Goal: Task Accomplishment & Management: Manage account settings

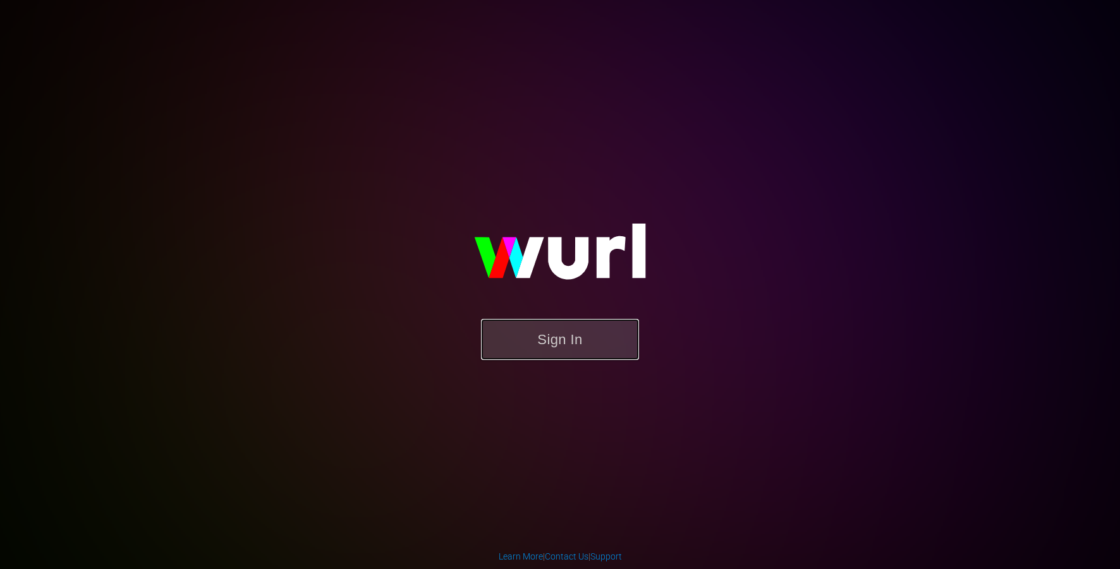
click at [578, 335] on button "Sign In" at bounding box center [560, 339] width 158 height 41
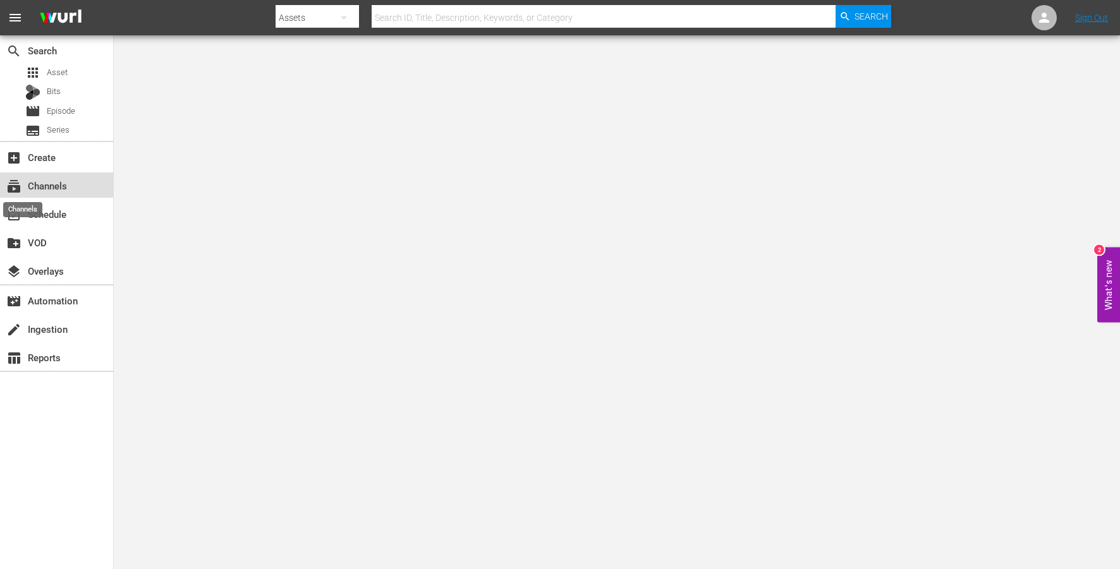
click at [21, 180] on span "subscriptions" at bounding box center [13, 186] width 15 height 15
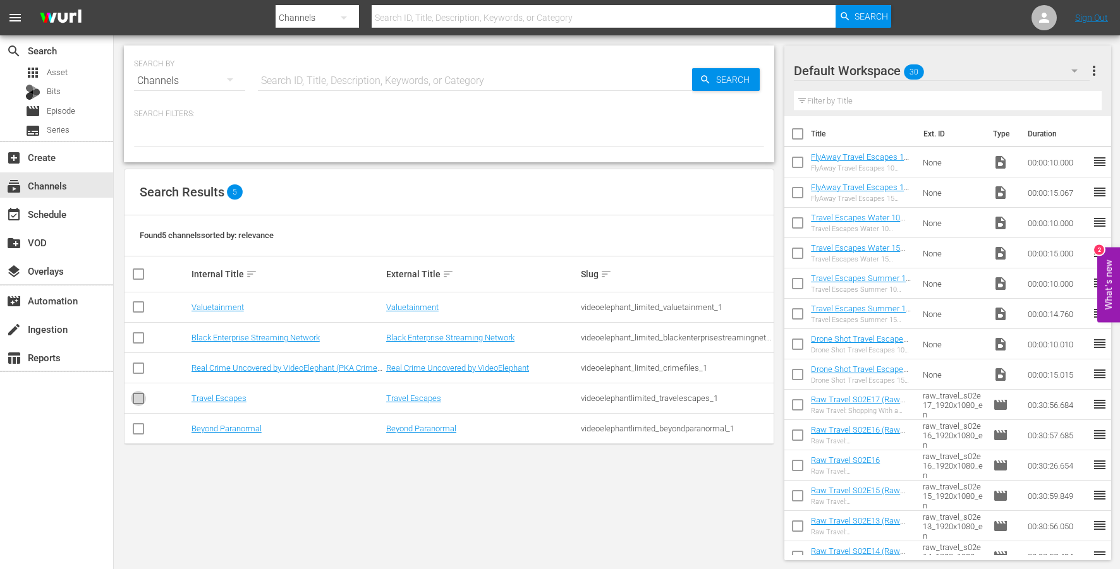
click at [141, 398] on input "checkbox" at bounding box center [138, 401] width 15 height 15
checkbox input "true"
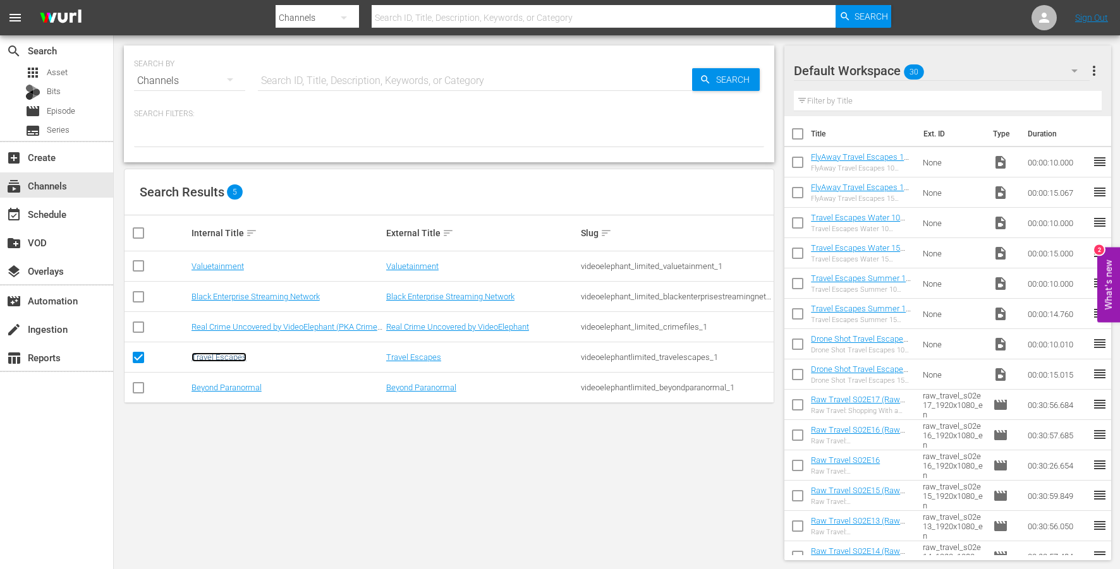
click at [227, 354] on link "Travel Escapes" at bounding box center [219, 357] width 55 height 9
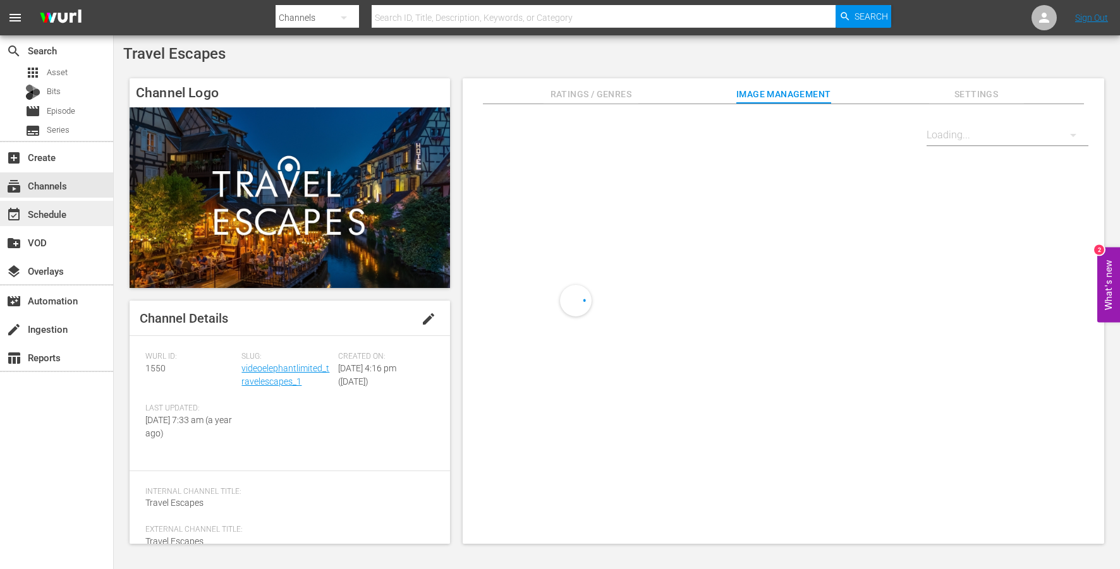
click at [77, 212] on div "event_available Schedule" at bounding box center [56, 213] width 113 height 25
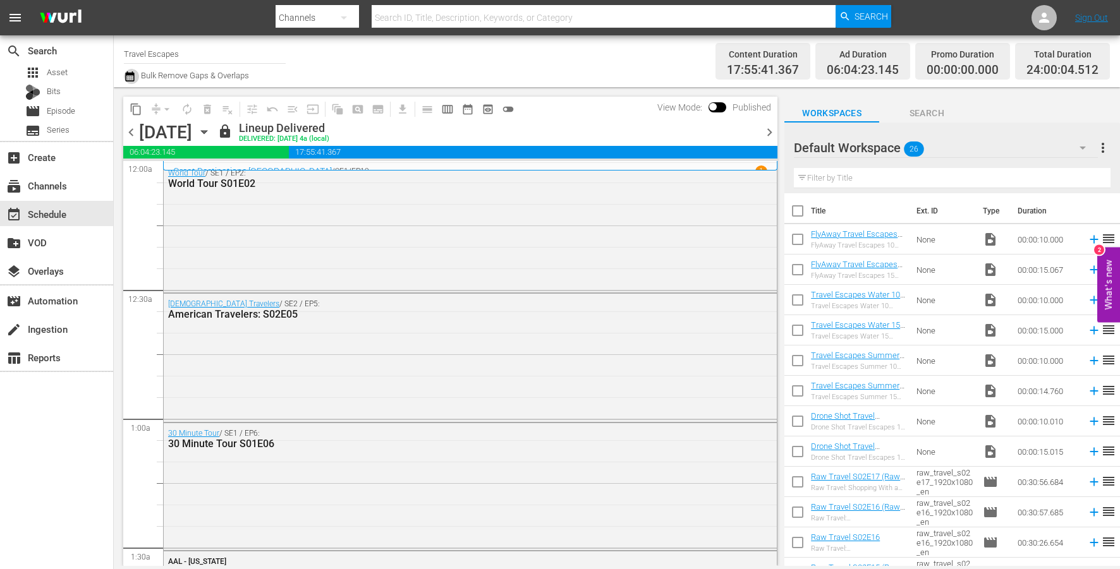
click at [131, 71] on icon "button" at bounding box center [130, 76] width 12 height 15
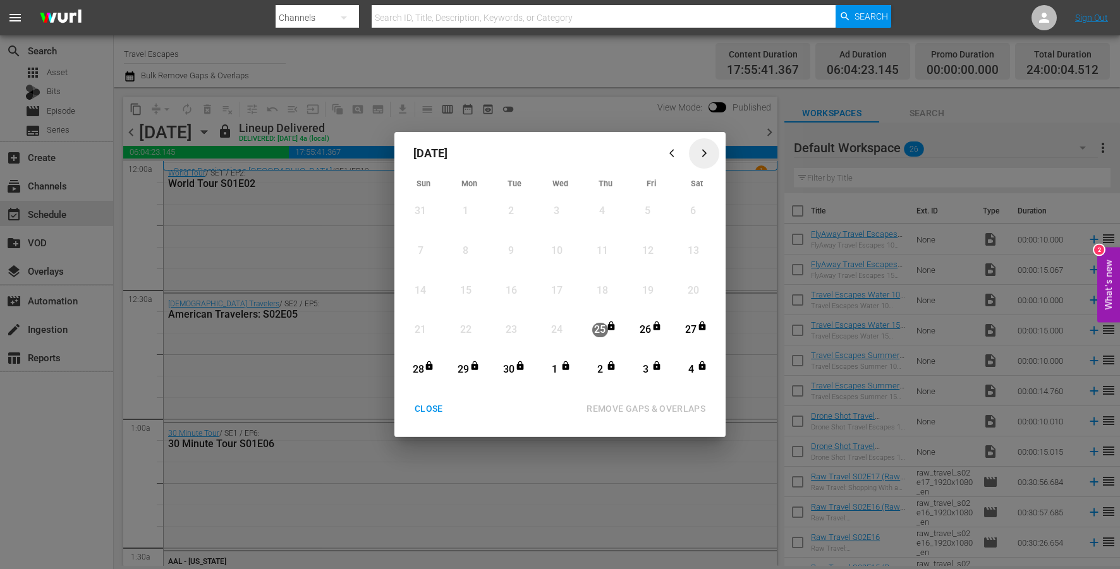
click at [697, 152] on div "button" at bounding box center [704, 153] width 15 height 9
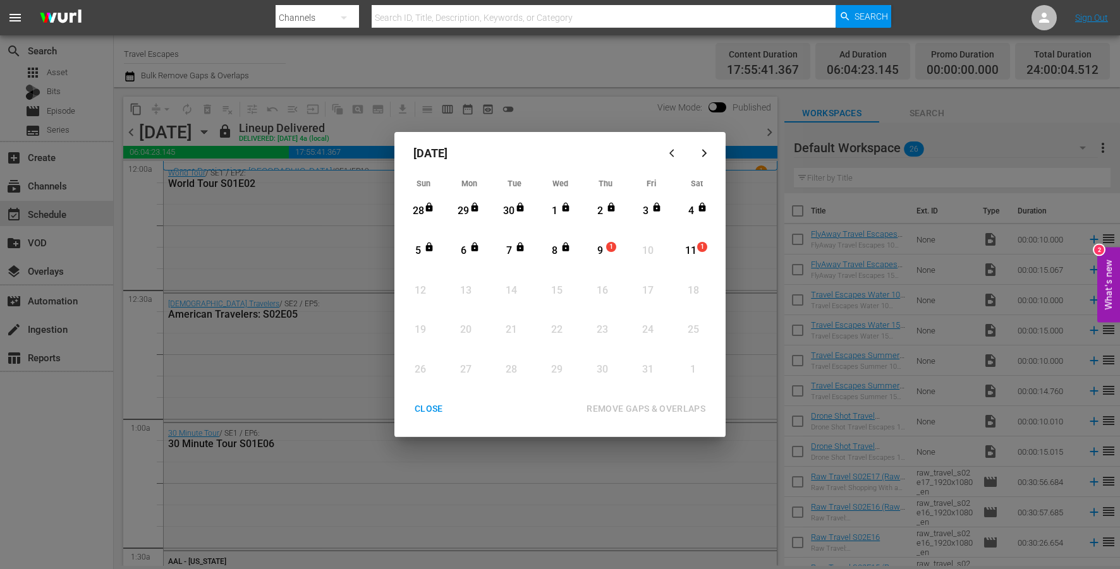
click at [429, 414] on div "CLOSE" at bounding box center [429, 409] width 49 height 16
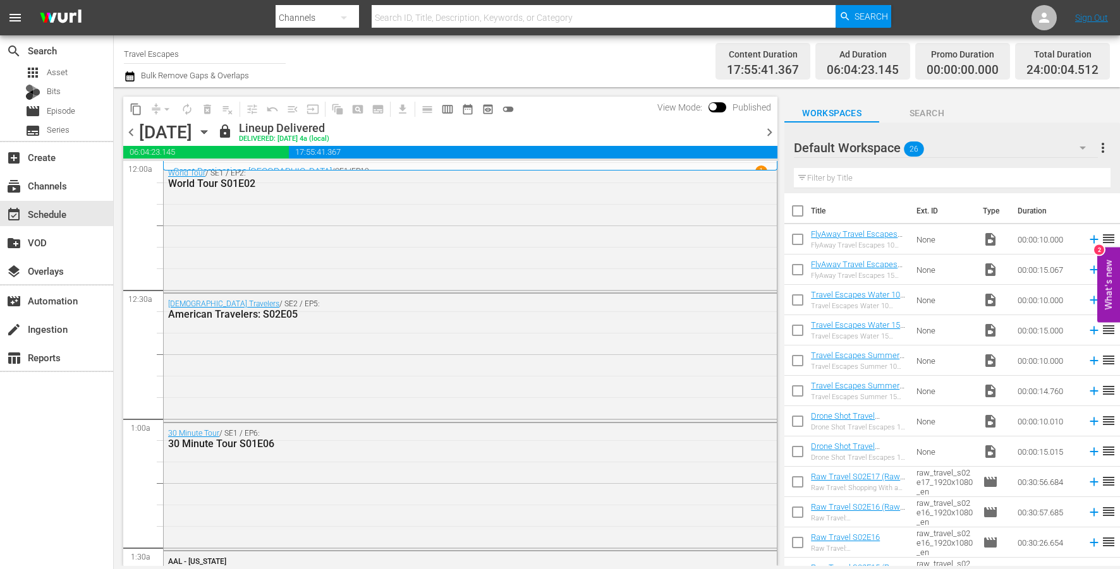
click at [129, 78] on icon "button" at bounding box center [130, 76] width 12 height 15
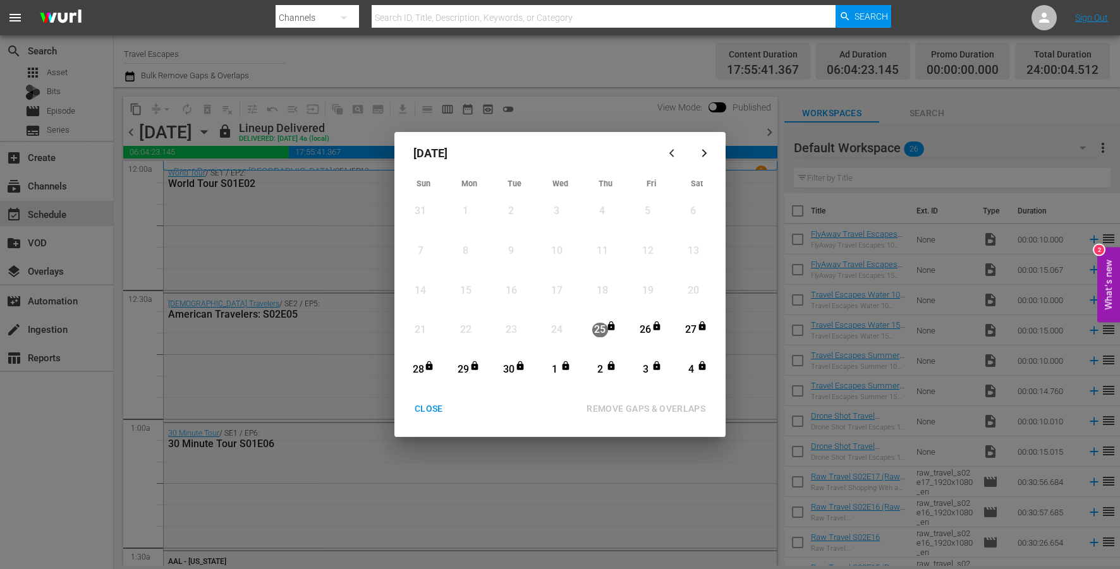
click at [698, 152] on div "button" at bounding box center [704, 153] width 15 height 9
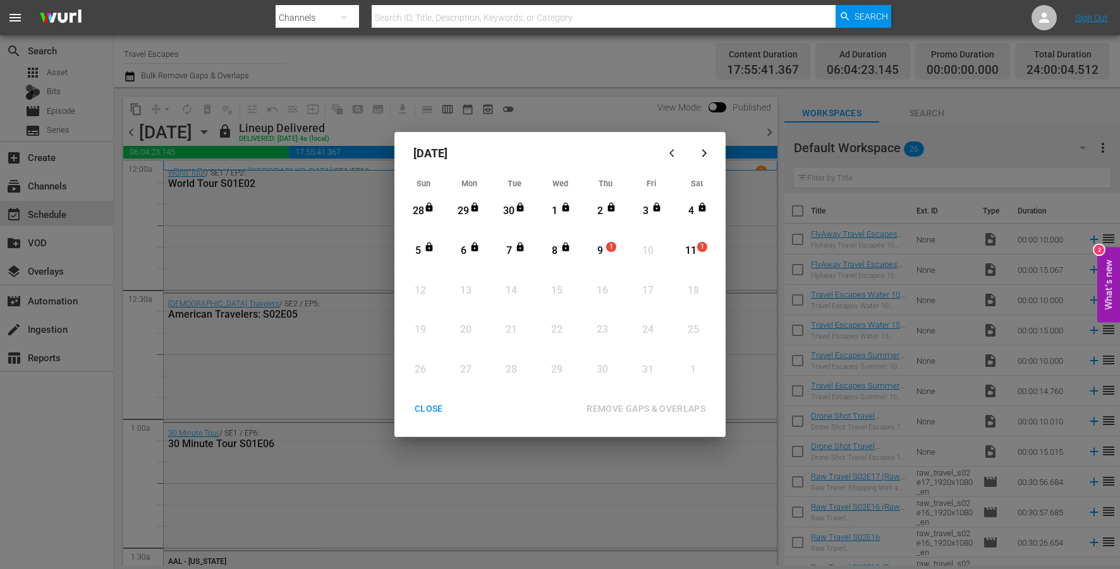
click at [420, 407] on div "CLOSE" at bounding box center [429, 409] width 49 height 16
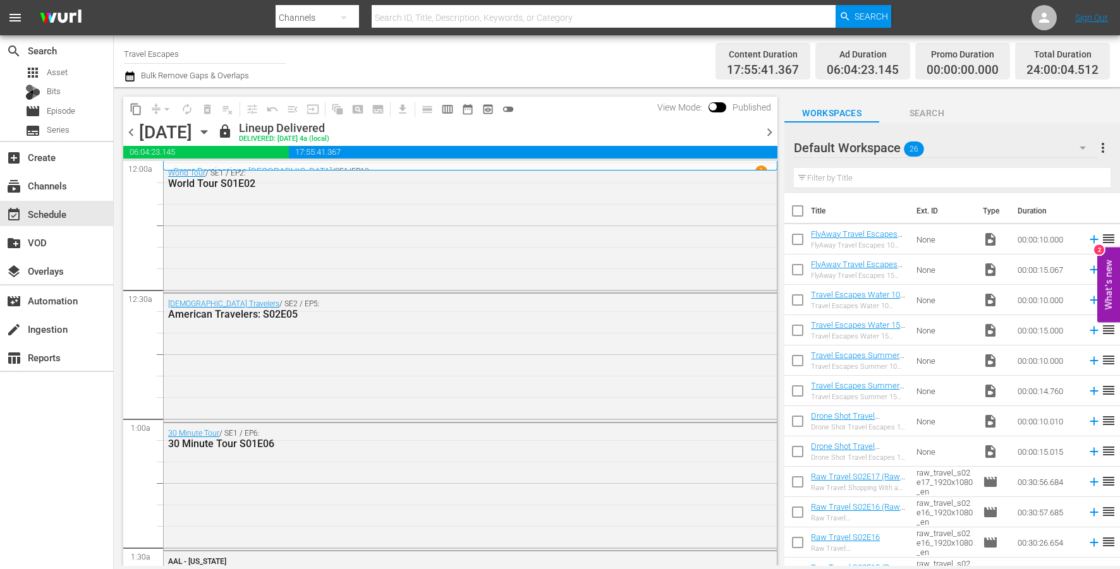
click at [211, 128] on icon "button" at bounding box center [204, 132] width 14 height 14
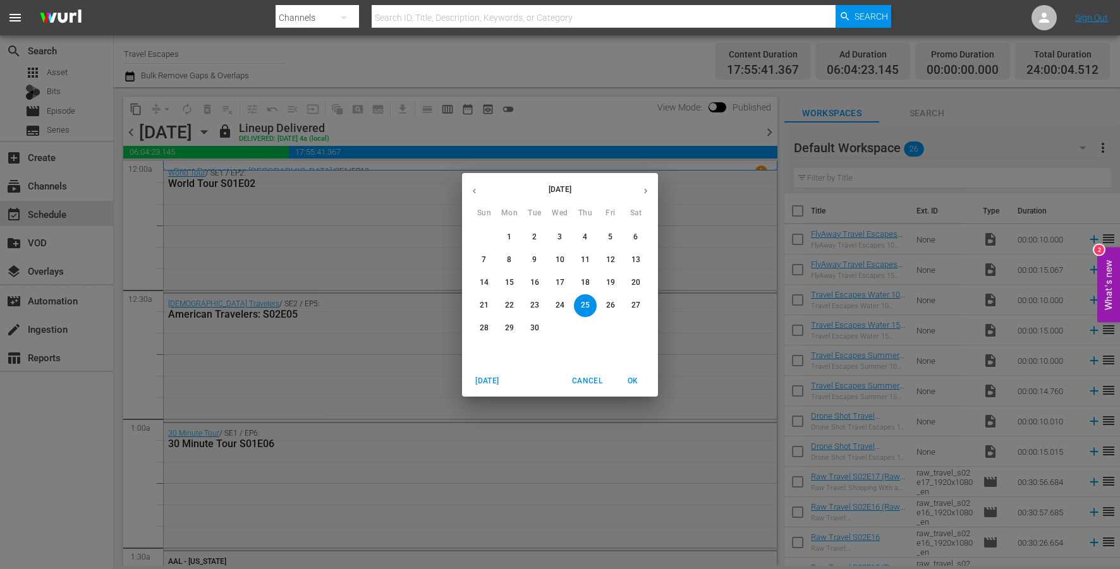
click at [640, 186] on button "button" at bounding box center [645, 191] width 25 height 25
click at [588, 259] on span "9" at bounding box center [585, 260] width 23 height 11
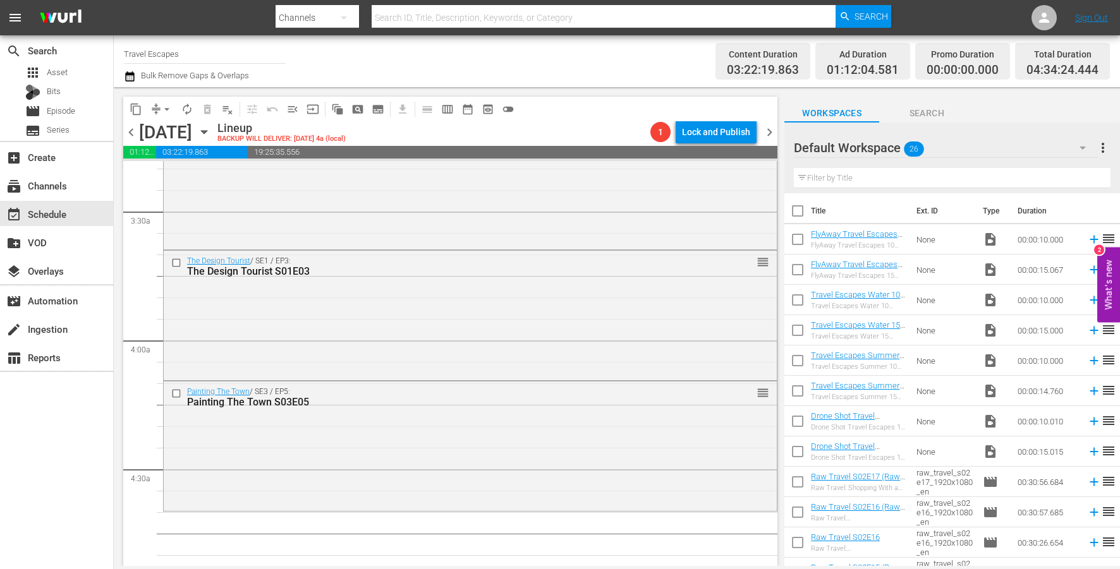
scroll to position [1045, 0]
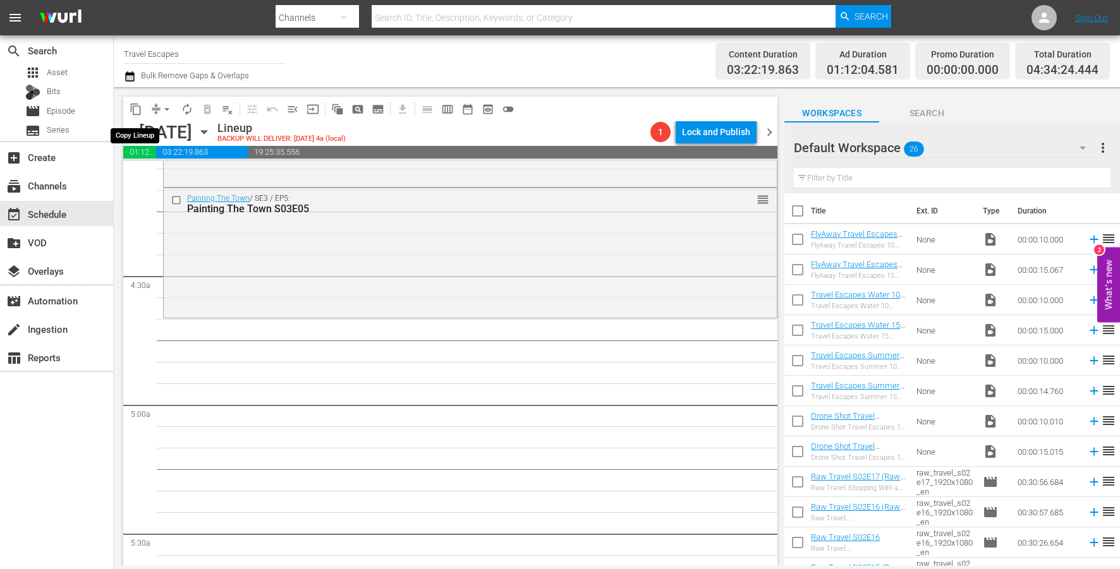
click at [136, 111] on span "content_copy" at bounding box center [136, 109] width 13 height 13
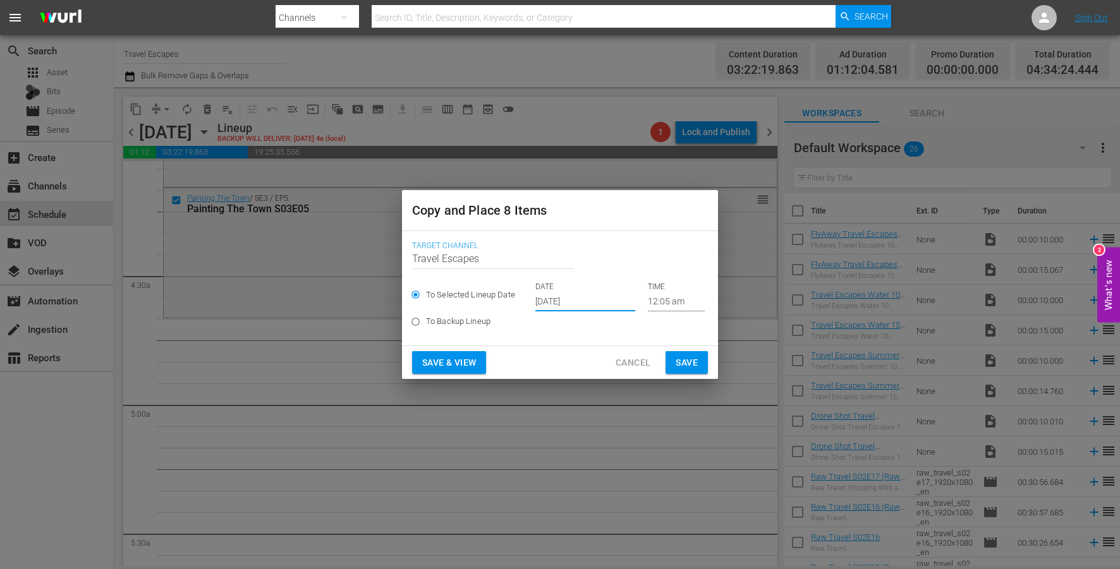
click at [558, 303] on input "[DATE]" at bounding box center [585, 302] width 100 height 19
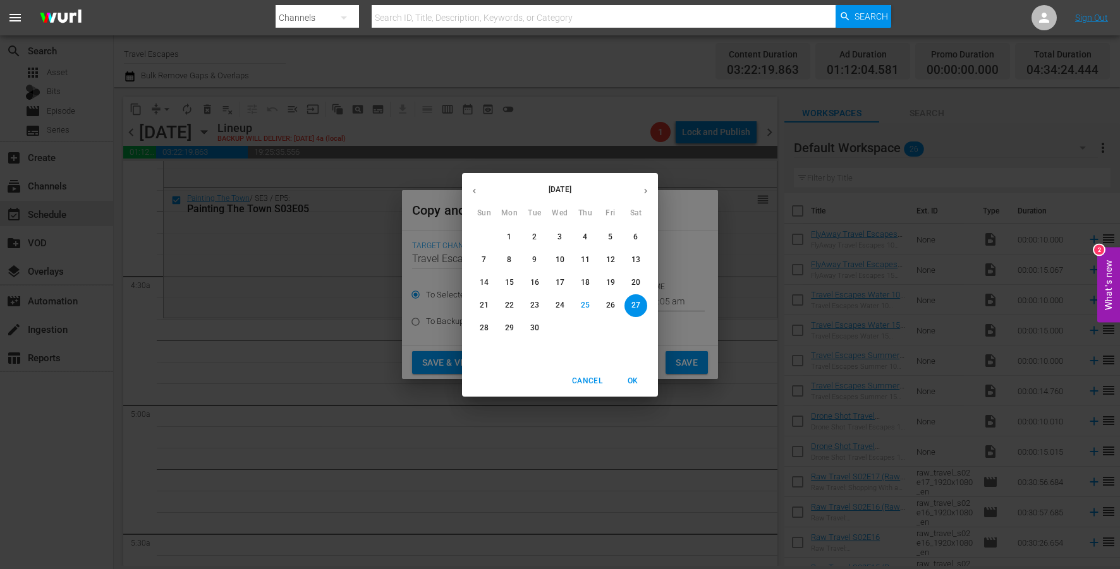
click at [638, 190] on button "button" at bounding box center [645, 191] width 25 height 25
click at [583, 262] on p "9" at bounding box center [585, 260] width 4 height 11
type input "Oct 9th 2025"
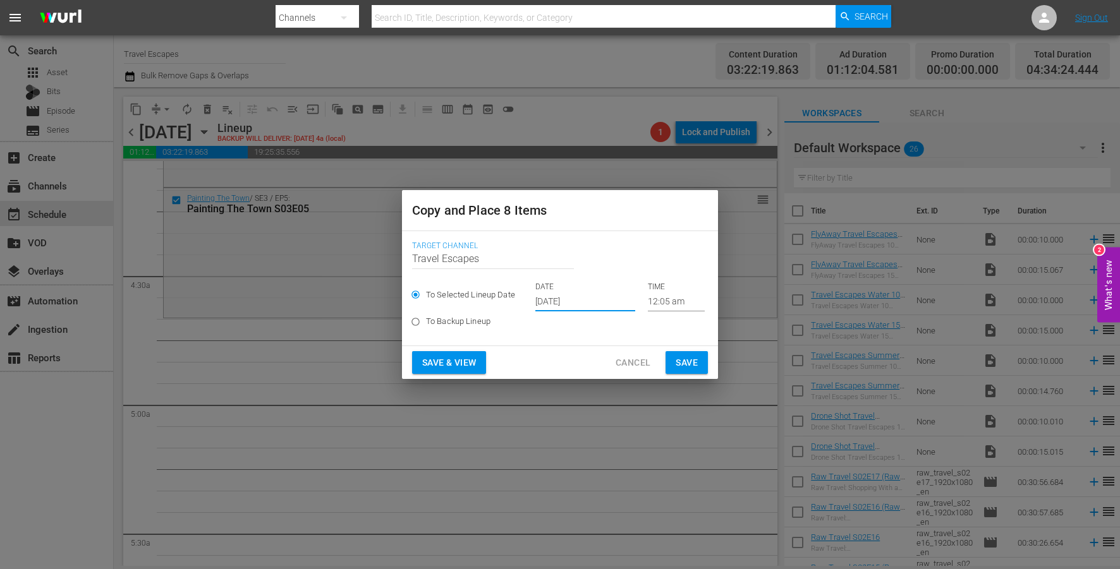
click at [648, 304] on input "12:05 am" at bounding box center [676, 302] width 57 height 19
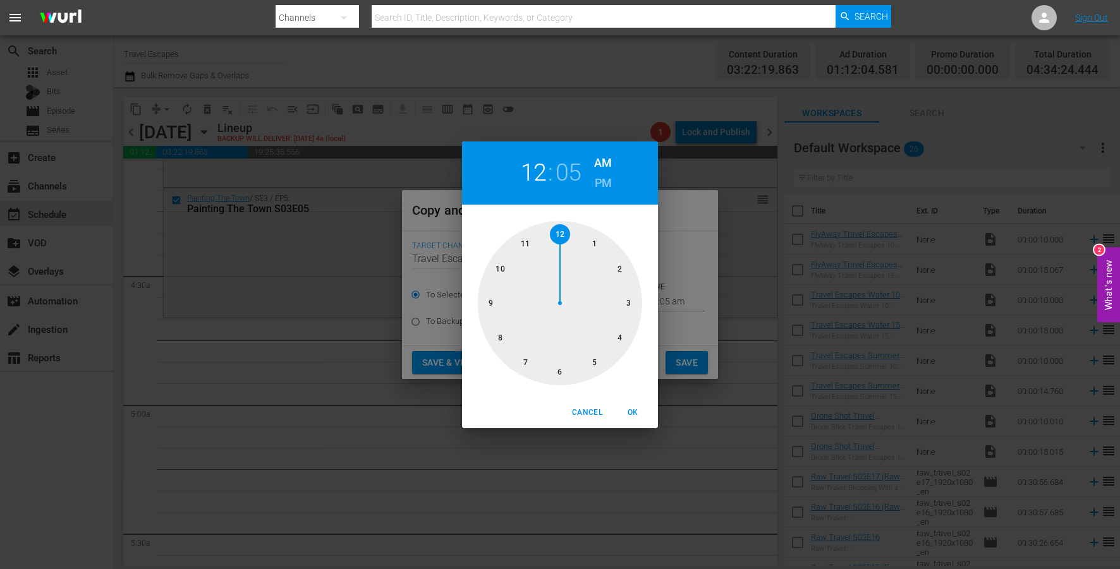
click at [624, 336] on div at bounding box center [560, 303] width 164 height 164
click at [557, 373] on div at bounding box center [560, 303] width 164 height 164
click at [627, 409] on span "OK" at bounding box center [633, 412] width 30 height 13
type input "04:30 am"
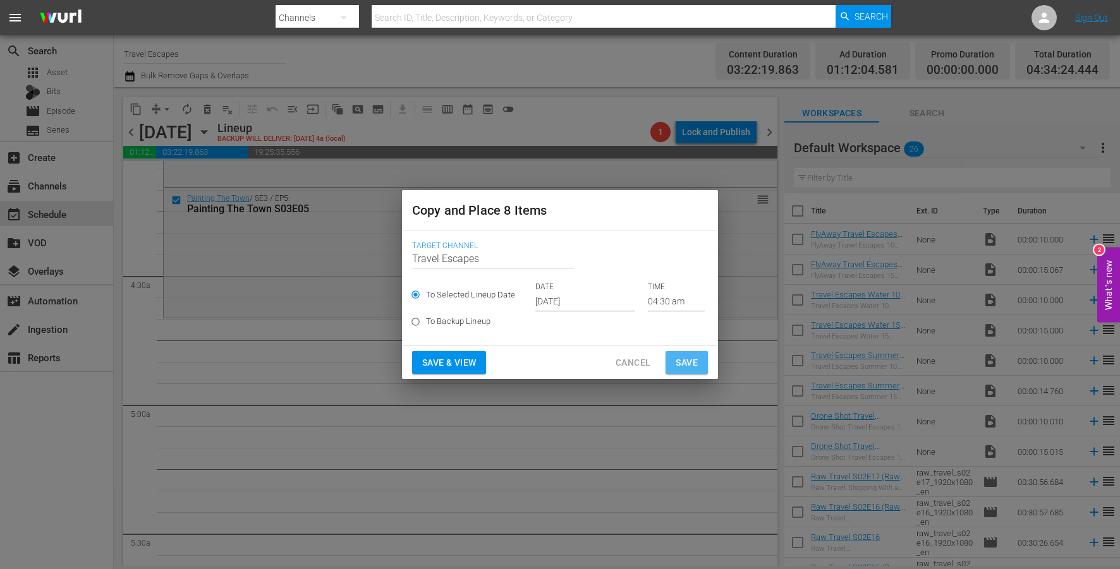
click at [679, 364] on span "Save" at bounding box center [687, 363] width 22 height 16
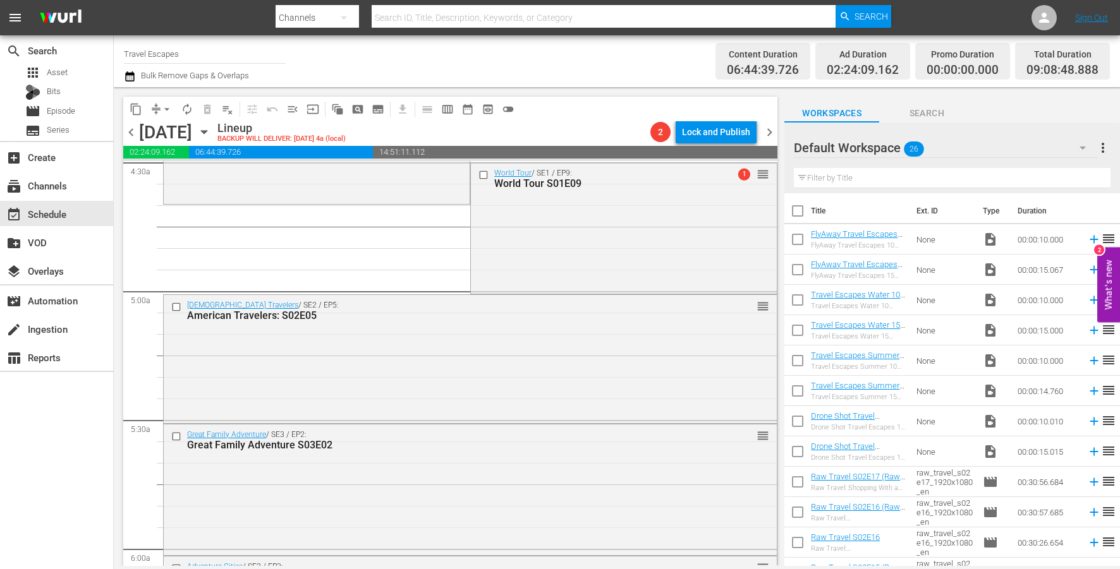
scroll to position [1148, 0]
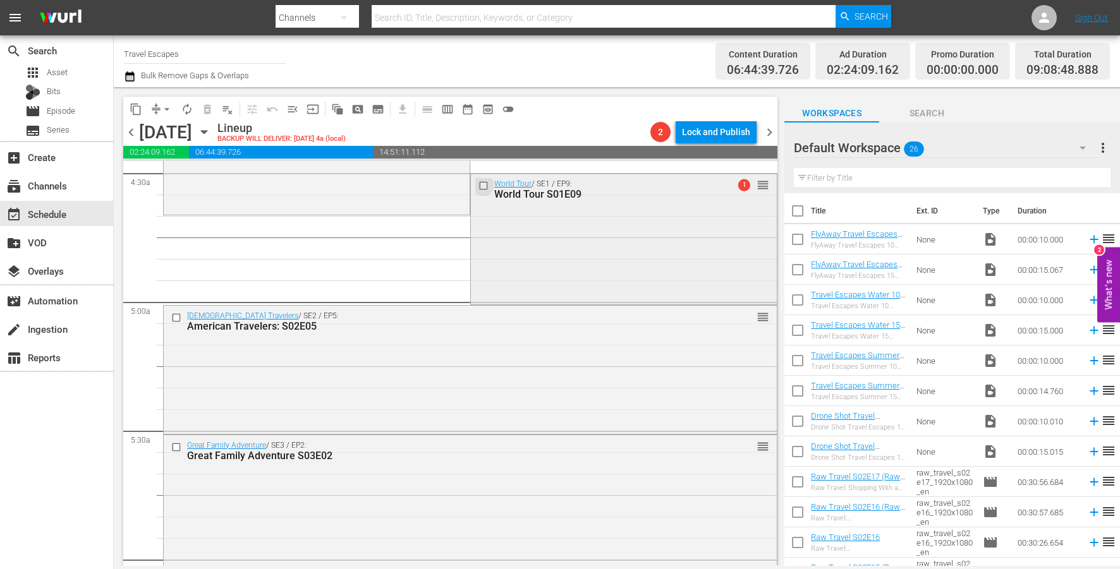
click at [484, 185] on input "checkbox" at bounding box center [484, 185] width 13 height 11
click at [173, 318] on input "checkbox" at bounding box center [177, 318] width 13 height 11
click at [173, 450] on input "checkbox" at bounding box center [177, 447] width 13 height 11
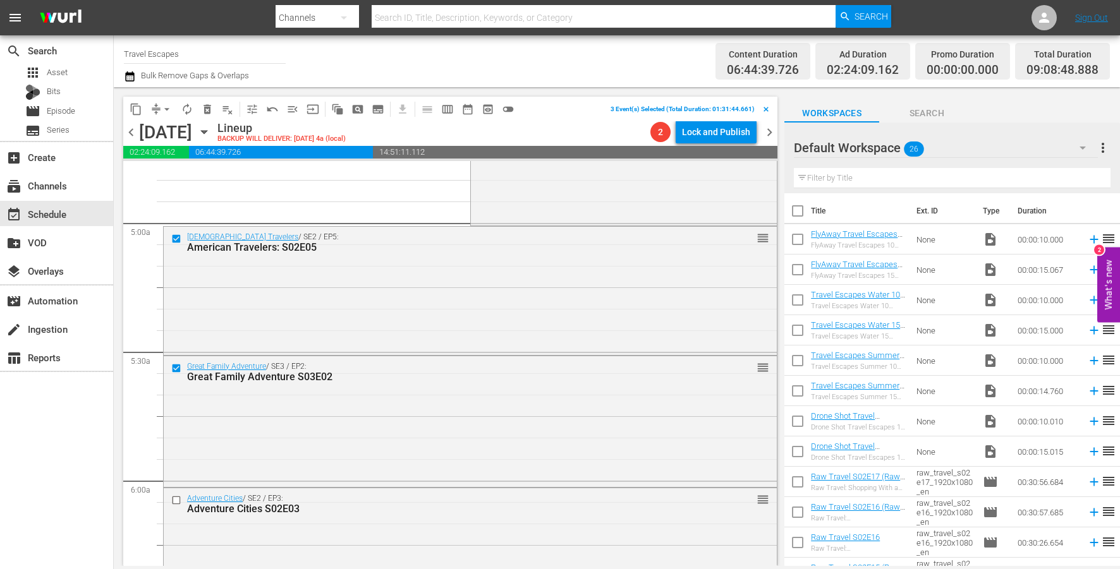
scroll to position [1247, 0]
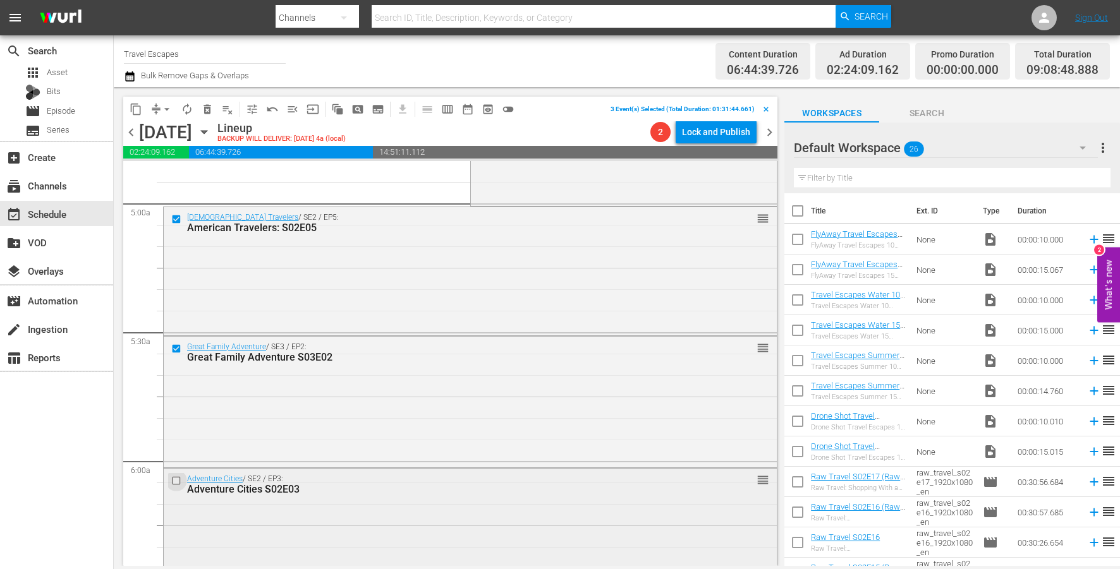
click at [176, 483] on input "checkbox" at bounding box center [177, 481] width 13 height 11
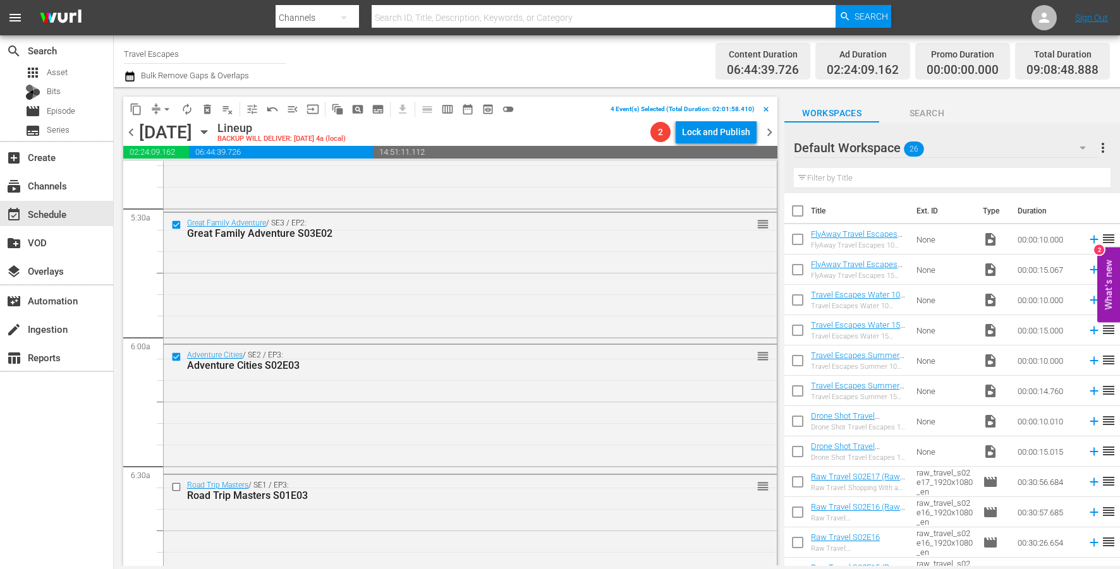
scroll to position [1411, 0]
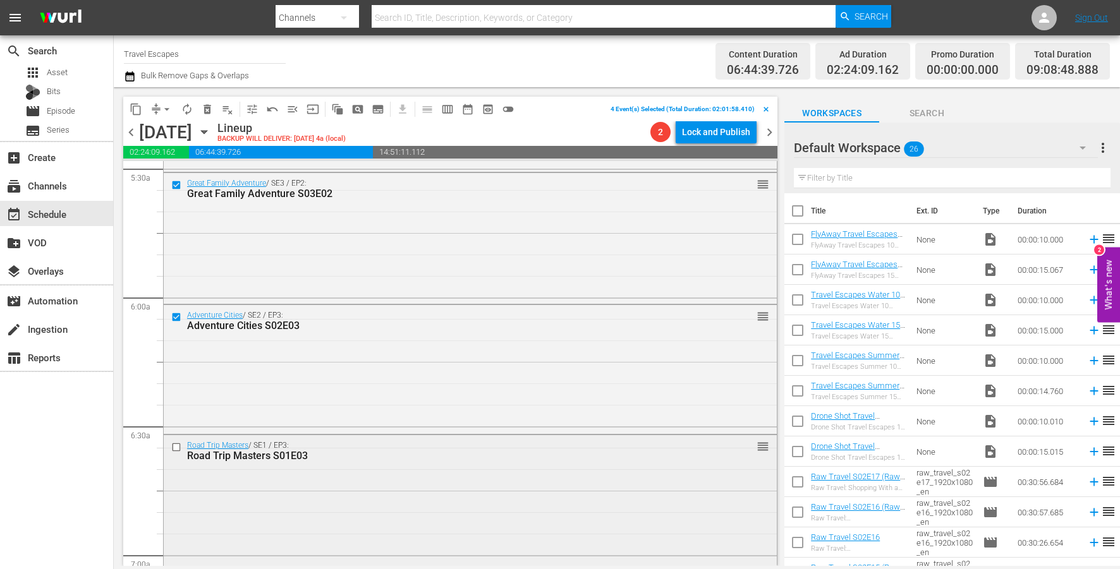
click at [174, 443] on input "checkbox" at bounding box center [177, 447] width 13 height 11
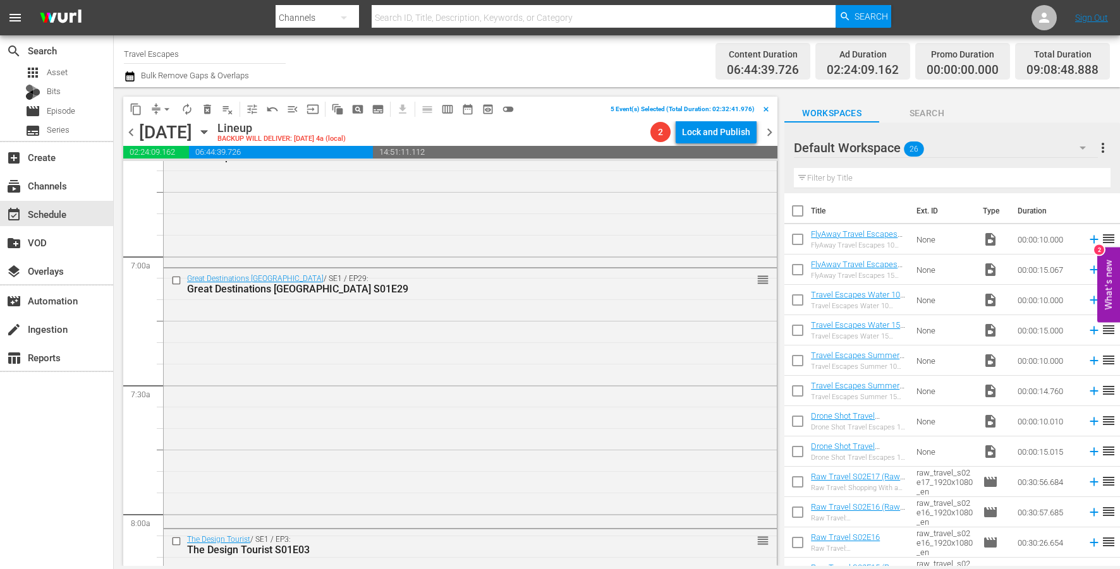
scroll to position [1723, 0]
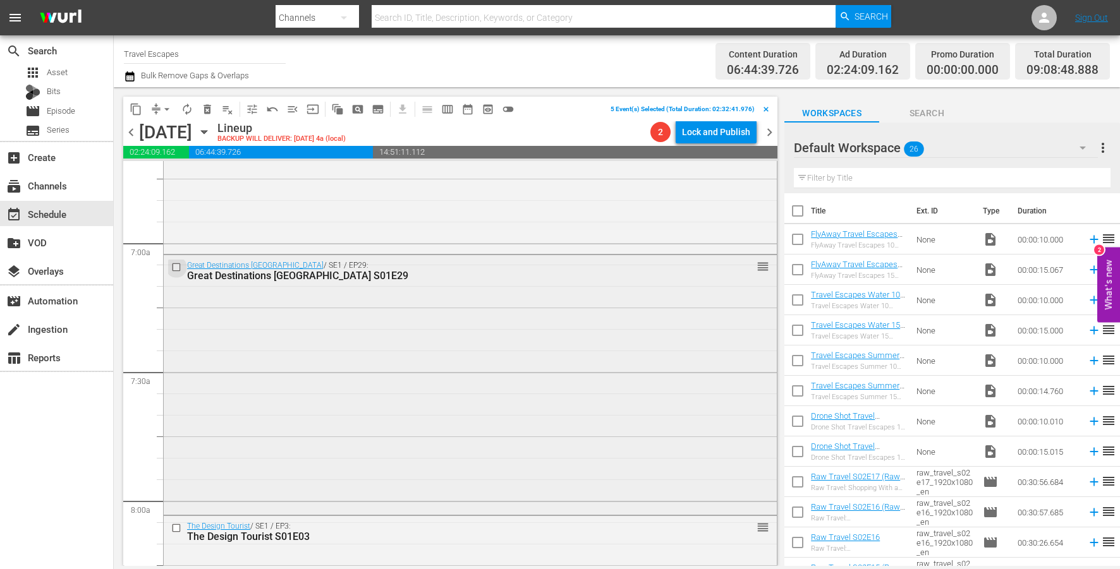
click at [176, 270] on input "checkbox" at bounding box center [177, 267] width 13 height 11
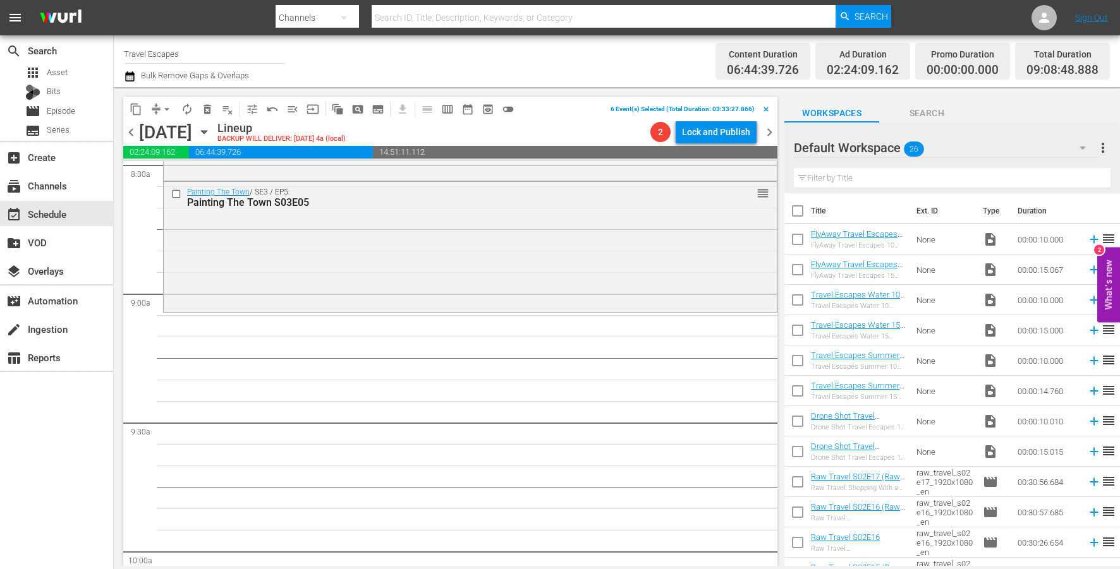
scroll to position [2157, 0]
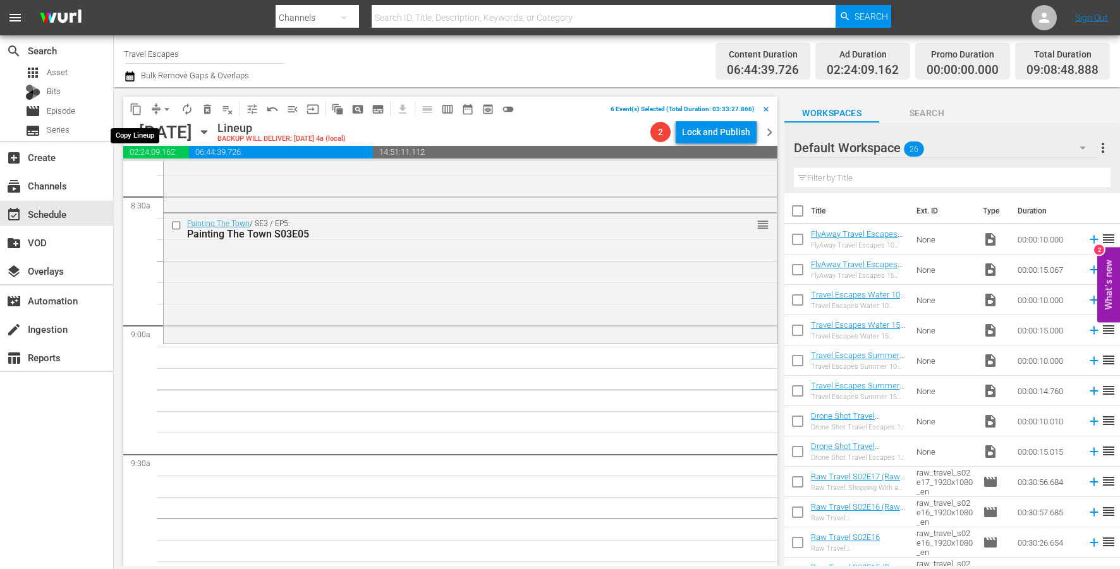
click at [138, 111] on span "content_copy" at bounding box center [136, 109] width 13 height 13
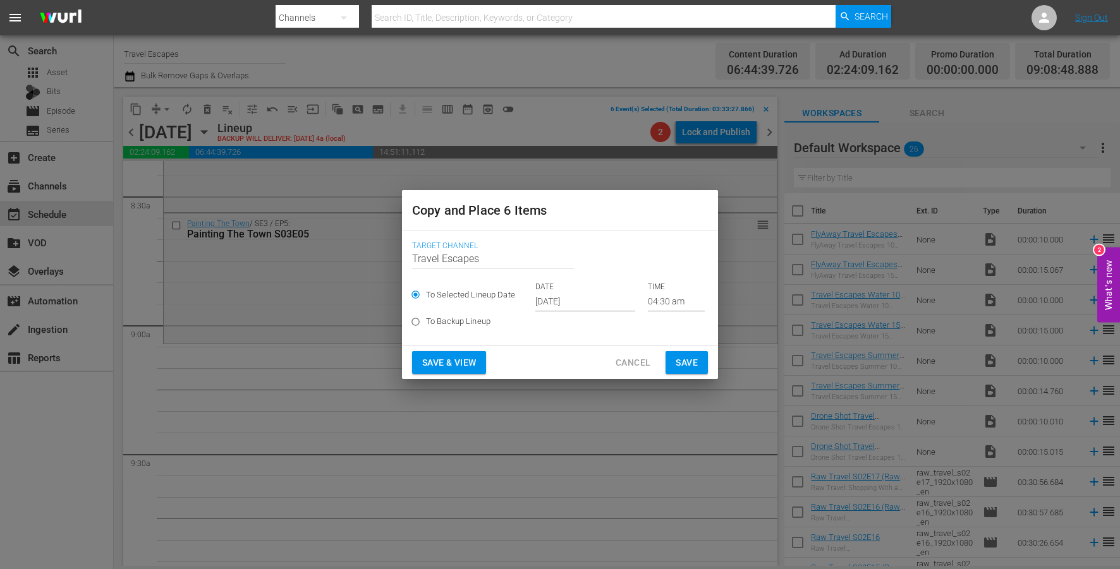
click at [557, 298] on input "[DATE]" at bounding box center [585, 302] width 100 height 19
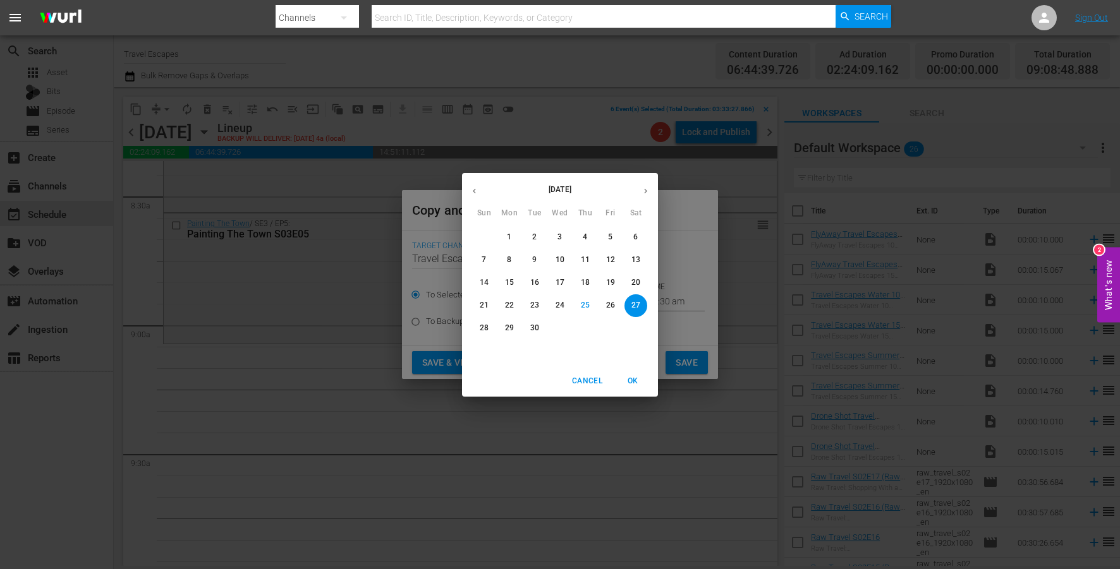
click at [645, 192] on icon "button" at bounding box center [645, 190] width 9 height 9
click at [587, 256] on p "9" at bounding box center [585, 260] width 4 height 11
type input "Oct 9th 2025"
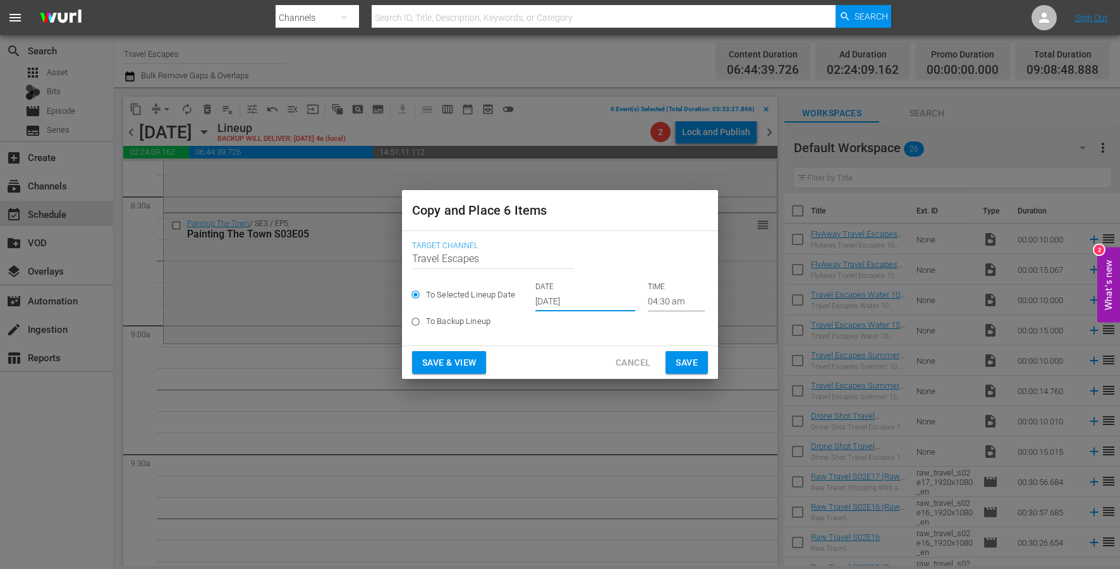
click at [650, 306] on input "04:30 am" at bounding box center [676, 302] width 57 height 19
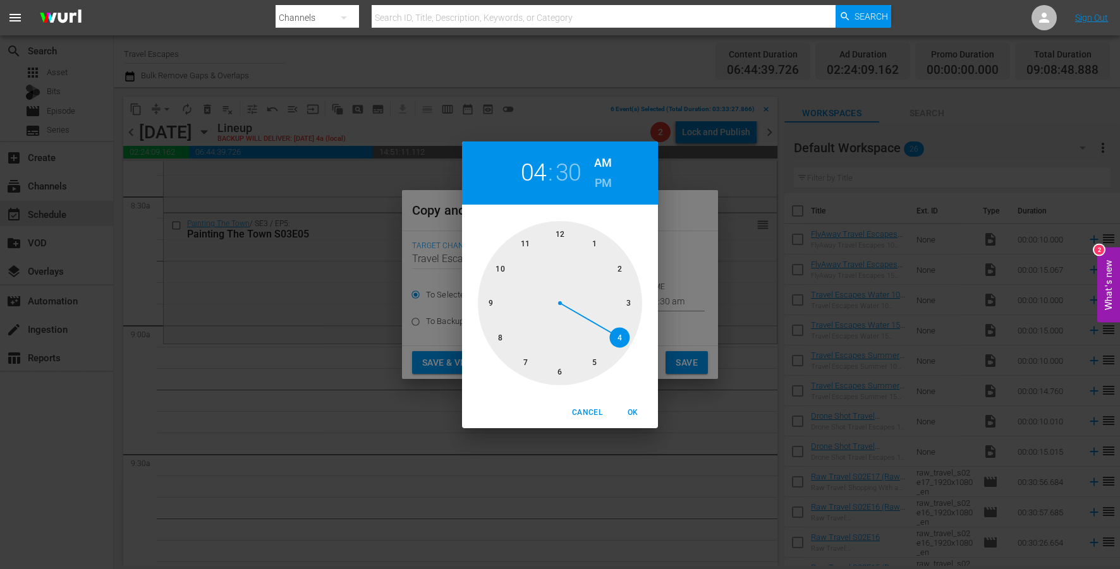
click at [489, 307] on div at bounding box center [560, 303] width 164 height 164
click at [556, 245] on div at bounding box center [560, 303] width 164 height 164
click at [635, 409] on span "OK" at bounding box center [633, 412] width 30 height 13
type input "09:00 am"
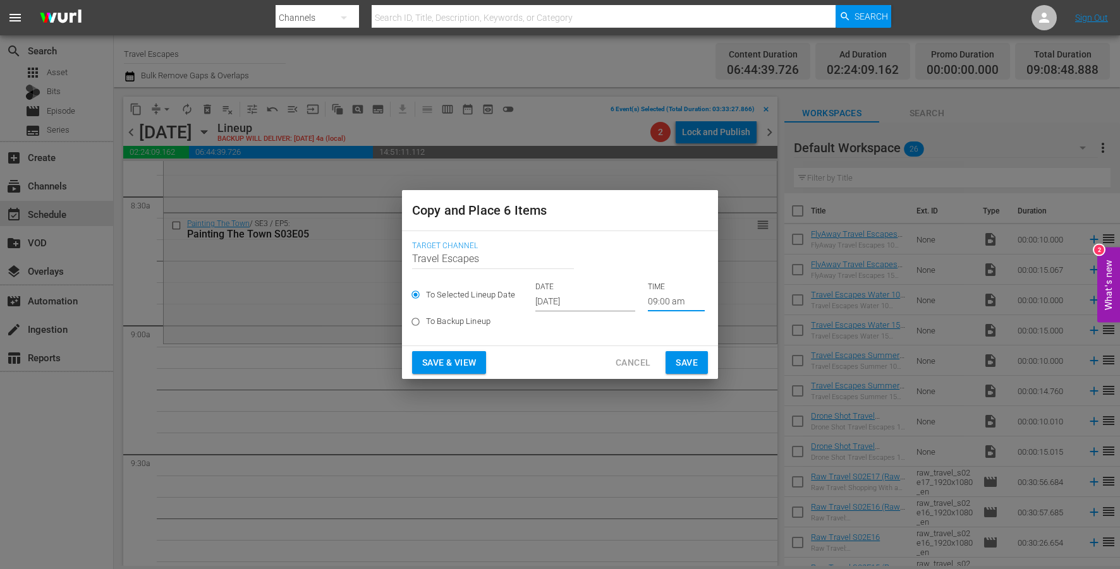
click at [673, 363] on button "Save" at bounding box center [687, 362] width 42 height 23
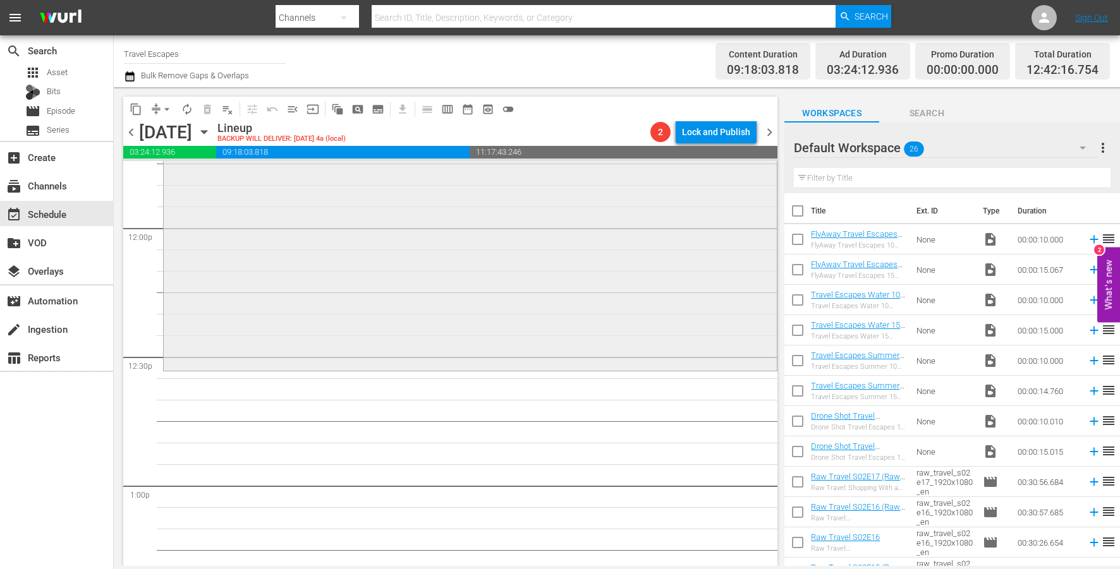
scroll to position [3031, 0]
click at [922, 116] on span "Search" at bounding box center [926, 114] width 95 height 16
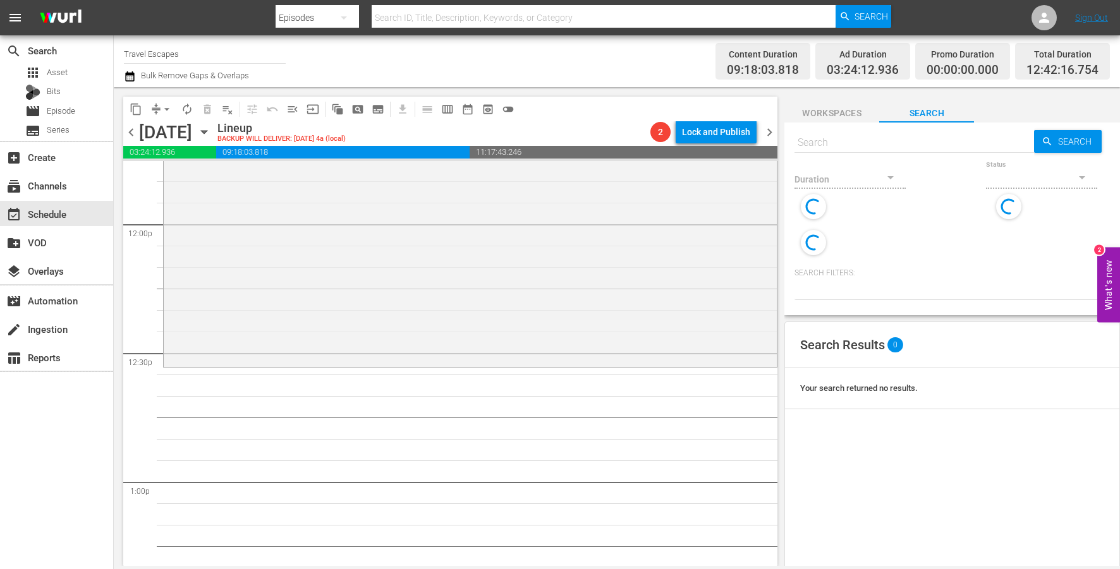
click at [920, 151] on div "Search" at bounding box center [914, 143] width 240 height 30
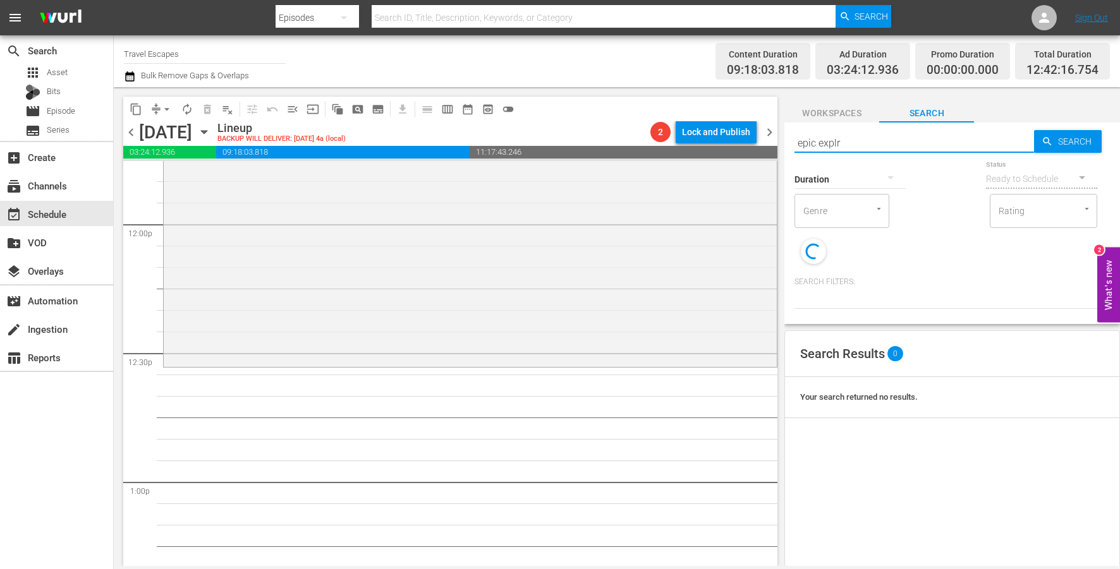
type input "epic explro"
type input "epic exploring"
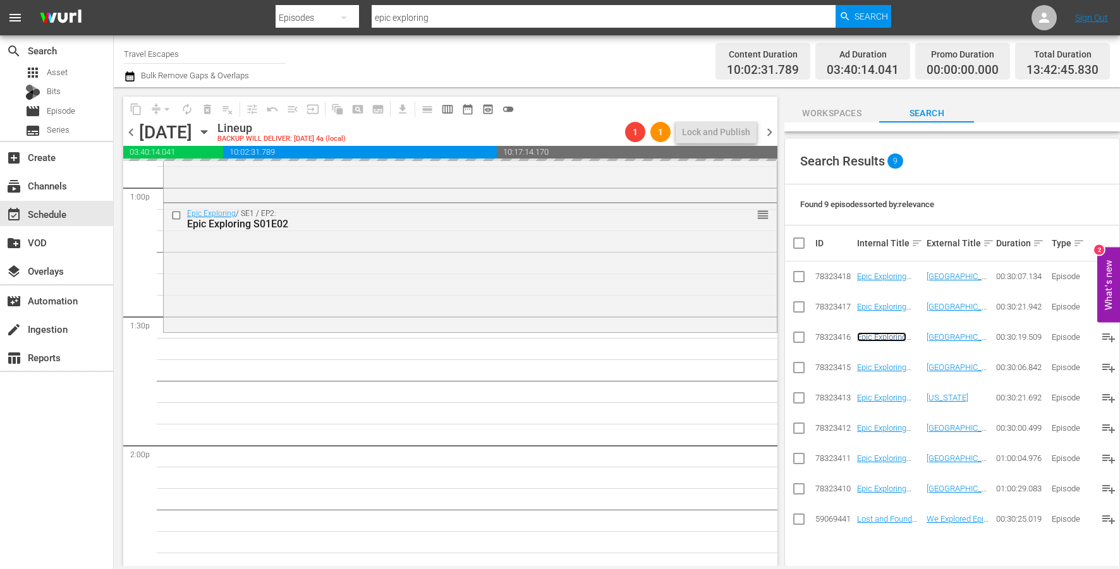
scroll to position [3371, 0]
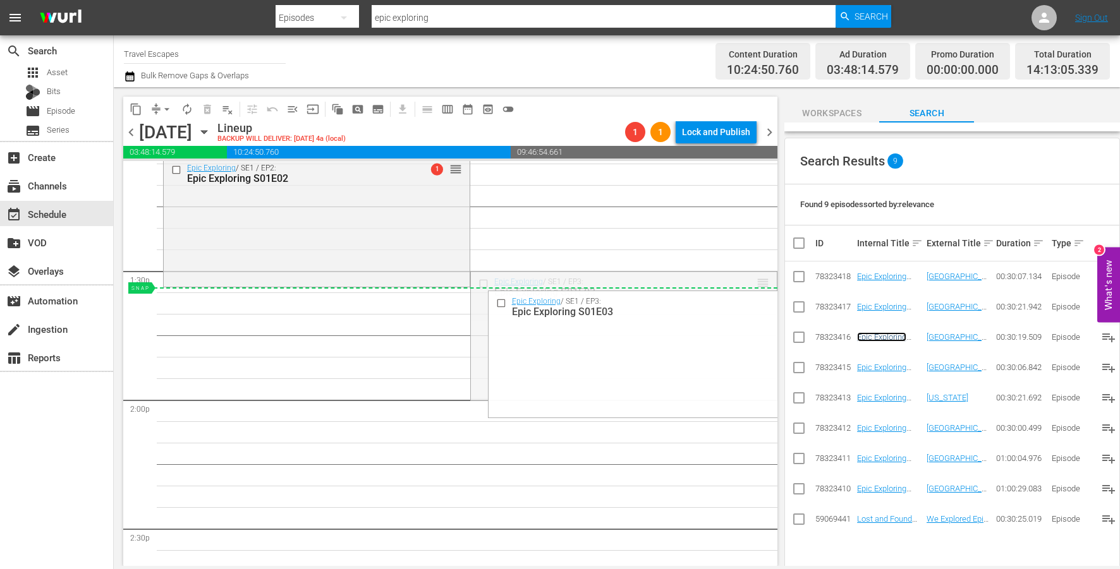
drag, startPoint x: 762, startPoint y: 280, endPoint x: 762, endPoint y: 288, distance: 7.6
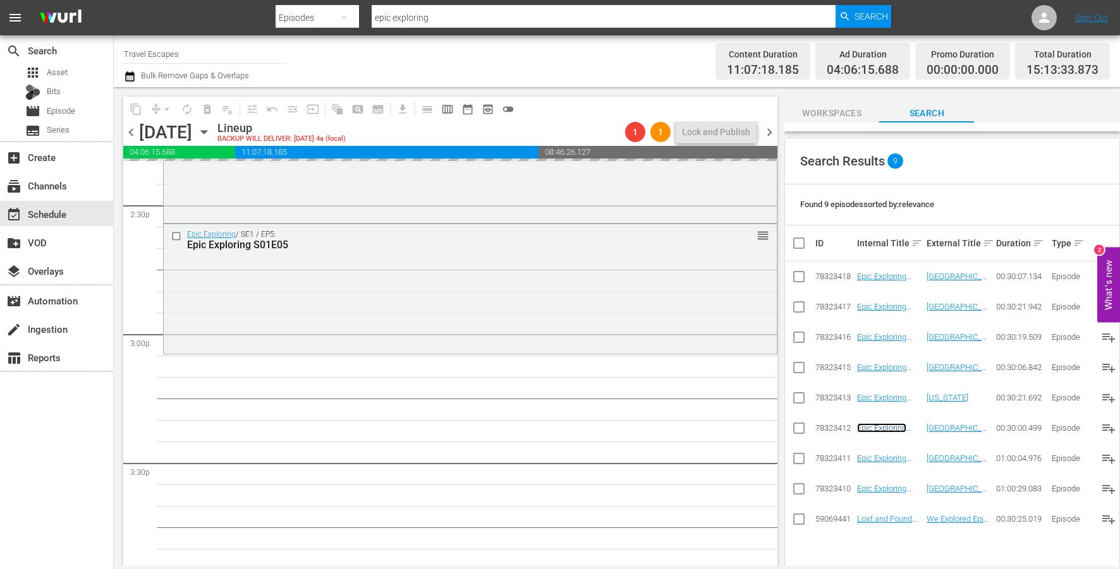
scroll to position [3697, 0]
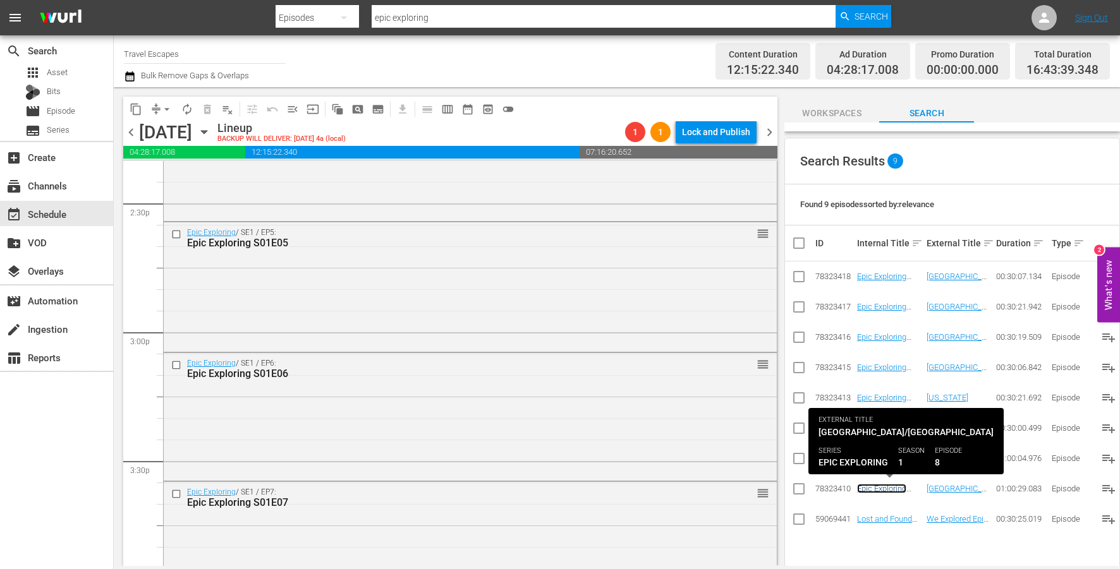
drag, startPoint x: 881, startPoint y: 488, endPoint x: 843, endPoint y: 384, distance: 111.2
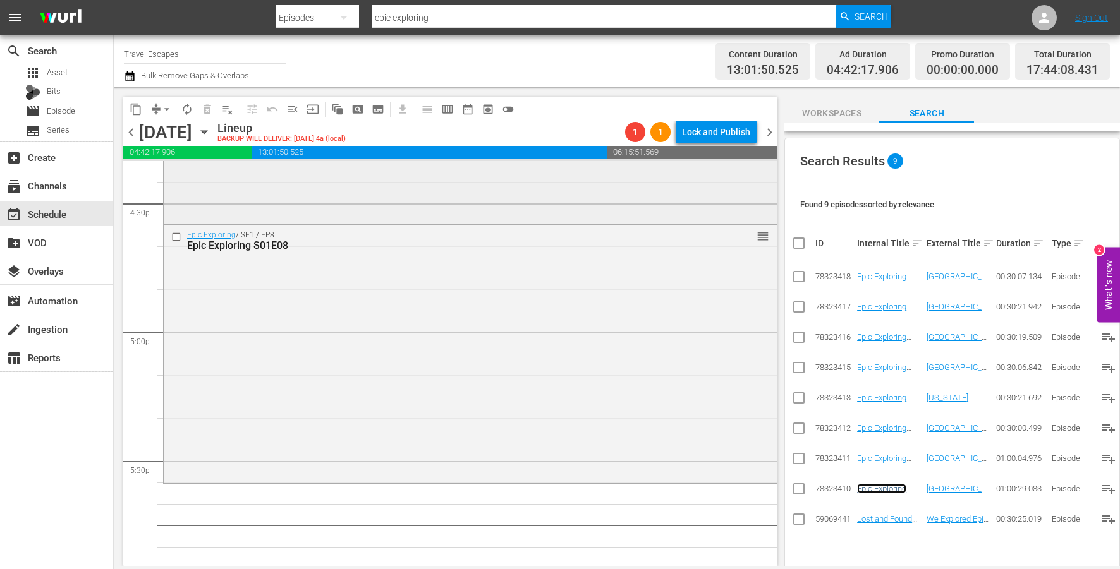
scroll to position [4223, 0]
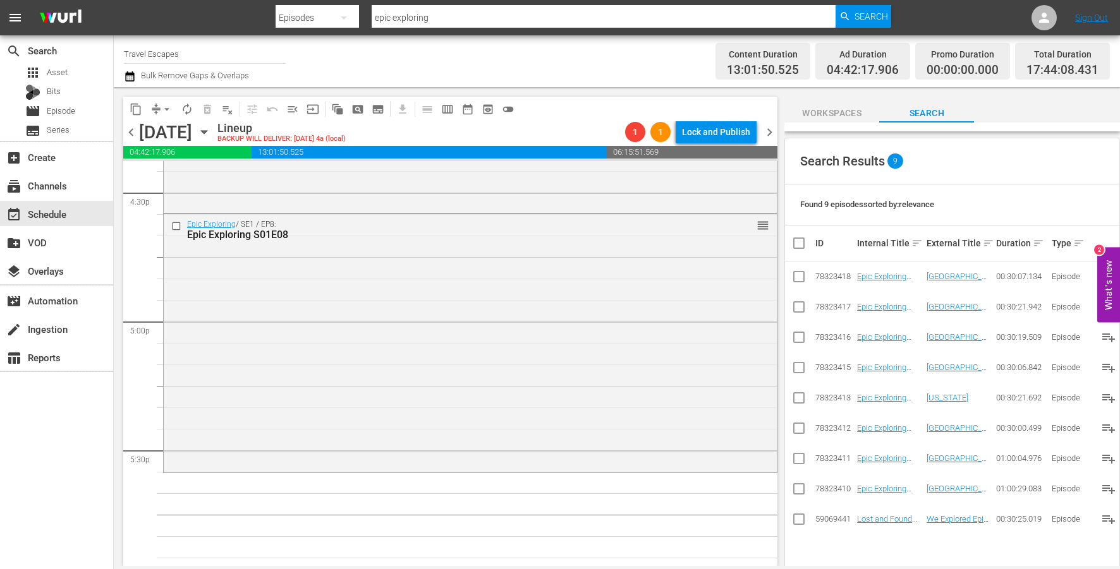
drag, startPoint x: 875, startPoint y: 489, endPoint x: 502, endPoint y: 3, distance: 613.0
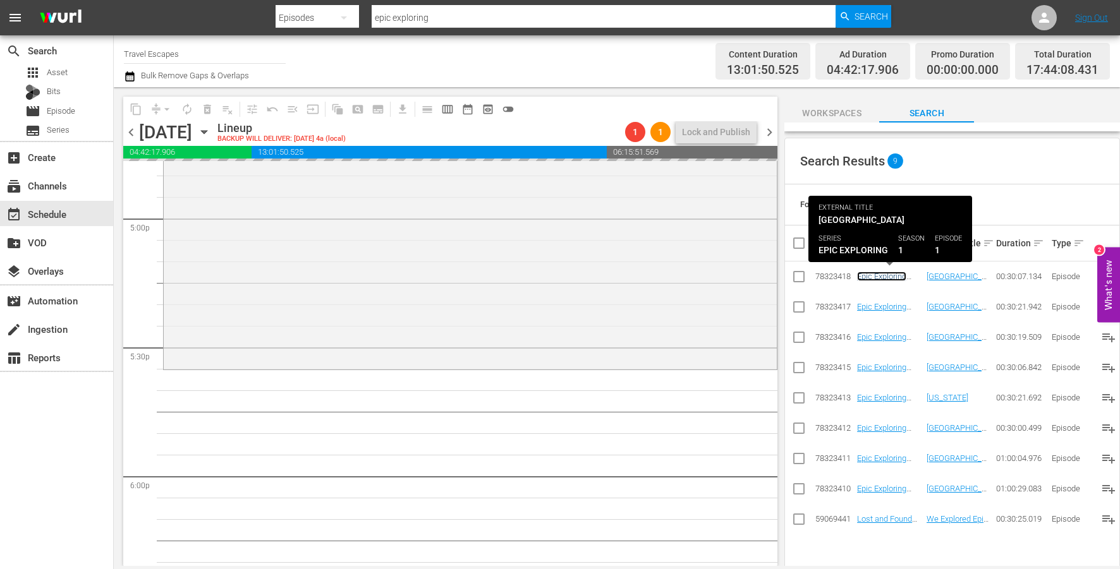
scroll to position [4338, 0]
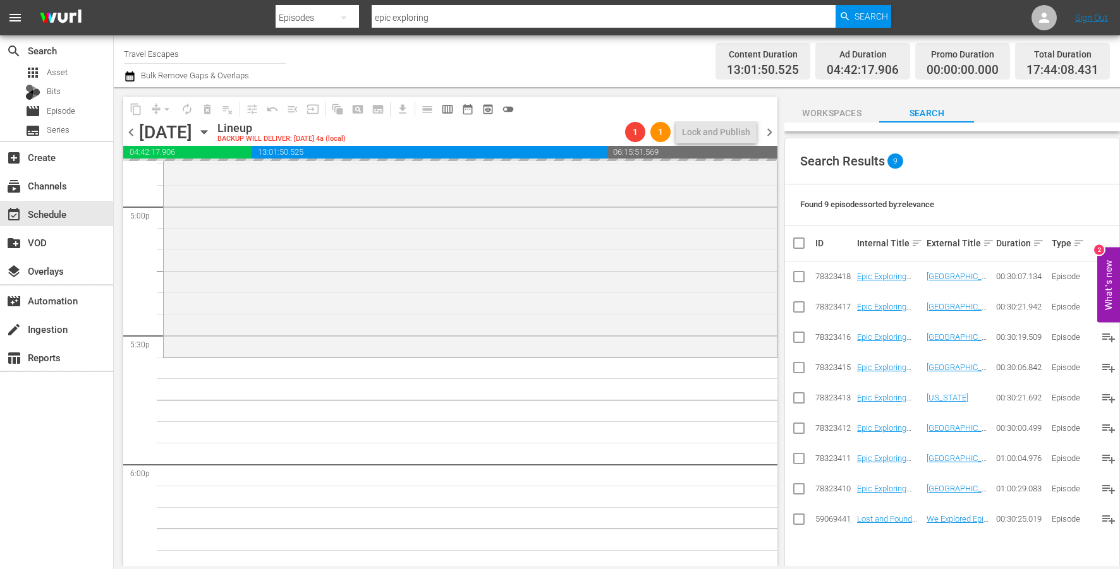
drag, startPoint x: 891, startPoint y: 277, endPoint x: 478, endPoint y: 1, distance: 496.1
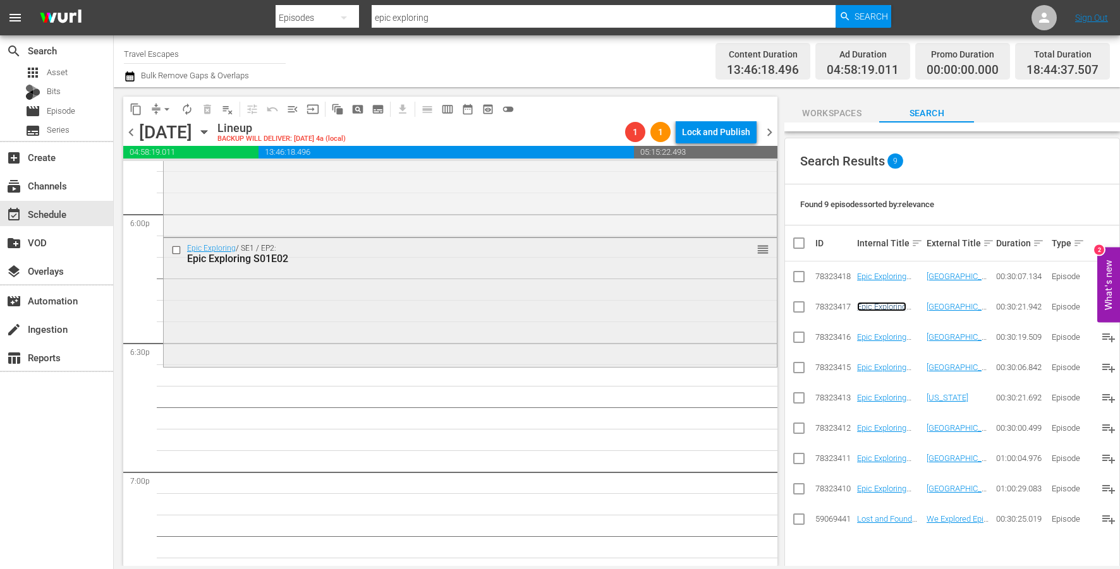
scroll to position [4589, 0]
drag, startPoint x: 883, startPoint y: 305, endPoint x: 423, endPoint y: 39, distance: 531.0
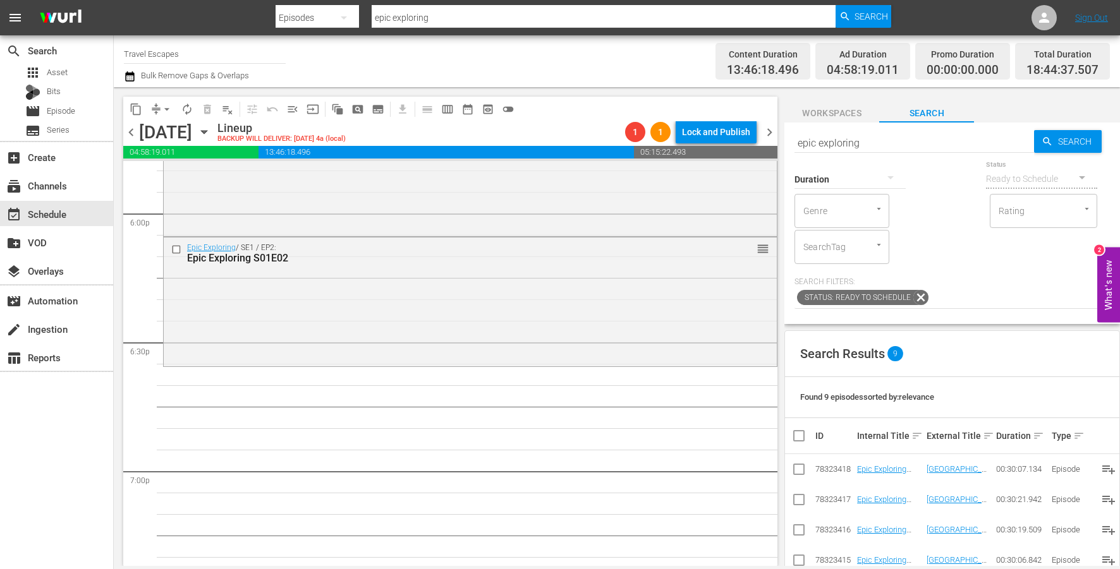
click at [907, 139] on input "epic exploring" at bounding box center [914, 143] width 240 height 30
paste input "The Design Tourist S01E04"
click at [903, 139] on input "epic The Design Tourist S01E04" at bounding box center [914, 143] width 240 height 30
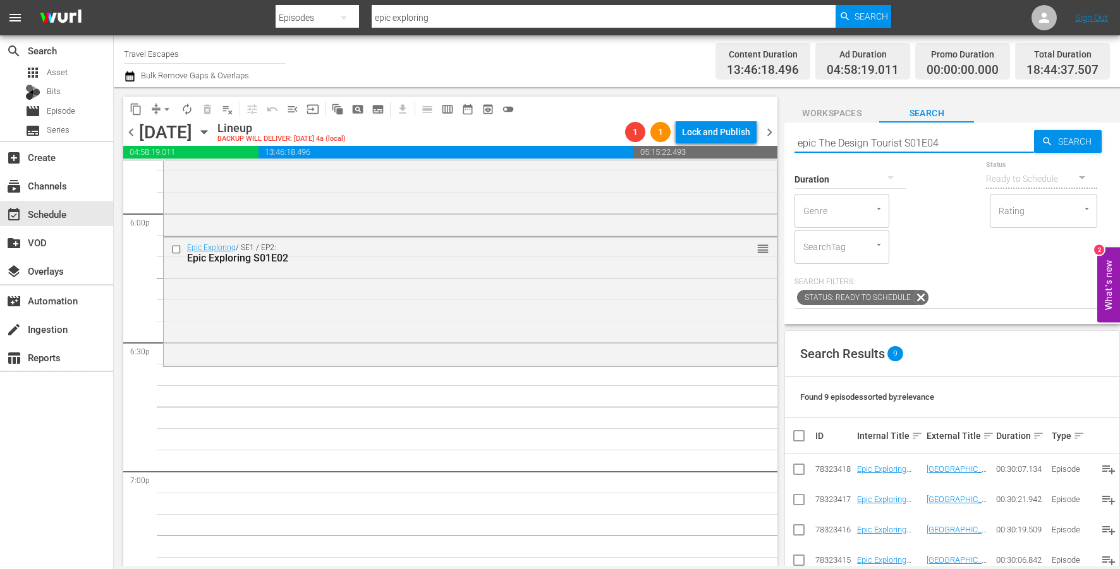
click at [903, 139] on input "epic The Design Tourist S01E04" at bounding box center [914, 143] width 240 height 30
paste input "text"
type input "The Design Tourist S01E04"
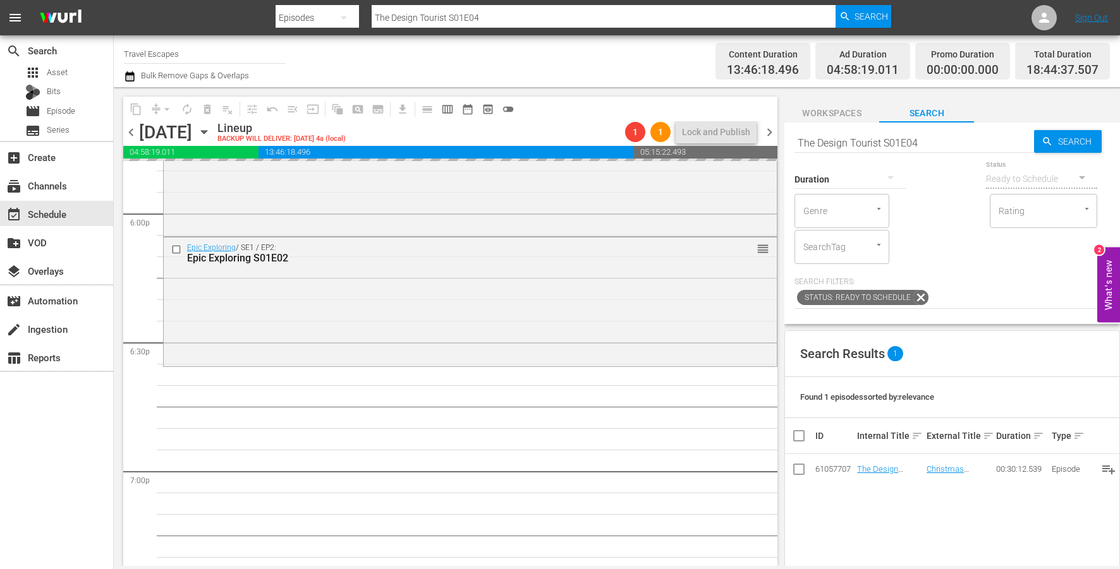
drag, startPoint x: 875, startPoint y: 466, endPoint x: 490, endPoint y: 6, distance: 600.4
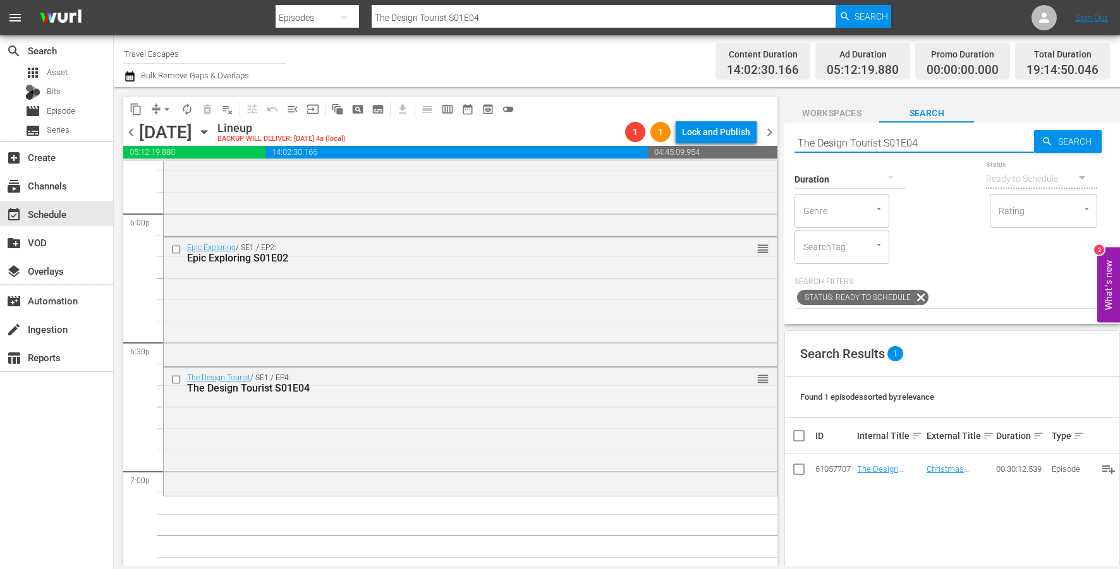
click at [918, 140] on input "The Design Tourist S01E04" at bounding box center [914, 143] width 240 height 30
paste input "Great Destinations Europe S01E30"
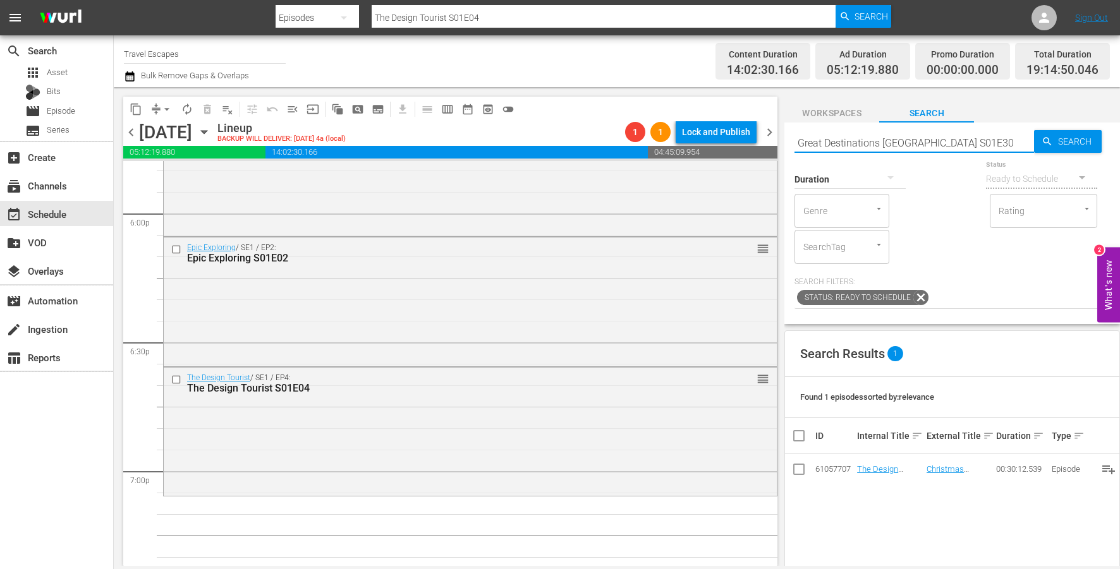
type input "Great Destinations Europe S01E30"
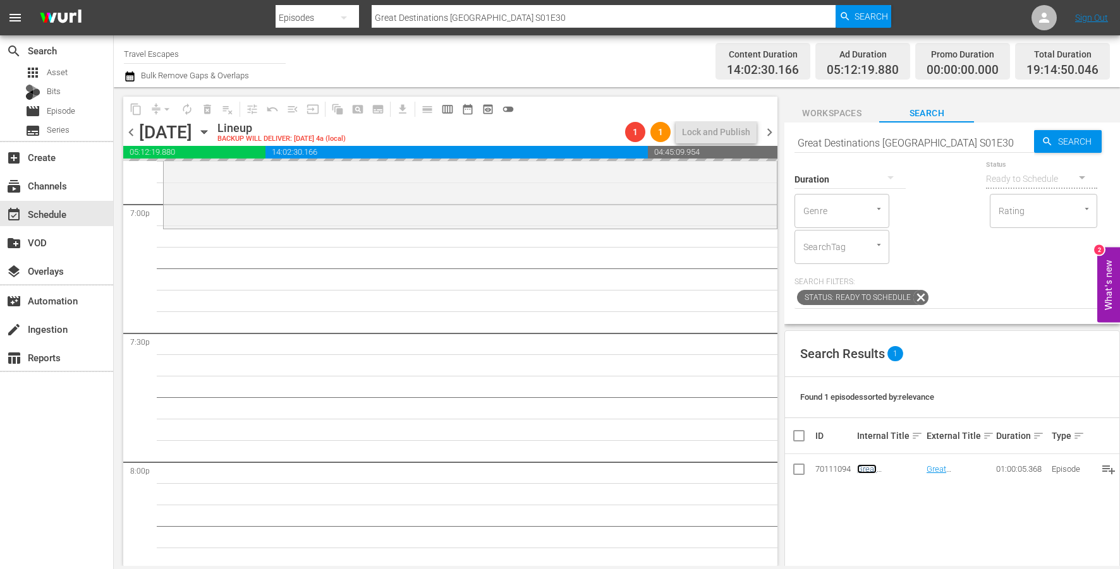
scroll to position [4877, 0]
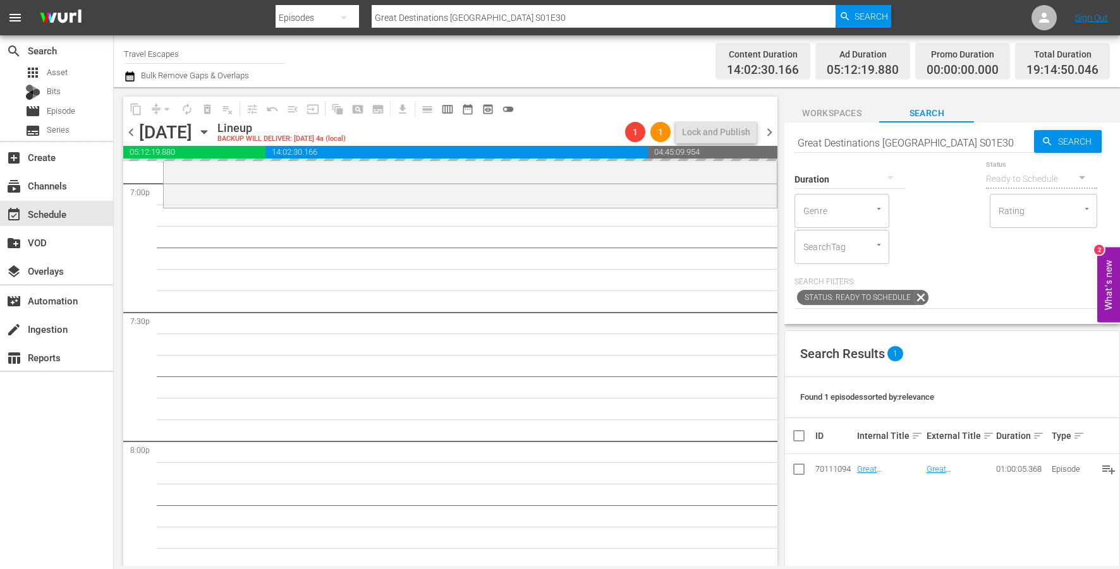
drag, startPoint x: 862, startPoint y: 470, endPoint x: 533, endPoint y: 1, distance: 573.6
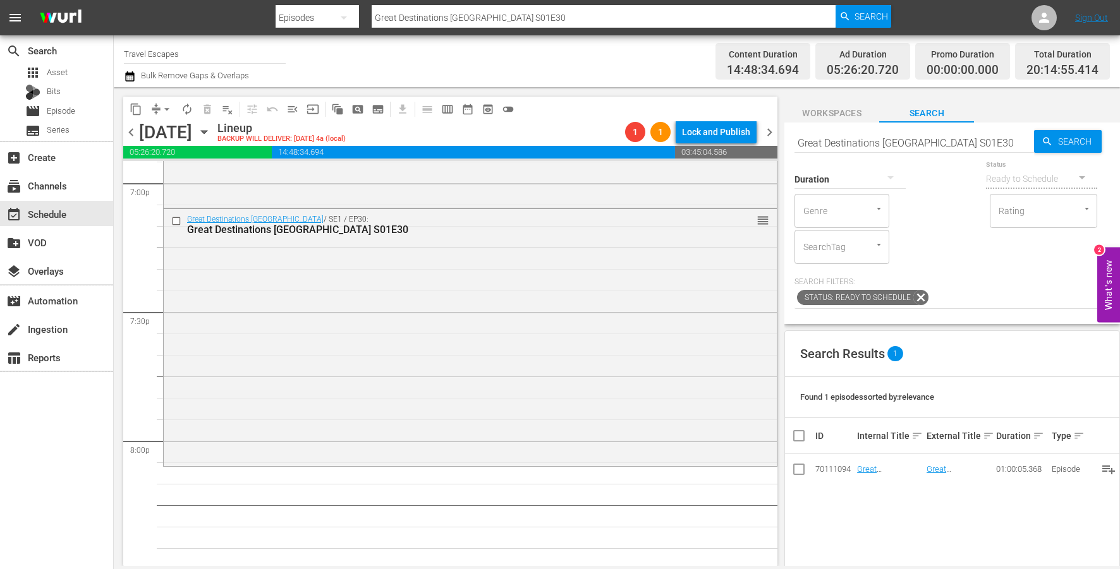
click at [931, 135] on input "Great Destinations Europe S01E30" at bounding box center [914, 143] width 240 height 30
paste input "Painting the Town 306"
type input "Painting the Town 306"
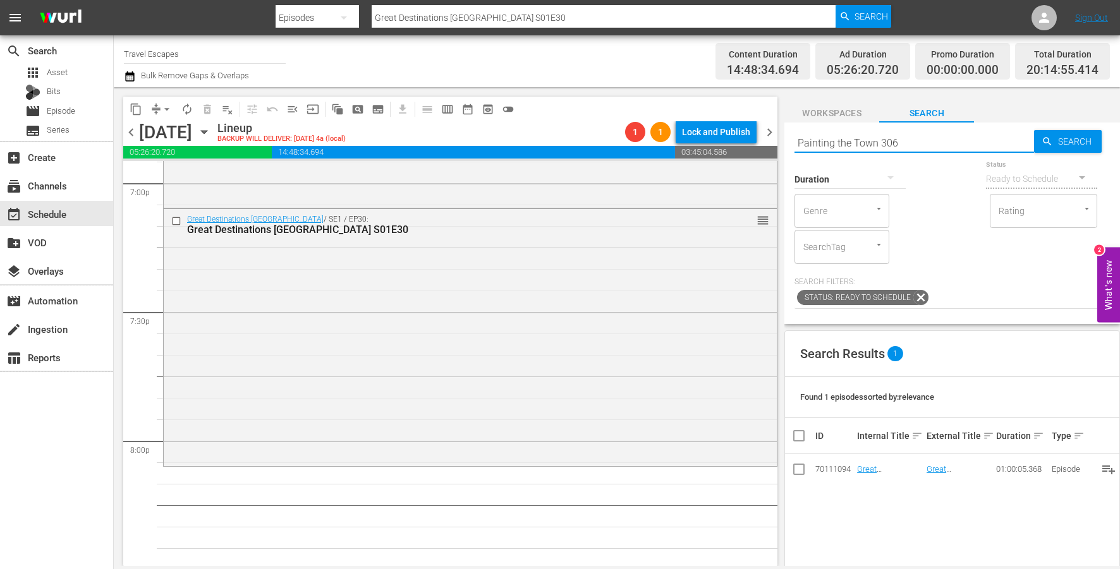
type input "Painting the Town 306"
click at [879, 143] on input "Painting the Town 306" at bounding box center [914, 143] width 240 height 30
type input "Painting the Town s0306"
type input "Painting the Town s03e06"
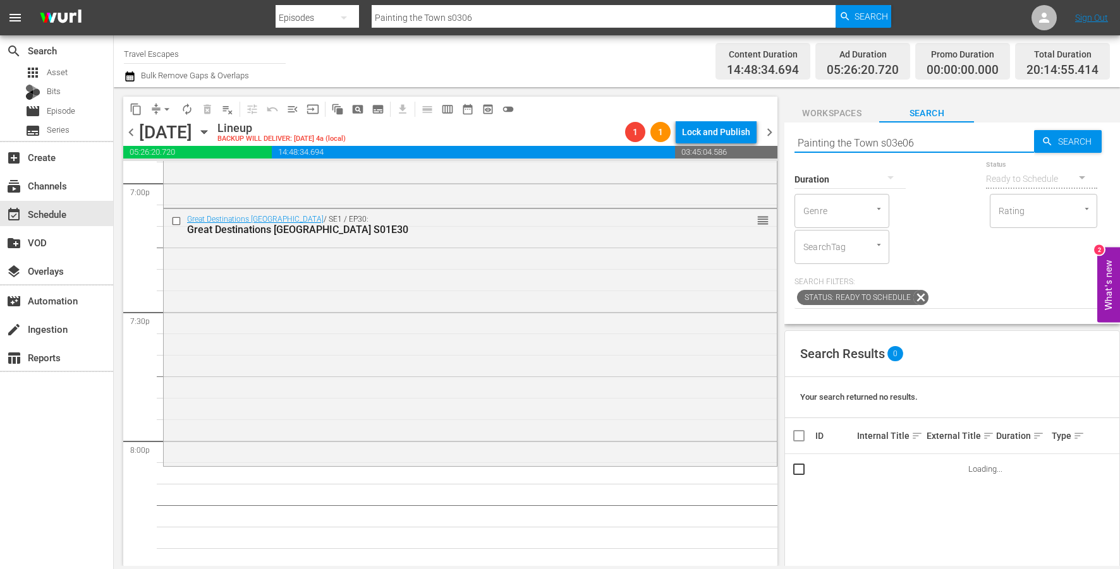
type input "Painting the Town s03e06"
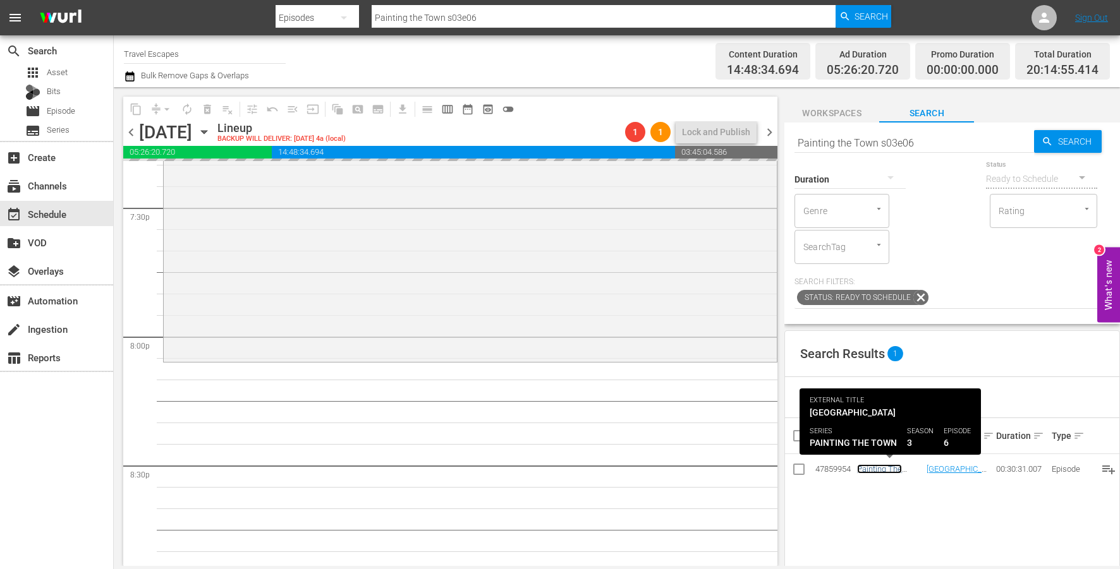
scroll to position [4998, 0]
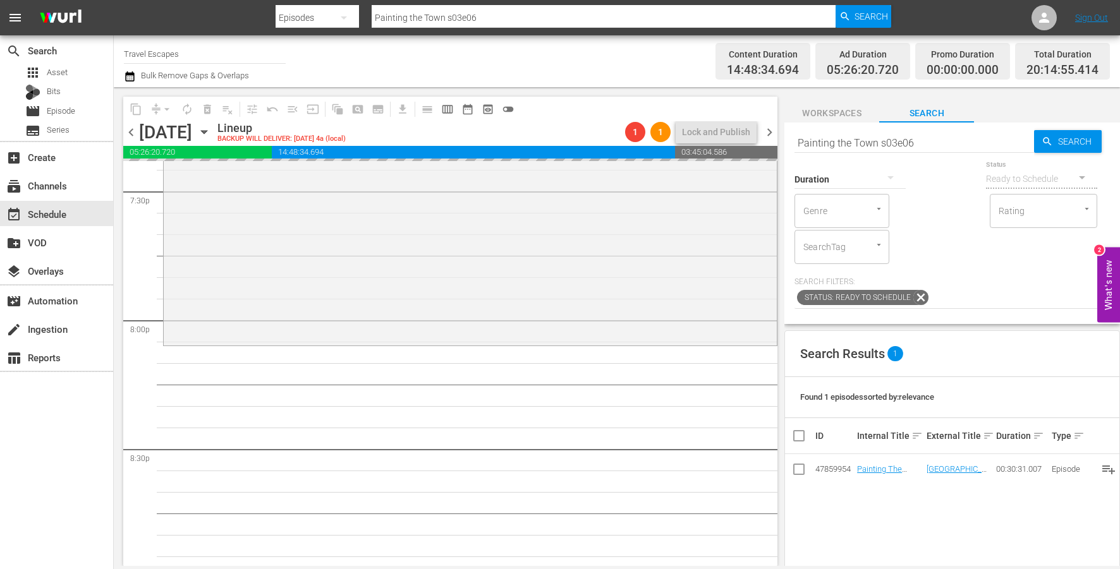
drag, startPoint x: 894, startPoint y: 470, endPoint x: 491, endPoint y: 3, distance: 616.6
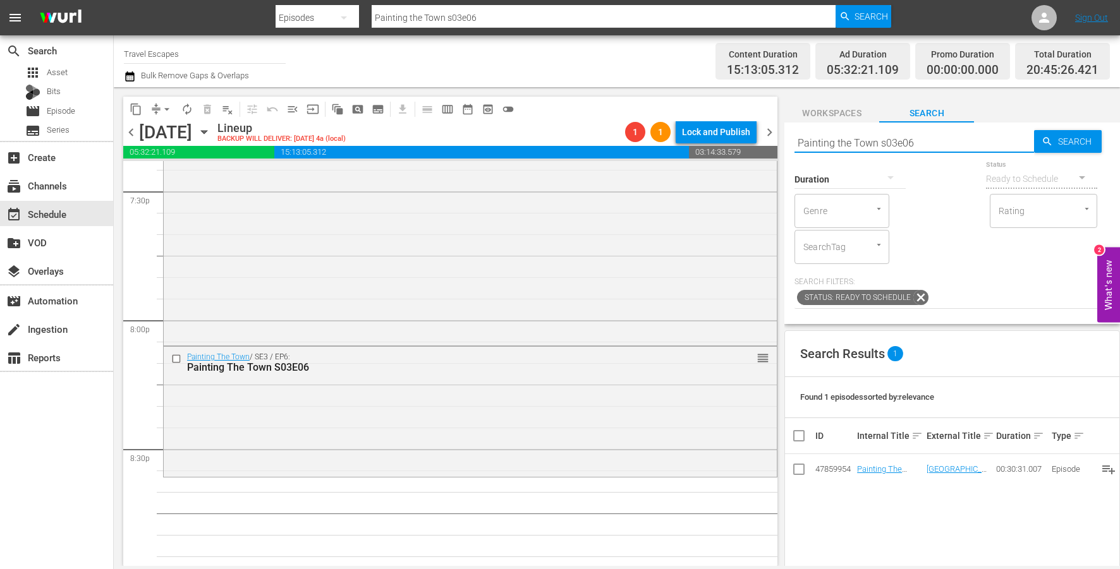
click at [934, 145] on input "Painting the Town s03e06" at bounding box center [914, 143] width 240 height 30
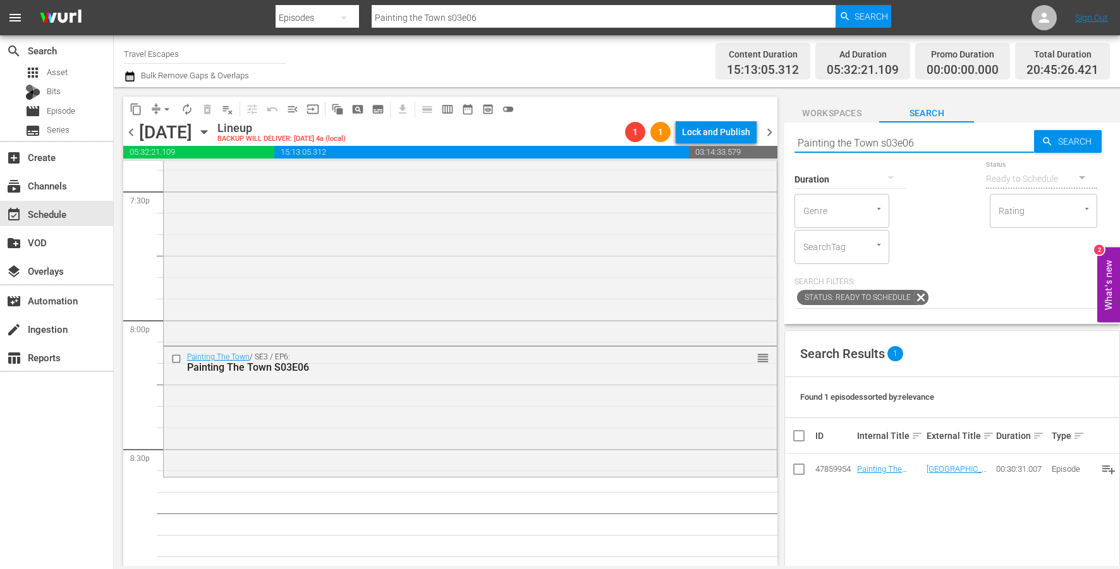
paste input "World Tour S01E02"
type input "World Tour S01E02"
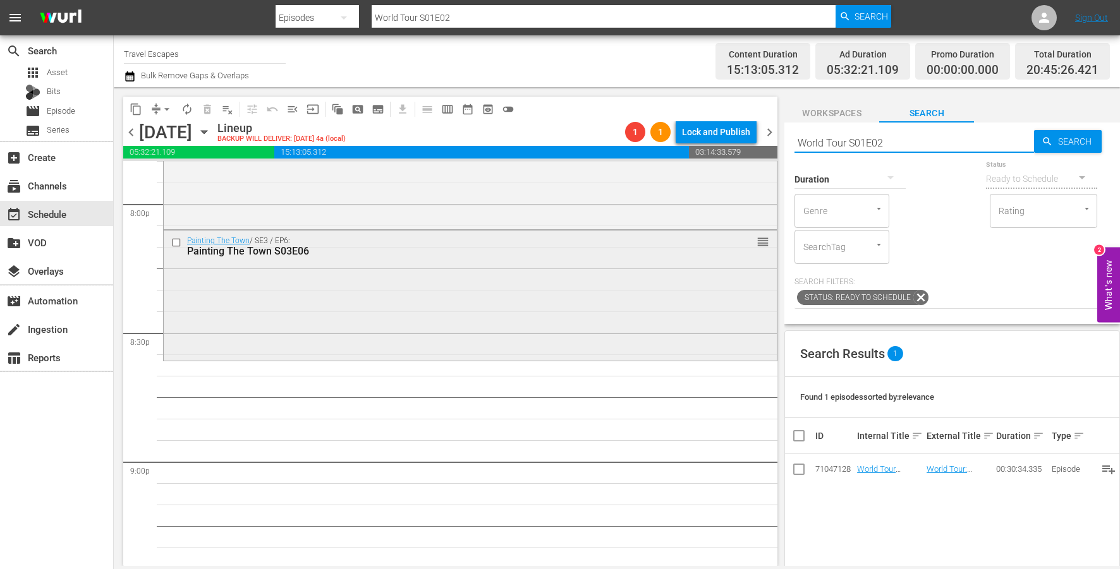
scroll to position [5116, 0]
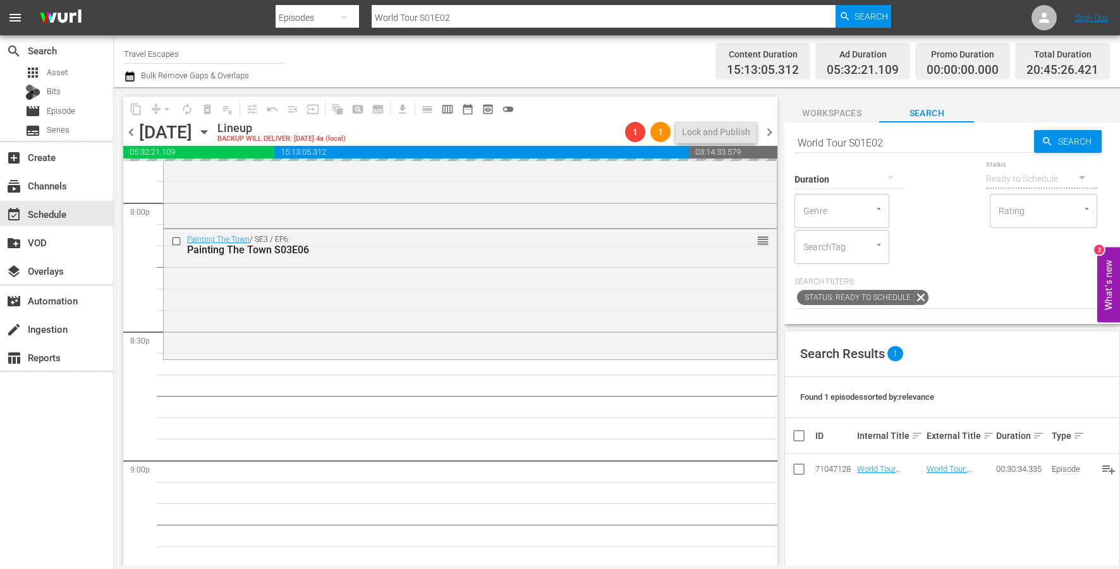
drag, startPoint x: 862, startPoint y: 466, endPoint x: 552, endPoint y: 8, distance: 553.6
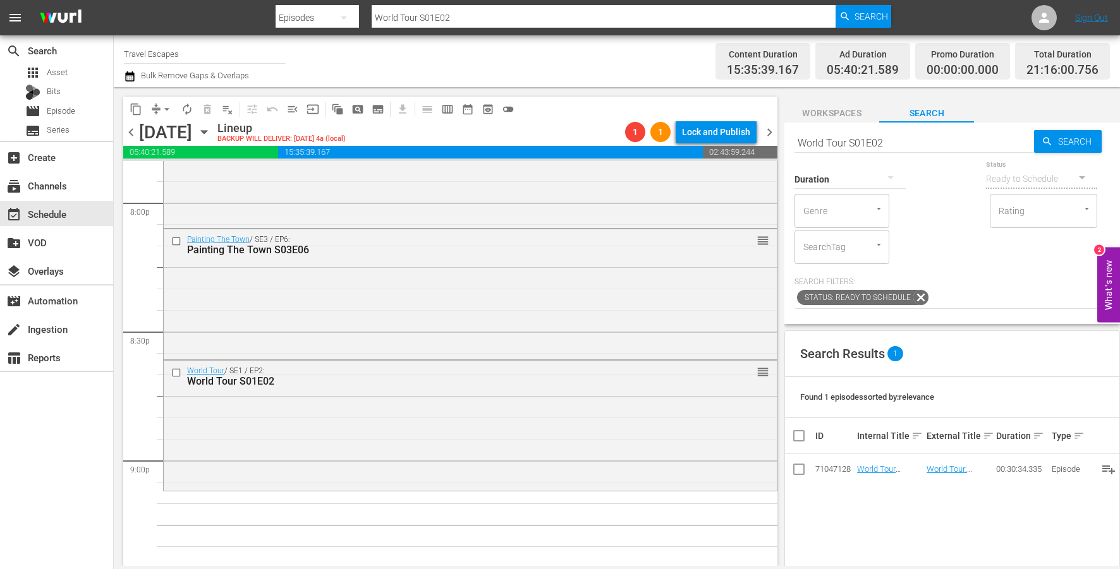
click at [906, 144] on input "World Tour S01E02" at bounding box center [914, 143] width 240 height 30
paste input "American Travelers: S2"
type input "American Travelers: S2E02"
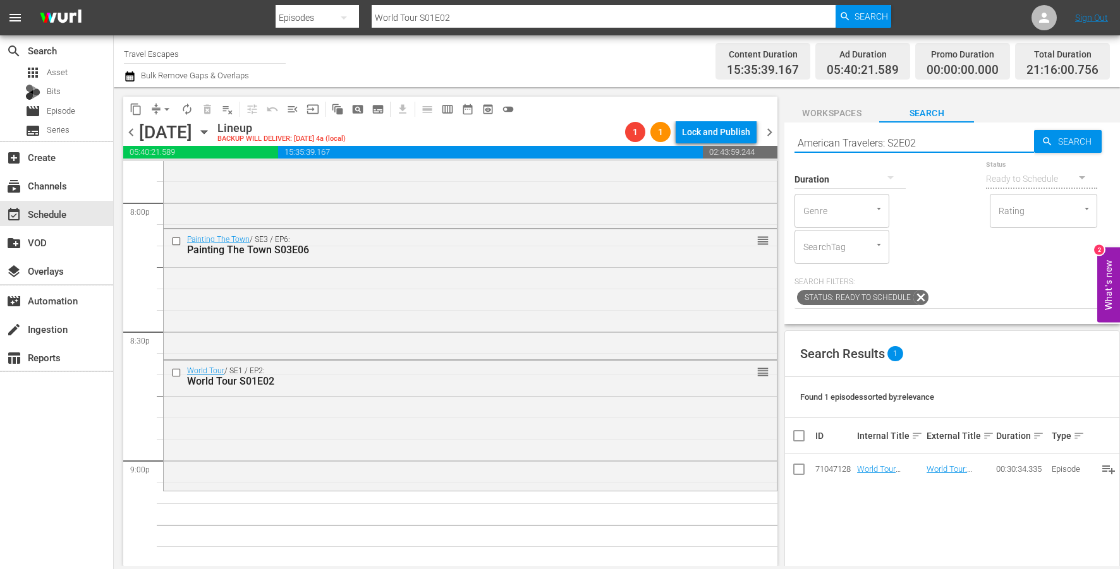
type input "American Travelers: S2E02"
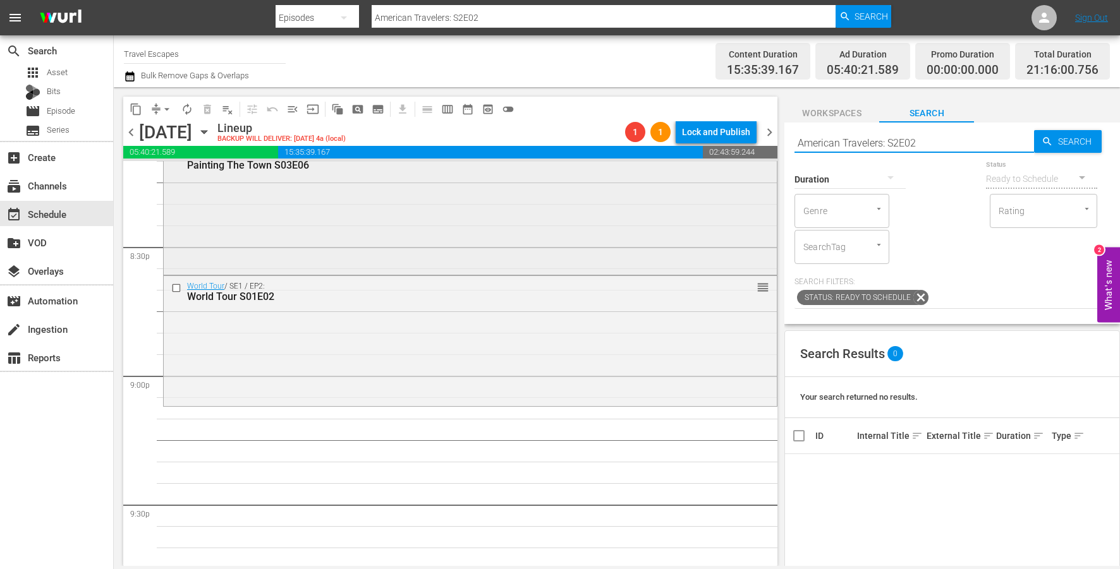
scroll to position [5204, 0]
click at [904, 145] on input "American Travelers: S2E02" at bounding box center [914, 143] width 240 height 30
click at [892, 145] on input "American Travelers: S2E02" at bounding box center [914, 143] width 240 height 30
type input "American Travelers: S02E02"
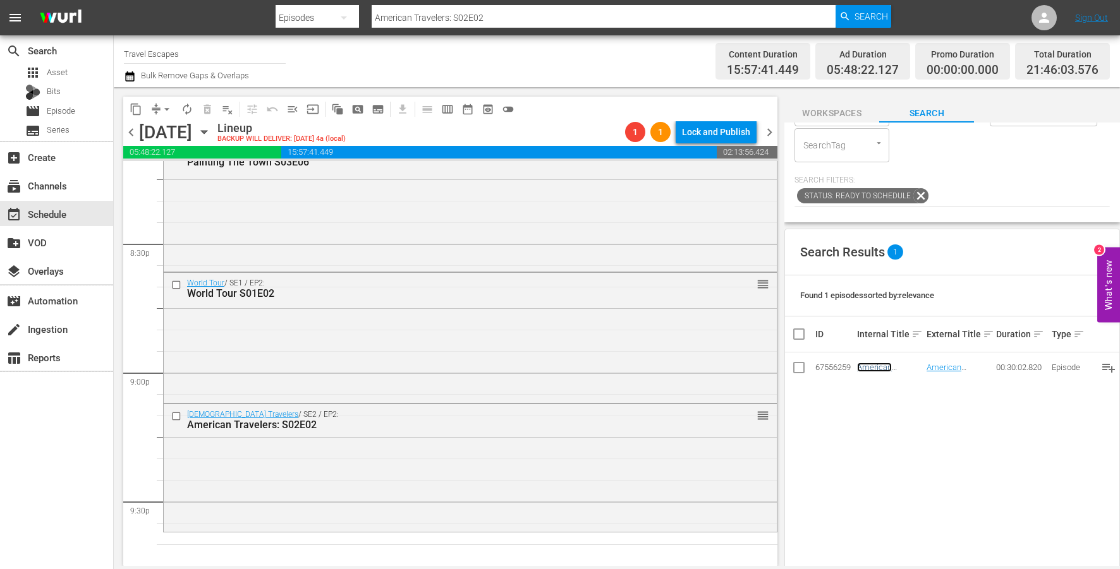
scroll to position [0, 0]
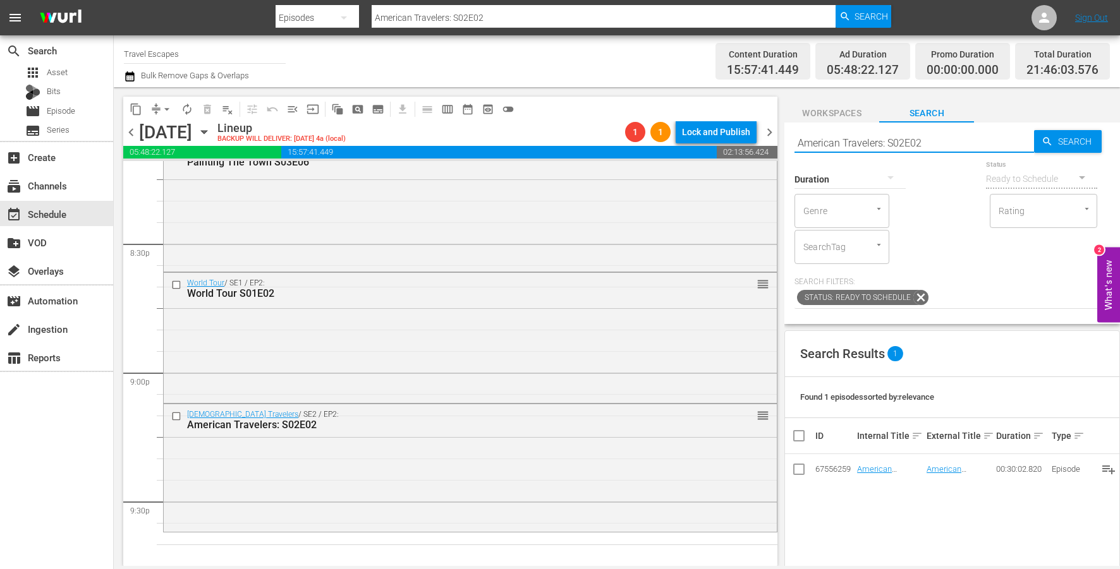
click at [906, 135] on input "American Travelers: S02E02" at bounding box center [914, 143] width 240 height 30
click at [906, 136] on input "American Travelers: S02E02" at bounding box center [914, 143] width 240 height 30
paste input "Great Family Adventure S03E03"
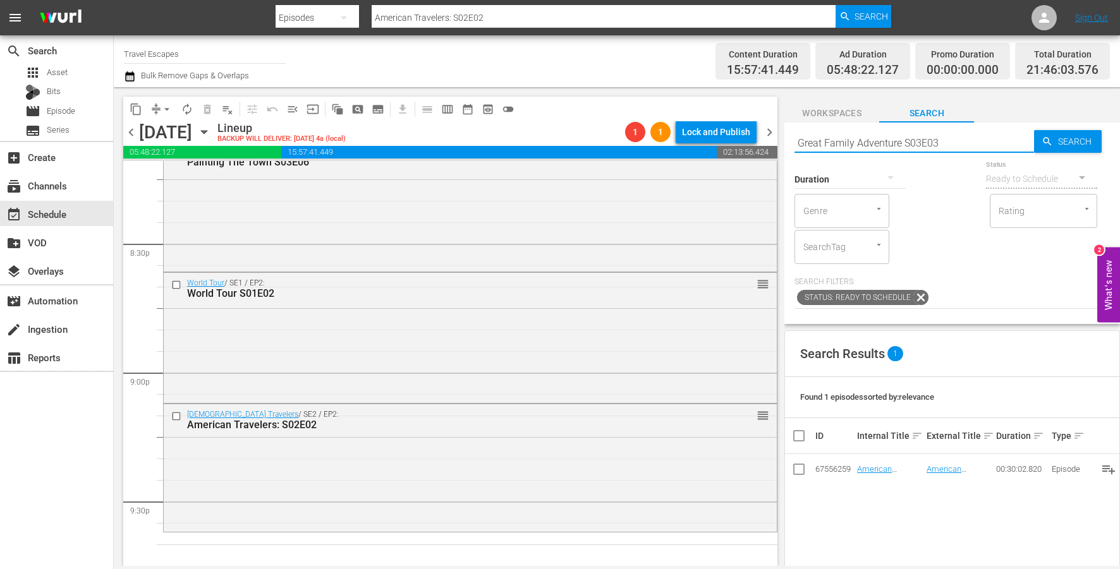
type input "Great Family Adventure S03E03"
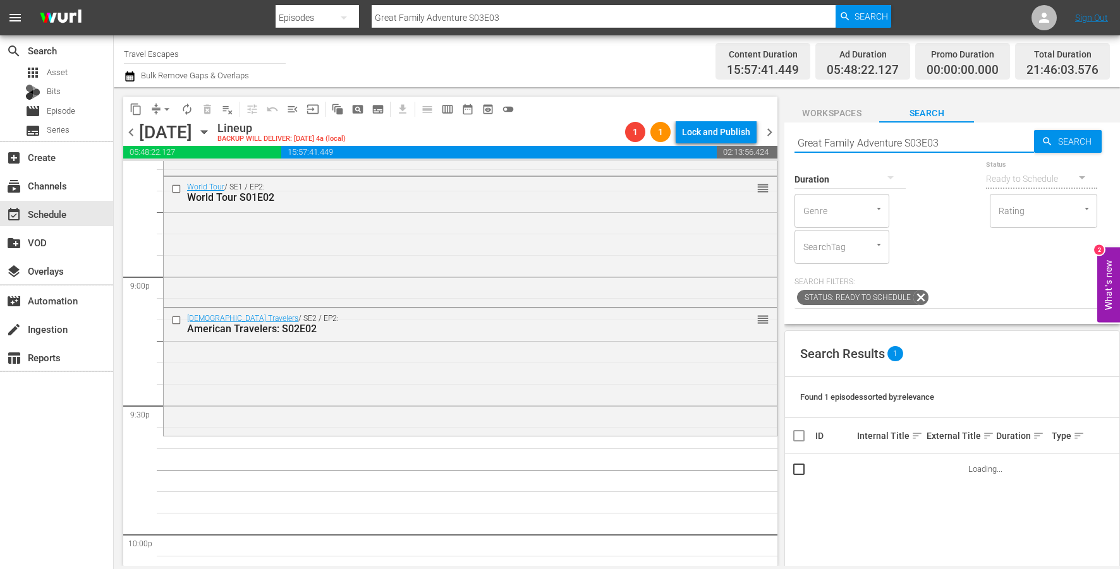
scroll to position [5328, 0]
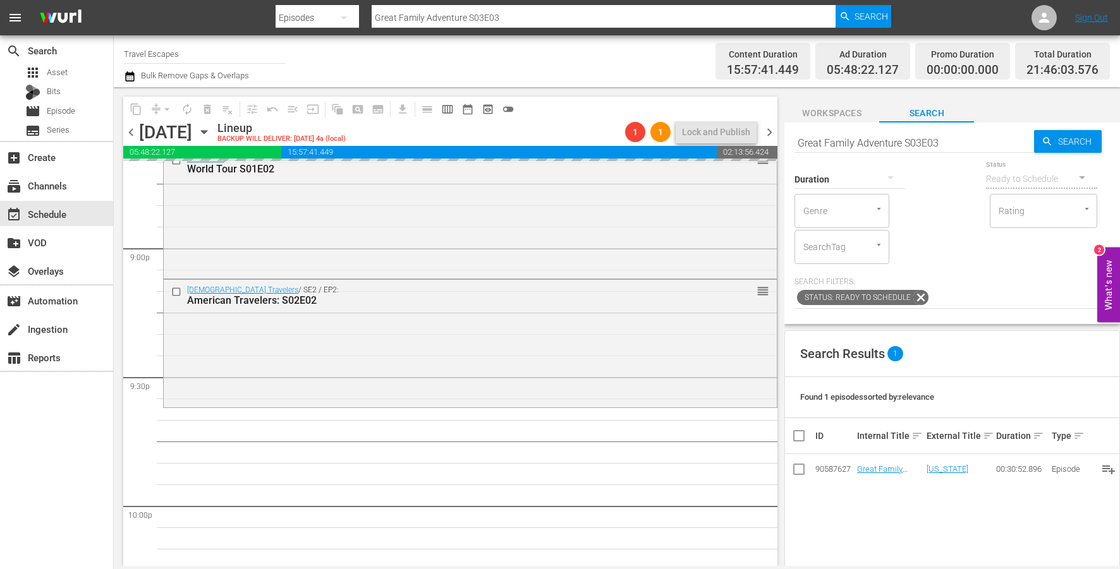
drag, startPoint x: 869, startPoint y: 468, endPoint x: 390, endPoint y: 37, distance: 644.5
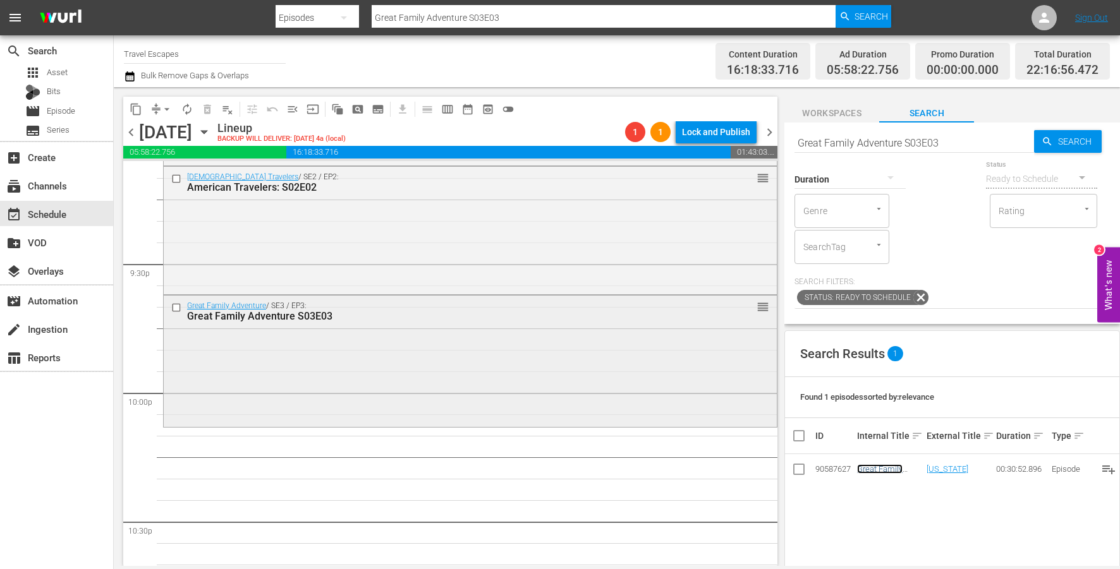
scroll to position [5446, 0]
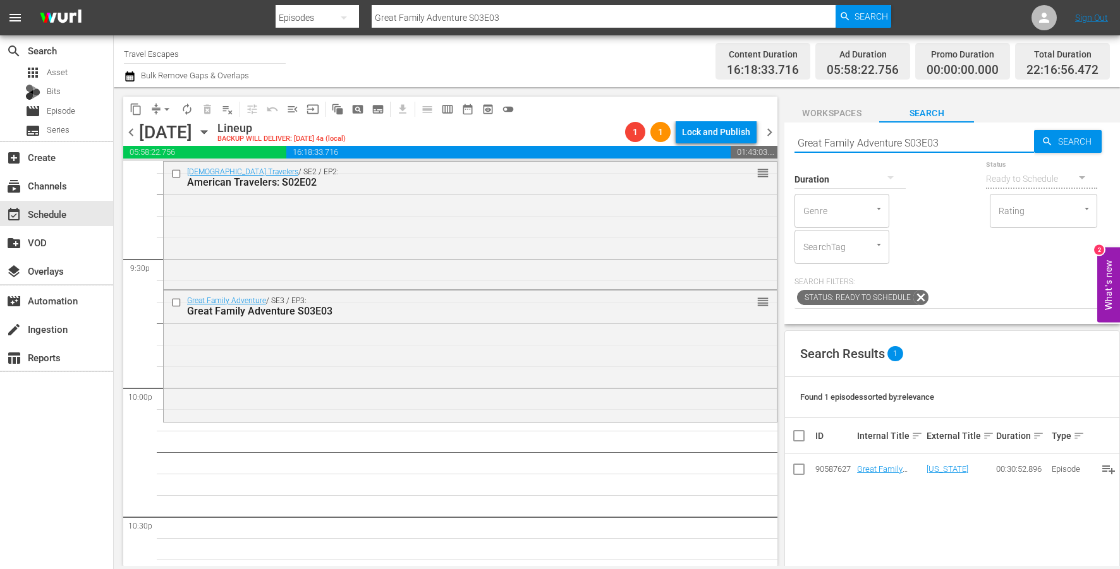
click at [902, 142] on input "Great Family Adventure S03E03" at bounding box center [914, 143] width 240 height 30
paste input "Adventure Cities S02E04"
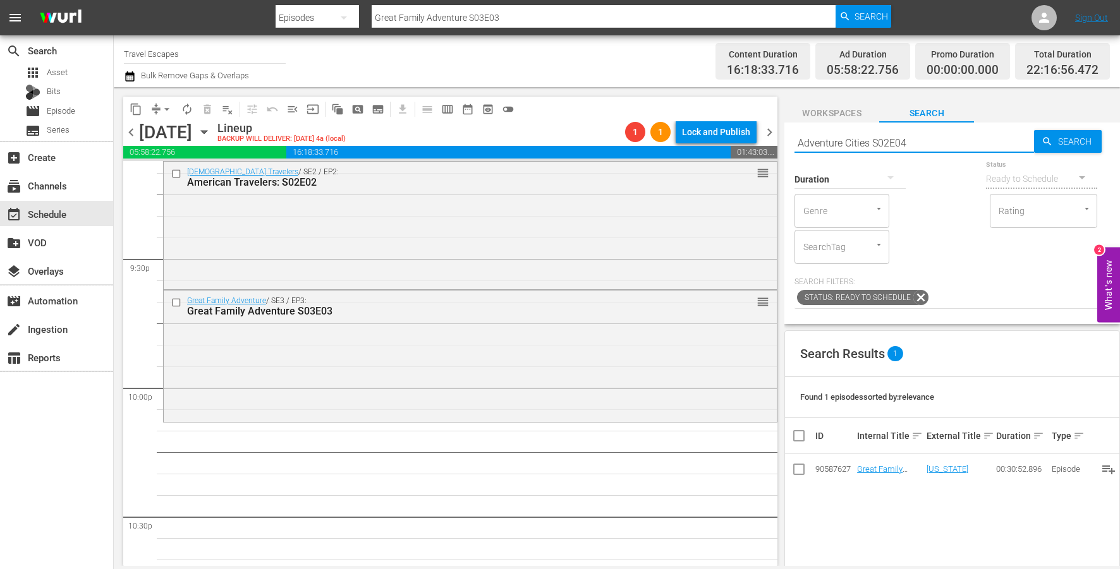
type input "Adventure Cities S02E04"
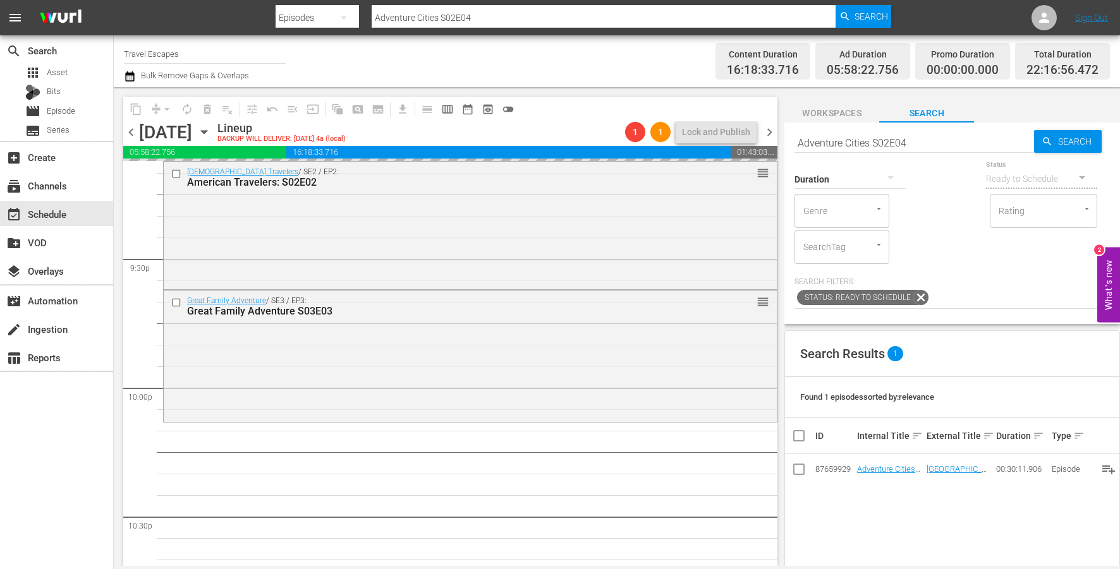
drag, startPoint x: 880, startPoint y: 473, endPoint x: 525, endPoint y: 0, distance: 591.8
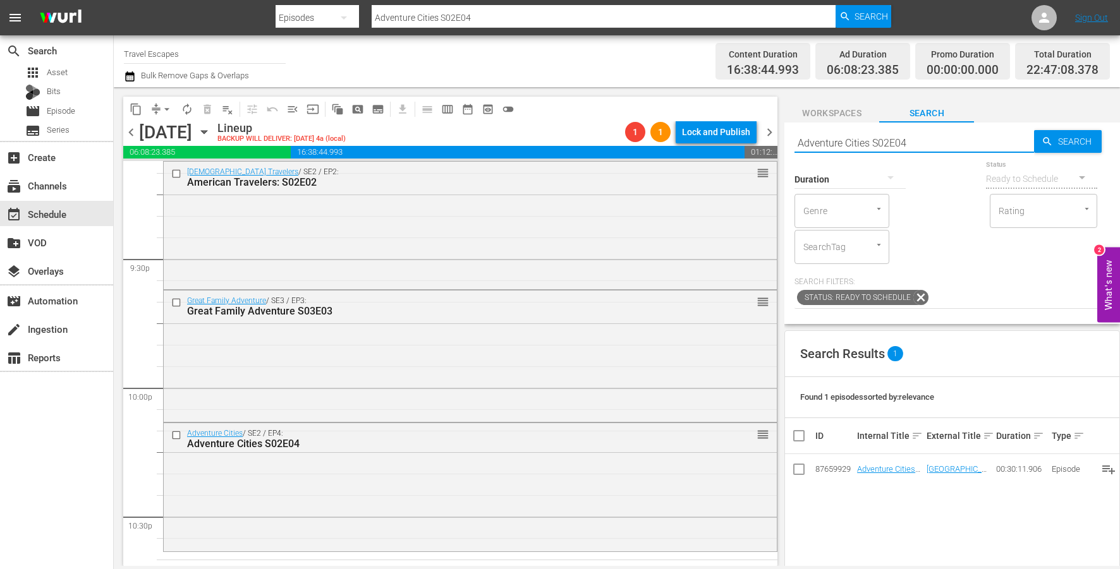
click at [875, 139] on input "Adventure Cities S02E04" at bounding box center [914, 143] width 240 height 30
paste input "Road Trip Masters S01"
type input "Road Trip Masters S01E04"
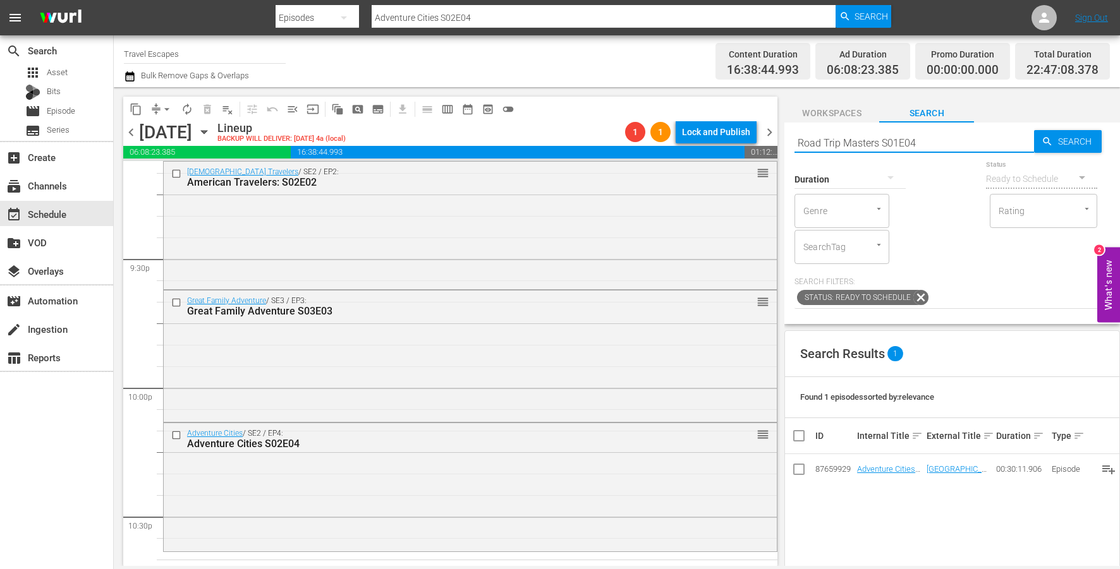
type input "Road Trip Masters S01E04"
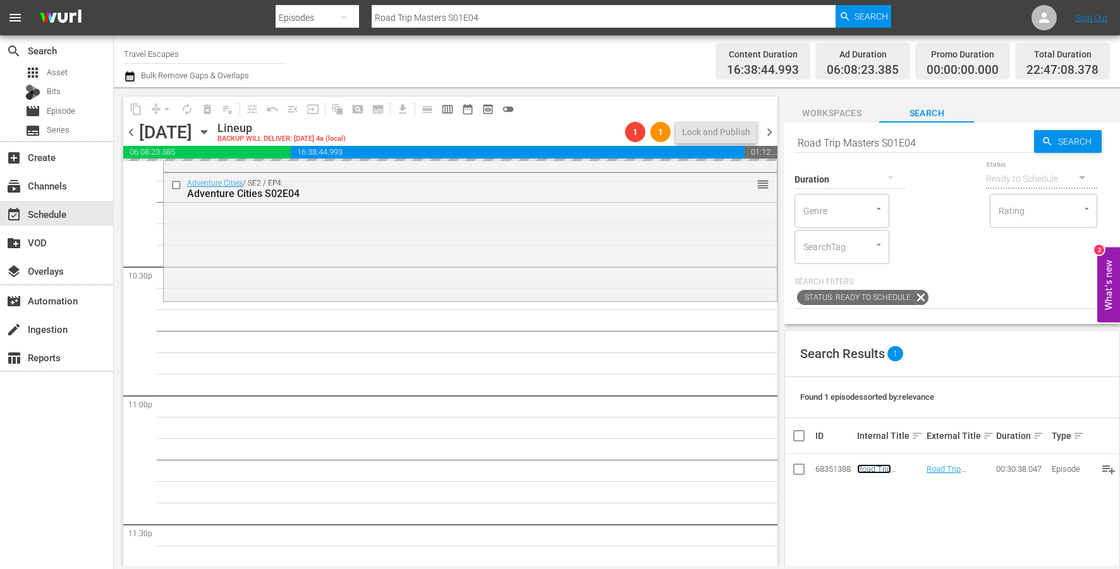
scroll to position [5704, 0]
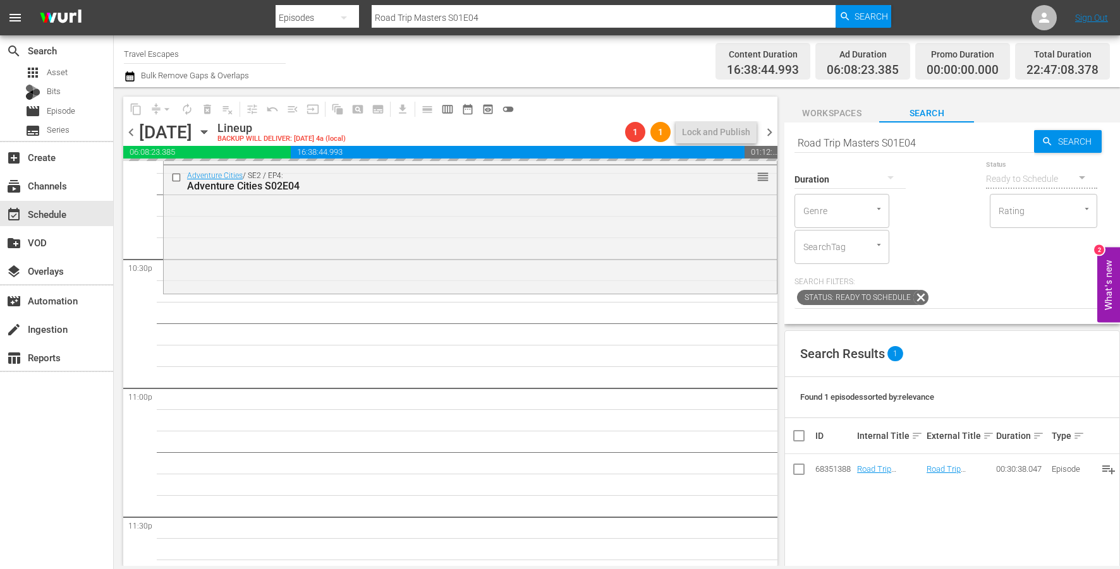
drag, startPoint x: 860, startPoint y: 472, endPoint x: 482, endPoint y: 26, distance: 584.4
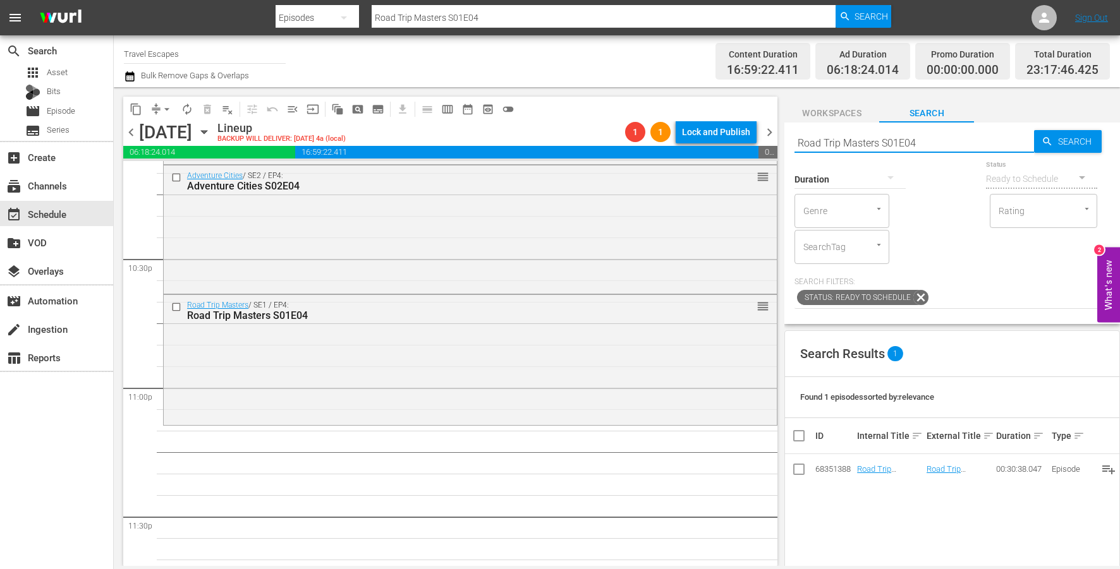
click at [888, 138] on input "Road Trip Masters S01E04" at bounding box center [914, 143] width 240 height 30
paste input "Great Destinations Europe S01E30"
type input "Great Destinations Europe S01E30"
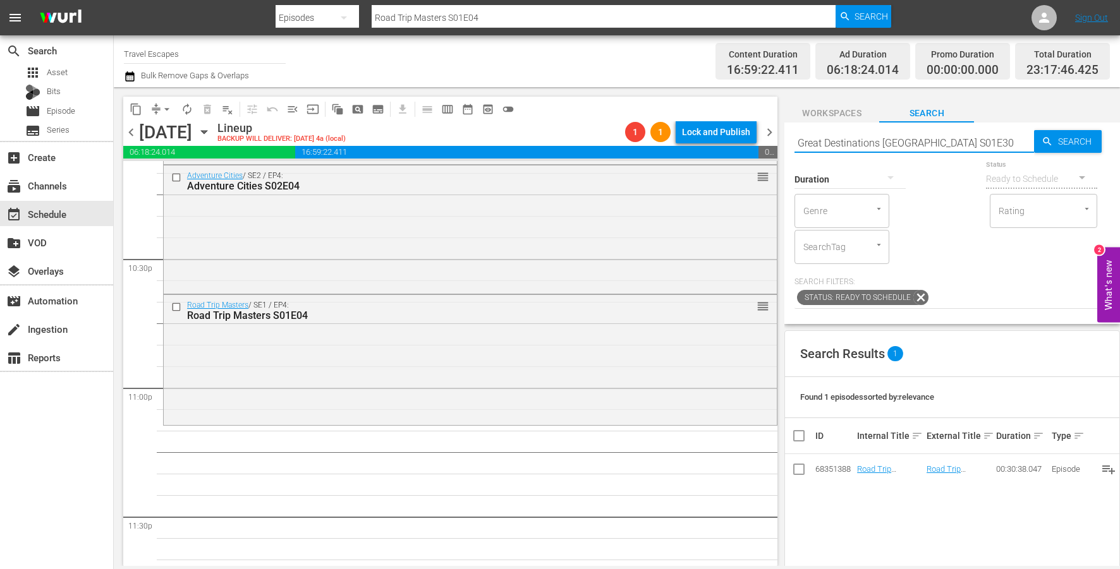
type input "Great Destinations Europe S01E30"
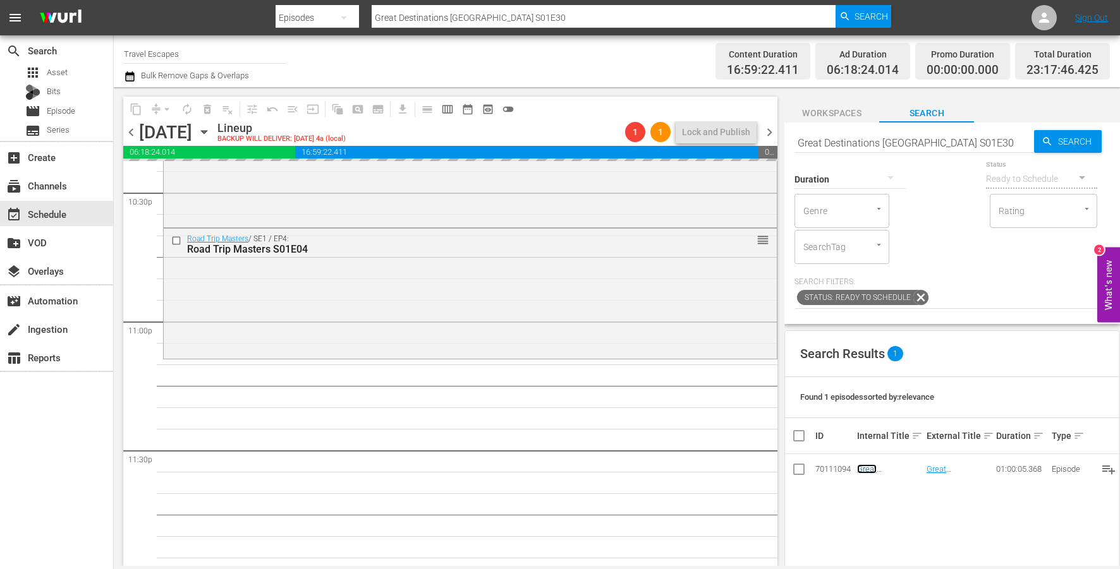
scroll to position [5783, 0]
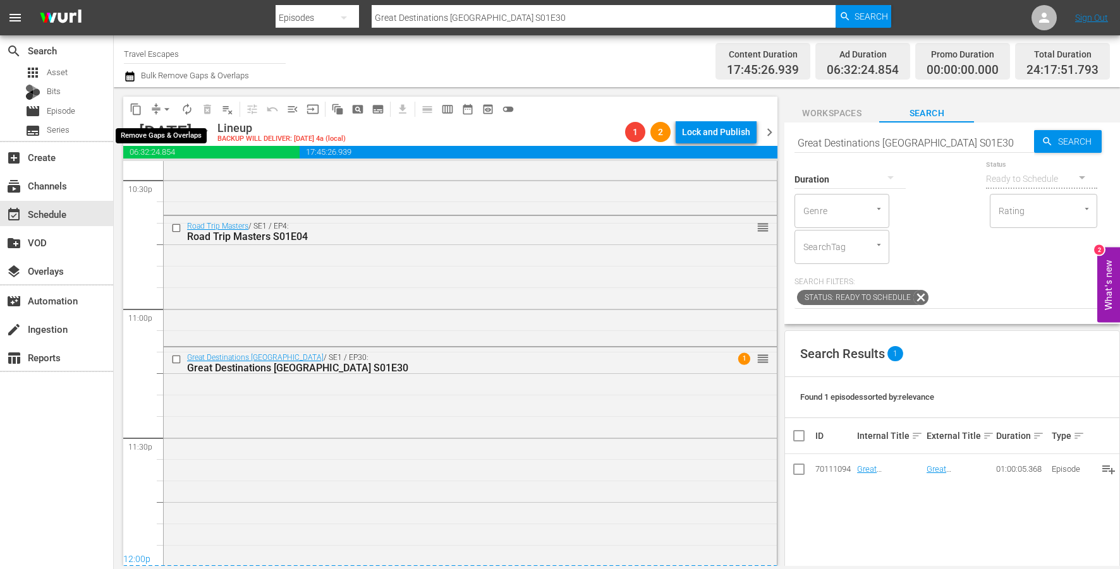
click at [169, 108] on span "arrow_drop_down" at bounding box center [167, 109] width 13 height 13
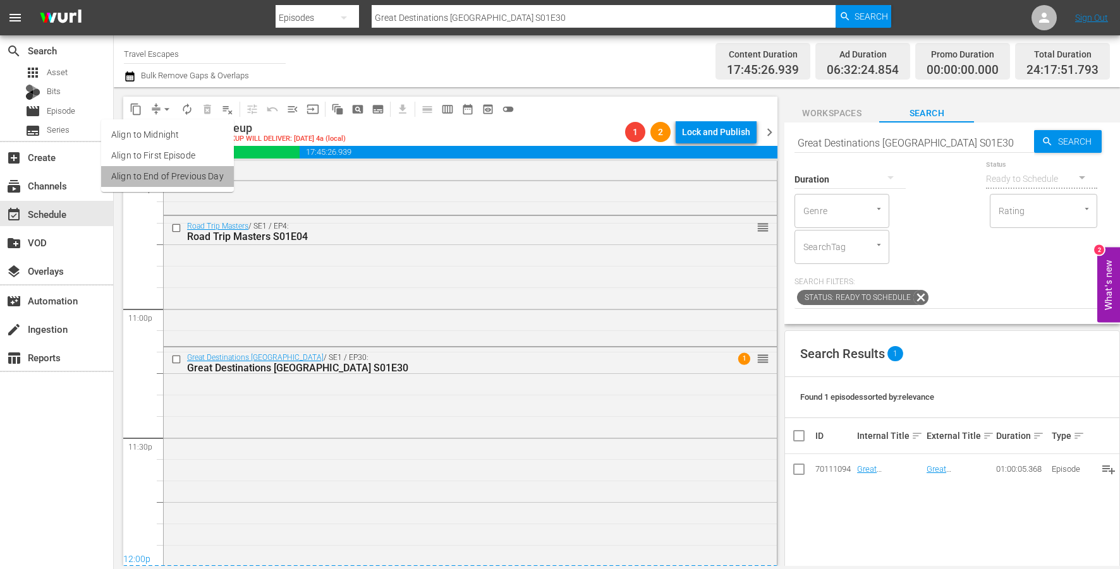
click at [176, 183] on li "Align to End of Previous Day" at bounding box center [167, 176] width 133 height 21
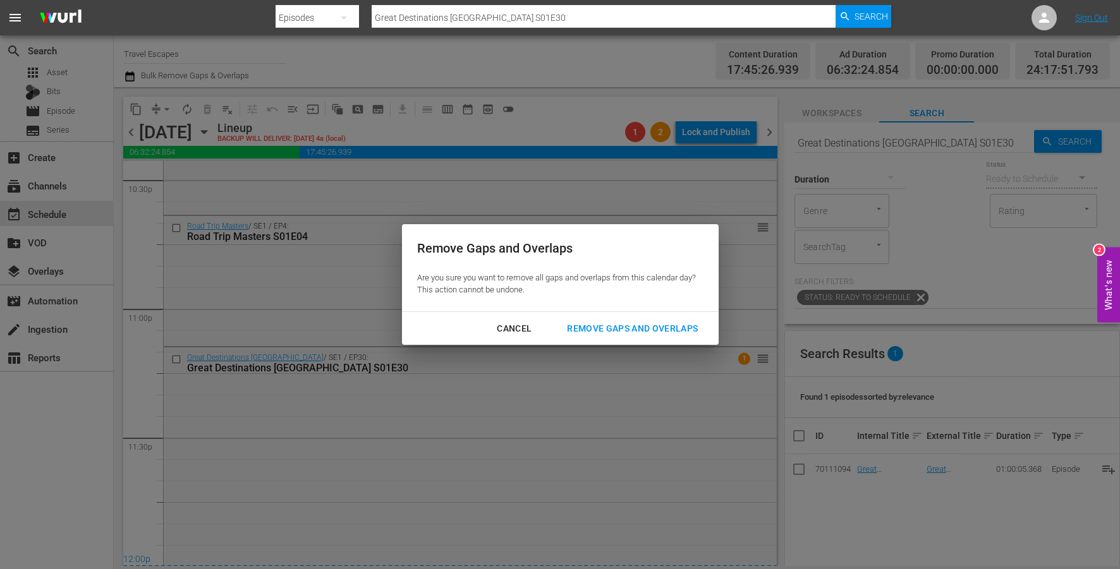
click at [635, 333] on div "Remove Gaps and Overlaps" at bounding box center [632, 329] width 151 height 16
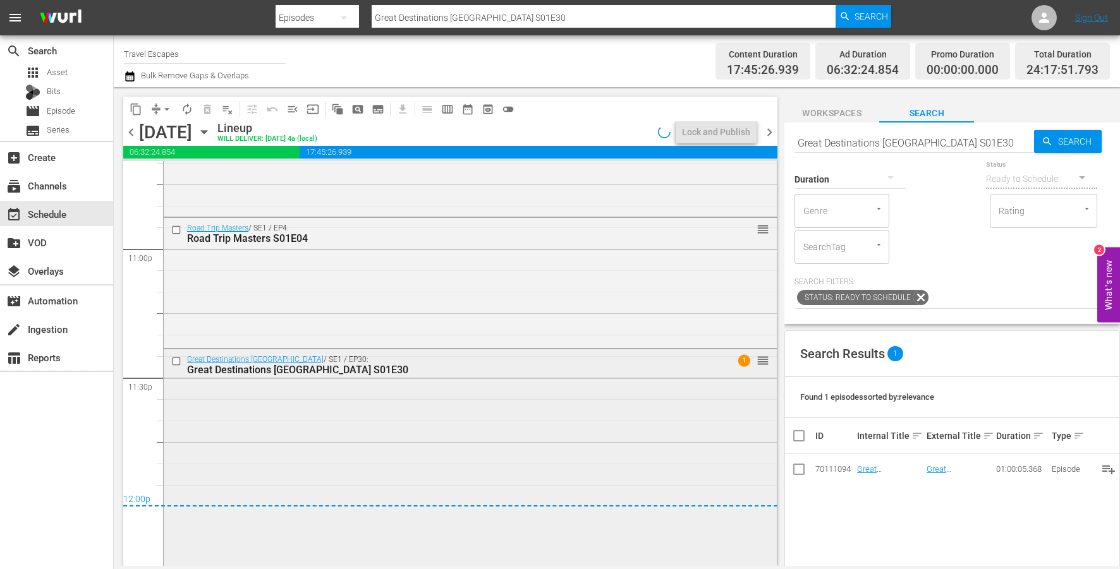
scroll to position [5884, 0]
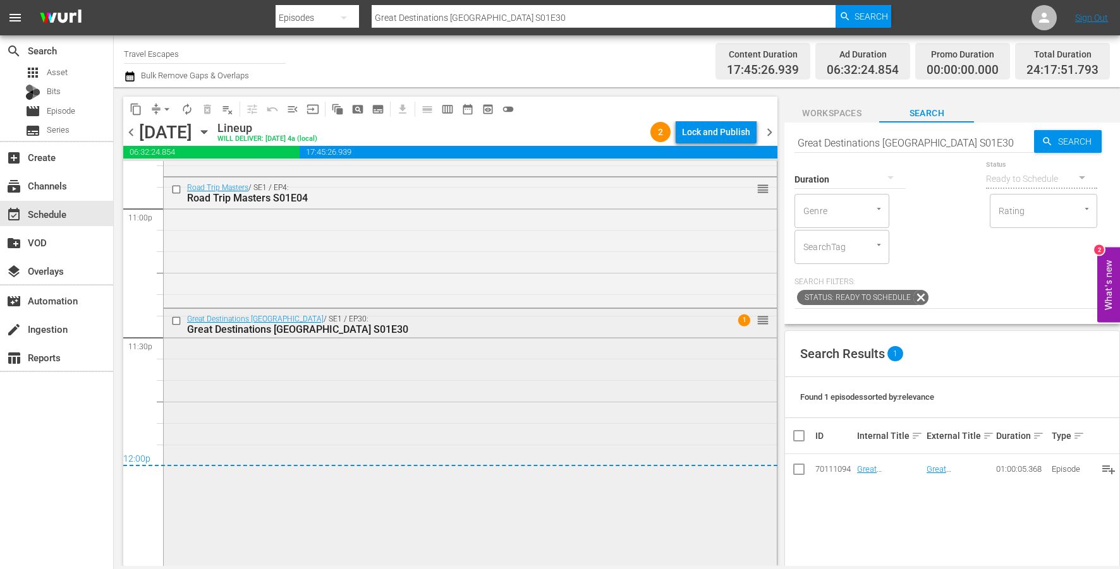
click at [291, 419] on div "Great Destinations Europe / SE1 / EP30: Great Destinations Europe S01E30 1 reor…" at bounding box center [470, 436] width 613 height 255
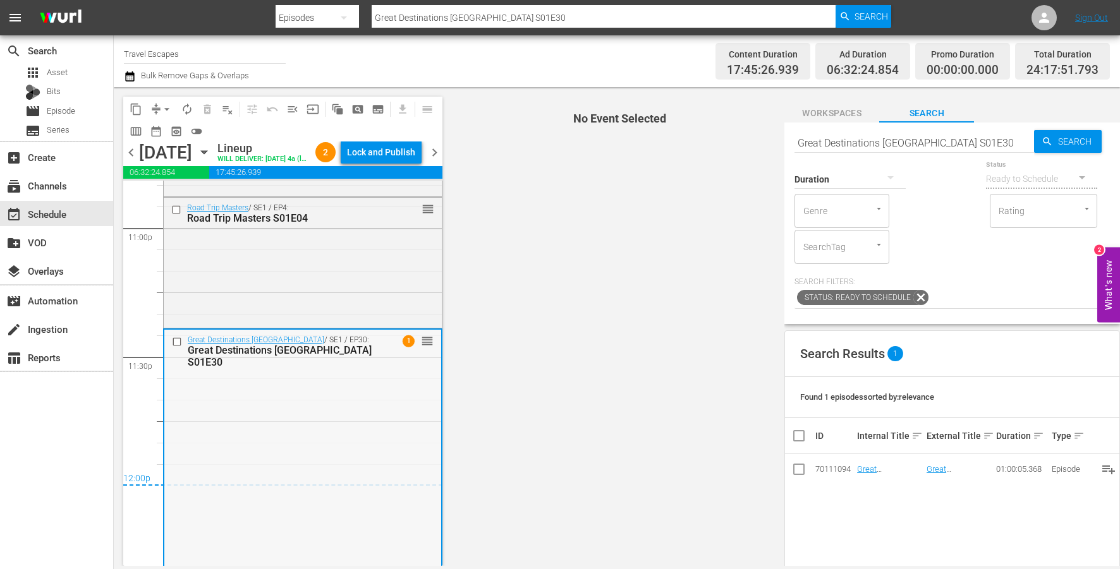
click at [246, 438] on div "Great Destinations Europe / SE1 / EP30: Great Destinations Europe S01E30 1 reor…" at bounding box center [302, 457] width 277 height 255
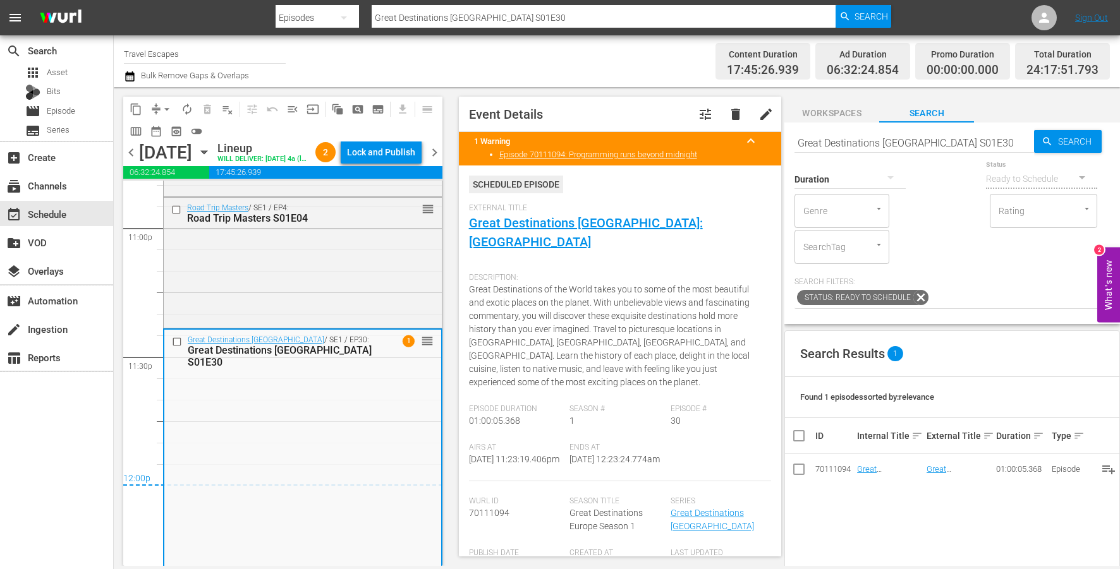
click at [246, 438] on div "Great Destinations Europe / SE1 / EP30: Great Destinations Europe S01E30 1 reor…" at bounding box center [302, 457] width 277 height 255
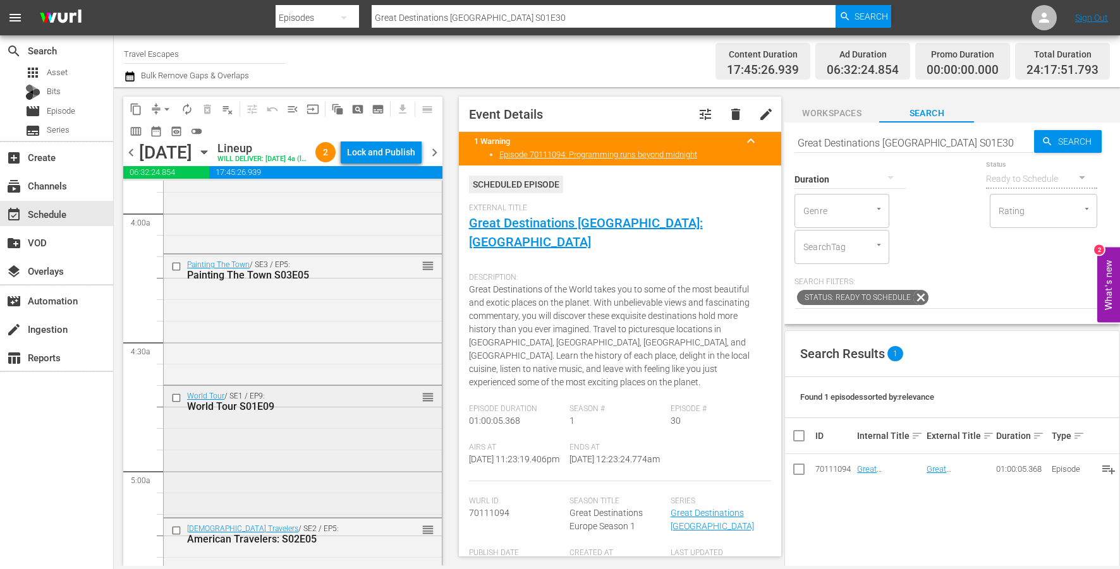
scroll to position [997, 0]
click at [174, 274] on input "checkbox" at bounding box center [177, 269] width 13 height 11
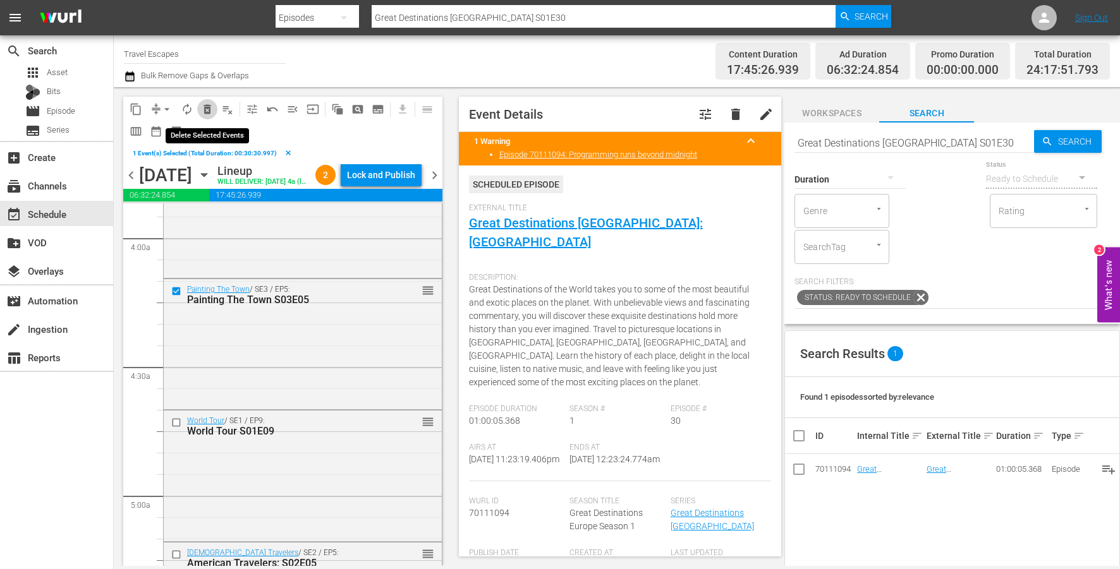
click at [205, 104] on span "delete_forever_outlined" at bounding box center [207, 109] width 13 height 13
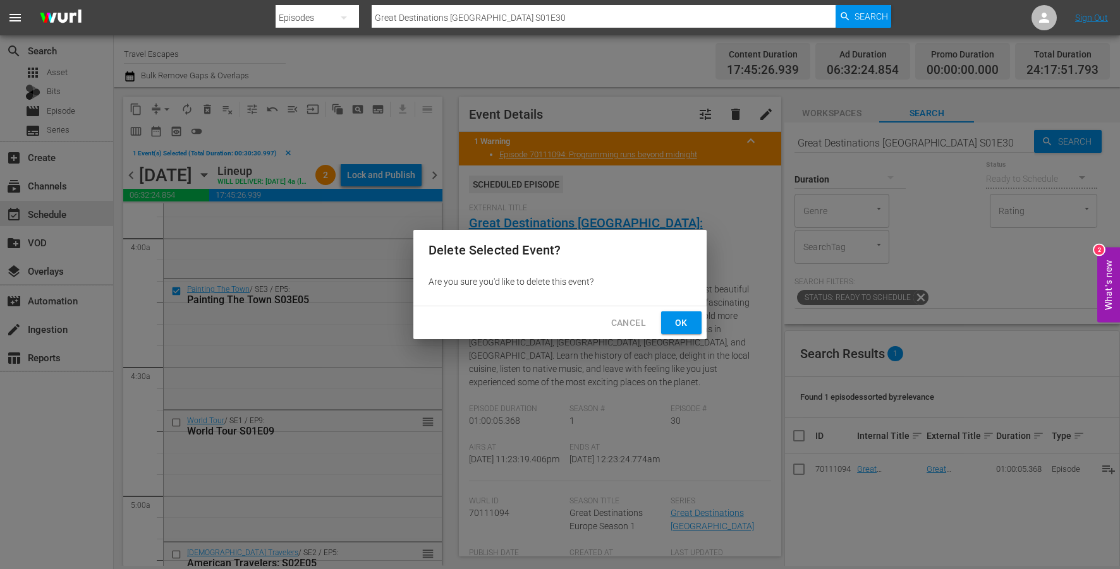
click at [671, 321] on button "Ok" at bounding box center [681, 323] width 40 height 23
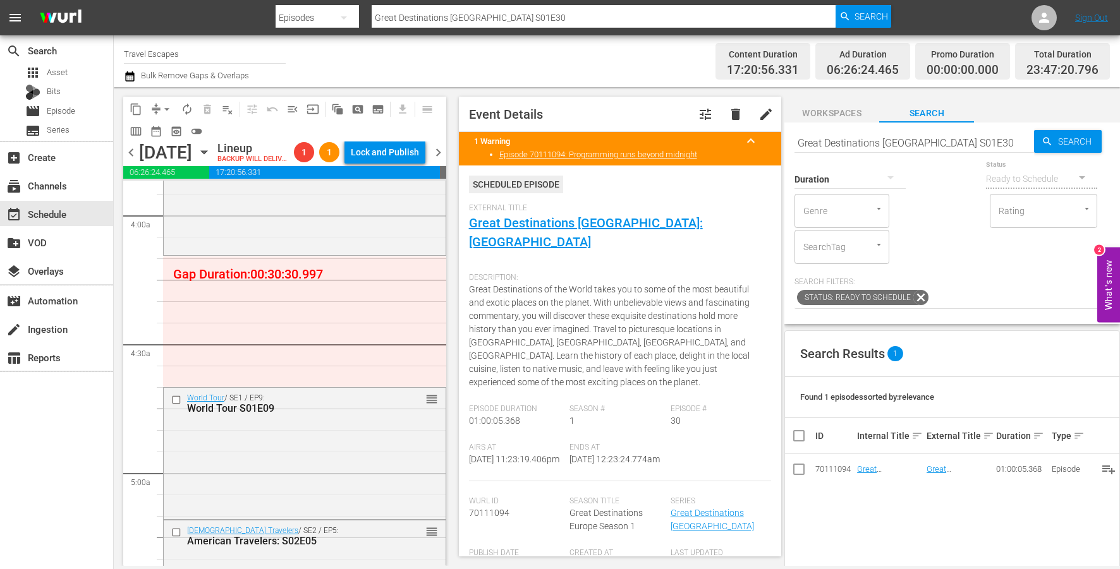
click at [920, 140] on input "Great Destinations Europe S01E30" at bounding box center [914, 143] width 240 height 30
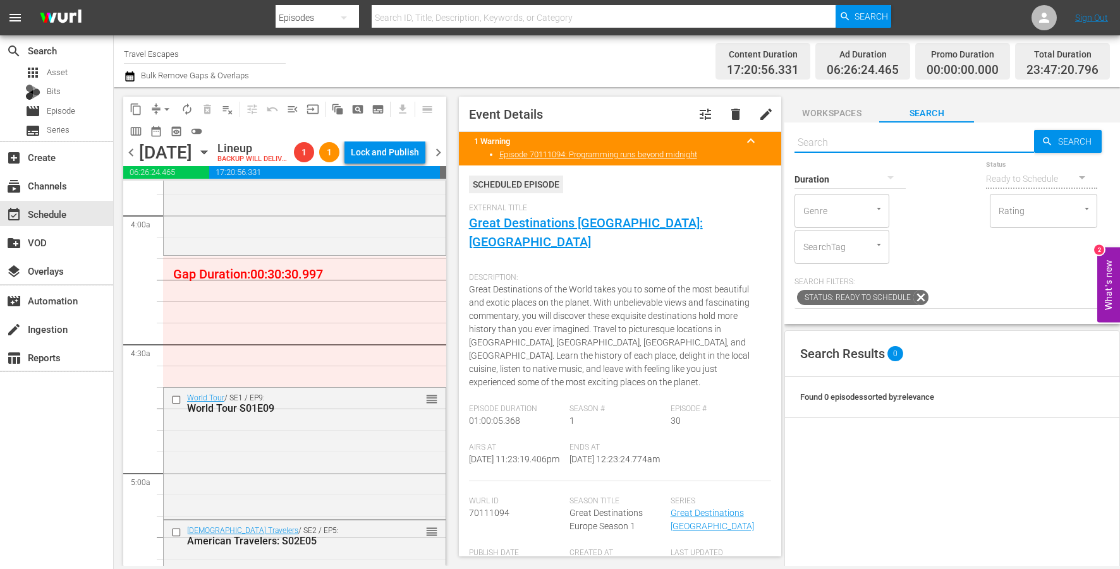
click at [880, 137] on input "text" at bounding box center [914, 143] width 240 height 30
type input "aal"
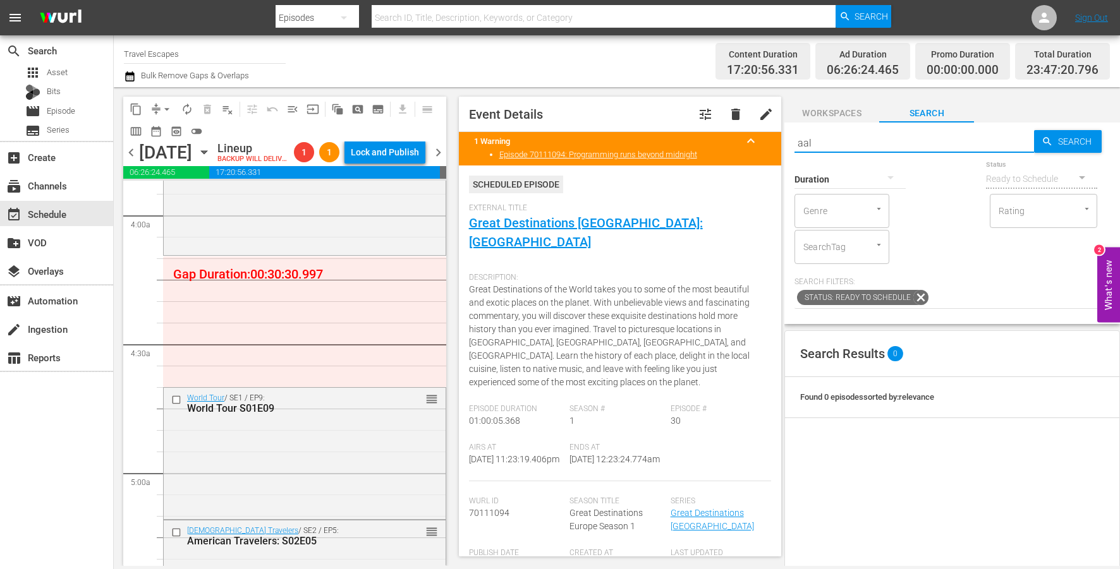
type input "aal"
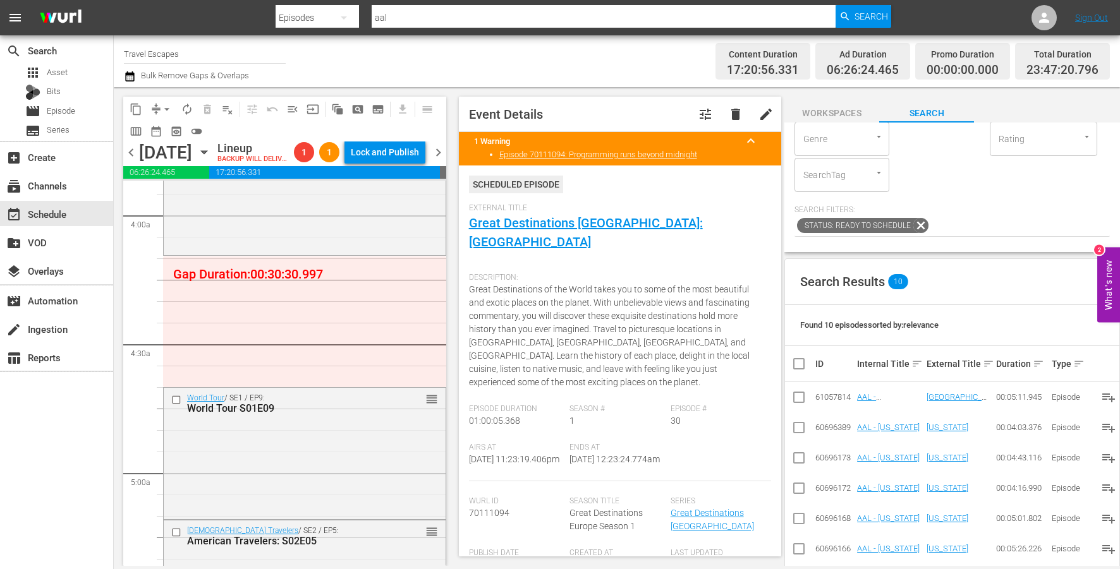
scroll to position [110, 0]
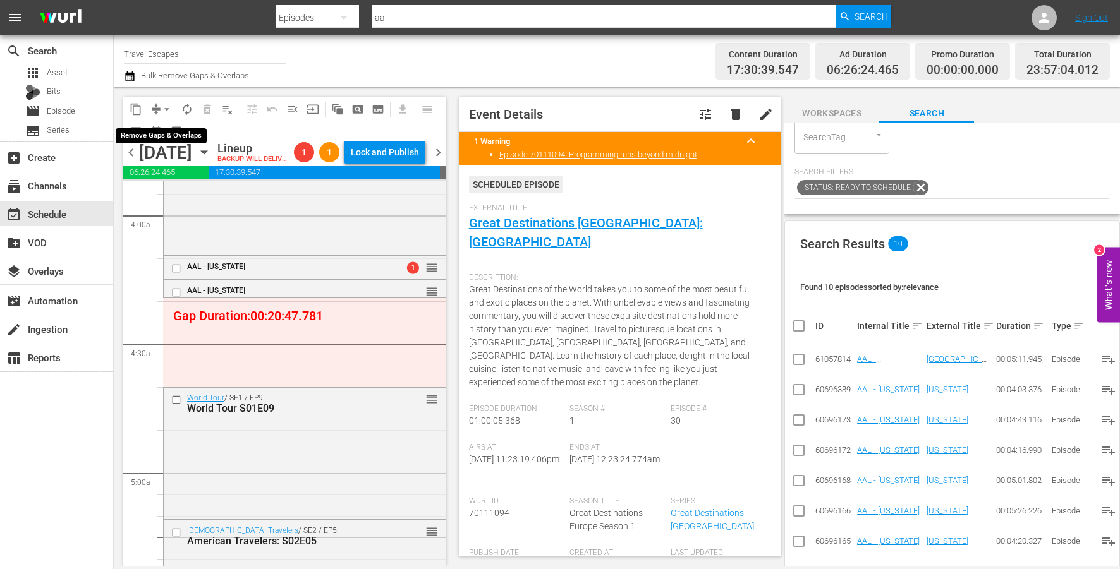
click at [166, 106] on span "arrow_drop_down" at bounding box center [167, 109] width 13 height 13
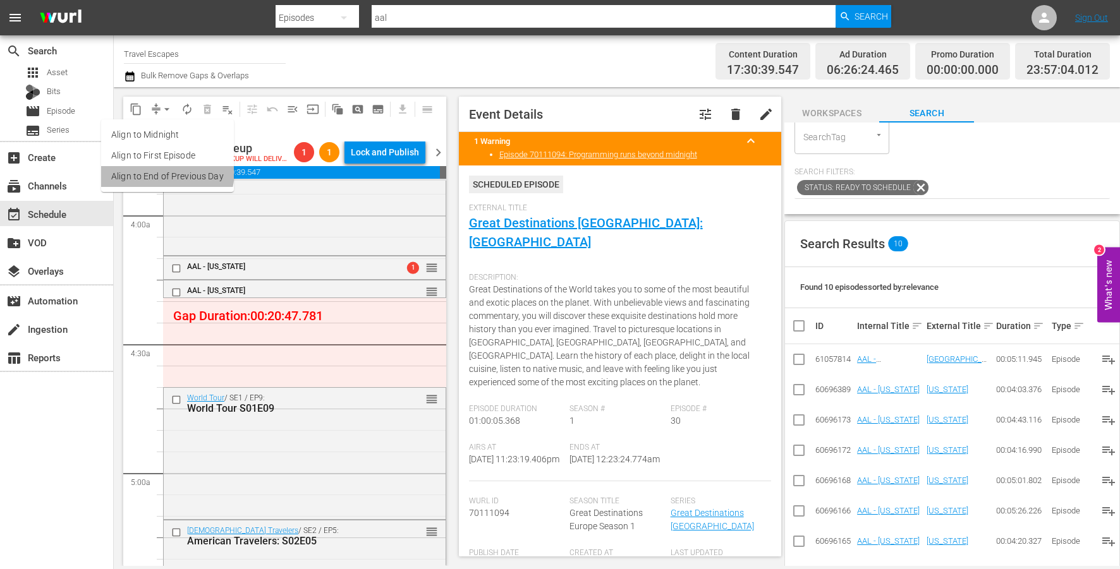
click at [159, 171] on li "Align to End of Previous Day" at bounding box center [167, 176] width 133 height 21
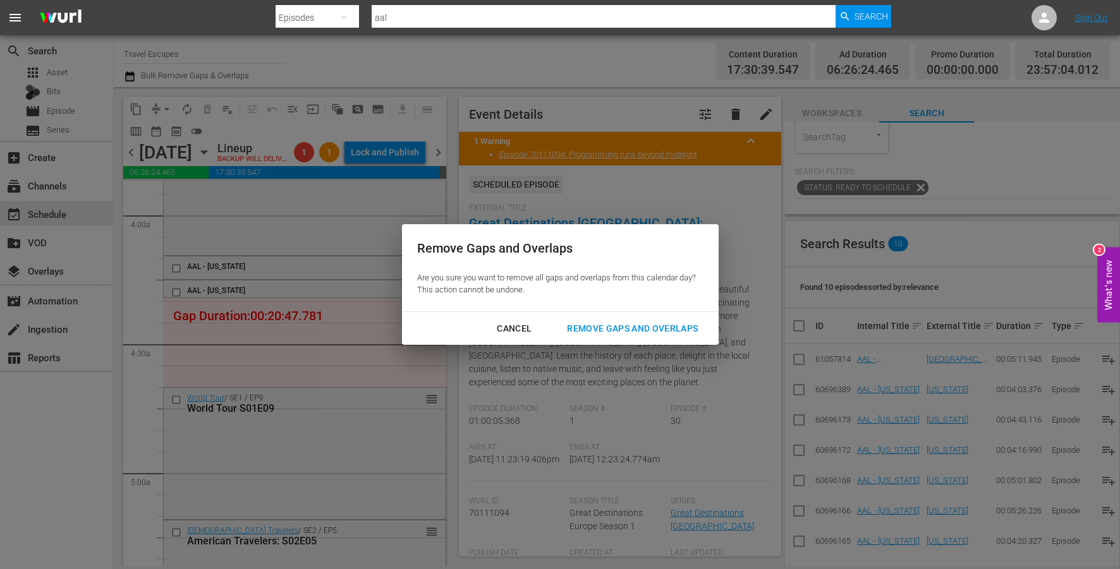
click at [592, 336] on div "Remove Gaps and Overlaps" at bounding box center [632, 329] width 151 height 16
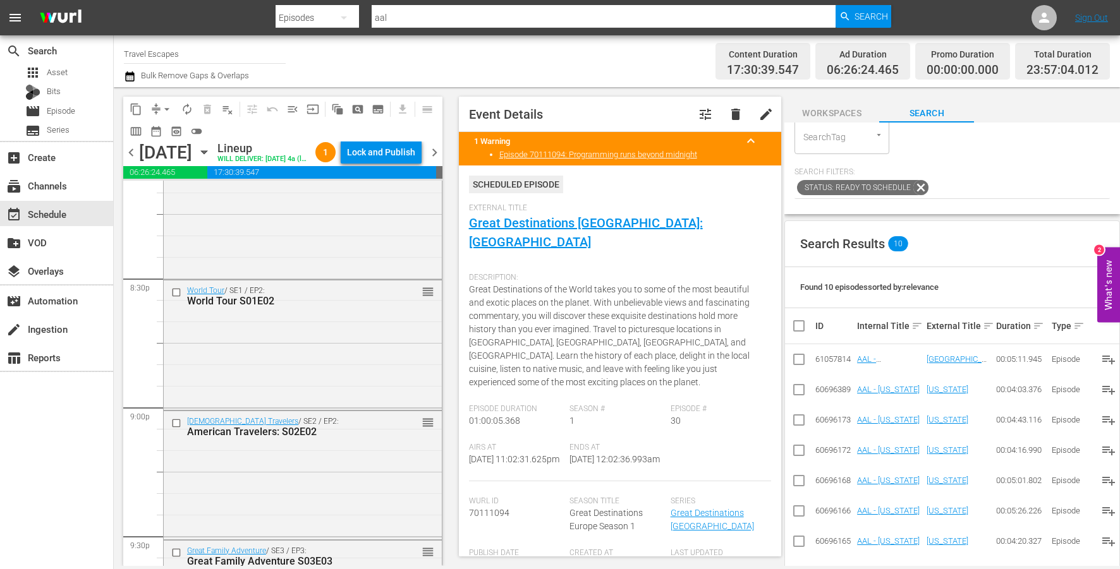
scroll to position [5135, 0]
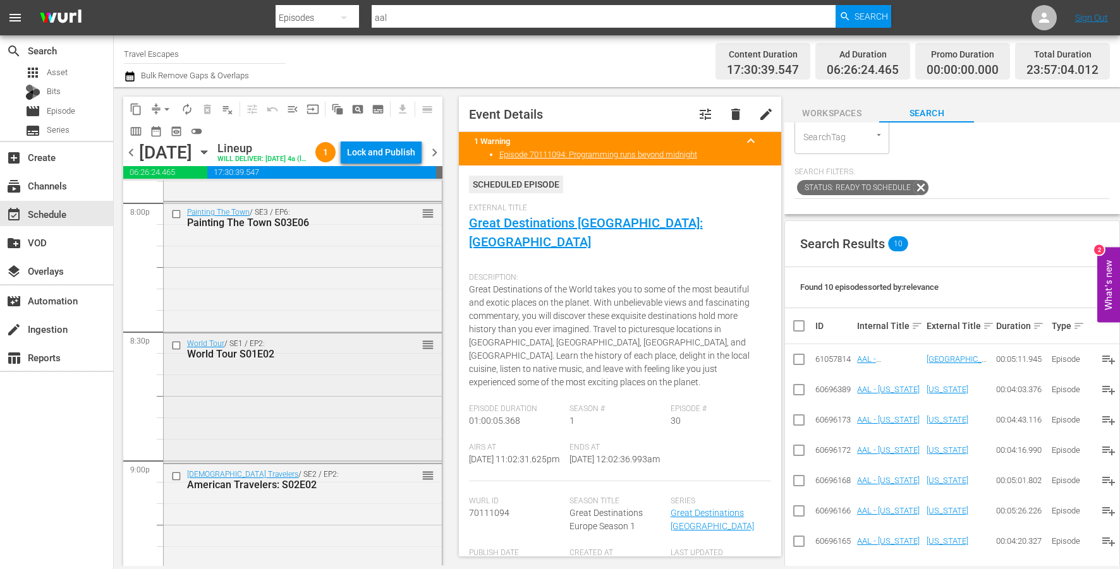
click at [176, 351] on input "checkbox" at bounding box center [177, 345] width 13 height 11
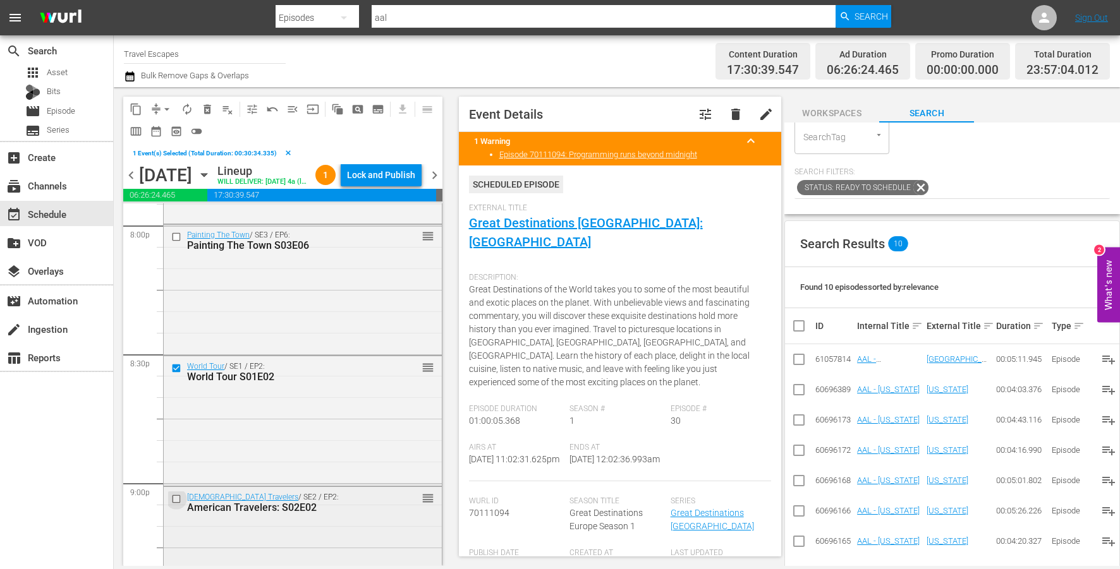
click at [176, 505] on input "checkbox" at bounding box center [177, 499] width 13 height 11
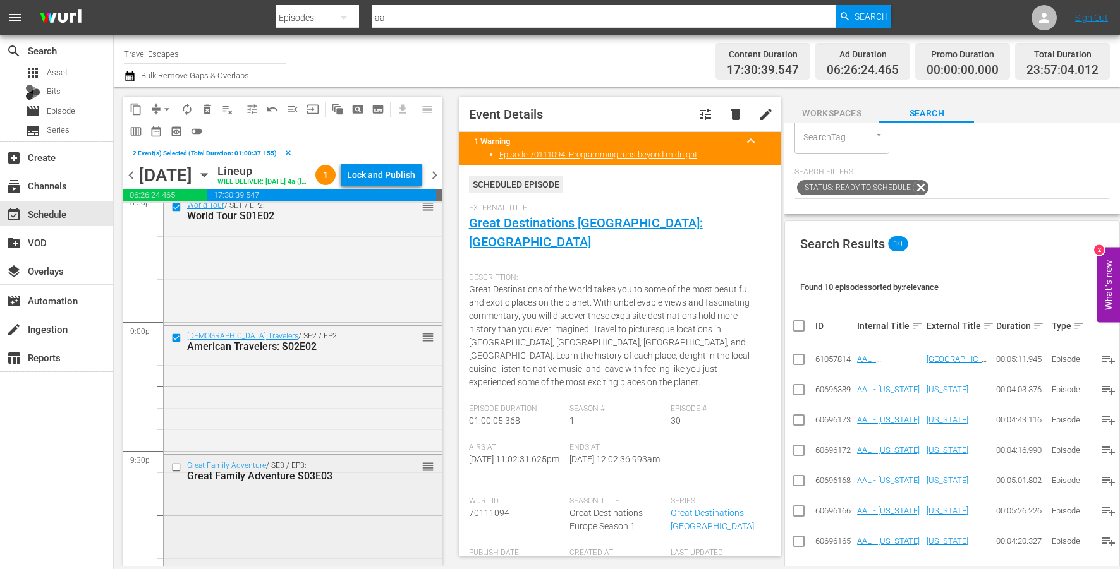
scroll to position [5352, 0]
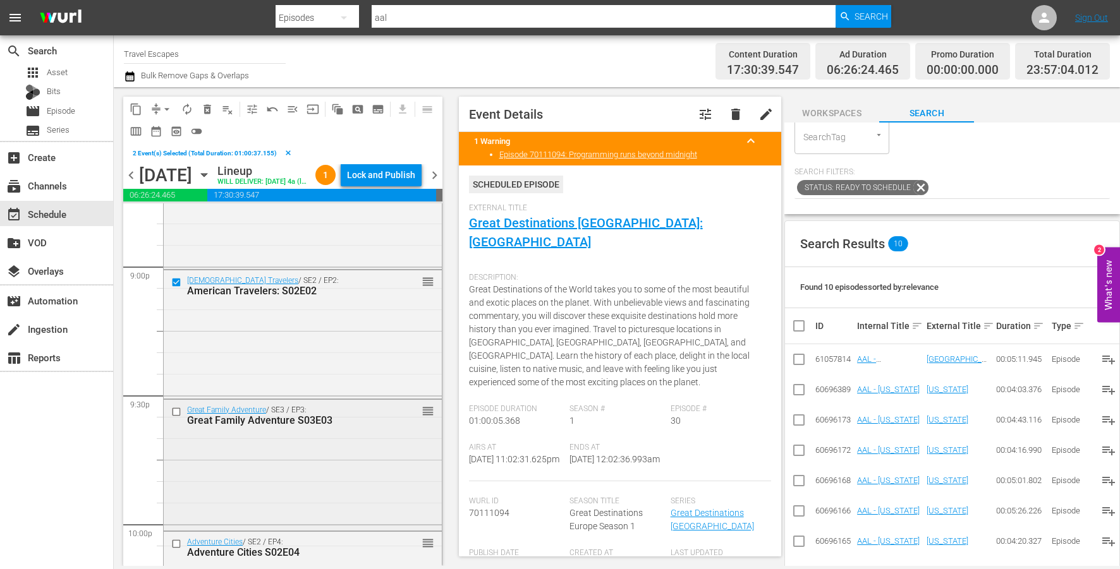
click at [175, 417] on input "checkbox" at bounding box center [177, 411] width 13 height 11
click at [174, 550] on input "checkbox" at bounding box center [177, 544] width 13 height 11
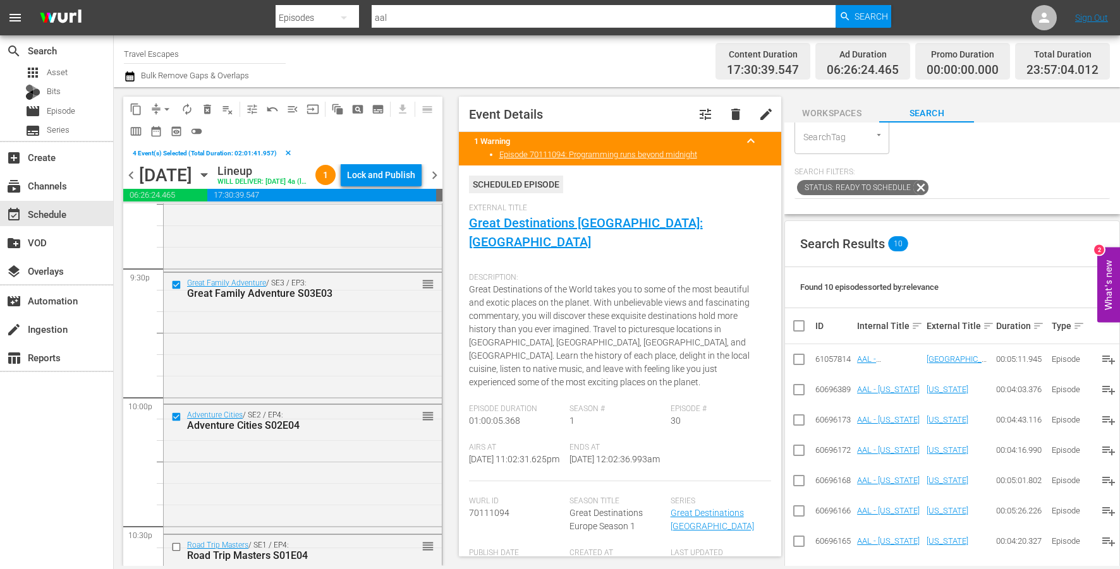
scroll to position [5557, 0]
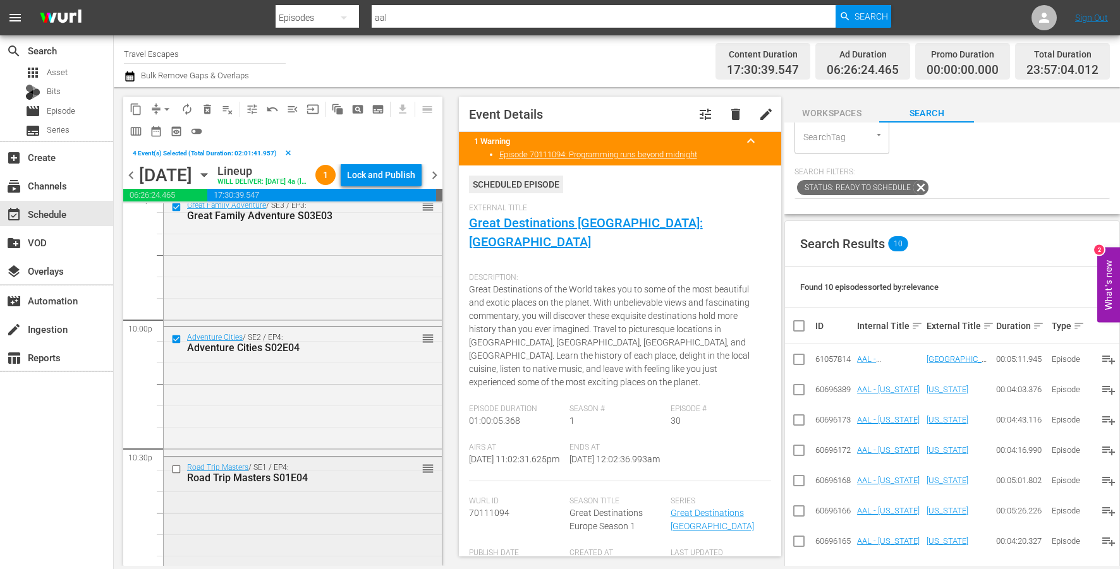
click at [174, 475] on input "checkbox" at bounding box center [177, 470] width 13 height 11
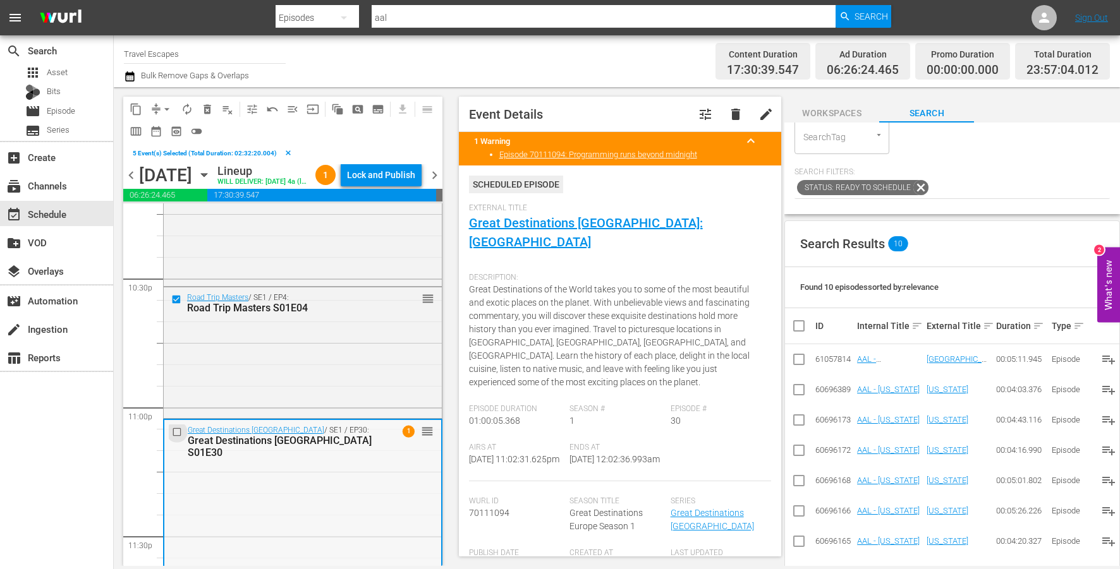
click at [176, 437] on input "checkbox" at bounding box center [178, 432] width 13 height 11
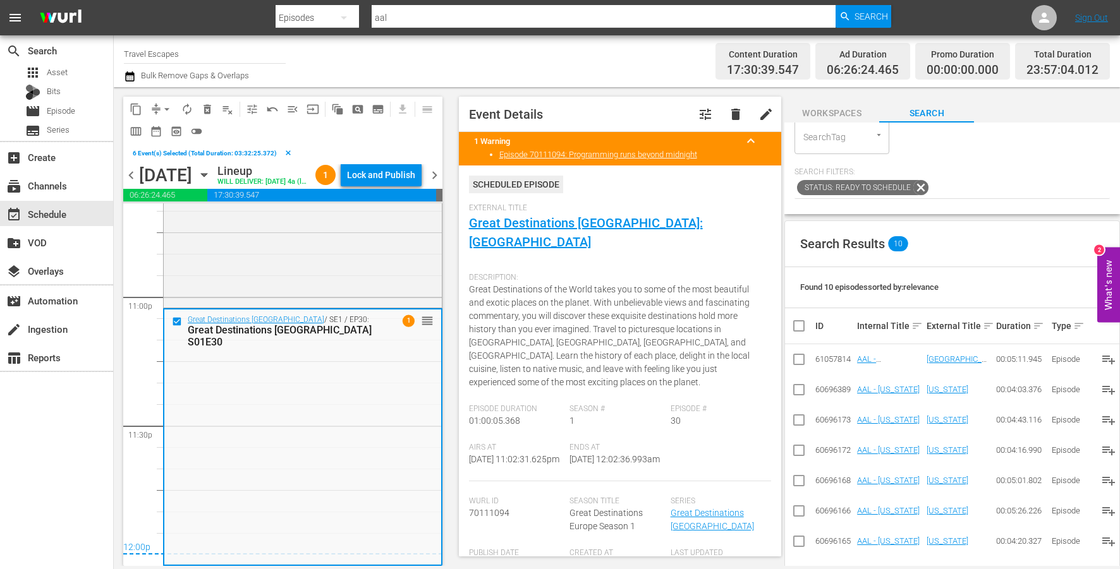
click at [131, 107] on span "content_copy" at bounding box center [136, 109] width 13 height 13
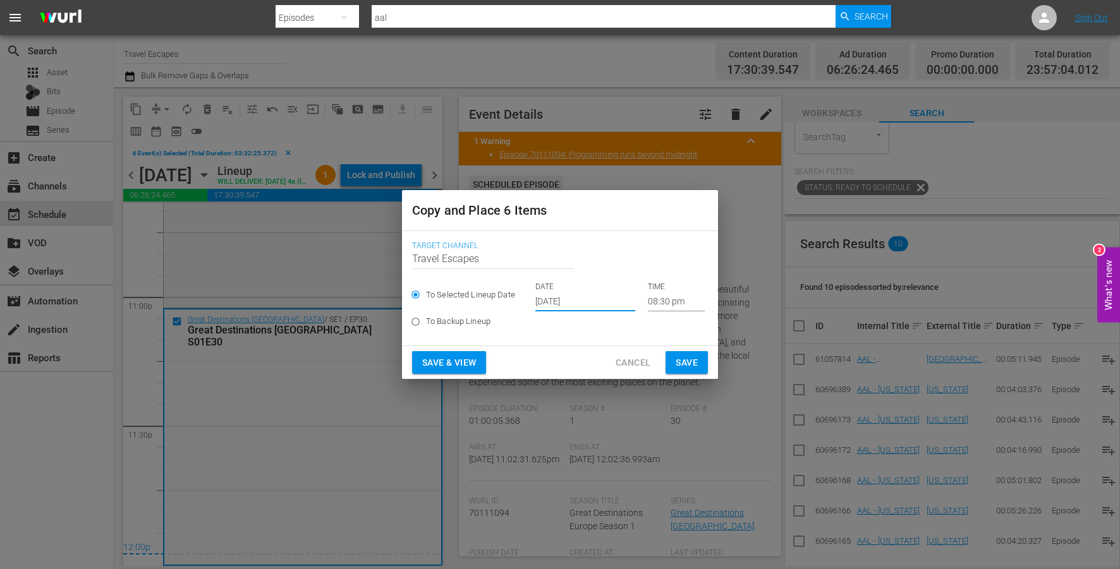
click at [577, 300] on input "[DATE]" at bounding box center [585, 302] width 100 height 19
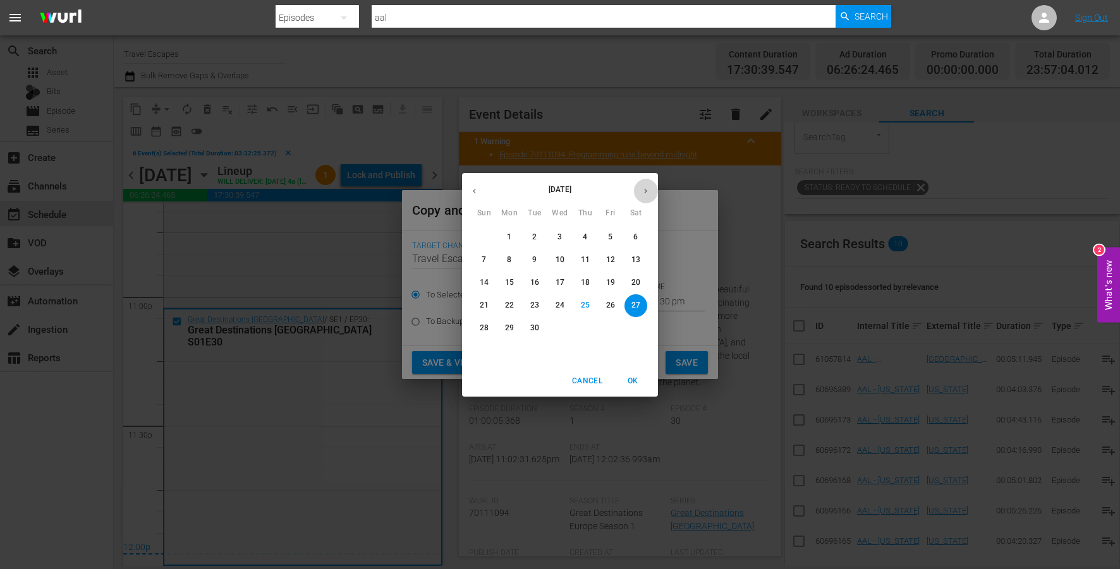
click at [641, 192] on icon "button" at bounding box center [645, 190] width 9 height 9
click at [611, 264] on p "10" at bounding box center [610, 260] width 9 height 11
type input "Oct 10th 2025"
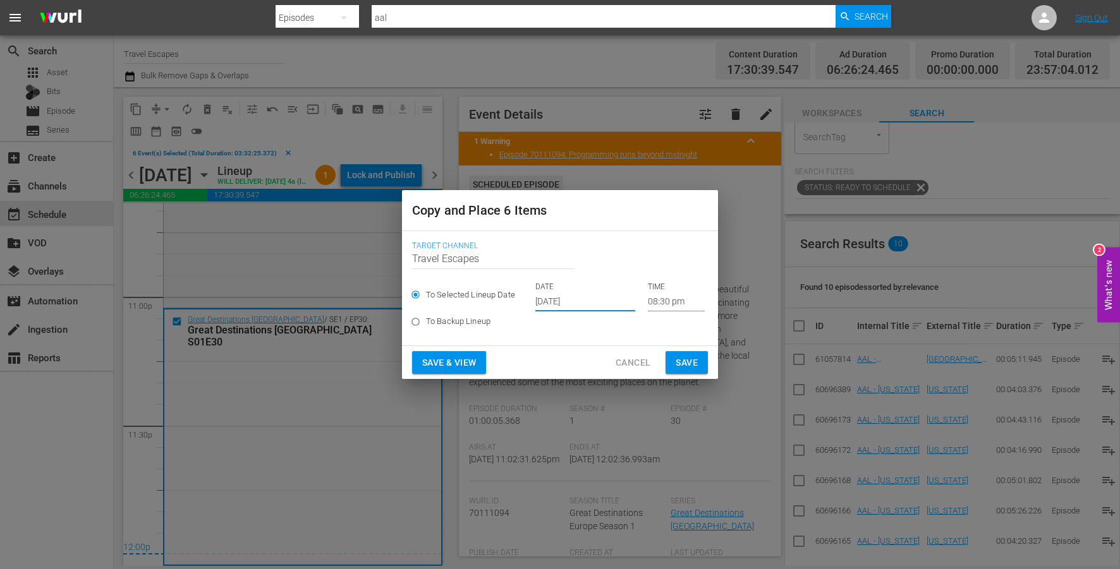
click at [650, 305] on input "08:30 pm" at bounding box center [676, 302] width 57 height 19
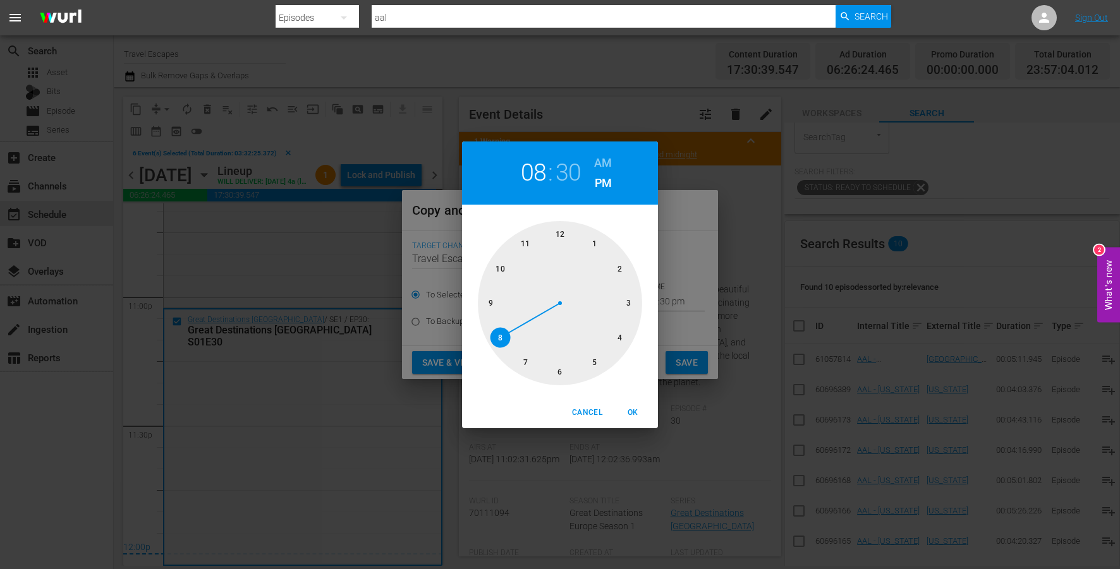
click at [560, 235] on div at bounding box center [560, 303] width 164 height 164
click at [605, 155] on h6 "AM" at bounding box center [603, 163] width 18 height 20
click at [633, 406] on button "OK" at bounding box center [632, 413] width 40 height 21
type input "12:00 am"
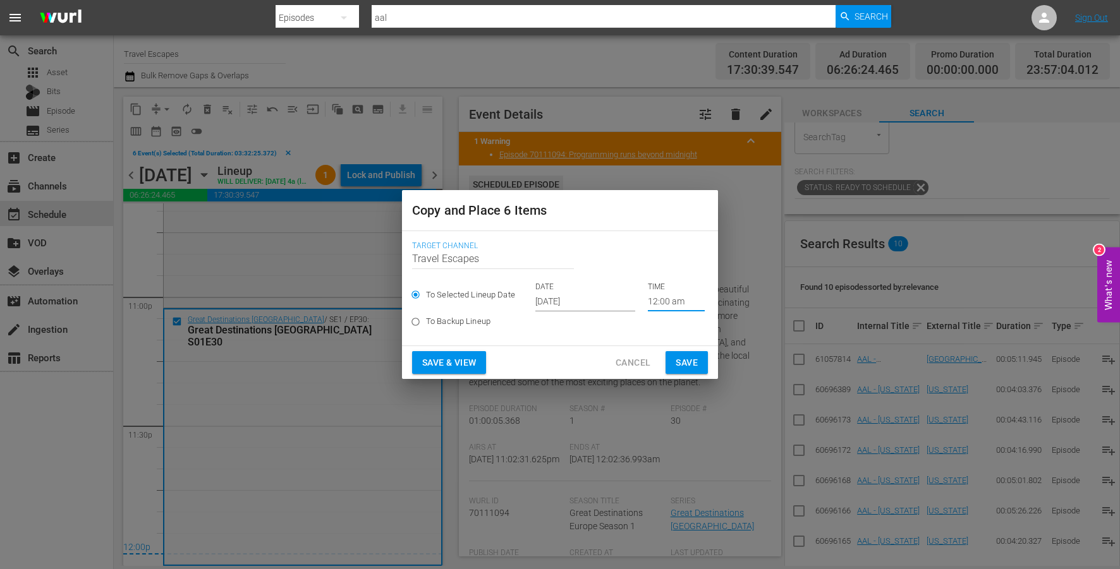
click at [681, 360] on span "Save" at bounding box center [687, 363] width 22 height 16
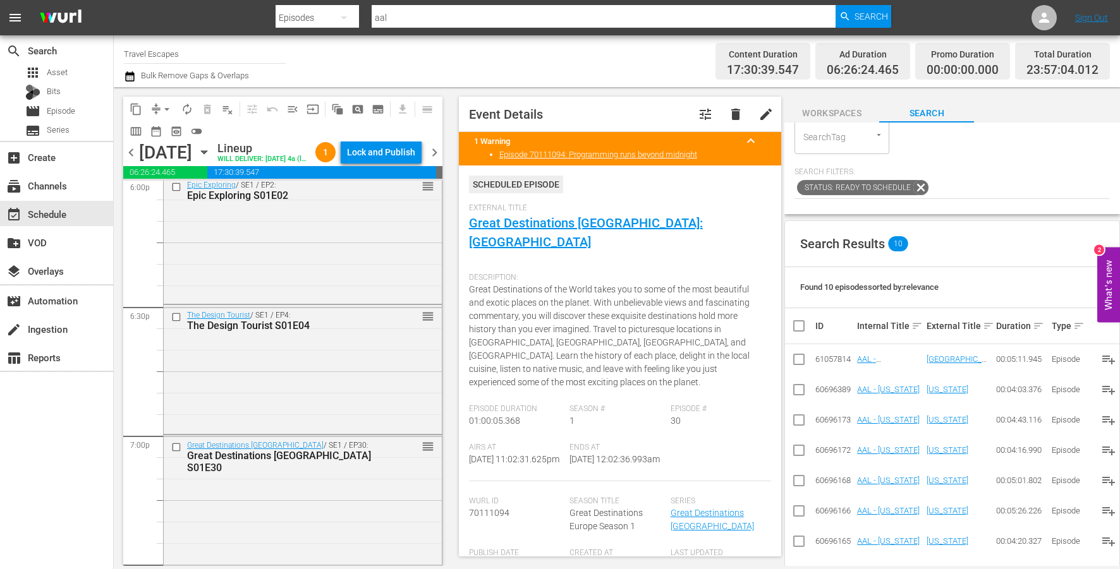
scroll to position [4643, 0]
click at [174, 324] on input "checkbox" at bounding box center [177, 318] width 13 height 11
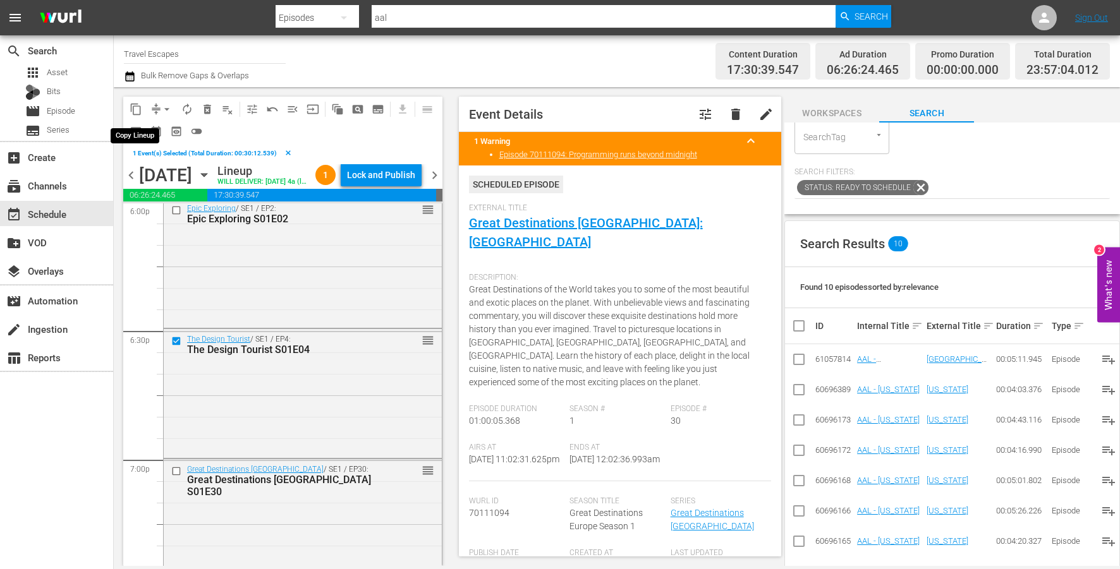
click at [135, 105] on span "content_copy" at bounding box center [136, 109] width 13 height 13
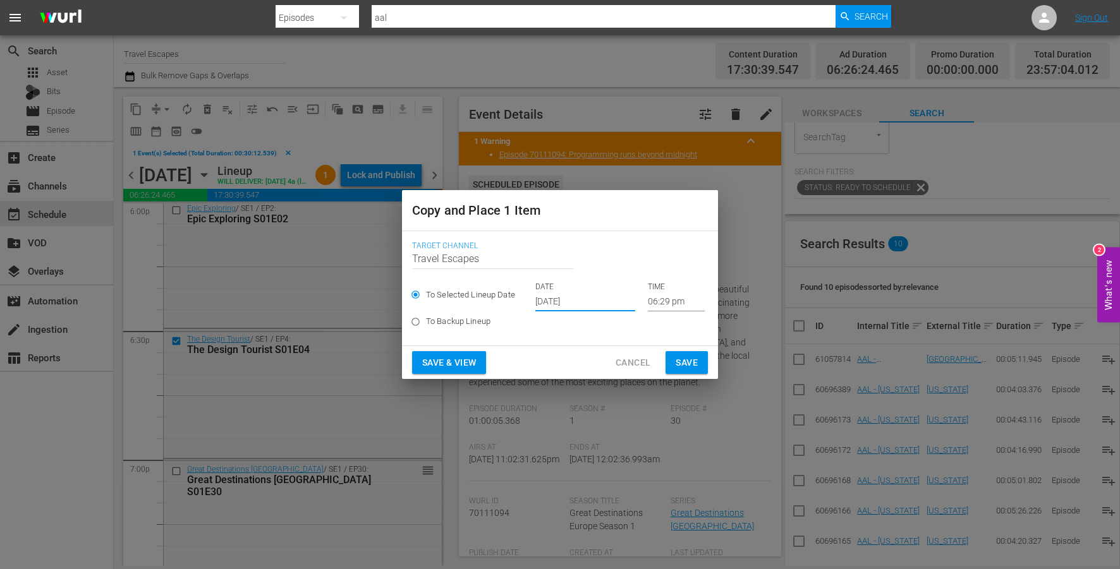
click at [569, 297] on input "[DATE]" at bounding box center [585, 302] width 100 height 19
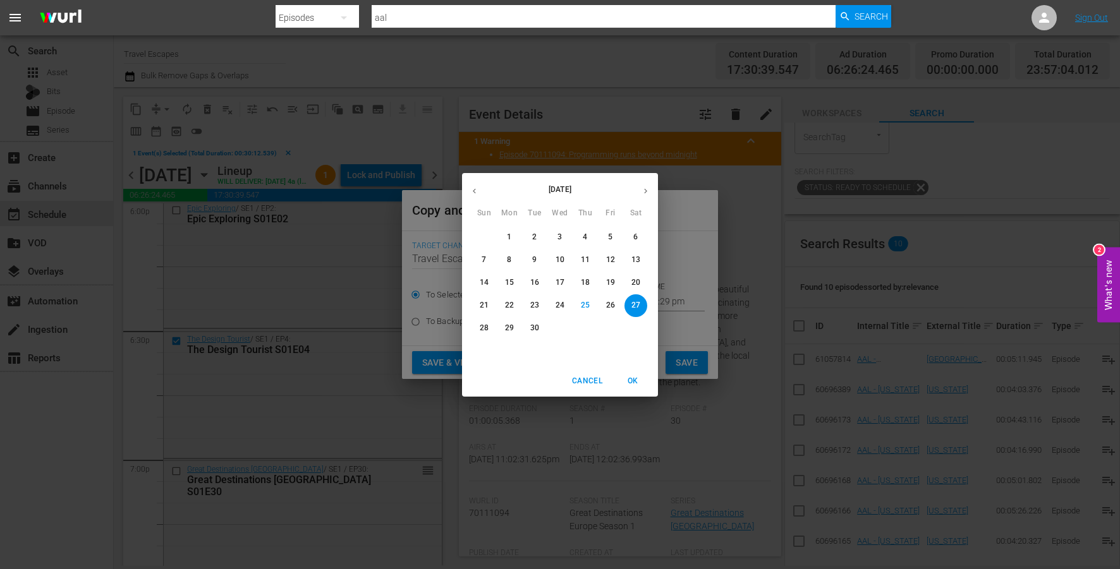
click at [642, 196] on button "button" at bounding box center [645, 191] width 25 height 25
click at [612, 257] on p "10" at bounding box center [610, 260] width 9 height 11
type input "Oct 10th 2025"
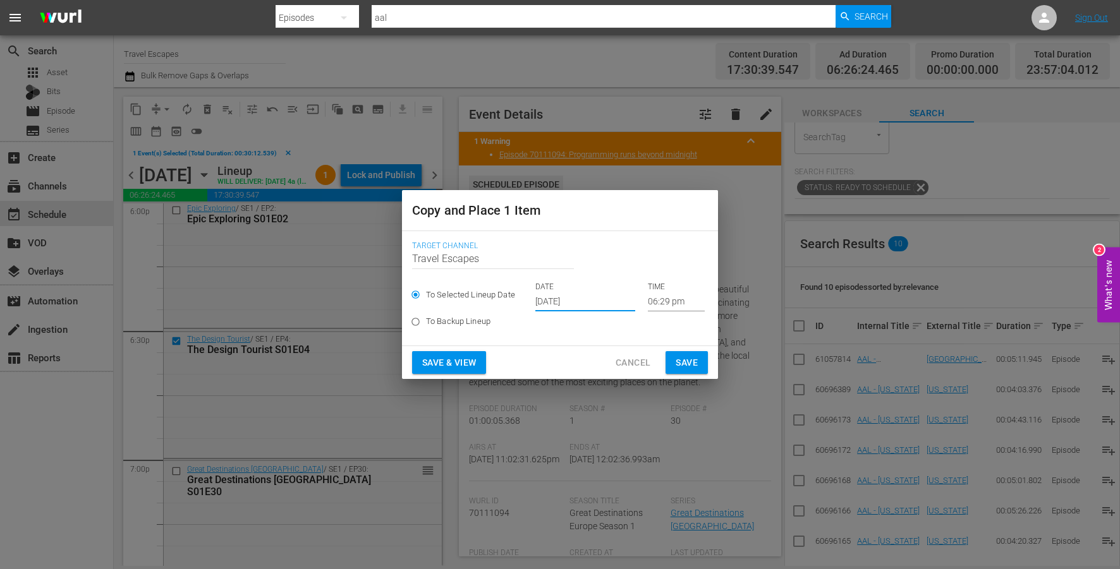
click at [648, 302] on input "06:29 pm" at bounding box center [676, 302] width 57 height 19
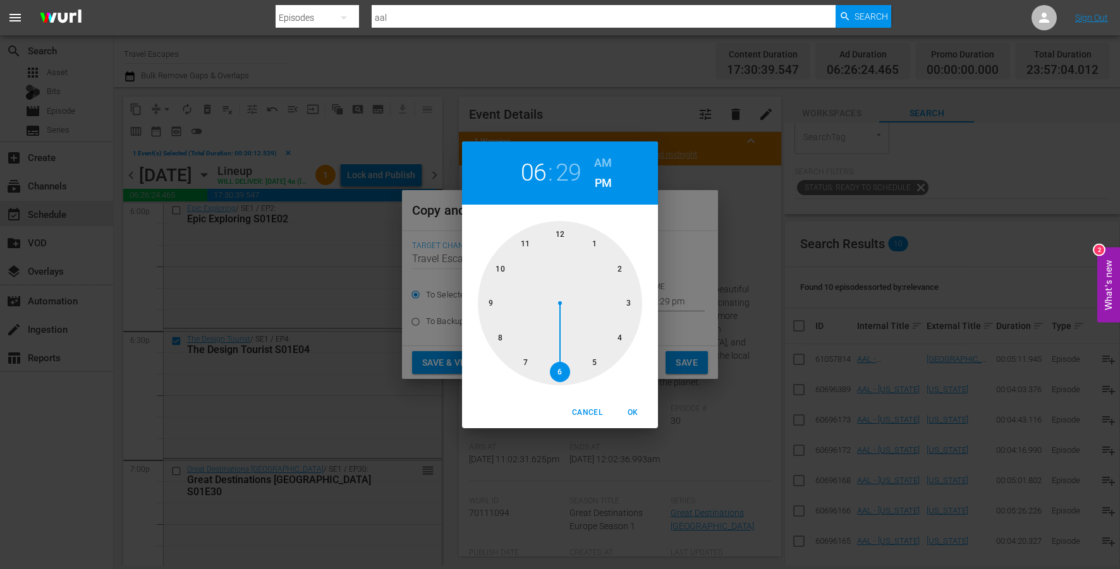
click at [631, 301] on div at bounding box center [560, 303] width 164 height 164
click at [600, 162] on h6 "AM" at bounding box center [603, 163] width 18 height 20
click at [631, 413] on span "OK" at bounding box center [633, 412] width 30 height 13
type input "03:29 am"
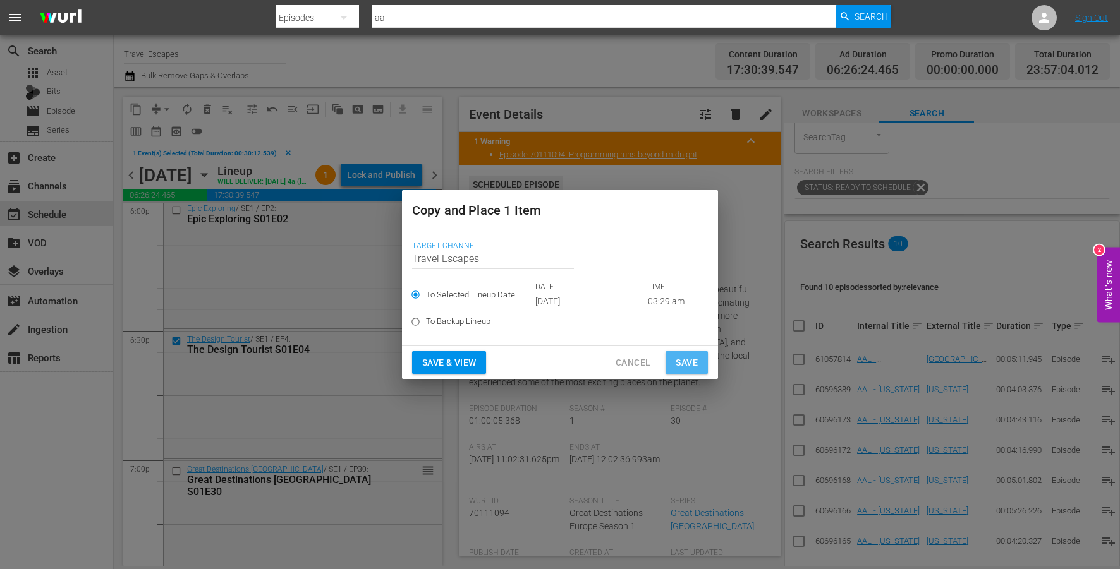
click at [685, 356] on span "Save" at bounding box center [687, 363] width 22 height 16
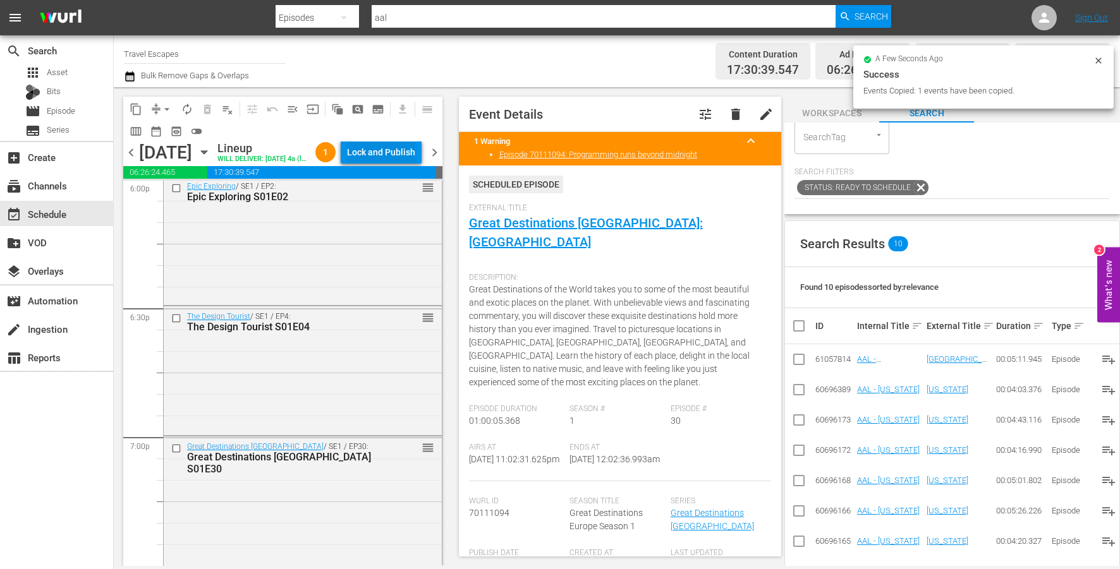
click at [403, 150] on div "Lock and Publish" at bounding box center [381, 152] width 68 height 23
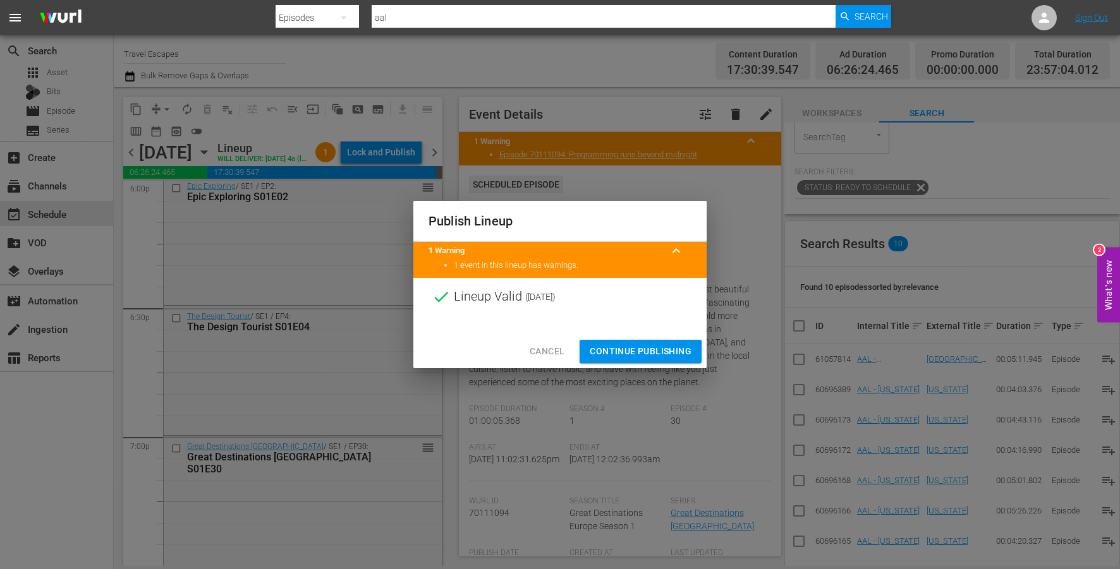
click at [623, 351] on span "Continue Publishing" at bounding box center [641, 352] width 102 height 16
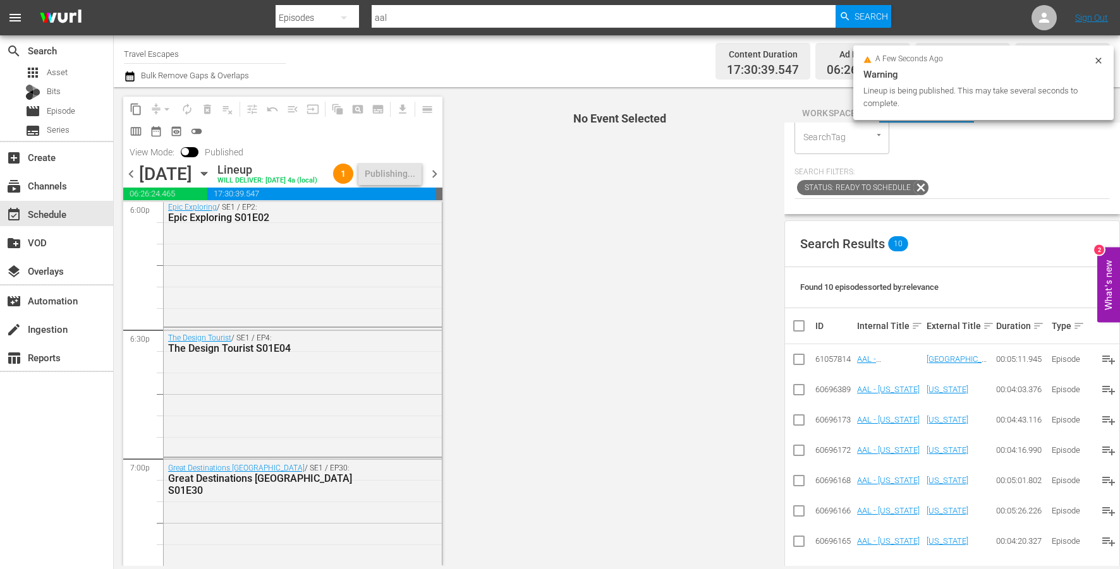
click at [439, 182] on span "chevron_right" at bounding box center [435, 174] width 16 height 16
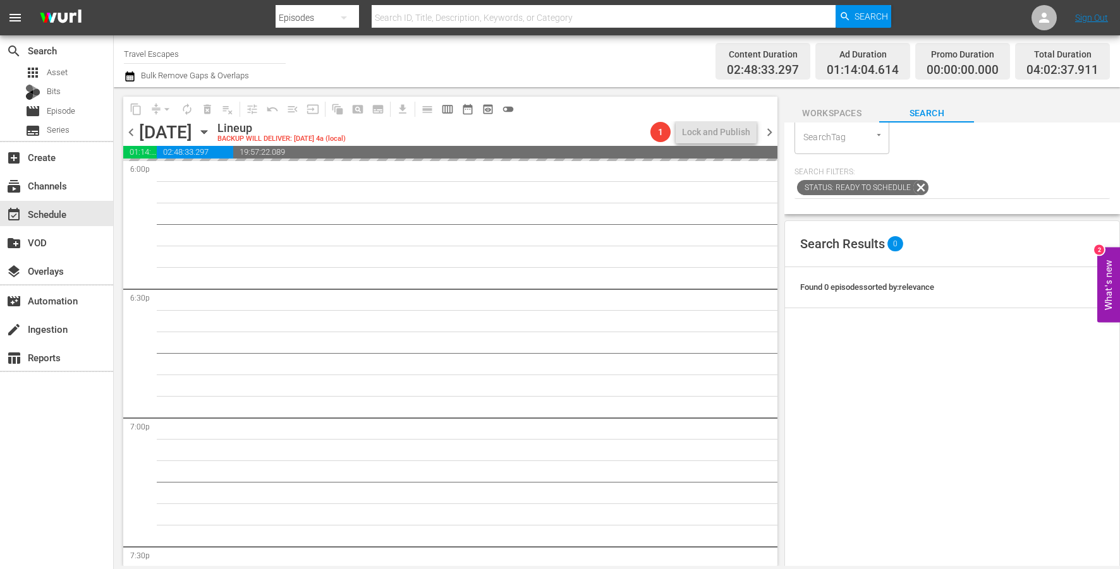
scroll to position [4664, 0]
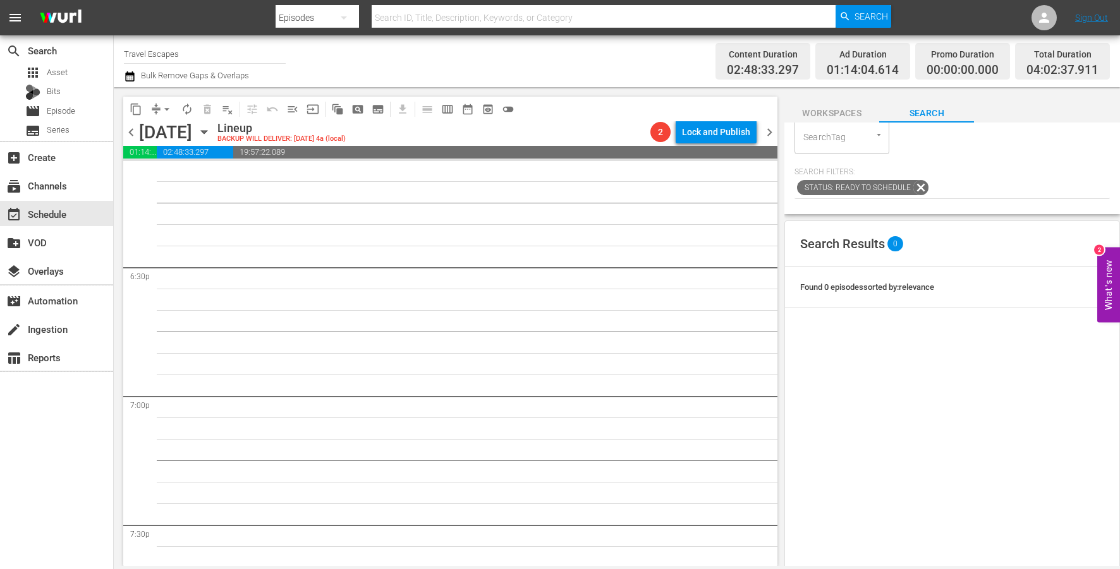
drag, startPoint x: 383, startPoint y: 221, endPoint x: 173, endPoint y: 221, distance: 209.8
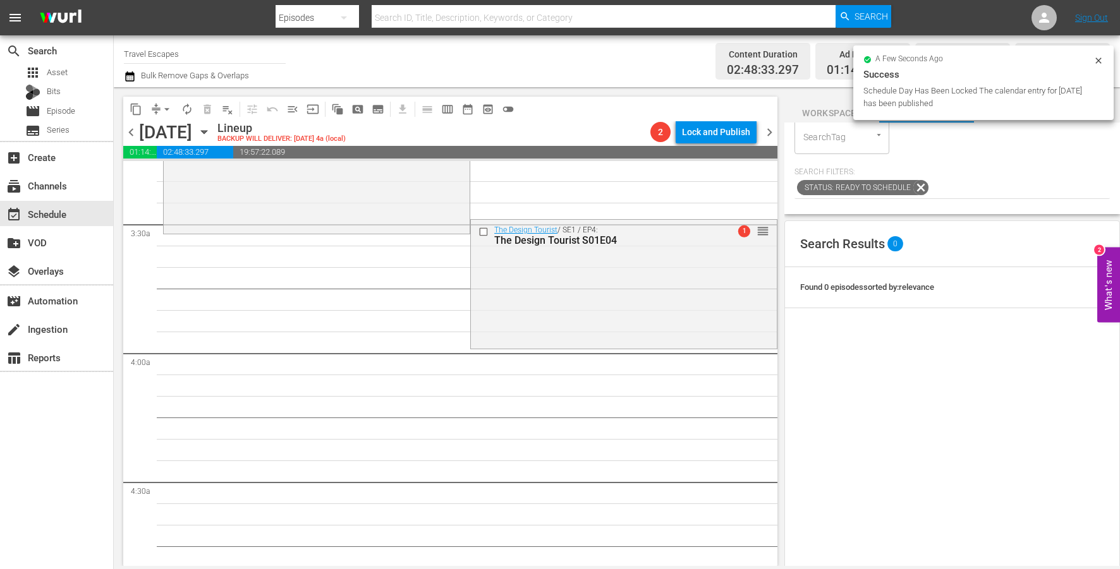
scroll to position [0, 0]
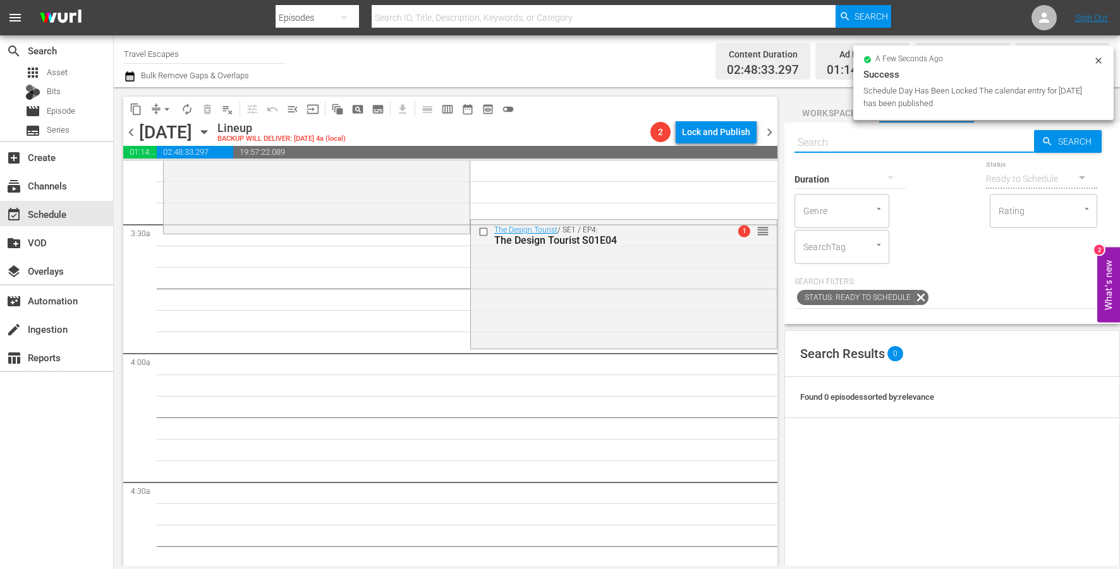
click at [899, 138] on input "text" at bounding box center [914, 143] width 240 height 30
paste input "Painting the Town 306"
type input "Painting the Town 306"
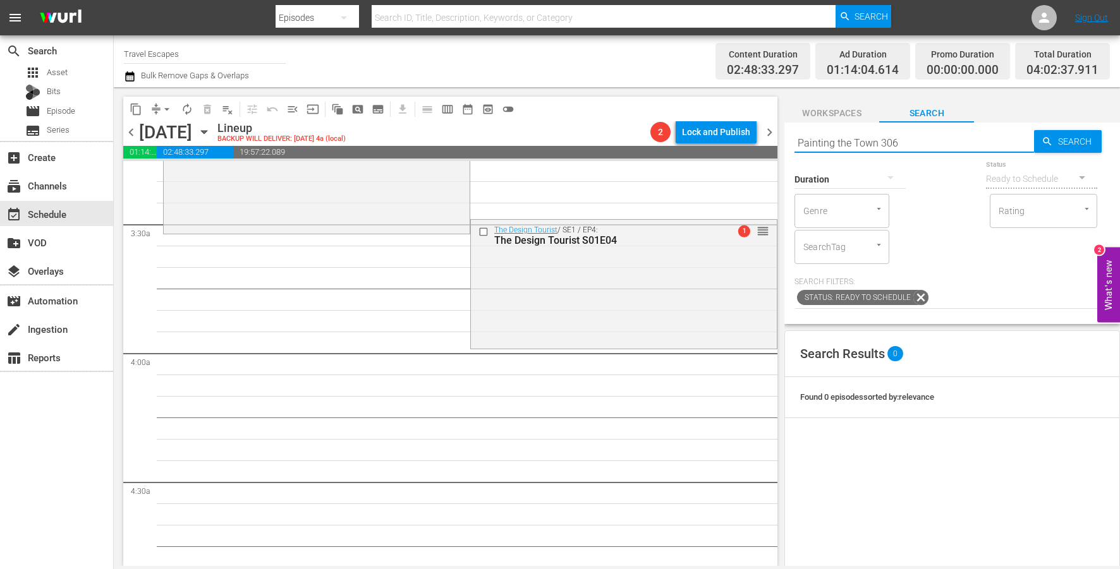
click at [880, 145] on input "Painting the Town 306" at bounding box center [914, 143] width 240 height 30
type input "Painting the Town 306"
type input "Painting the Town s03e06"
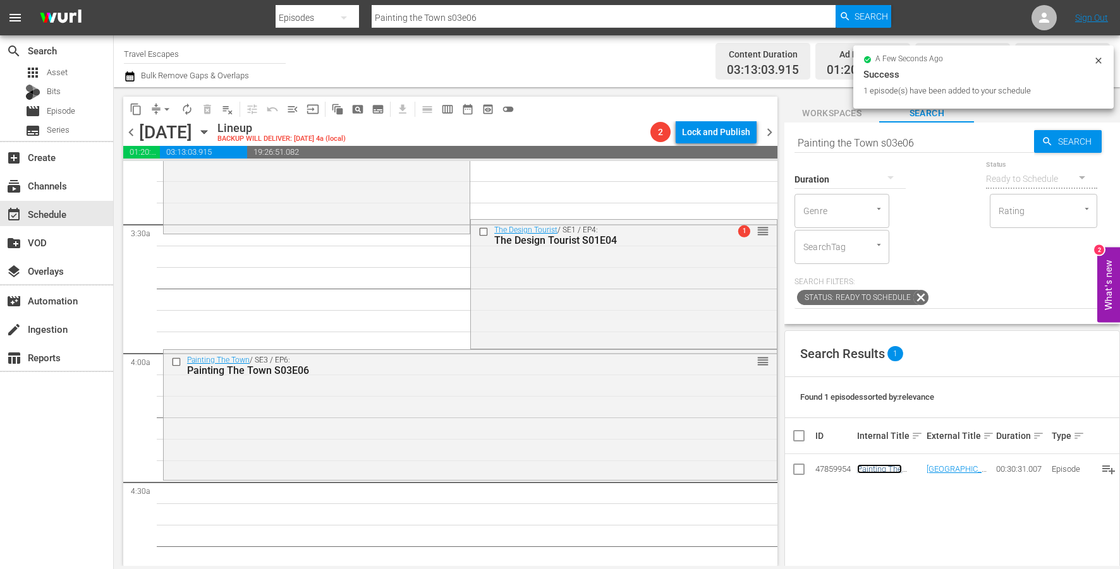
scroll to position [818, 0]
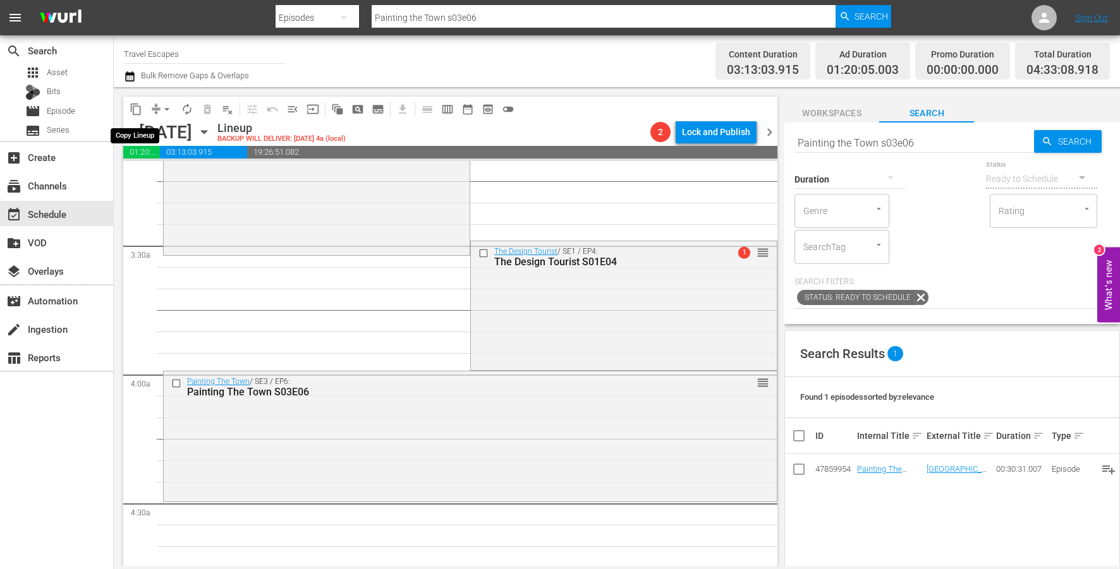
click at [131, 109] on span "content_copy" at bounding box center [136, 109] width 13 height 13
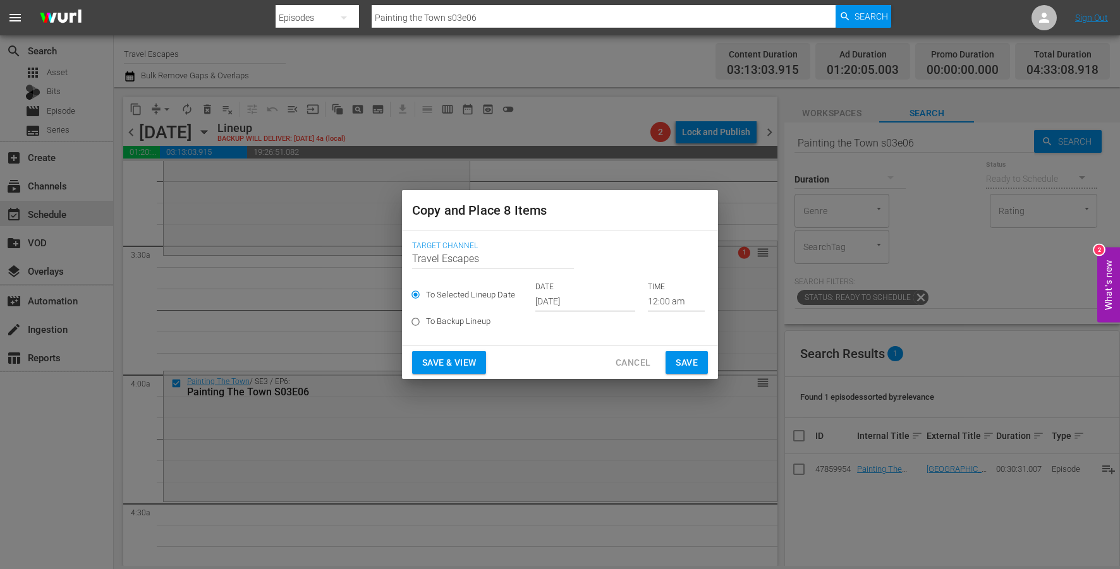
click at [555, 300] on input "[DATE]" at bounding box center [585, 302] width 100 height 19
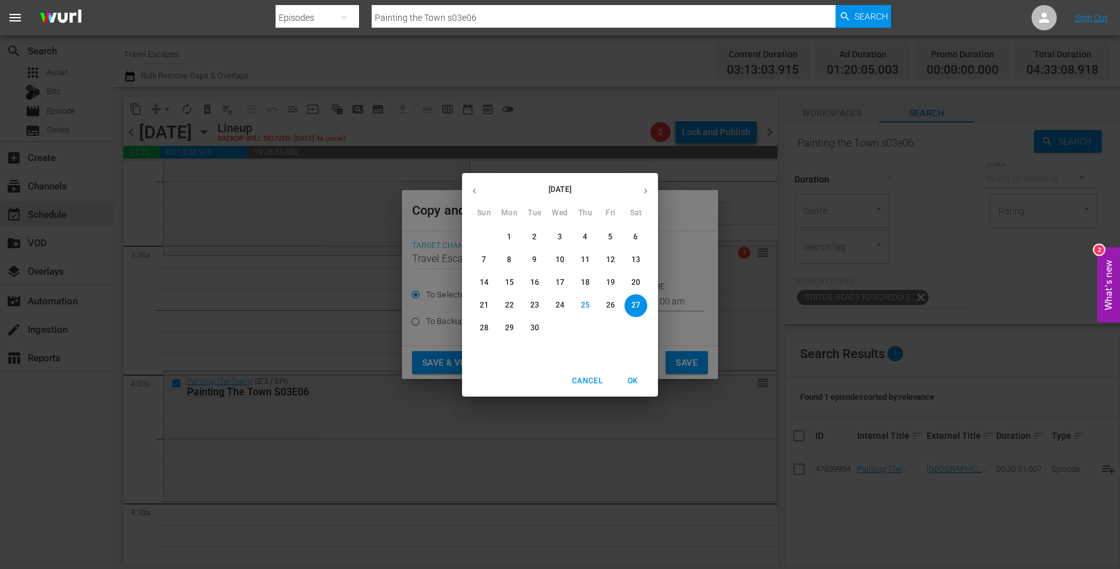
click at [644, 186] on icon "button" at bounding box center [645, 190] width 9 height 9
click at [608, 260] on p "10" at bounding box center [610, 260] width 9 height 11
type input "Oct 10th 2025"
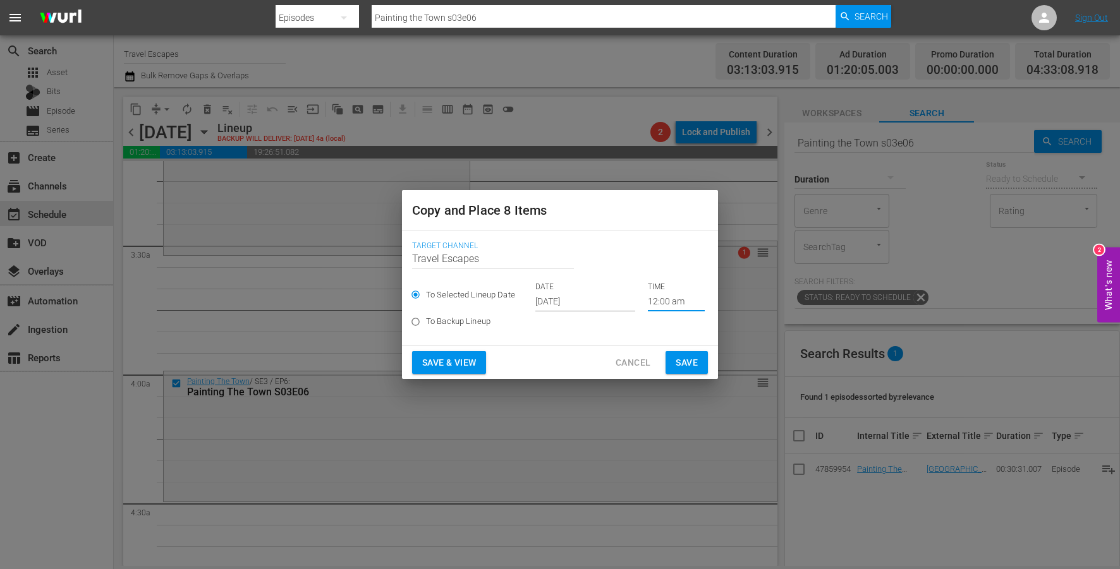
click at [652, 300] on input "12:00 am" at bounding box center [676, 302] width 57 height 19
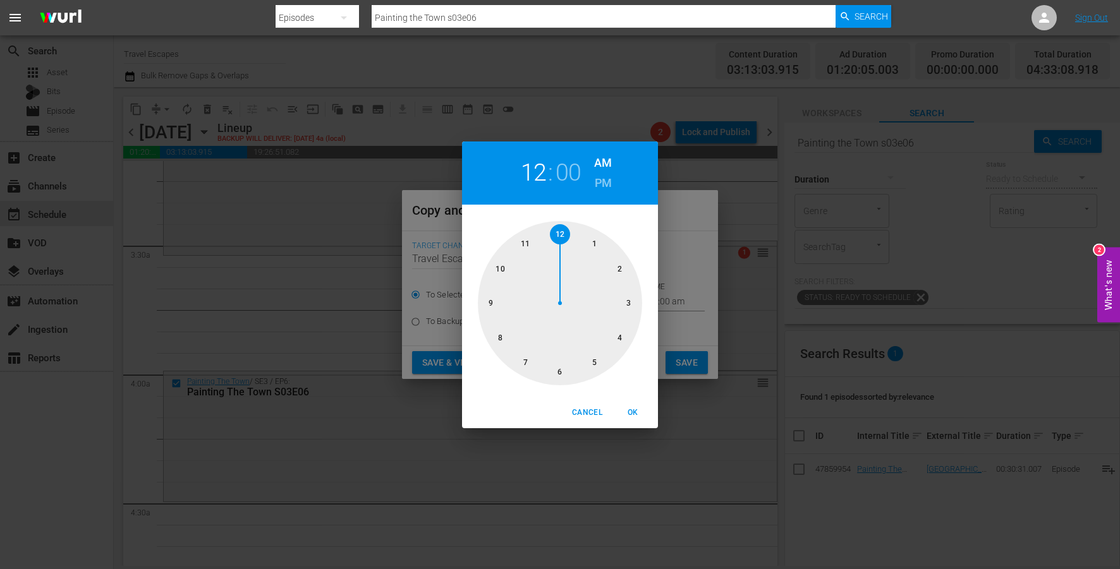
click at [626, 339] on div at bounding box center [560, 303] width 164 height 164
click at [557, 367] on div at bounding box center [560, 303] width 164 height 164
click at [630, 403] on button "OK" at bounding box center [632, 413] width 40 height 21
type input "04:30 am"
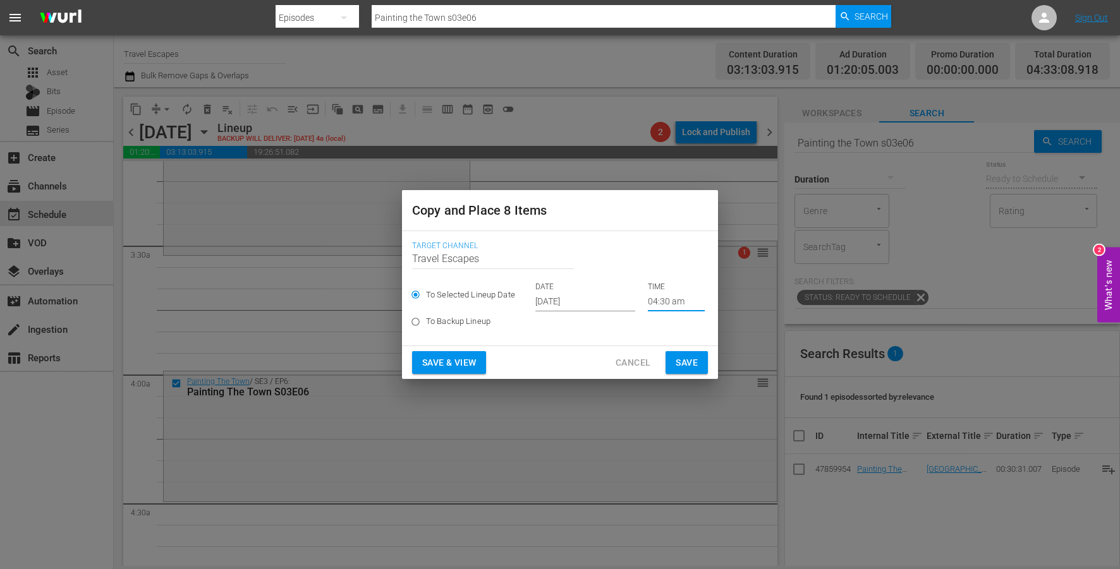
click at [685, 362] on span "Save" at bounding box center [687, 363] width 22 height 16
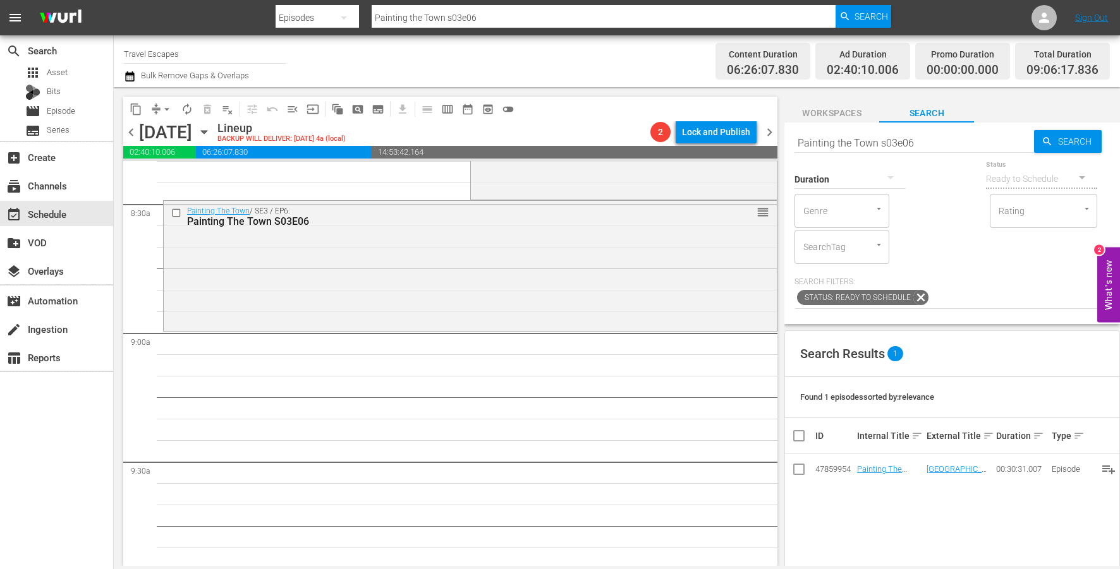
scroll to position [2088, 0]
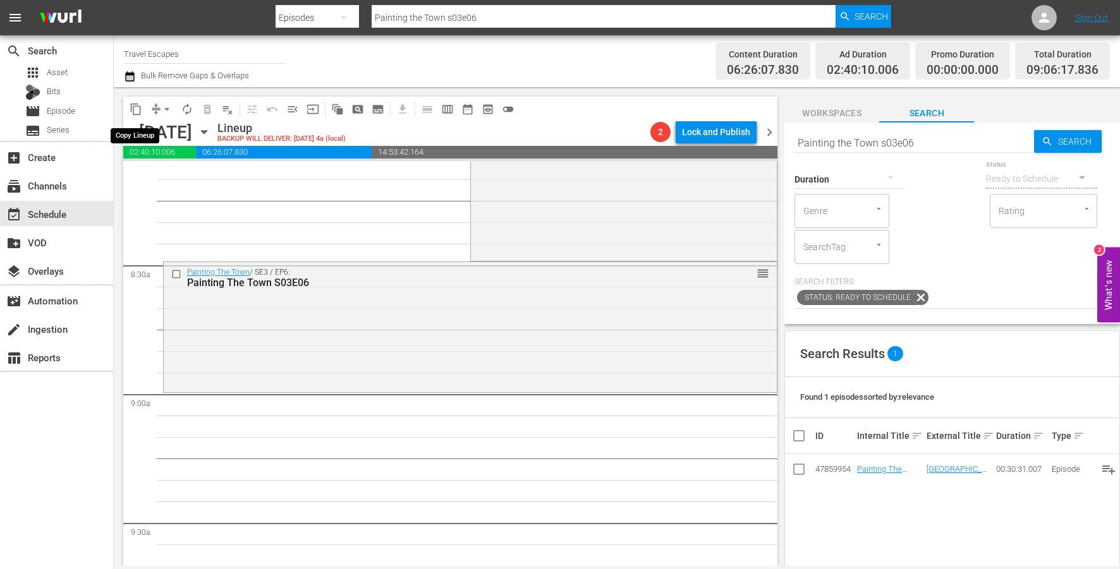
click at [135, 107] on span "content_copy" at bounding box center [136, 109] width 13 height 13
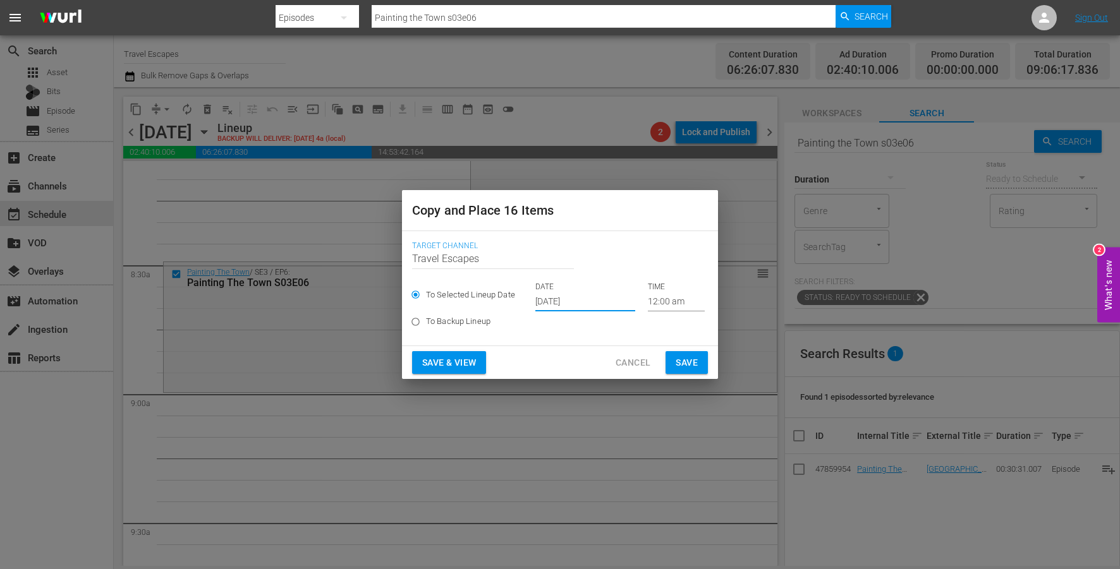
click at [578, 309] on input "[DATE]" at bounding box center [585, 302] width 100 height 19
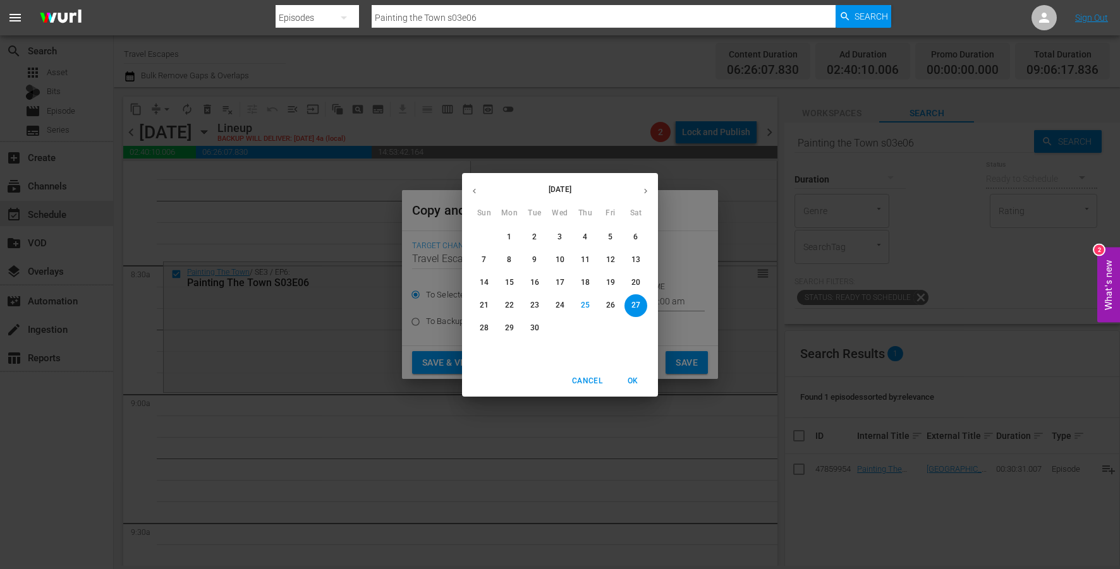
click at [646, 204] on div "September 2025 Sun Mon Tue Wed Thu Fri Sat" at bounding box center [560, 197] width 196 height 42
click at [644, 195] on icon "button" at bounding box center [645, 190] width 9 height 9
click at [612, 257] on p "10" at bounding box center [610, 260] width 9 height 11
type input "Oct 10th 2025"
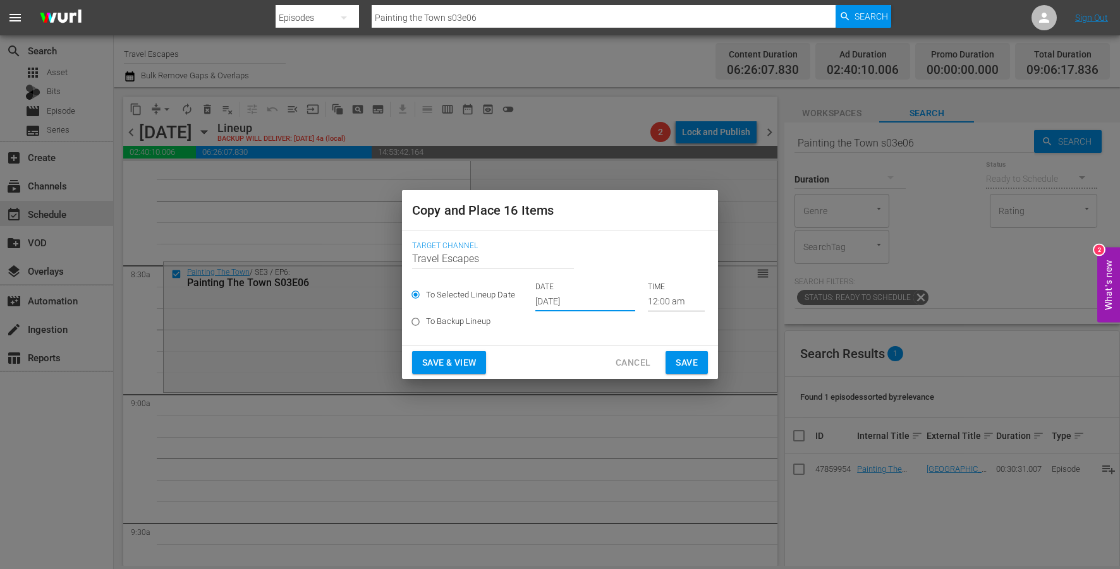
click at [648, 301] on input "12:00 am" at bounding box center [676, 302] width 57 height 19
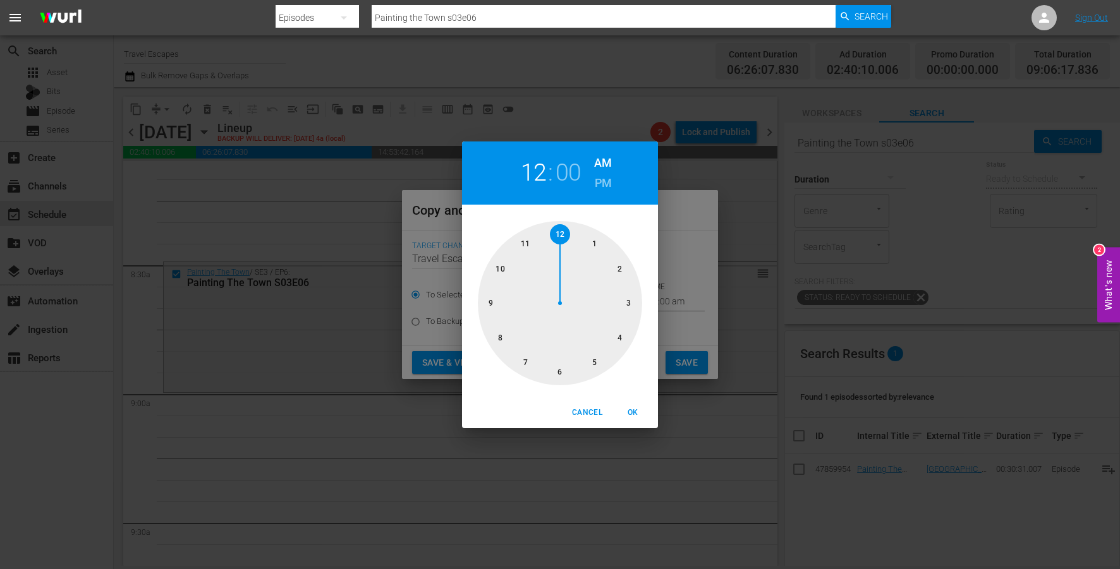
click at [505, 297] on div at bounding box center [560, 303] width 164 height 164
click at [639, 413] on span "OK" at bounding box center [633, 412] width 30 height 13
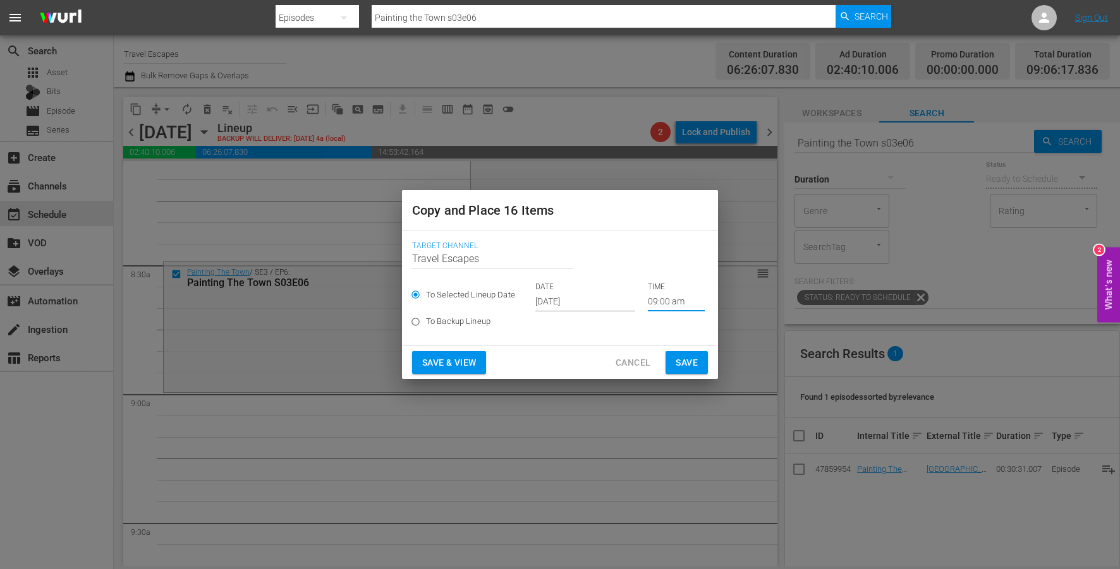
type input "09:00 am"
click at [695, 355] on span "Save" at bounding box center [687, 363] width 22 height 16
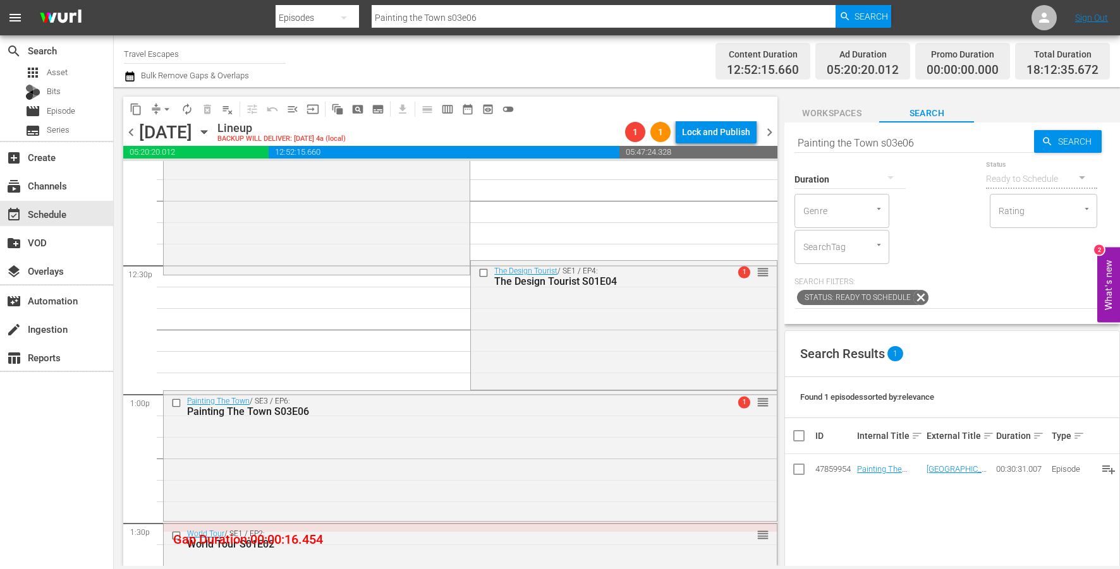
scroll to position [3122, 0]
click at [173, 401] on input "checkbox" at bounding box center [177, 401] width 13 height 11
click at [480, 270] on input "checkbox" at bounding box center [484, 270] width 13 height 11
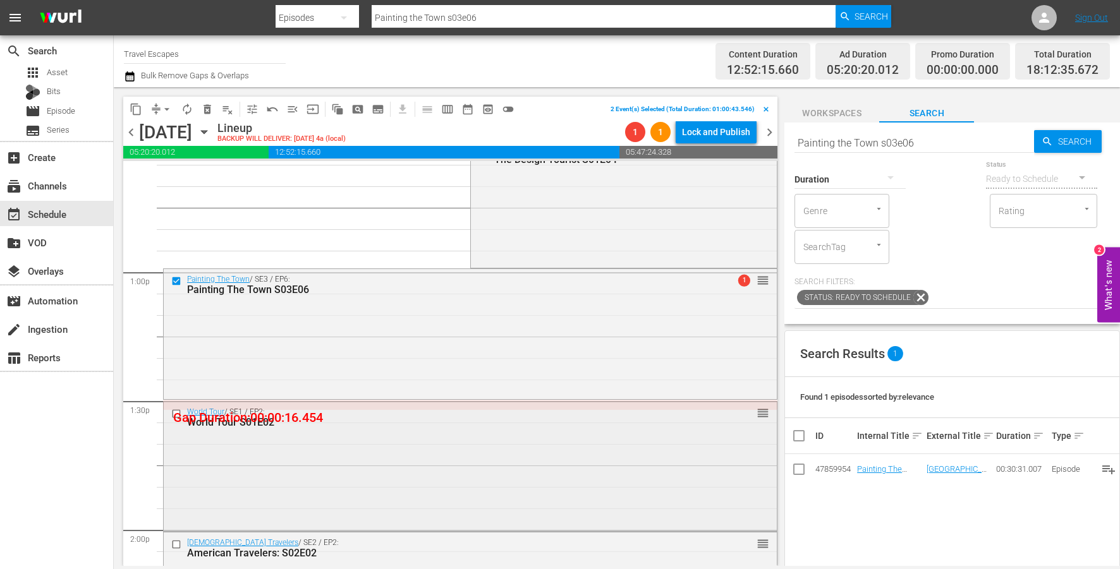
scroll to position [3266, 0]
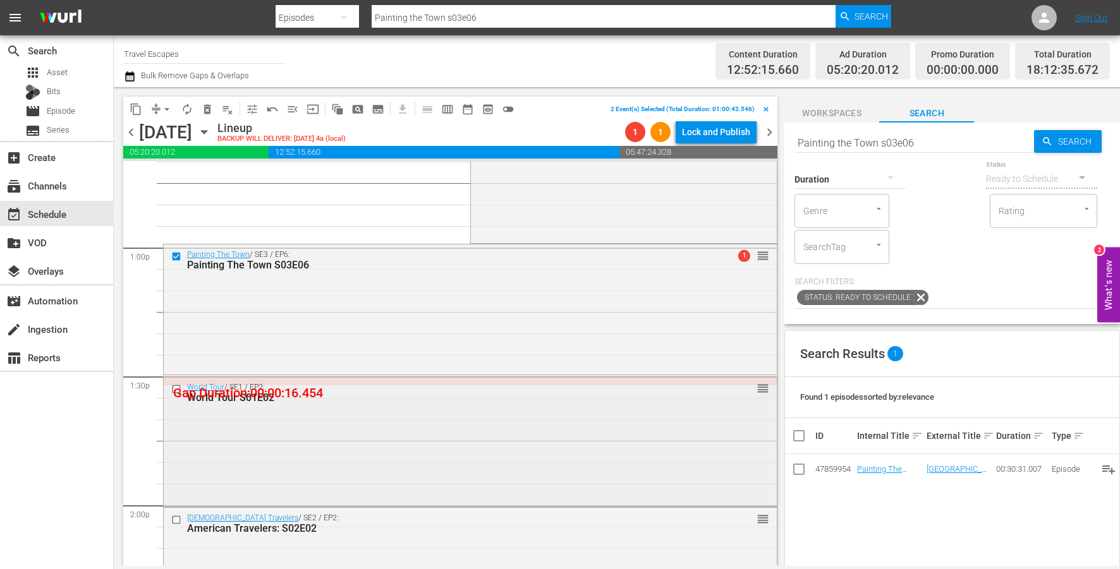
click at [173, 389] on input "checkbox" at bounding box center [177, 389] width 13 height 11
click at [178, 515] on input "checkbox" at bounding box center [177, 520] width 13 height 11
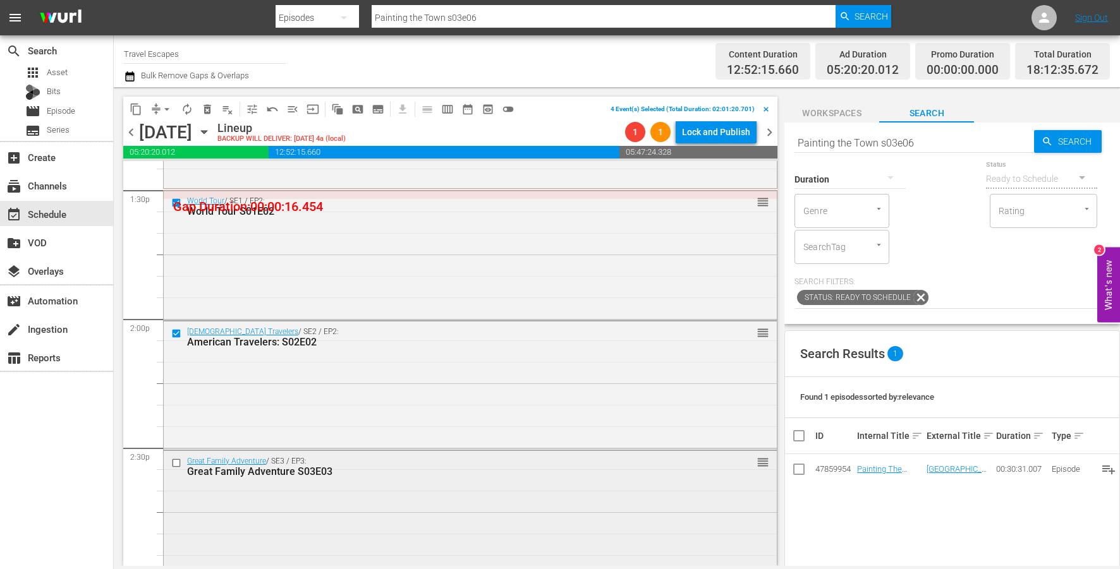
scroll to position [3529, 0]
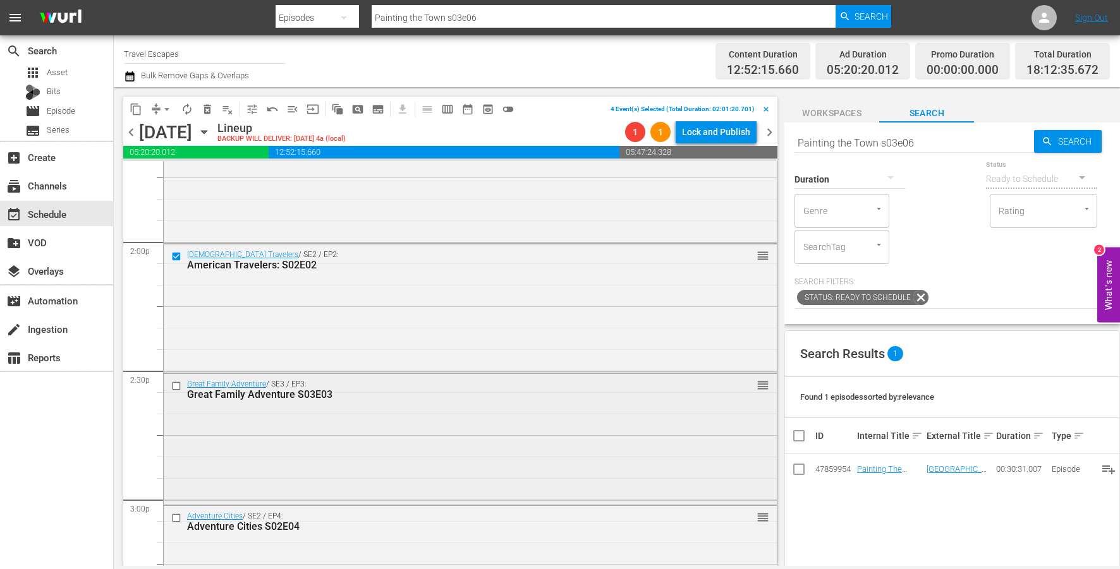
click at [177, 388] on input "checkbox" at bounding box center [177, 385] width 13 height 11
click at [177, 517] on input "checkbox" at bounding box center [177, 518] width 13 height 11
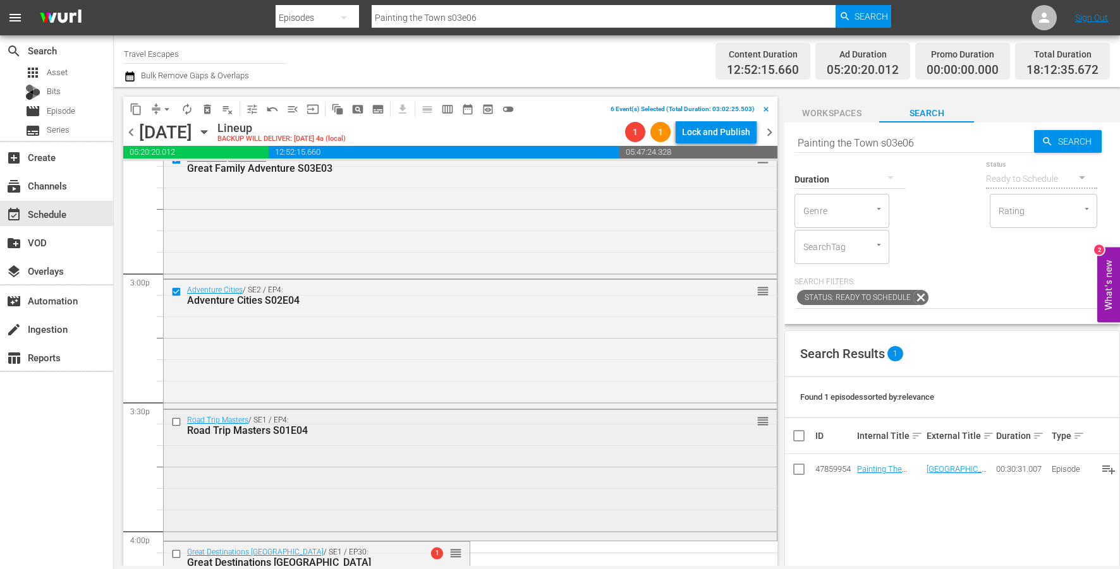
scroll to position [3863, 0]
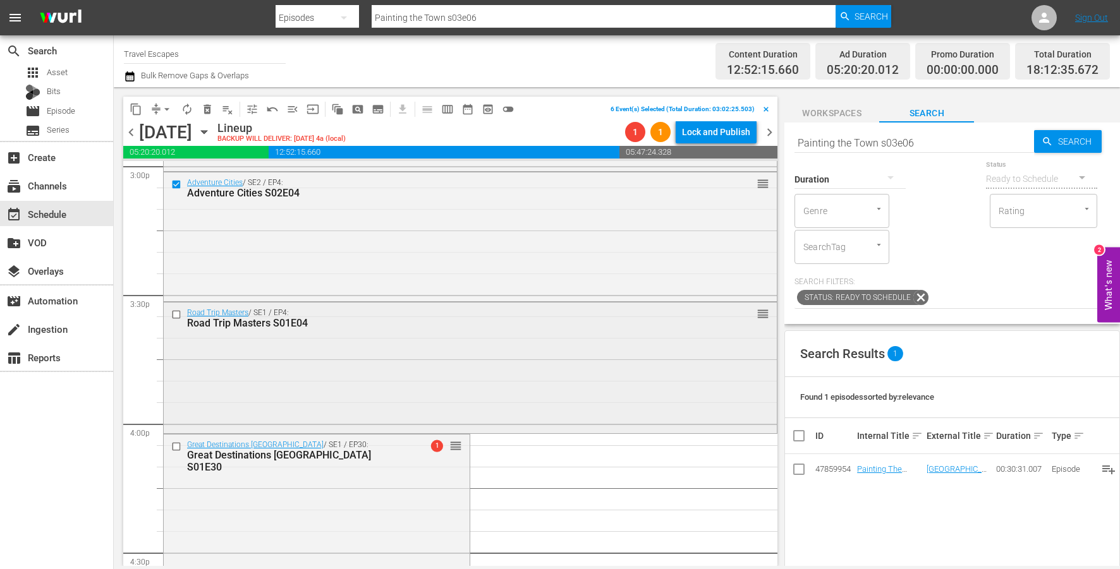
click at [173, 316] on input "checkbox" at bounding box center [177, 315] width 13 height 11
click at [178, 446] on input "checkbox" at bounding box center [177, 446] width 13 height 11
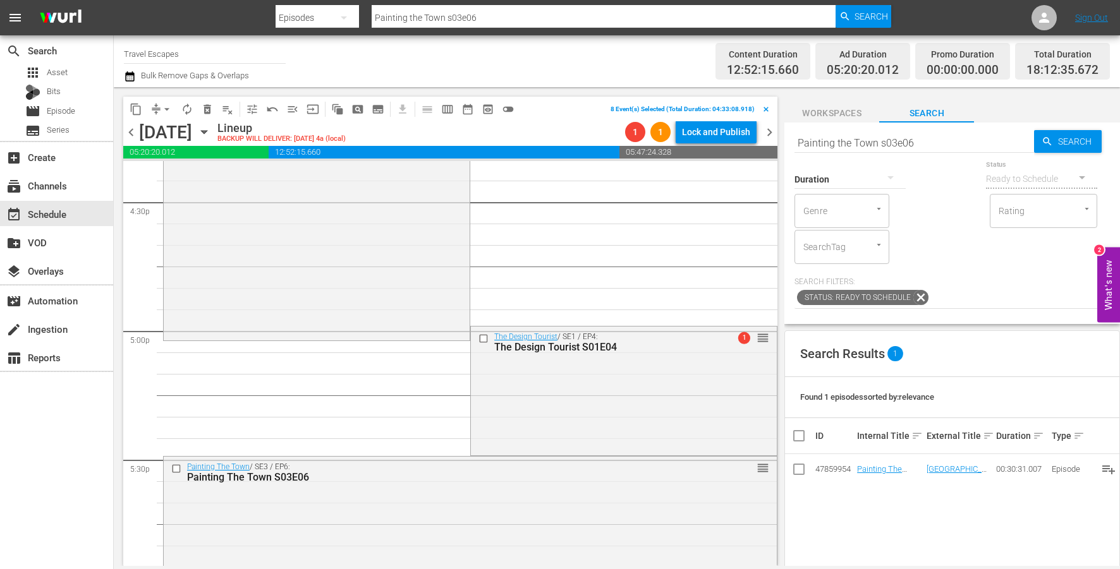
scroll to position [4222, 0]
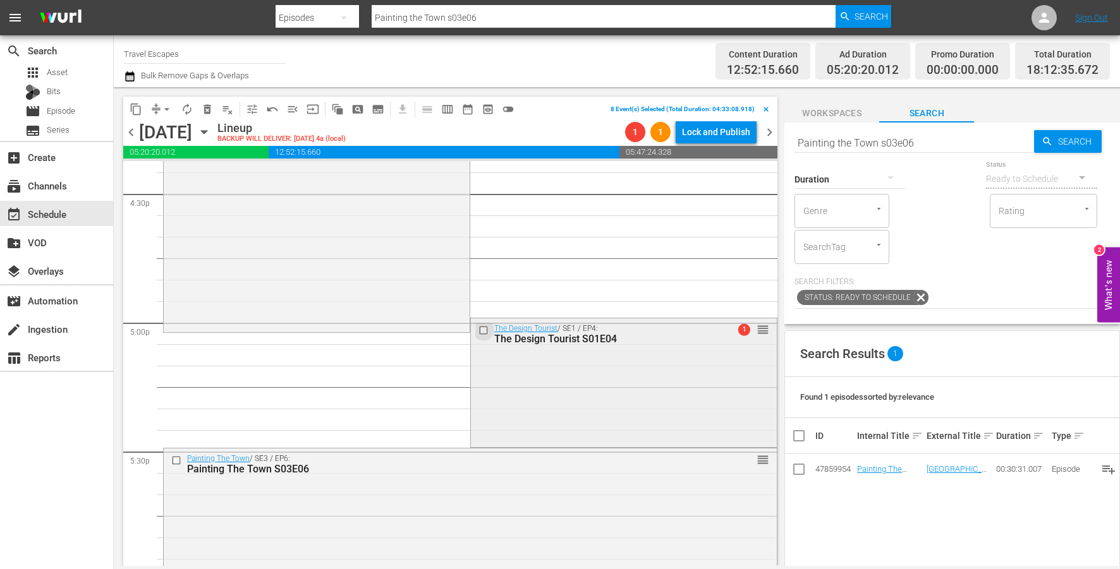
click at [485, 329] on input "checkbox" at bounding box center [484, 331] width 13 height 11
click at [179, 457] on input "checkbox" at bounding box center [177, 461] width 13 height 11
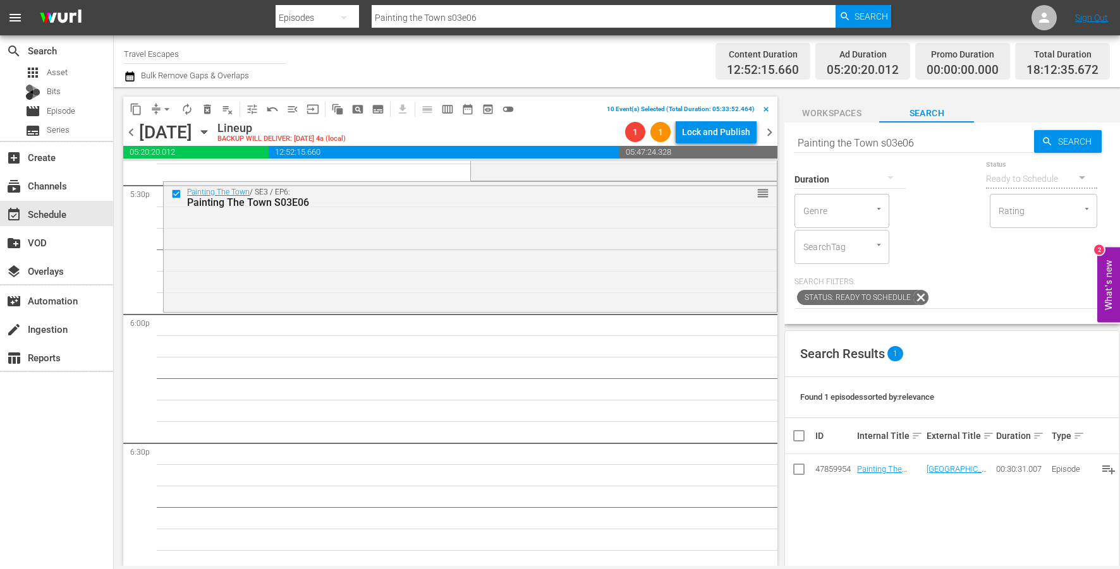
scroll to position [4490, 0]
click at [209, 103] on span "delete_forever_outlined" at bounding box center [207, 109] width 13 height 13
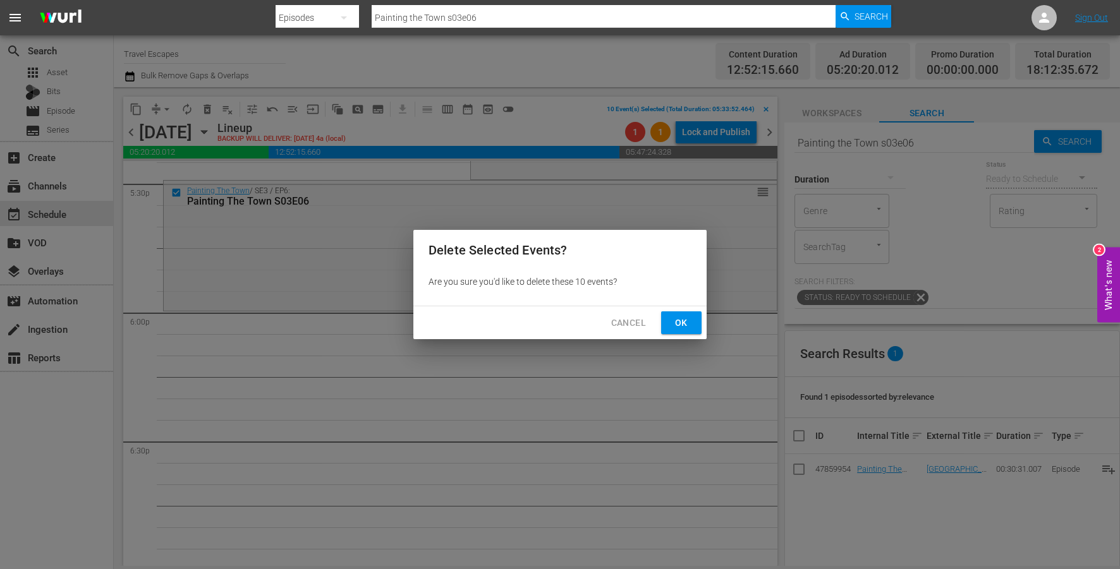
click at [681, 324] on span "Ok" at bounding box center [681, 323] width 20 height 16
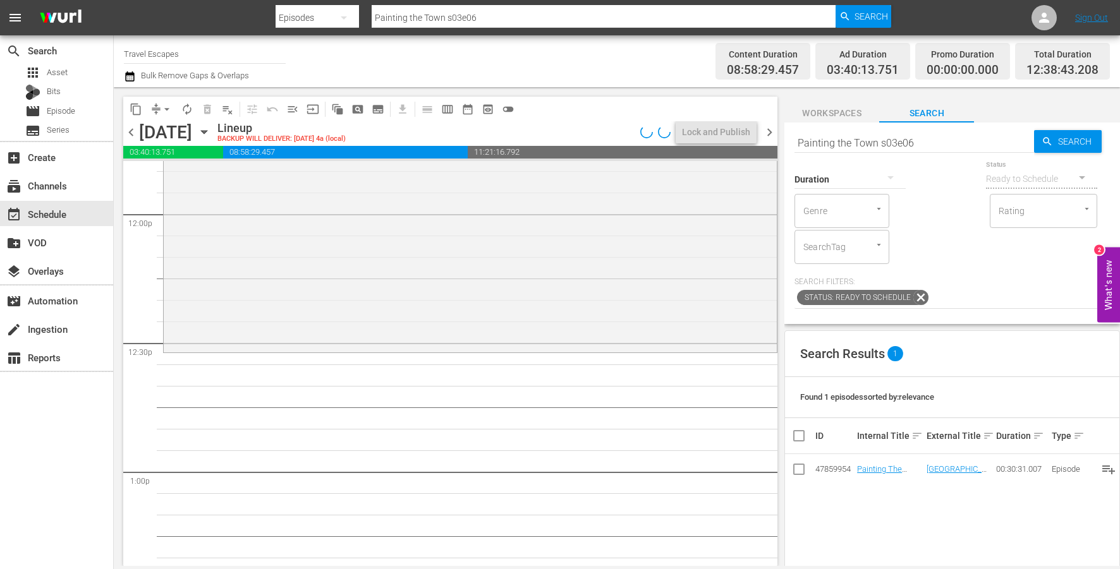
scroll to position [3046, 0]
click at [905, 140] on input "Painting the Town s03e06" at bounding box center [914, 143] width 240 height 30
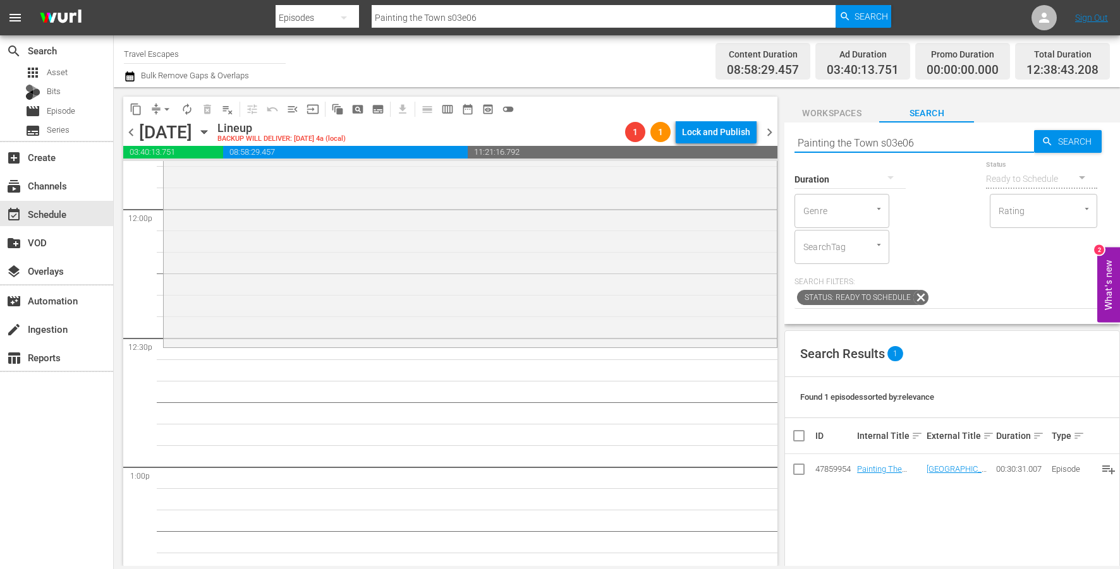
click at [905, 140] on input "Painting the Town s03e06" at bounding box center [914, 143] width 240 height 30
paste input "Isles of the Queen S01E01"
type input "Isles of the Queen S01E01"
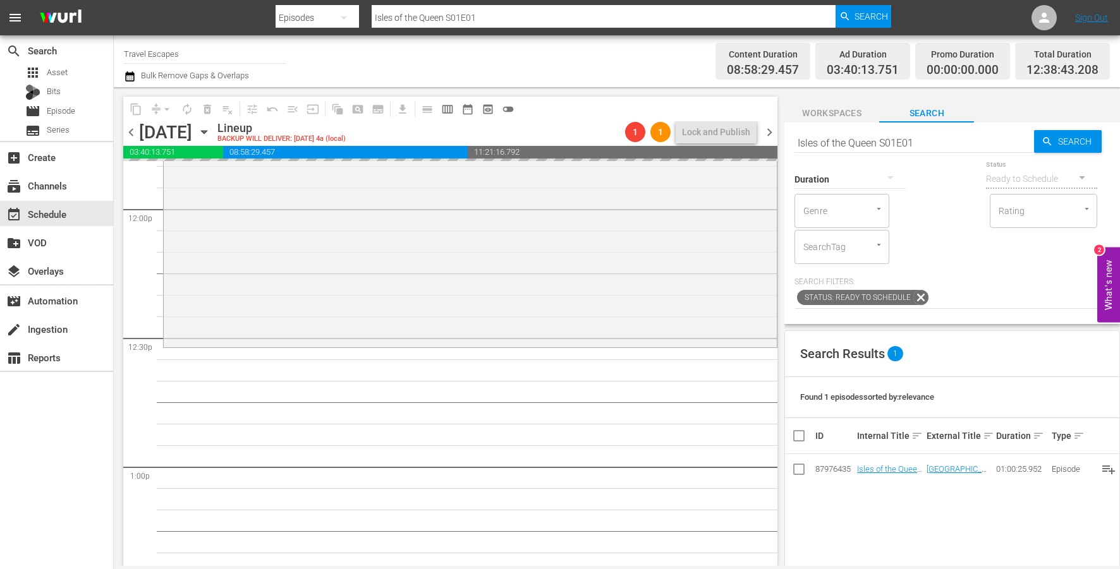
drag, startPoint x: 879, startPoint y: 466, endPoint x: 565, endPoint y: 33, distance: 534.9
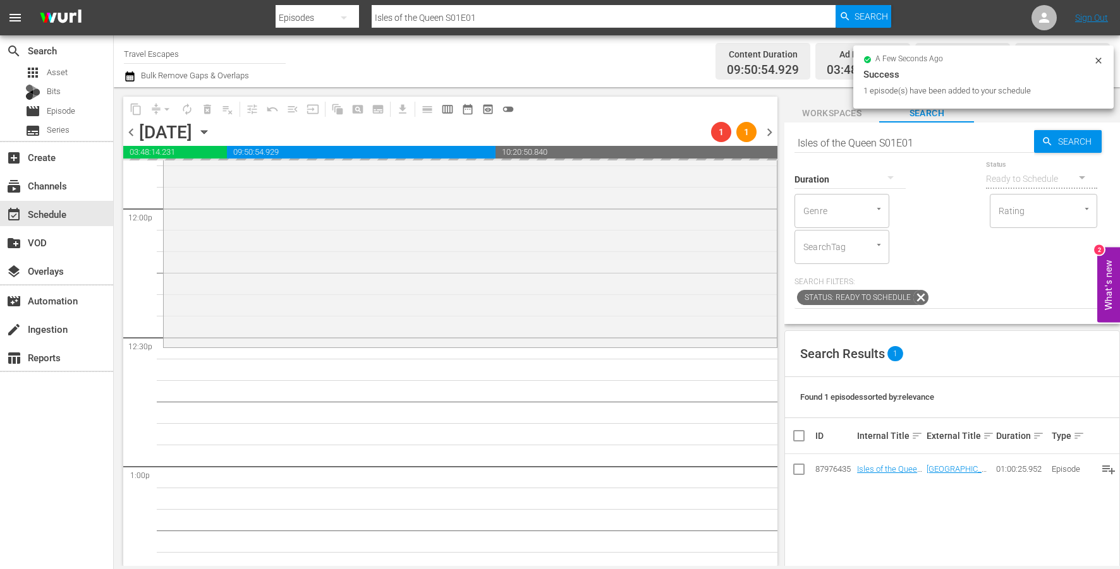
click at [899, 140] on input "Isles of the Queen S01E01" at bounding box center [914, 143] width 240 height 30
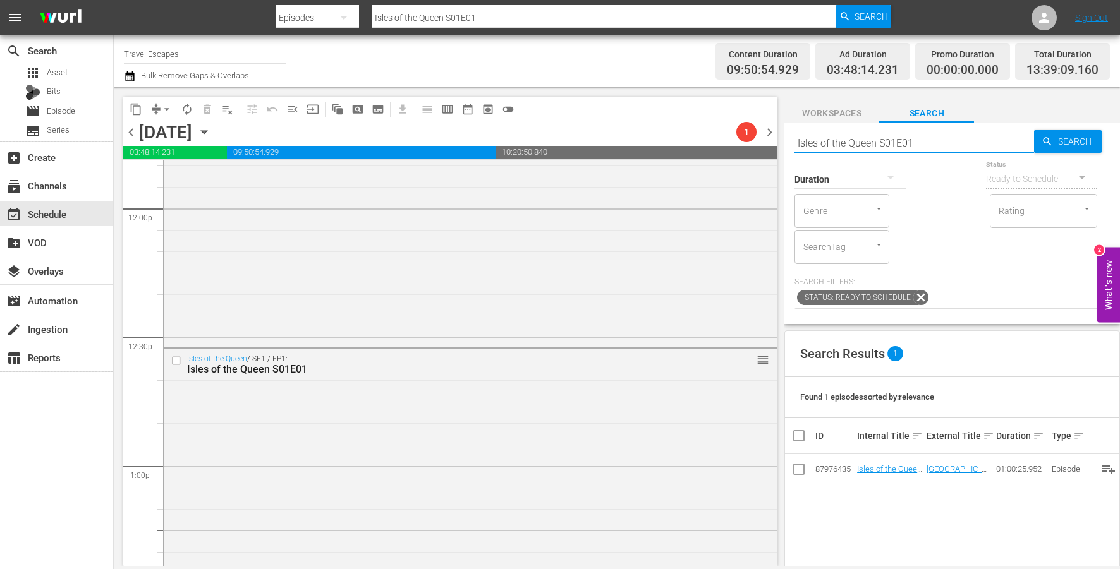
click at [899, 140] on input "Isles of the Queen S01E01" at bounding box center [914, 143] width 240 height 30
paste input "2"
type input "Isles of the Queen S01E02"
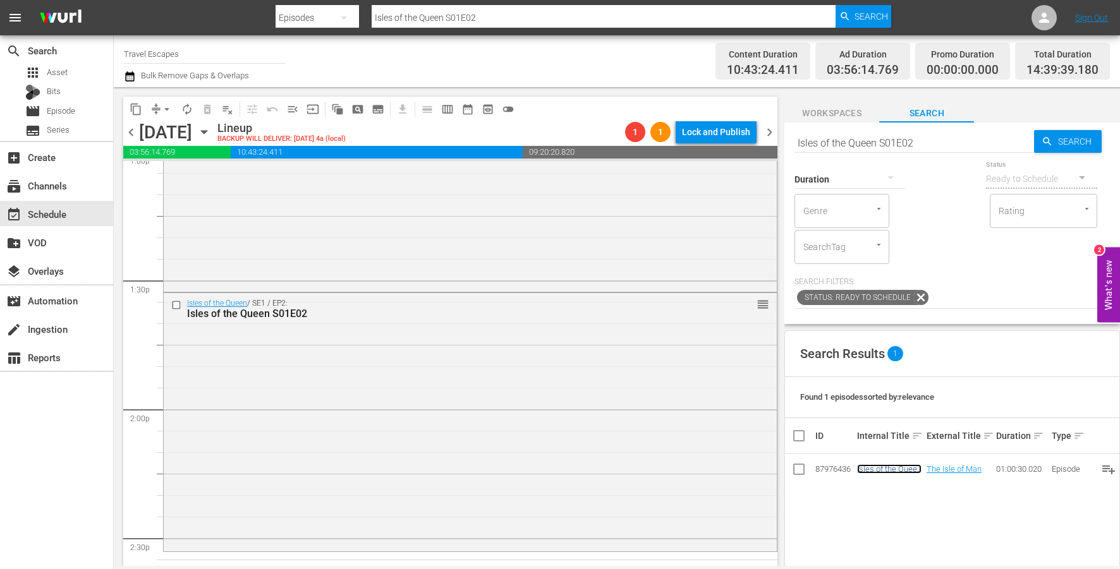
scroll to position [3445, 0]
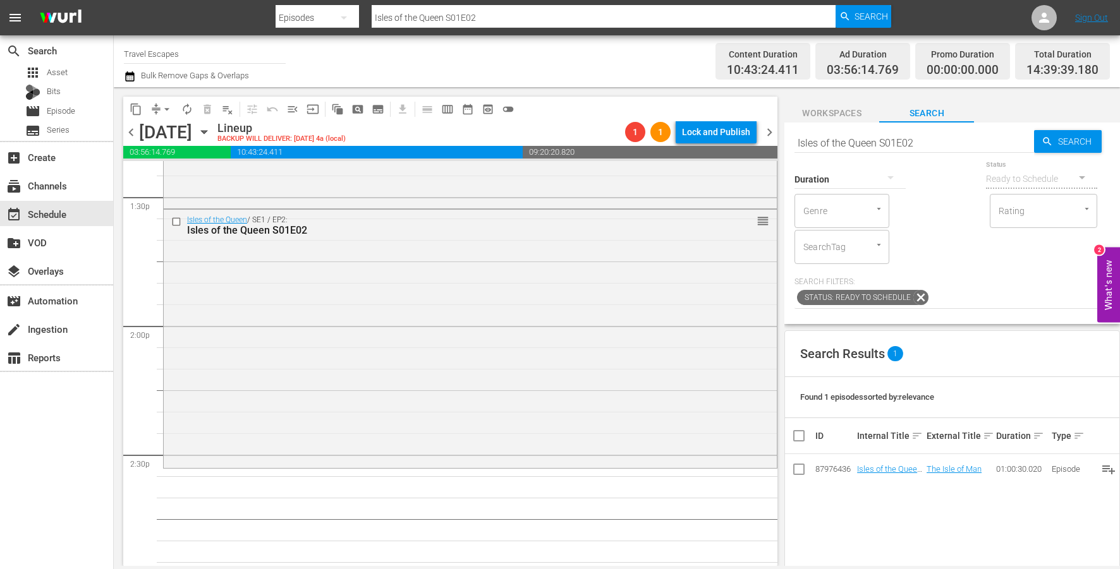
drag, startPoint x: 867, startPoint y: 470, endPoint x: 338, endPoint y: 11, distance: 700.2
click at [894, 143] on input "Isles of the Queen S01E02" at bounding box center [914, 143] width 240 height 30
paste input "3"
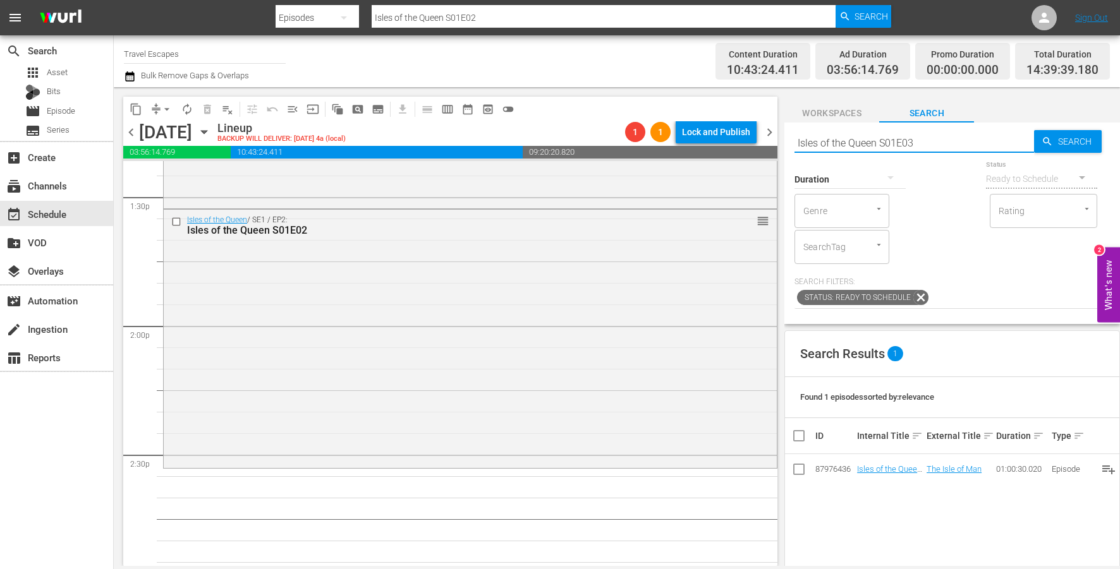
type input "Isles of the Queen S01E03"
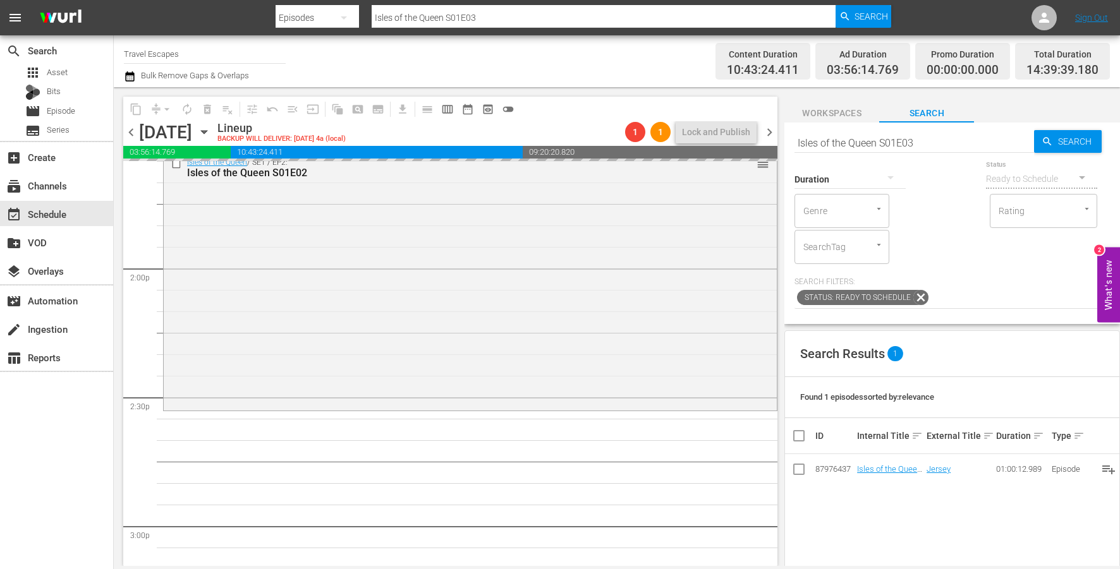
drag, startPoint x: 903, startPoint y: 470, endPoint x: 527, endPoint y: 8, distance: 595.3
click at [933, 138] on input "Isles of the Queen S01E03" at bounding box center [914, 143] width 240 height 30
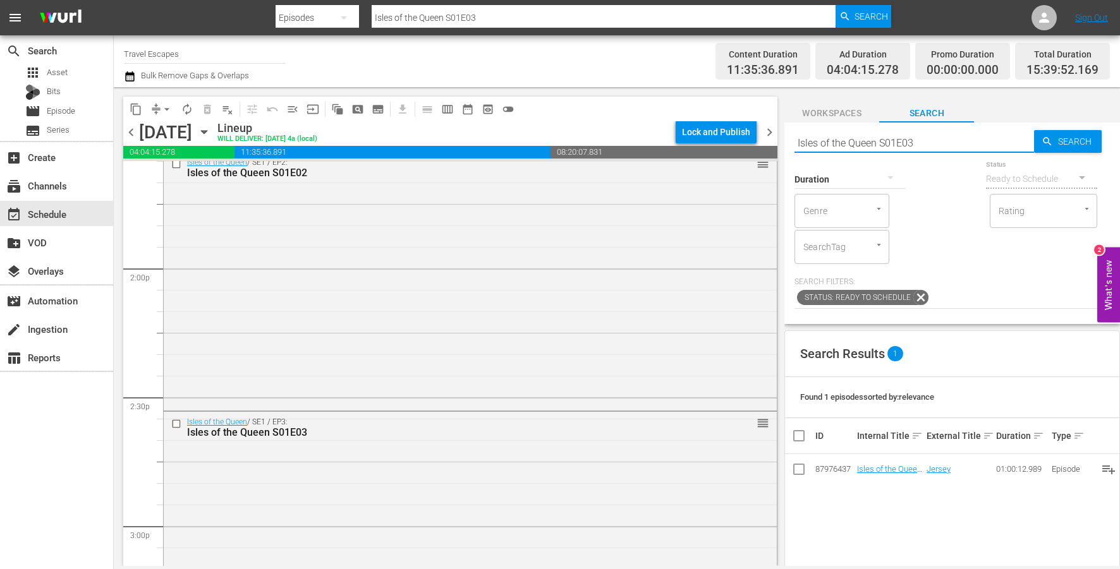
click at [933, 138] on input "Isles of the Queen S01E03" at bounding box center [914, 143] width 240 height 30
paste input "4"
type input "Isles of the Queen S01E04"
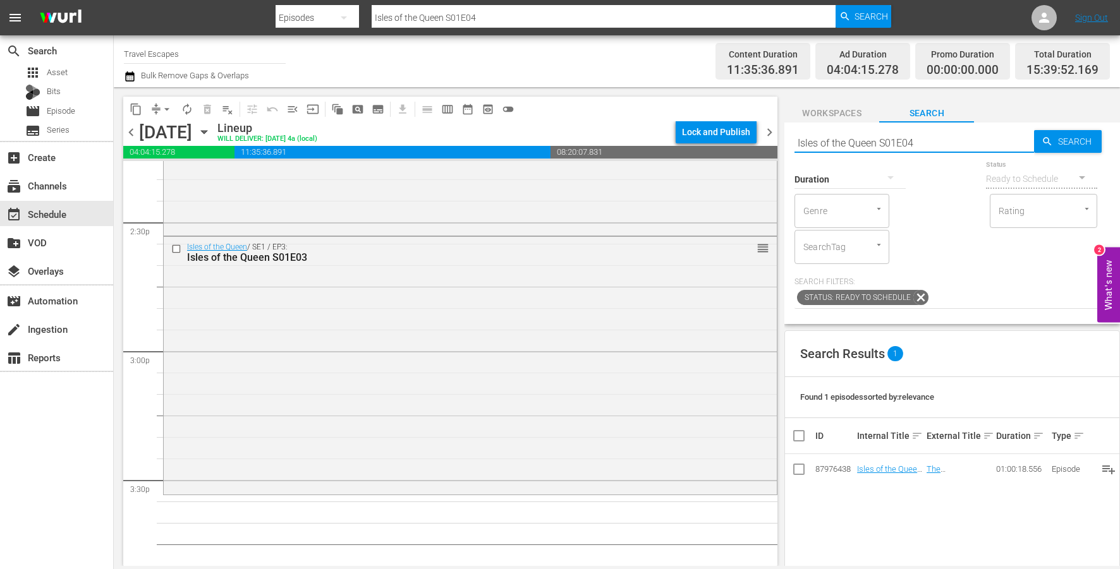
scroll to position [3833, 0]
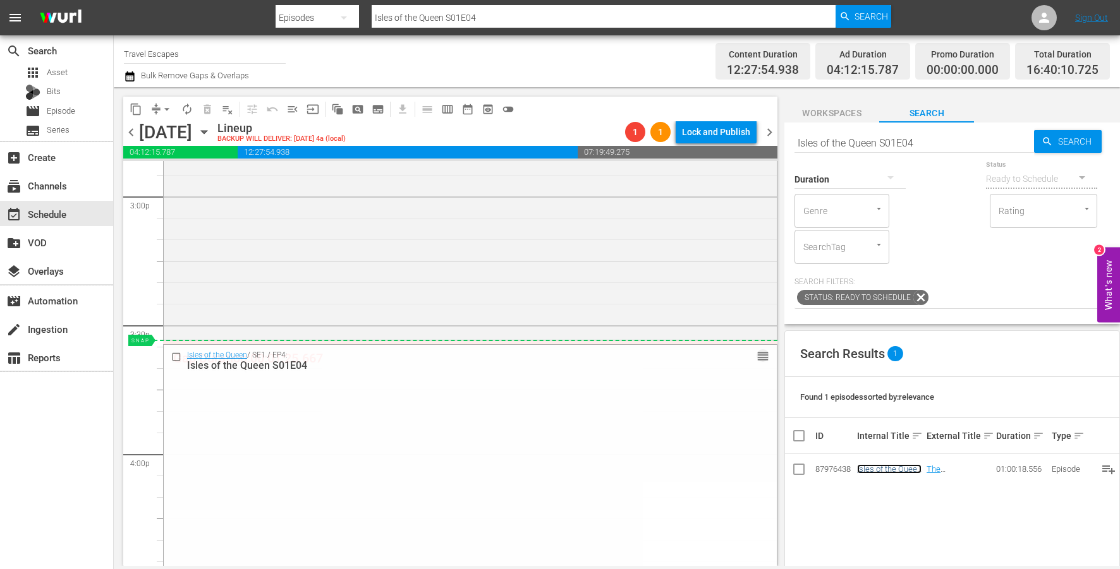
drag, startPoint x: 761, startPoint y: 358, endPoint x: 763, endPoint y: 341, distance: 16.5
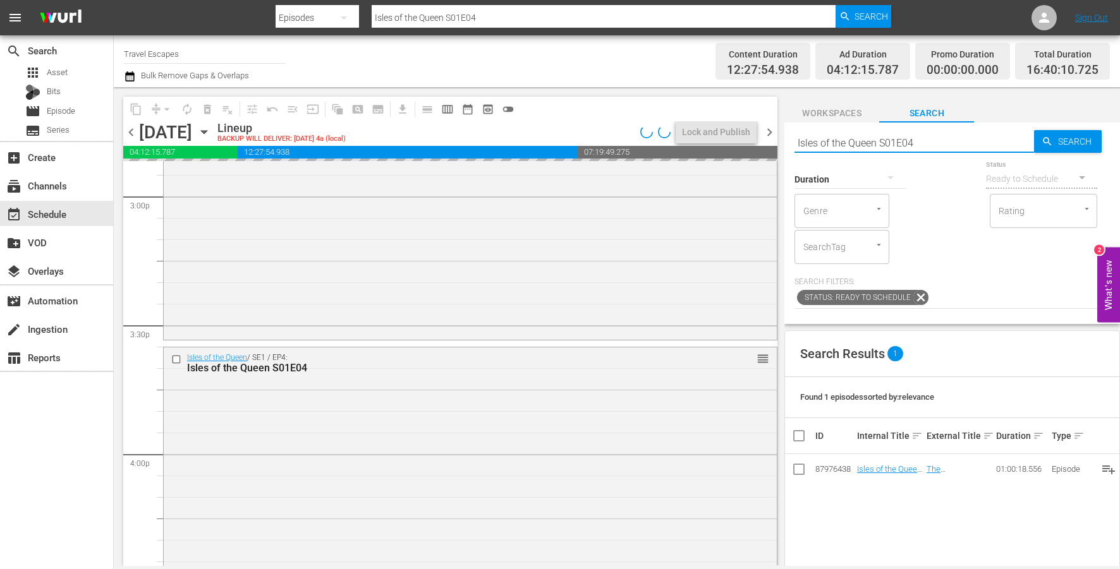
click at [918, 138] on input "Isles of the Queen S01E04" at bounding box center [914, 143] width 240 height 30
paste input "5"
type input "Isles of the Queen S01E05"
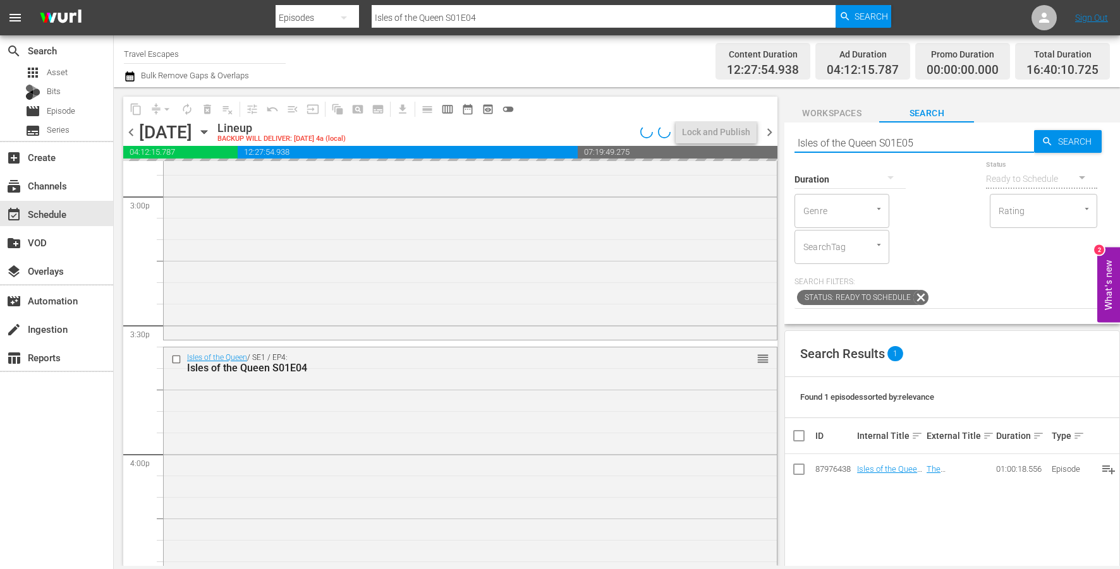
type input "Isles of the Queen S01E05"
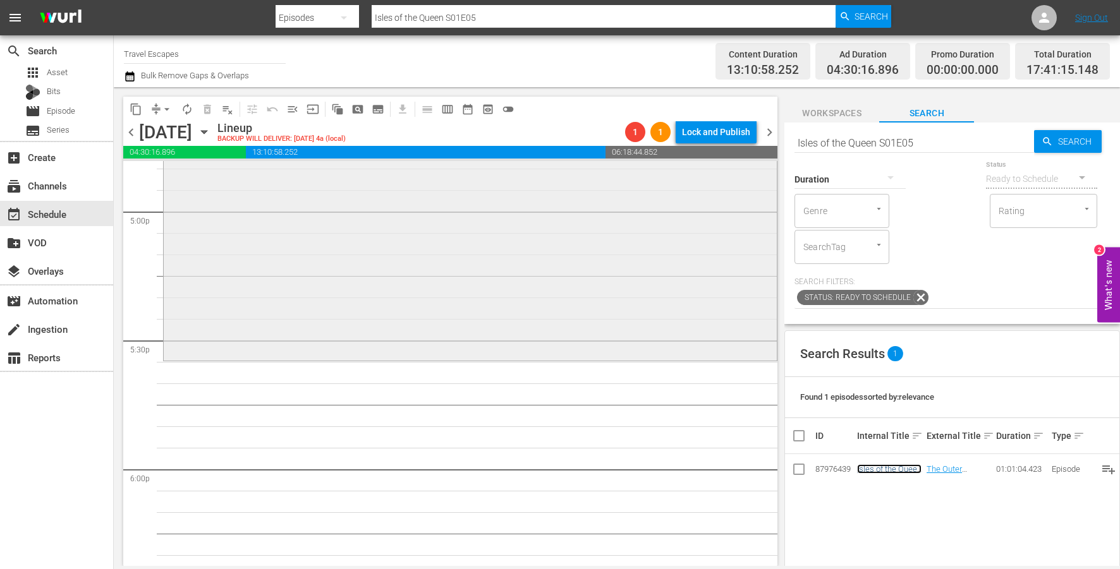
scroll to position [4338, 0]
drag, startPoint x: 860, startPoint y: 469, endPoint x: 525, endPoint y: 1, distance: 576.2
click at [896, 142] on input "Isles of the Queen S01E05" at bounding box center [914, 143] width 240 height 30
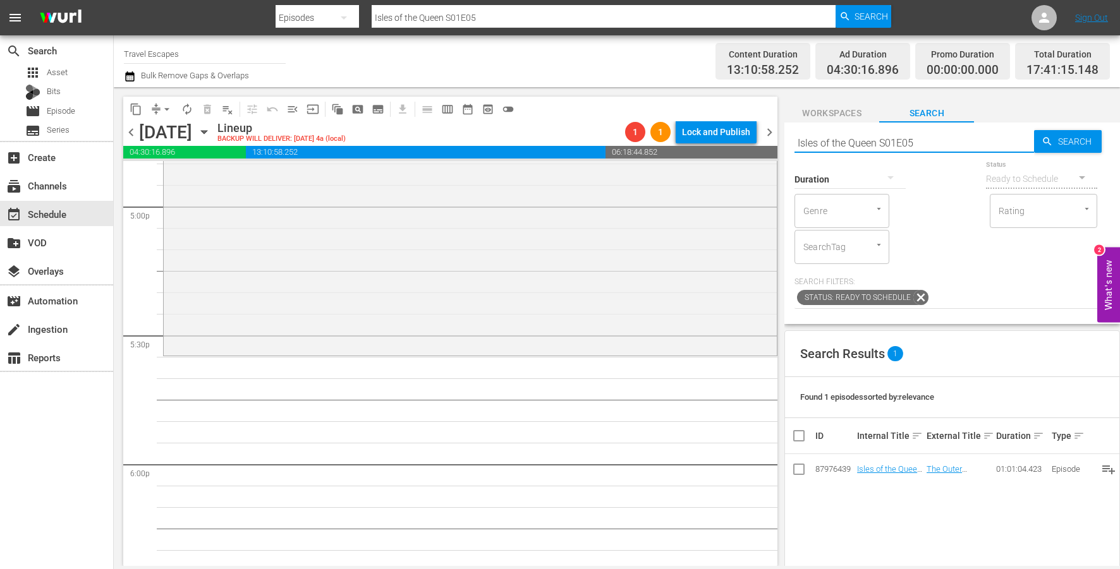
paste input "Isles of the Queen S01E05"
type input "Isles of the Queen S01E05Isles of the Queen S01E05"
click at [896, 142] on input "Isles of the Queen S01E05Isles of the Queen S01E05" at bounding box center [914, 143] width 240 height 30
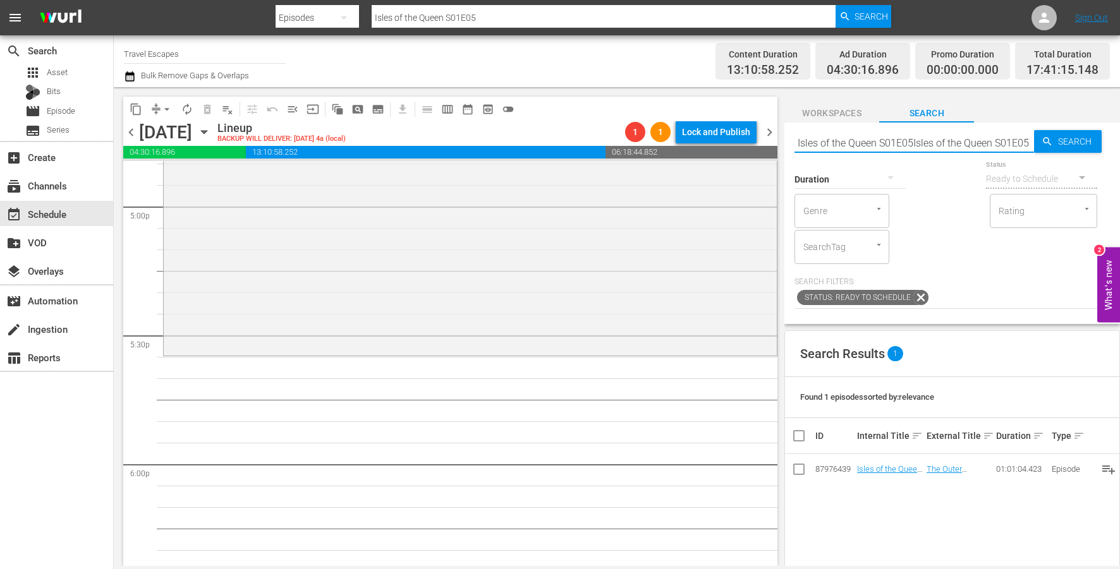
type input "Isles of the Queen S01E05Isles of the Queen S01E05"
paste input "text"
type input "Isles of the Queen S01E05"
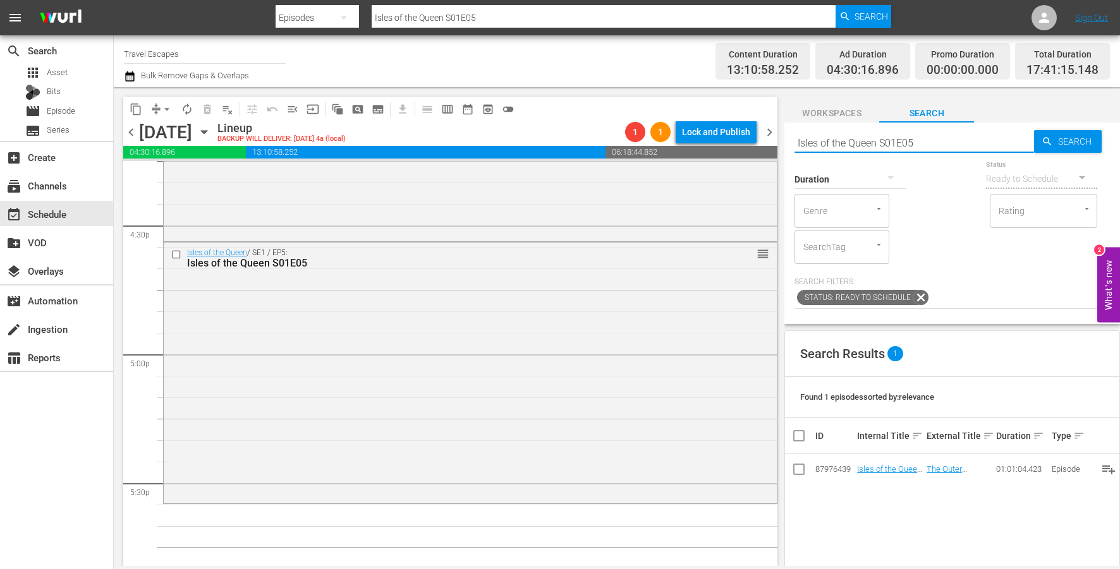
scroll to position [4191, 0]
click at [941, 132] on input "Isles of the Queen S01E05" at bounding box center [914, 143] width 240 height 30
paste input "2E01"
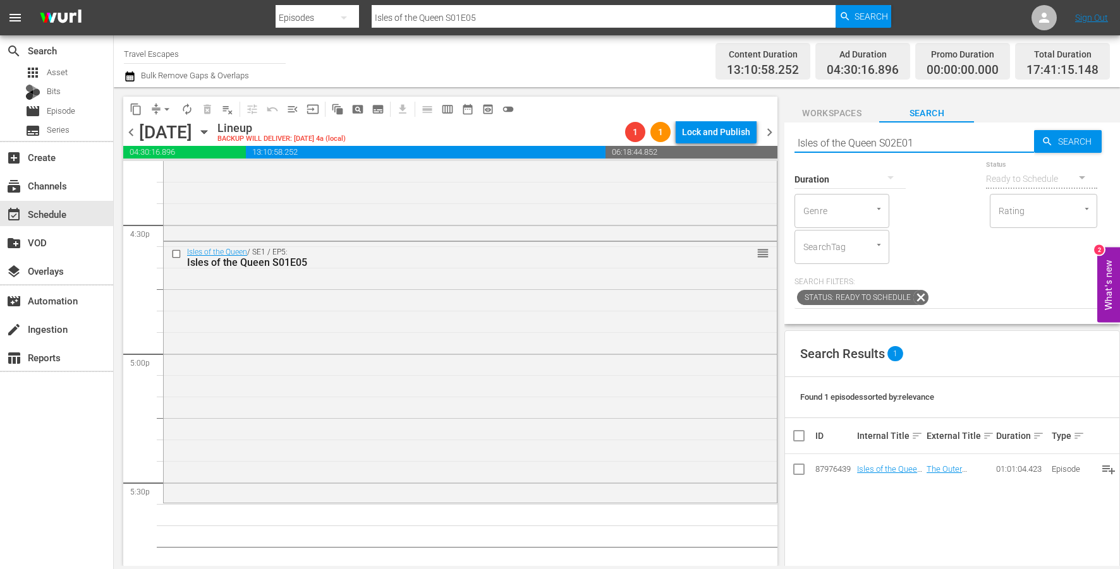
type input "Isles of the Queen S02E01"
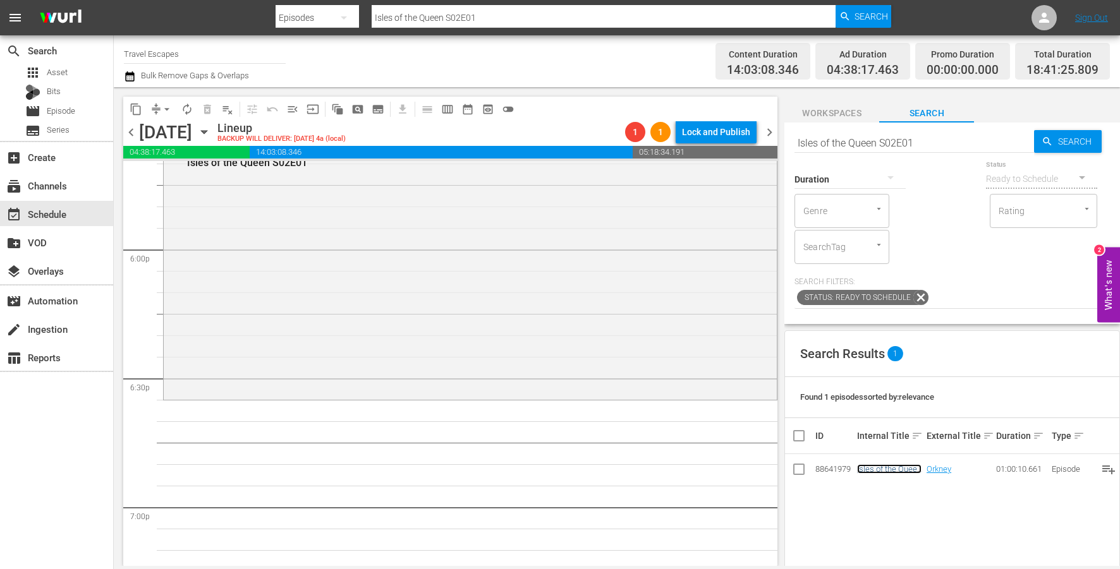
scroll to position [4664, 0]
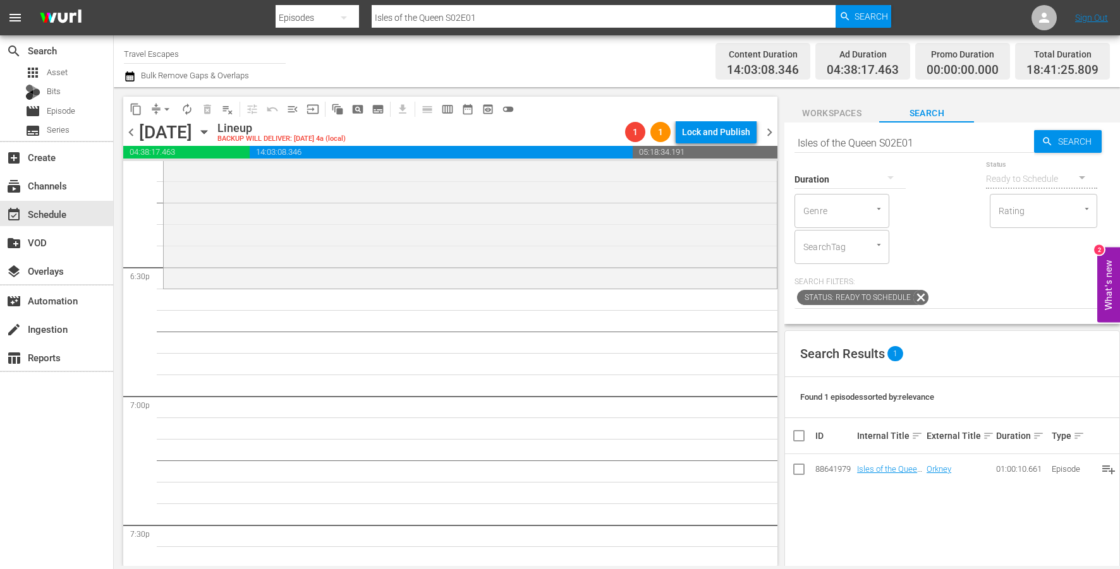
drag, startPoint x: 887, startPoint y: 471, endPoint x: 423, endPoint y: 28, distance: 641.1
click at [874, 149] on div "Duration" at bounding box center [849, 172] width 111 height 46
click at [880, 140] on input "Isles of the Queen S02E01" at bounding box center [914, 143] width 240 height 30
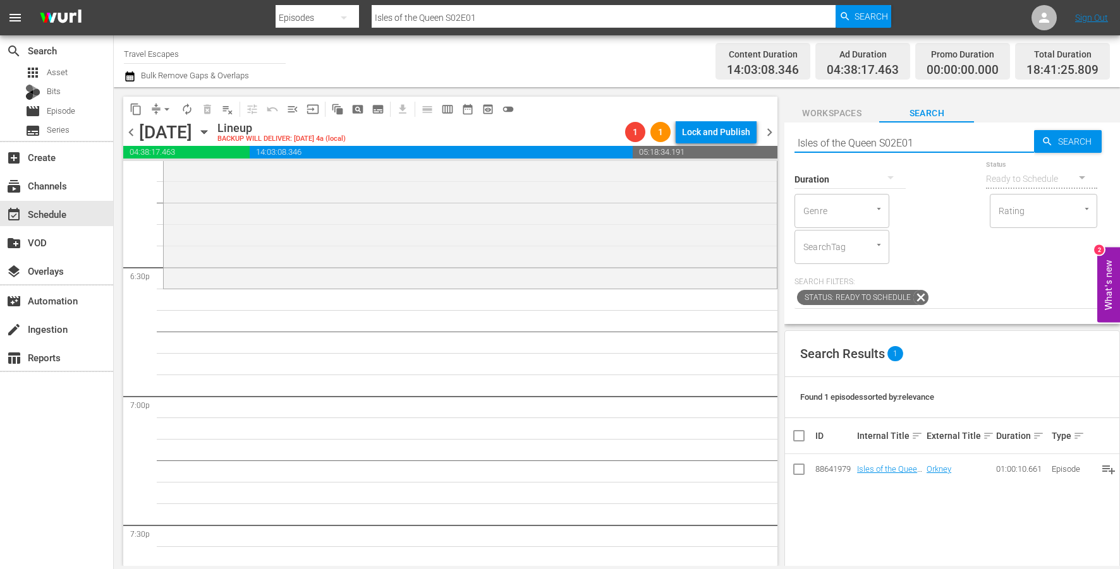
paste input "The Design Tourist S01E05"
type input "The Design Tourist S01E05"
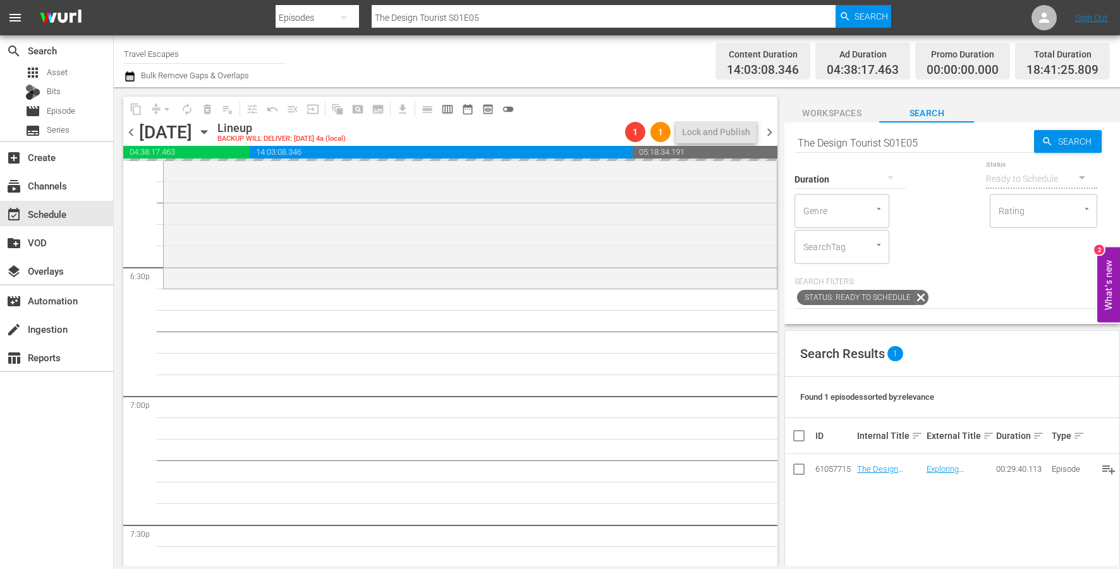
drag, startPoint x: 873, startPoint y: 465, endPoint x: 529, endPoint y: 45, distance: 542.9
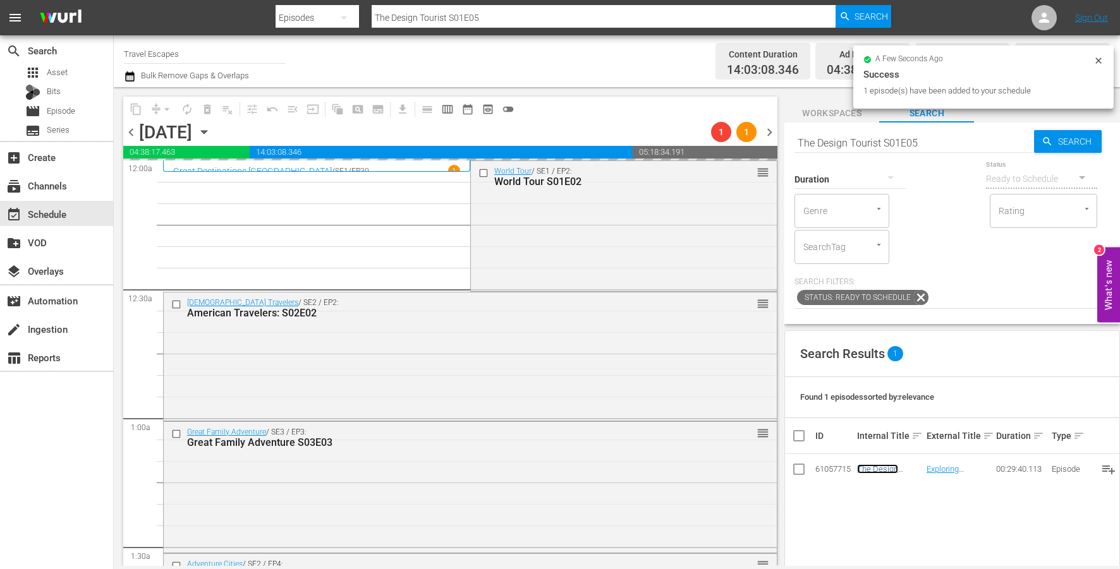
scroll to position [4664, 0]
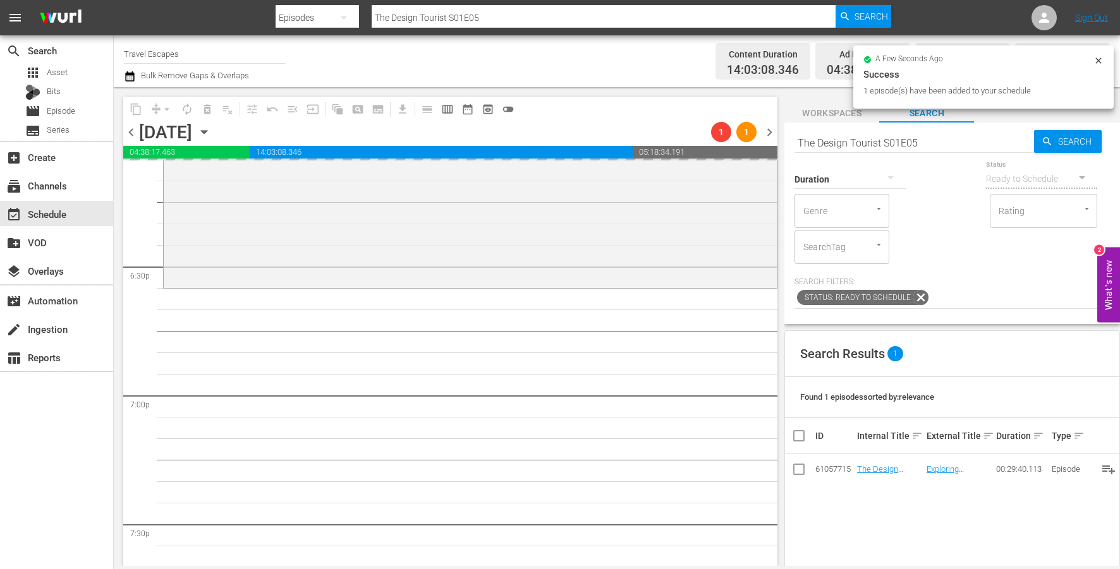
click at [916, 143] on input "The Design Tourist S01E05" at bounding box center [914, 143] width 240 height 30
paste input "Great Destinations [GEOGRAPHIC_DATA] S01E31"
type input "Great Destinations [GEOGRAPHIC_DATA] S01E31"
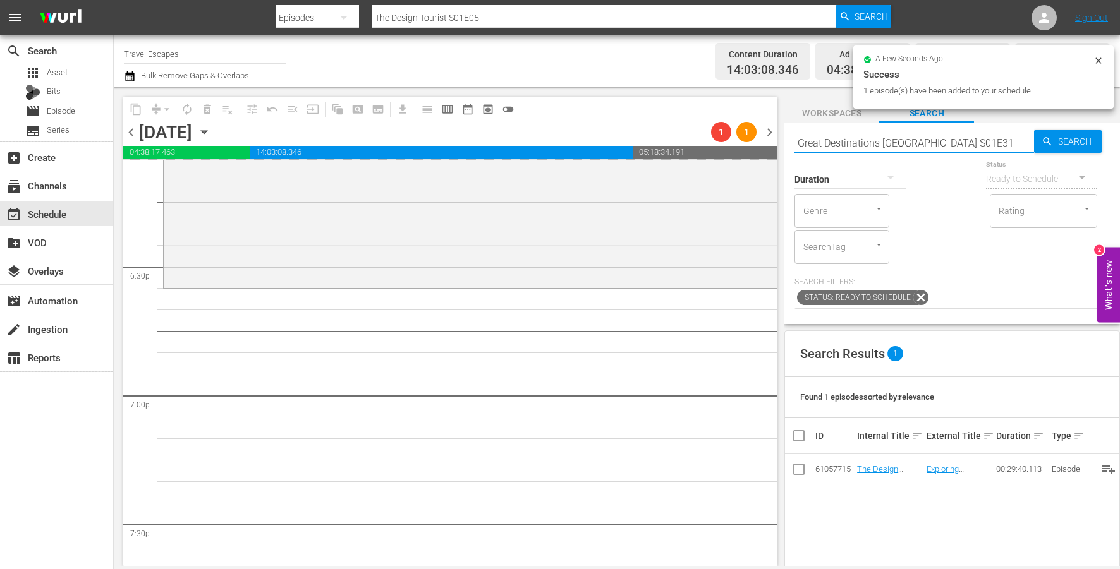
type input "Great Destinations [GEOGRAPHIC_DATA] S01E31"
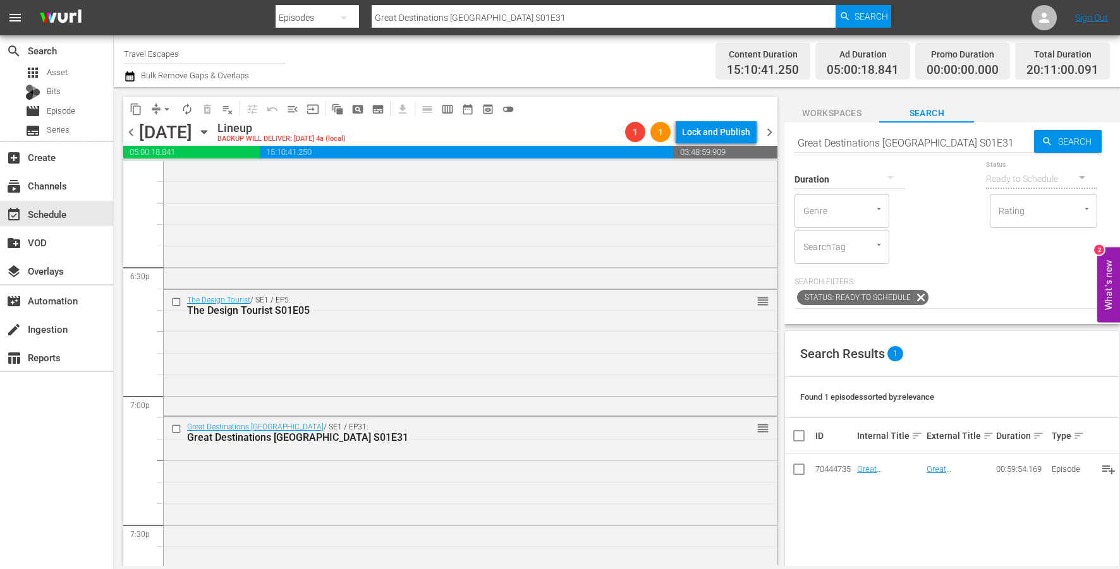
click at [930, 150] on input "Great Destinations [GEOGRAPHIC_DATA] S01E31" at bounding box center [914, 143] width 240 height 30
paste input "Painting the Town 307"
click at [882, 141] on input "Painting the Town 307" at bounding box center [914, 143] width 240 height 30
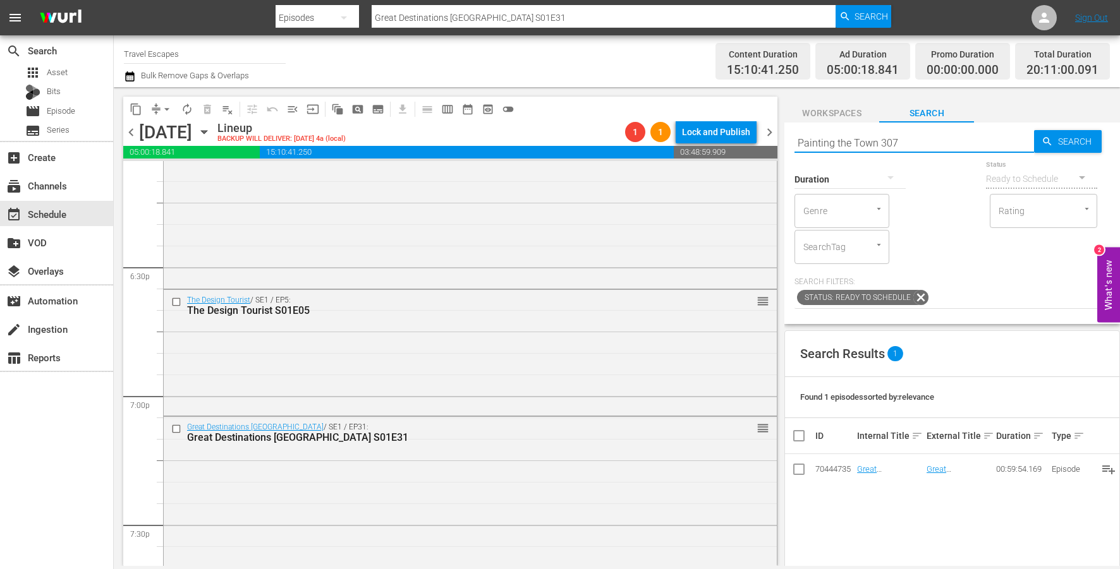
type input "Painting the Town s307"
type input "Painting the Town 307"
type input "Painting the Town s03e07"
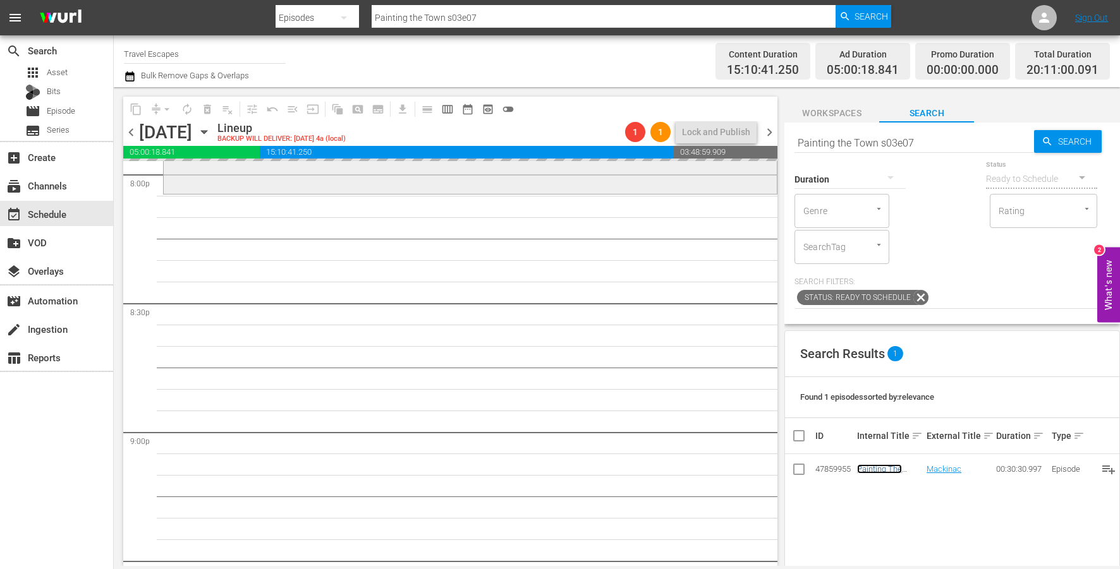
scroll to position [5147, 0]
drag, startPoint x: 871, startPoint y: 465, endPoint x: 530, endPoint y: 58, distance: 531.7
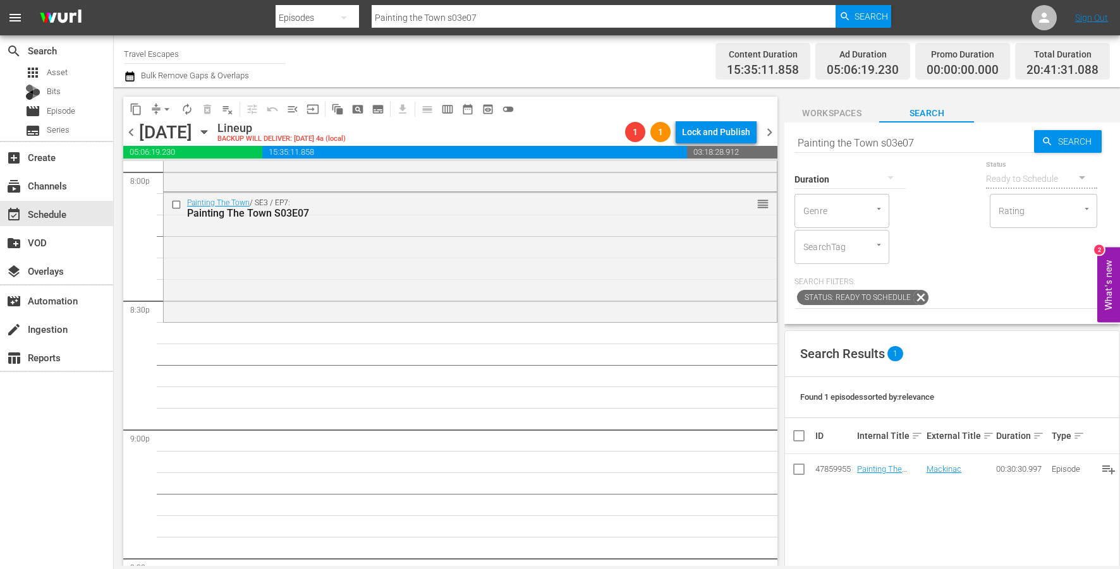
click at [903, 145] on input "Painting the Town s03e07" at bounding box center [914, 143] width 240 height 30
paste input "World Tour S01E04"
type input "World Tour S01E04"
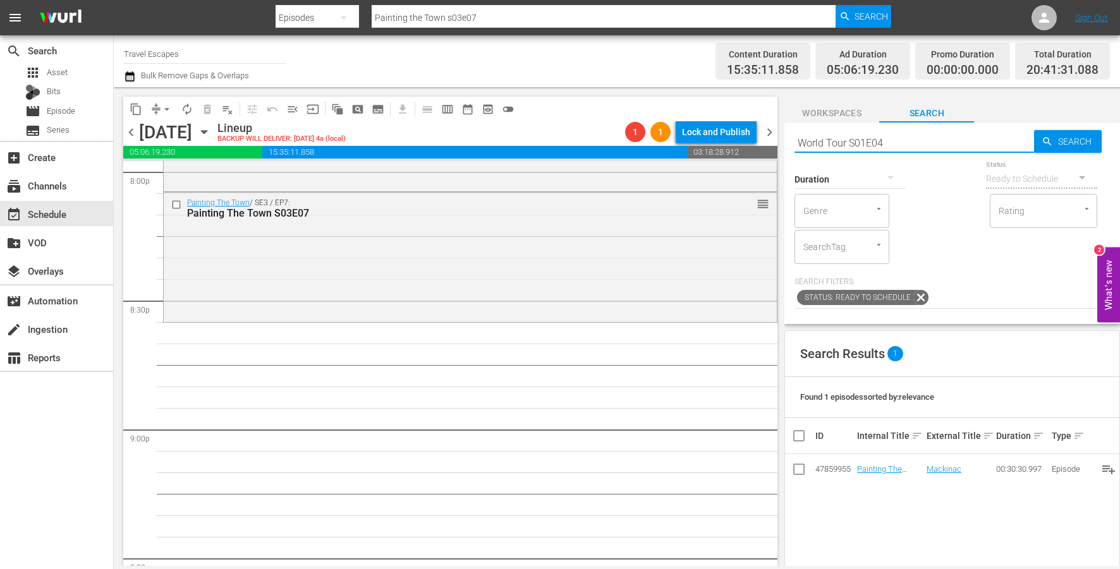
type input "World Tour S01E04"
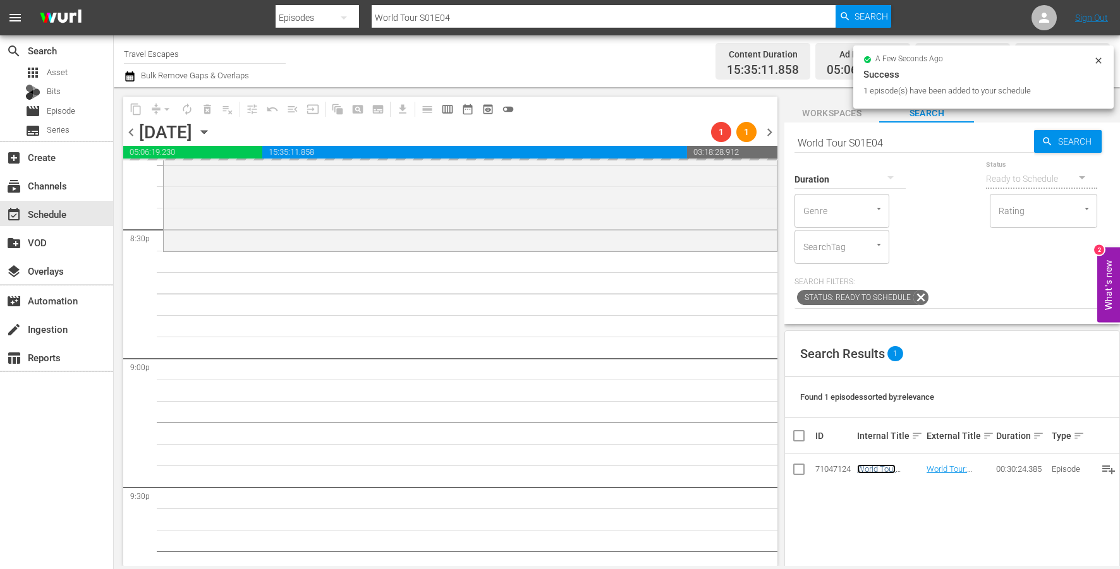
scroll to position [5273, 0]
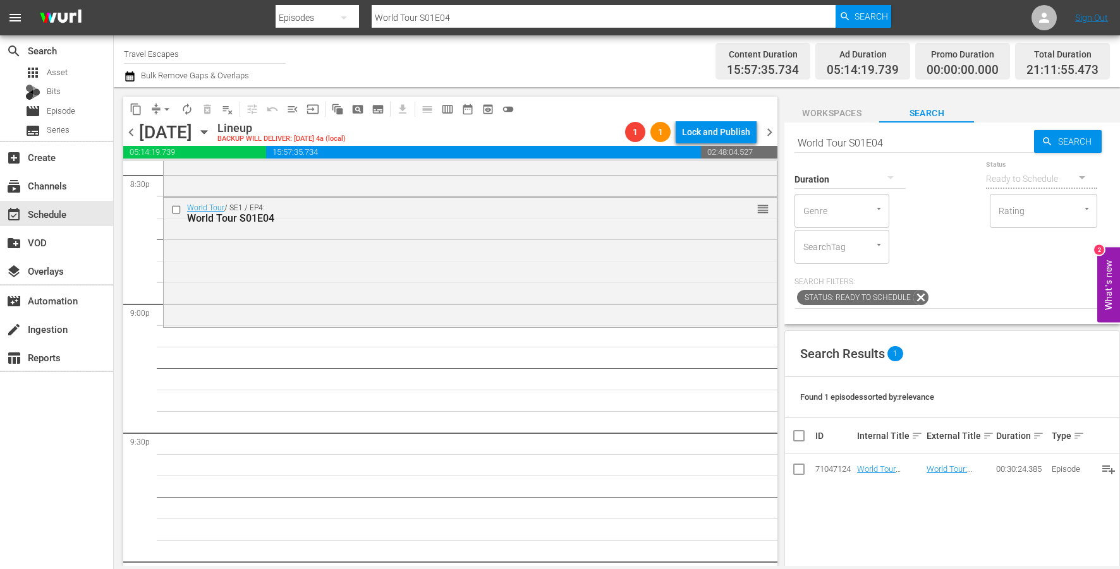
click at [892, 142] on input "World Tour S01E04" at bounding box center [914, 143] width 240 height 30
paste input "American Travelers: S2"
type input "American Travelers: S2E04"
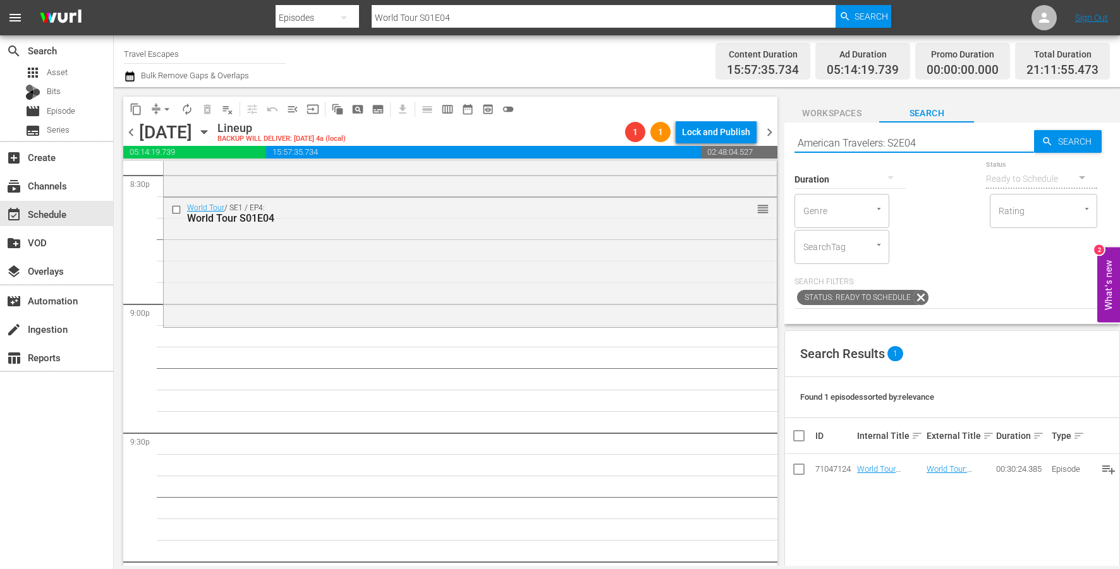
type input "American Travelers: S2E04"
click at [895, 143] on input "American Travelers: S2E04" at bounding box center [914, 143] width 240 height 30
type input "American Travelers: S02E04"
type input "American Travelers: S01`2E04"
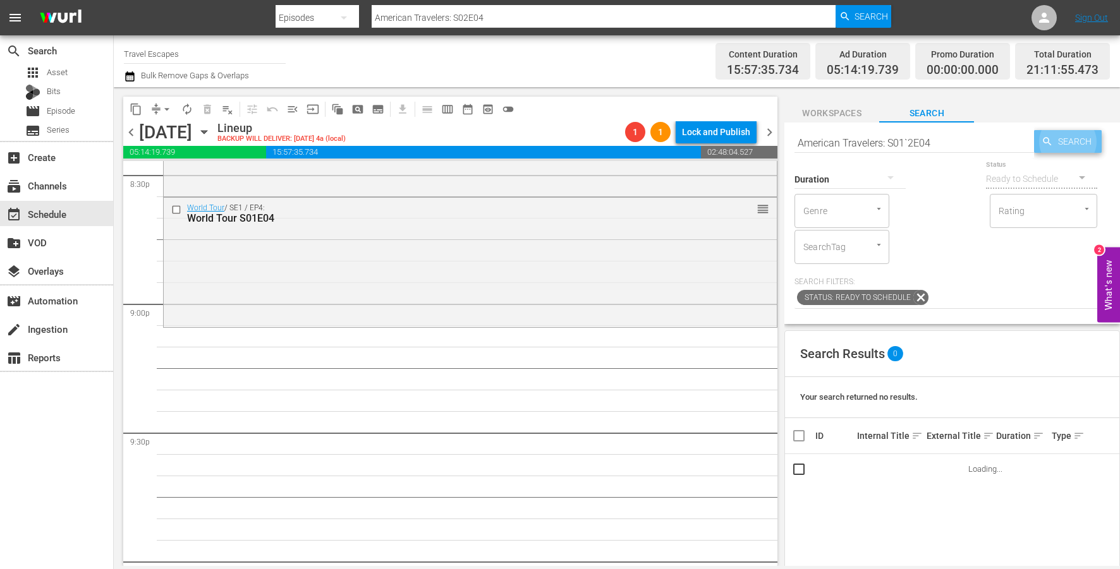
type input "American Travelers: S01`2E04"
click at [908, 143] on input "American Travelers: S01`2E04" at bounding box center [914, 143] width 240 height 30
type input "American Travelers: S02E04"
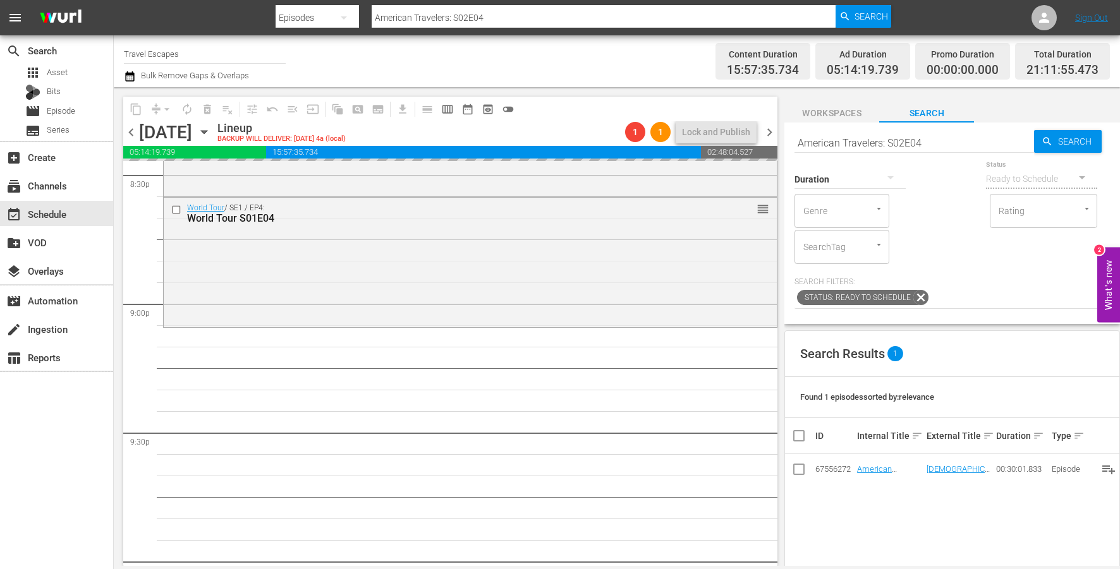
drag, startPoint x: 875, startPoint y: 470, endPoint x: 521, endPoint y: 4, distance: 585.5
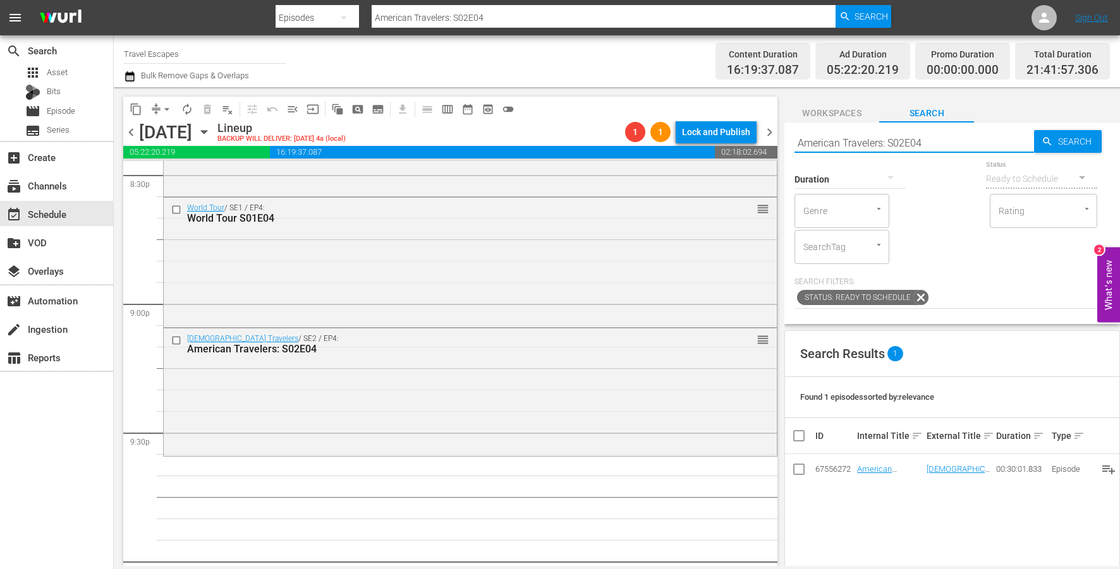
click at [901, 139] on input "American Travelers: S02E04" at bounding box center [914, 143] width 240 height 30
paste input "Great Family Adventure S03"
type input "Great Family Adventure S03E04"
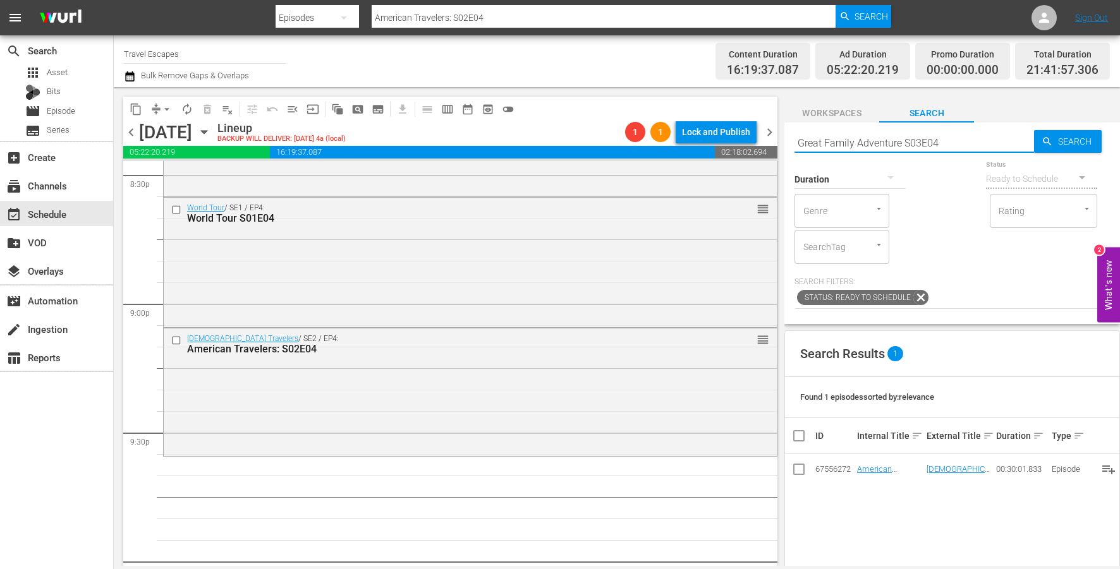
type input "Great Family Adventure S03E04"
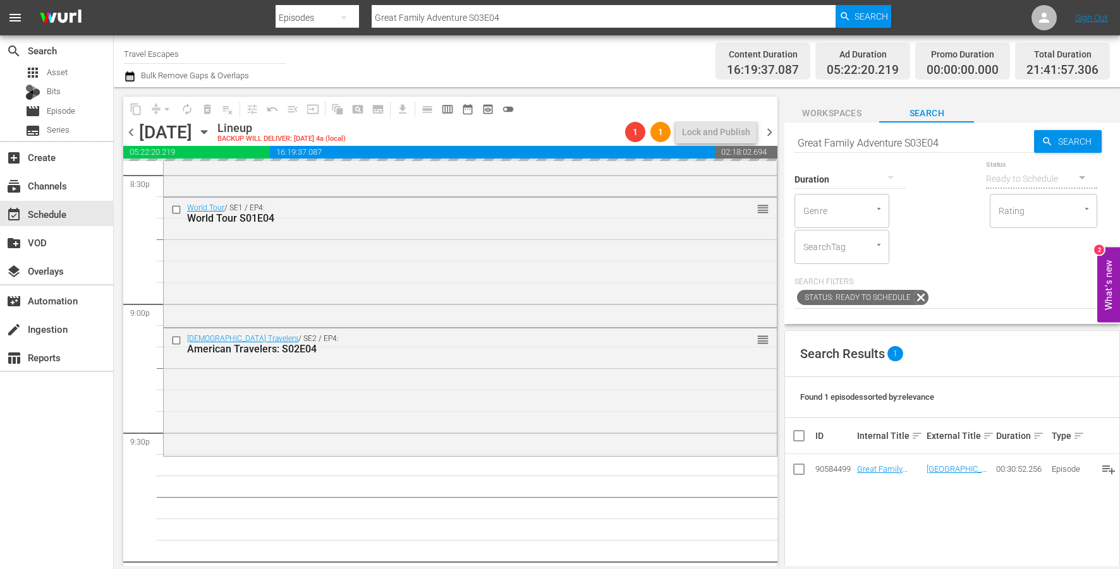
drag, startPoint x: 877, startPoint y: 465, endPoint x: 468, endPoint y: 1, distance: 618.8
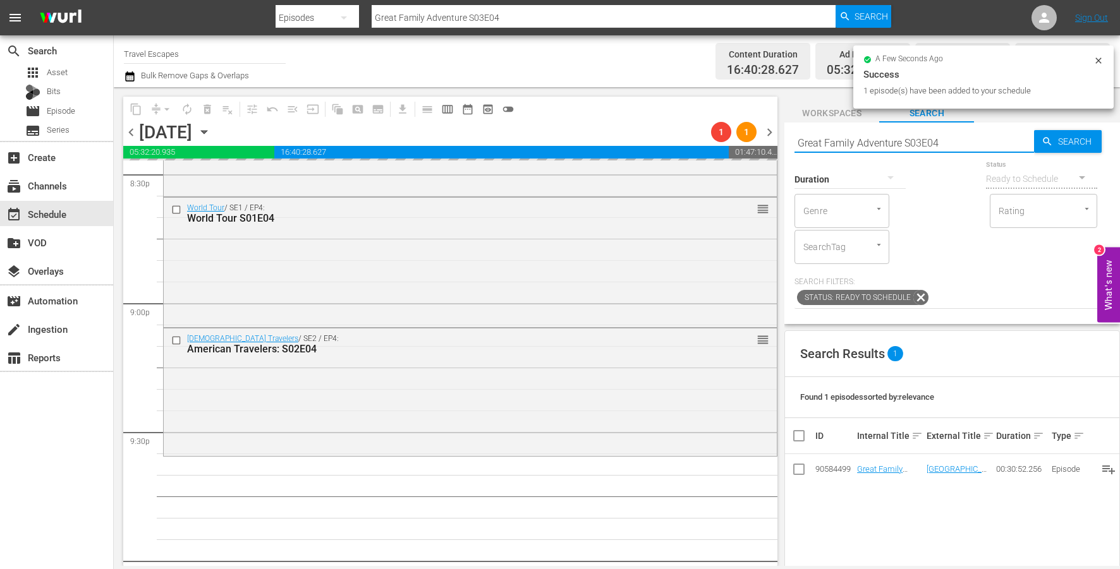
click at [884, 145] on input "Great Family Adventure S03E04" at bounding box center [914, 143] width 240 height 30
paste input "Adventure Cities S02E05"
type input "Adventure Cities S02E05"
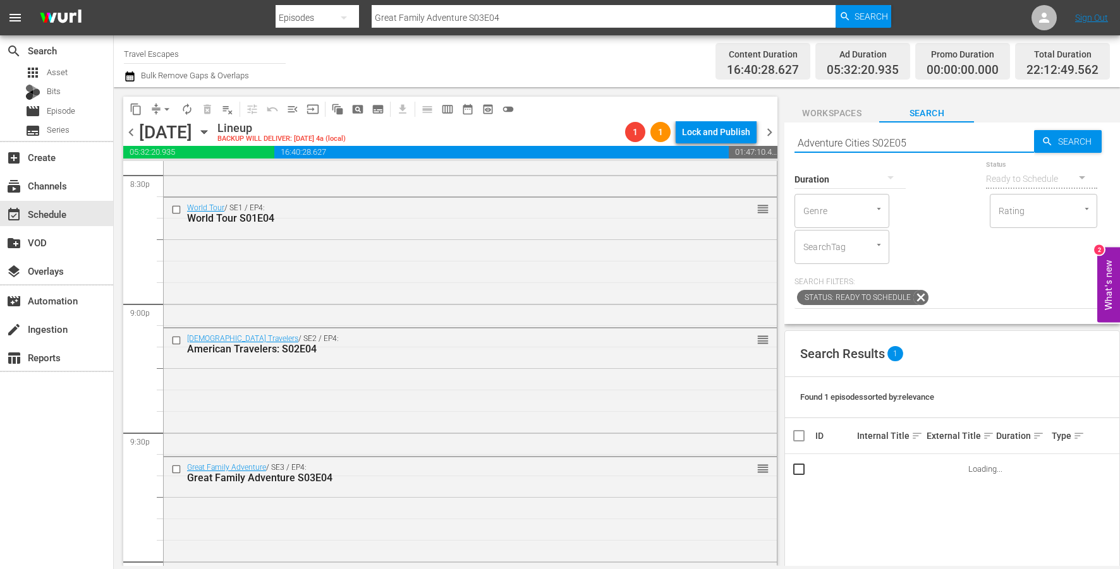
type input "Adventure Cities S02E05"
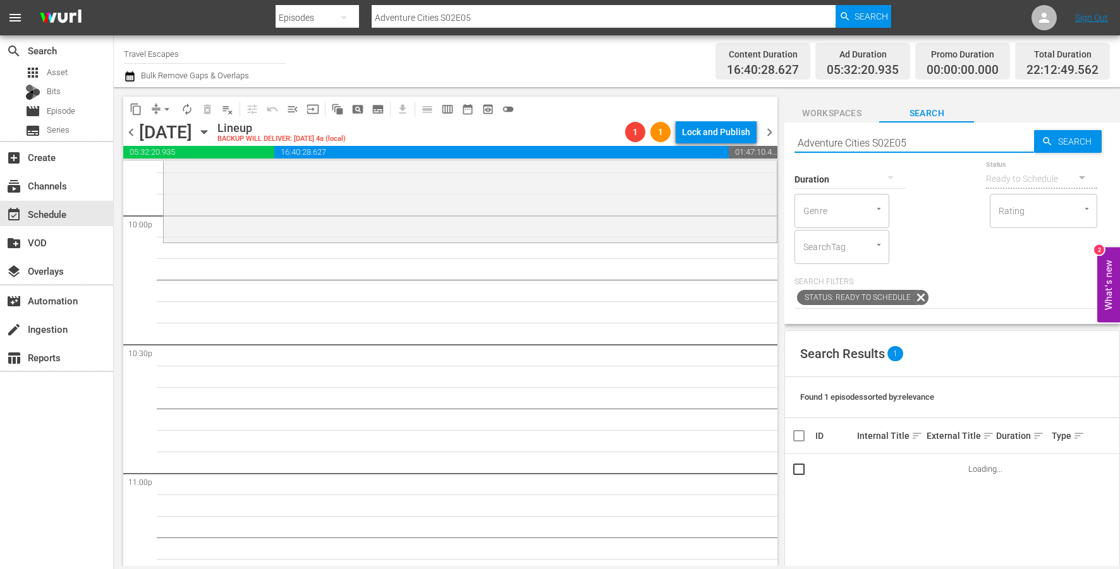
scroll to position [5606, 0]
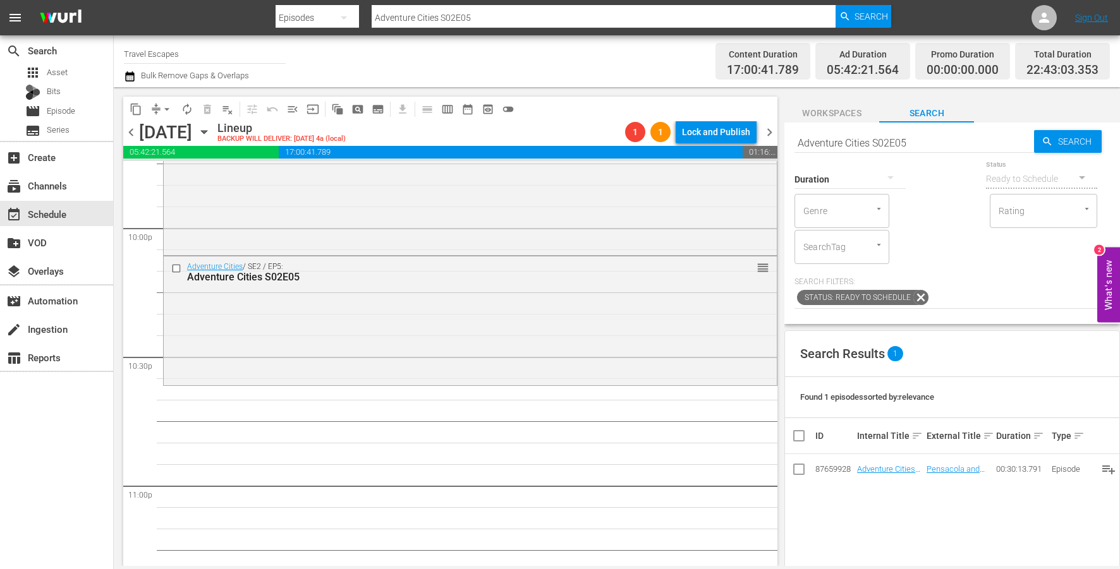
click at [854, 142] on input "Adventure Cities S02E05" at bounding box center [914, 143] width 240 height 30
paste input "Road Trip Masters S01"
type input "Road Trip Masters S01E05"
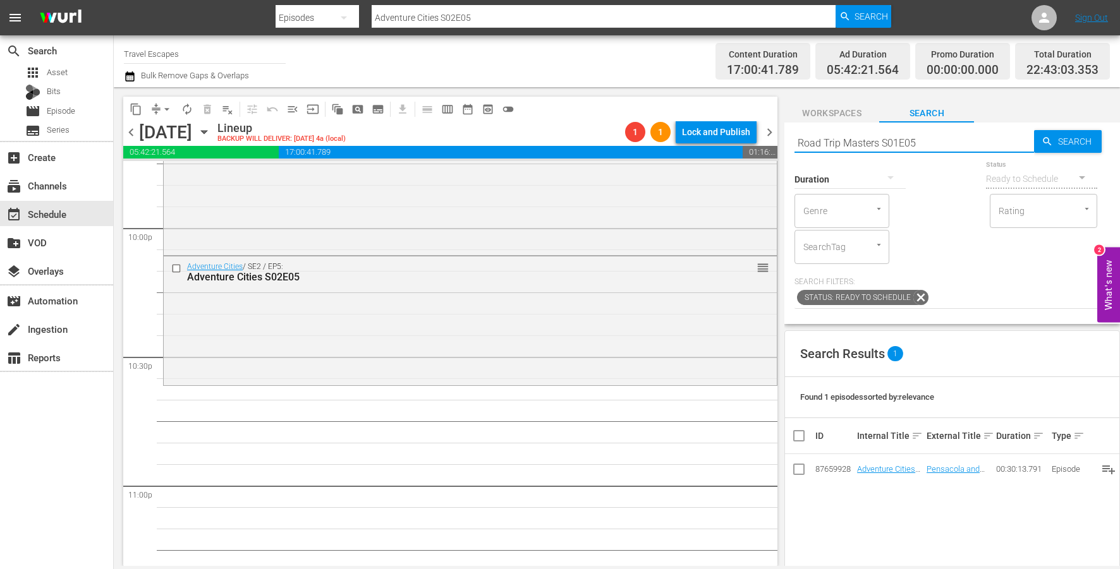
type input "Road Trip Masters S01E05"
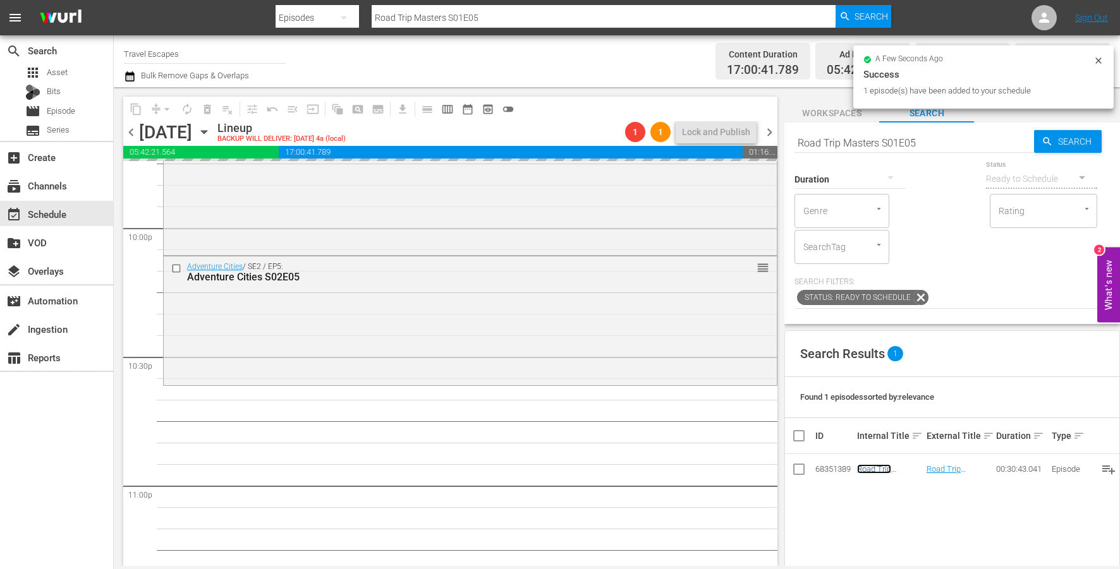
scroll to position [5685, 0]
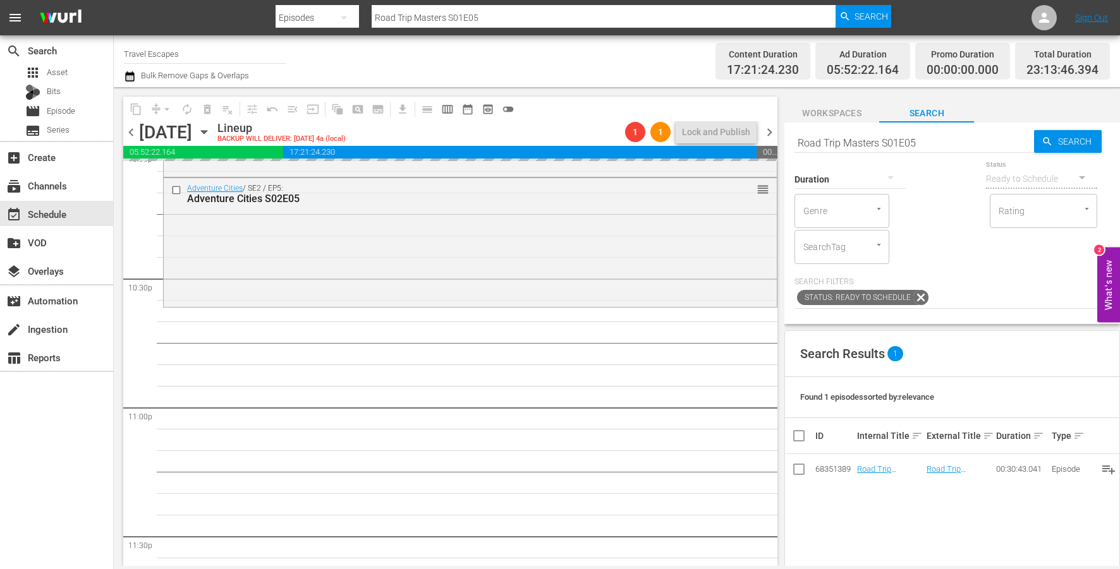
drag, startPoint x: 867, startPoint y: 469, endPoint x: 511, endPoint y: 39, distance: 558.9
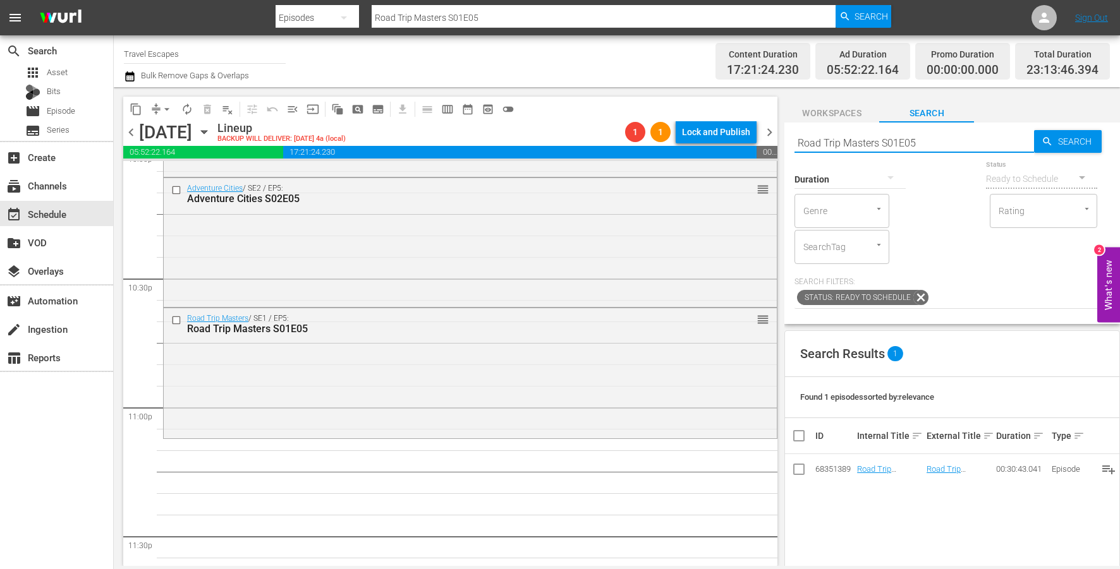
click at [867, 145] on input "Road Trip Masters S01E05" at bounding box center [914, 143] width 240 height 30
paste input "Great Destinations [GEOGRAPHIC_DATA] S01E31"
type input "Great Destinations [GEOGRAPHIC_DATA] S01E31"
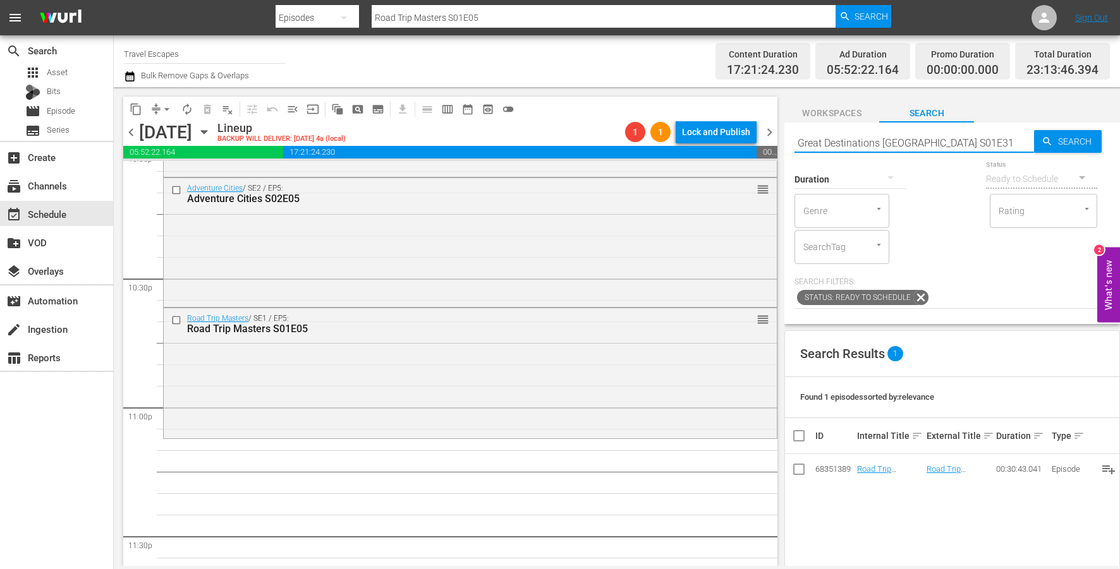
type input "Great Destinations [GEOGRAPHIC_DATA] S01E31"
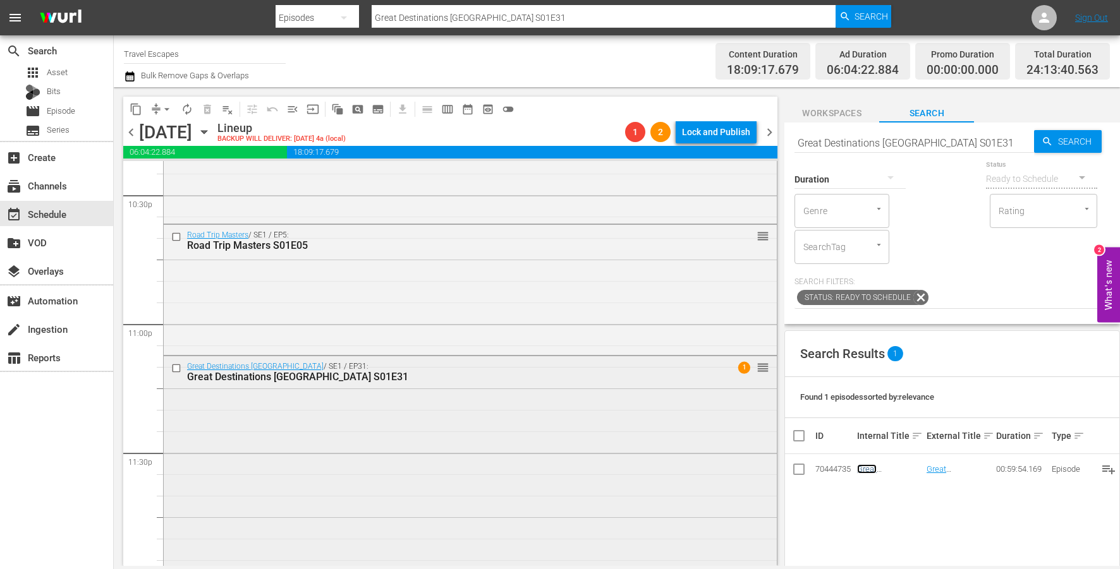
scroll to position [5815, 0]
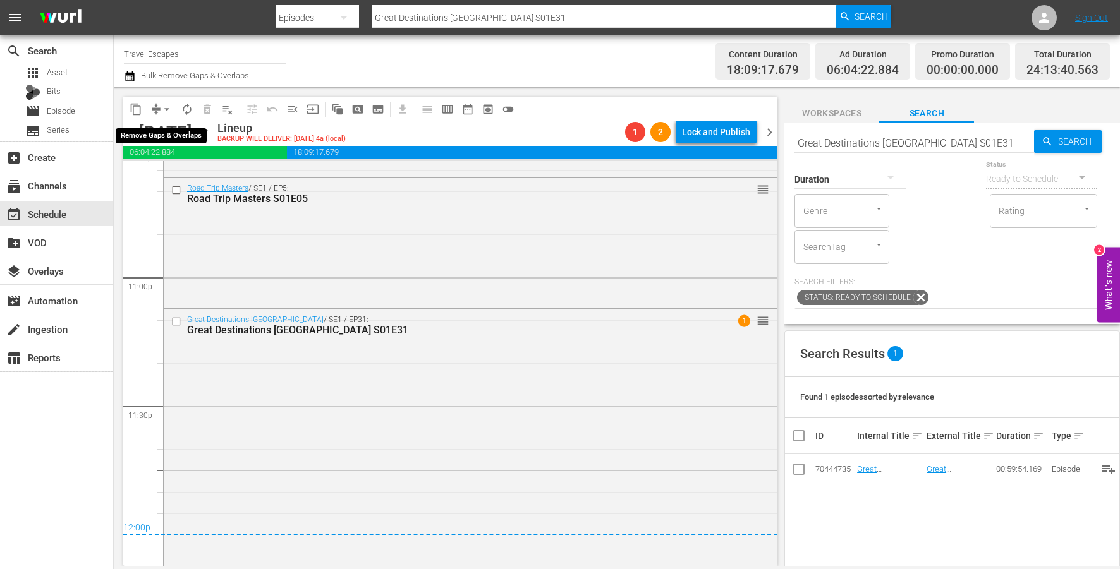
click at [164, 104] on span "arrow_drop_down" at bounding box center [167, 109] width 13 height 13
click at [183, 184] on li "Align to End of Previous Day" at bounding box center [167, 176] width 133 height 21
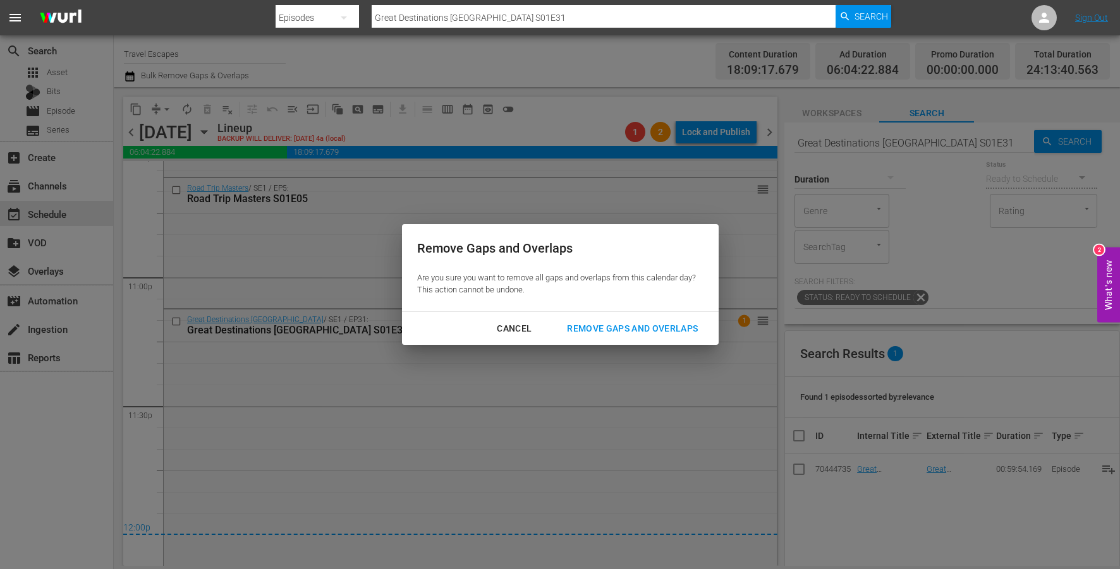
click at [656, 321] on div "Remove Gaps and Overlaps" at bounding box center [632, 329] width 151 height 16
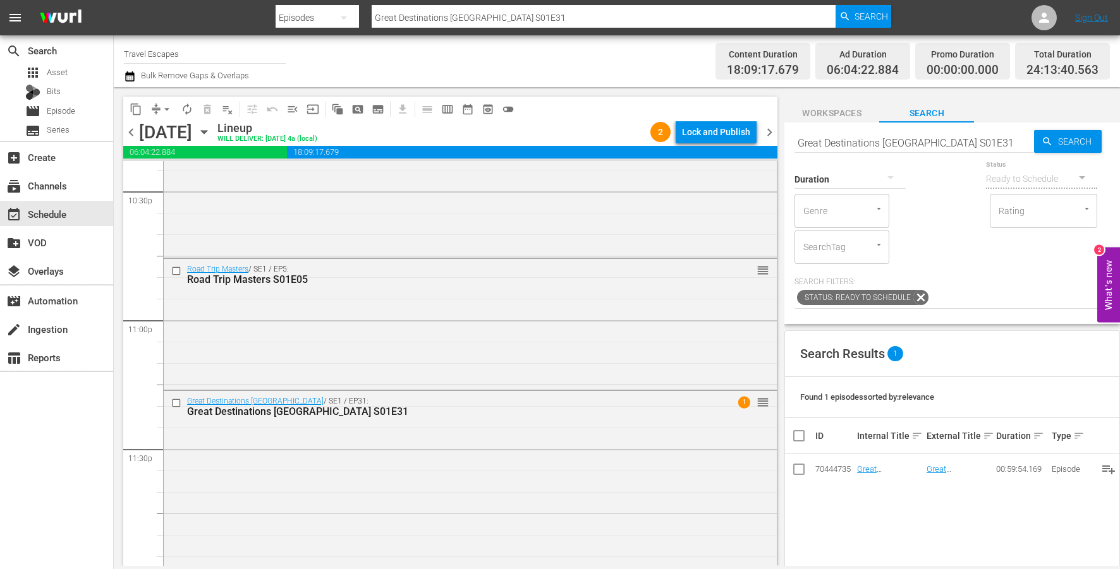
scroll to position [5853, 0]
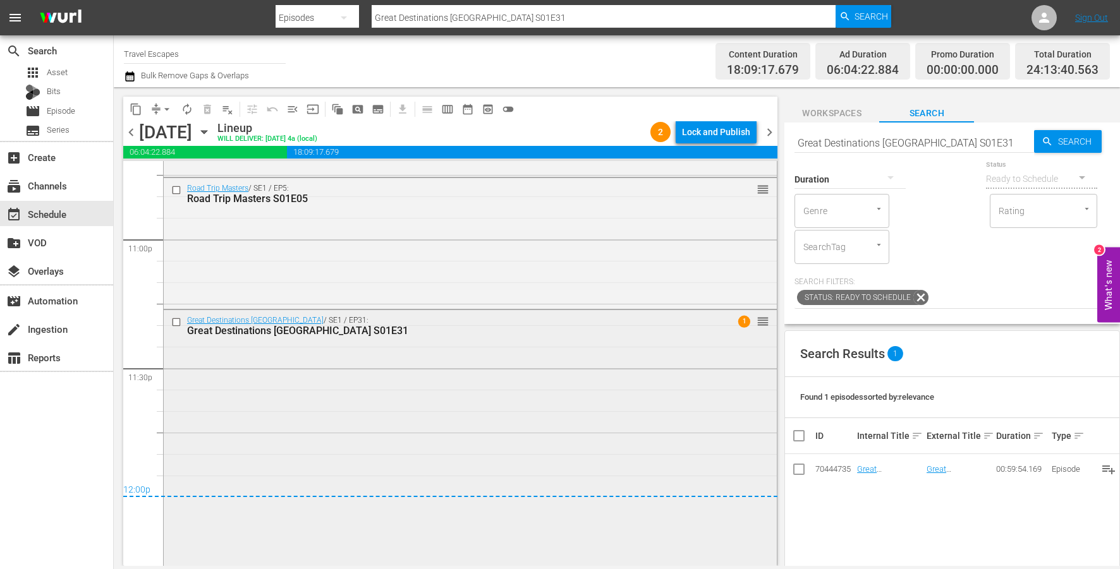
click at [467, 437] on div "Great Destinations Europe / SE1 / EP31: Great Destinations Europe S01E31 1 reor…" at bounding box center [470, 436] width 613 height 253
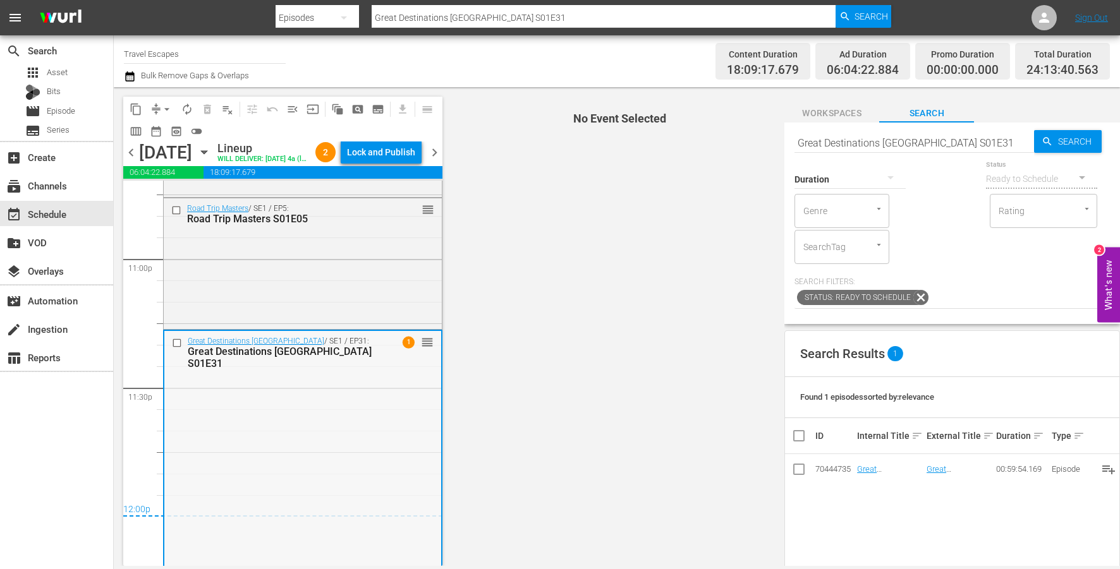
click at [358, 468] on div "Great Destinations Europe / SE1 / EP31: Great Destinations Europe S01E31 1 reor…" at bounding box center [302, 457] width 277 height 253
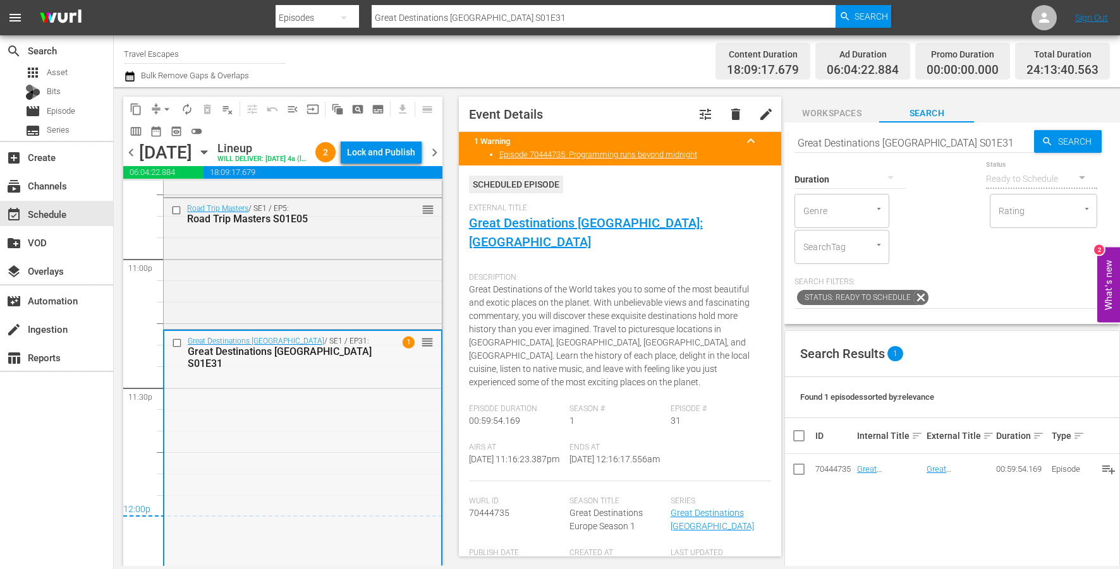
click at [286, 370] on div "Great Destinations [GEOGRAPHIC_DATA] S01E31" at bounding box center [283, 358] width 191 height 24
click at [872, 148] on input "Great Destinations [GEOGRAPHIC_DATA] S01E31" at bounding box center [914, 143] width 240 height 30
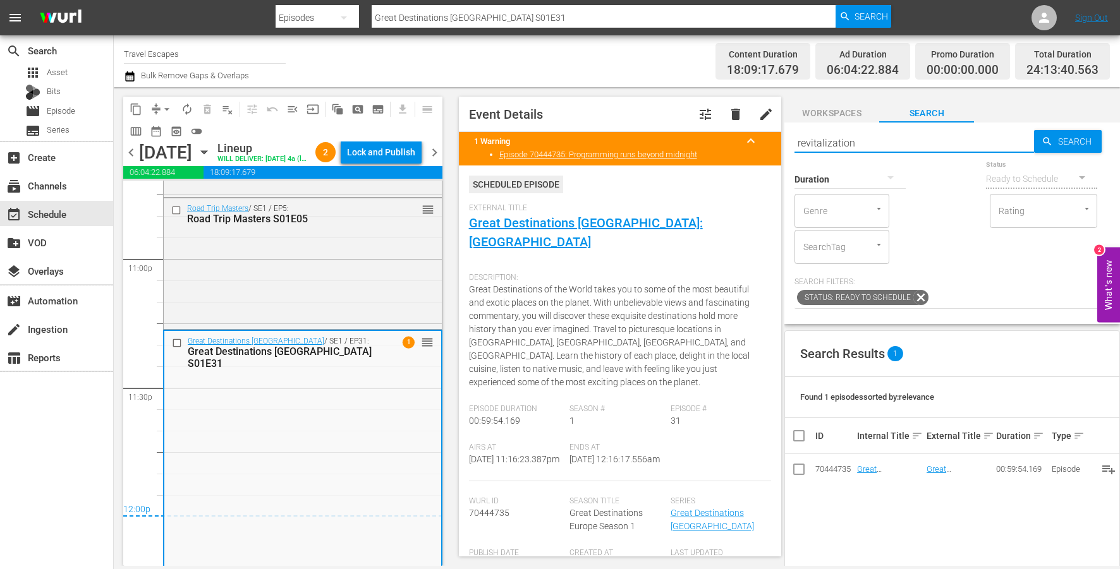
type input "revitalization"
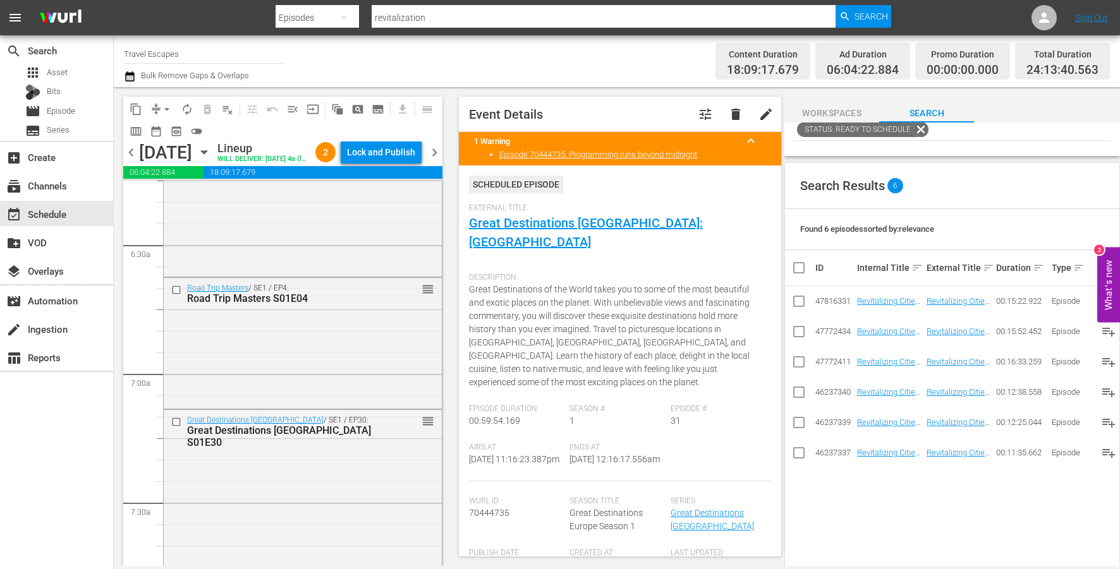
scroll to position [1647, 0]
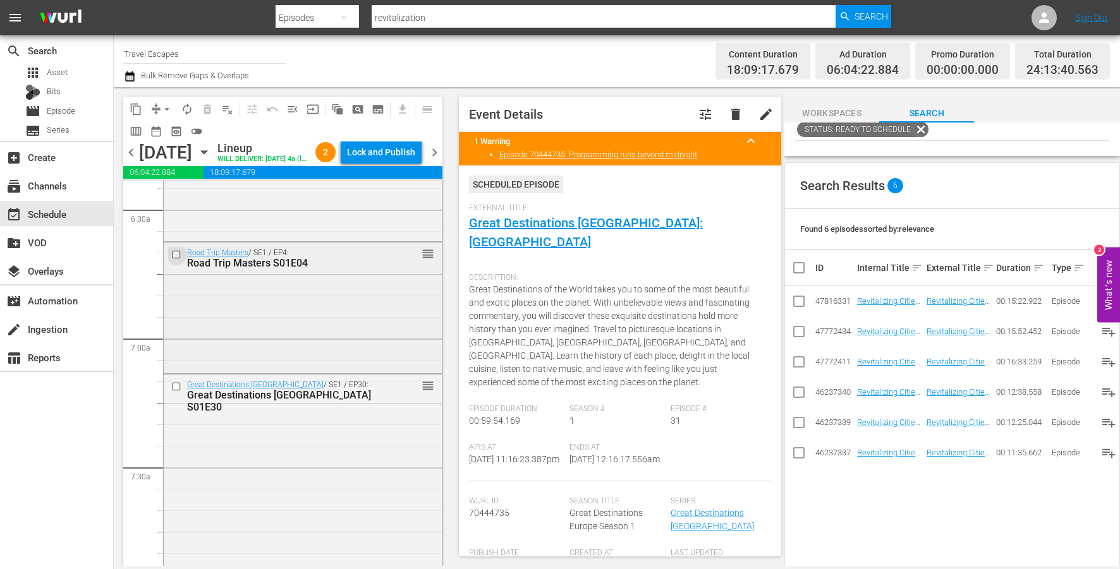
click at [175, 260] on input "checkbox" at bounding box center [177, 255] width 13 height 11
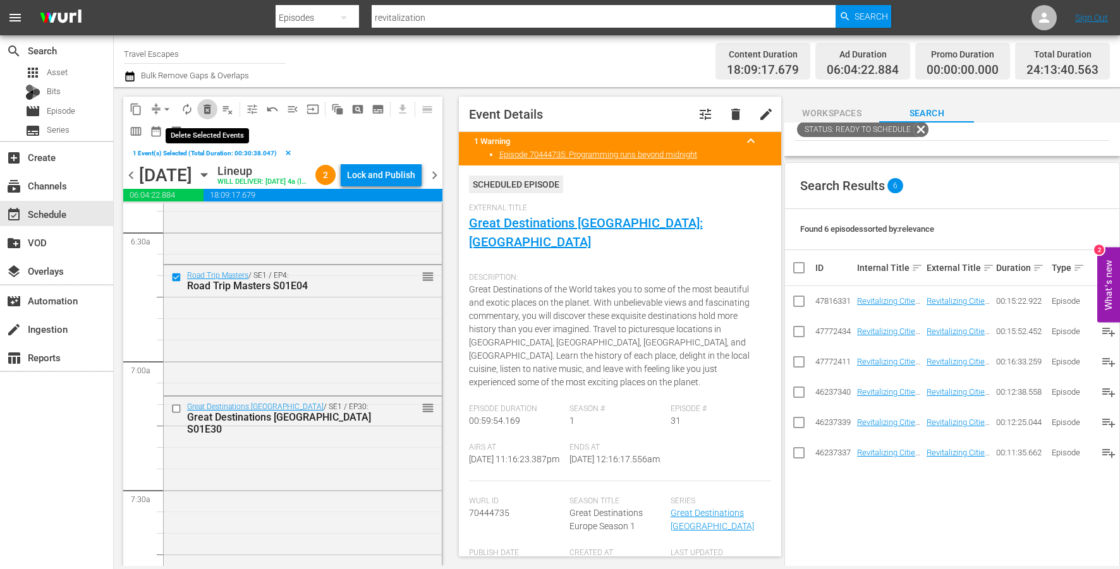
click at [204, 109] on span "delete_forever_outlined" at bounding box center [207, 109] width 13 height 13
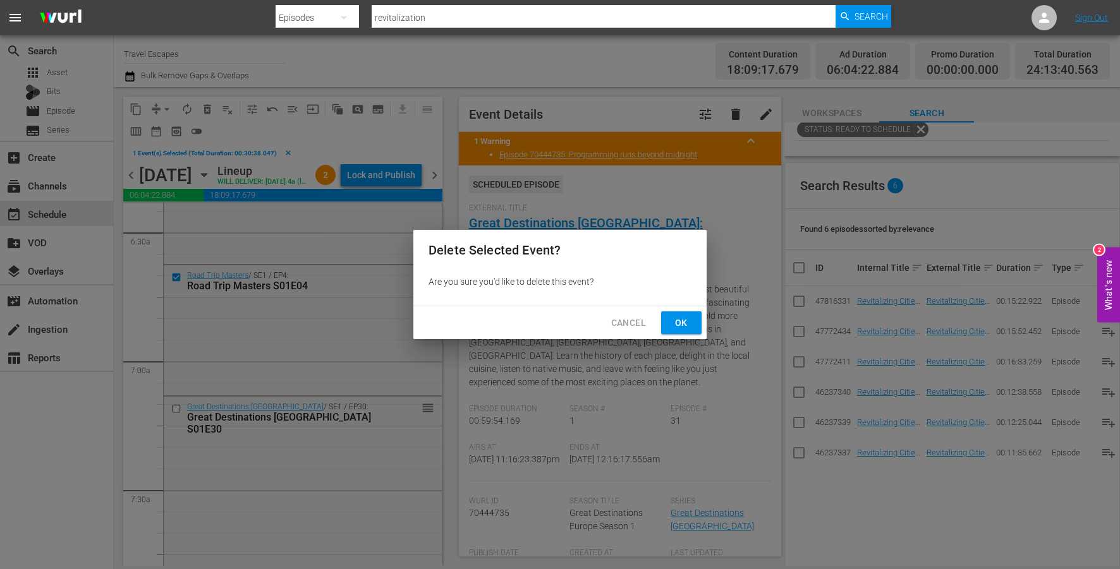
click at [686, 322] on span "Ok" at bounding box center [681, 323] width 20 height 16
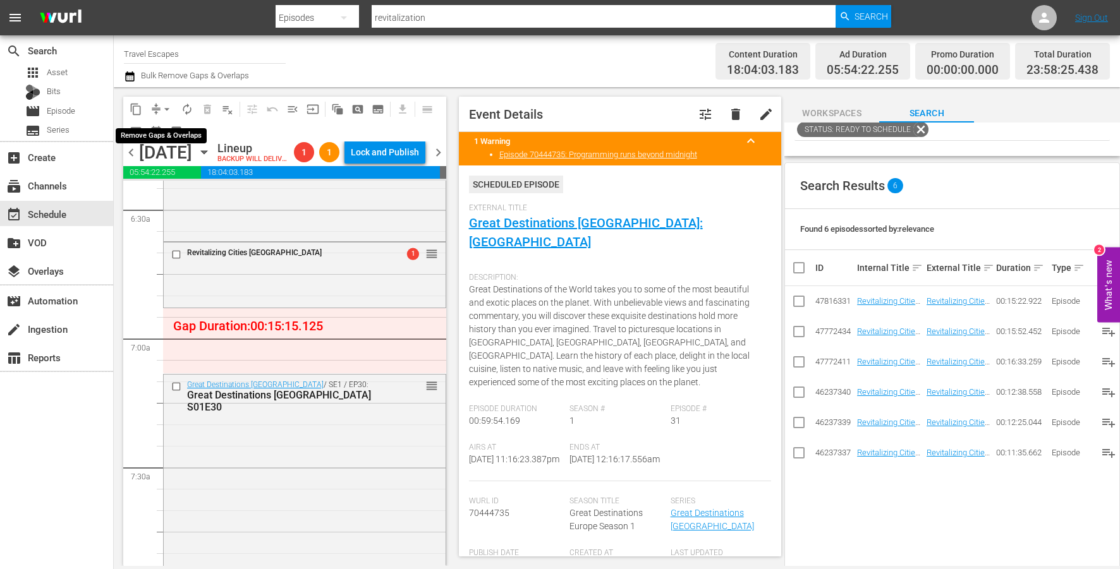
click at [166, 109] on span "arrow_drop_down" at bounding box center [167, 109] width 13 height 13
click at [197, 177] on li "Align to End of Previous Day" at bounding box center [167, 176] width 133 height 21
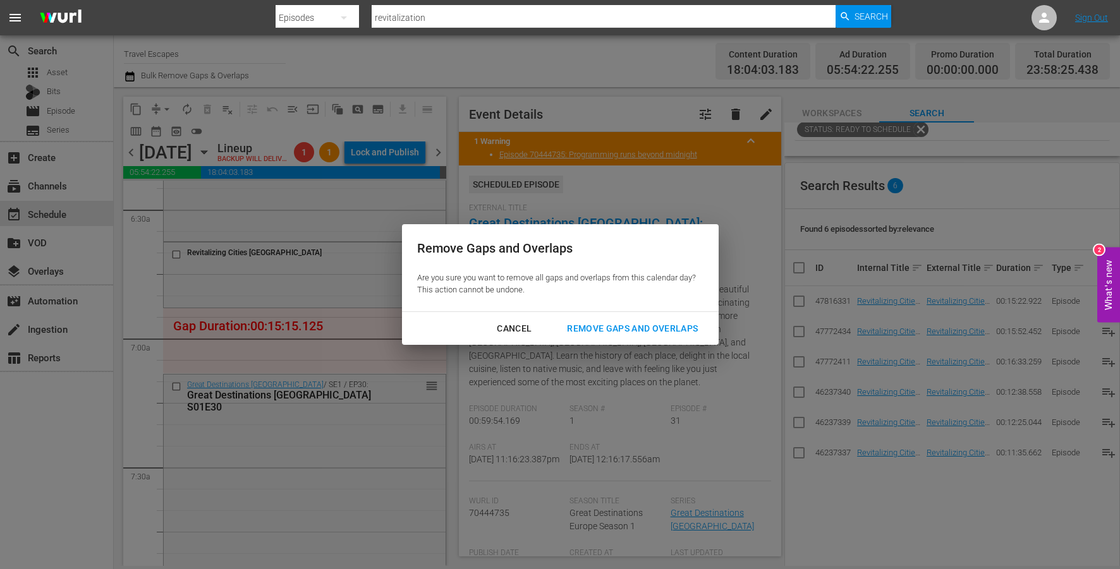
click at [605, 336] on div "Remove Gaps and Overlaps" at bounding box center [632, 329] width 151 height 16
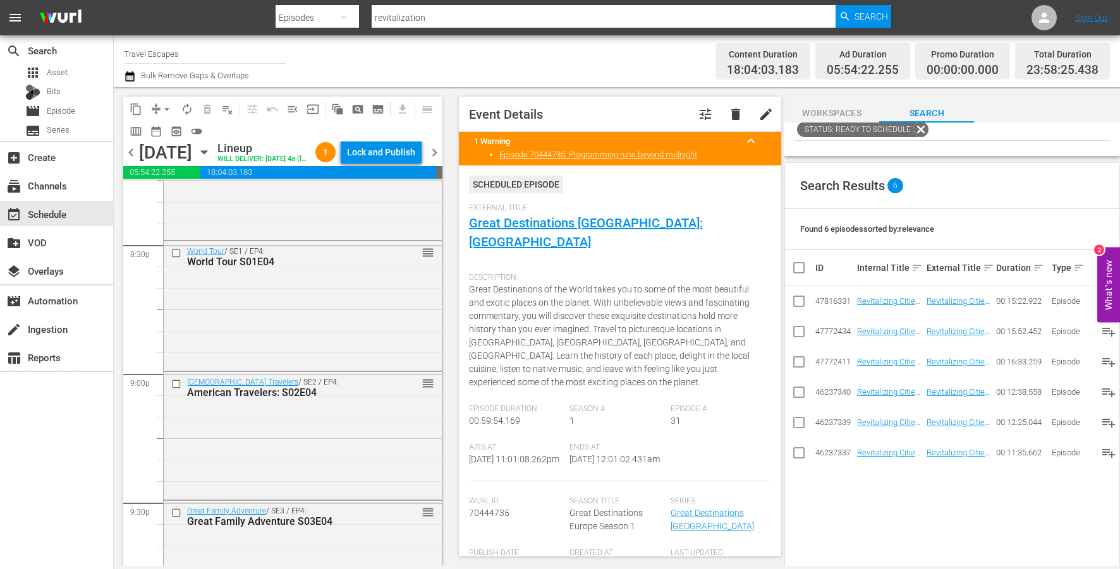
scroll to position [5220, 0]
click at [178, 260] on input "checkbox" at bounding box center [177, 255] width 13 height 11
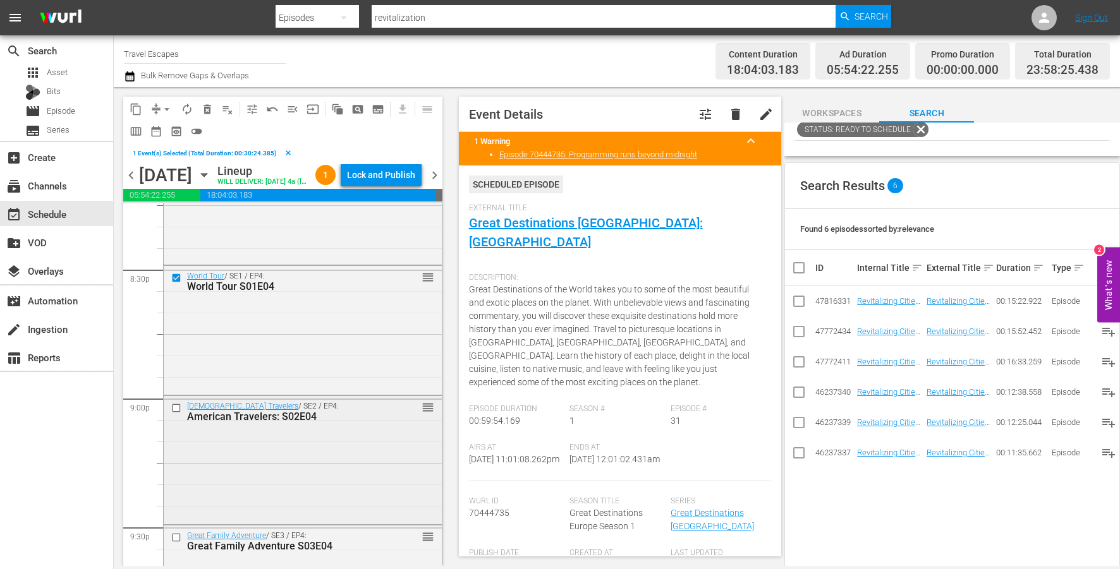
click at [176, 414] on input "checkbox" at bounding box center [177, 408] width 13 height 11
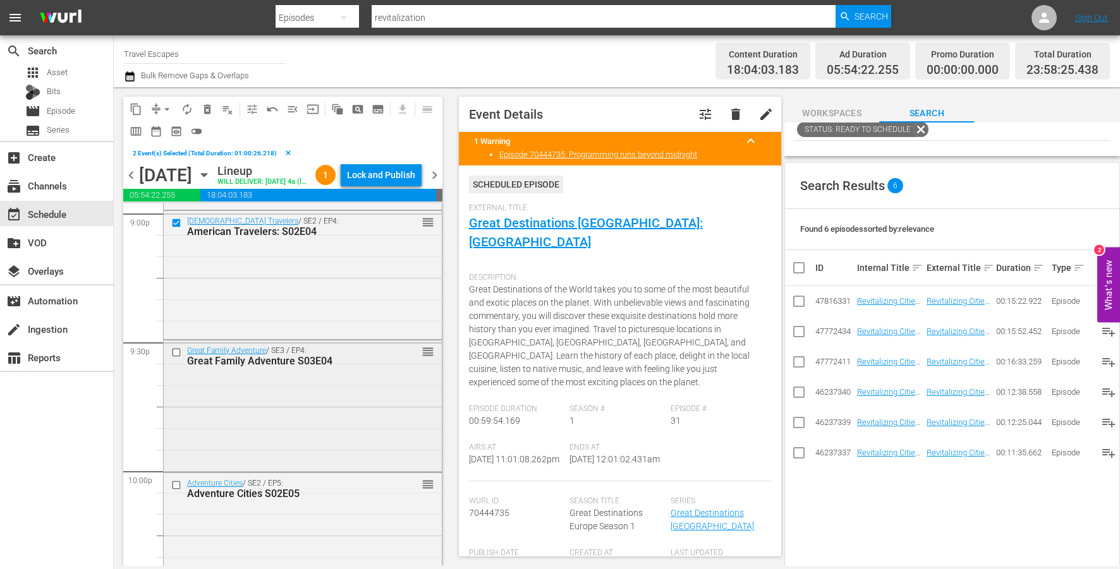
scroll to position [5424, 0]
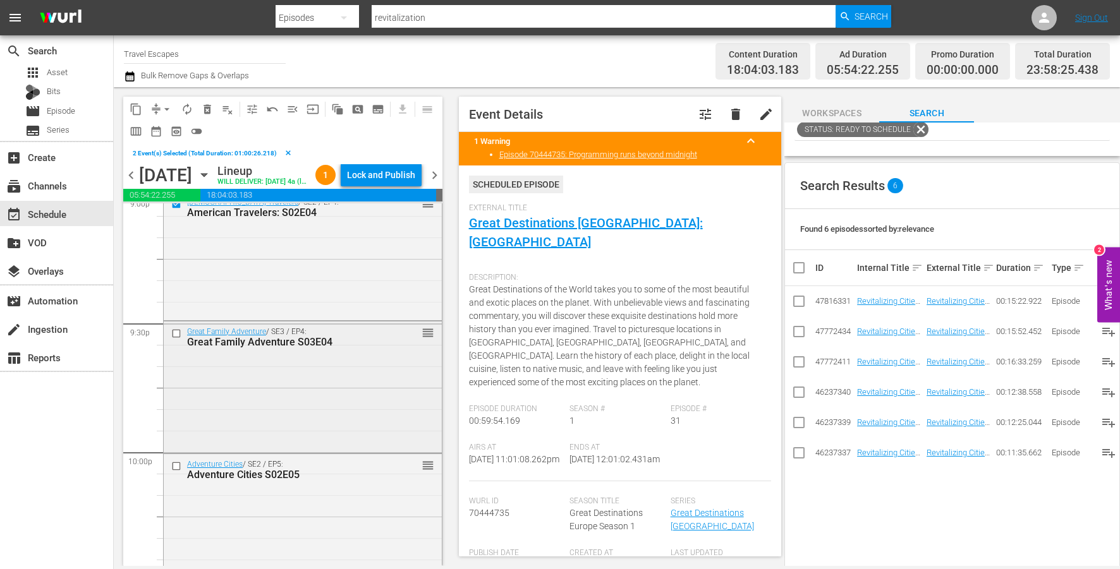
click at [174, 339] on input "checkbox" at bounding box center [177, 334] width 13 height 11
click at [177, 472] on input "checkbox" at bounding box center [177, 466] width 13 height 11
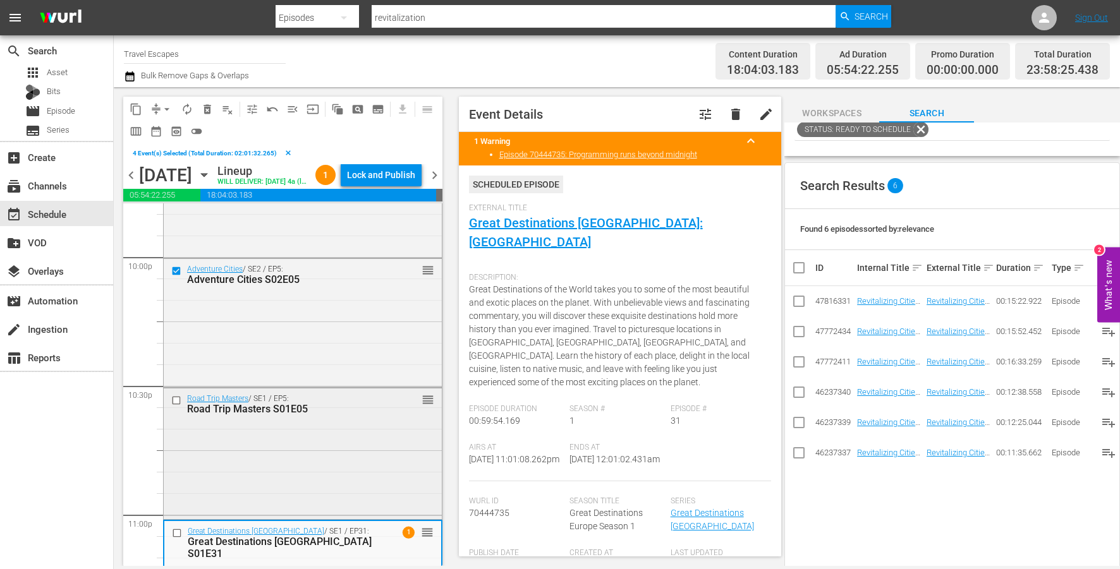
scroll to position [5633, 0]
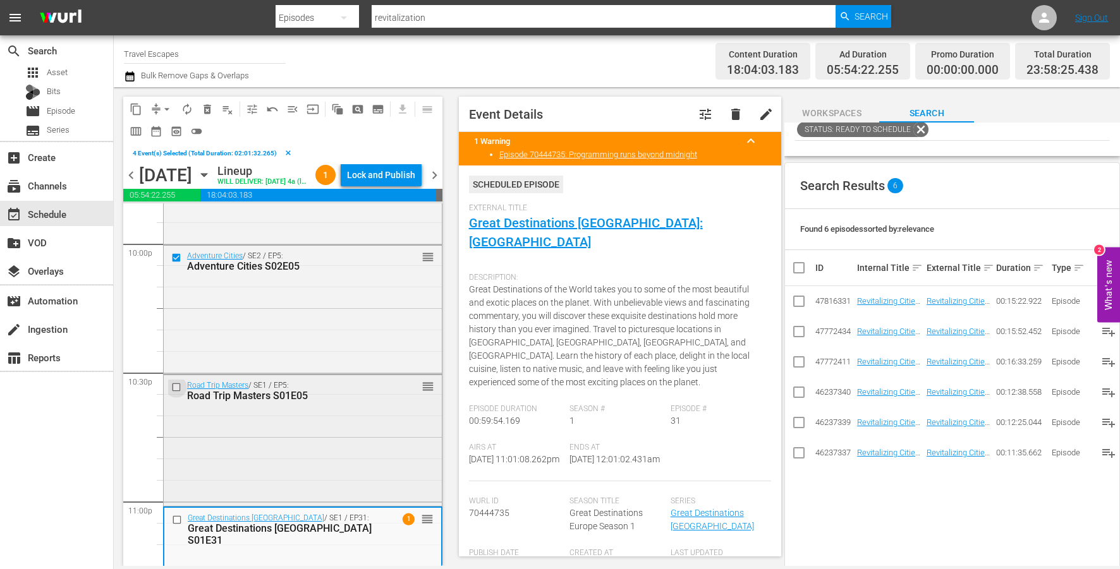
click at [177, 393] on input "checkbox" at bounding box center [177, 387] width 13 height 11
click at [178, 525] on input "checkbox" at bounding box center [178, 519] width 13 height 11
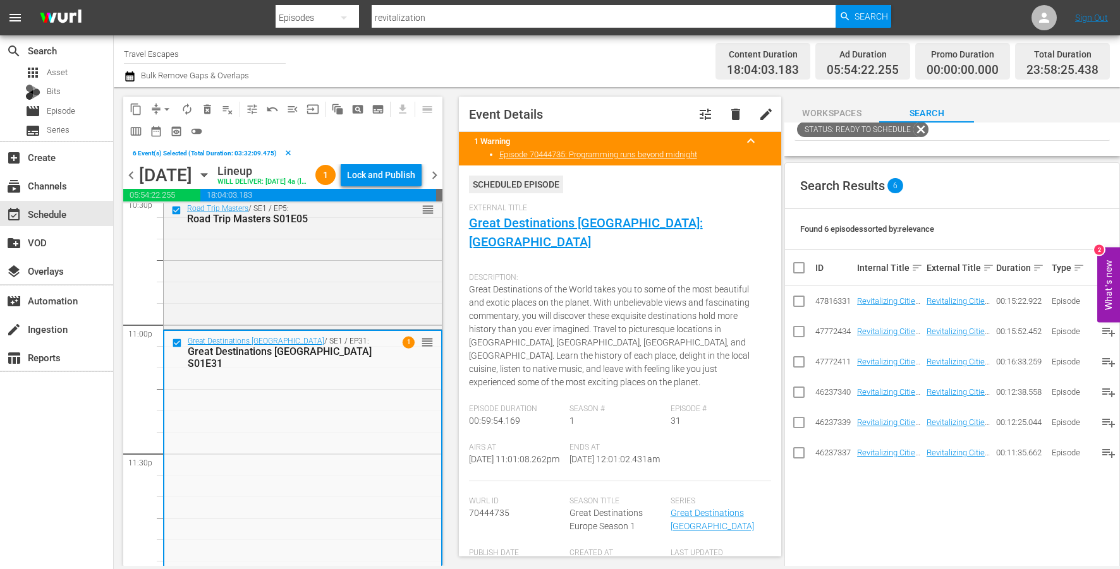
scroll to position [5850, 0]
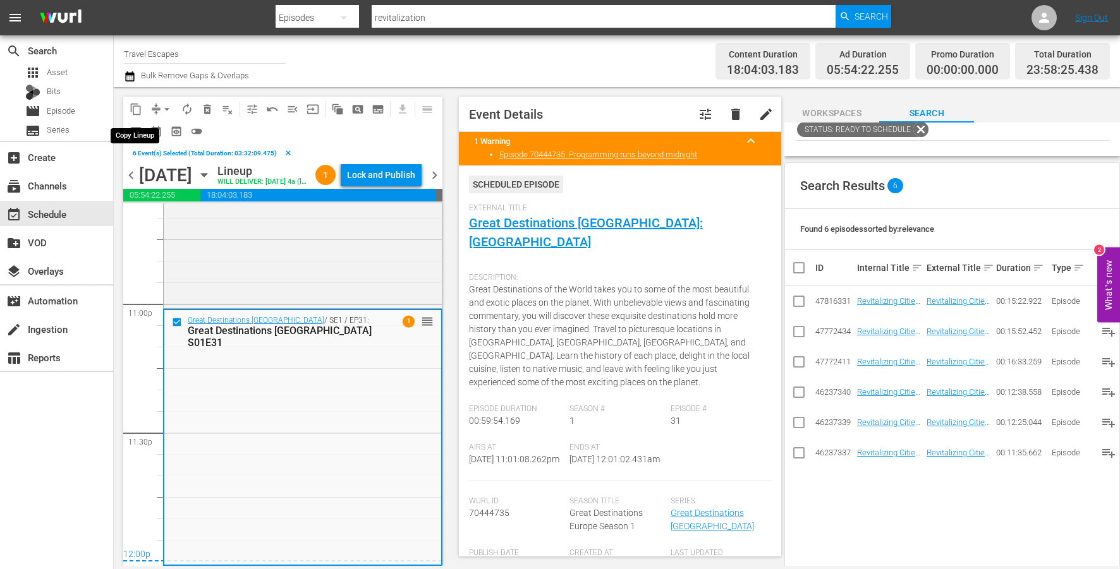
click at [134, 113] on span "content_copy" at bounding box center [136, 109] width 13 height 13
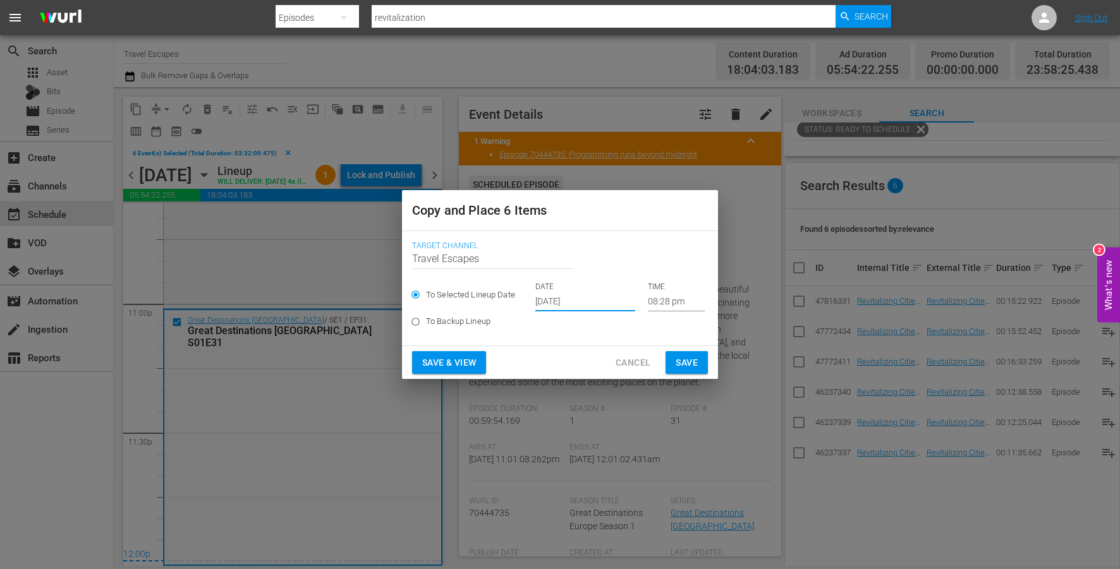
click at [562, 303] on input "[DATE]" at bounding box center [585, 302] width 100 height 19
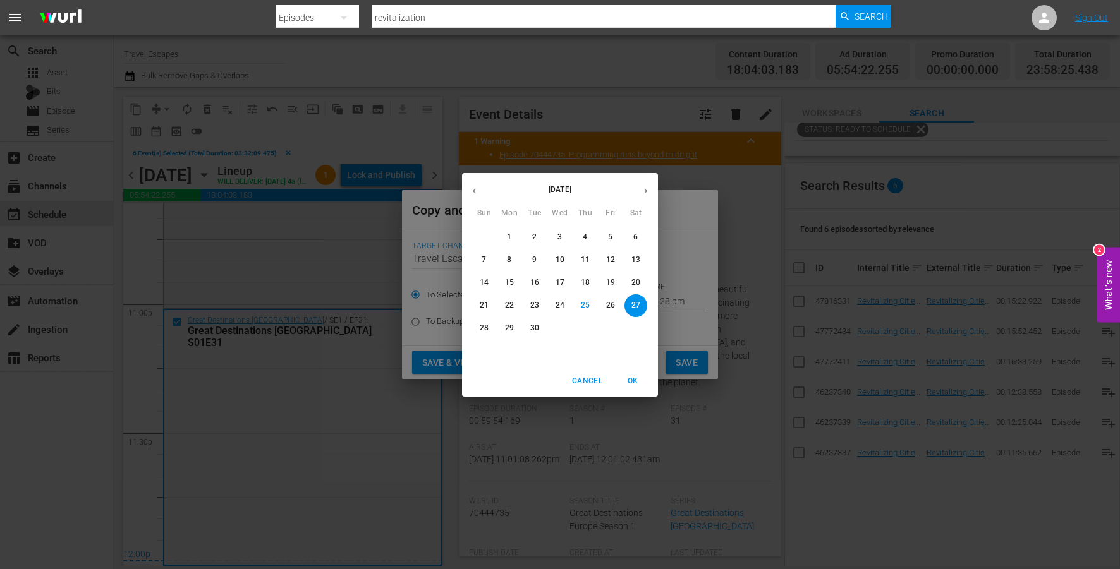
click at [638, 190] on button "button" at bounding box center [645, 191] width 25 height 25
click at [506, 284] on p "13" at bounding box center [509, 282] width 9 height 11
type input "Oct 13th 2025"
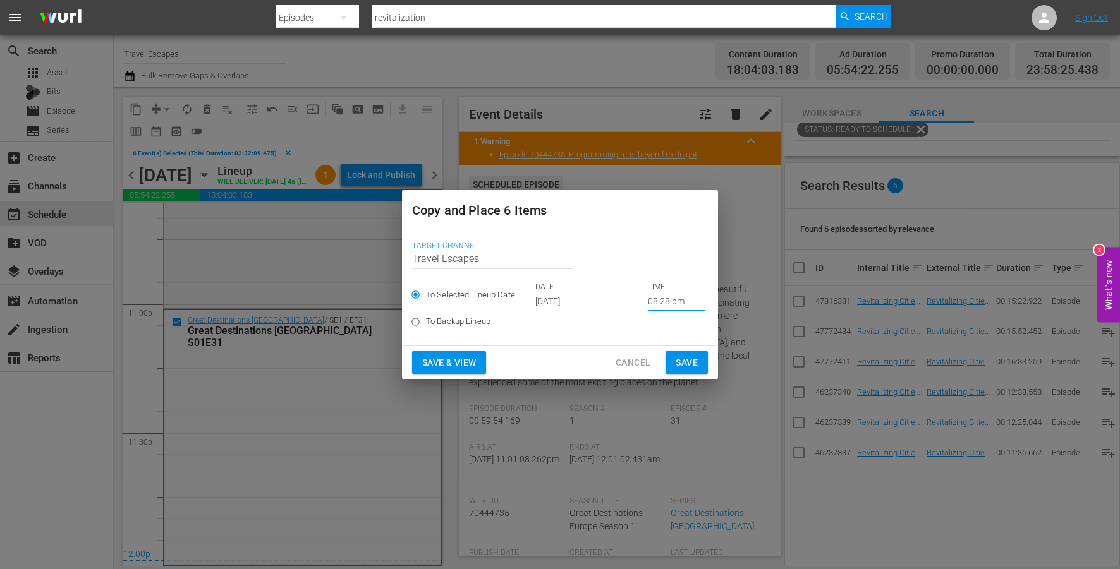
click at [672, 306] on input "08:28 pm" at bounding box center [676, 302] width 57 height 19
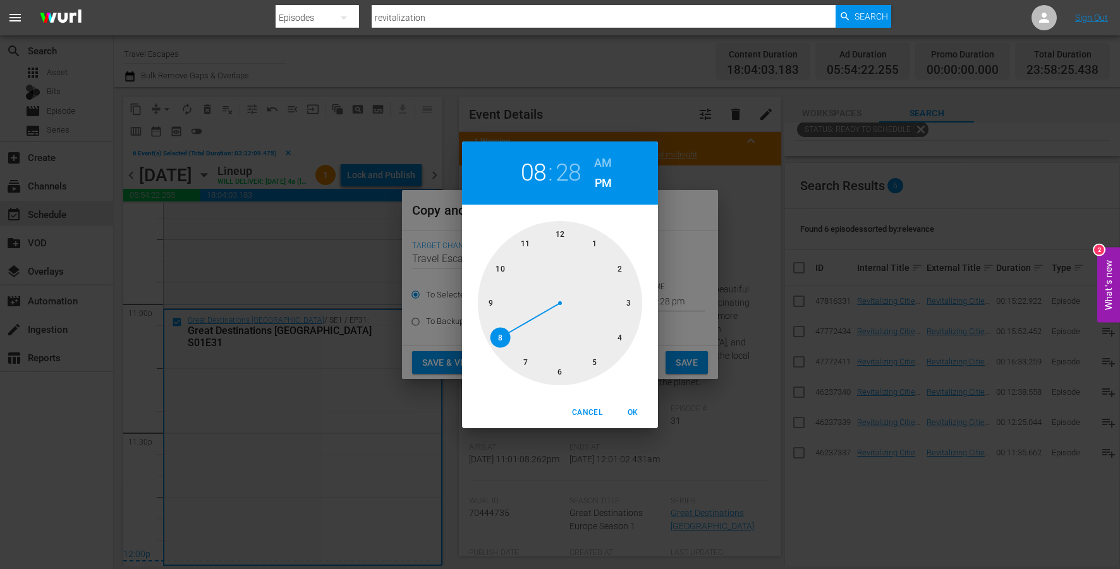
click at [562, 233] on div at bounding box center [560, 303] width 164 height 164
click at [597, 164] on h6 "AM" at bounding box center [603, 163] width 18 height 20
click at [629, 413] on span "OK" at bounding box center [633, 412] width 30 height 13
type input "12:00 am"
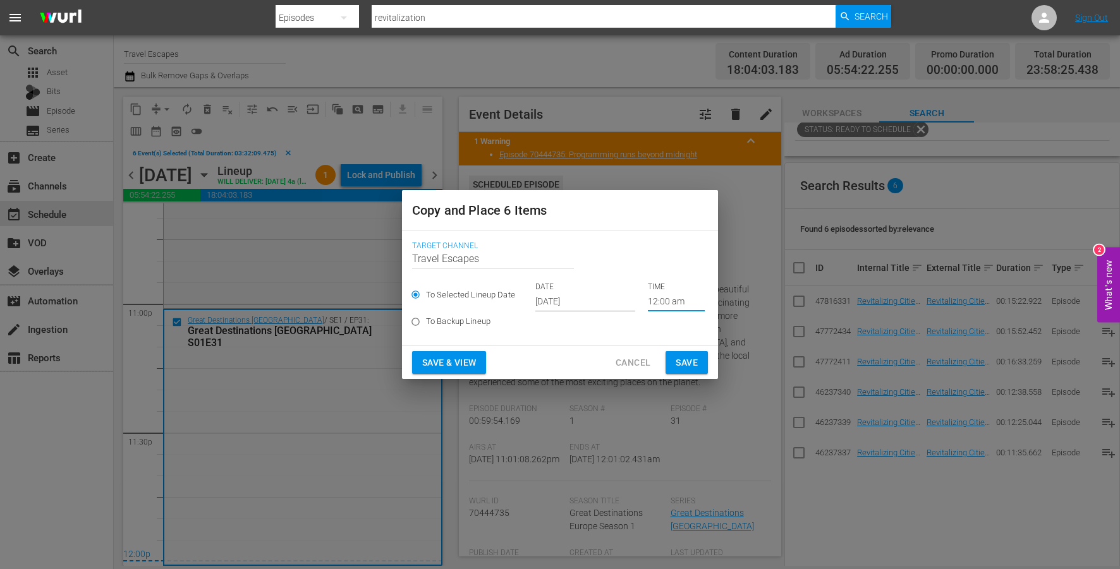
click at [681, 356] on span "Save" at bounding box center [687, 363] width 22 height 16
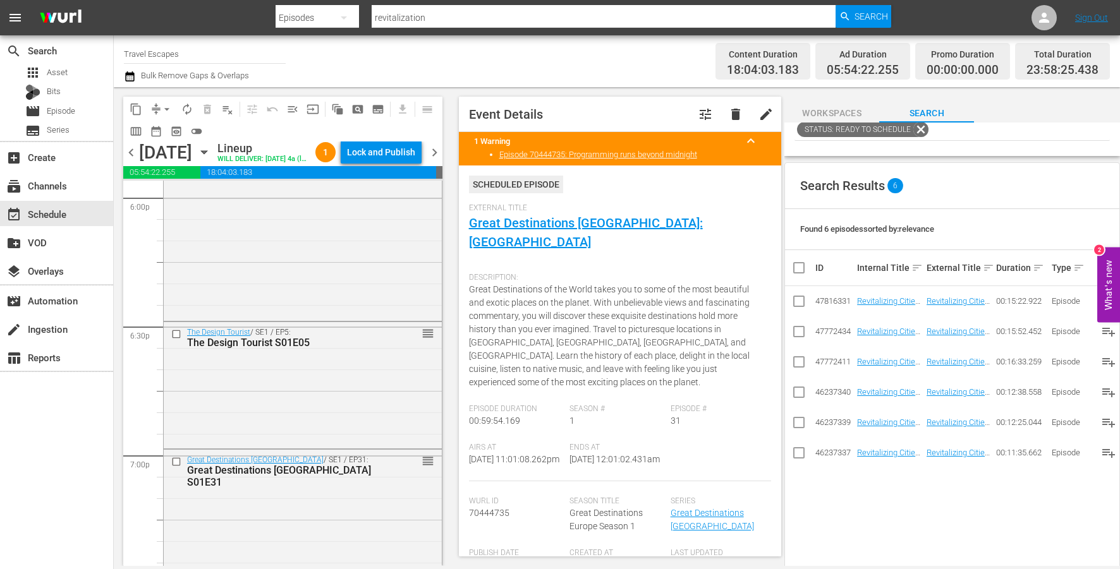
scroll to position [4606, 0]
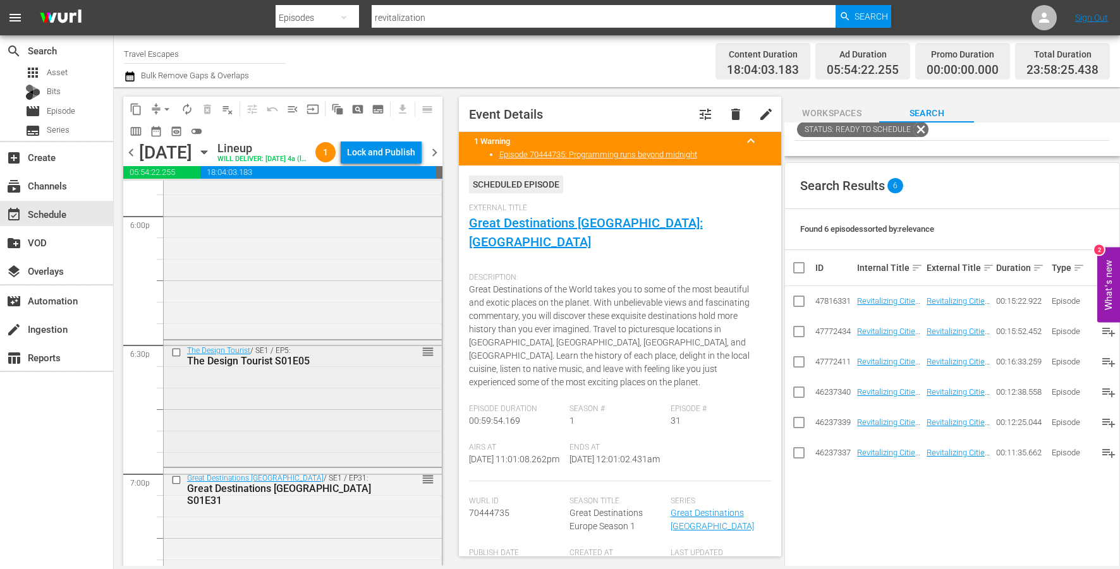
click at [174, 358] on input "checkbox" at bounding box center [177, 353] width 13 height 11
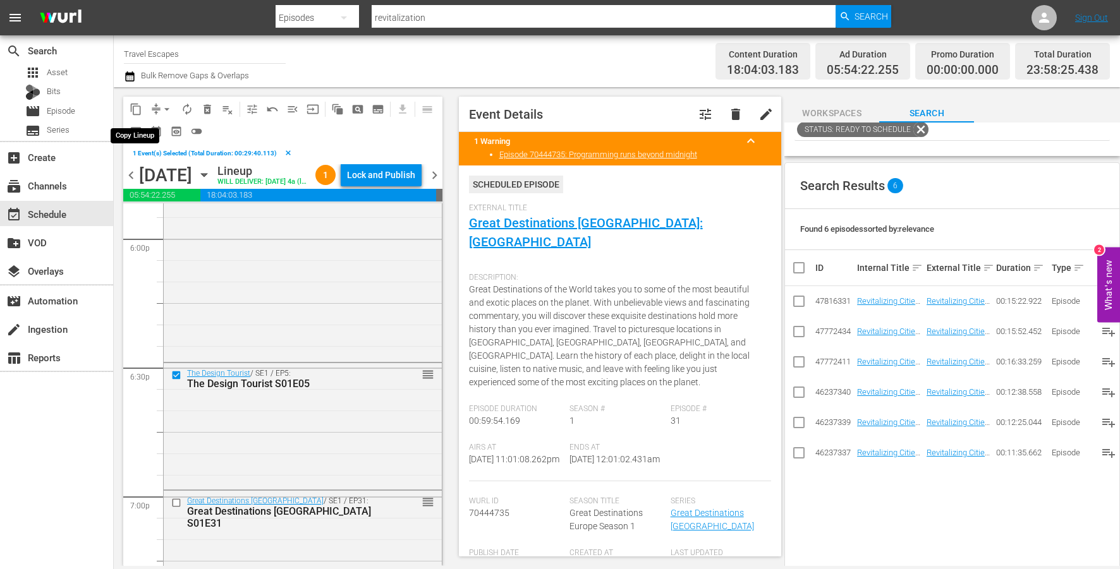
click at [131, 108] on span "content_copy" at bounding box center [136, 109] width 13 height 13
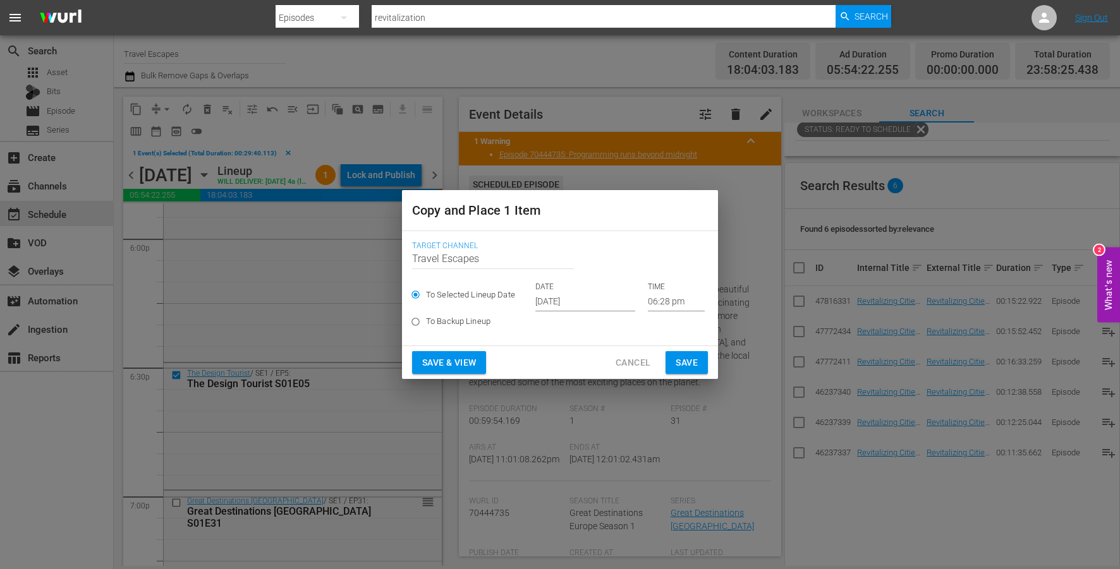
click at [552, 298] on input "[DATE]" at bounding box center [585, 302] width 100 height 19
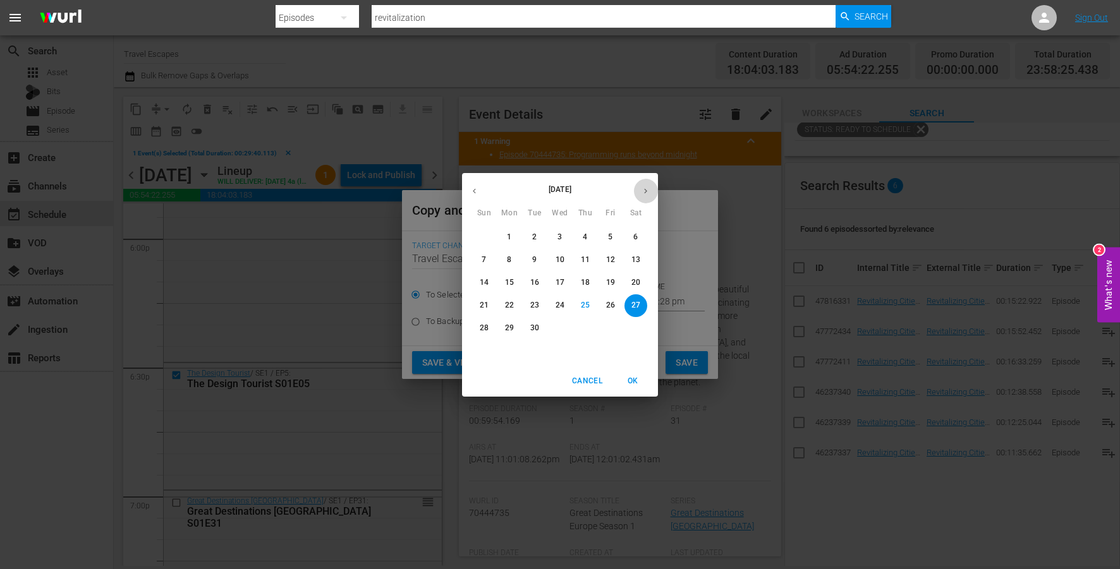
click at [652, 187] on button "button" at bounding box center [645, 191] width 25 height 25
click at [506, 279] on p "13" at bounding box center [509, 282] width 9 height 11
type input "Oct 13th 2025"
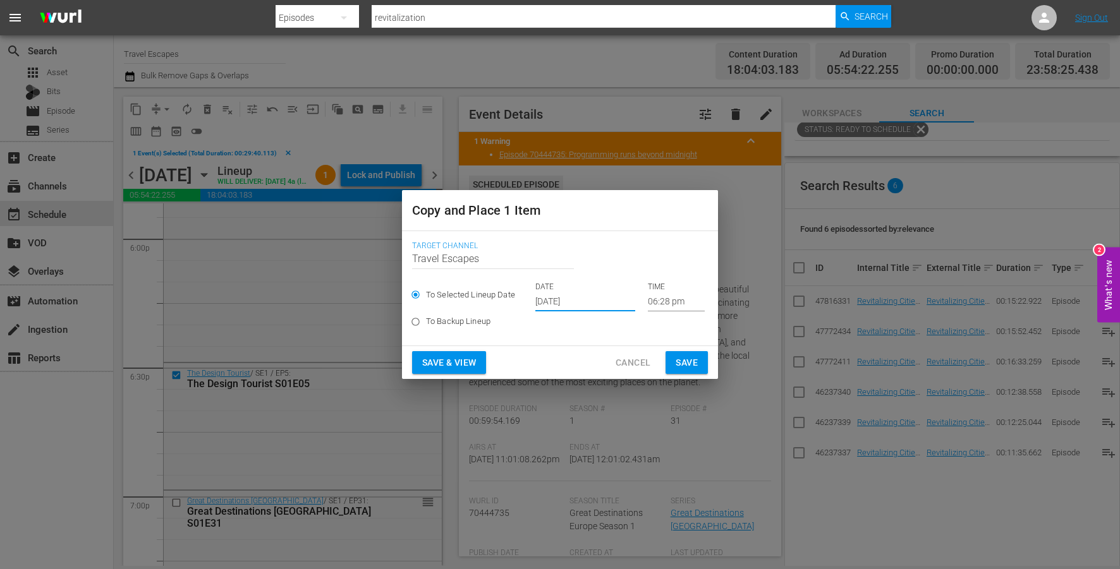
click at [655, 303] on input "06:28 pm" at bounding box center [676, 302] width 57 height 19
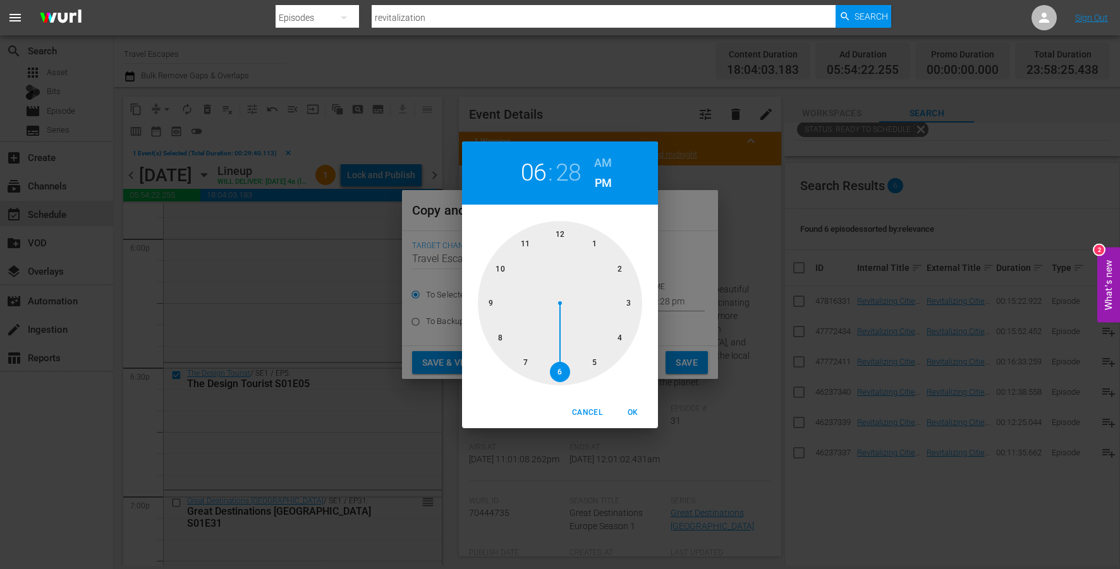
click at [636, 300] on div at bounding box center [560, 303] width 164 height 164
click at [563, 365] on div at bounding box center [560, 303] width 164 height 164
click at [599, 159] on h6 "AM" at bounding box center [603, 163] width 18 height 20
click at [627, 406] on span "OK" at bounding box center [633, 412] width 30 height 13
type input "03:30 am"
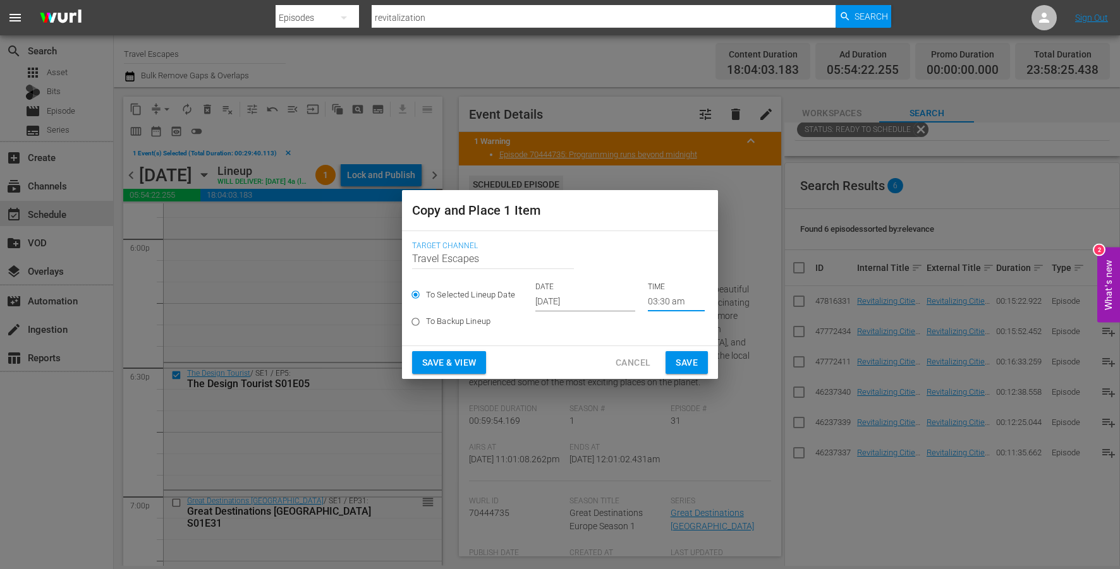
click at [681, 358] on span "Save" at bounding box center [687, 363] width 22 height 16
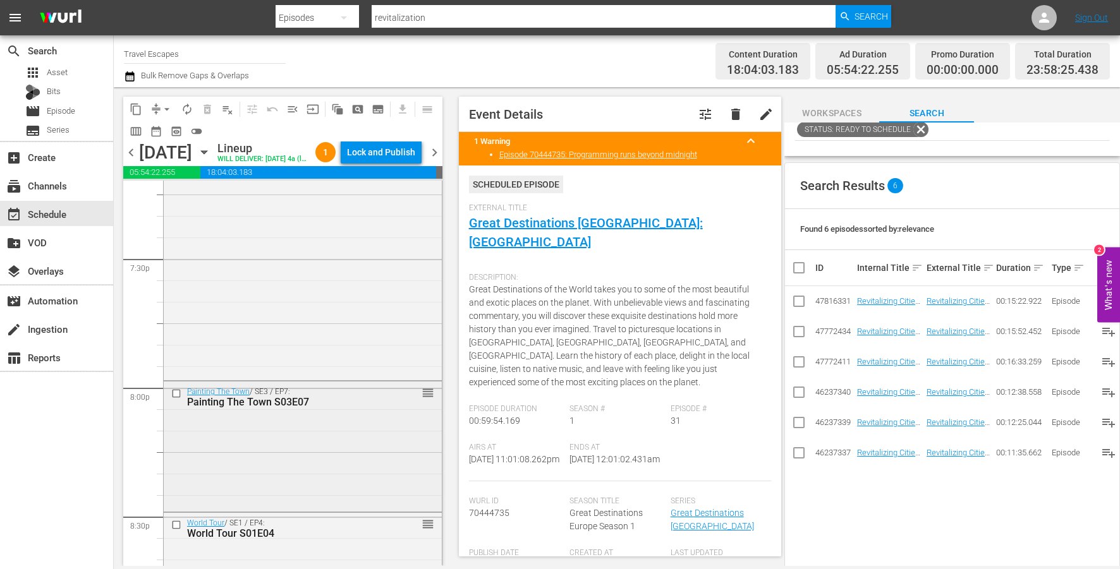
scroll to position [4964, 0]
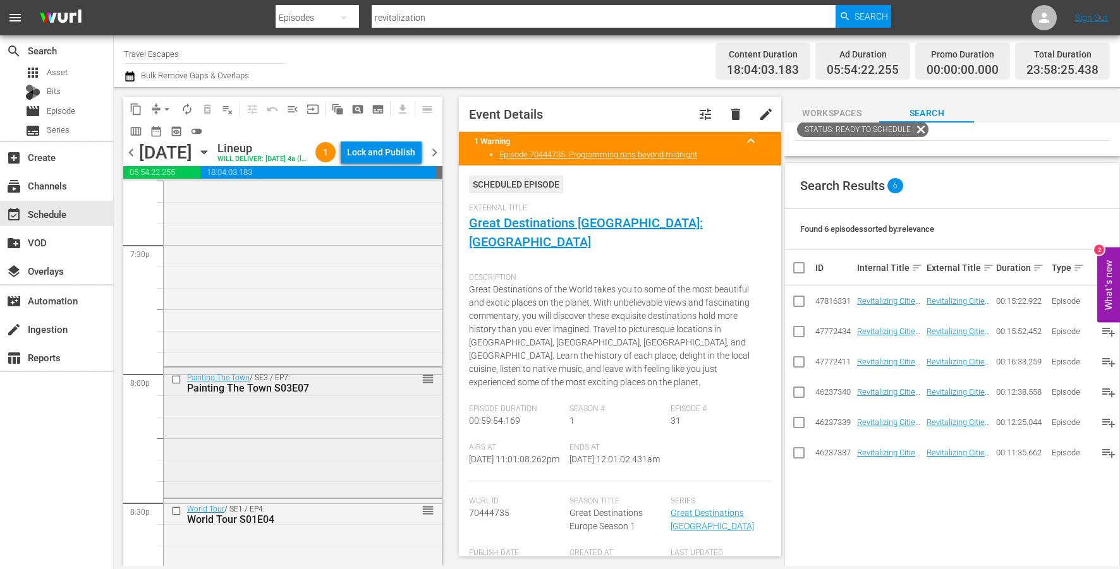
click at [174, 386] on input "checkbox" at bounding box center [177, 380] width 13 height 11
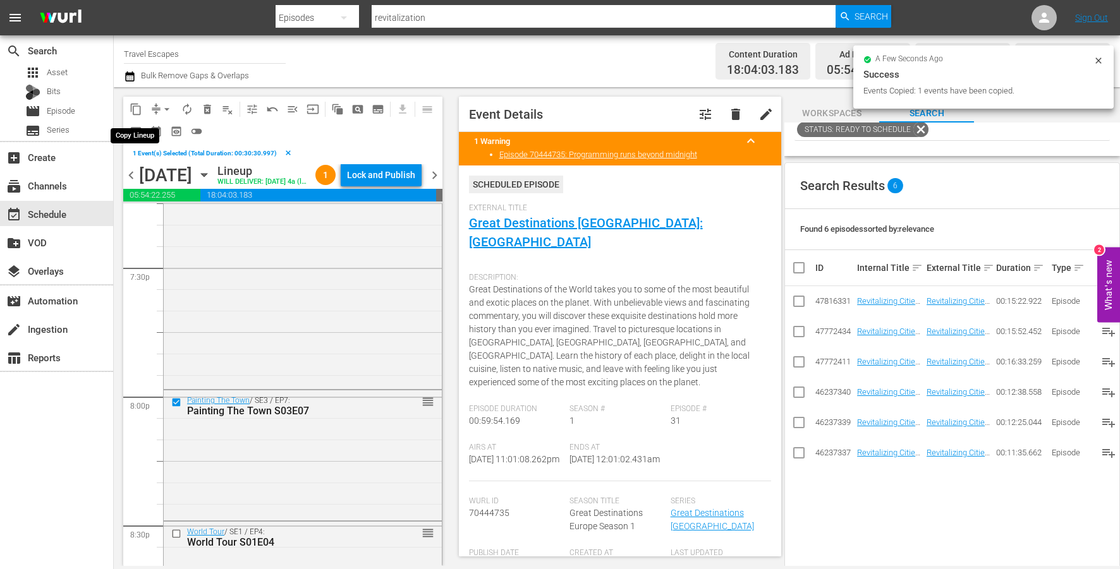
click at [135, 111] on span "content_copy" at bounding box center [136, 109] width 13 height 13
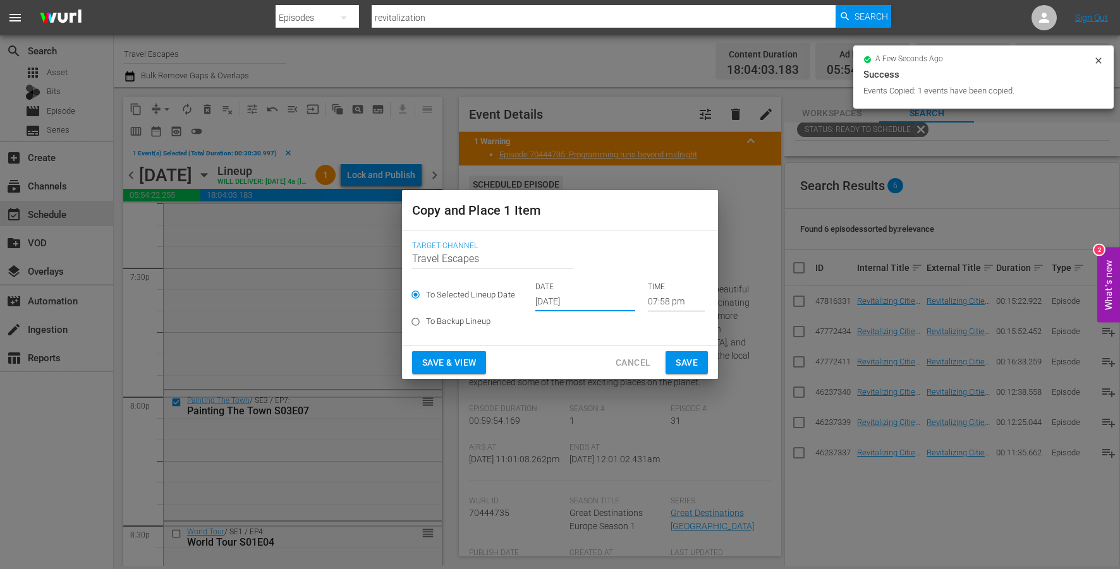
click at [551, 298] on input "[DATE]" at bounding box center [585, 302] width 100 height 19
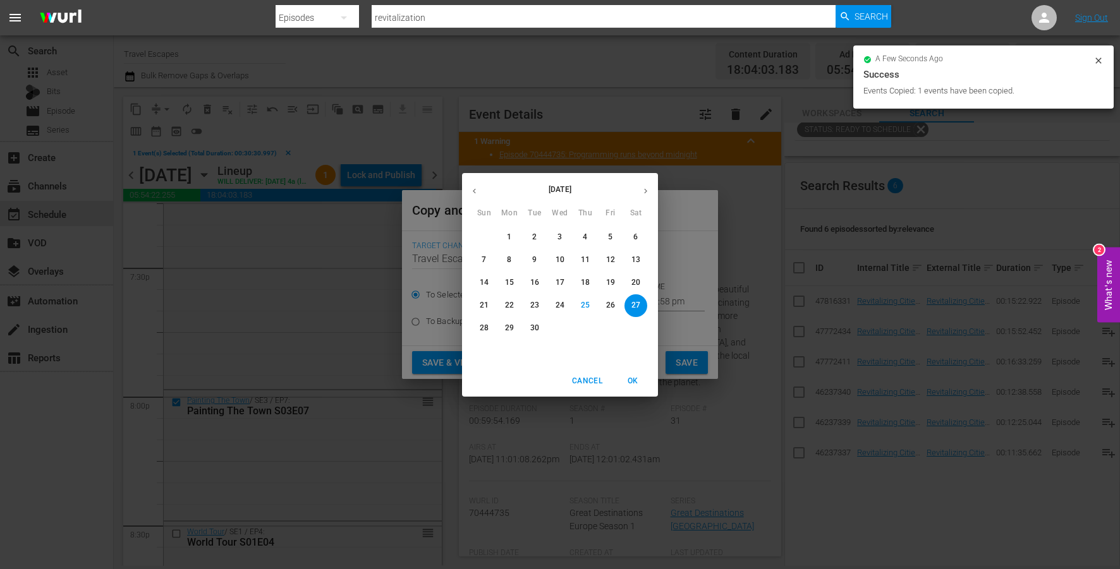
click at [646, 181] on button "button" at bounding box center [645, 191] width 25 height 25
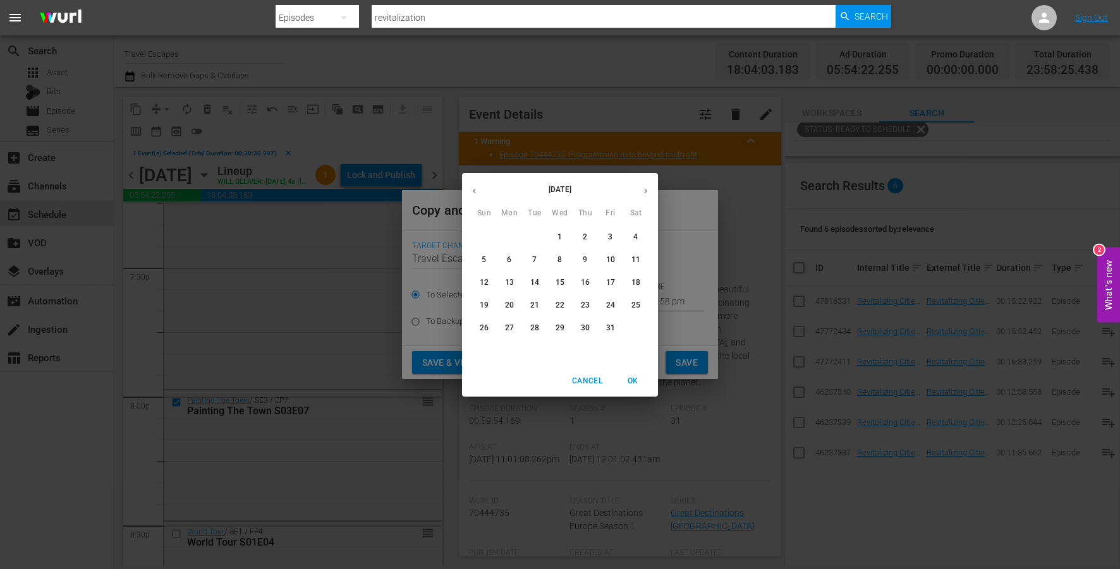
click at [509, 283] on p "13" at bounding box center [509, 282] width 9 height 11
type input "Oct 13th 2025"
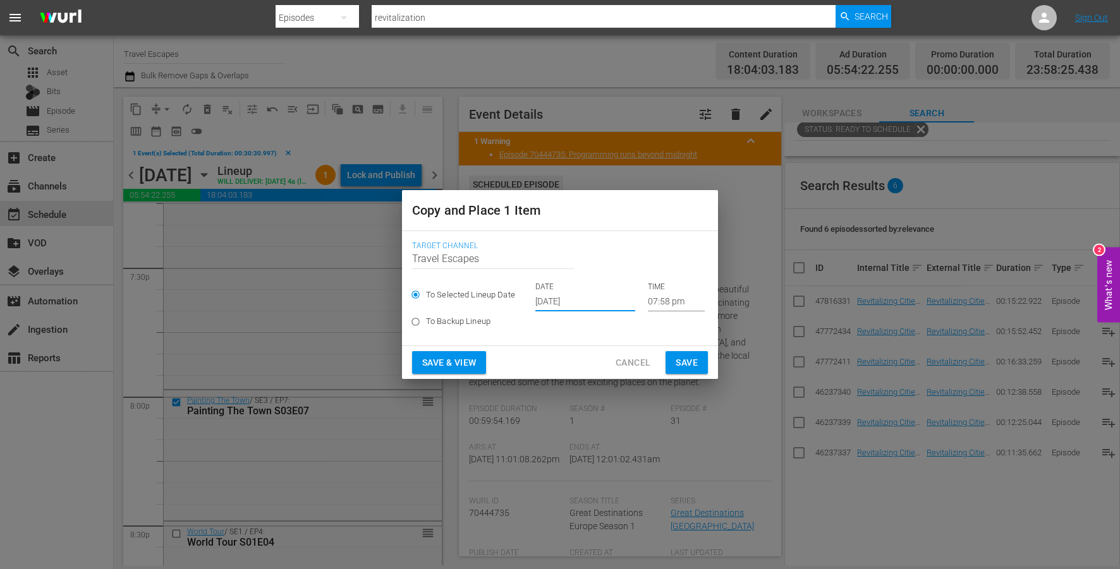
click at [660, 306] on input "07:58 pm" at bounding box center [676, 302] width 57 height 19
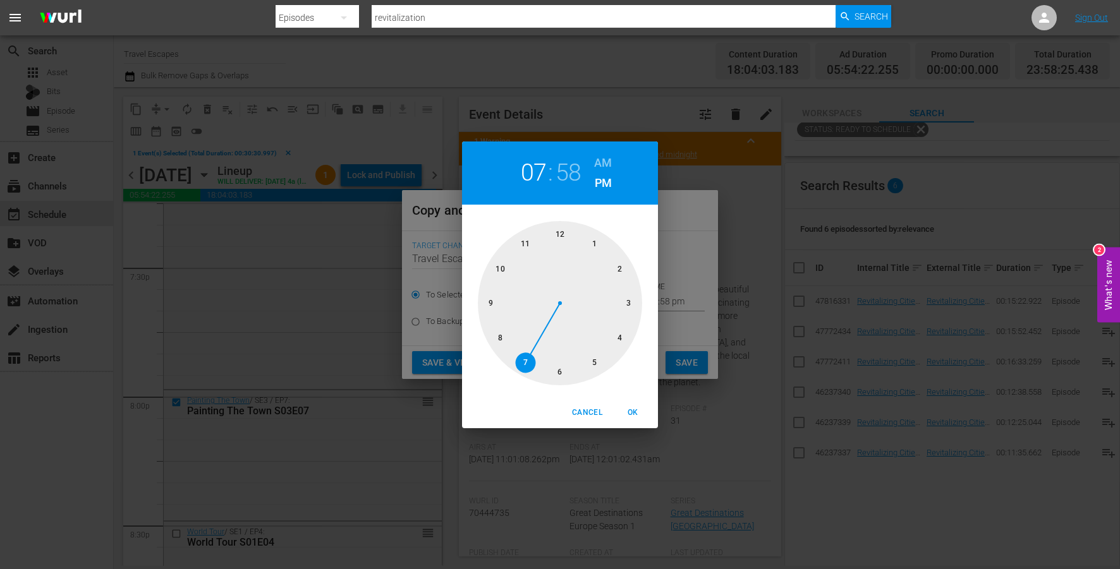
click at [622, 343] on div at bounding box center [560, 303] width 164 height 164
click at [560, 236] on div at bounding box center [560, 303] width 164 height 164
click at [595, 167] on h6 "AM" at bounding box center [603, 163] width 18 height 20
click at [628, 411] on span "OK" at bounding box center [633, 412] width 30 height 13
type input "04:00 am"
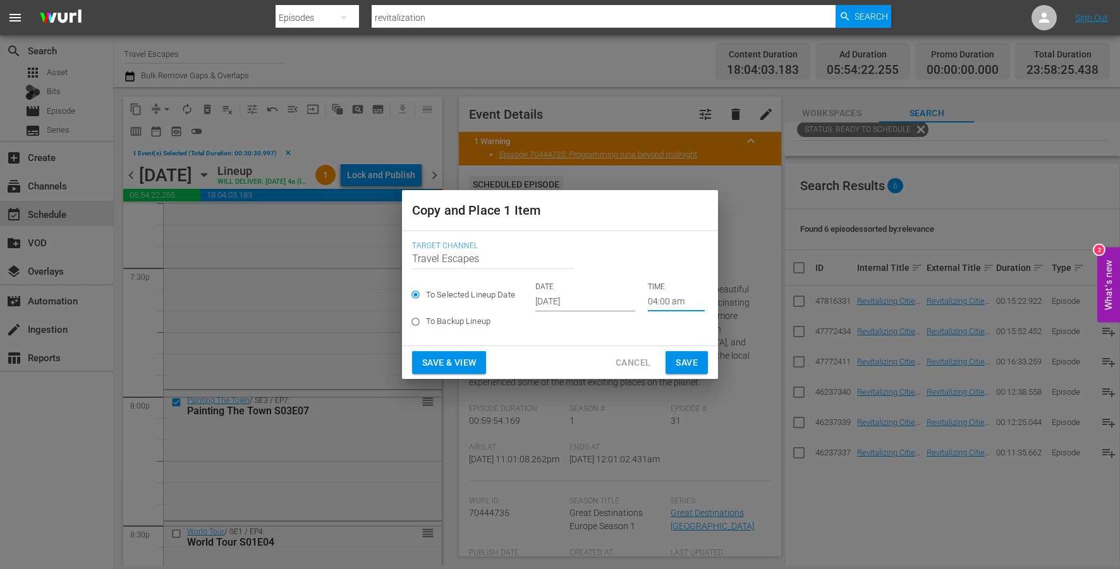
click at [673, 368] on button "Save" at bounding box center [687, 362] width 42 height 23
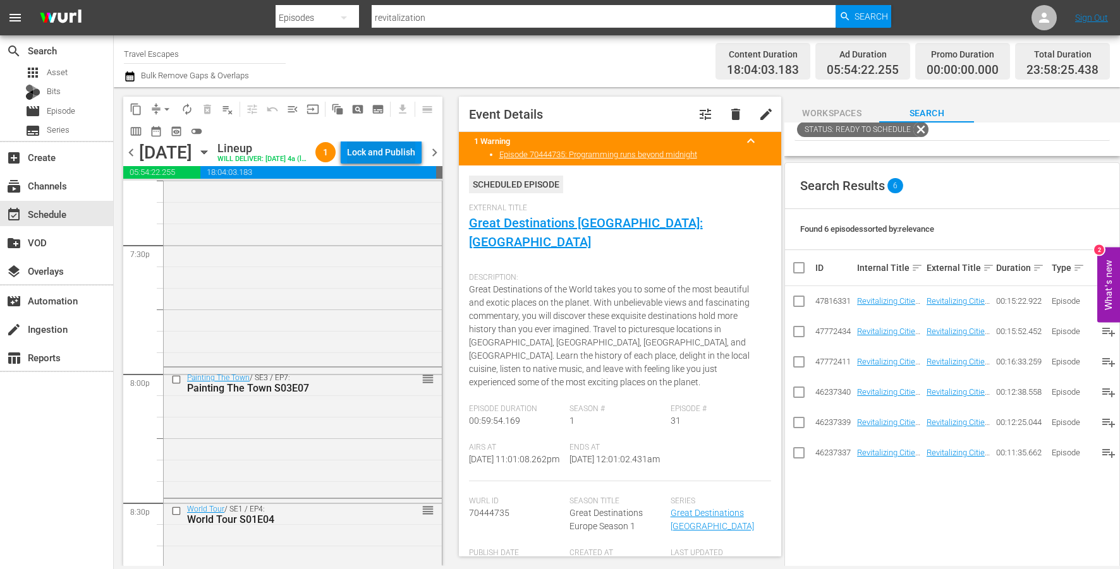
click at [387, 156] on div "Lock and Publish" at bounding box center [381, 152] width 68 height 23
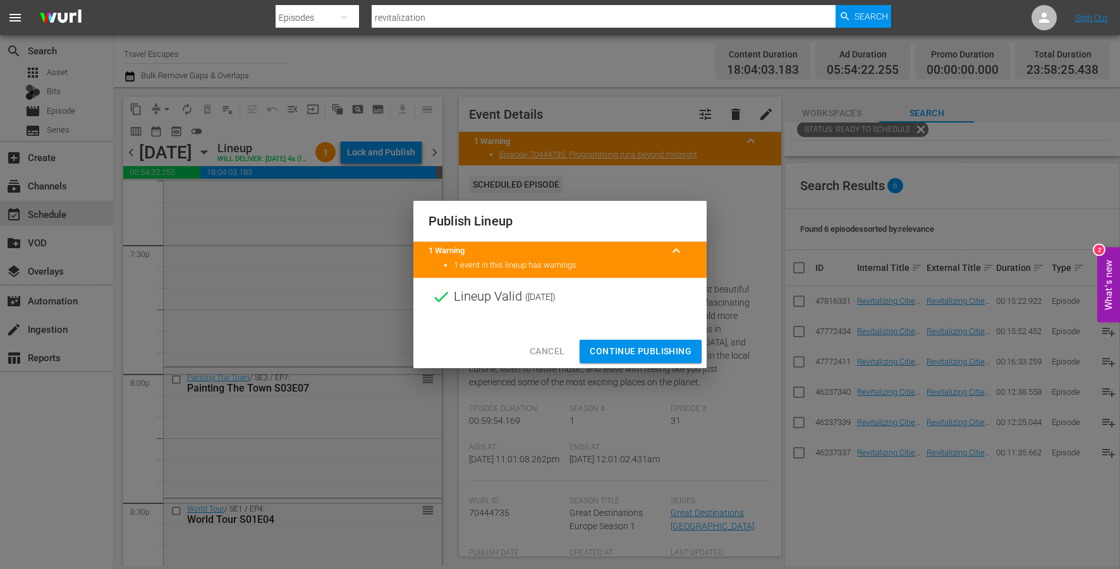
click at [650, 351] on span "Continue Publishing" at bounding box center [641, 352] width 102 height 16
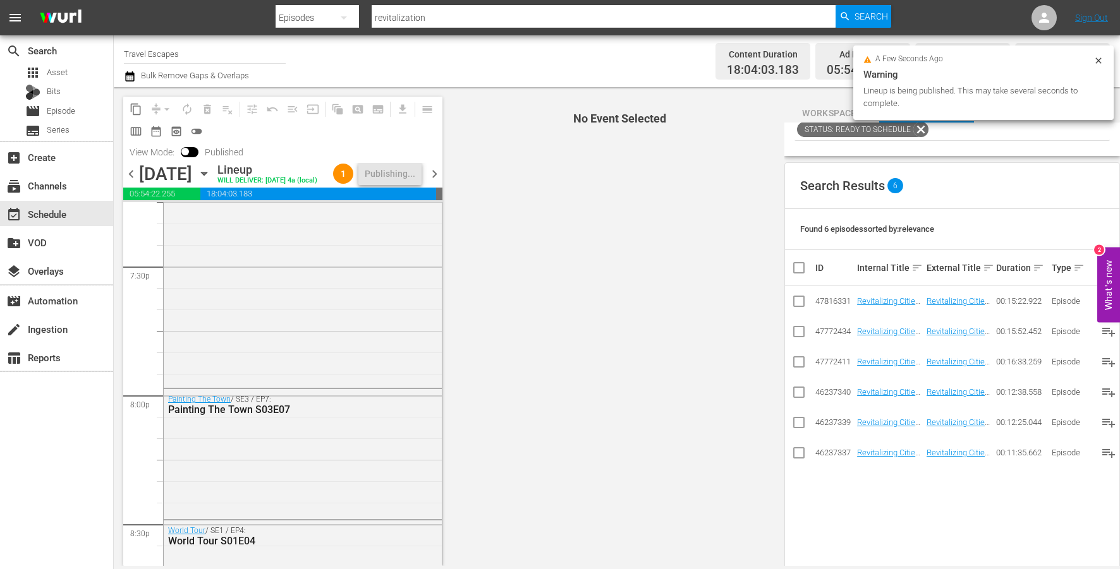
click at [433, 171] on span "chevron_right" at bounding box center [435, 174] width 16 height 16
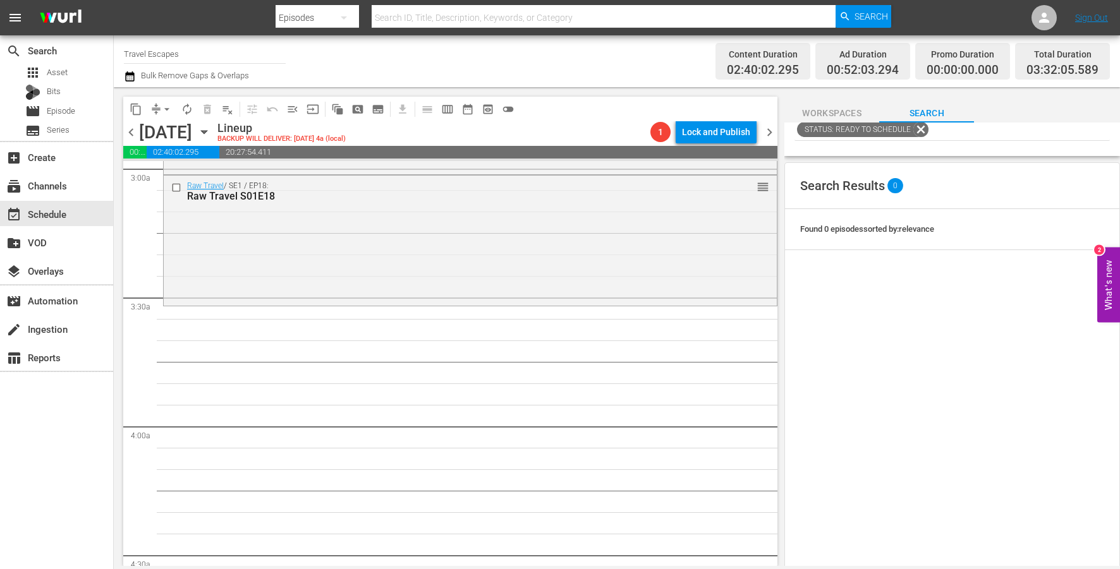
scroll to position [770, 0]
click at [137, 110] on span "content_copy" at bounding box center [136, 109] width 13 height 13
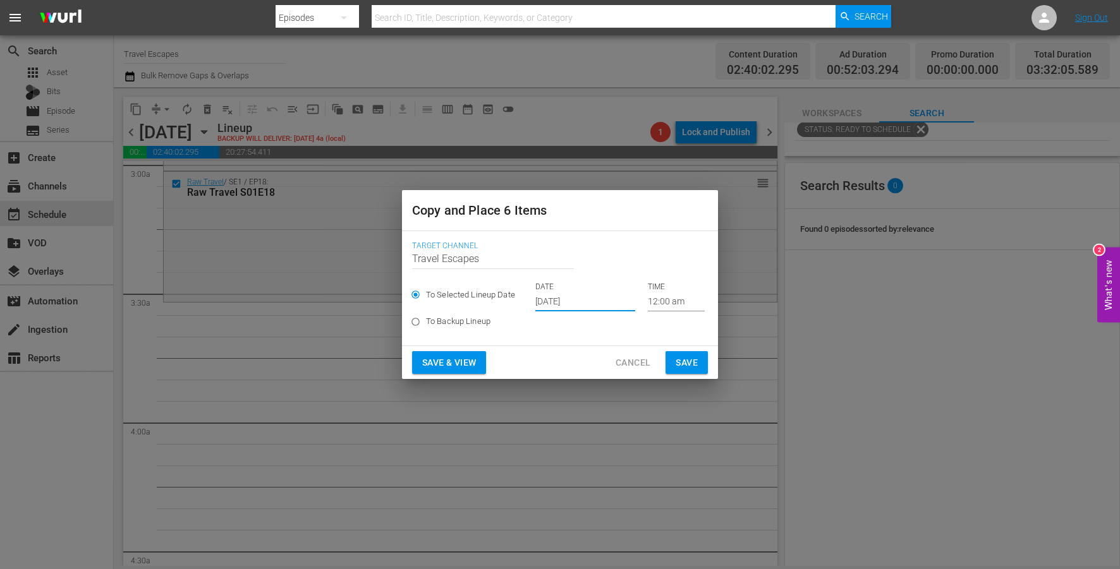
click at [563, 302] on input "[DATE]" at bounding box center [585, 302] width 100 height 19
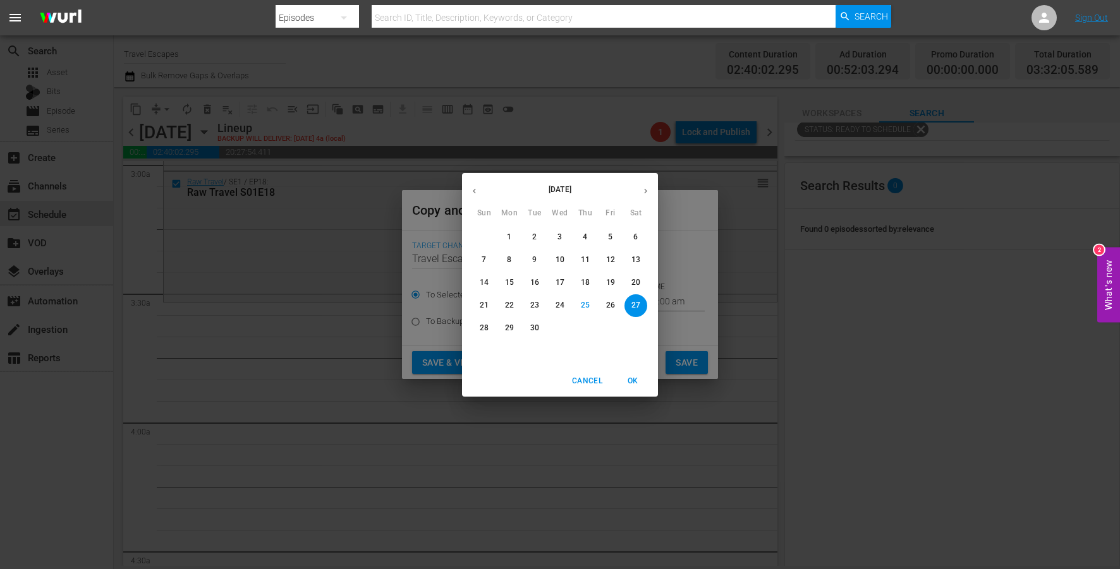
click at [642, 185] on button "button" at bounding box center [645, 191] width 25 height 25
click at [635, 262] on p "11" at bounding box center [635, 260] width 9 height 11
type input "Oct 11th 2025"
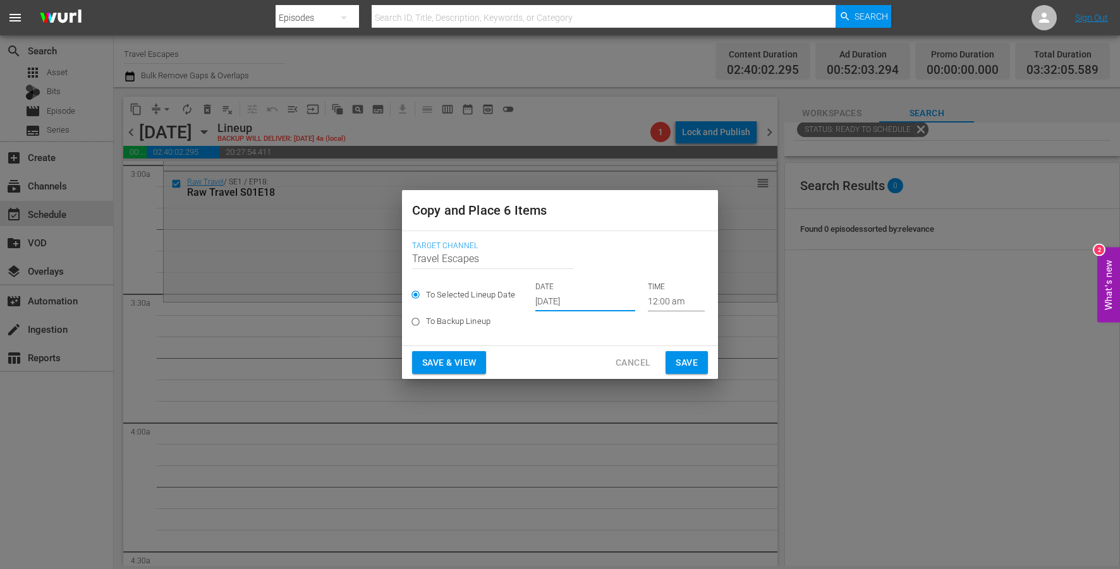
click at [648, 305] on input "12:00 am" at bounding box center [676, 302] width 57 height 19
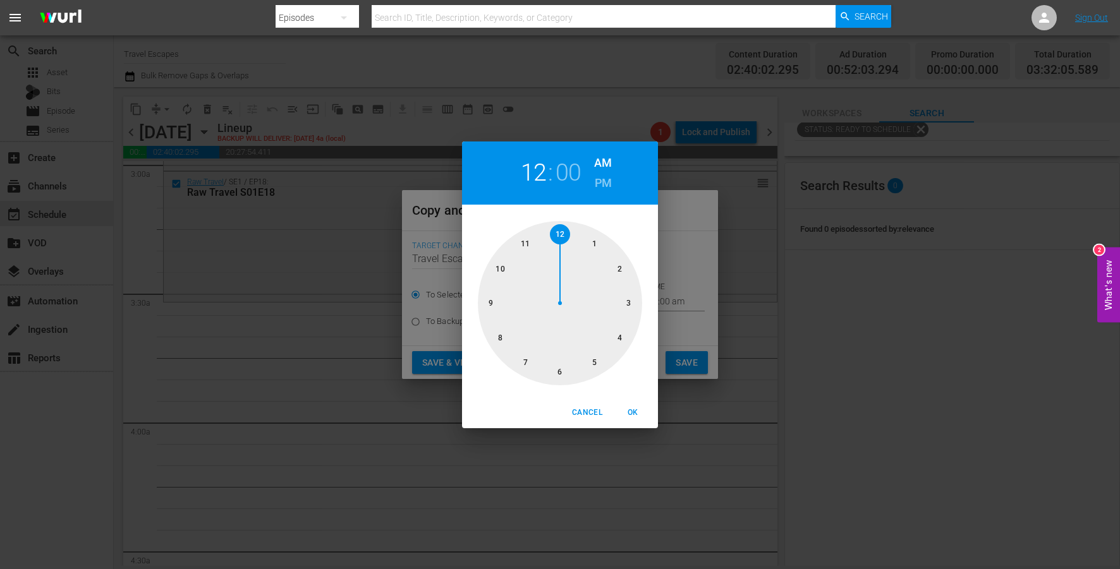
click at [629, 309] on div at bounding box center [560, 303] width 164 height 164
click at [564, 371] on div at bounding box center [560, 303] width 164 height 164
click at [636, 421] on button "OK" at bounding box center [632, 413] width 40 height 21
type input "03:30 am"
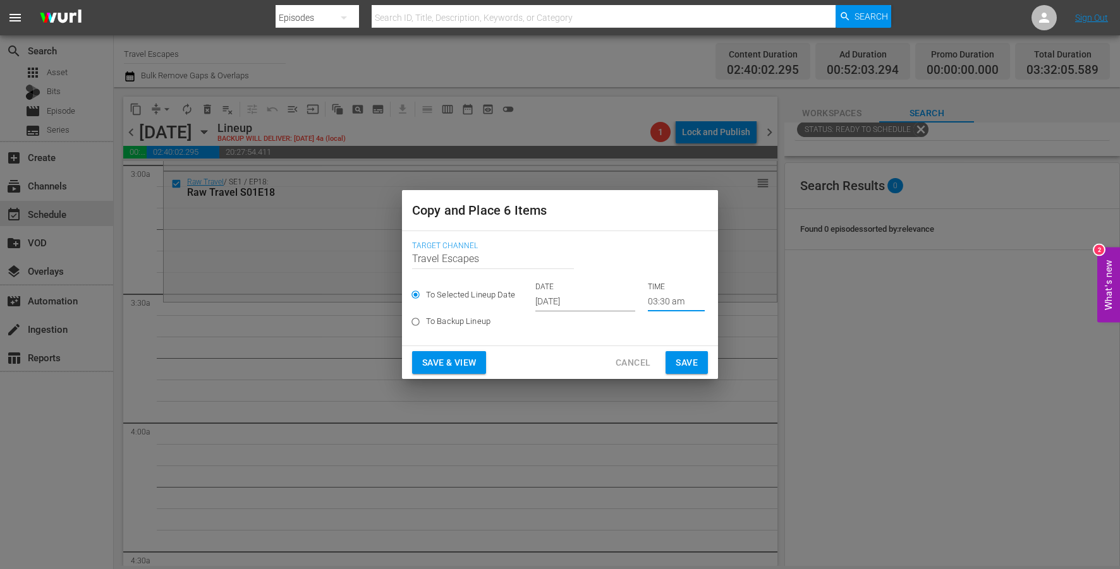
click at [698, 356] on button "Save" at bounding box center [687, 362] width 42 height 23
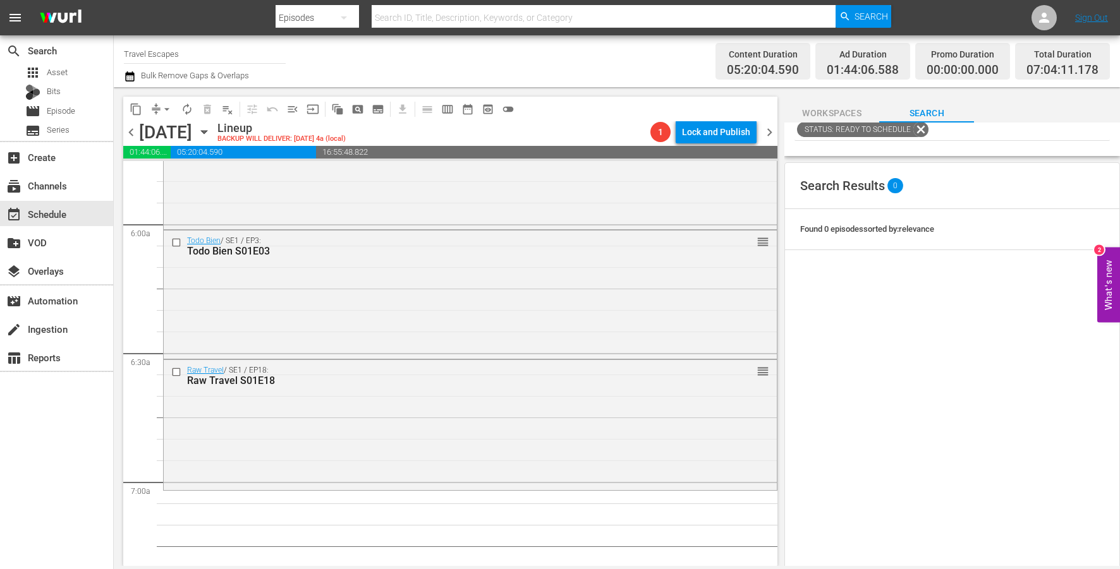
scroll to position [1527, 0]
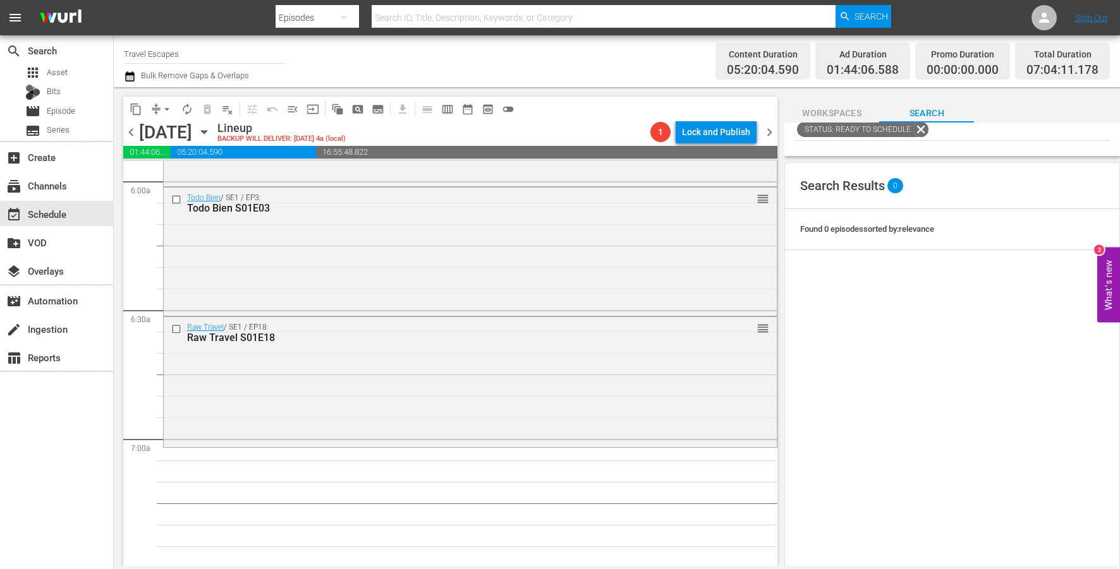
click at [135, 108] on span "content_copy" at bounding box center [136, 109] width 13 height 13
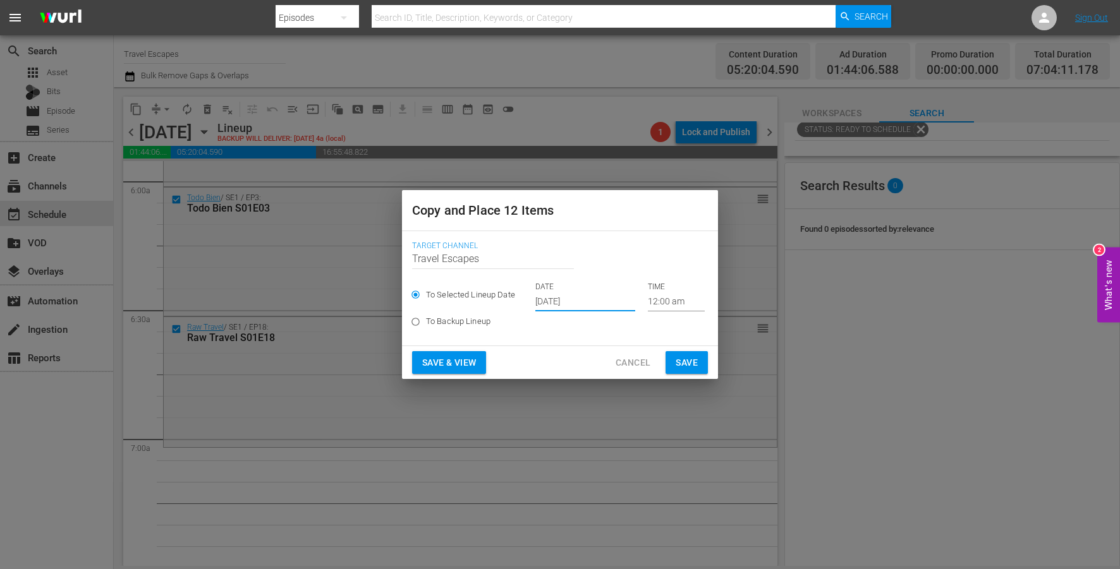
click at [569, 303] on input "[DATE]" at bounding box center [585, 302] width 100 height 19
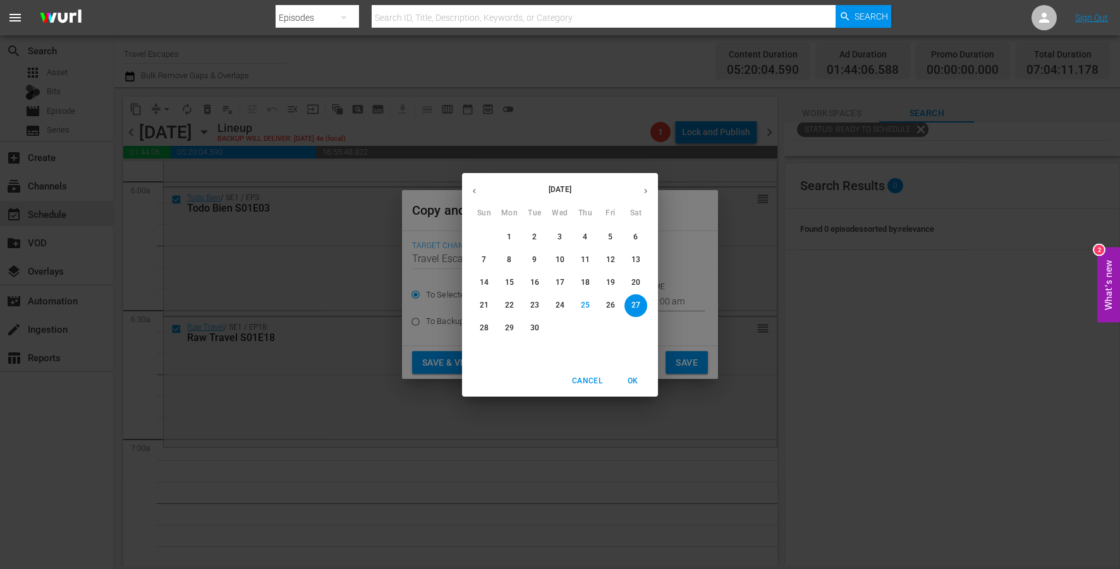
click at [643, 192] on icon "button" at bounding box center [645, 190] width 9 height 9
click at [633, 266] on button "11" at bounding box center [635, 260] width 23 height 23
type input "Oct 11th 2025"
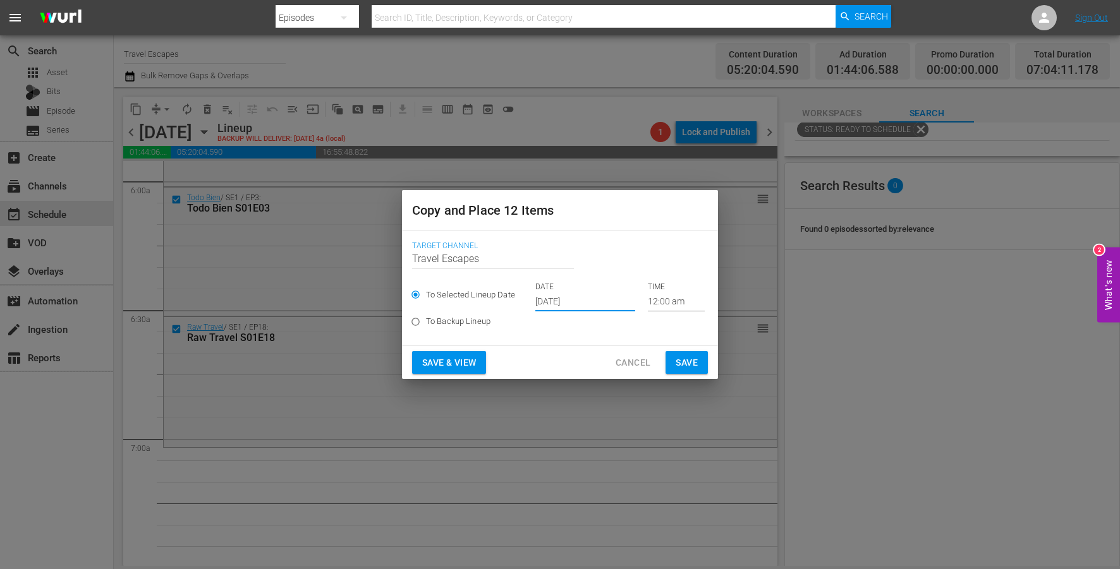
click at [654, 305] on input "12:00 am" at bounding box center [676, 302] width 57 height 19
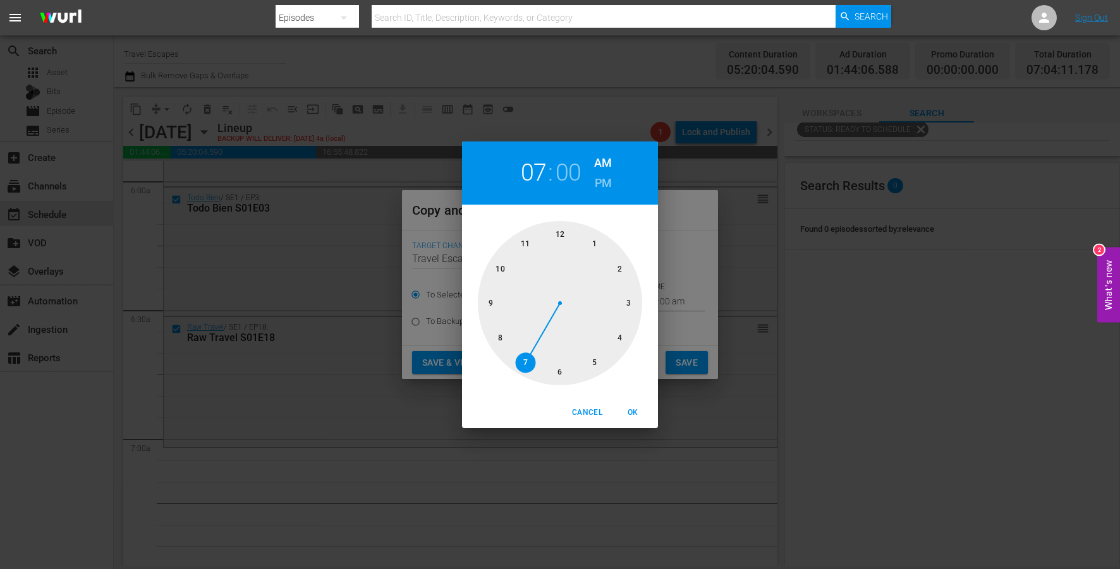
click at [529, 359] on div at bounding box center [560, 303] width 164 height 164
click at [631, 413] on span "OK" at bounding box center [633, 412] width 30 height 13
type input "07:00 am"
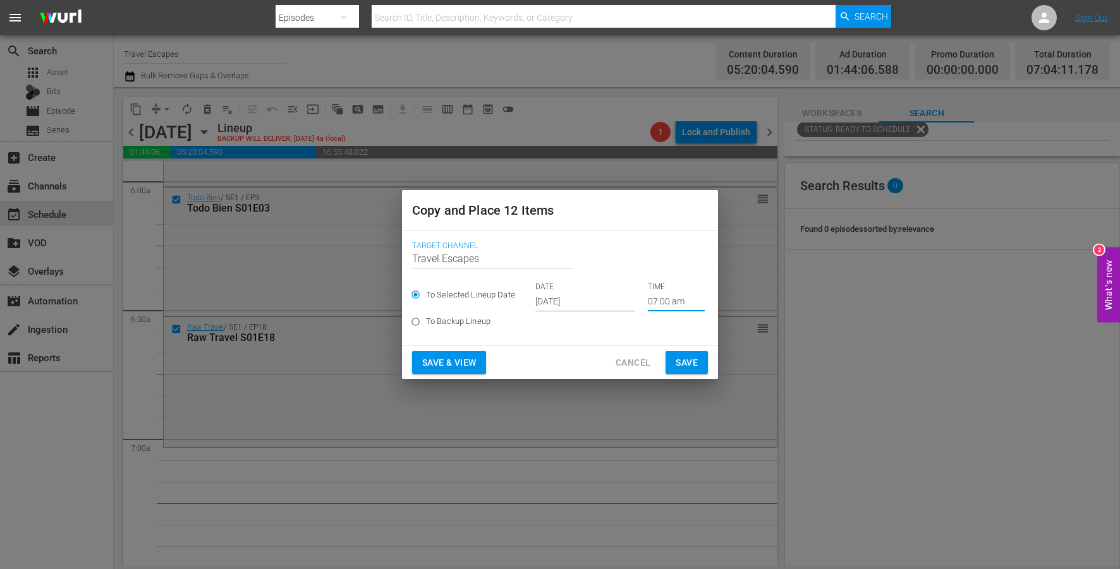
click at [681, 362] on span "Save" at bounding box center [687, 363] width 22 height 16
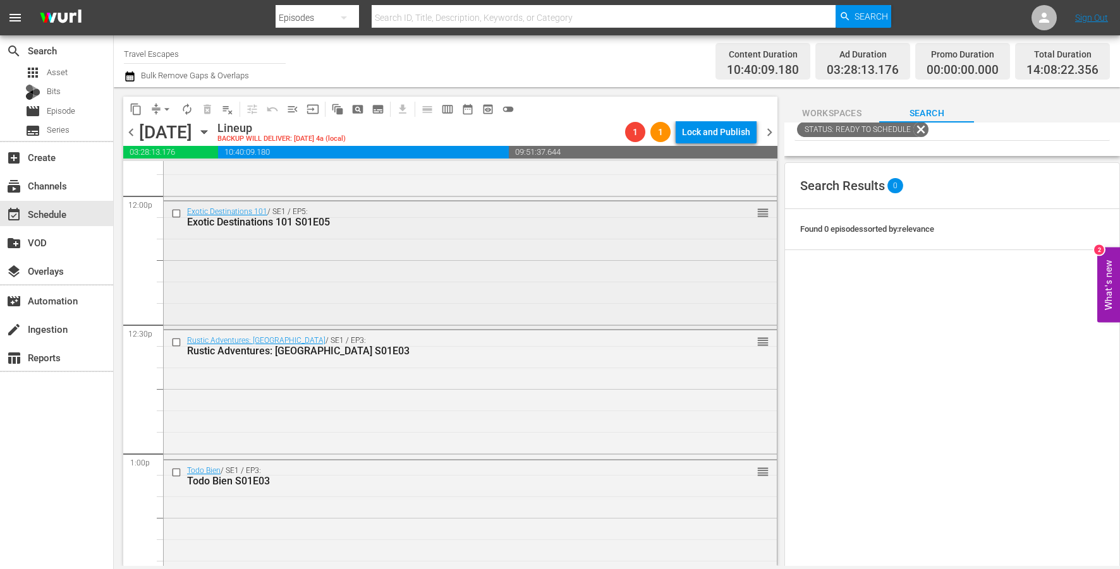
scroll to position [3062, 0]
click at [175, 341] on input "checkbox" at bounding box center [177, 341] width 13 height 11
click at [176, 470] on input "checkbox" at bounding box center [177, 470] width 13 height 11
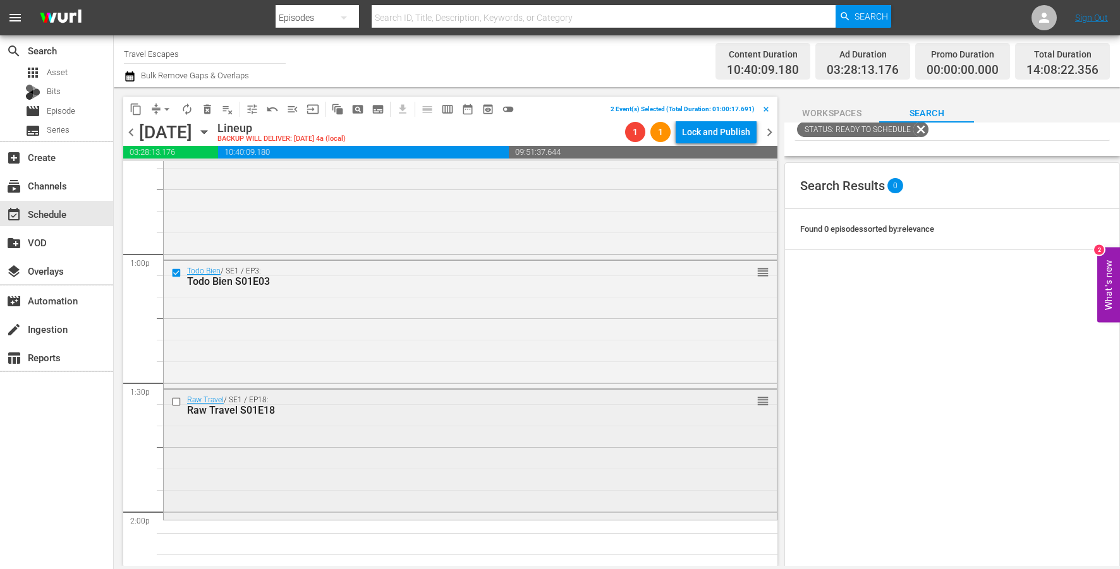
scroll to position [3265, 0]
click at [174, 399] on input "checkbox" at bounding box center [177, 397] width 13 height 11
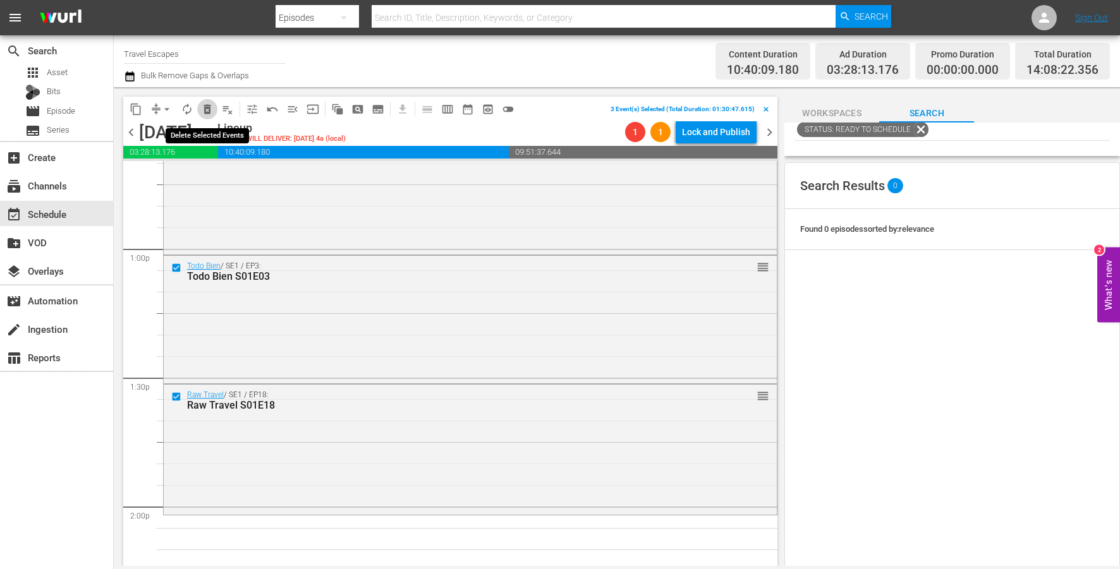
click at [202, 107] on span "delete_forever_outlined" at bounding box center [207, 109] width 13 height 13
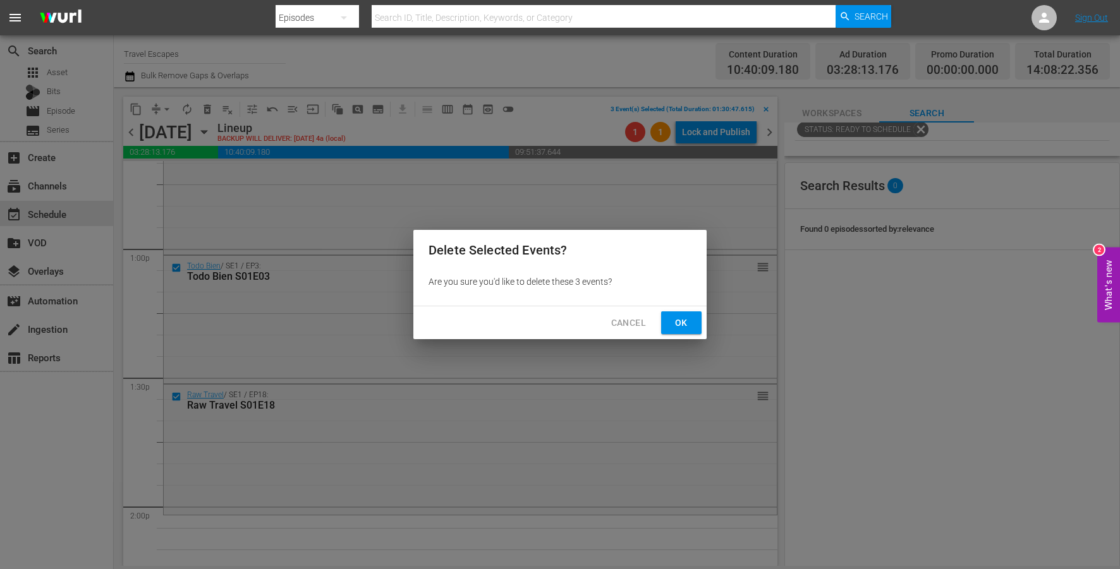
click at [682, 321] on span "Ok" at bounding box center [681, 323] width 20 height 16
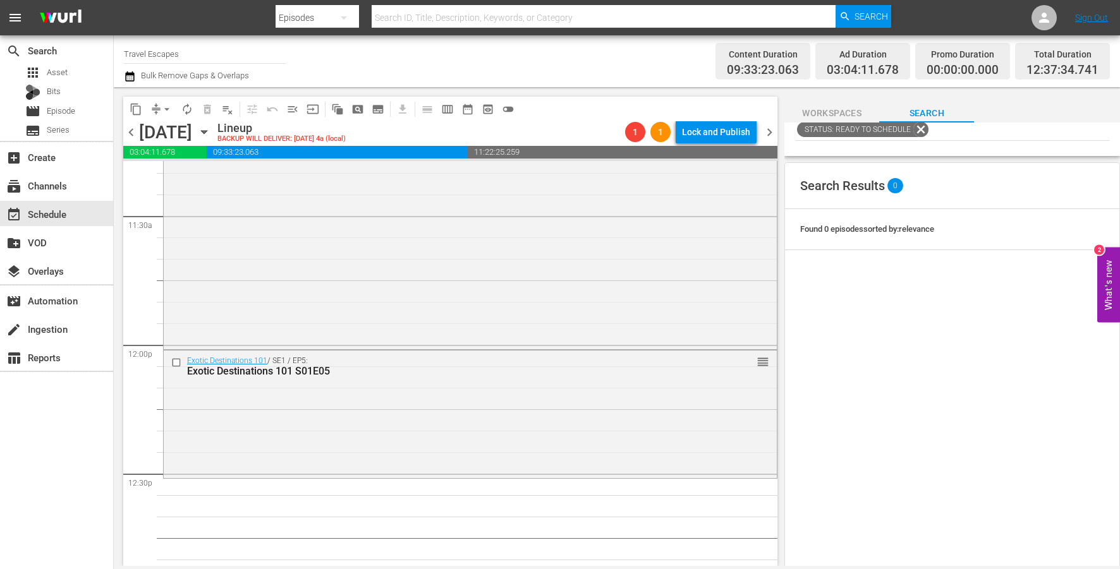
scroll to position [2912, 0]
click at [177, 359] on input "checkbox" at bounding box center [177, 361] width 13 height 11
click at [207, 106] on span "delete_forever_outlined" at bounding box center [207, 109] width 13 height 13
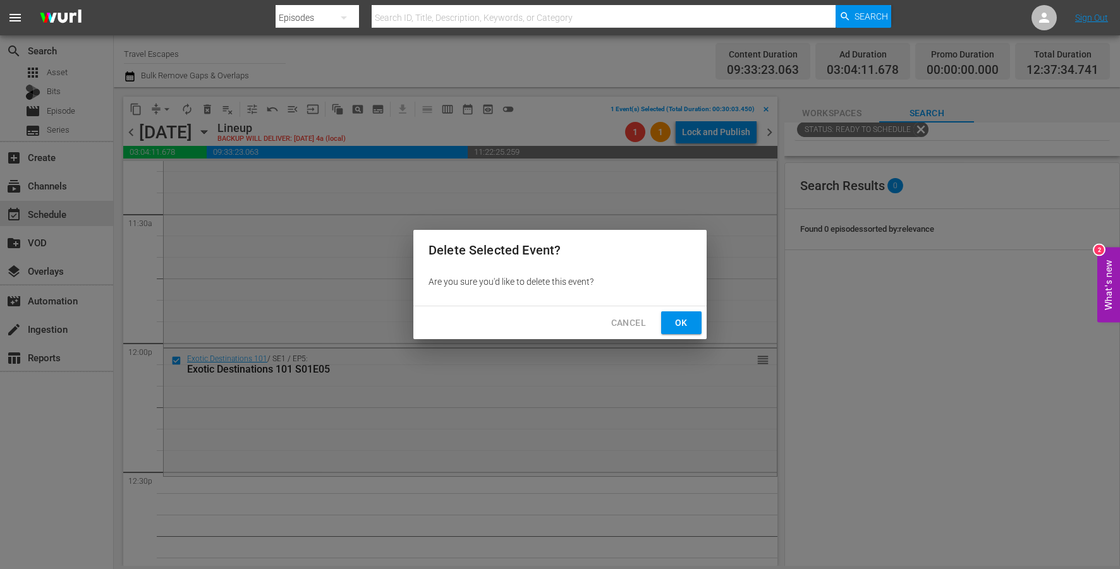
click at [681, 322] on span "Ok" at bounding box center [681, 323] width 20 height 16
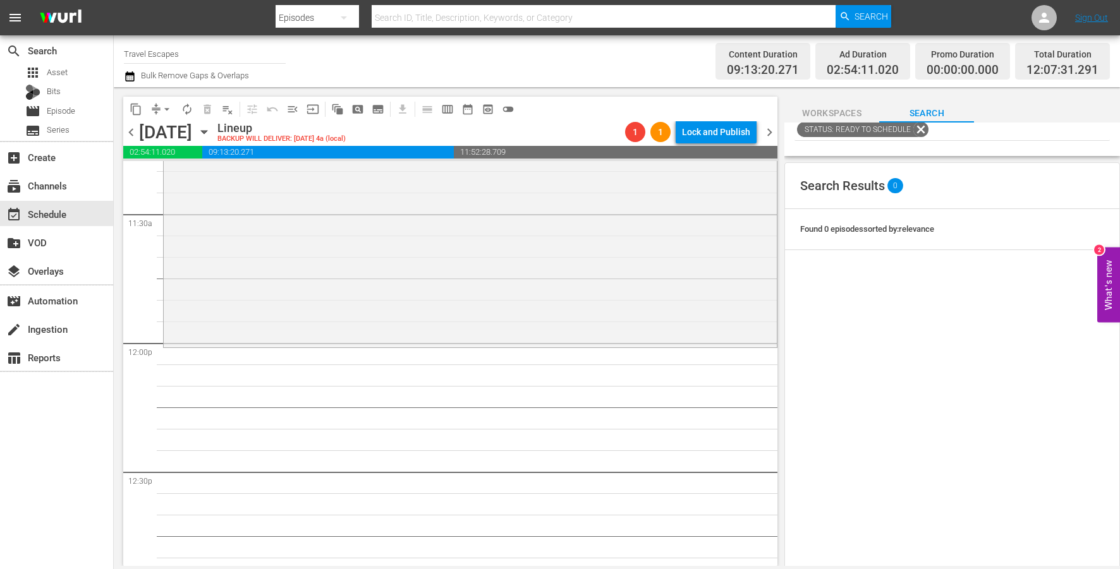
scroll to position [0, 0]
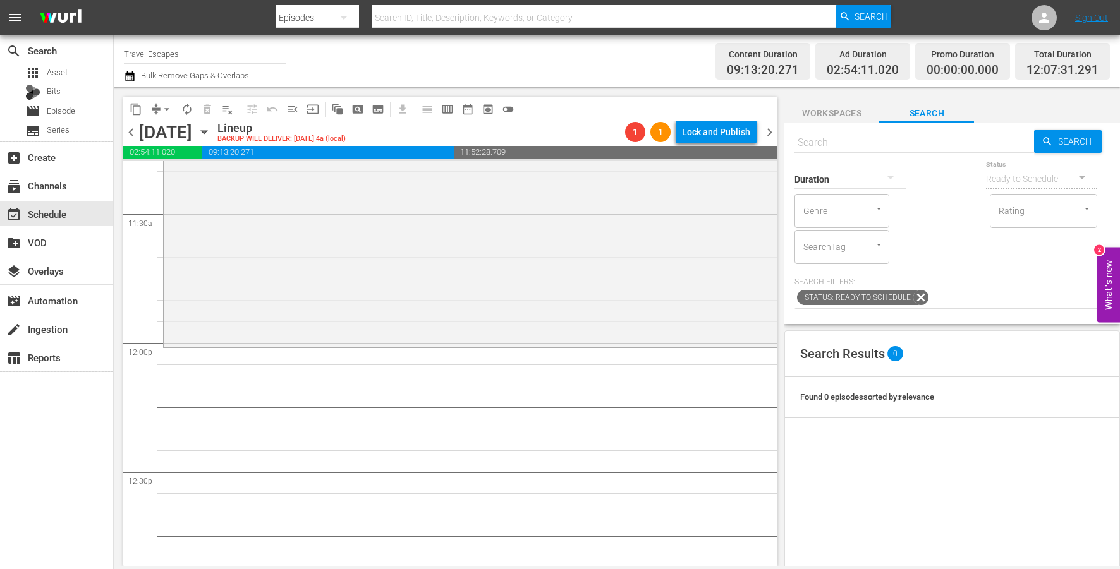
click at [906, 142] on input "text" at bounding box center [914, 143] width 240 height 30
paste input "Going Beyond S01E01"
type input "Going Beyond S01E01"
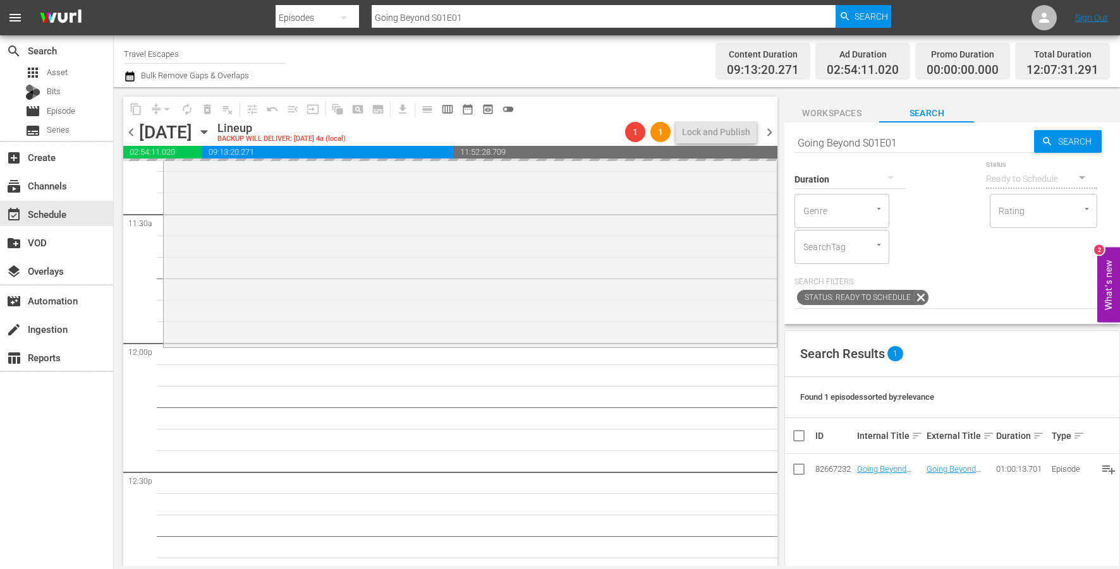
drag, startPoint x: 863, startPoint y: 467, endPoint x: 472, endPoint y: 1, distance: 608.4
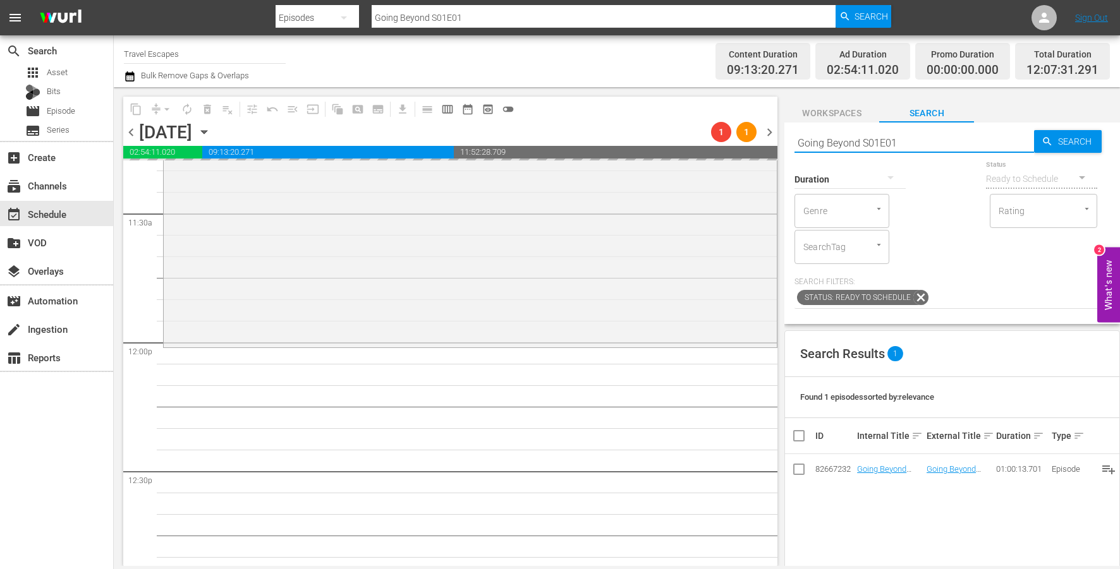
click at [910, 140] on input "Going Beyond S01E01" at bounding box center [914, 143] width 240 height 30
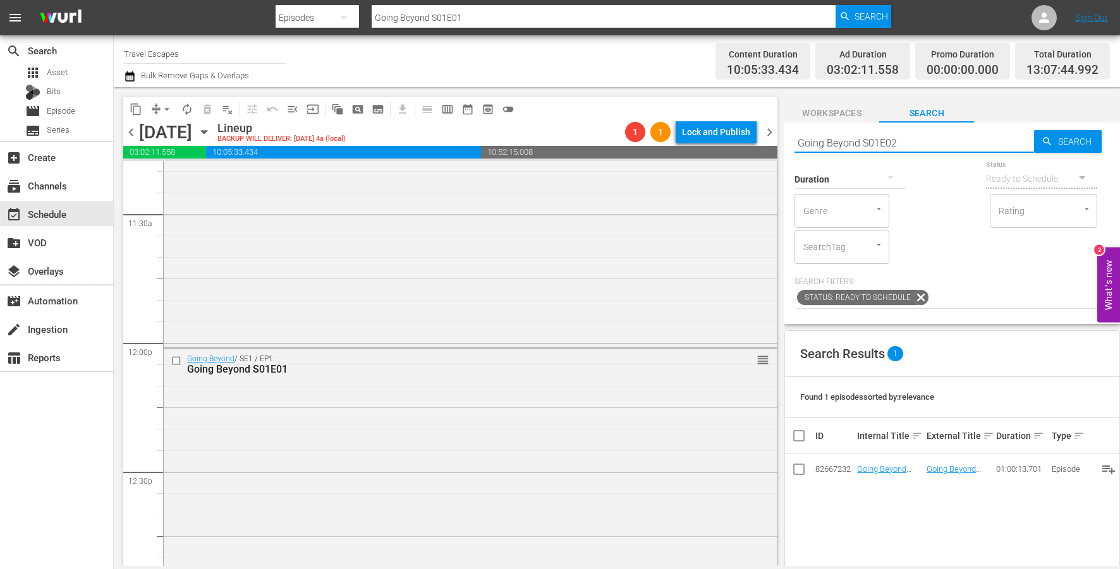
type input "Going Beyond S01E02"
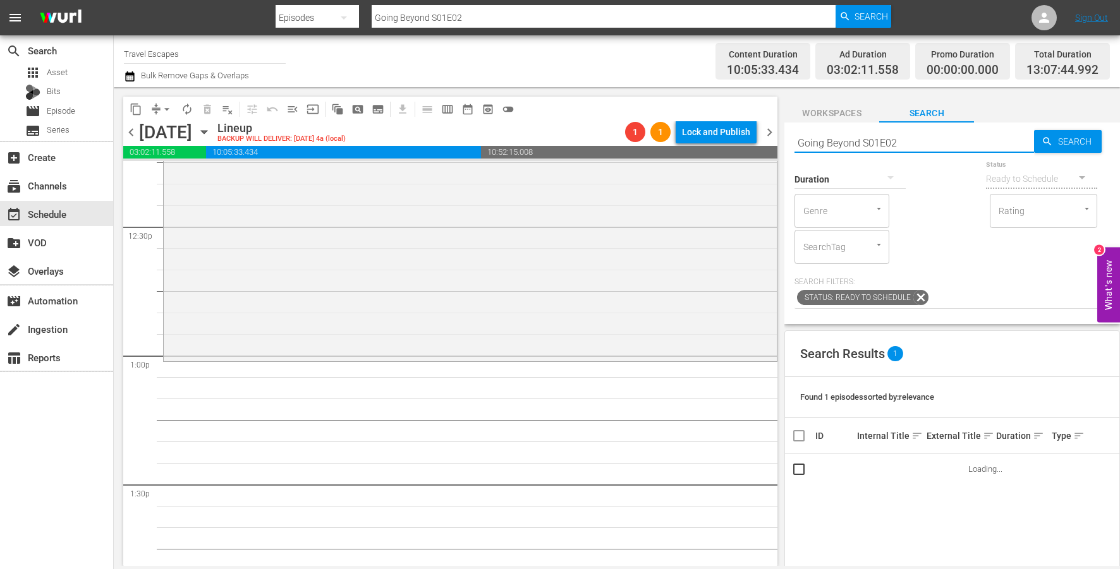
scroll to position [3182, 0]
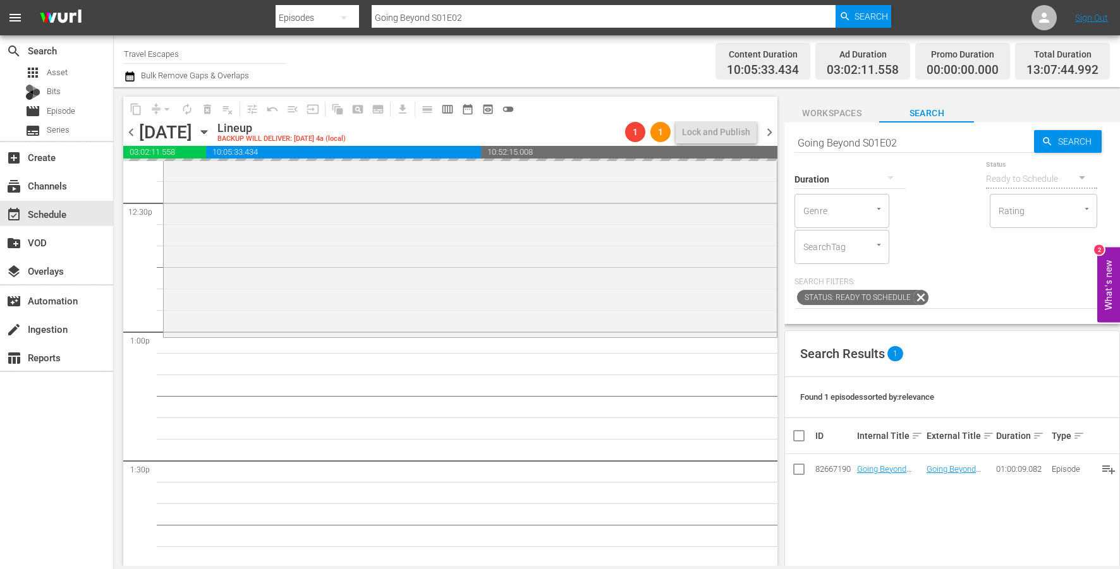
click at [923, 141] on input "Going Beyond S01E02" at bounding box center [914, 143] width 240 height 30
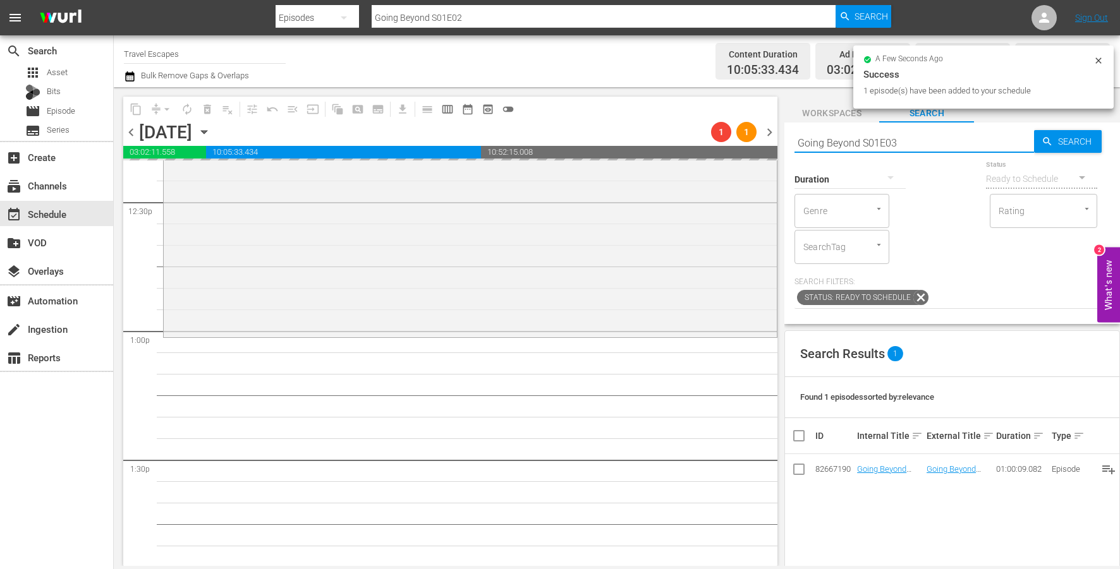
type input "Going Beyond S01E03"
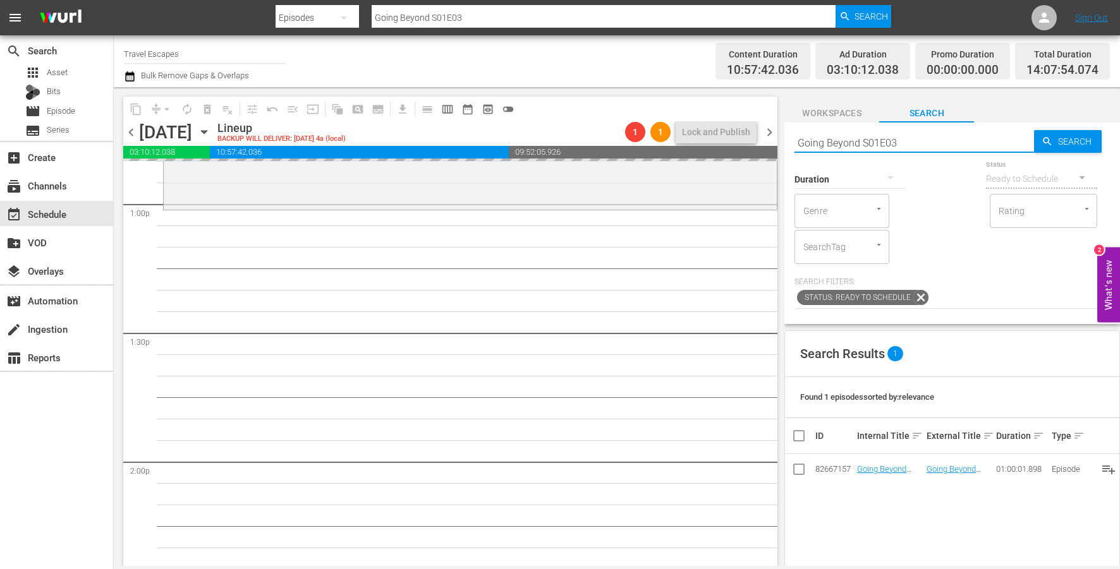
scroll to position [3325, 0]
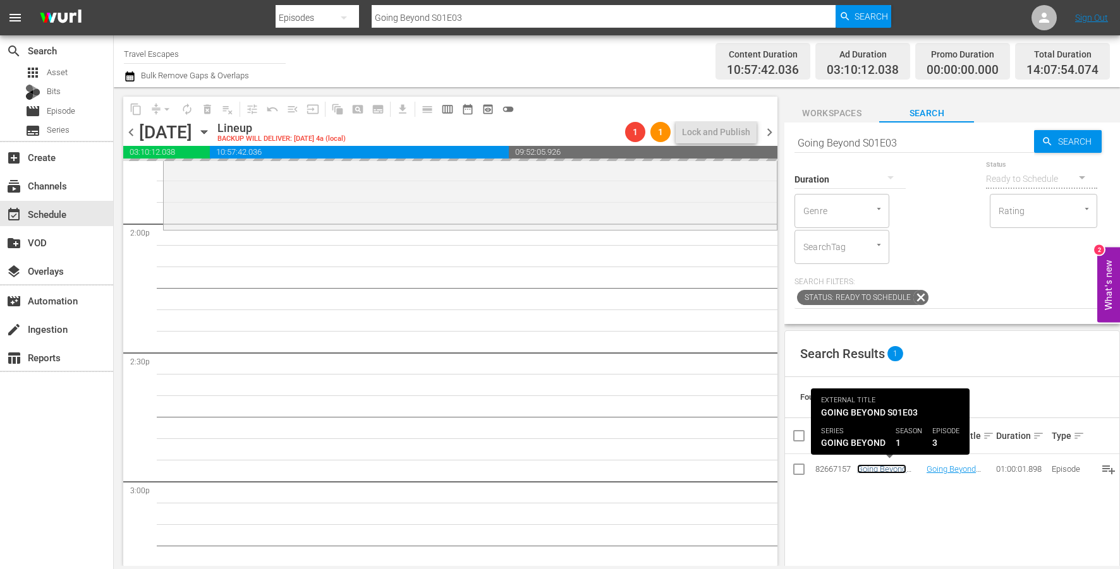
scroll to position [3561, 0]
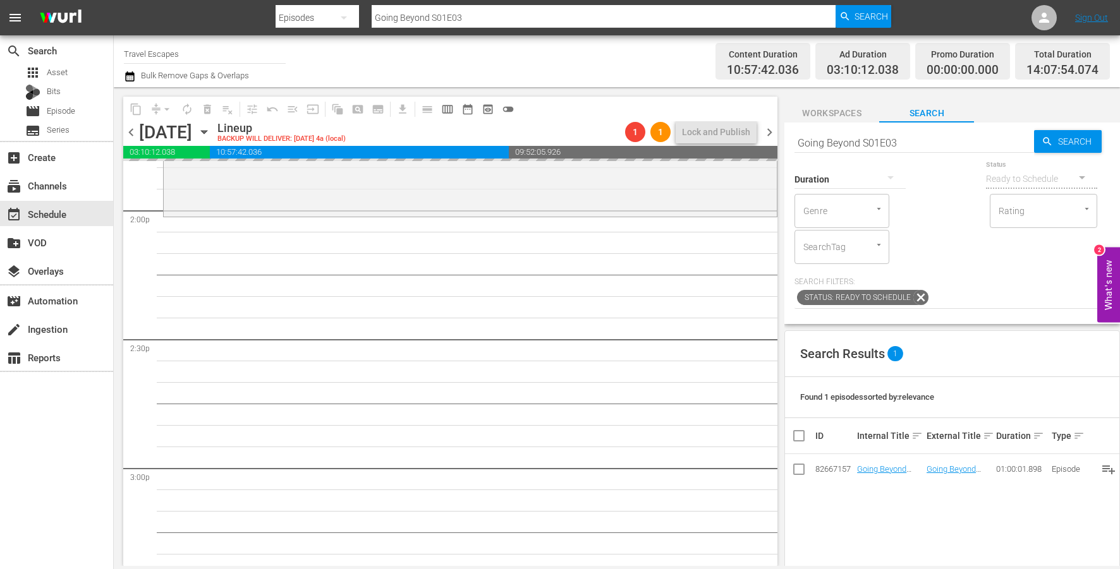
click at [907, 149] on input "Going Beyond S01E03" at bounding box center [914, 143] width 240 height 30
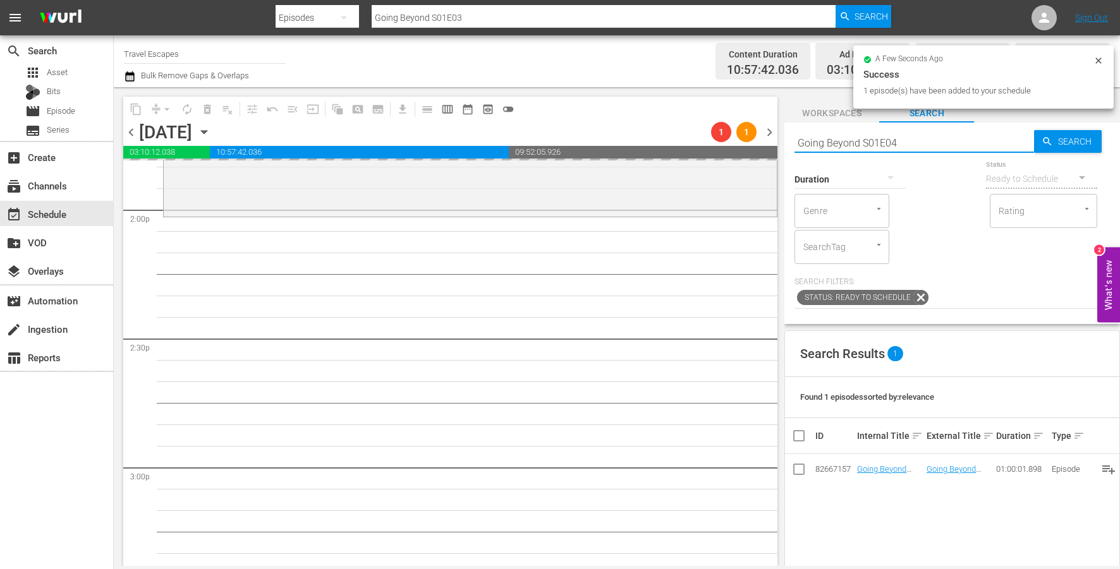
type input "Going Beyond S01E04"
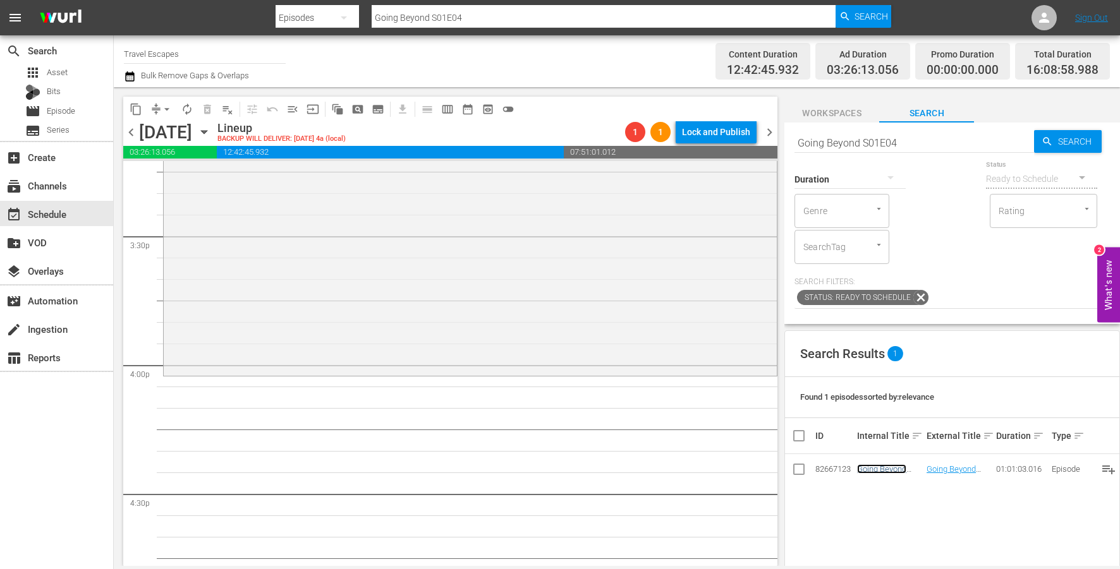
scroll to position [3926, 0]
click at [918, 142] on input "Going Beyond S01E04" at bounding box center [914, 143] width 240 height 30
type input "Going Beyond S01E05"
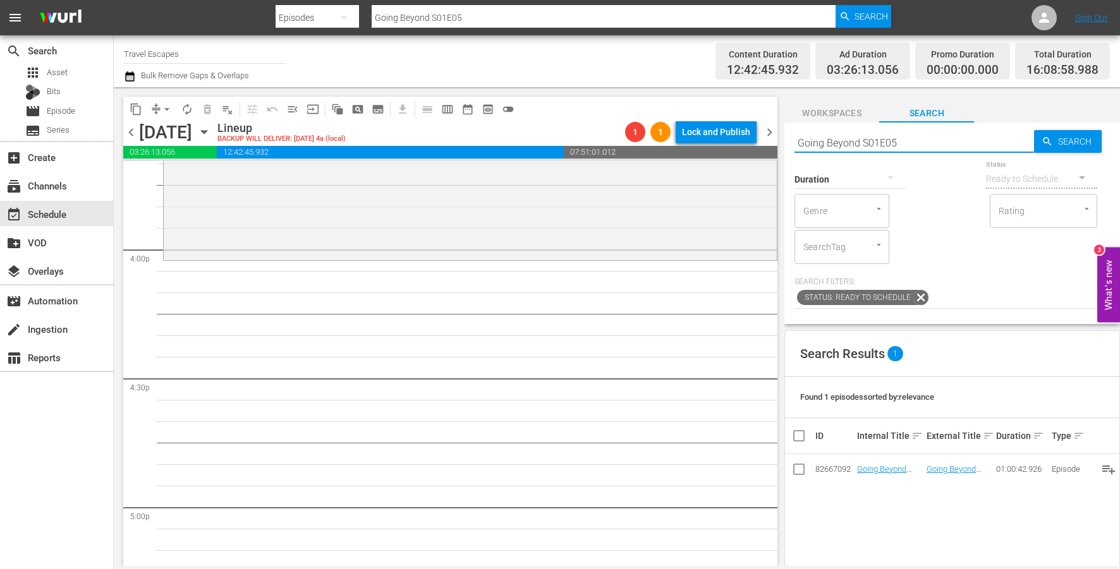
scroll to position [4039, 0]
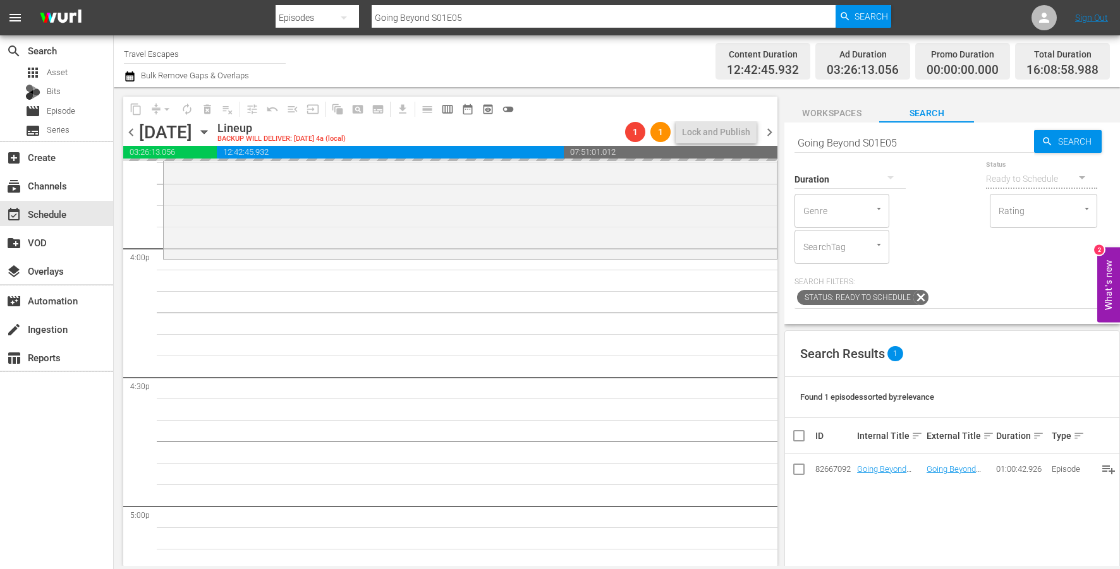
drag, startPoint x: 858, startPoint y: 466, endPoint x: 591, endPoint y: 3, distance: 534.3
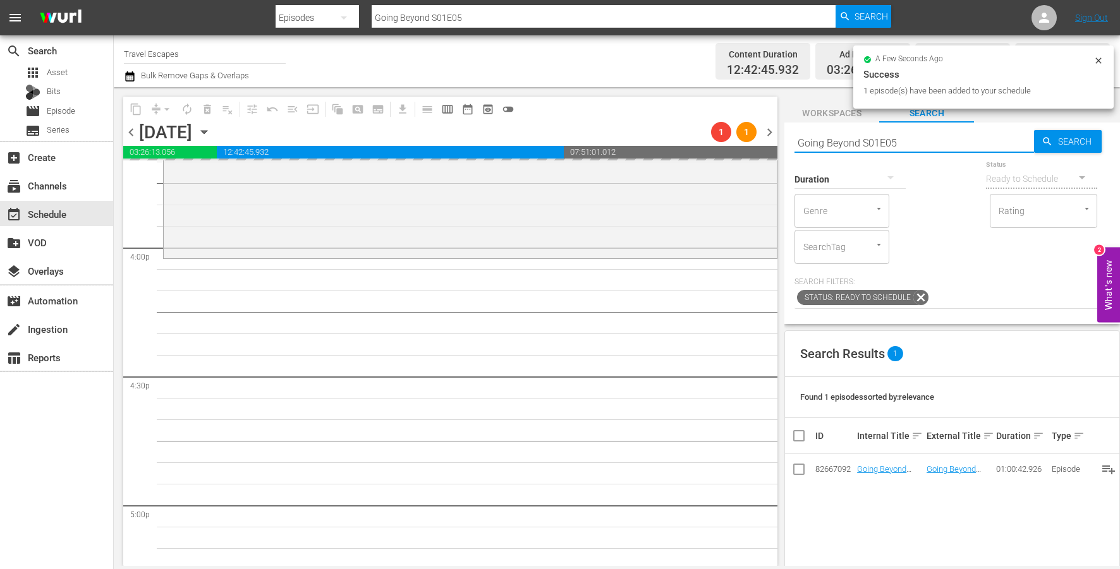
click at [947, 141] on input "Going Beyond S01E05" at bounding box center [914, 143] width 240 height 30
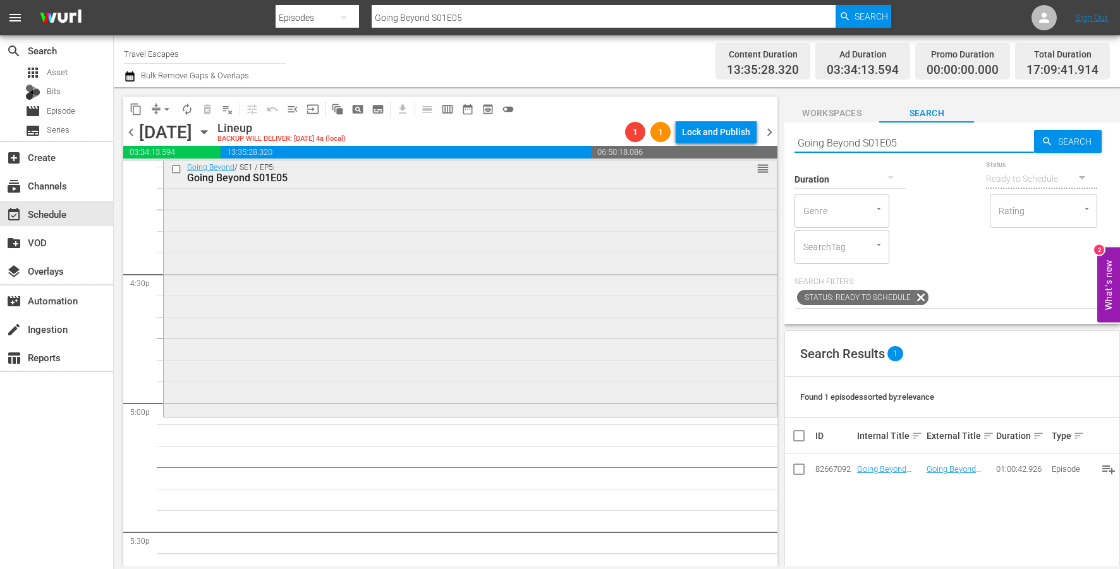
scroll to position [4145, 0]
type input "Going Beyond S01E06"
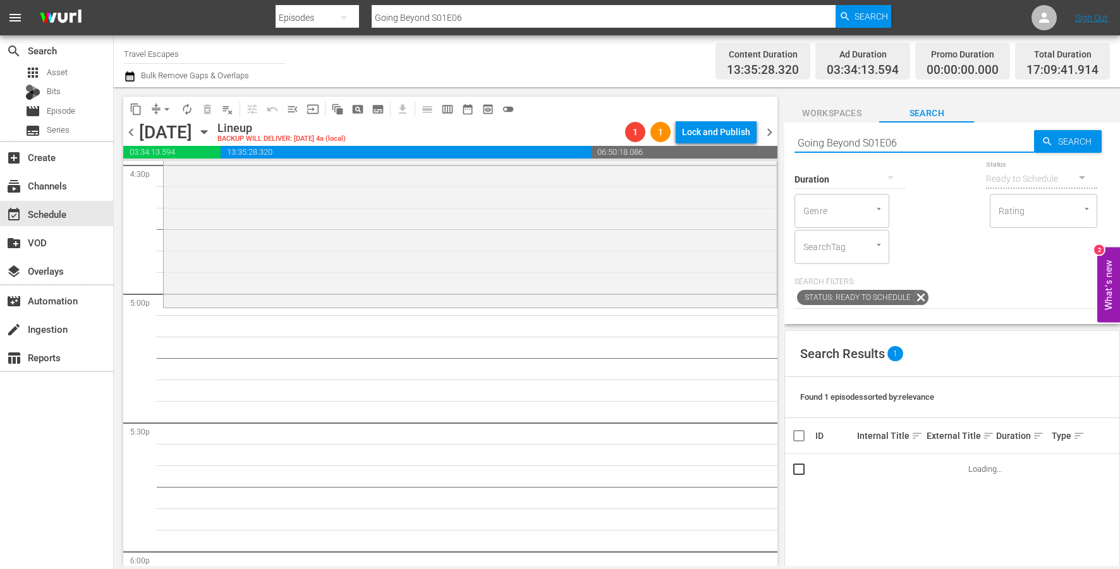
scroll to position [4256, 0]
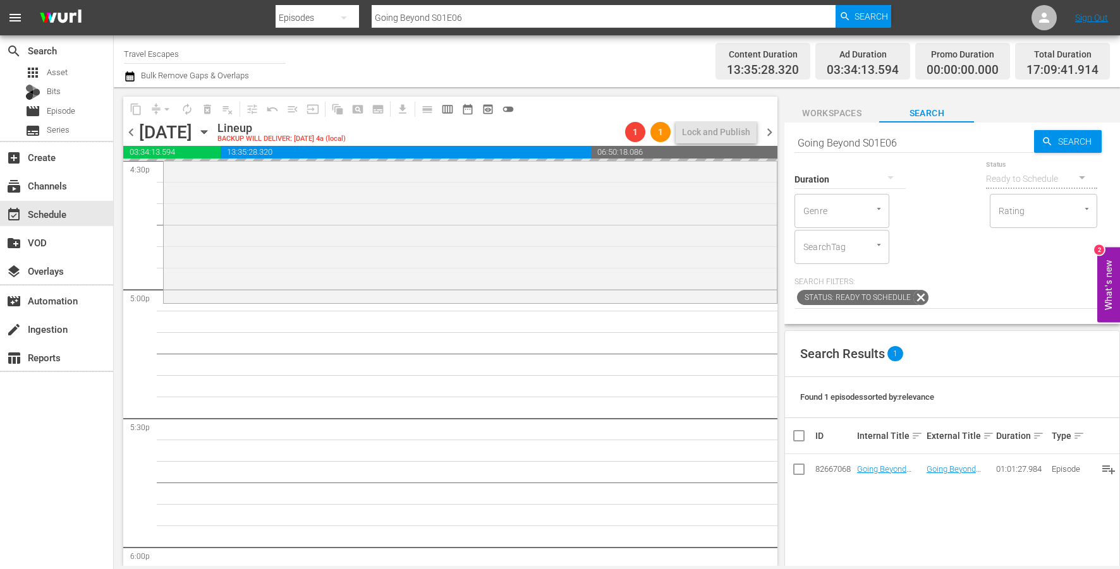
drag, startPoint x: 870, startPoint y: 465, endPoint x: 521, endPoint y: 9, distance: 574.0
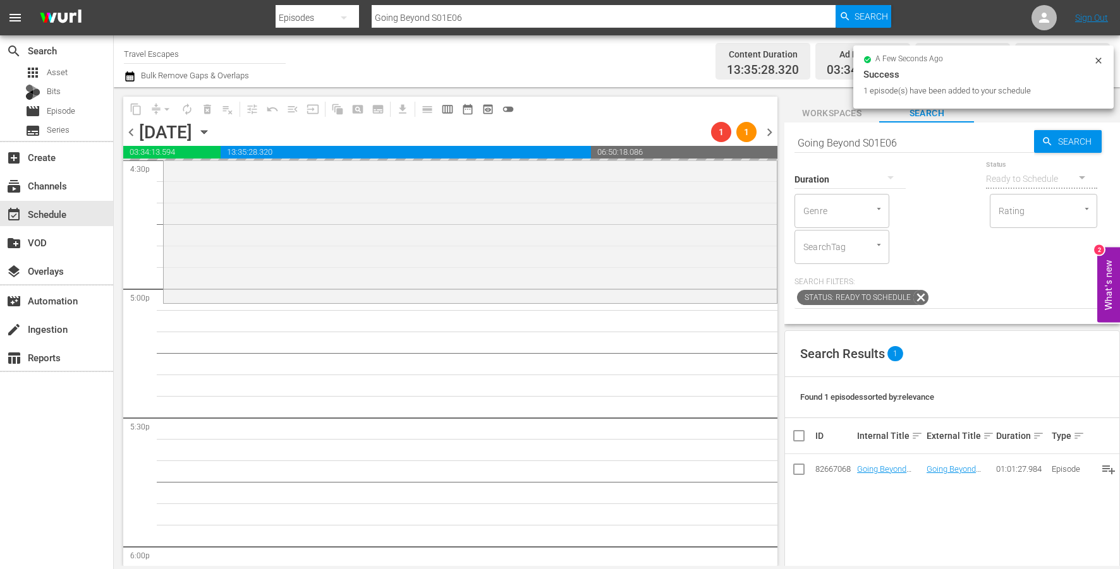
click at [932, 142] on input "Going Beyond S01E06" at bounding box center [914, 143] width 240 height 30
type input "Going Beyond S01E07"
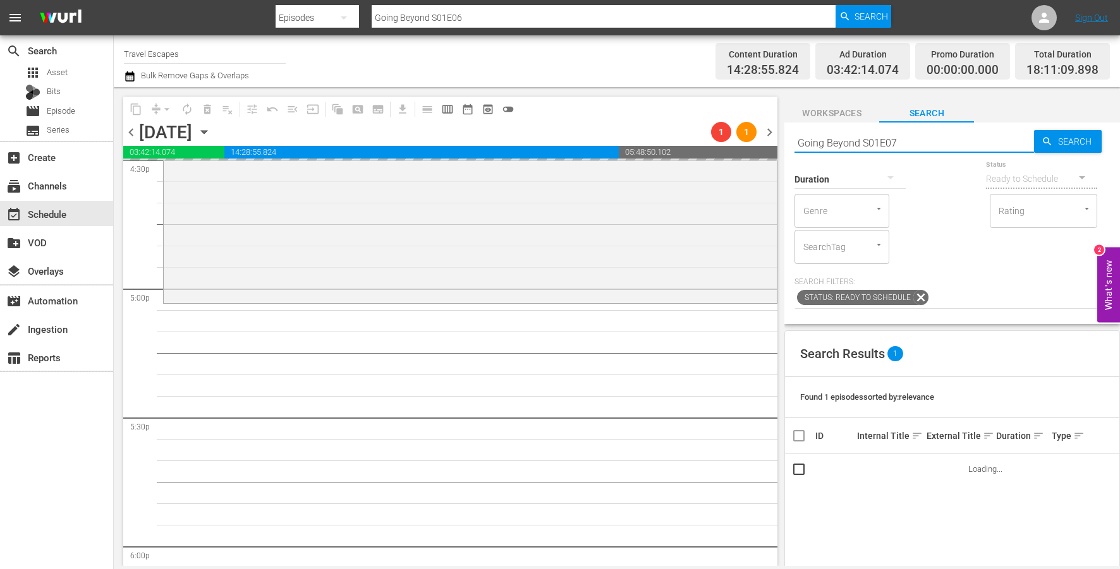
type input "Going Beyond S01E07"
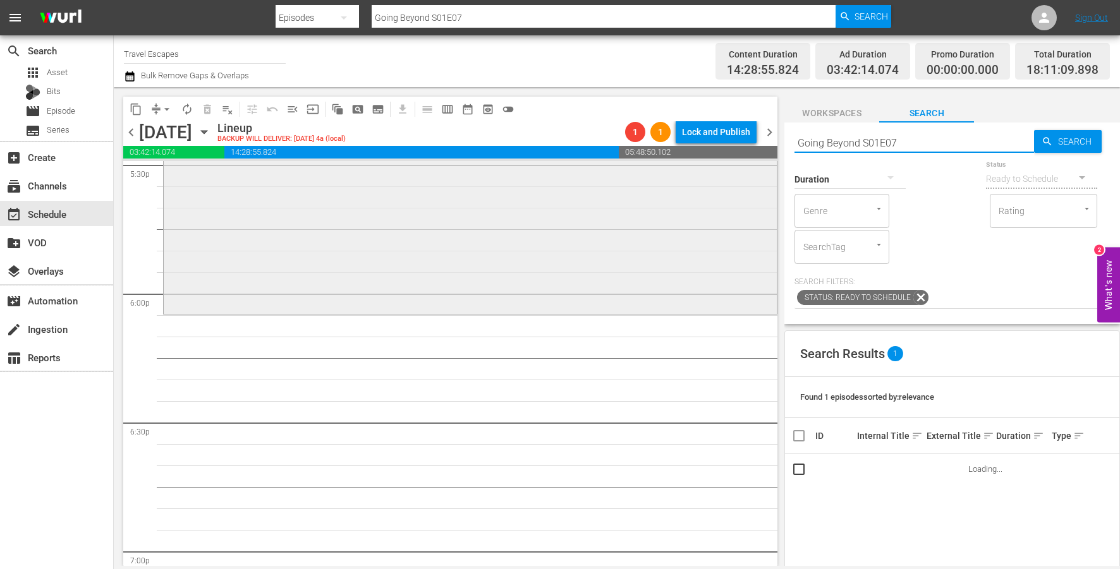
scroll to position [4511, 0]
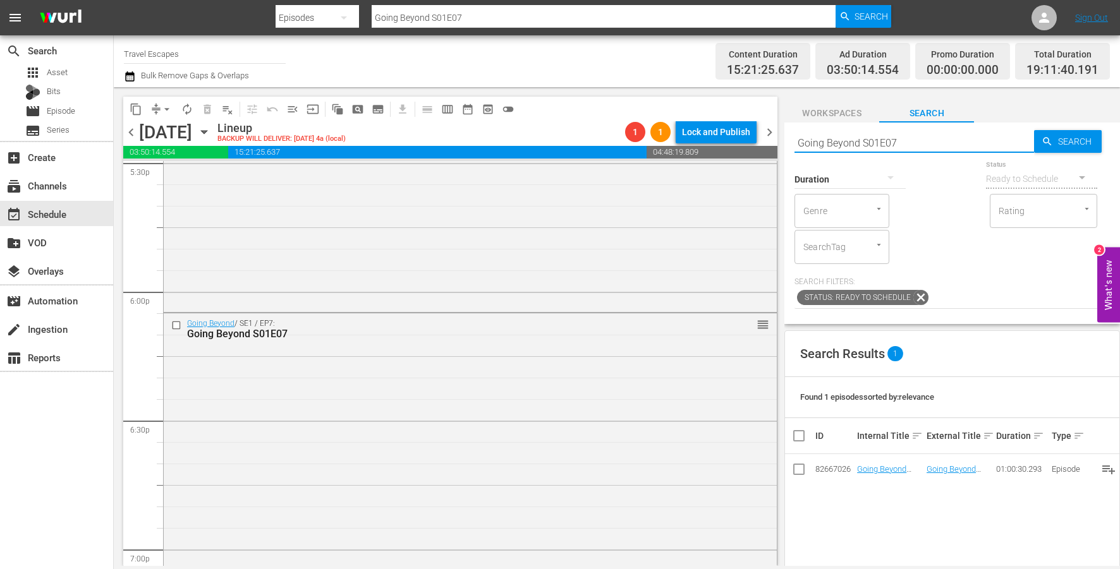
click at [932, 142] on input "Going Beyond S01E07" at bounding box center [914, 143] width 240 height 30
paste input "Overlanding: Europe S01E01"
type input "Overlanding: Europe S01E01"
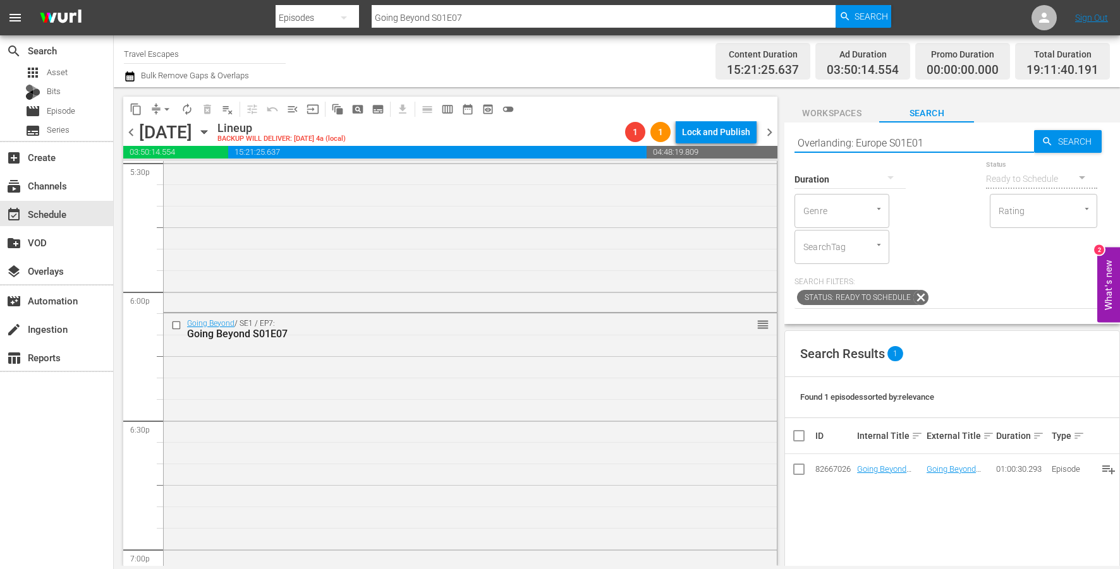
type input "Overlanding: Europe S01E01"
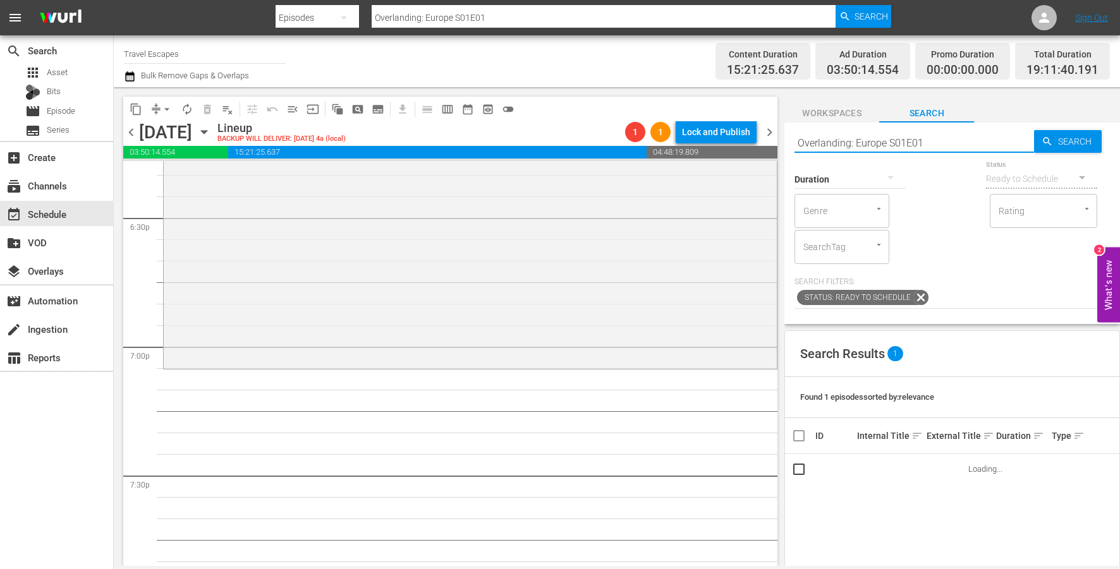
scroll to position [4787, 0]
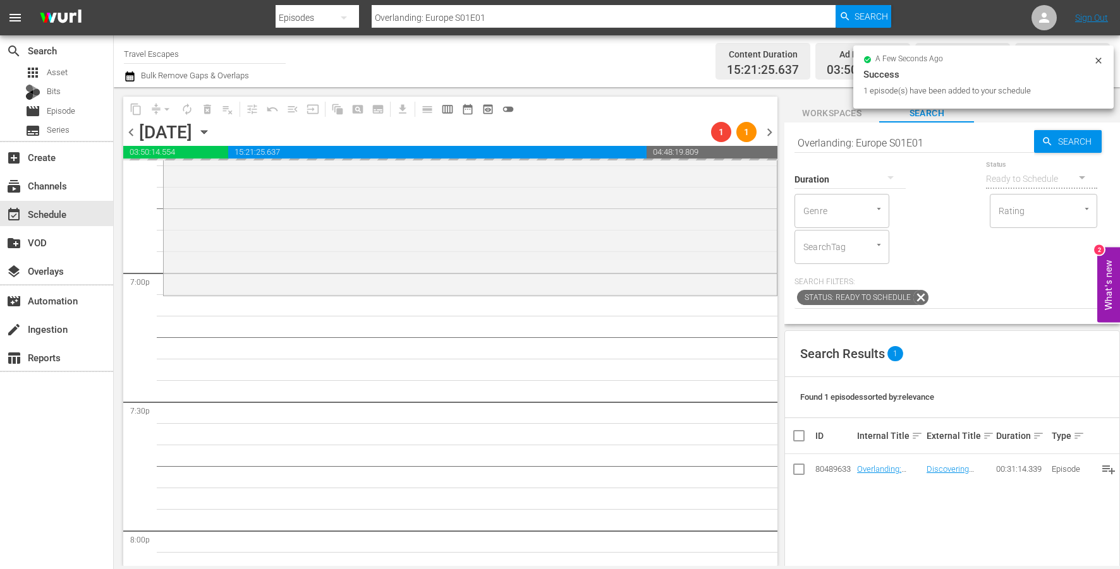
drag, startPoint x: 874, startPoint y: 468, endPoint x: 640, endPoint y: 8, distance: 516.1
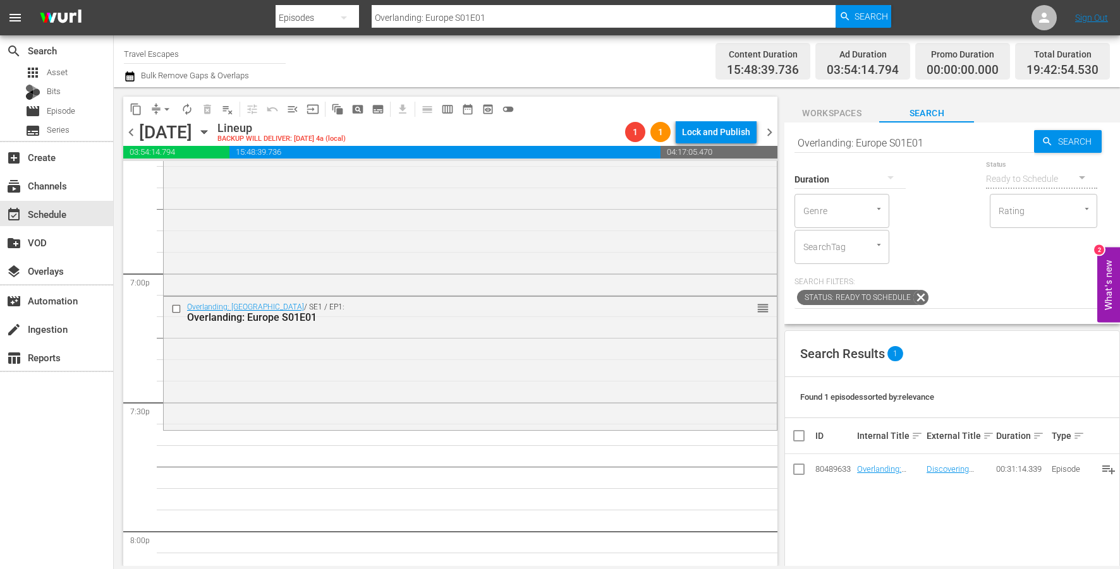
click at [898, 143] on input "Overlanding: Europe S01E01" at bounding box center [914, 143] width 240 height 30
paste input "TODO BIEN 105"
type input "TODO BIEN 105"
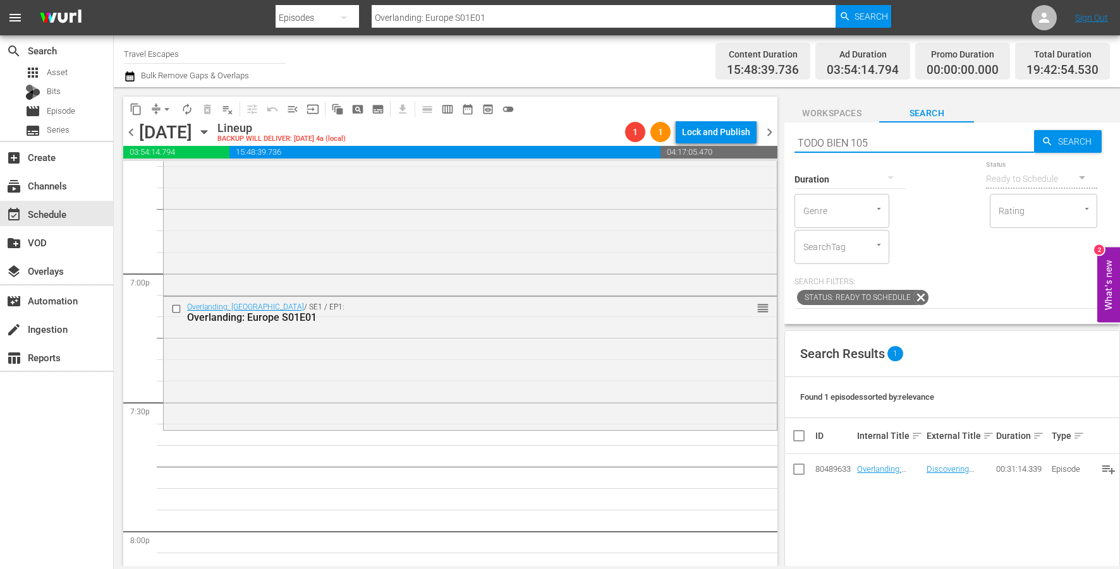
click at [853, 142] on input "TODO BIEN 105" at bounding box center [914, 143] width 240 height 30
type input "TODO BIEN 105"
type input "TODO BIEN s01e05"
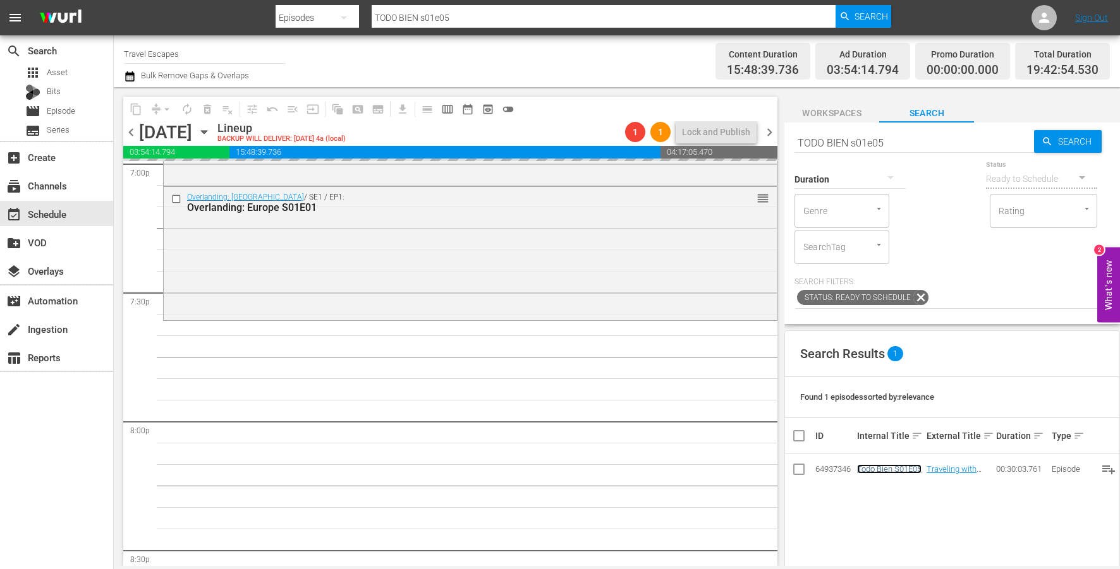
scroll to position [4900, 0]
drag, startPoint x: 887, startPoint y: 464, endPoint x: 530, endPoint y: 33, distance: 559.4
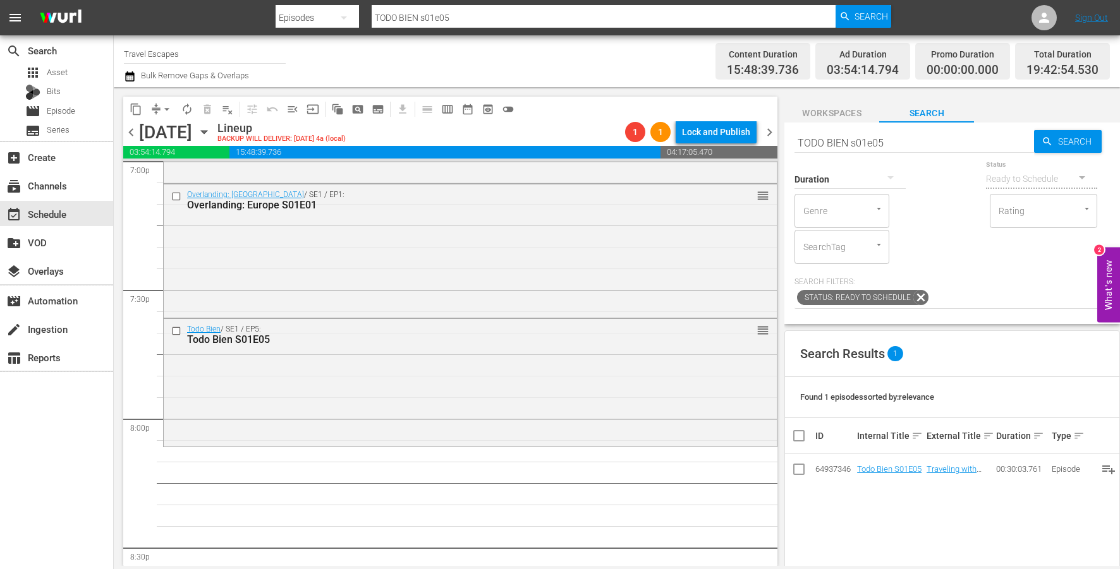
click at [880, 135] on input "TODO BIEN s01e05" at bounding box center [914, 143] width 240 height 30
paste input "Raw Travel S01E19"
type input "Raw Travel S01E19"
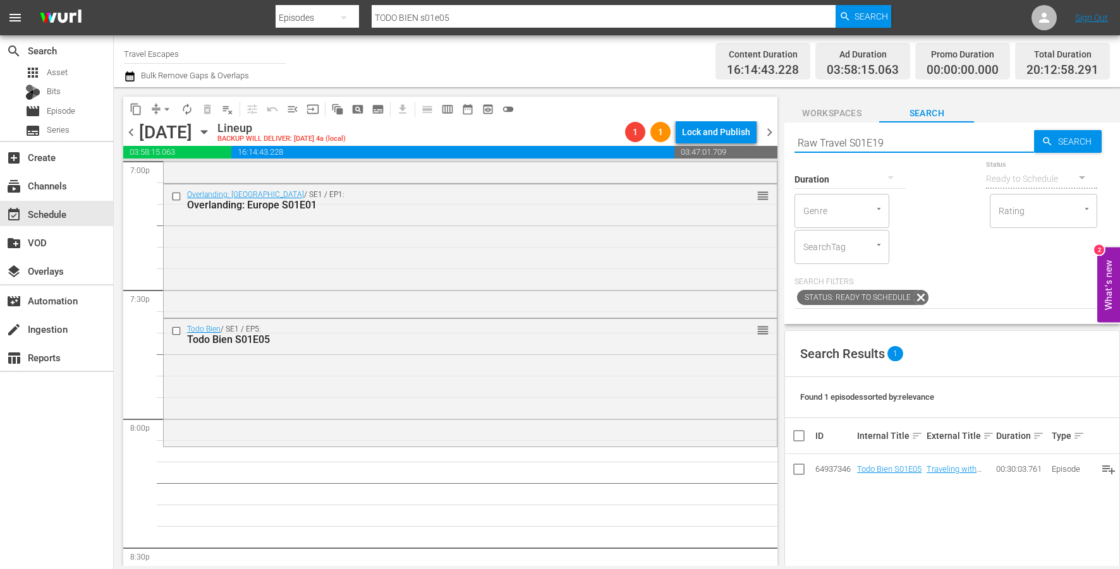
type input "Raw Travel S01E19"
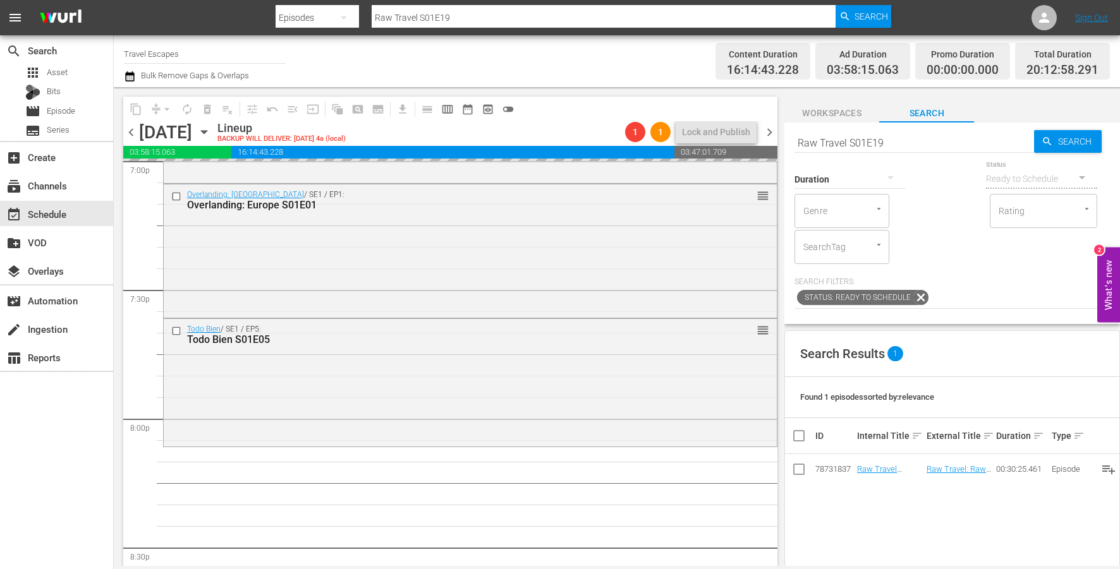
drag, startPoint x: 869, startPoint y: 466, endPoint x: 529, endPoint y: 1, distance: 575.7
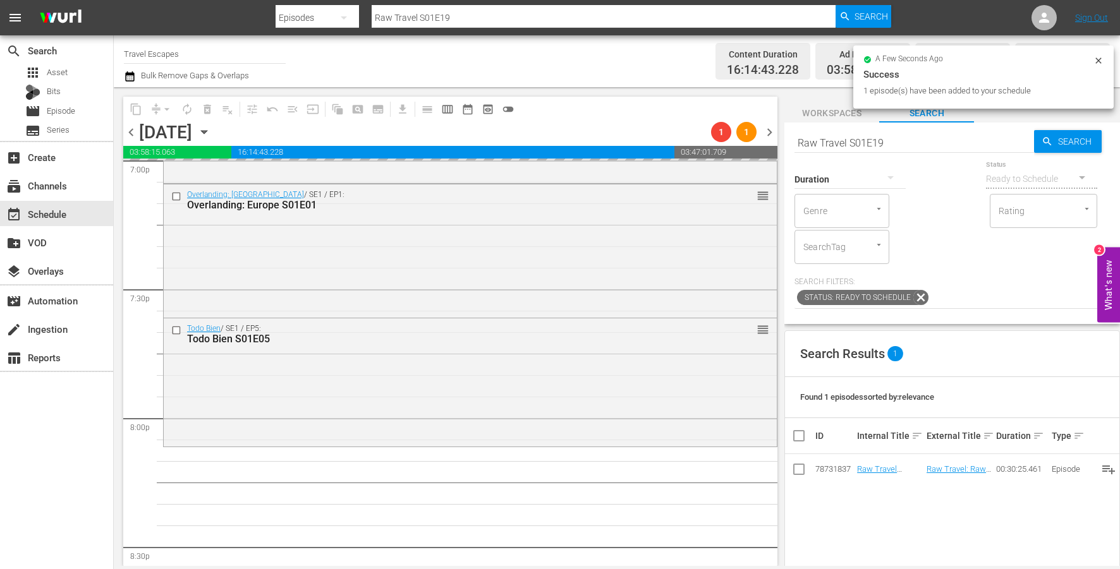
click at [906, 144] on input "Raw Travel S01E19" at bounding box center [914, 143] width 240 height 30
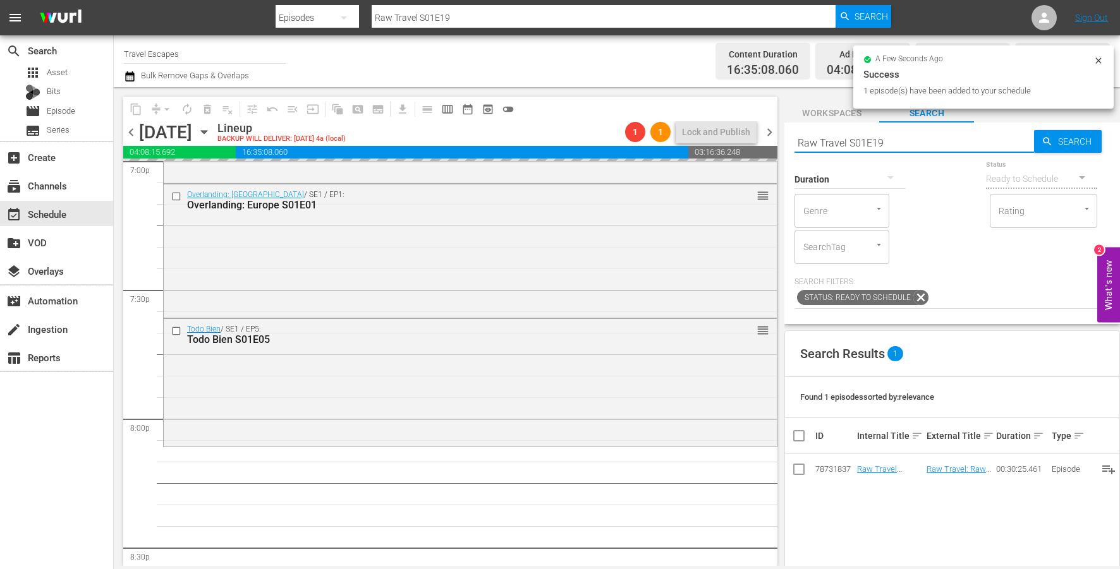
paste input "Joanna Lumley in the Land of the Northern Lights S01E03"
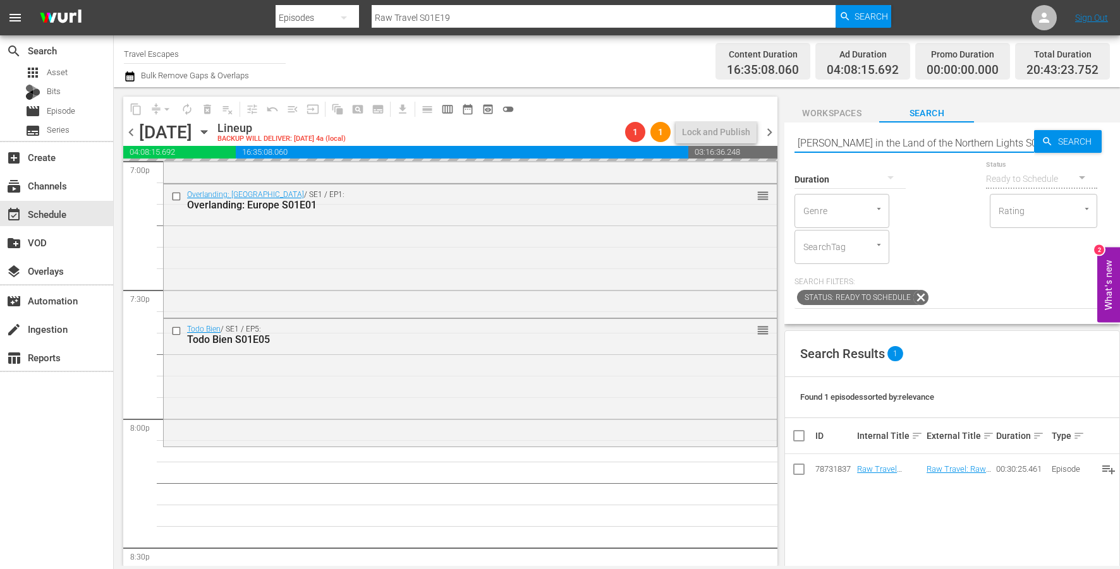
type input "Joanna Lumley in the Land of the Northern Lights S01E03"
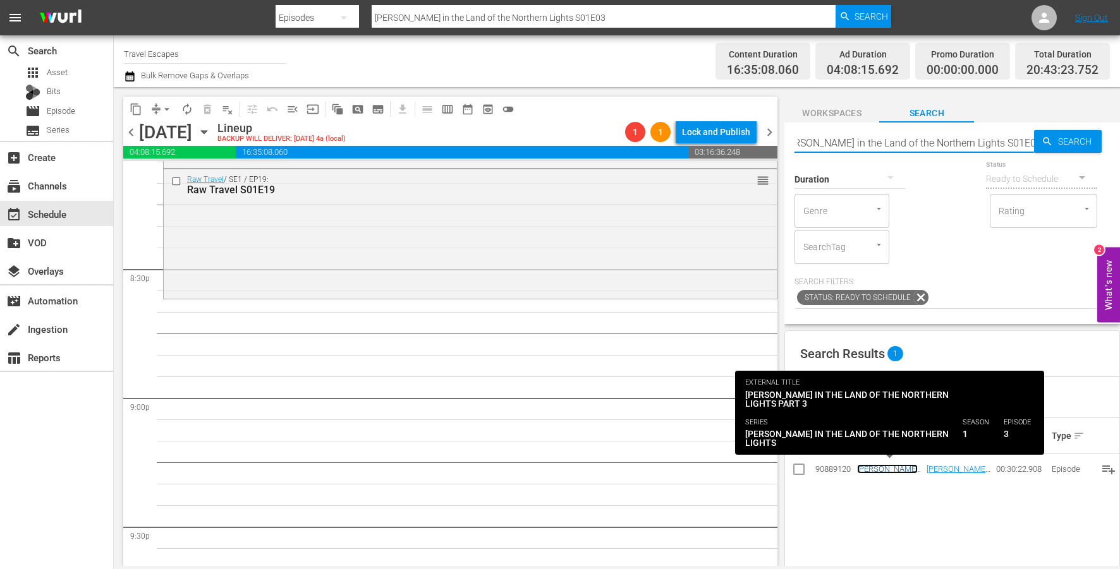
scroll to position [0, 0]
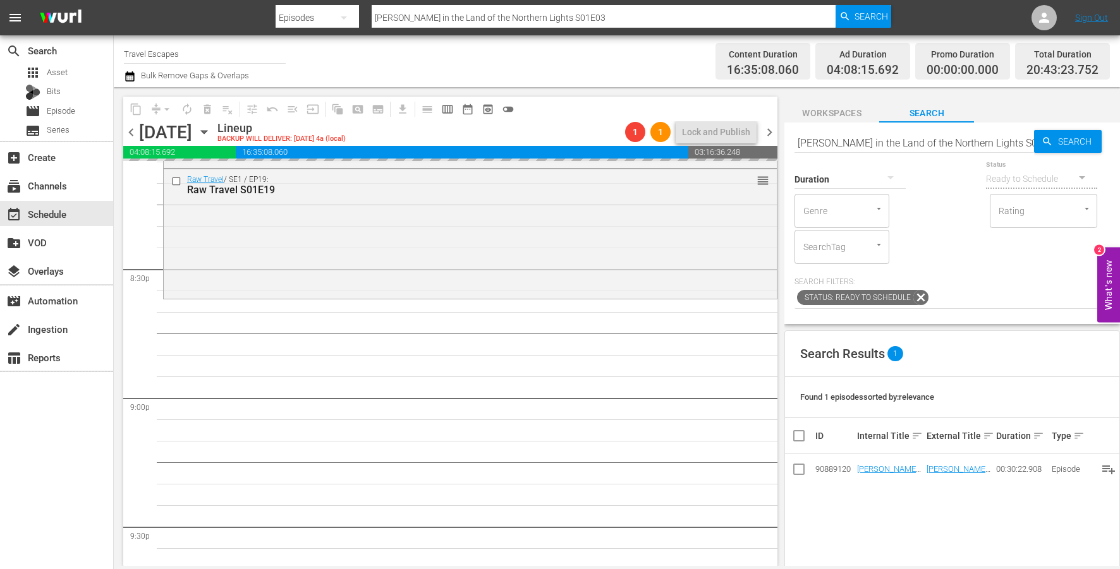
drag, startPoint x: 877, startPoint y: 470, endPoint x: 537, endPoint y: 47, distance: 542.6
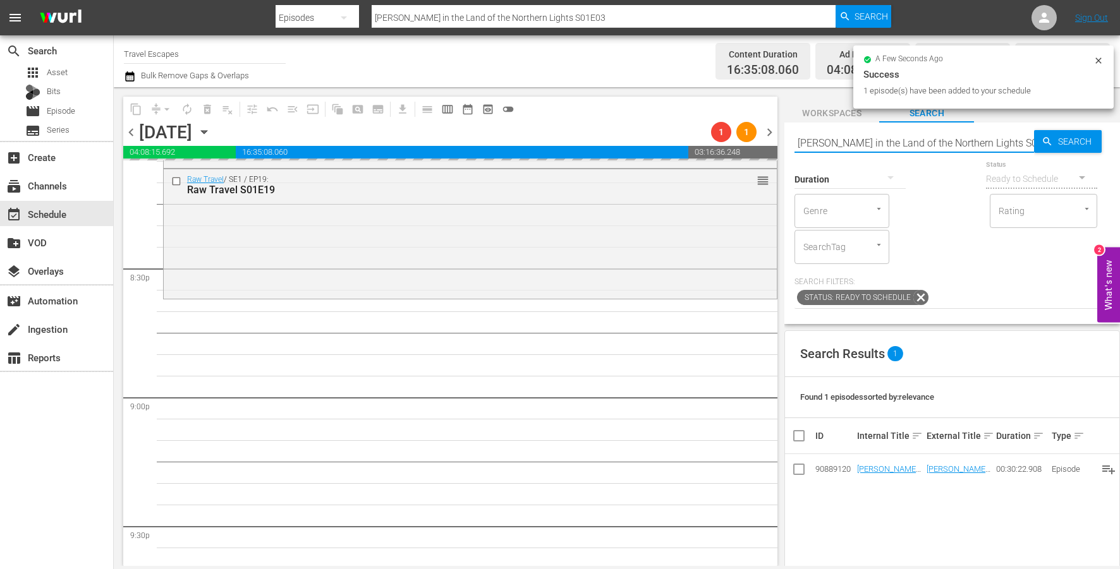
click at [880, 147] on input "Joanna Lumley in the Land of the Northern Lights S01E03" at bounding box center [914, 143] width 240 height 30
paste input "At Her Majesty's Service S01E01"
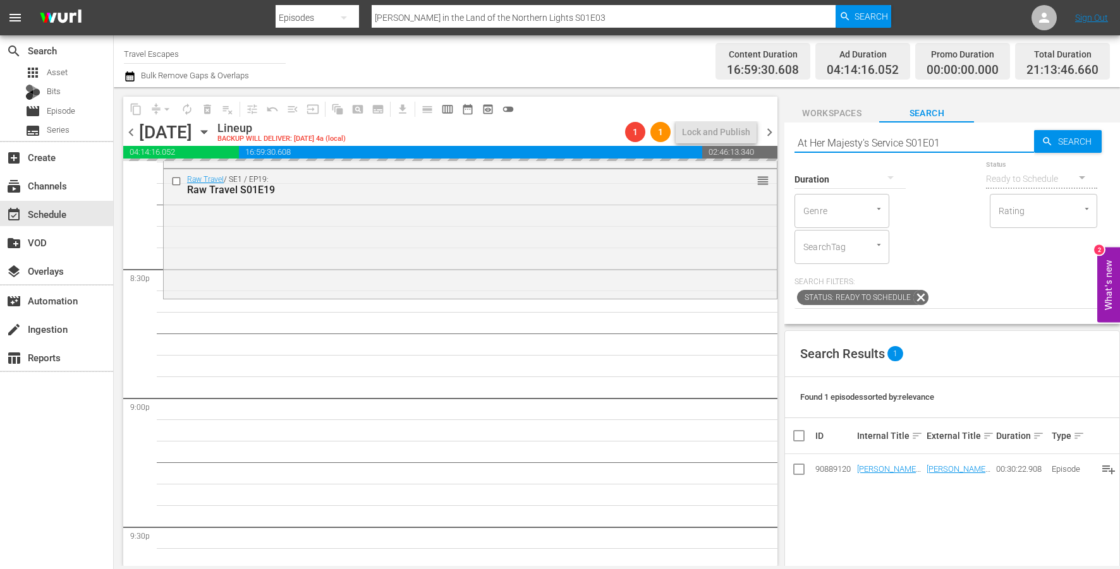
type input "At Her Majesty's Service S01E01"
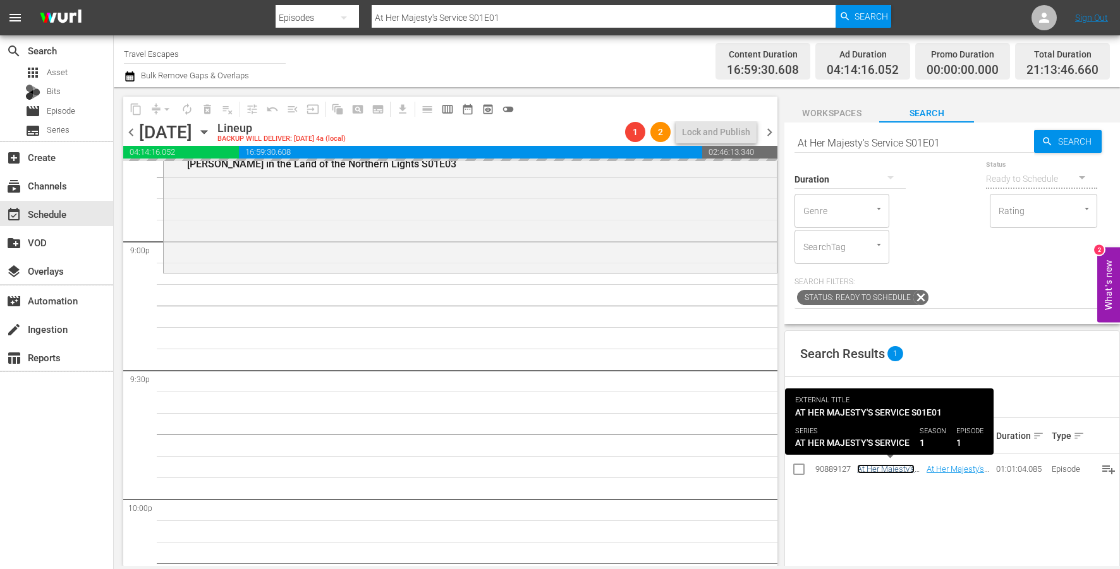
scroll to position [5342, 0]
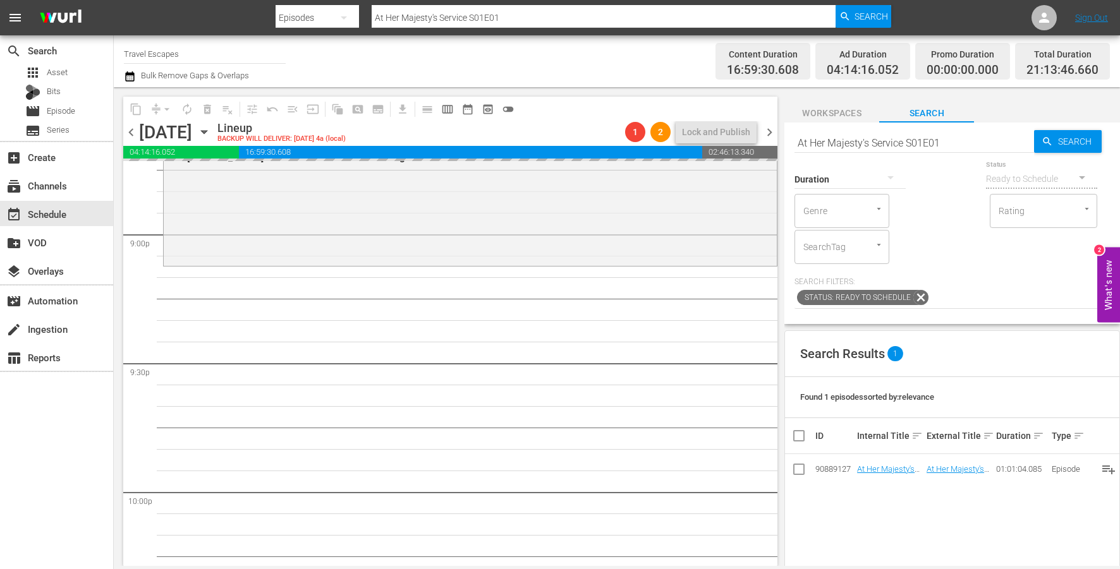
drag, startPoint x: 914, startPoint y: 466, endPoint x: 519, endPoint y: 21, distance: 595.0
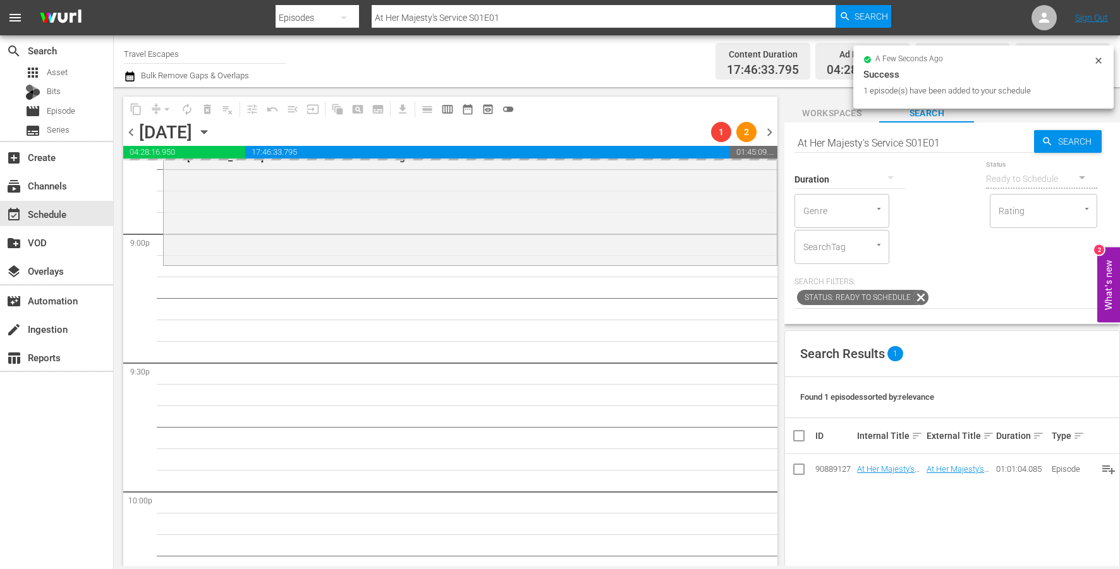
click at [838, 137] on input "At Her Majesty's Service S01E01" at bounding box center [914, 143] width 240 height 30
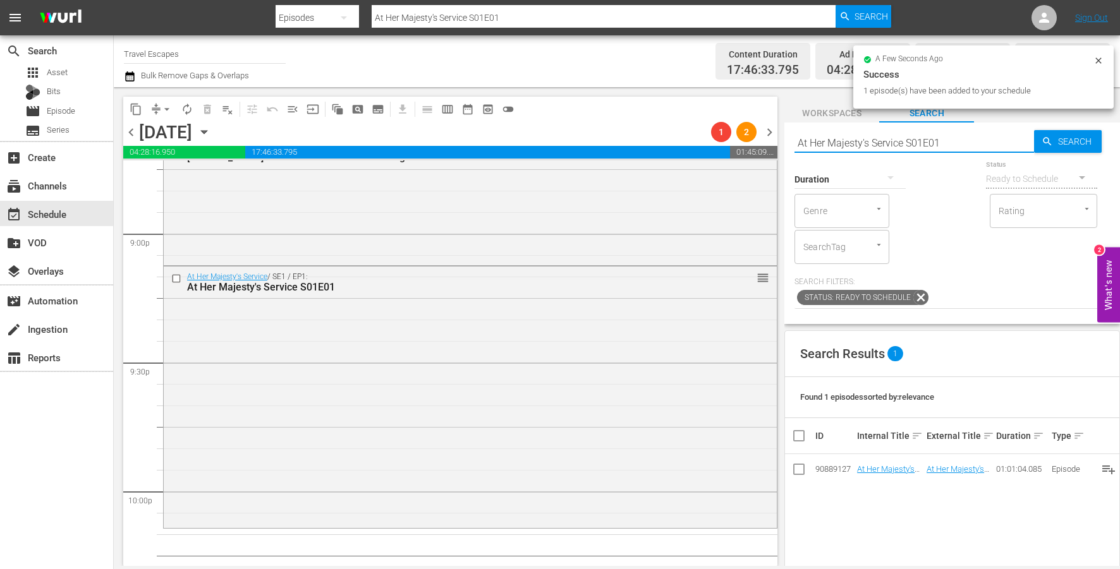
paste input "Exotic Destinations 101 s01e07"
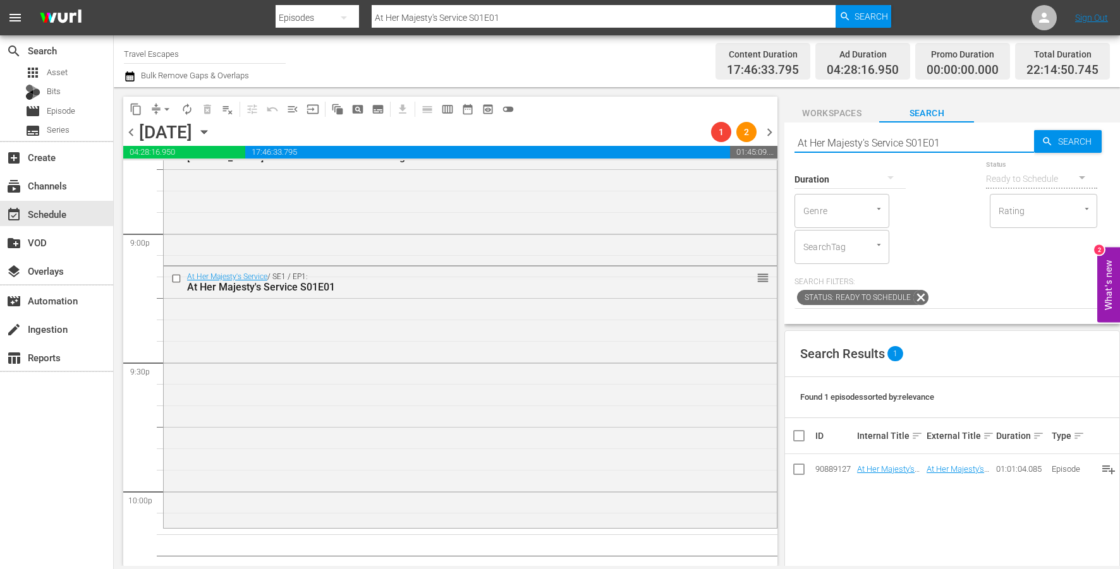
type input "Exotic Destinations 101 s01e07"
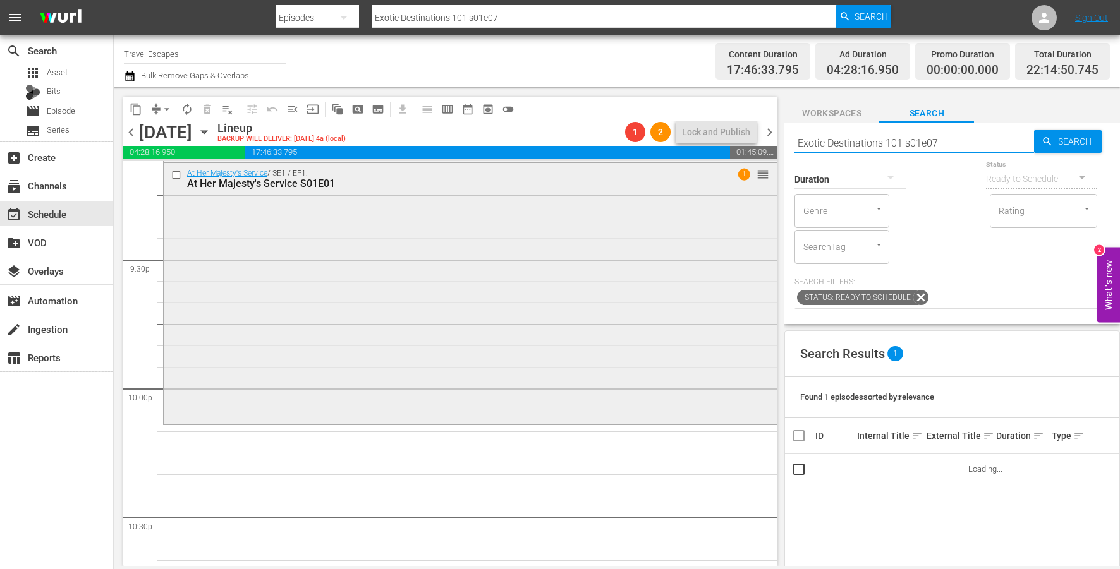
scroll to position [5457, 0]
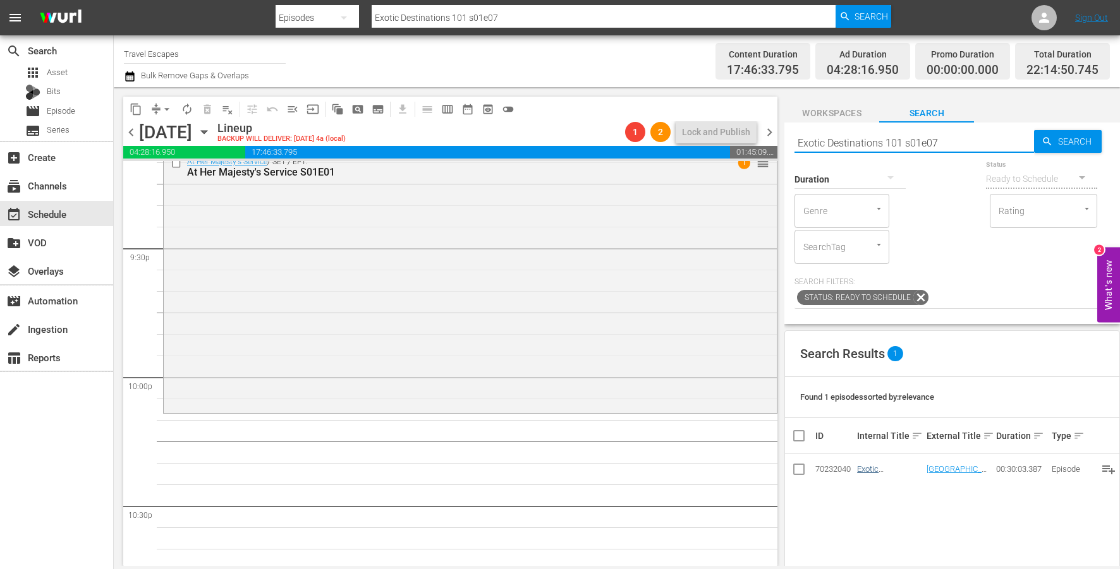
type input "Exotic Destinations 101 s01e07"
drag, startPoint x: 865, startPoint y: 468, endPoint x: 497, endPoint y: 4, distance: 592.1
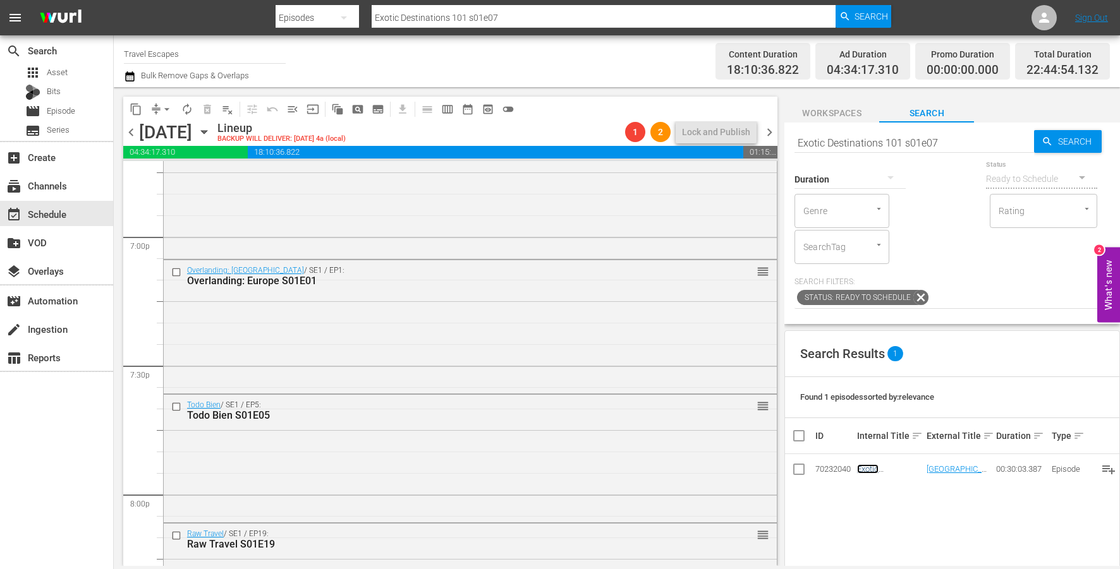
scroll to position [4820, 0]
click at [178, 274] on input "checkbox" at bounding box center [177, 276] width 13 height 11
click at [176, 408] on input "checkbox" at bounding box center [177, 410] width 13 height 11
click at [177, 537] on input "checkbox" at bounding box center [177, 540] width 13 height 11
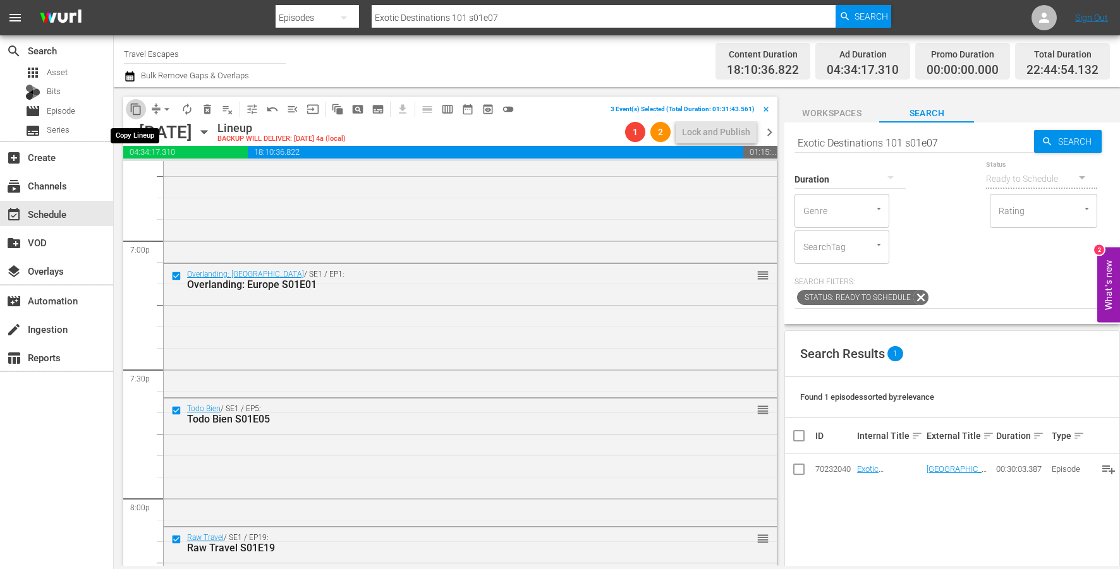
click at [138, 114] on span "content_copy" at bounding box center [136, 109] width 13 height 13
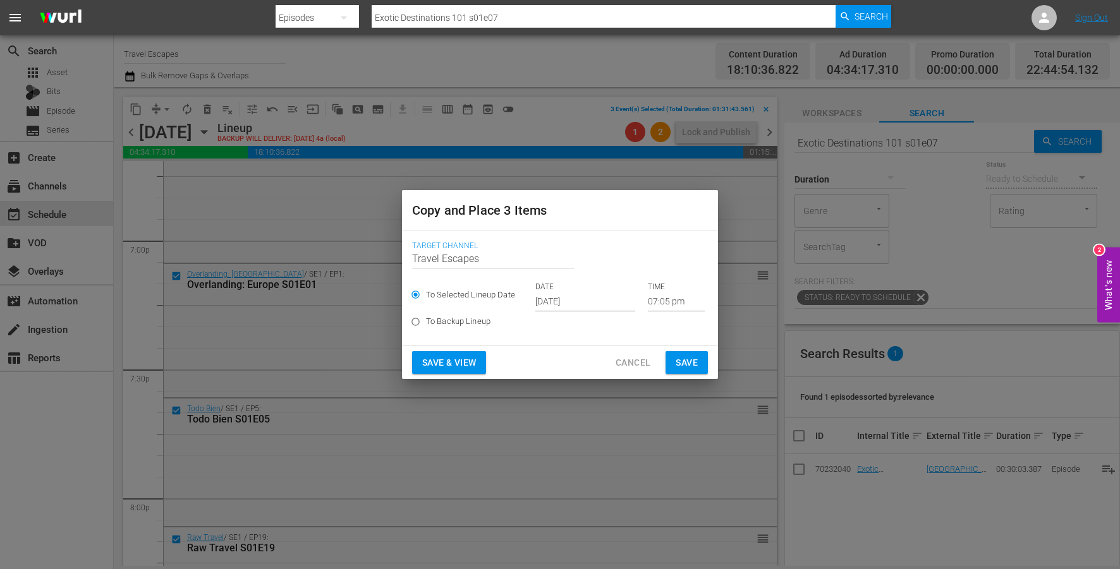
click at [551, 299] on input "[DATE]" at bounding box center [585, 302] width 100 height 19
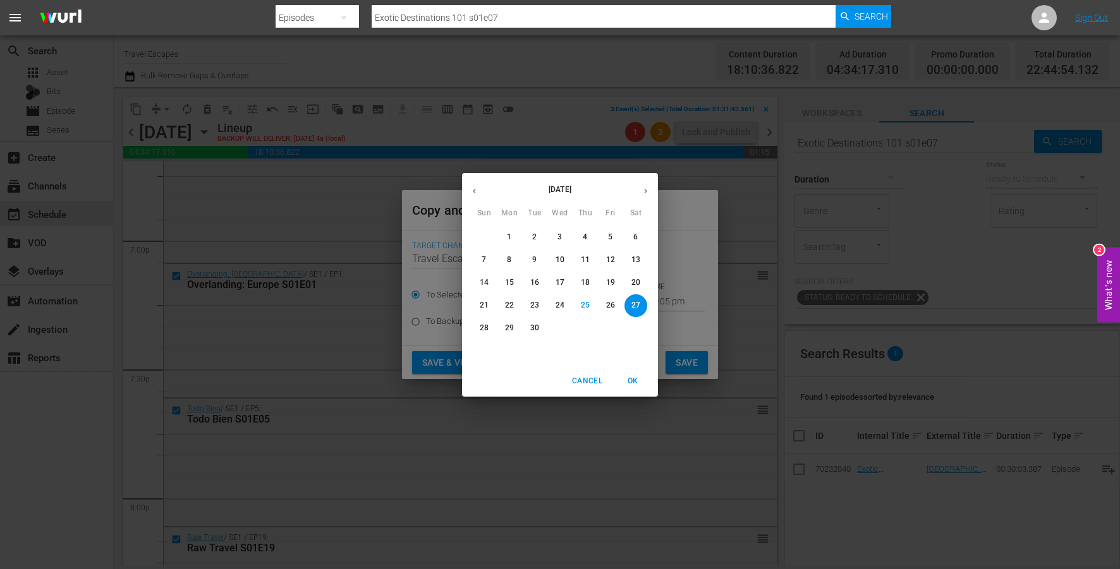
click at [645, 195] on icon "button" at bounding box center [645, 190] width 9 height 9
click at [640, 260] on span "11" at bounding box center [635, 260] width 23 height 11
type input "Oct 11th 2025"
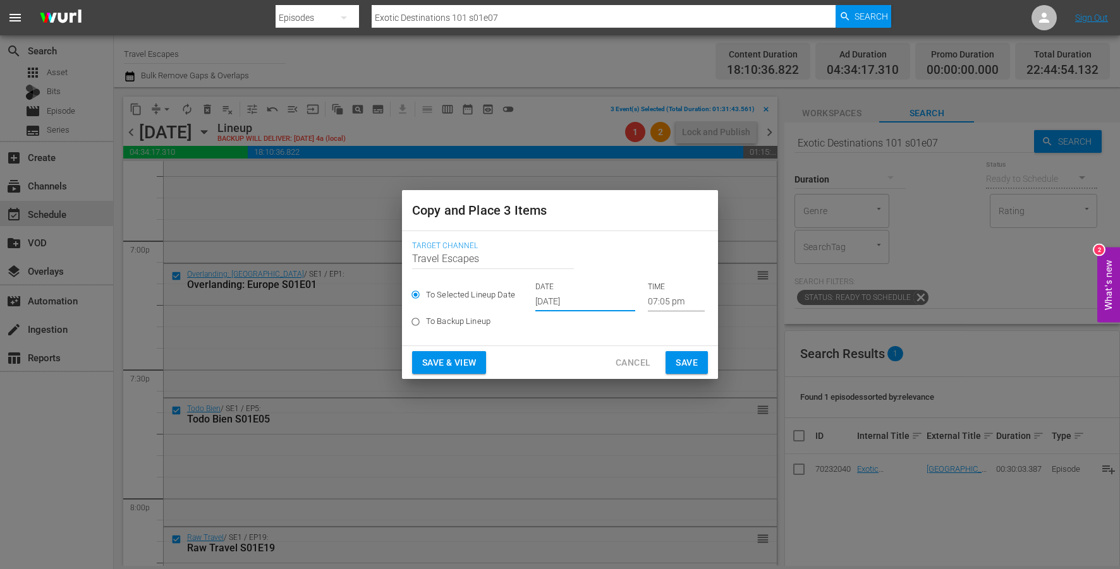
click at [648, 296] on input "07:05 pm" at bounding box center [676, 302] width 57 height 19
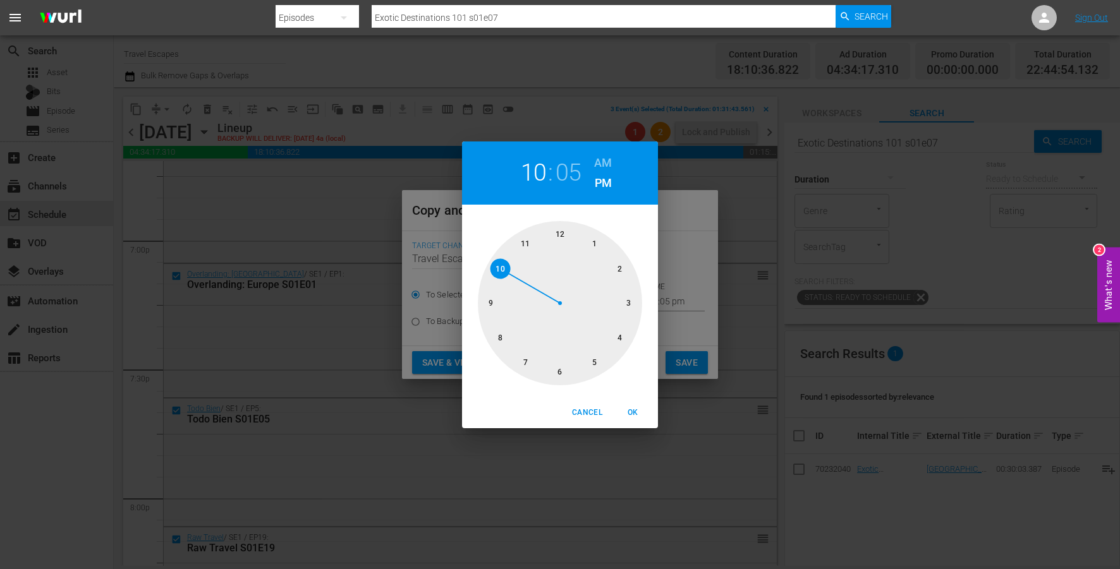
click at [511, 272] on div at bounding box center [560, 303] width 164 height 164
click at [561, 370] on div at bounding box center [560, 303] width 164 height 164
click at [634, 414] on span "OK" at bounding box center [633, 412] width 30 height 13
type input "10:30 pm"
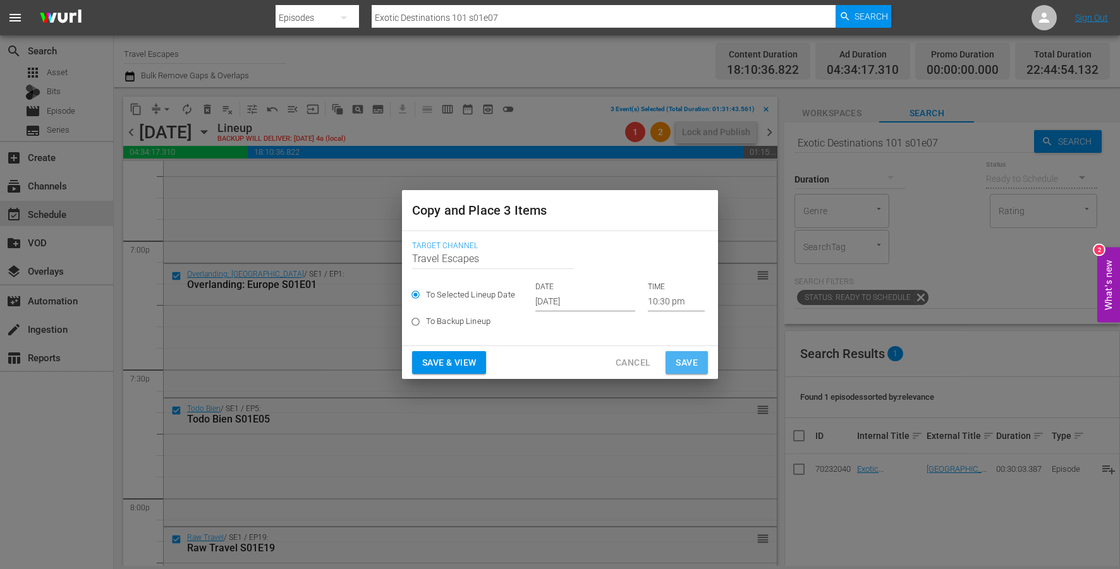
click at [682, 367] on span "Save" at bounding box center [687, 363] width 22 height 16
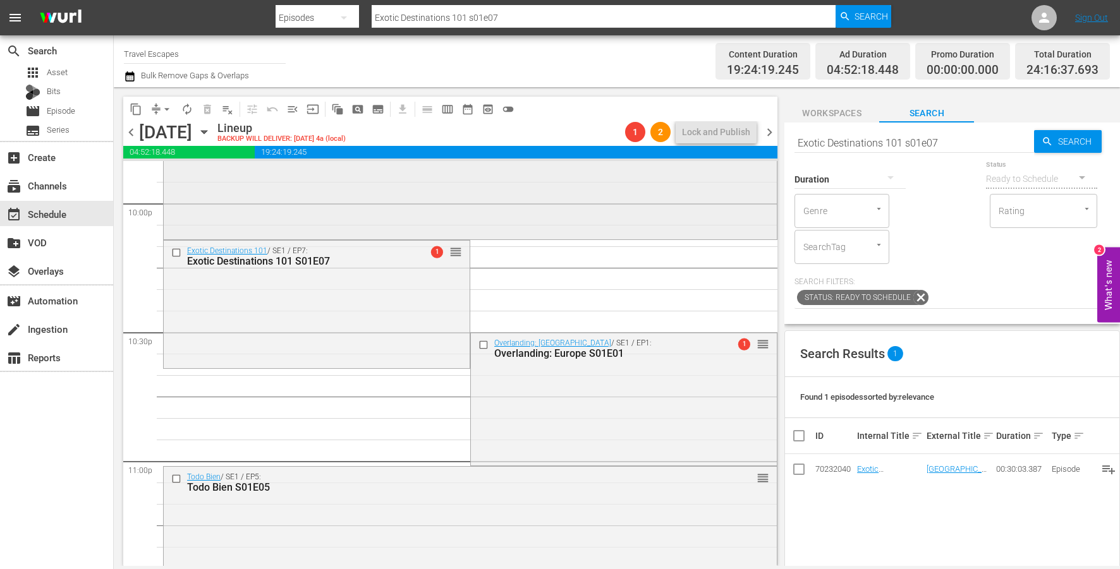
scroll to position [5791, 0]
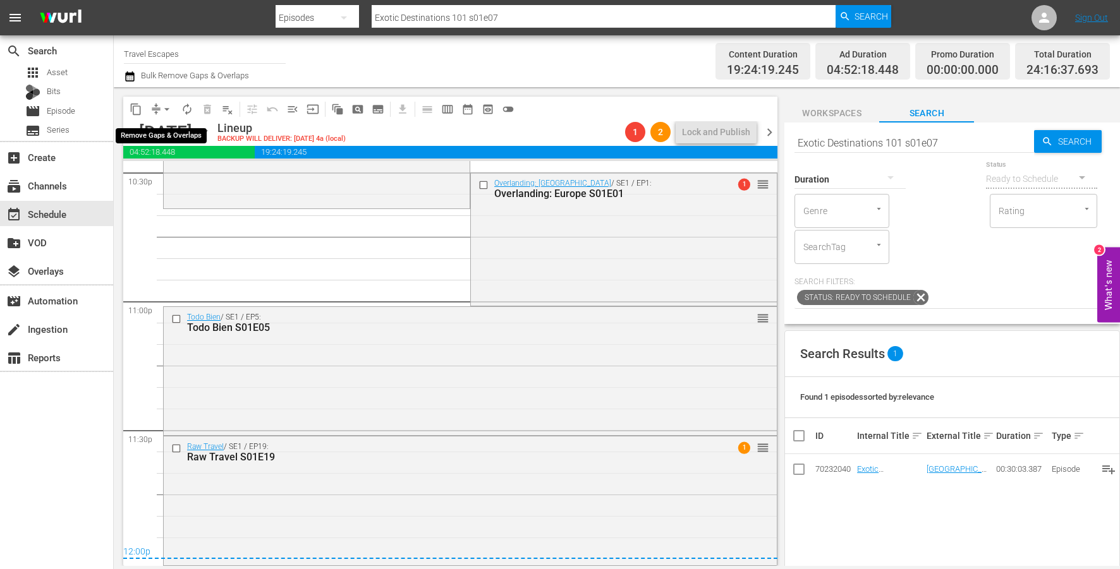
click at [165, 107] on span "arrow_drop_down" at bounding box center [167, 109] width 13 height 13
click at [171, 172] on li "Align to End of Previous Day" at bounding box center [167, 176] width 133 height 21
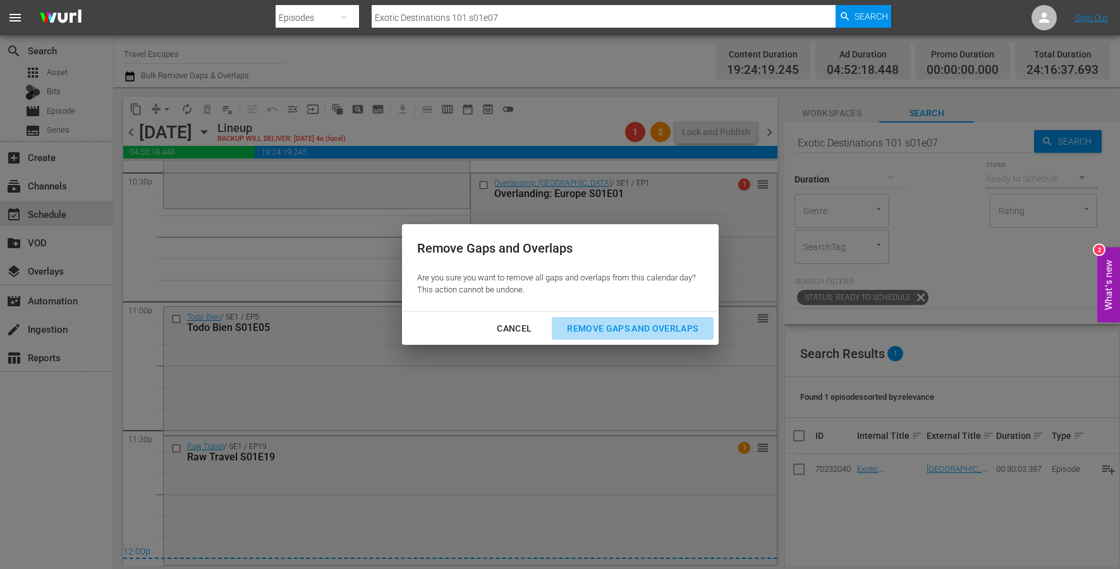
click at [667, 325] on div "Remove Gaps and Overlaps" at bounding box center [632, 329] width 151 height 16
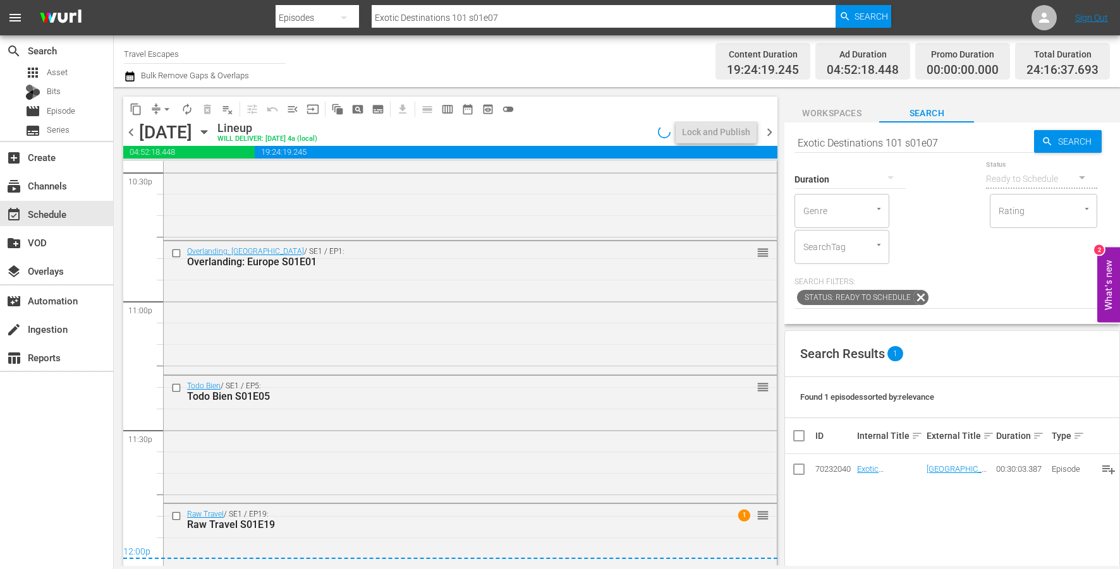
scroll to position [5859, 0]
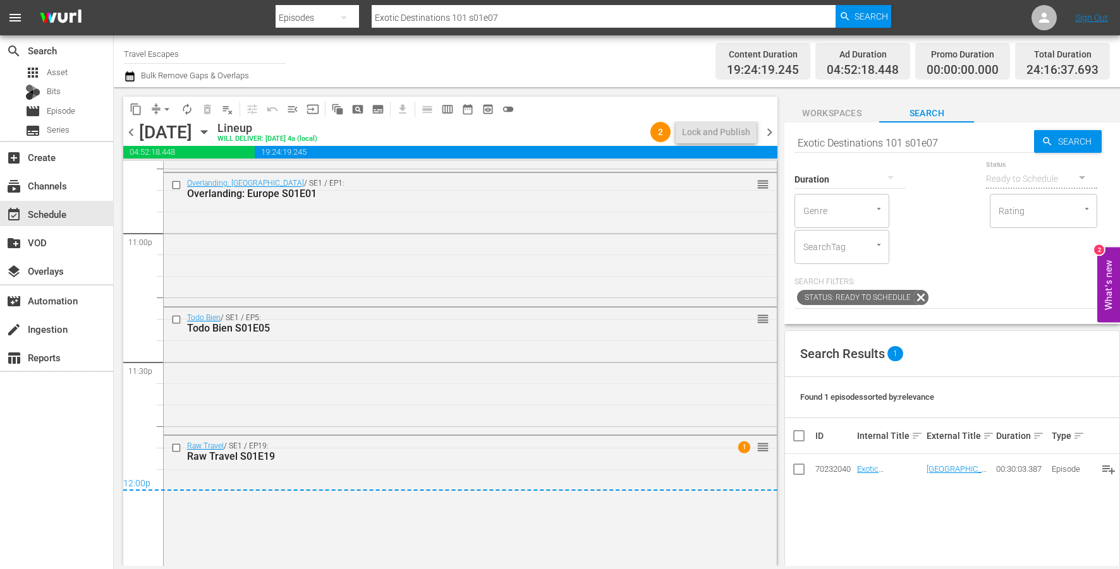
click at [380, 513] on div "Raw Travel / SE1 / EP19: Raw Travel S01E19 1 reorder" at bounding box center [470, 499] width 613 height 127
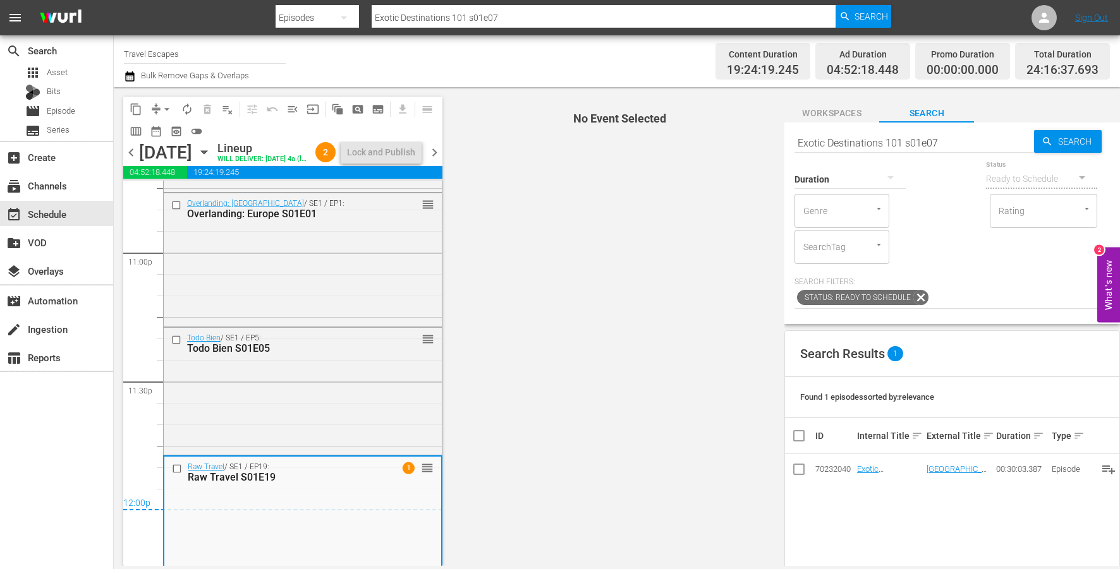
scroll to position [5899, 0]
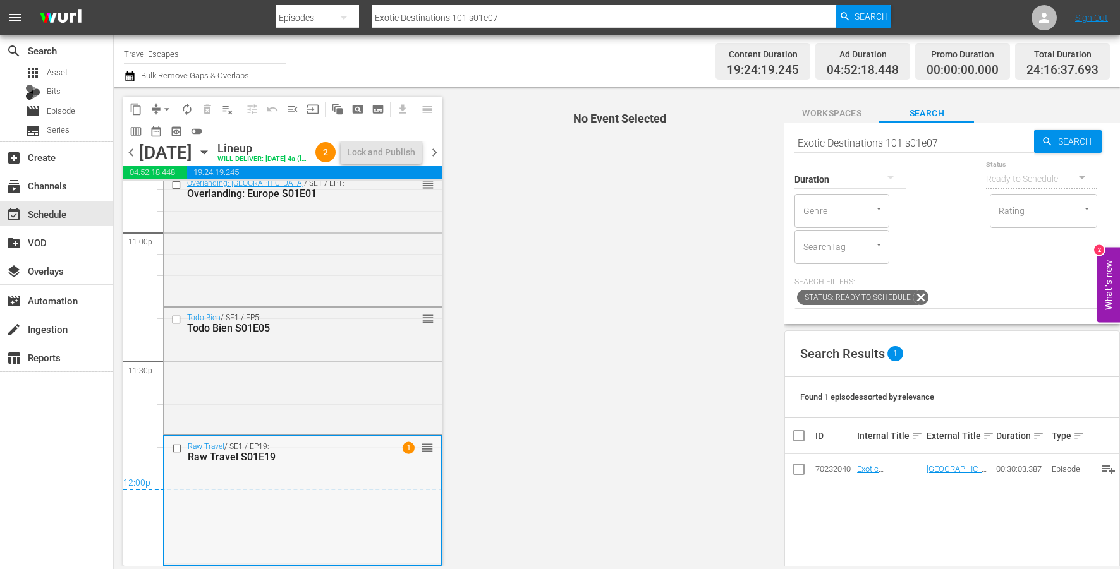
click at [334, 502] on div "Raw Travel / SE1 / EP19: Raw Travel S01E19 1 reorder" at bounding box center [302, 500] width 277 height 127
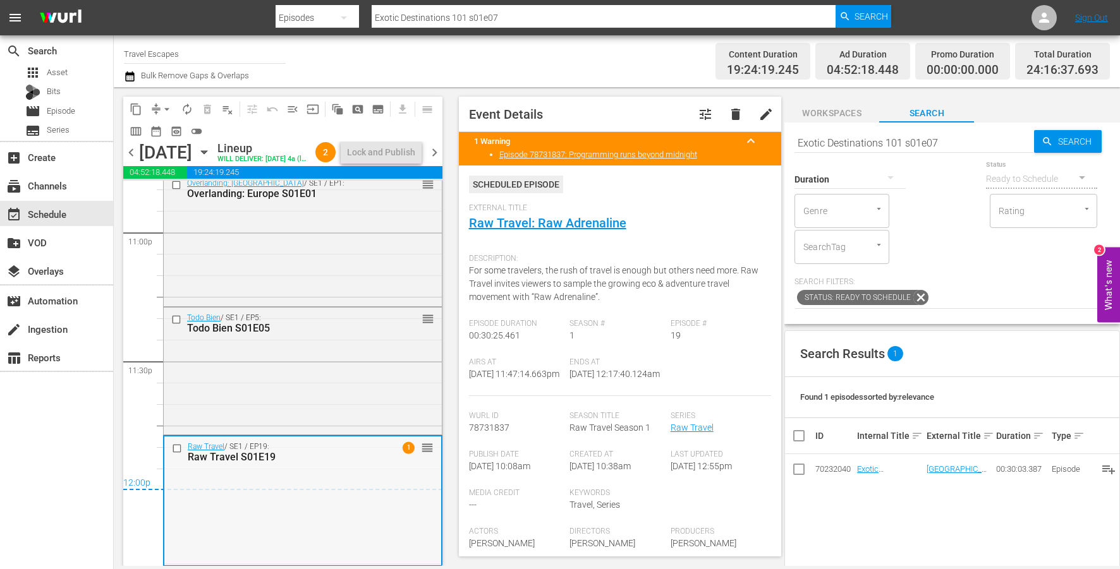
click at [308, 508] on div "Raw Travel / SE1 / EP19: Raw Travel S01E19 1 reorder" at bounding box center [302, 500] width 277 height 127
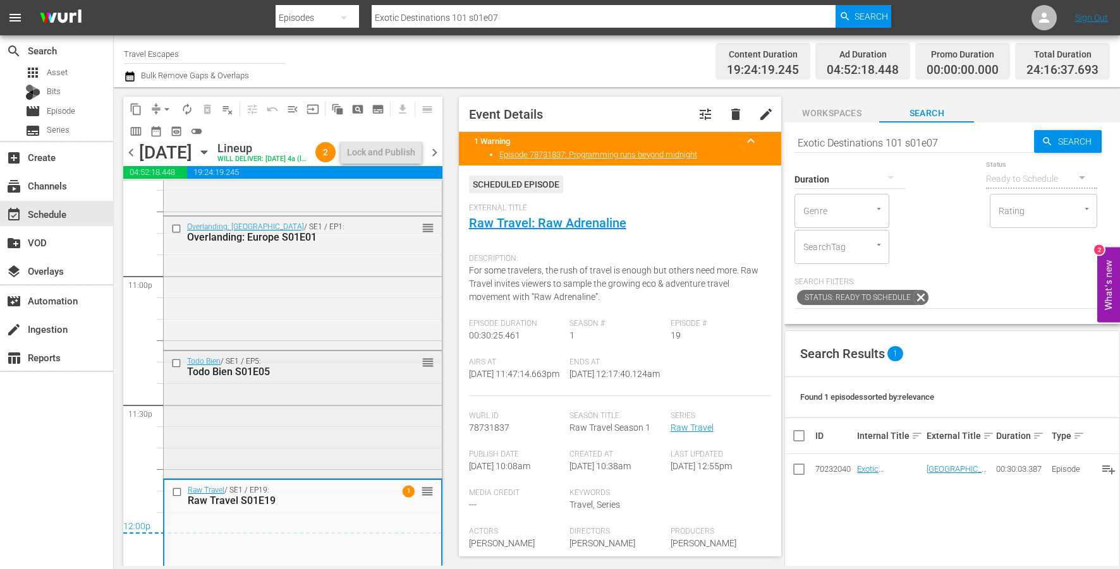
scroll to position [5899, 0]
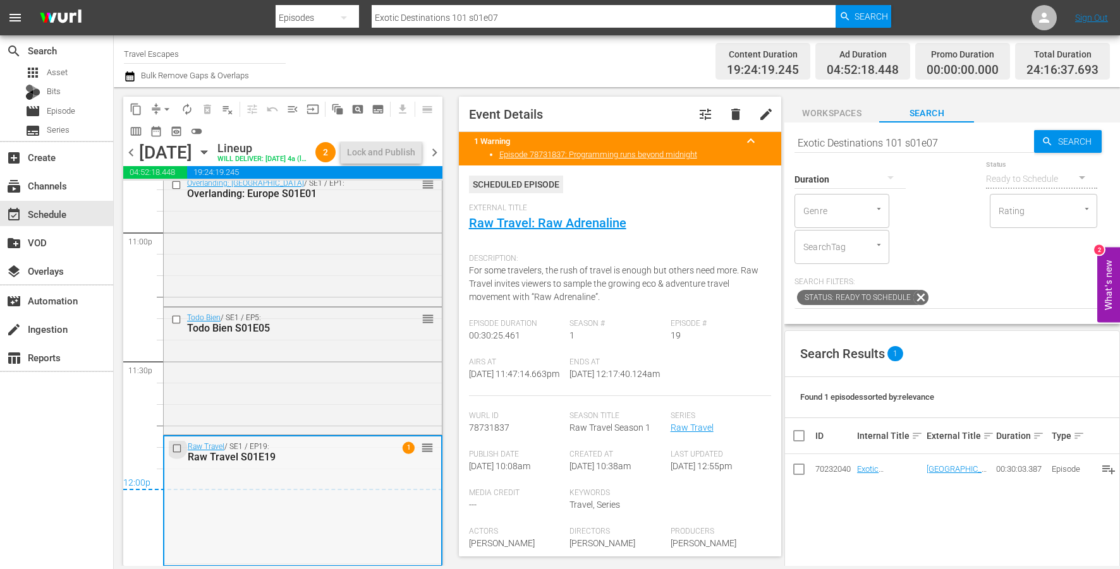
click at [178, 449] on input "checkbox" at bounding box center [178, 449] width 13 height 11
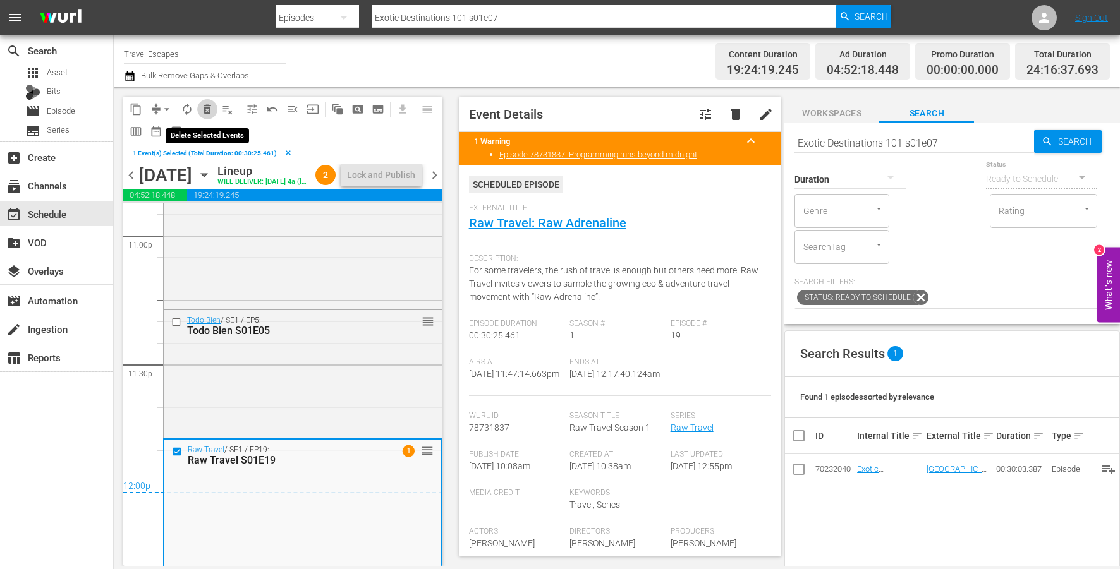
click at [209, 110] on span "delete_forever_outlined" at bounding box center [207, 109] width 13 height 13
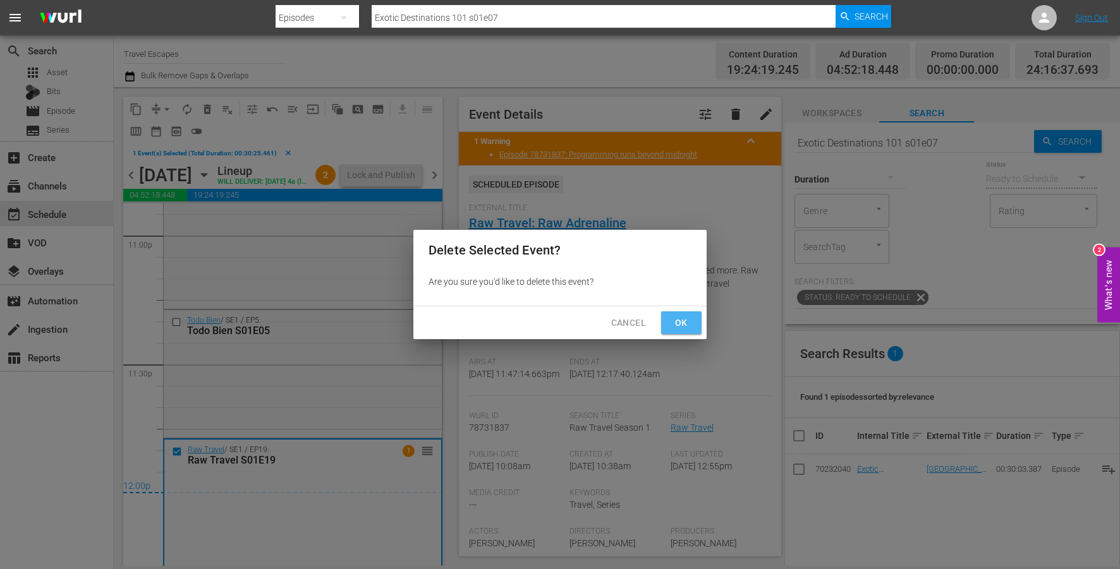
click at [669, 324] on button "Ok" at bounding box center [681, 323] width 40 height 23
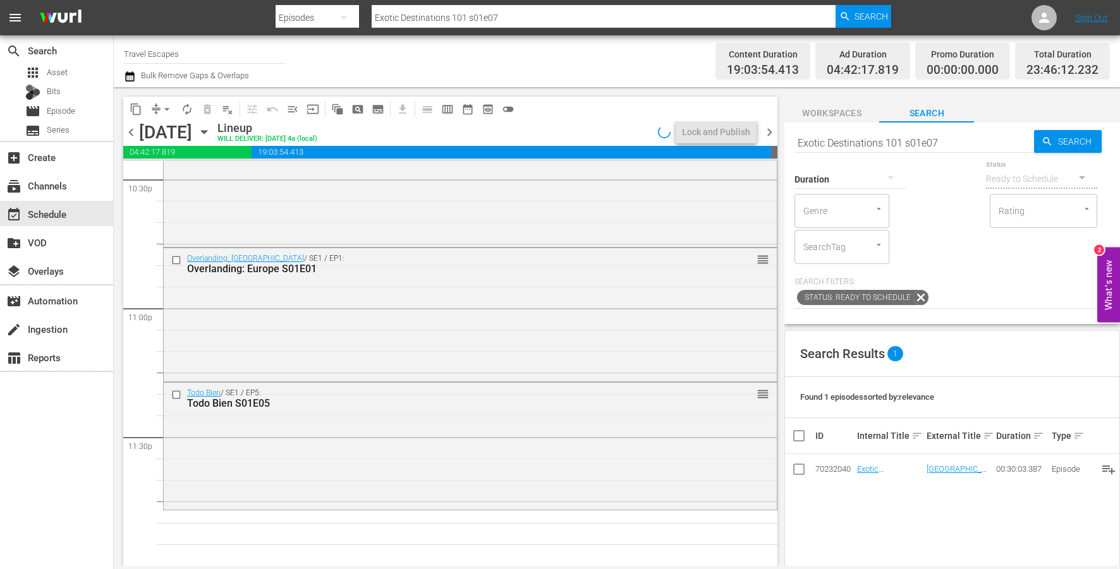
scroll to position [5783, 0]
click at [916, 144] on input "Exotic Destinations 101 s01e07" at bounding box center [914, 143] width 240 height 30
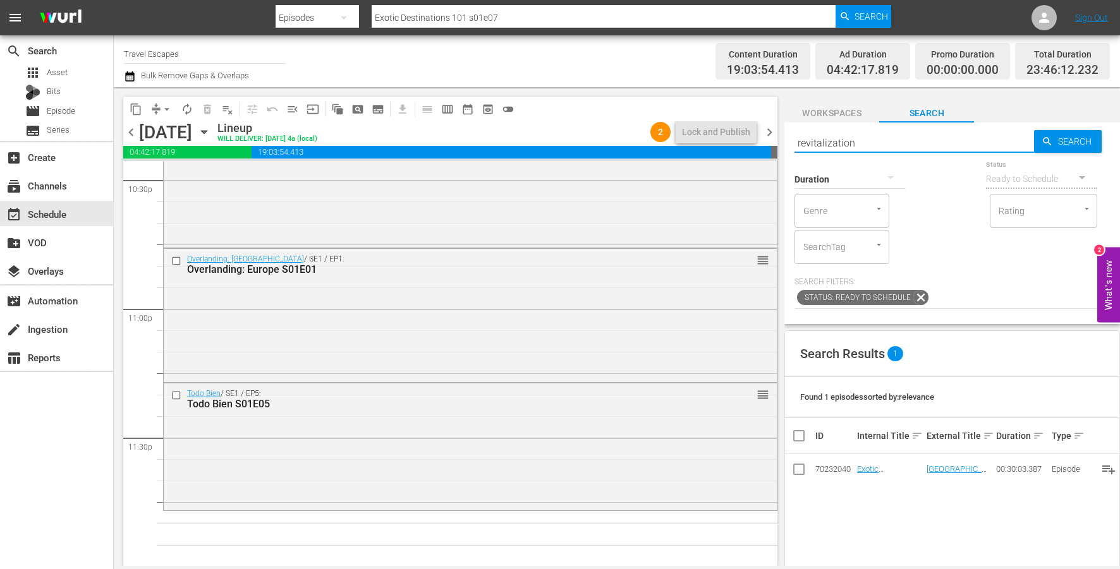
type input "revitalization"
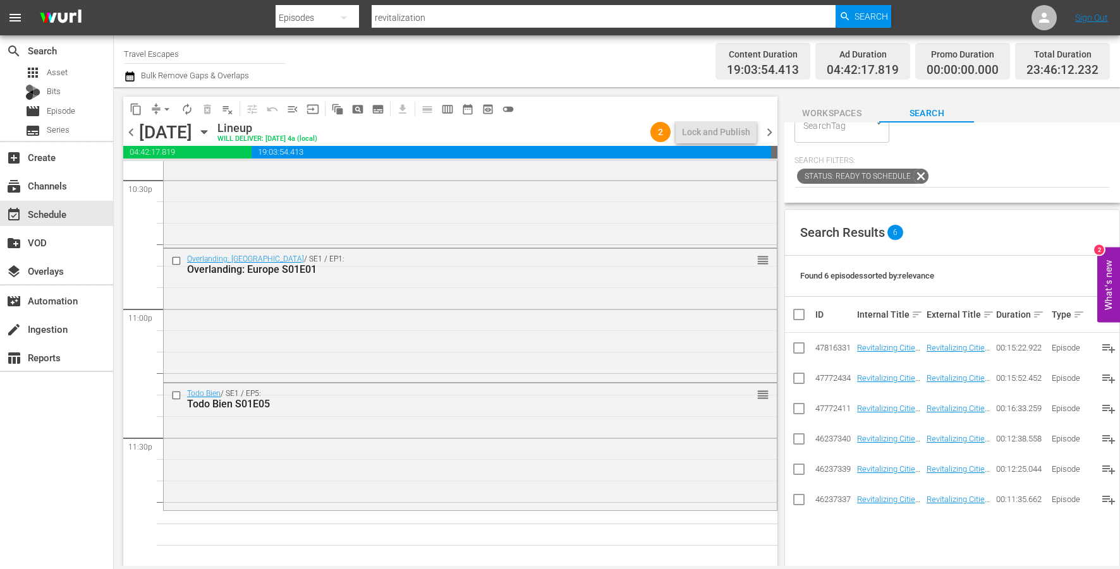
scroll to position [0, 0]
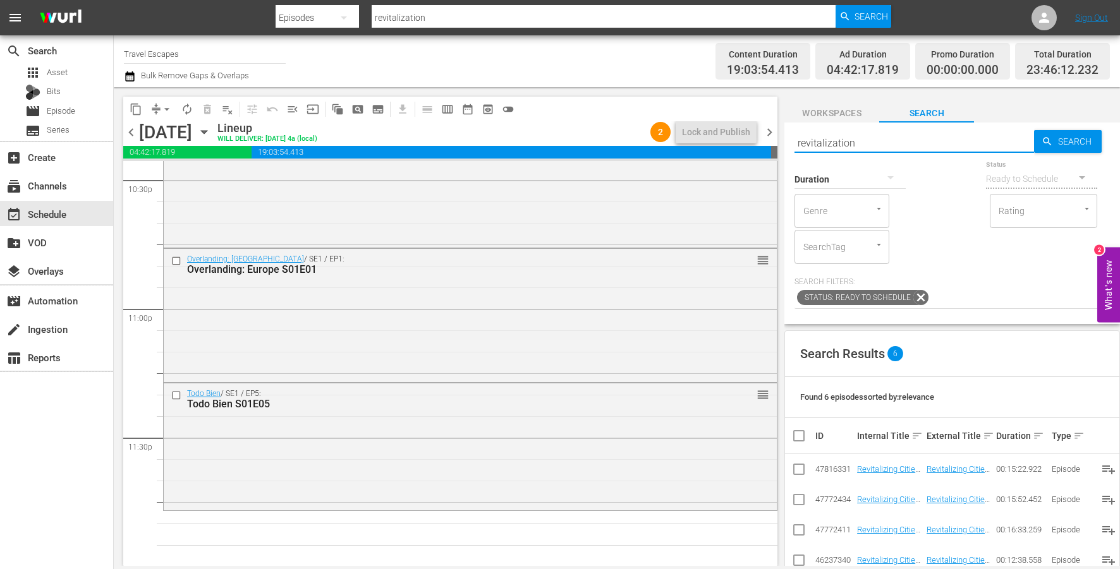
click at [860, 146] on input "revitalization" at bounding box center [914, 143] width 240 height 30
type input "aal"
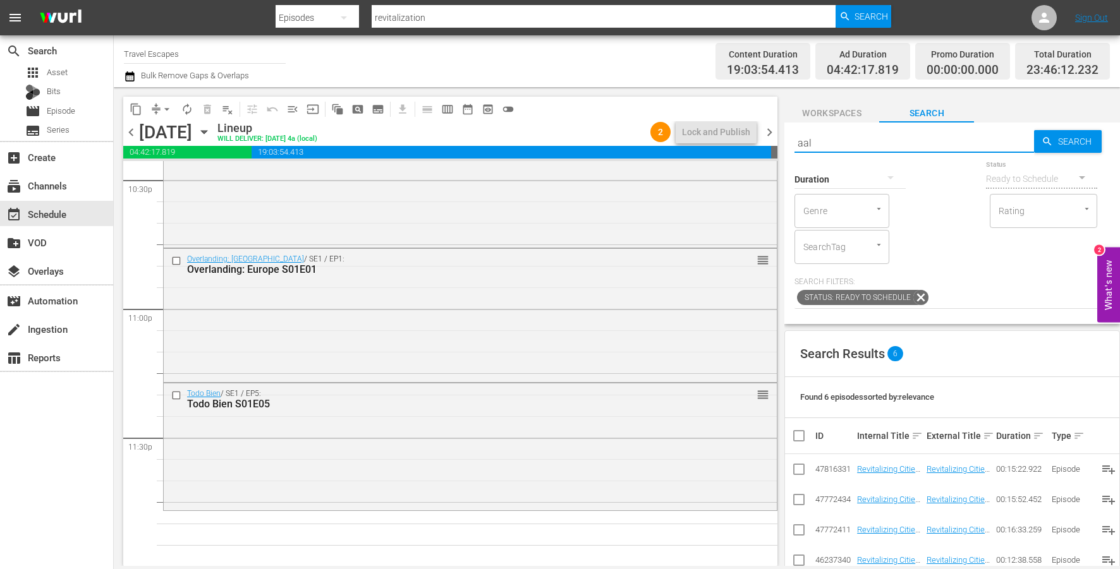
type input "aal"
type input "a"
type input "foodie"
click at [889, 143] on input "foodie" at bounding box center [914, 143] width 240 height 30
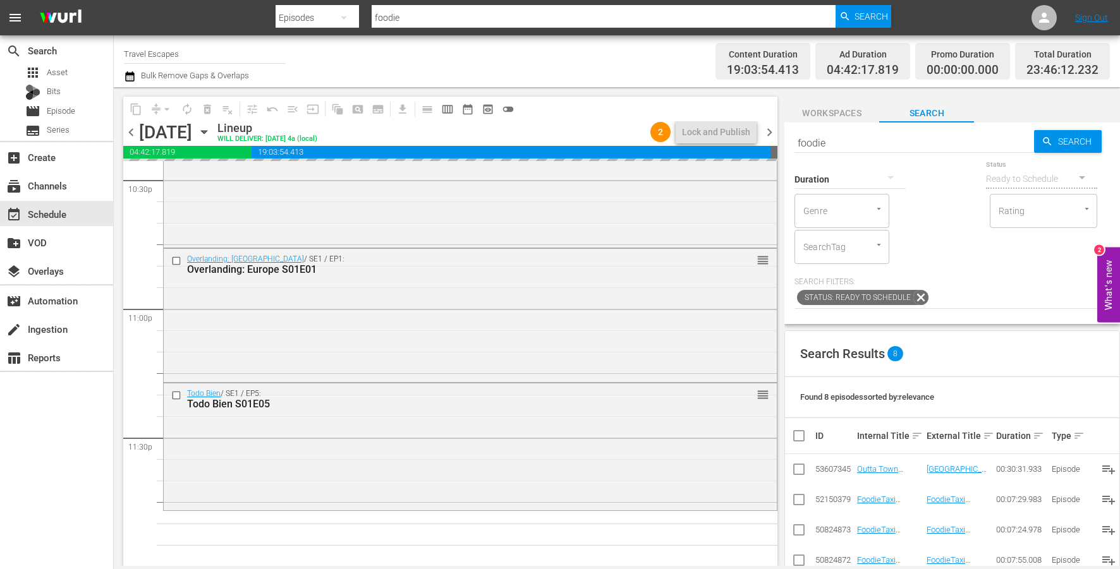
click at [889, 143] on input "foodie" at bounding box center [914, 143] width 240 height 30
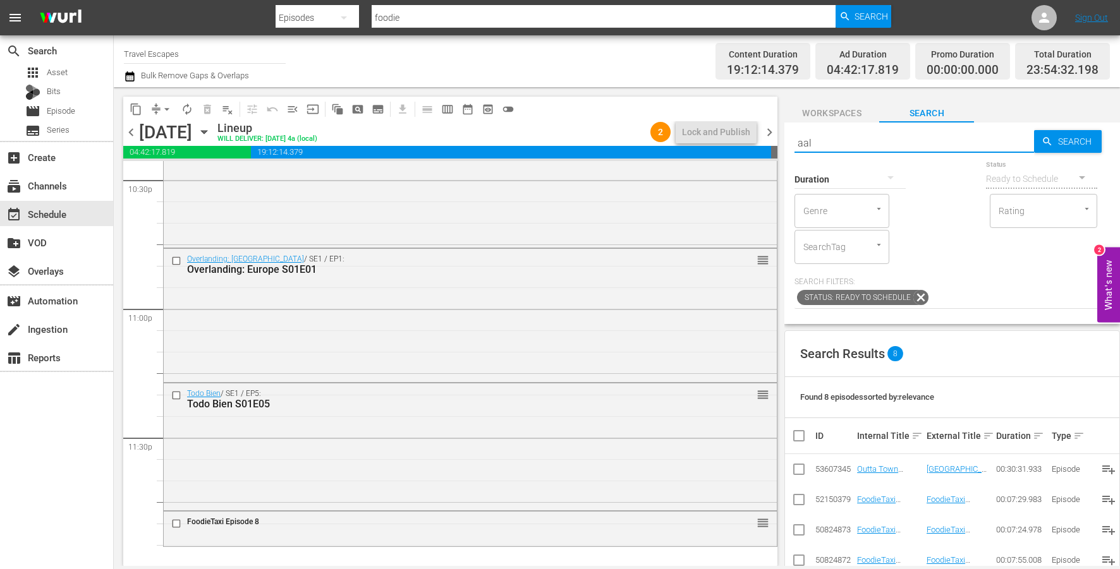
type input "aal"
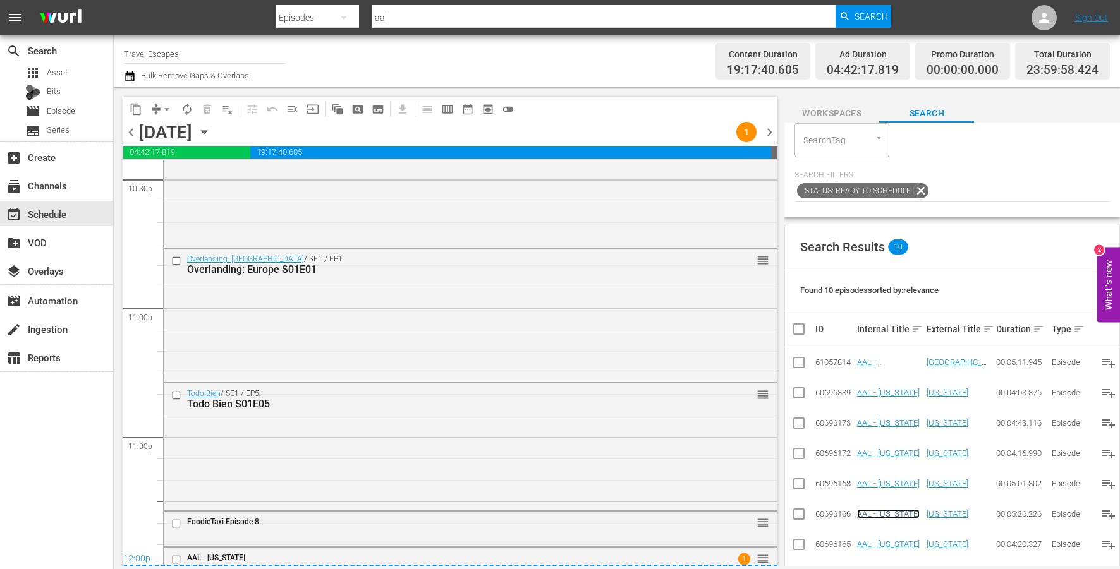
scroll to position [5787, 0]
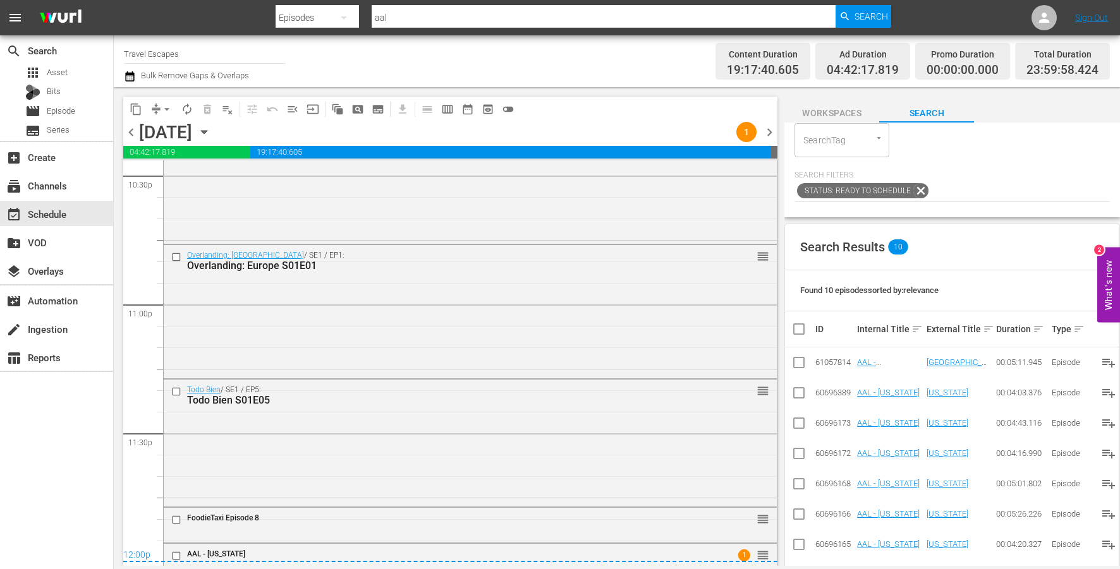
drag, startPoint x: 876, startPoint y: 516, endPoint x: 336, endPoint y: 3, distance: 744.8
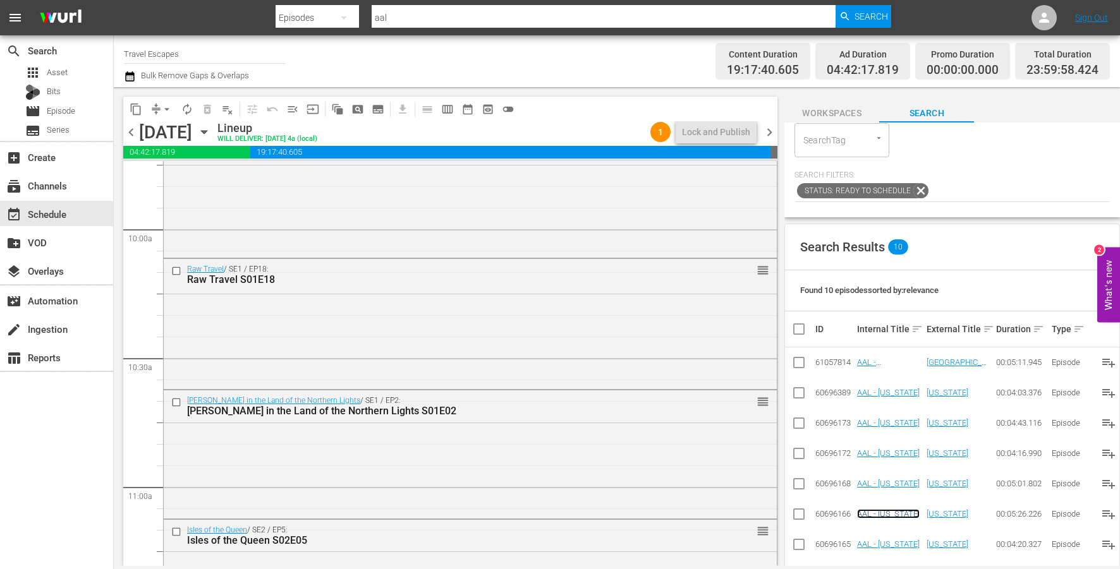
scroll to position [2507, 0]
click at [178, 271] on input "checkbox" at bounding box center [177, 274] width 13 height 11
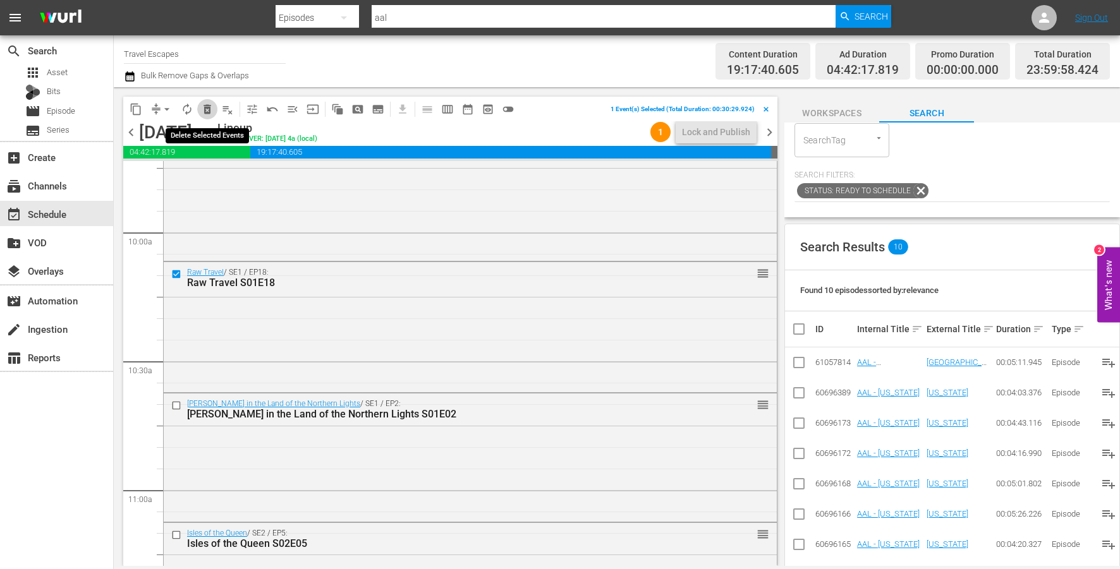
click at [209, 107] on span "delete_forever_outlined" at bounding box center [207, 109] width 13 height 13
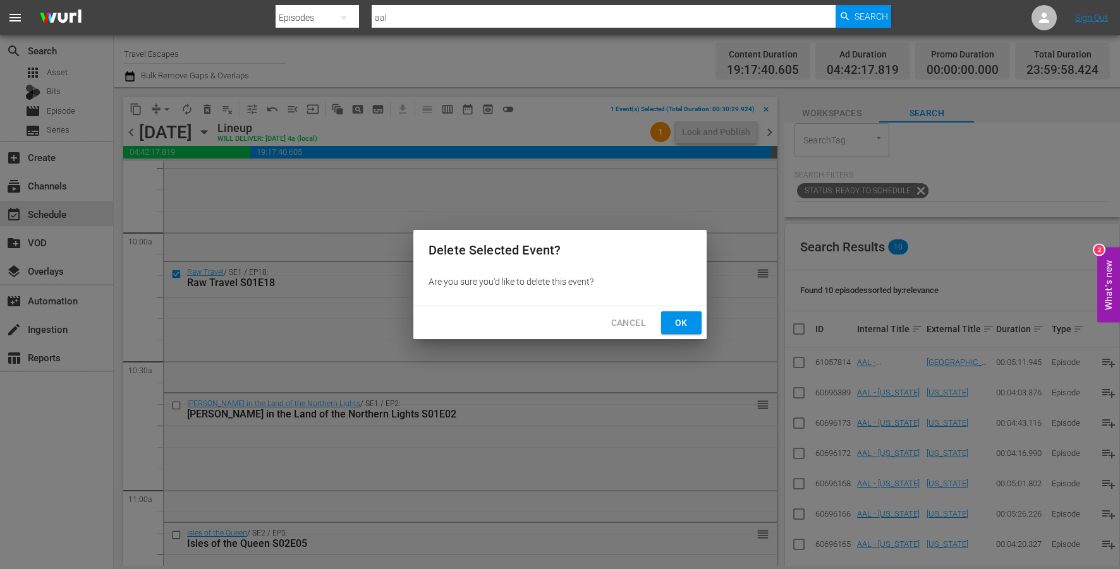
click at [688, 324] on span "Ok" at bounding box center [681, 323] width 20 height 16
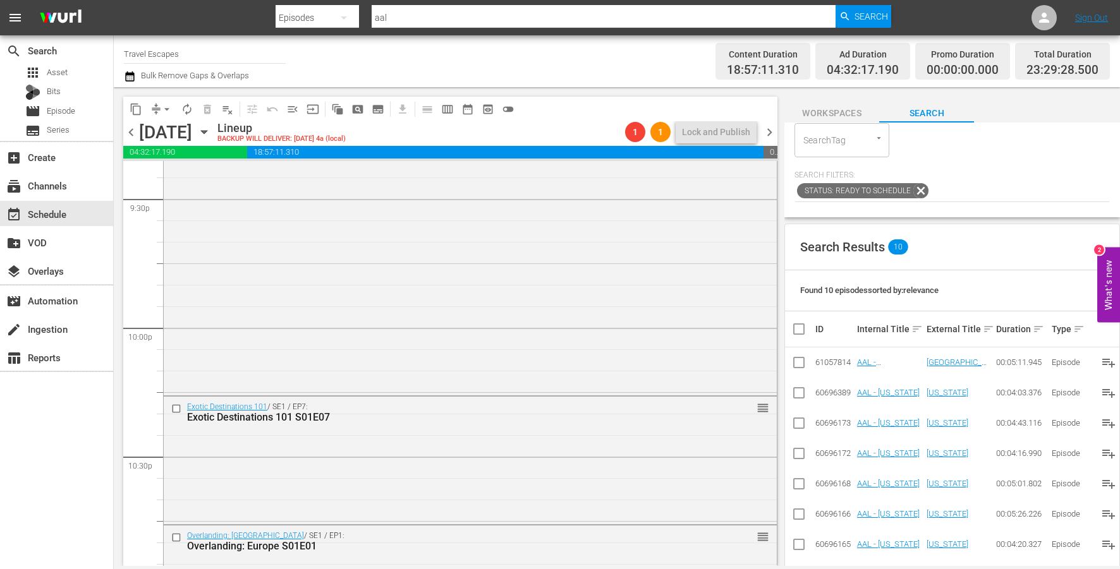
scroll to position [5787, 0]
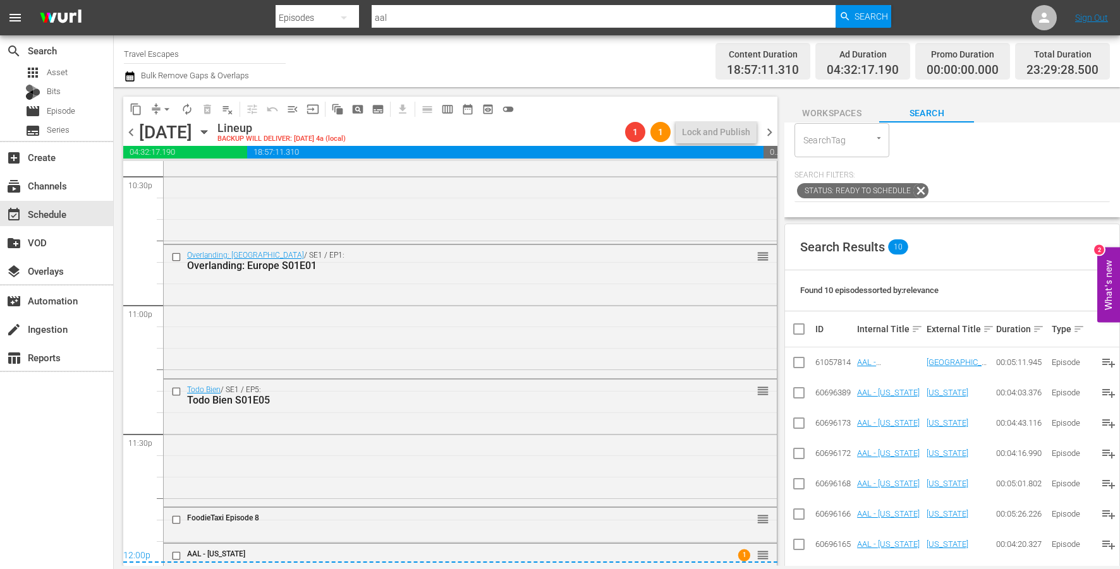
click at [176, 520] on input "checkbox" at bounding box center [177, 520] width 13 height 11
click at [178, 557] on div "12:00p" at bounding box center [450, 557] width 654 height 13
click at [175, 554] on div "12:00p" at bounding box center [450, 557] width 654 height 13
click at [176, 556] on div "12:00p" at bounding box center [450, 557] width 654 height 13
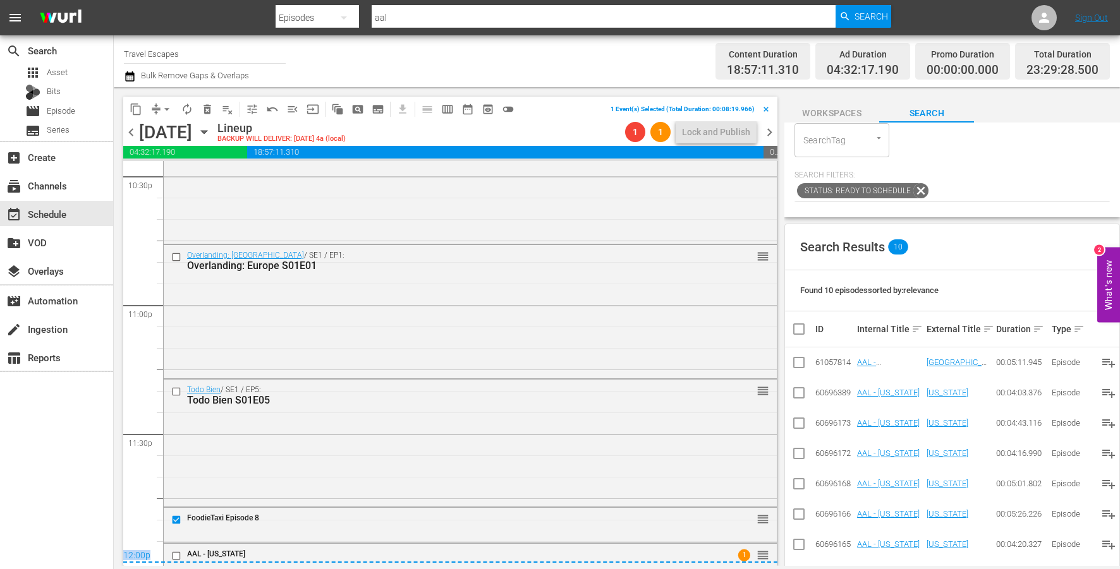
click at [176, 556] on div "12:00p" at bounding box center [450, 557] width 654 height 13
click at [173, 555] on div "12:00p" at bounding box center [450, 557] width 654 height 13
click at [176, 555] on div "12:00p" at bounding box center [450, 557] width 654 height 13
click at [209, 551] on div "12:00p" at bounding box center [450, 557] width 654 height 13
click at [173, 549] on div at bounding box center [177, 556] width 19 height 15
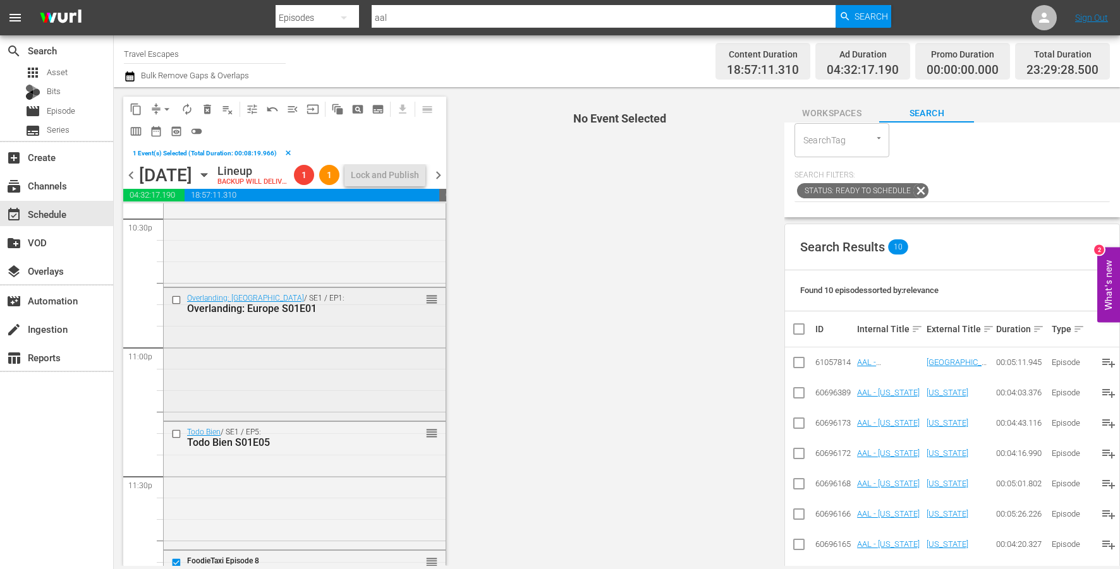
scroll to position [5850, 0]
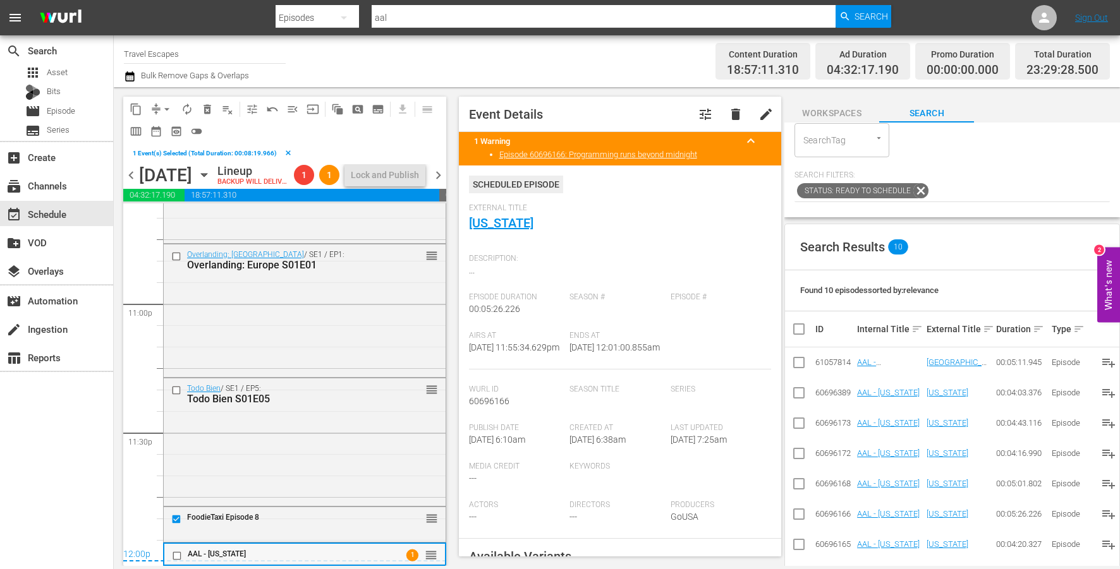
click at [176, 559] on input "checkbox" at bounding box center [178, 556] width 13 height 11
click at [138, 110] on span "content_copy" at bounding box center [136, 109] width 13 height 13
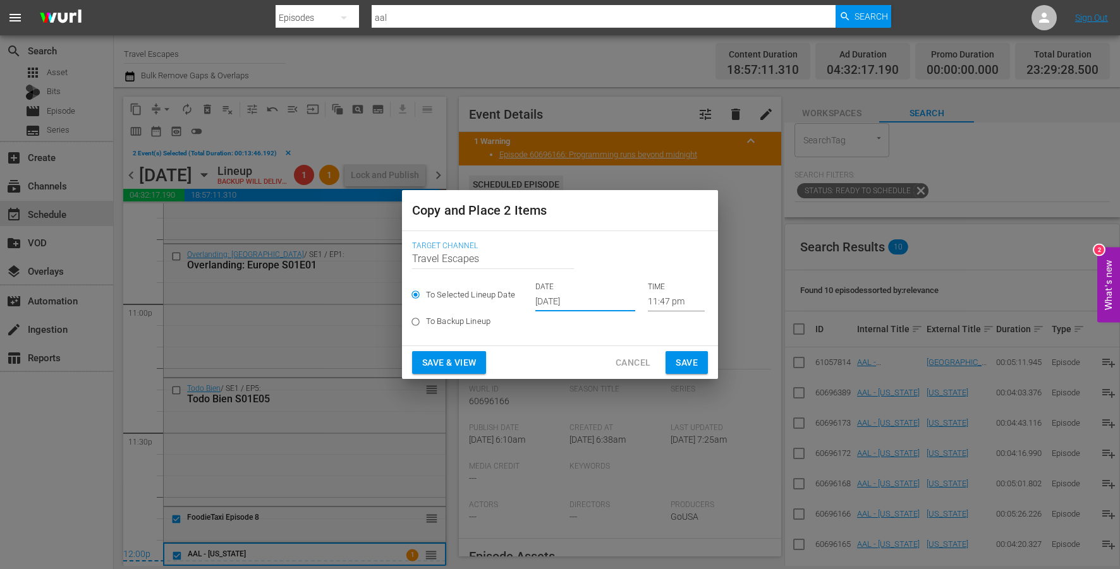
click at [567, 300] on input "[DATE]" at bounding box center [585, 302] width 100 height 19
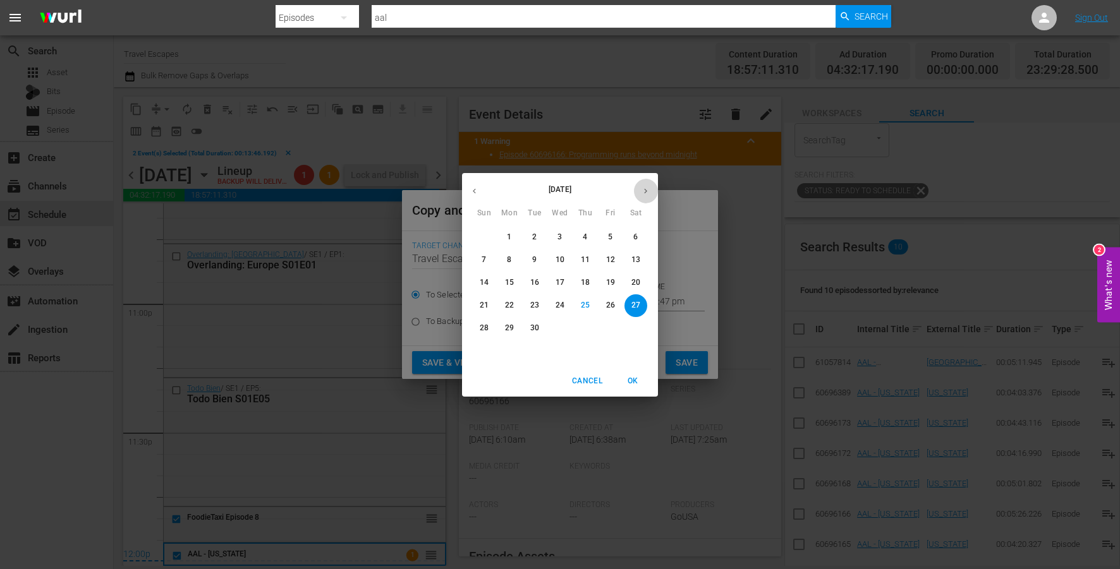
click at [643, 192] on icon "button" at bounding box center [645, 190] width 9 height 9
click at [638, 260] on p "11" at bounding box center [635, 260] width 9 height 11
type input "Oct 11th 2025"
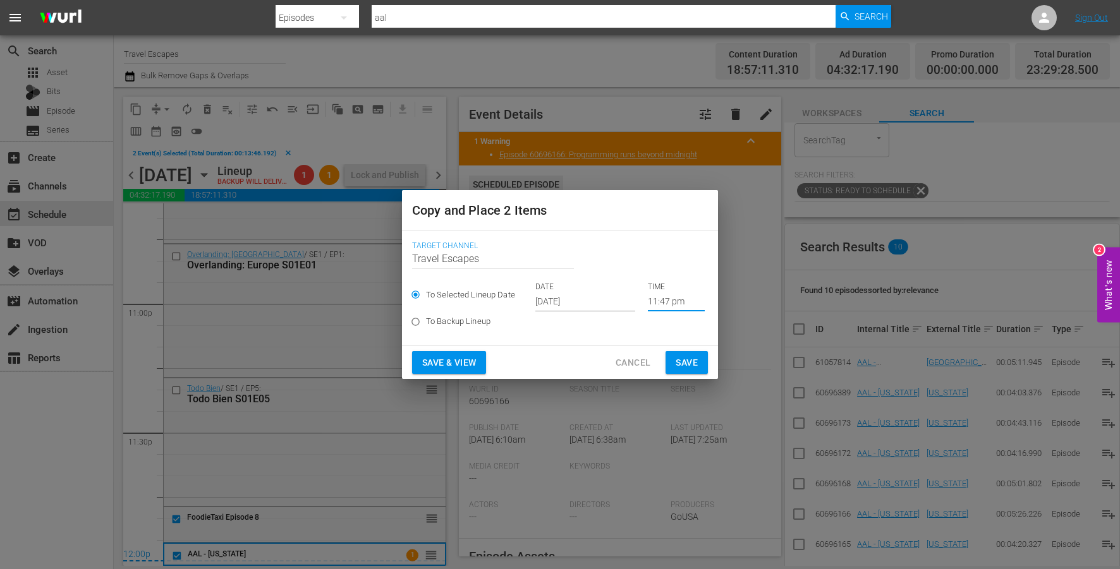
click at [650, 303] on input "11:47 pm" at bounding box center [676, 302] width 57 height 19
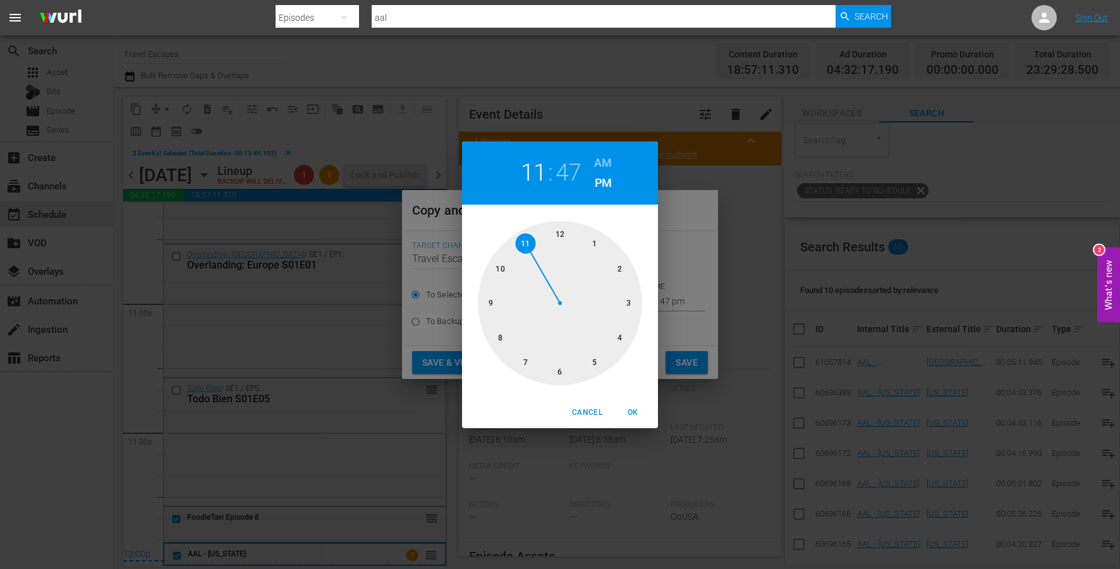
click at [500, 263] on div at bounding box center [560, 303] width 164 height 164
drag, startPoint x: 551, startPoint y: 236, endPoint x: 571, endPoint y: 228, distance: 21.0
click at [551, 236] on div at bounding box center [560, 303] width 164 height 164
click at [591, 157] on div "10 : 00 AM PM" at bounding box center [560, 173] width 196 height 63
click at [595, 158] on h6 "AM" at bounding box center [603, 163] width 18 height 20
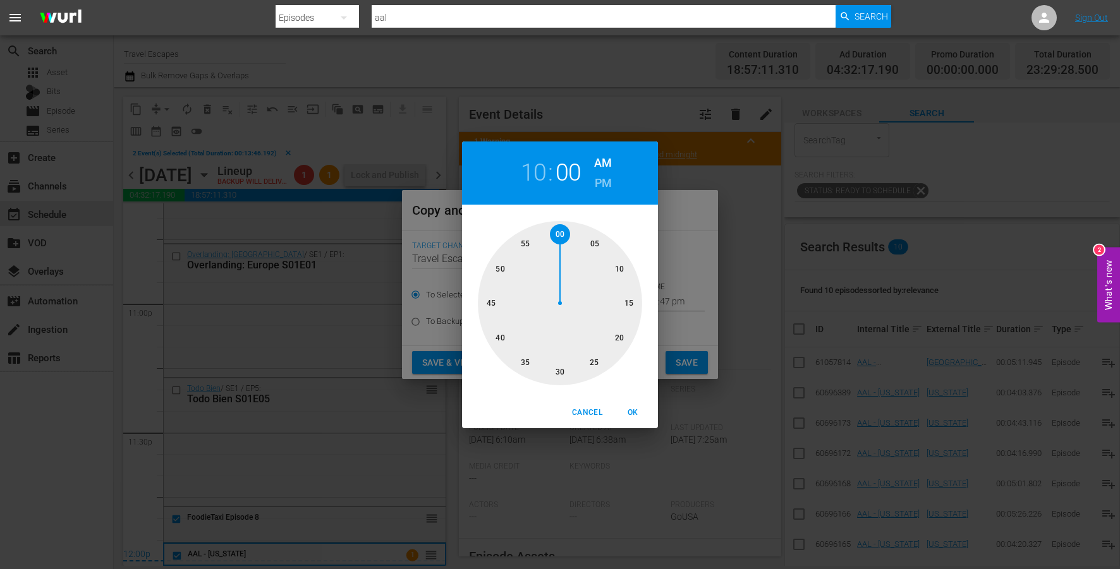
click at [636, 412] on span "OK" at bounding box center [633, 412] width 30 height 13
type input "10:00 am"
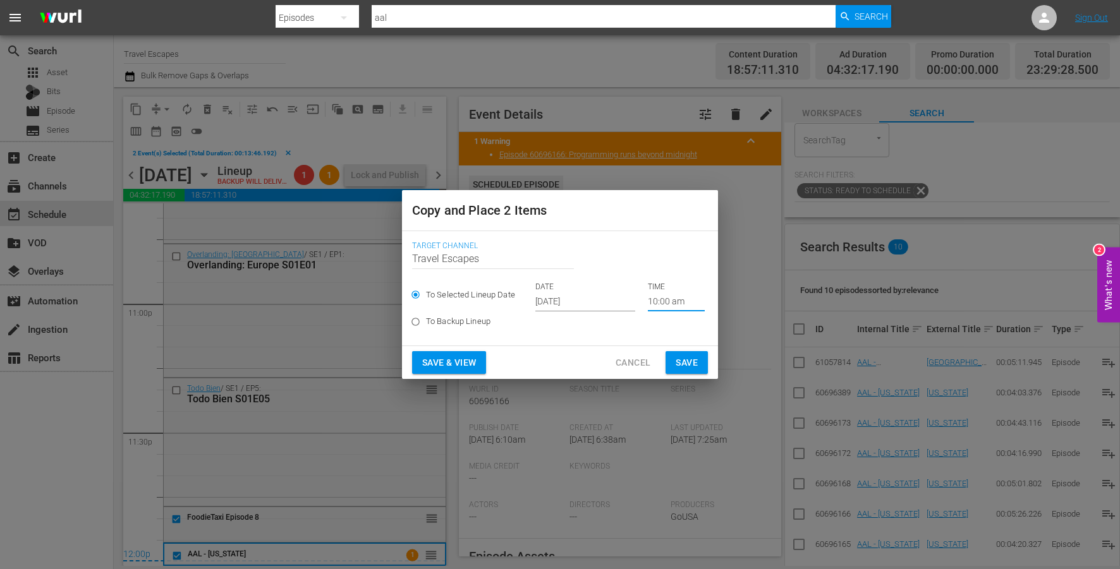
click at [683, 364] on span "Save" at bounding box center [687, 363] width 22 height 16
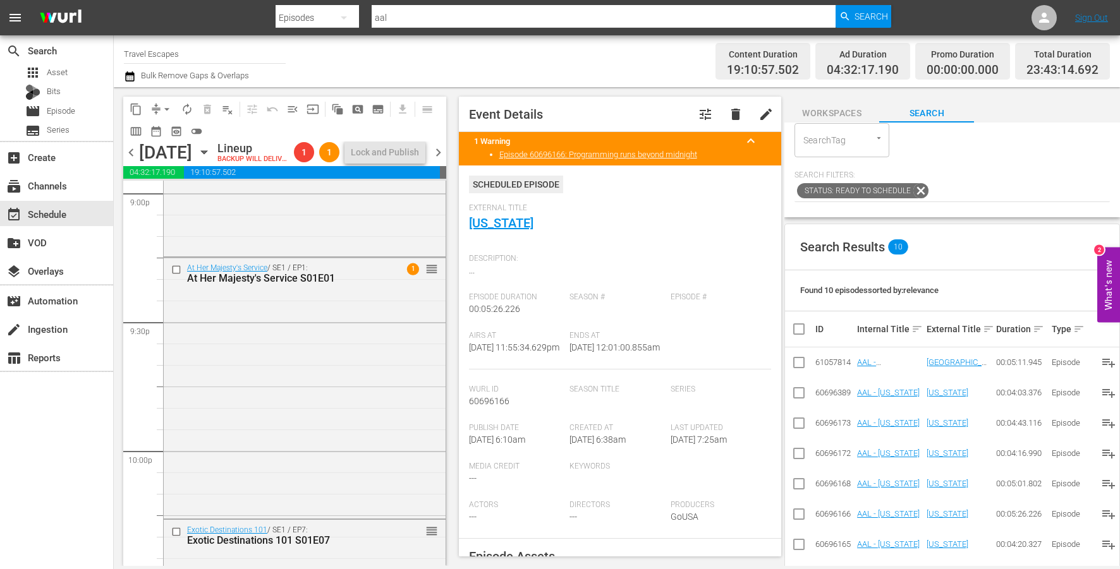
scroll to position [5827, 0]
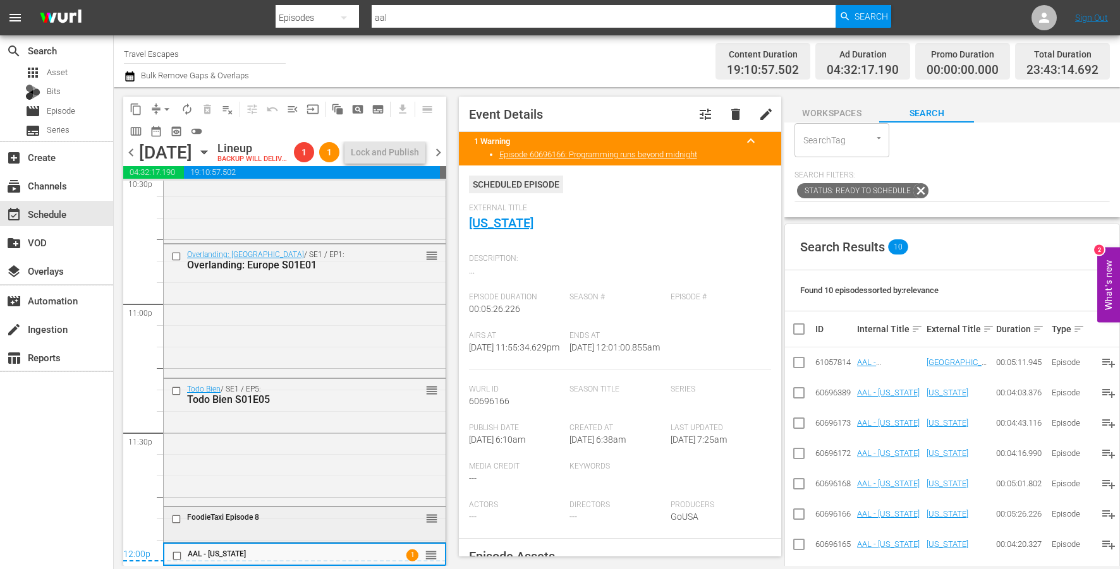
click at [178, 520] on input "checkbox" at bounding box center [177, 519] width 13 height 11
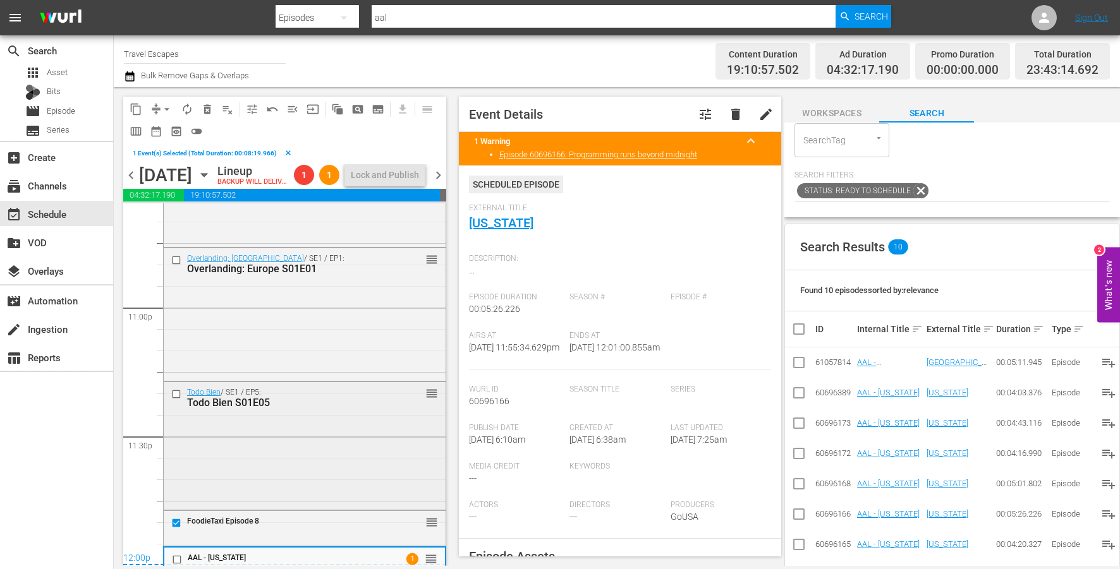
scroll to position [5850, 0]
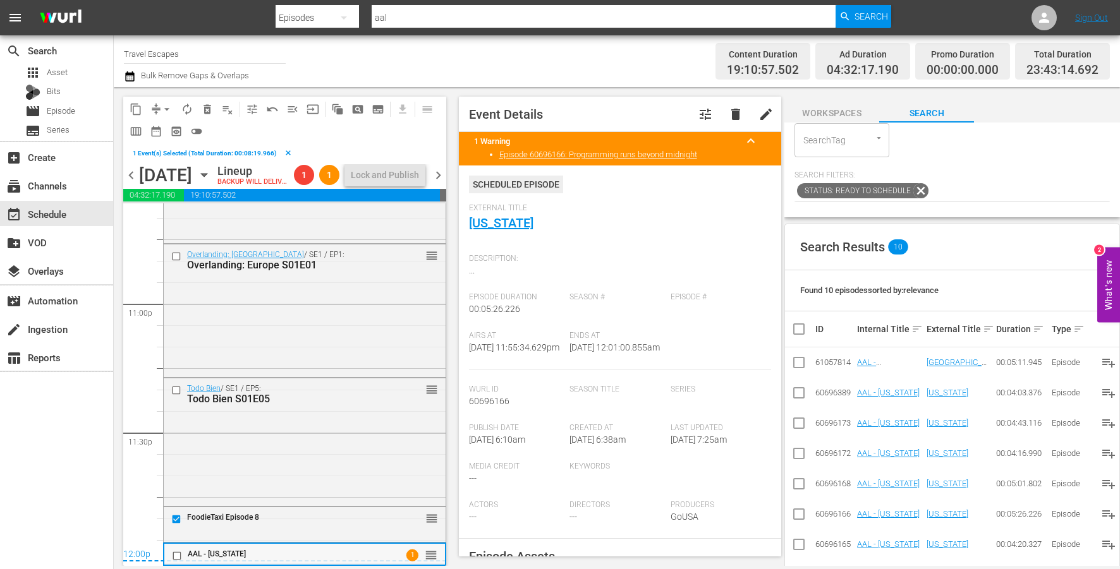
click at [177, 556] on input "checkbox" at bounding box center [178, 556] width 13 height 11
click at [204, 111] on span "delete_forever_outlined" at bounding box center [207, 109] width 13 height 13
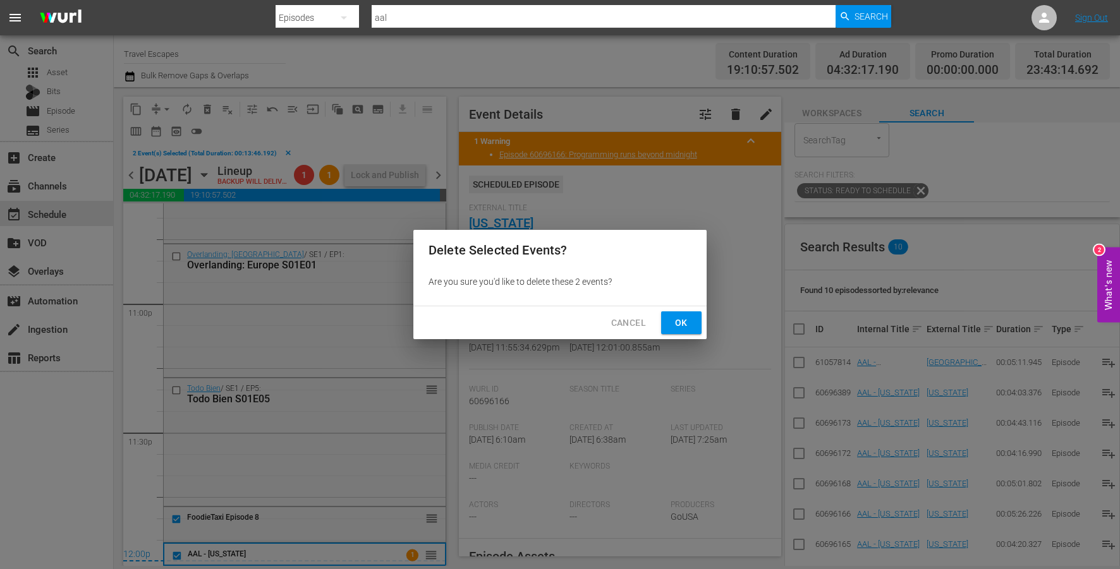
click at [682, 325] on span "Ok" at bounding box center [681, 323] width 20 height 16
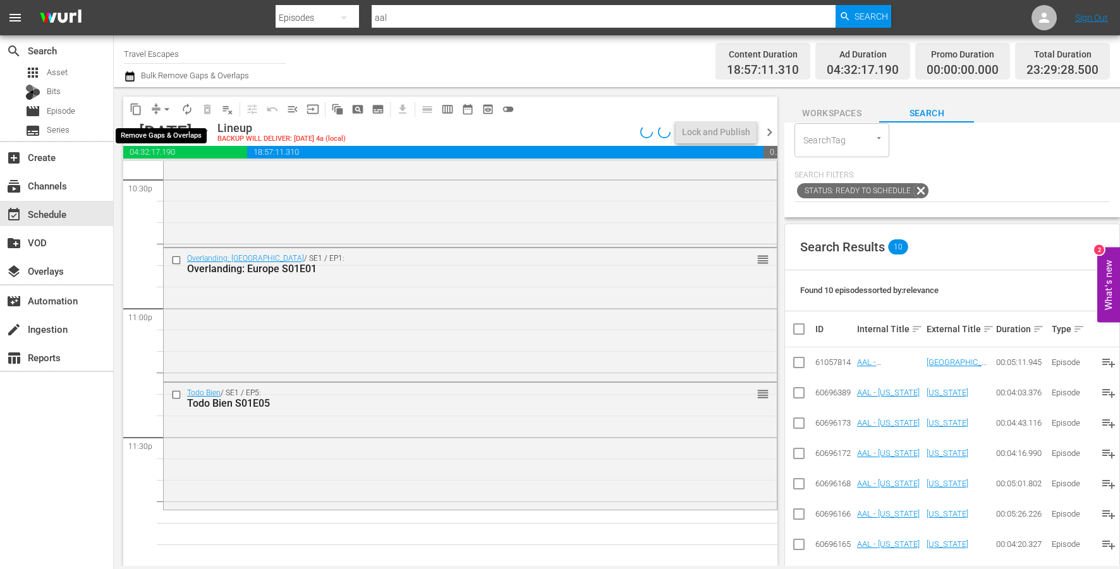
scroll to position [5783, 0]
click at [167, 107] on span "arrow_drop_down" at bounding box center [167, 109] width 13 height 13
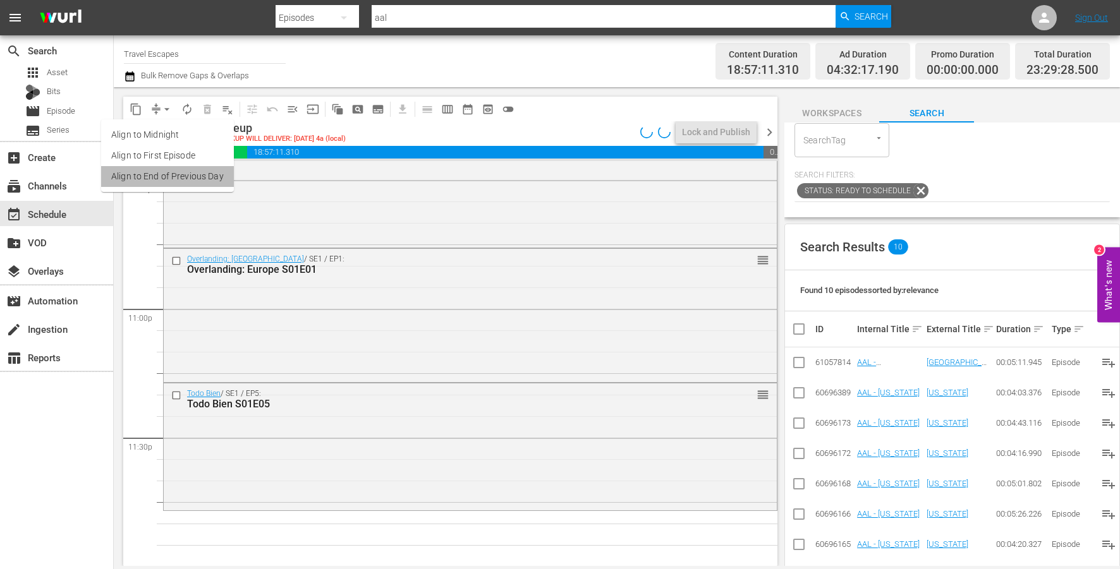
click at [215, 171] on li "Align to End of Previous Day" at bounding box center [167, 176] width 133 height 21
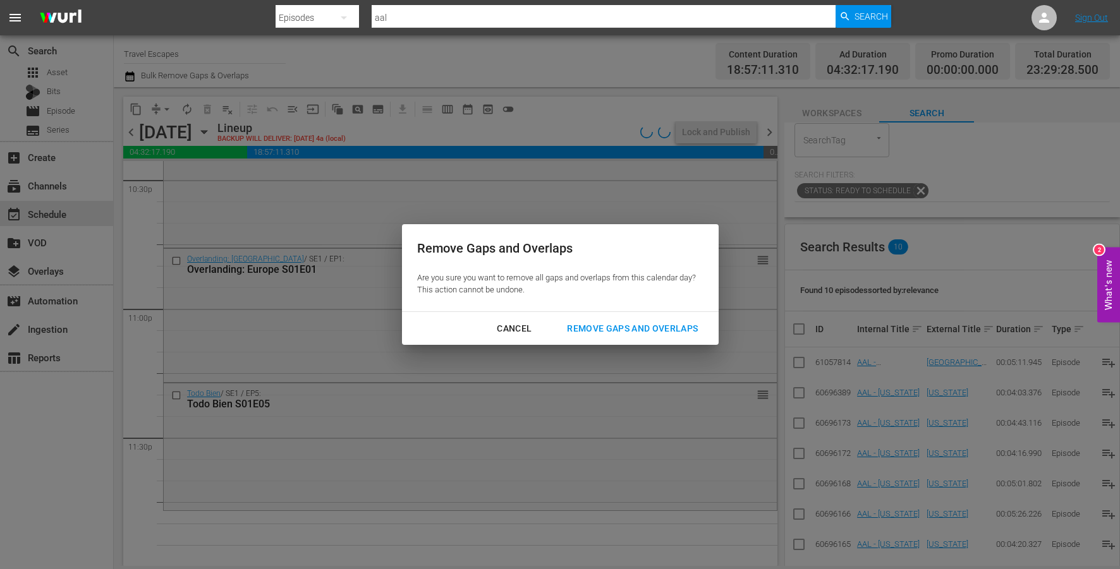
click at [598, 320] on button "Remove Gaps and Overlaps" at bounding box center [632, 328] width 161 height 23
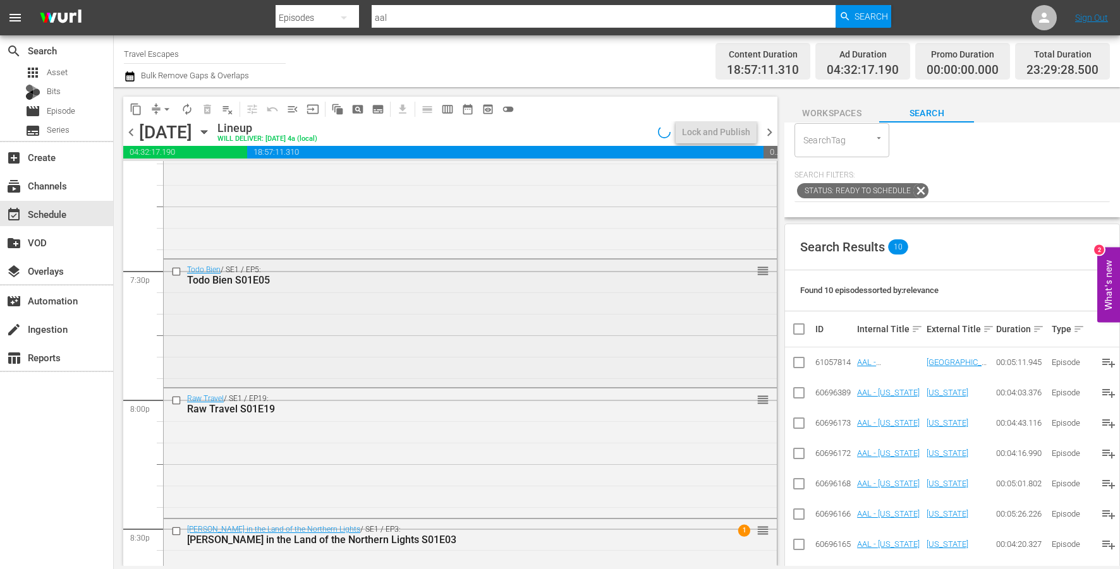
scroll to position [4917, 0]
click at [179, 401] on input "checkbox" at bounding box center [177, 402] width 13 height 11
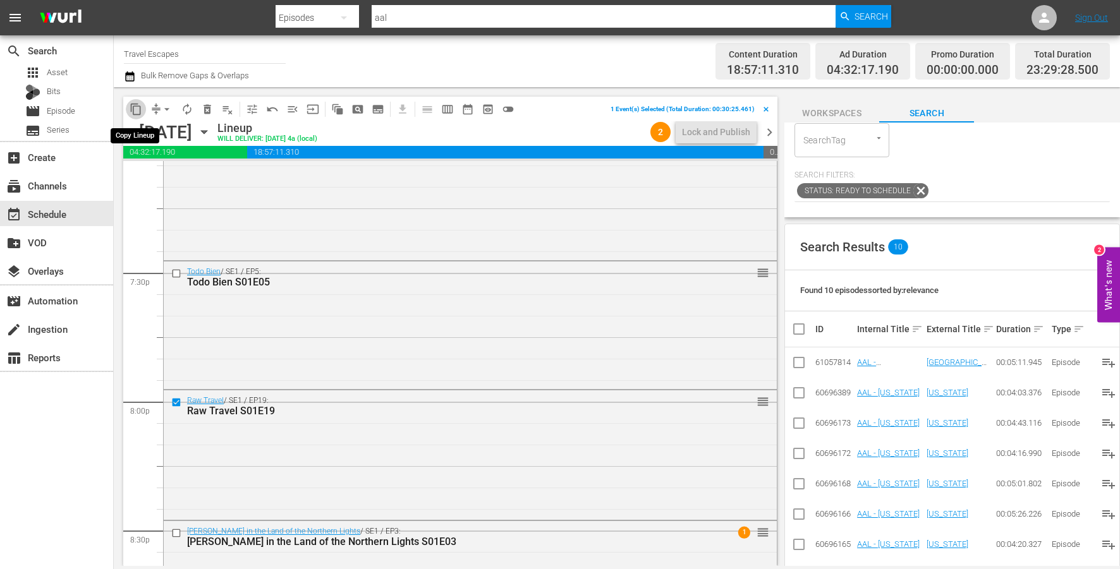
click at [137, 104] on span "content_copy" at bounding box center [136, 109] width 13 height 13
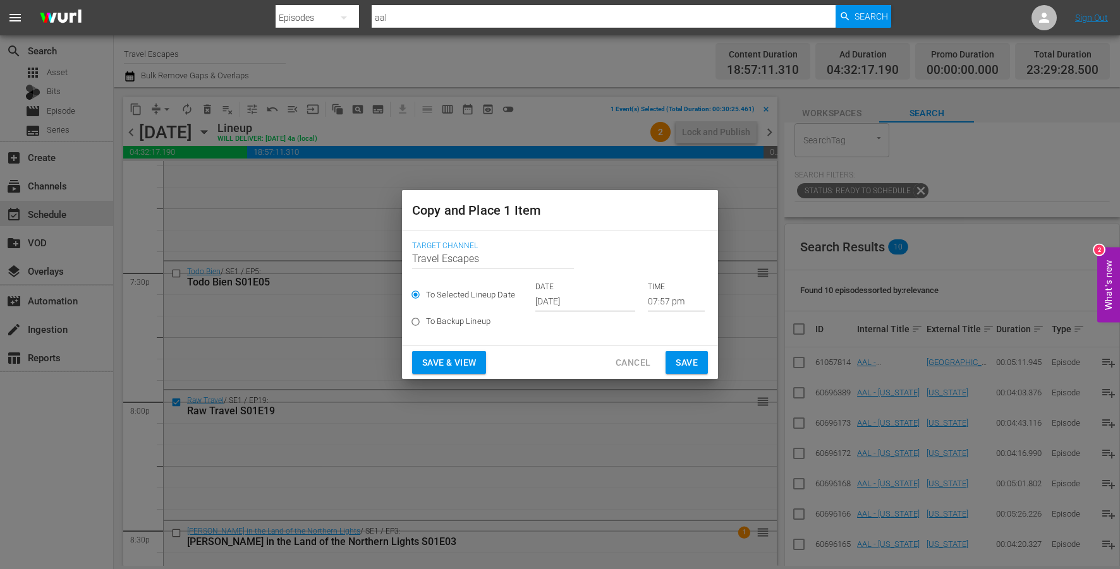
click at [561, 301] on input "[DATE]" at bounding box center [585, 302] width 100 height 19
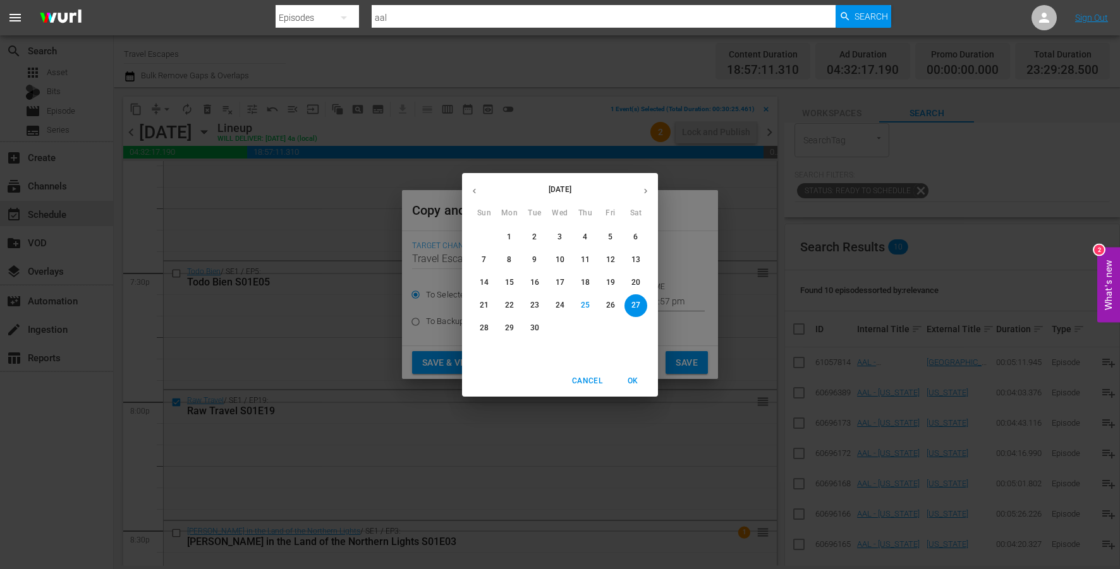
click at [642, 192] on icon "button" at bounding box center [645, 190] width 9 height 9
click at [634, 257] on p "11" at bounding box center [635, 260] width 9 height 11
type input "Oct 11th 2025"
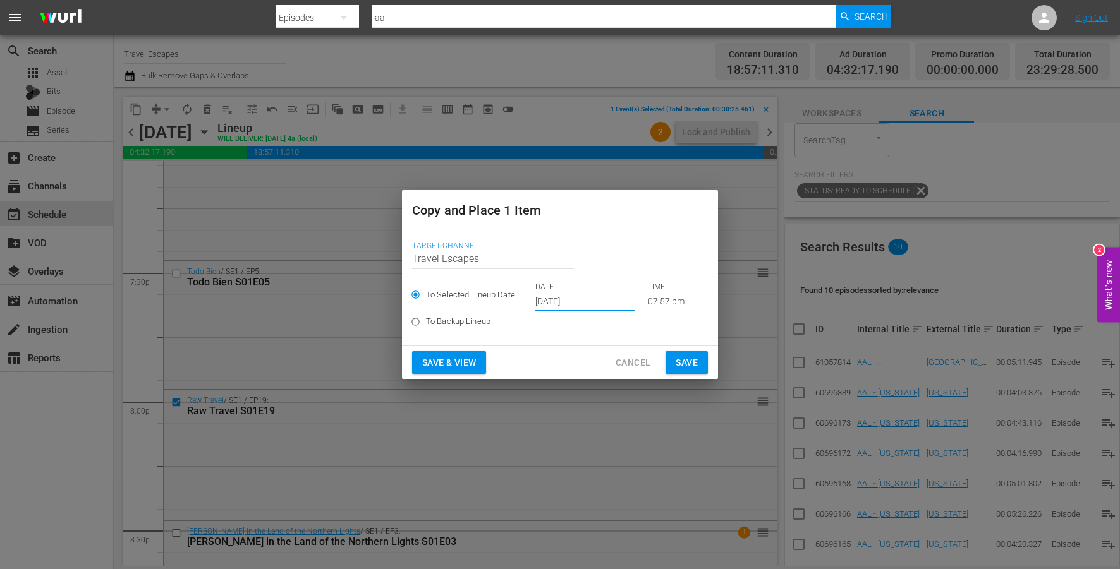
click at [648, 302] on input "07:57 pm" at bounding box center [676, 302] width 57 height 19
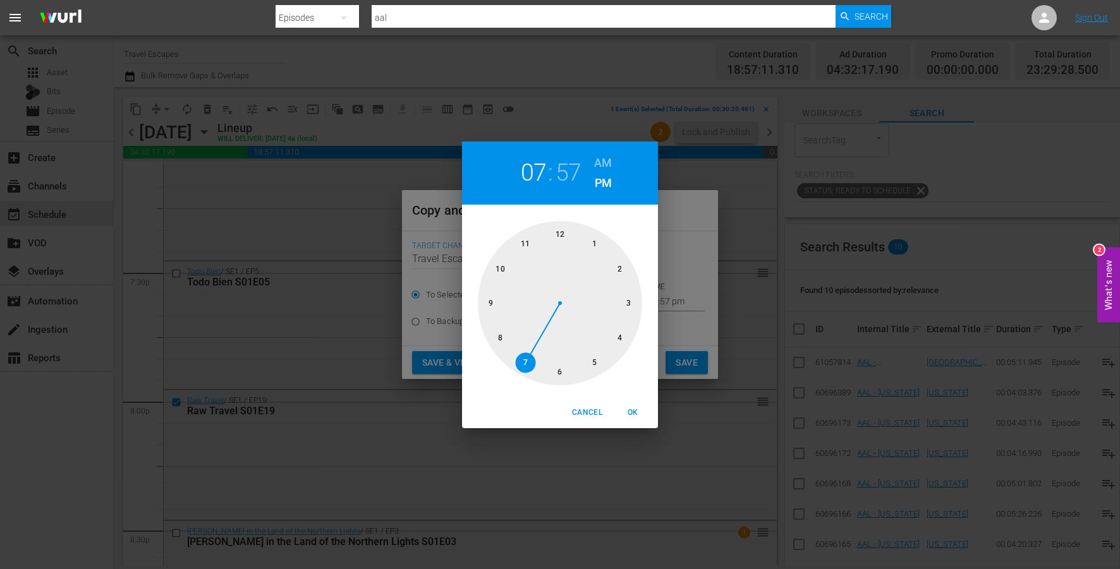
click at [508, 270] on div at bounding box center [560, 303] width 164 height 164
click at [528, 240] on div at bounding box center [560, 303] width 164 height 164
click at [536, 169] on h2 "10" at bounding box center [534, 173] width 26 height 28
click at [532, 242] on div at bounding box center [560, 303] width 164 height 164
click at [564, 376] on div at bounding box center [560, 303] width 164 height 164
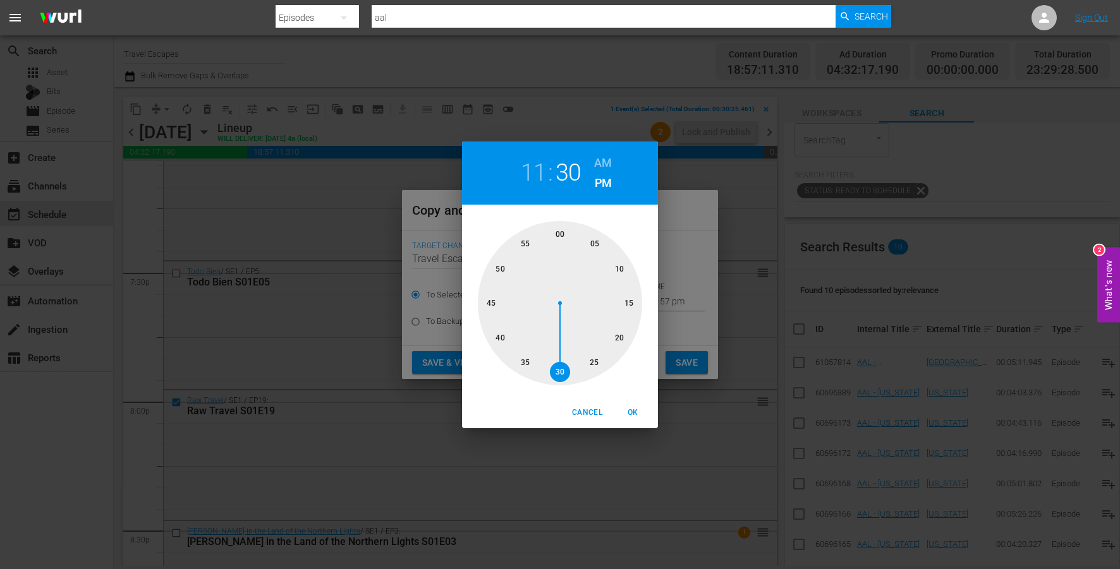
click at [635, 413] on span "OK" at bounding box center [633, 412] width 30 height 13
type input "11:30 pm"
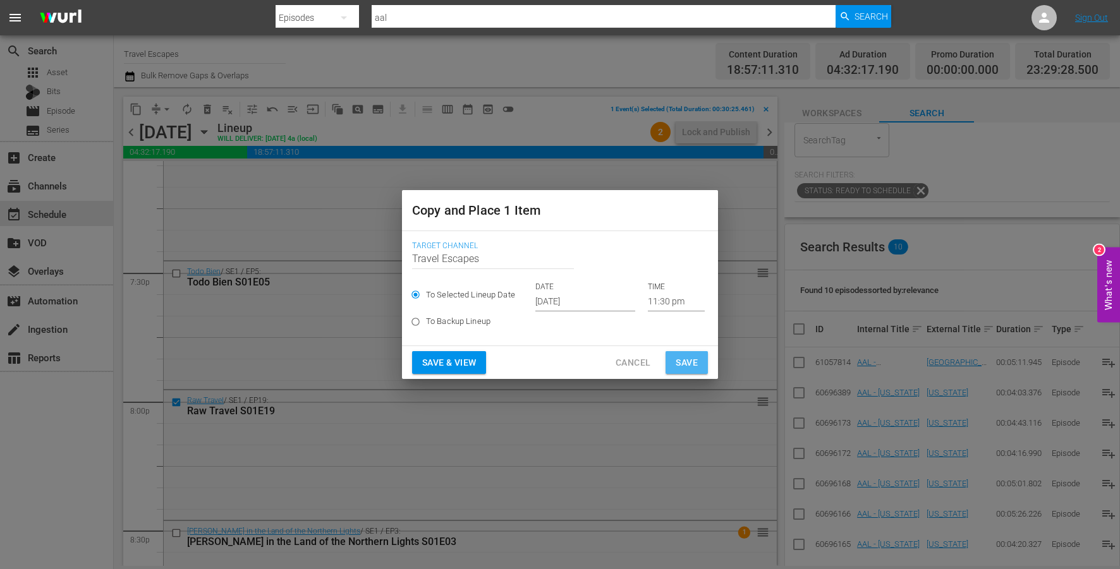
click at [685, 366] on span "Save" at bounding box center [687, 363] width 22 height 16
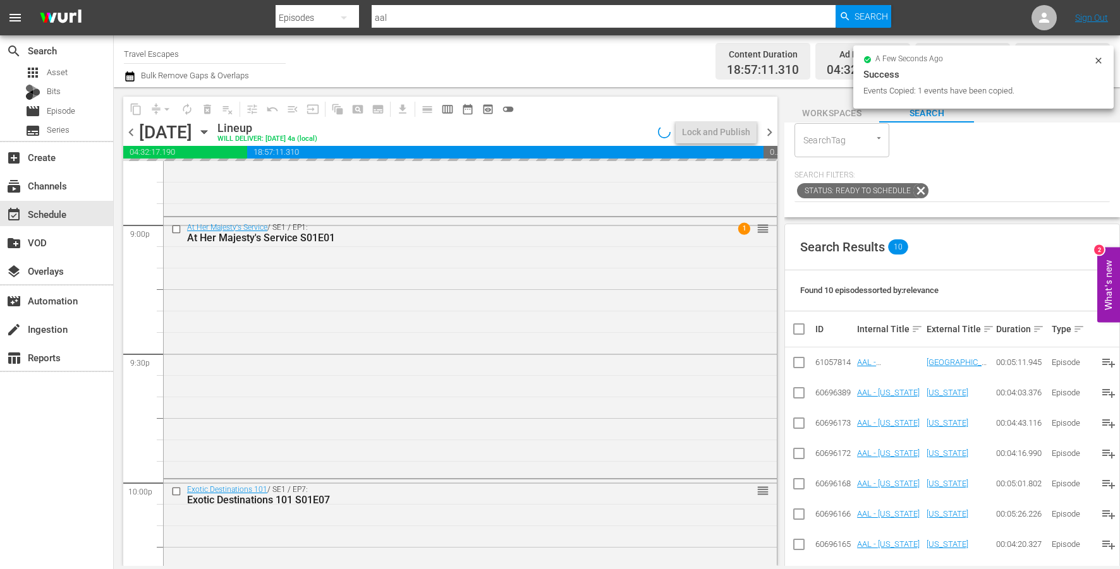
scroll to position [5783, 0]
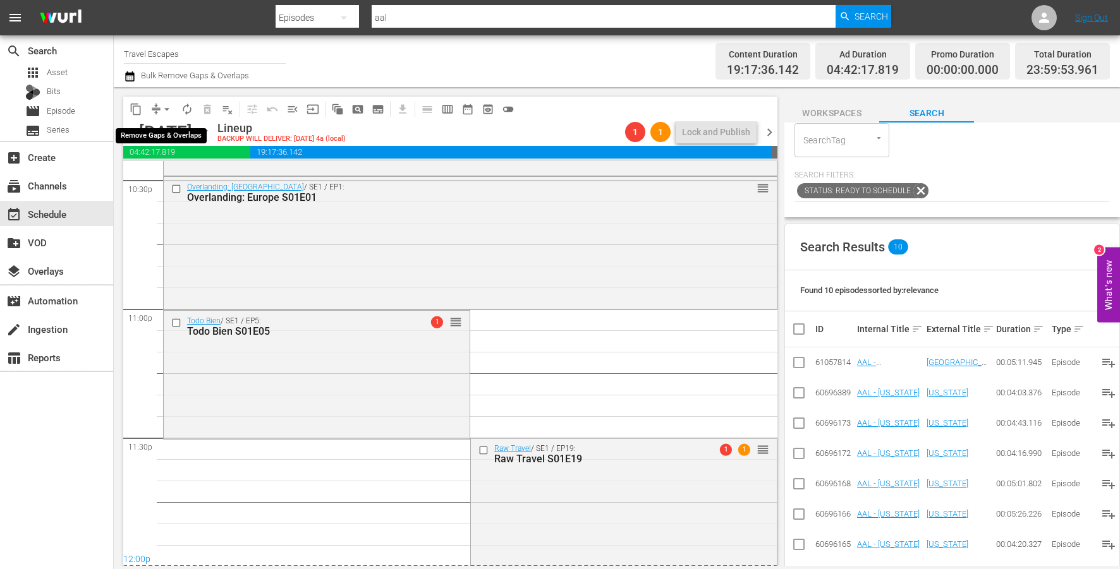
click at [164, 104] on span "arrow_drop_down" at bounding box center [167, 109] width 13 height 13
click at [182, 171] on li "Align to End of Previous Day" at bounding box center [167, 176] width 133 height 21
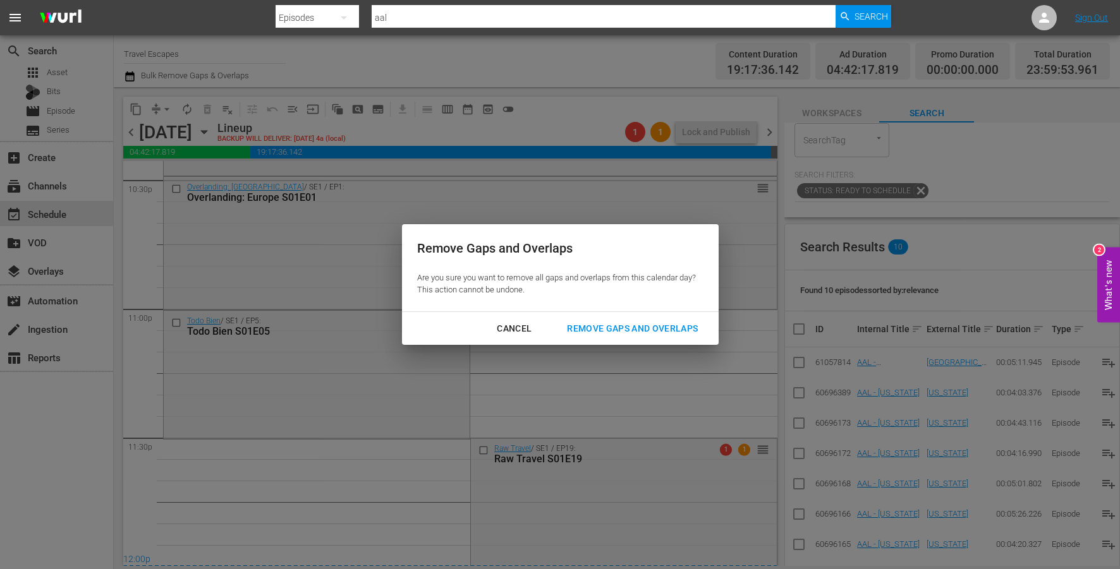
click at [662, 322] on div "Remove Gaps and Overlaps" at bounding box center [632, 329] width 151 height 16
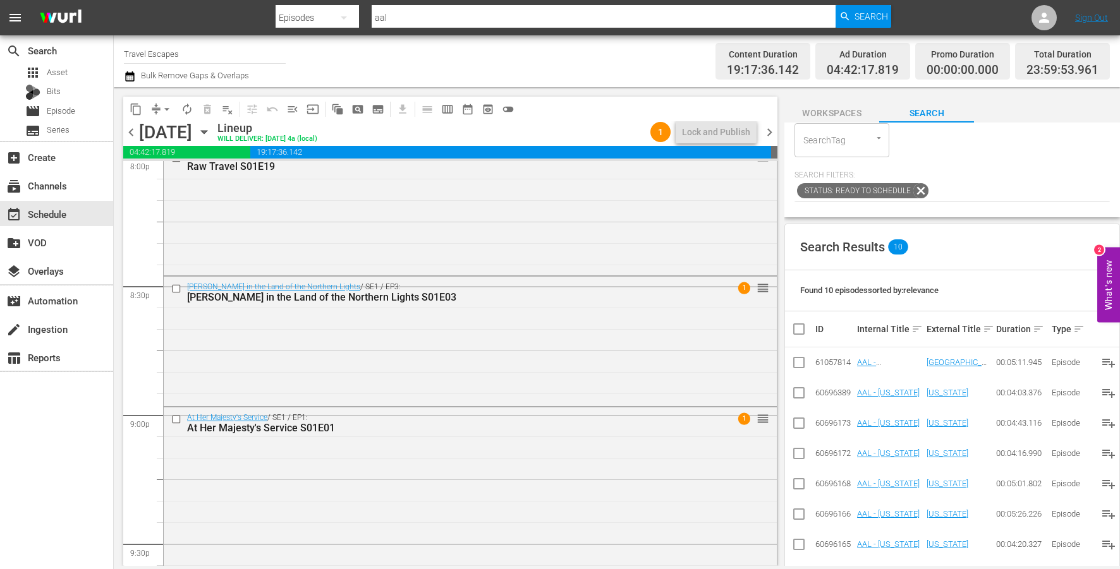
scroll to position [5127, 0]
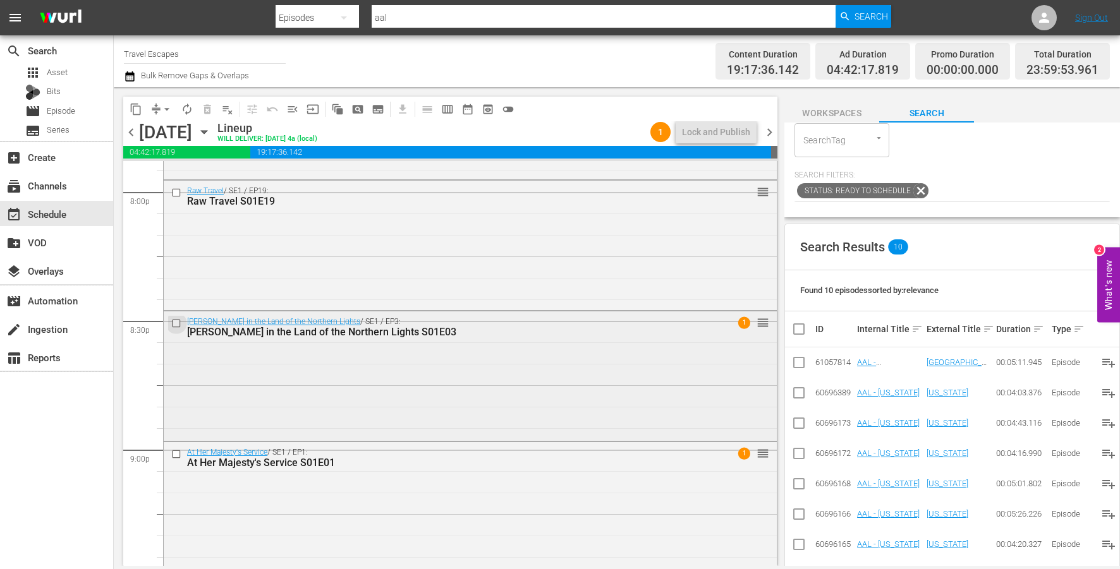
click at [176, 326] on input "checkbox" at bounding box center [177, 324] width 13 height 11
click at [176, 456] on input "checkbox" at bounding box center [177, 454] width 13 height 11
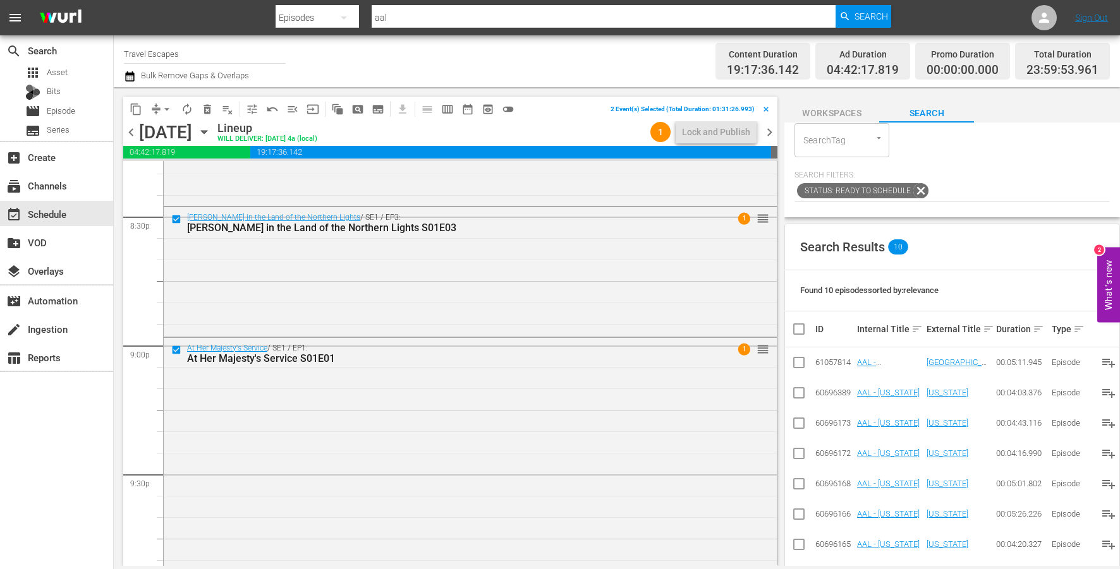
scroll to position [5370, 0]
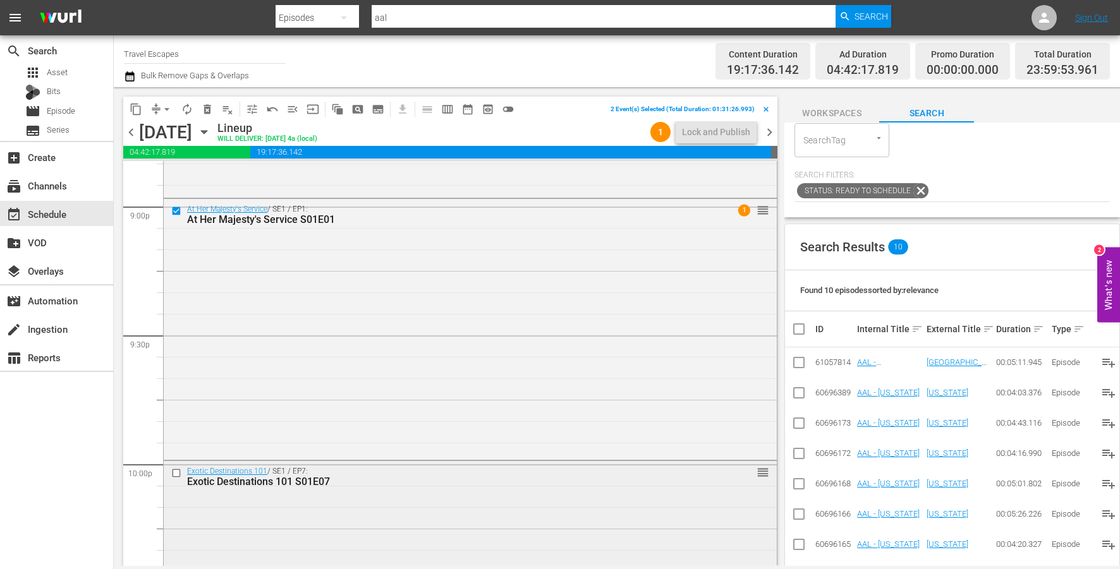
click at [176, 473] on input "checkbox" at bounding box center [177, 473] width 13 height 11
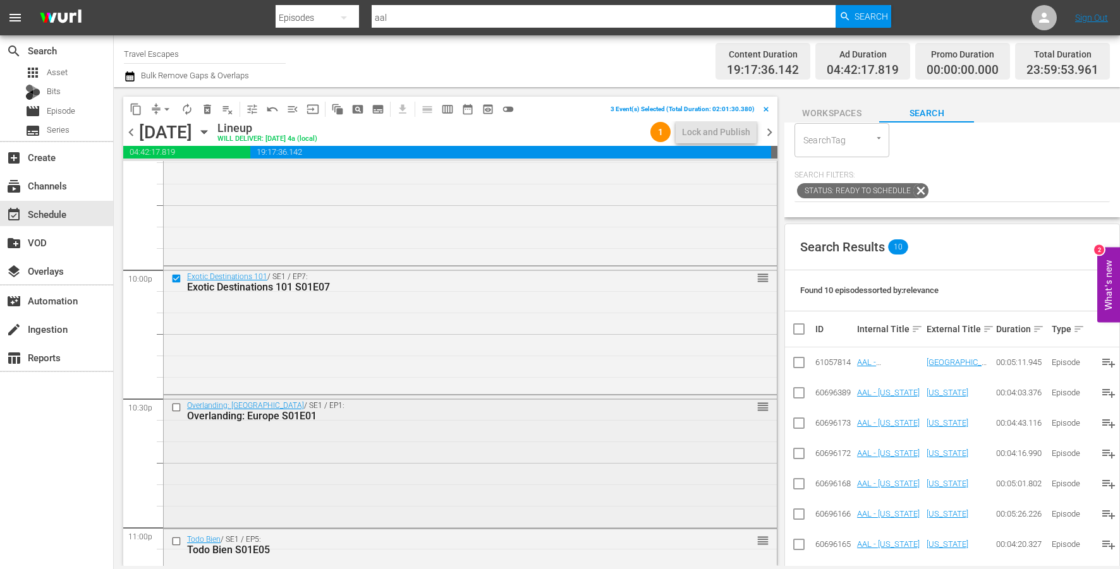
scroll to position [5589, 0]
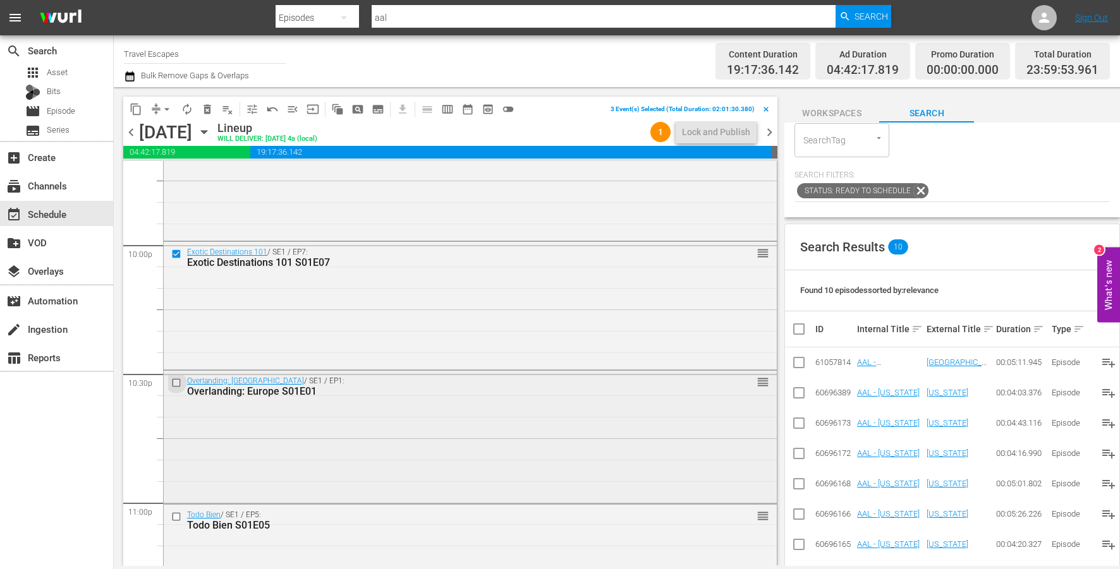
click at [174, 385] on input "checkbox" at bounding box center [177, 382] width 13 height 11
click at [177, 518] on input "checkbox" at bounding box center [177, 517] width 13 height 11
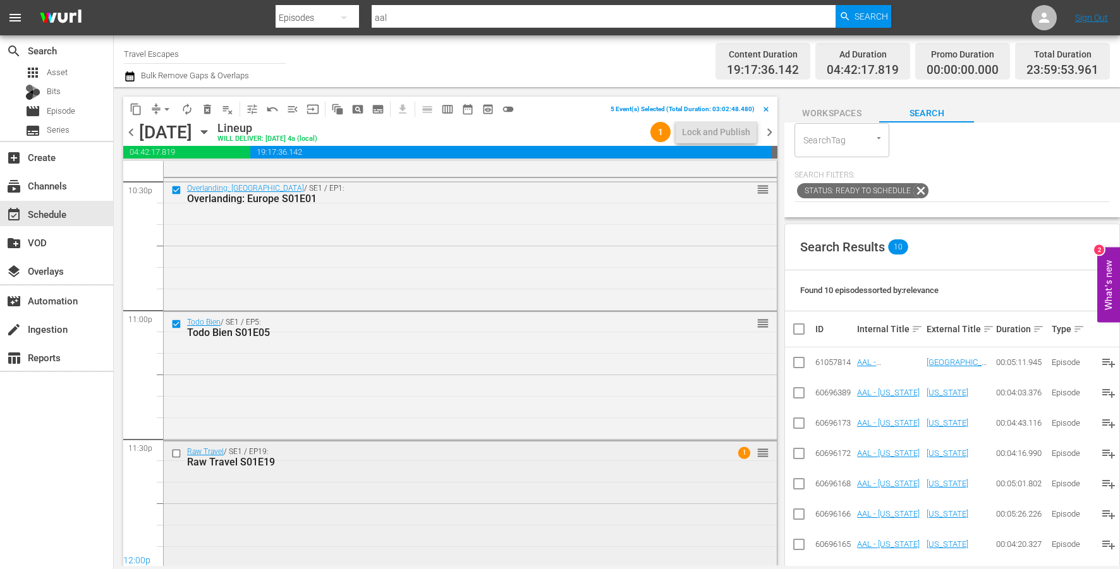
scroll to position [5787, 0]
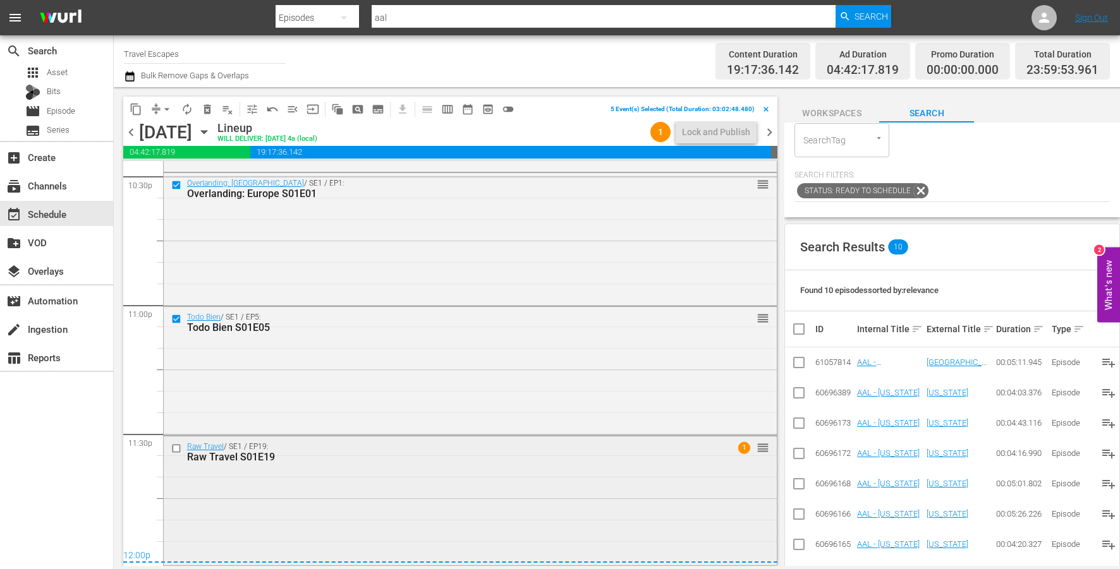
click at [178, 447] on input "checkbox" at bounding box center [177, 448] width 13 height 11
click at [138, 103] on span "content_copy" at bounding box center [136, 109] width 13 height 13
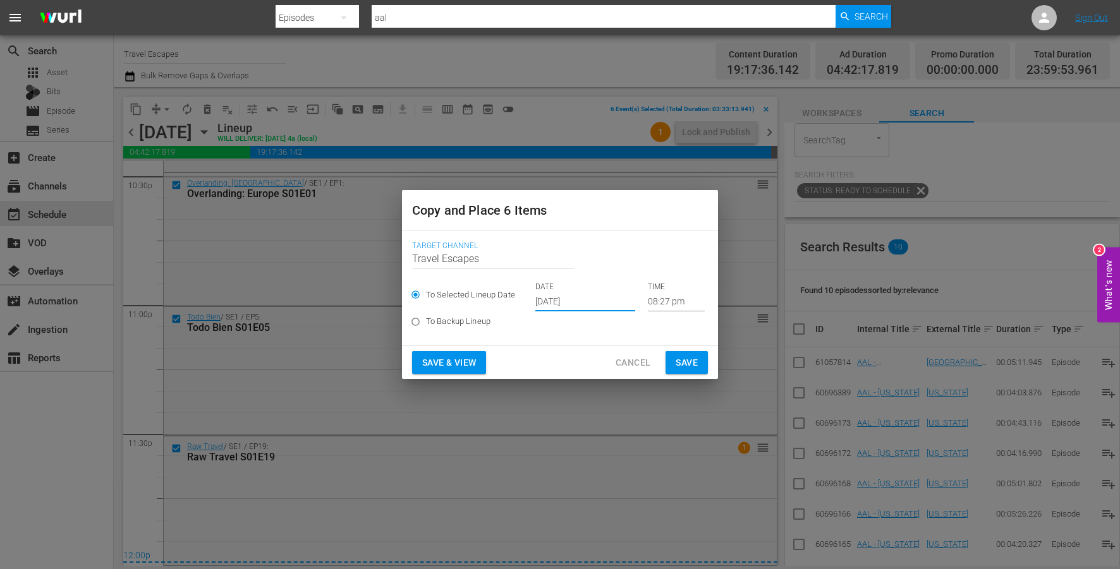
click at [583, 298] on input "[DATE]" at bounding box center [585, 302] width 100 height 19
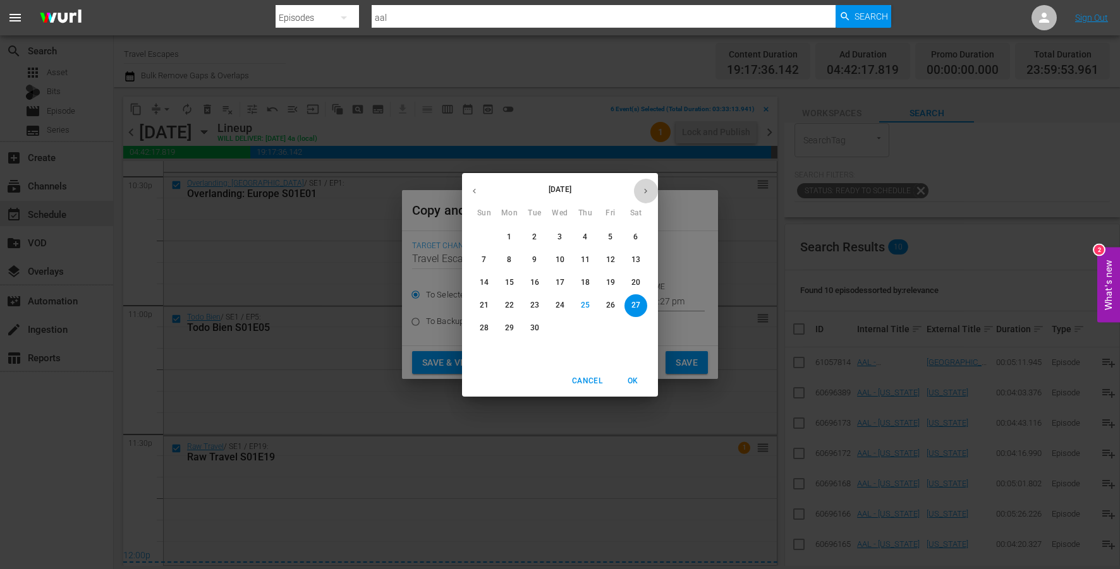
click at [645, 186] on icon "button" at bounding box center [645, 190] width 9 height 9
click at [485, 278] on p "12" at bounding box center [484, 282] width 9 height 11
type input "Oct 12th 2025"
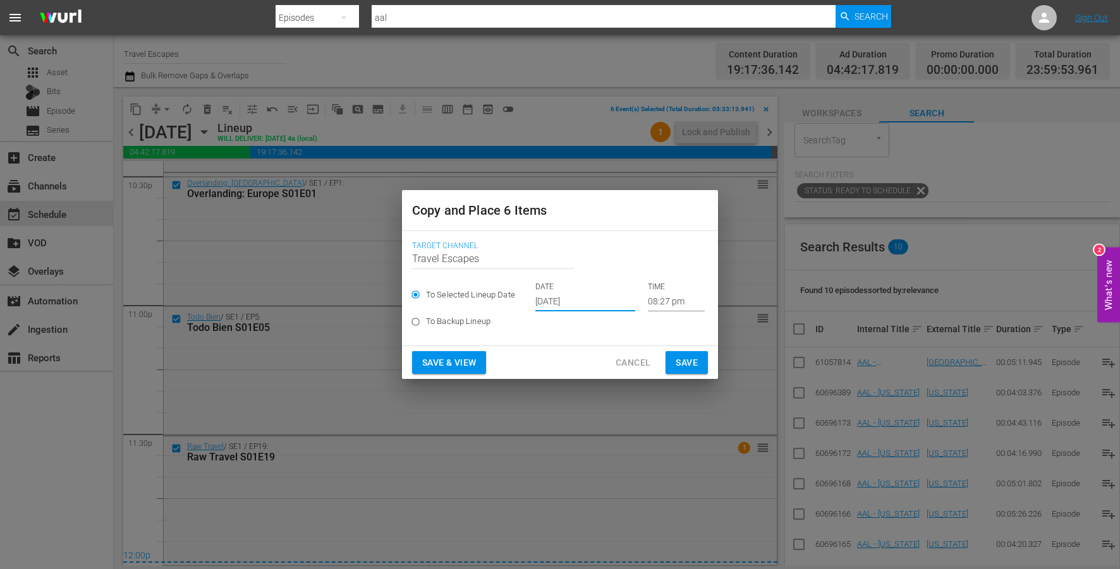
click at [650, 298] on input "08:27 pm" at bounding box center [676, 302] width 57 height 19
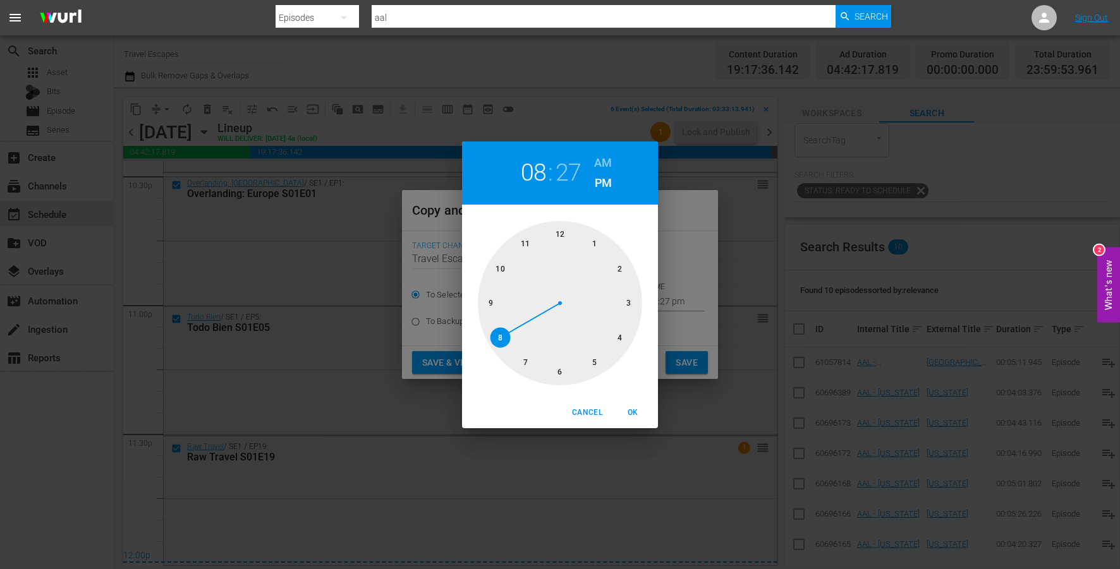
click at [561, 228] on div at bounding box center [560, 303] width 164 height 164
click at [607, 166] on h6 "AM" at bounding box center [603, 163] width 18 height 20
click at [632, 406] on span "OK" at bounding box center [633, 412] width 30 height 13
type input "12:00 am"
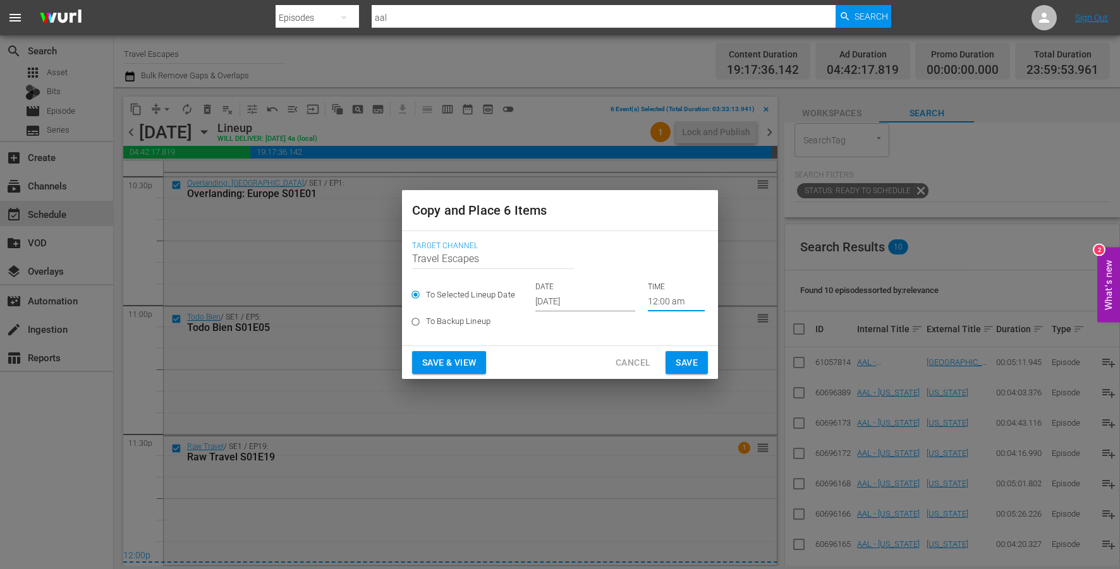
click at [691, 365] on span "Save" at bounding box center [687, 363] width 22 height 16
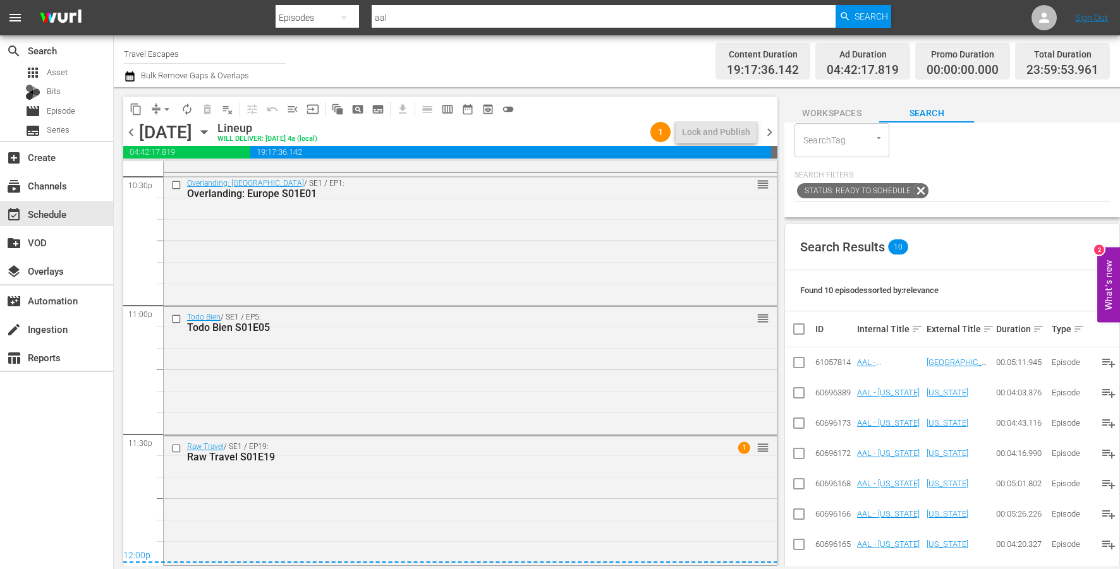
click at [770, 130] on span "chevron_right" at bounding box center [770, 133] width 16 height 16
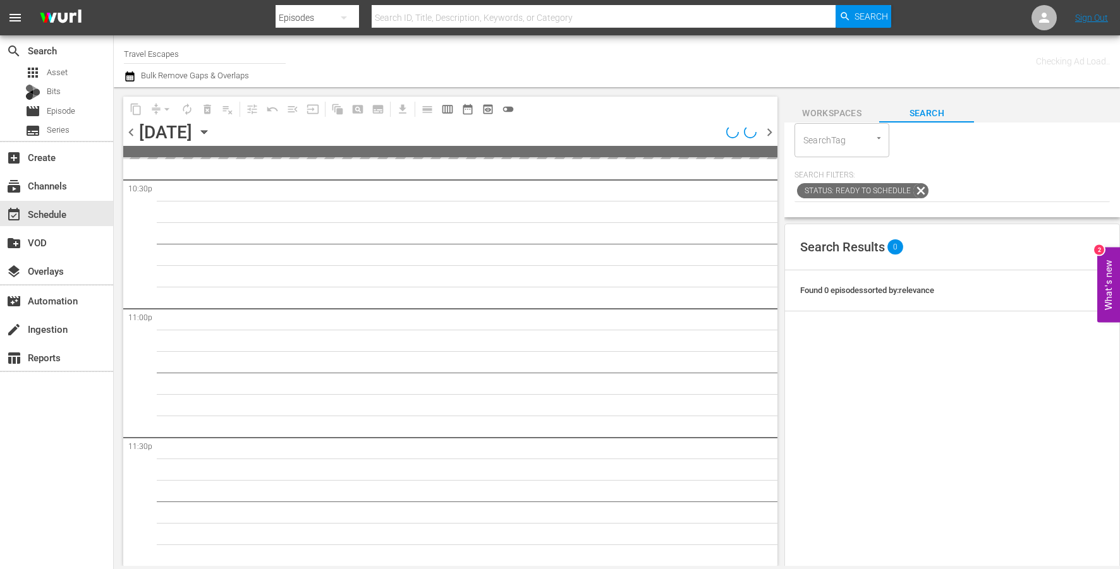
scroll to position [5782, 0]
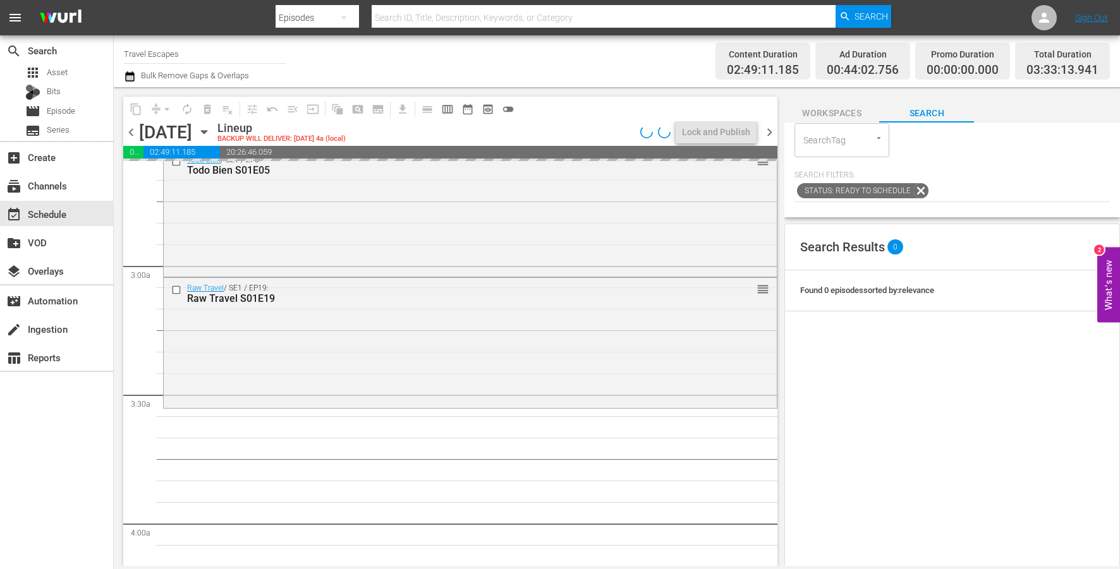
scroll to position [666, 0]
click at [131, 106] on span "content_copy" at bounding box center [136, 109] width 13 height 13
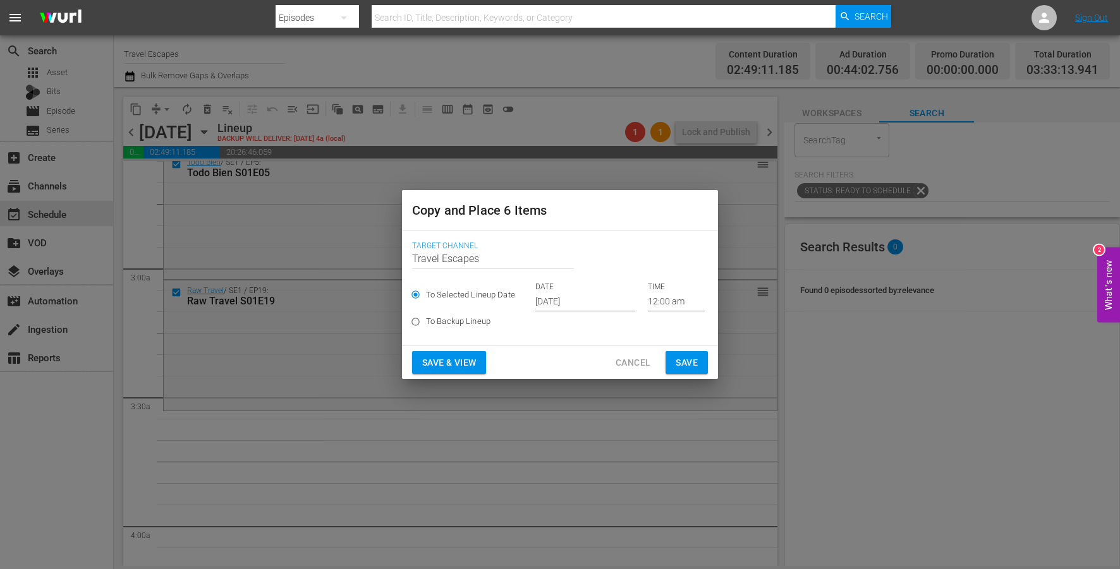
click at [551, 303] on input "[DATE]" at bounding box center [585, 302] width 100 height 19
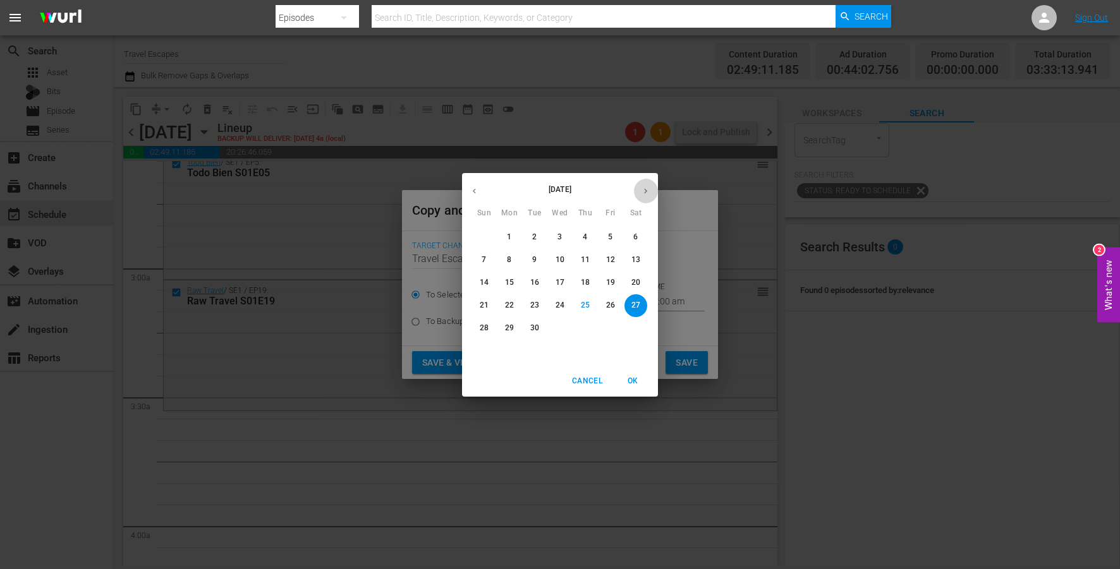
click at [647, 193] on icon "button" at bounding box center [645, 190] width 9 height 9
click at [482, 281] on p "12" at bounding box center [484, 282] width 9 height 11
type input "Oct 12th 2025"
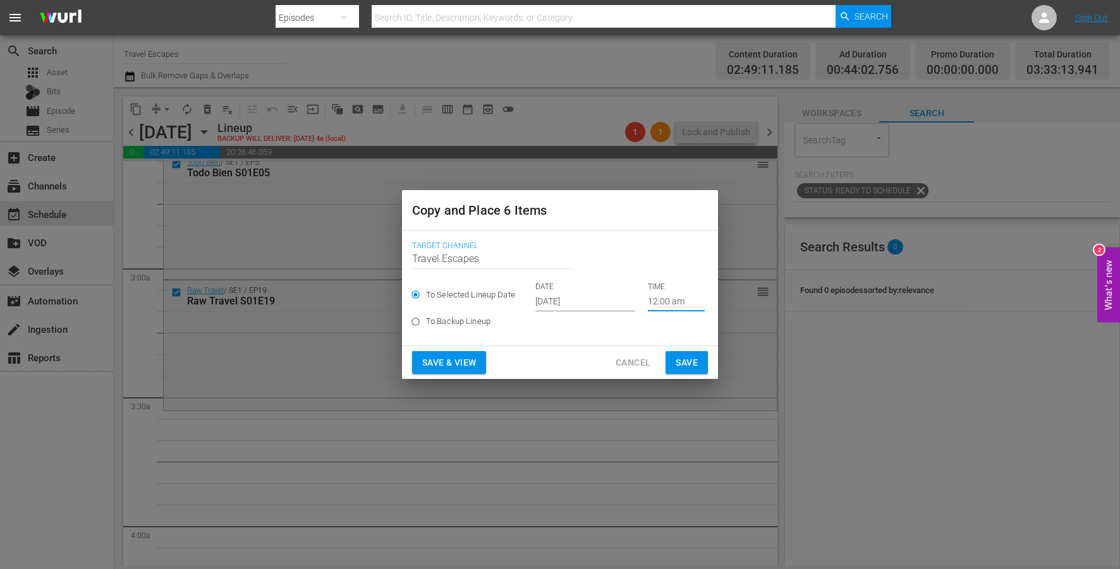
click at [662, 300] on input "12:00 am" at bounding box center [676, 302] width 57 height 19
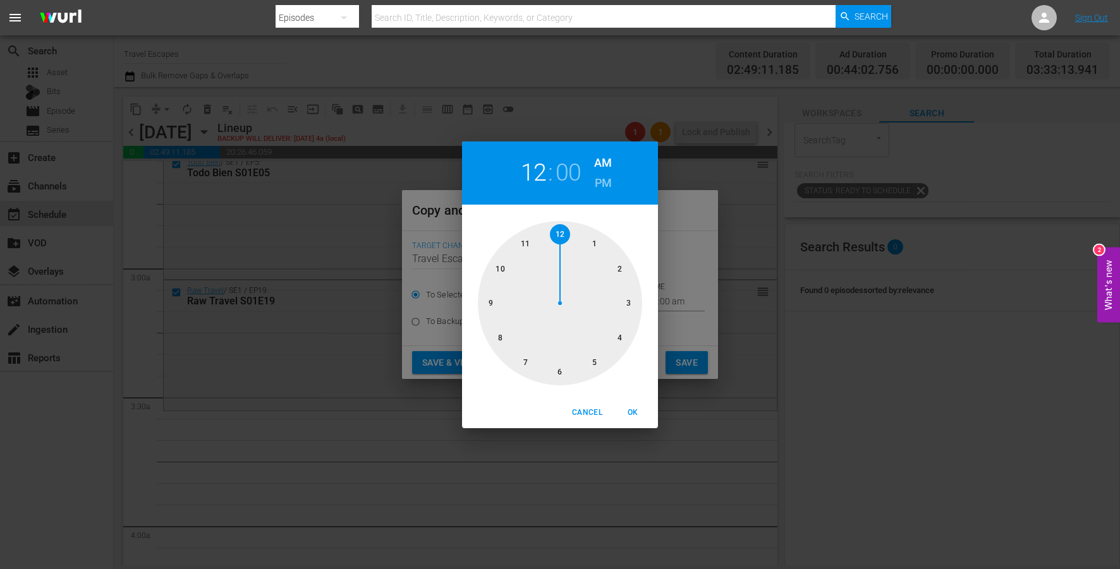
click at [637, 302] on div at bounding box center [560, 303] width 164 height 164
click at [559, 365] on div at bounding box center [560, 303] width 164 height 164
click at [635, 413] on span "OK" at bounding box center [633, 412] width 30 height 13
type input "03:30 am"
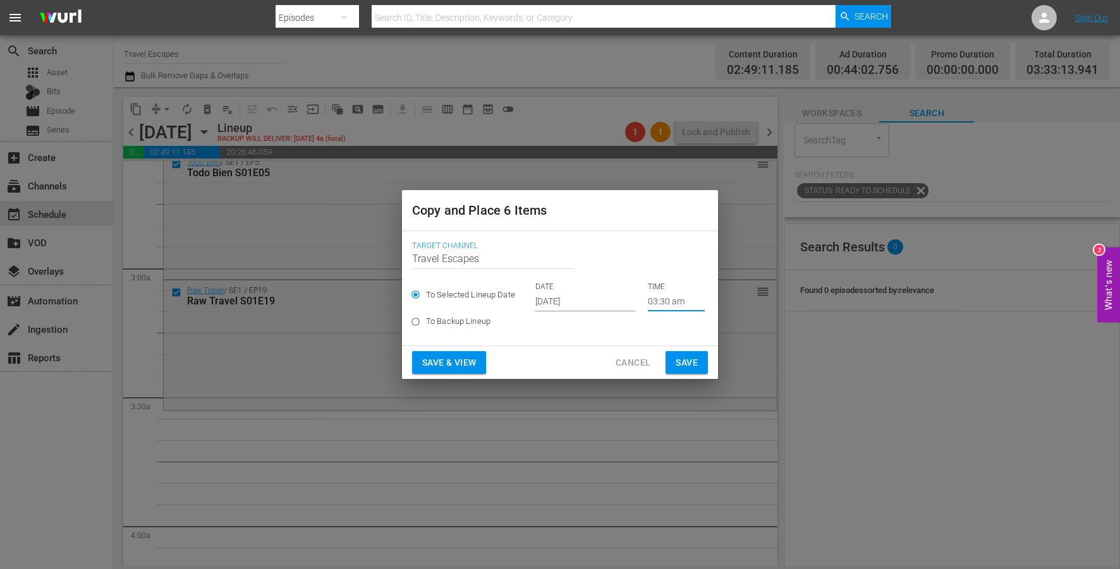
click at [681, 365] on span "Save" at bounding box center [687, 363] width 22 height 16
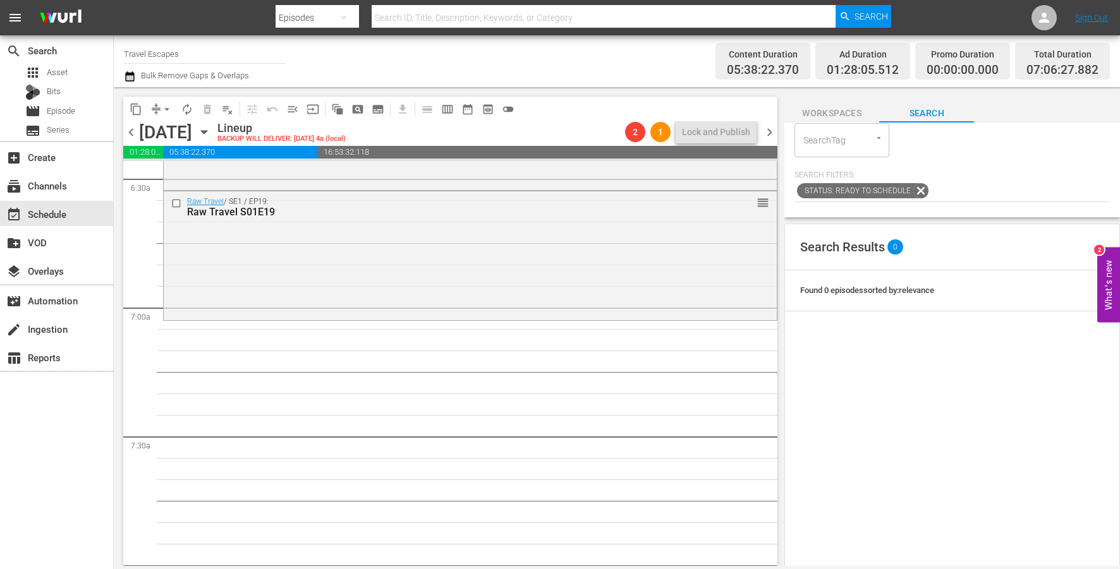
scroll to position [1697, 0]
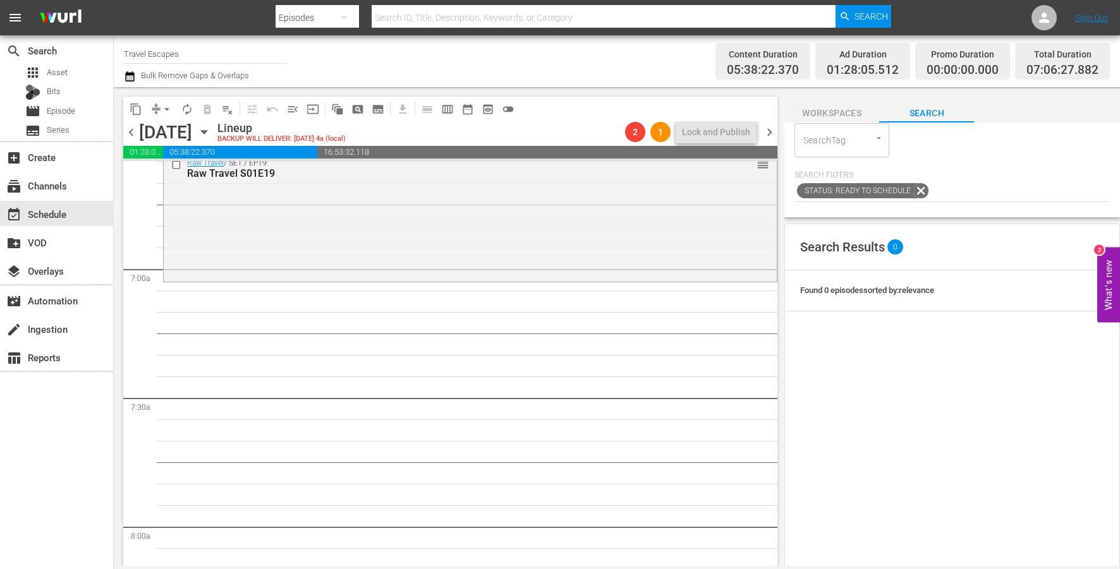
click at [138, 105] on span "content_copy" at bounding box center [136, 109] width 13 height 13
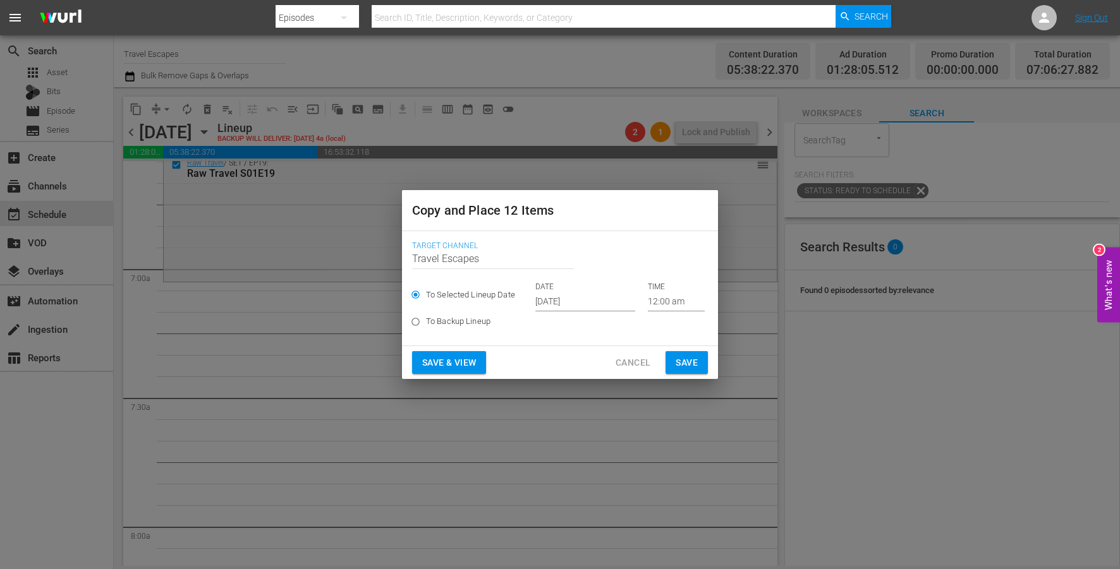
click at [570, 291] on p "DATE" at bounding box center [585, 287] width 100 height 11
click at [575, 302] on input "[DATE]" at bounding box center [585, 302] width 100 height 19
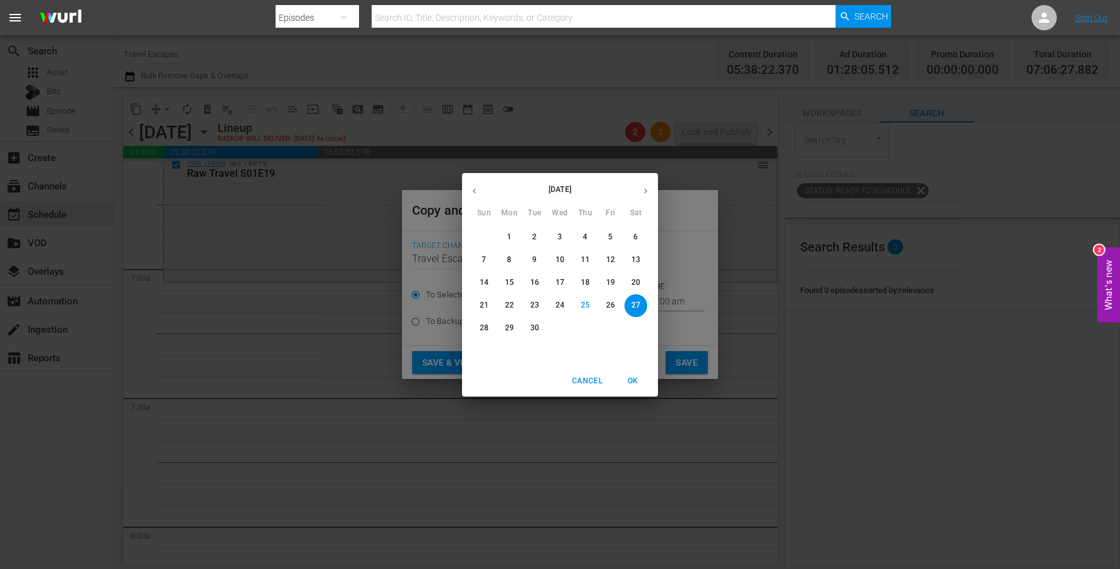
click at [642, 190] on icon "button" at bounding box center [645, 190] width 9 height 9
click at [484, 282] on p "12" at bounding box center [484, 282] width 9 height 11
type input "Oct 12th 2025"
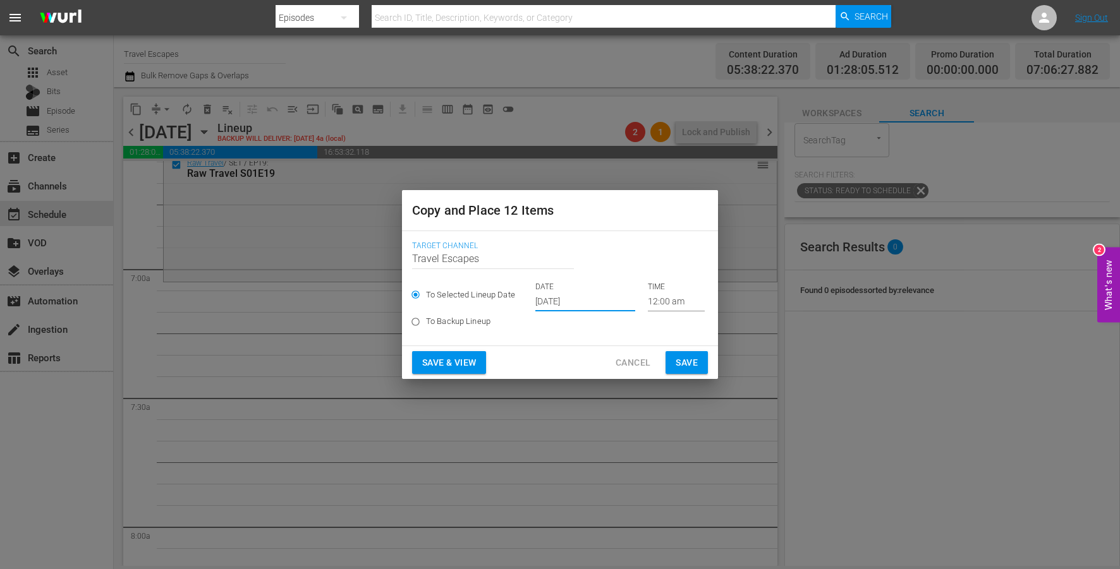
click at [636, 299] on div "DATE Oct 12th 2025 TIME 12:00 am" at bounding box center [619, 297] width 169 height 30
click at [649, 299] on input "12:00 am" at bounding box center [676, 302] width 57 height 19
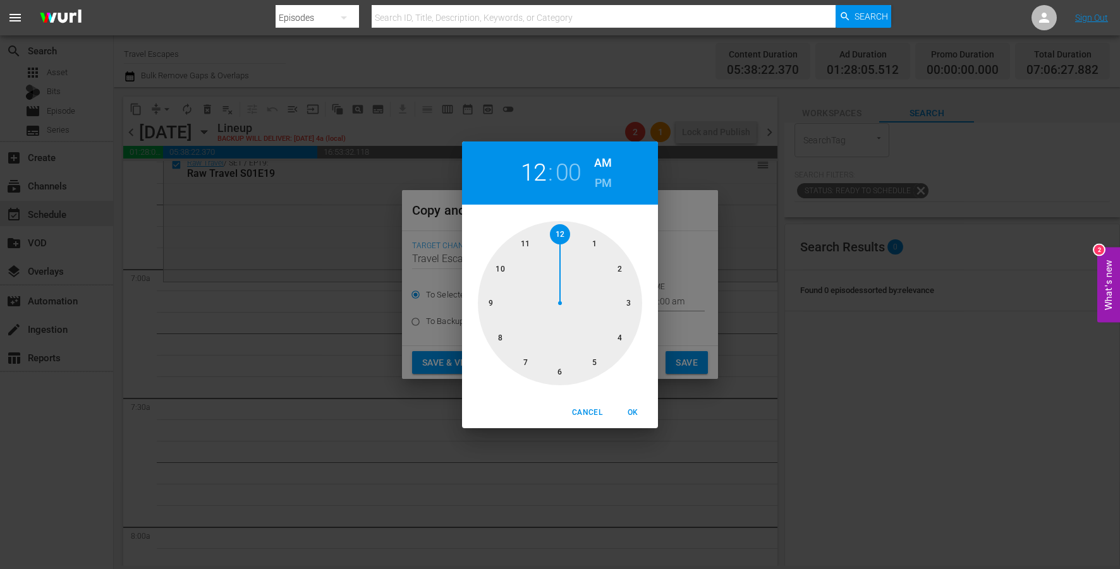
click at [525, 345] on div at bounding box center [560, 303] width 164 height 164
click at [632, 415] on span "OK" at bounding box center [633, 412] width 30 height 13
type input "07:00 am"
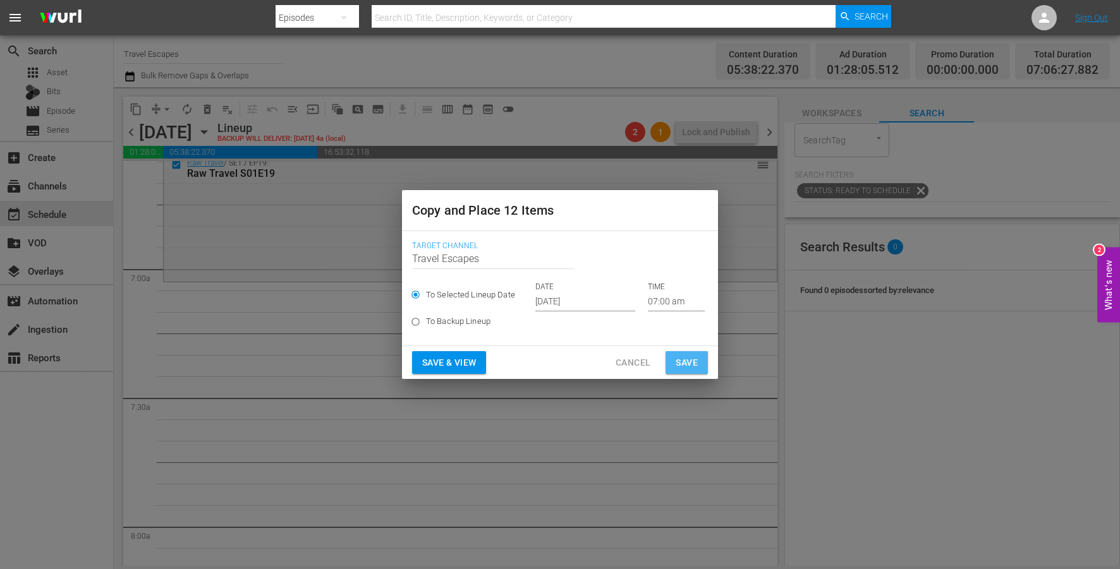
click at [681, 358] on span "Save" at bounding box center [687, 363] width 22 height 16
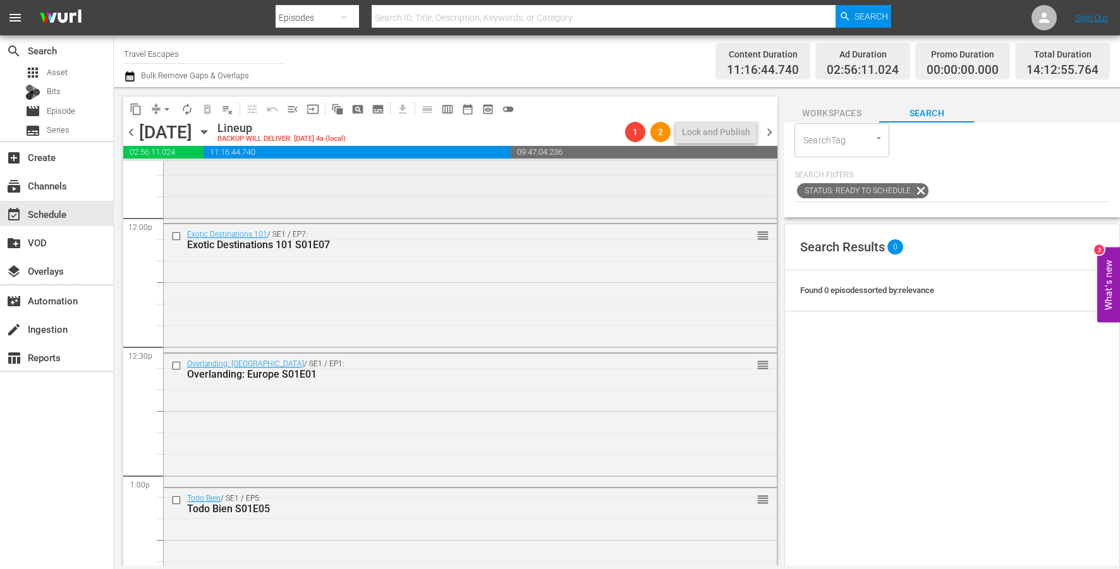
scroll to position [3047, 0]
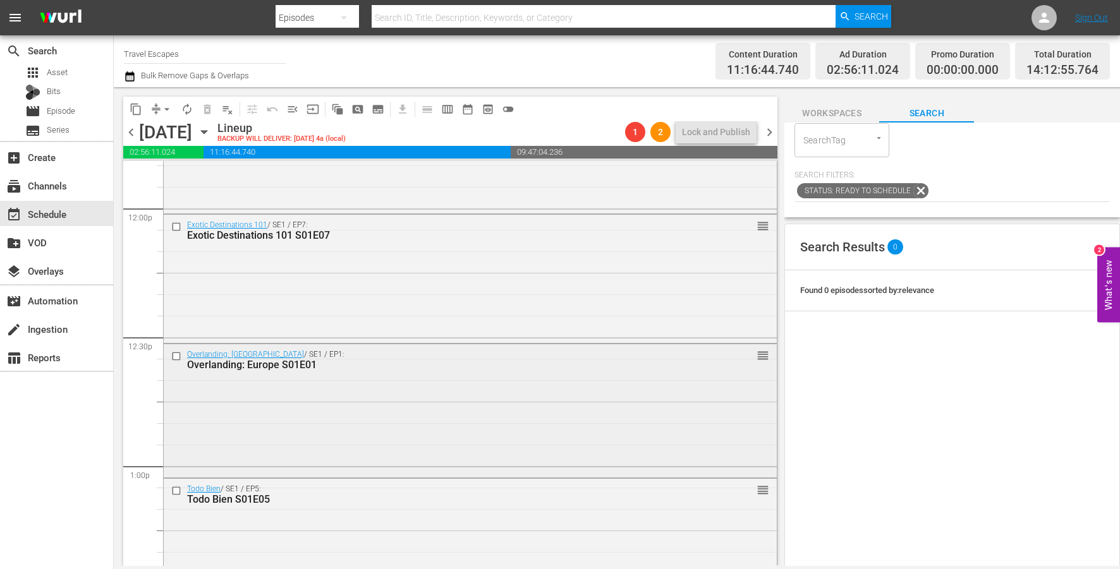
click at [173, 354] on input "checkbox" at bounding box center [177, 356] width 13 height 11
click at [173, 489] on input "checkbox" at bounding box center [177, 490] width 13 height 11
click at [176, 228] on input "checkbox" at bounding box center [177, 227] width 13 height 11
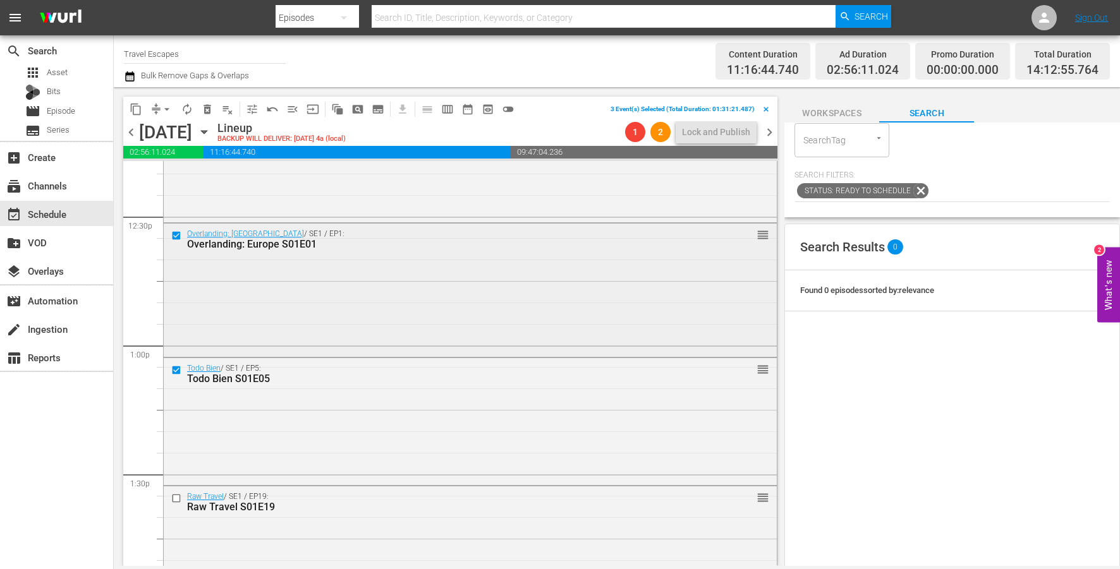
scroll to position [3283, 0]
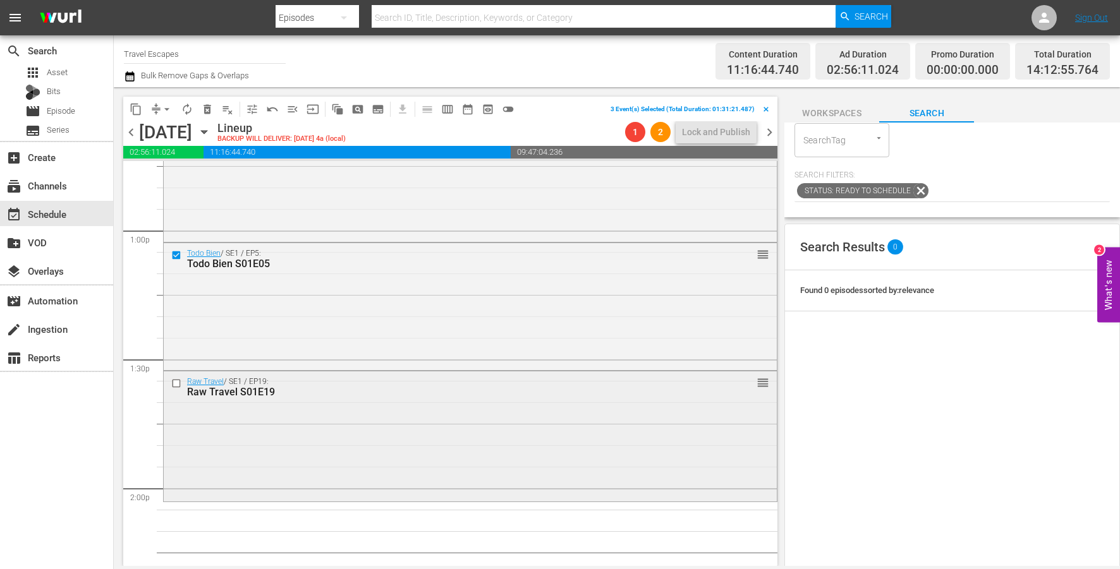
click at [176, 383] on input "checkbox" at bounding box center [177, 384] width 13 height 11
click at [209, 110] on span "delete_forever_outlined" at bounding box center [207, 109] width 13 height 13
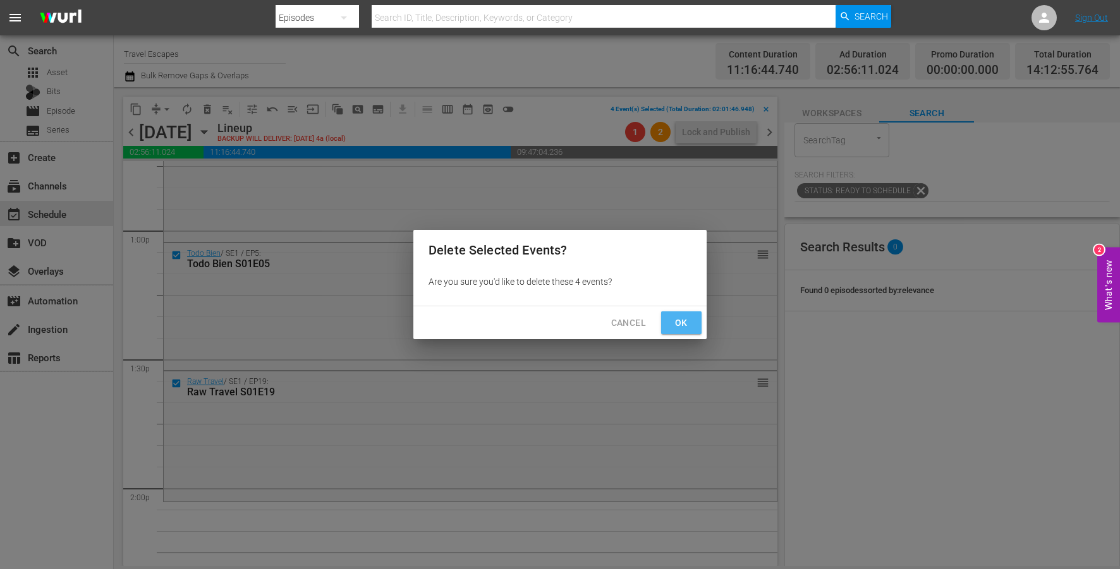
click at [681, 318] on span "Ok" at bounding box center [681, 323] width 20 height 16
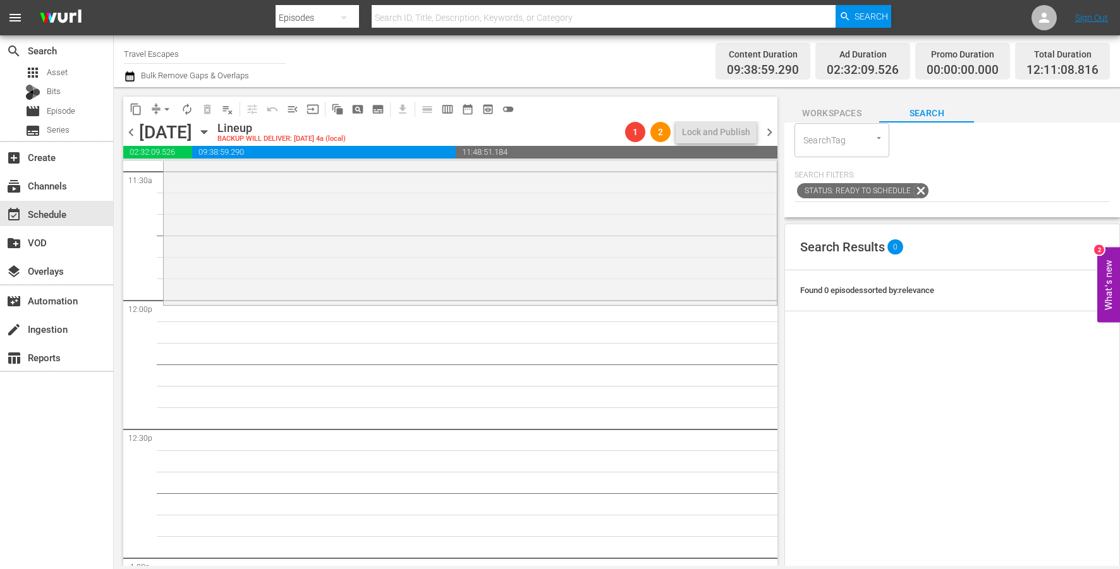
scroll to position [0, 0]
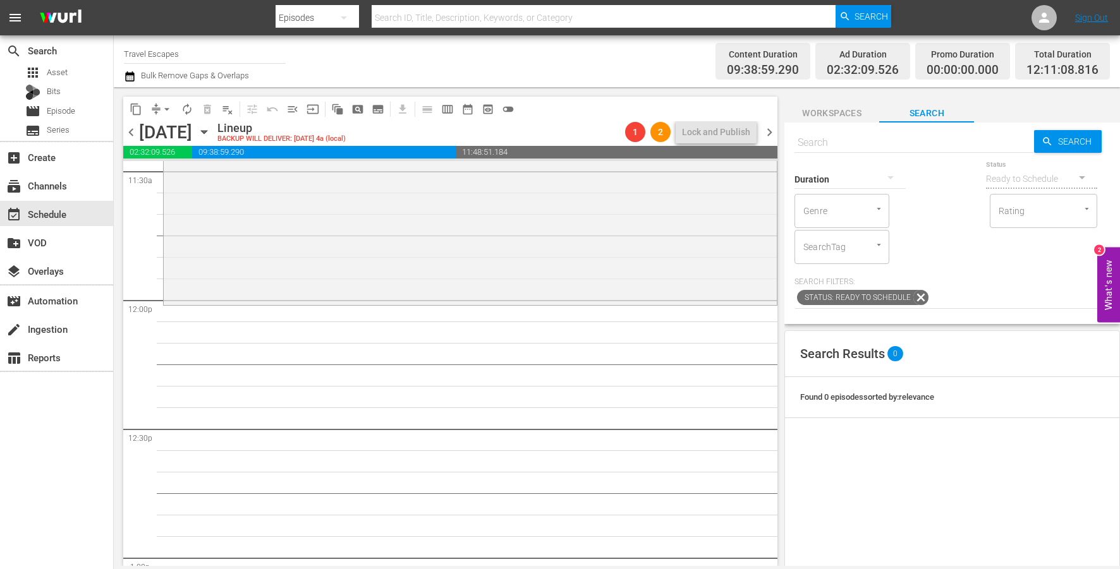
click at [911, 140] on input "text" at bounding box center [914, 143] width 240 height 30
paste input "Going Beyond S01E08"
type input "Going Beyond S01E08"
drag, startPoint x: 890, startPoint y: 470, endPoint x: 696, endPoint y: 18, distance: 491.8
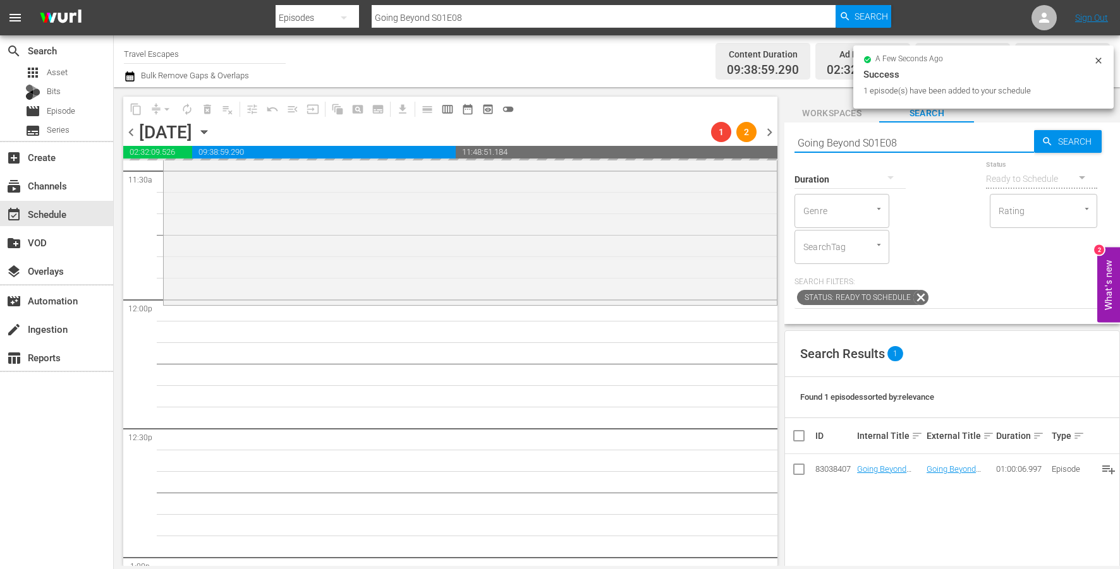
click at [875, 140] on input "Going Beyond S01E08" at bounding box center [914, 143] width 240 height 30
paste input "9"
type input "Going Beyond S01E09"
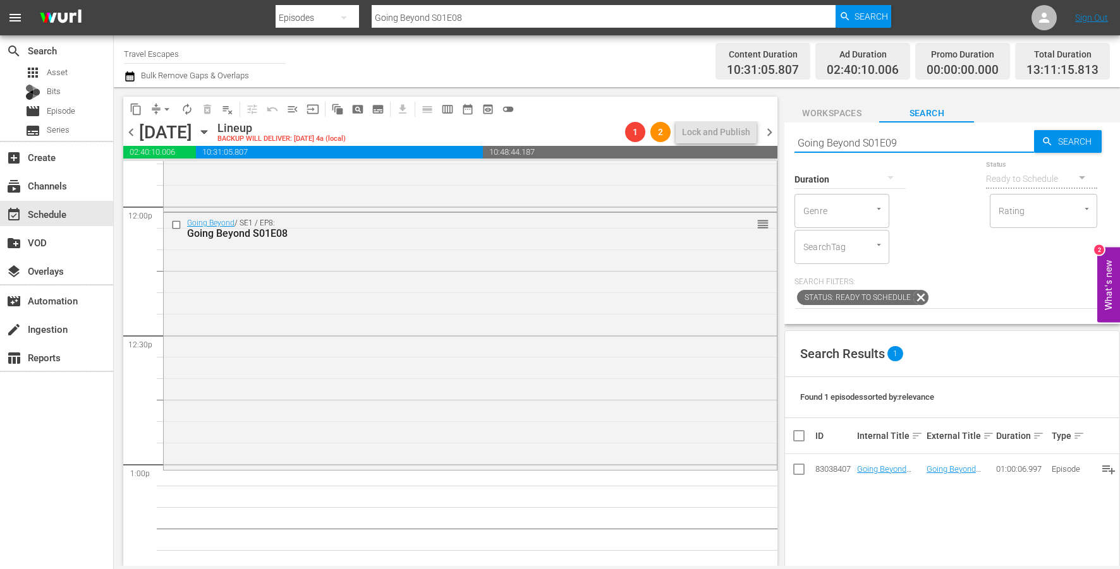
type input "Going Beyond S01E09"
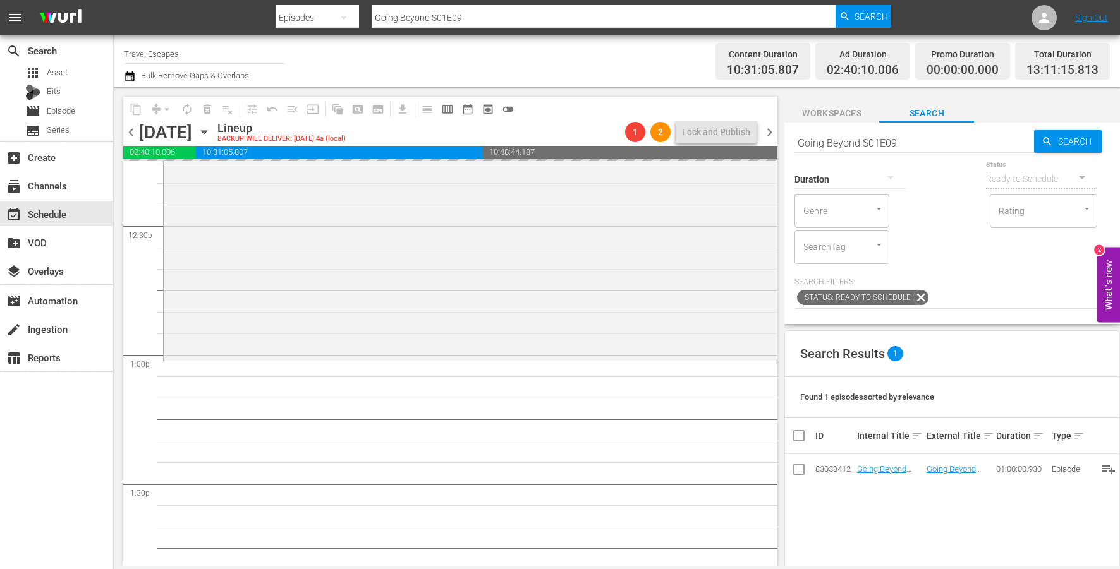
drag, startPoint x: 900, startPoint y: 466, endPoint x: 539, endPoint y: 3, distance: 588.2
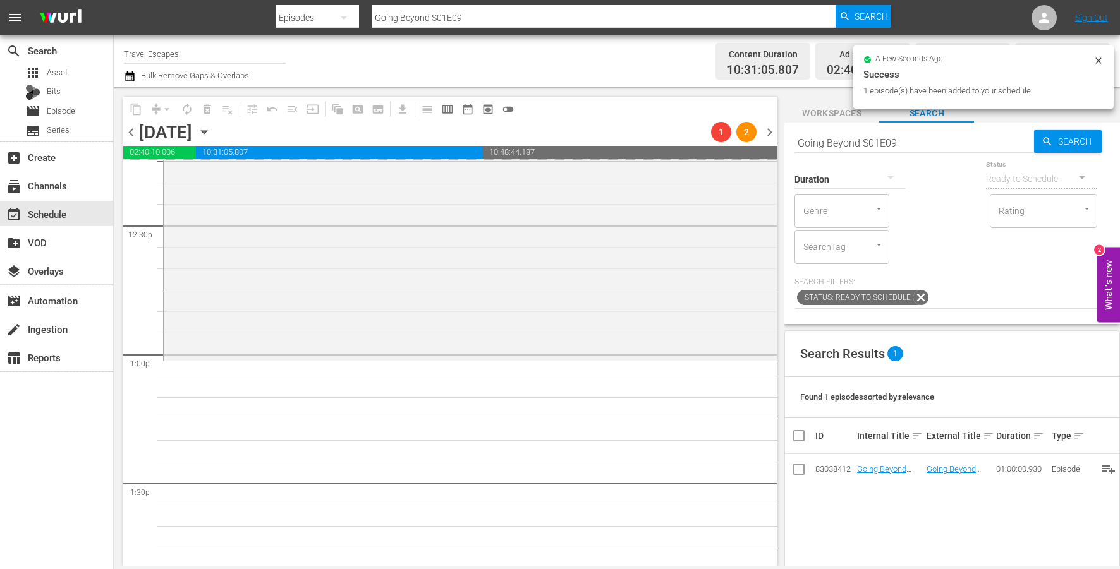
click at [899, 142] on input "Going Beyond S01E09" at bounding box center [914, 143] width 240 height 30
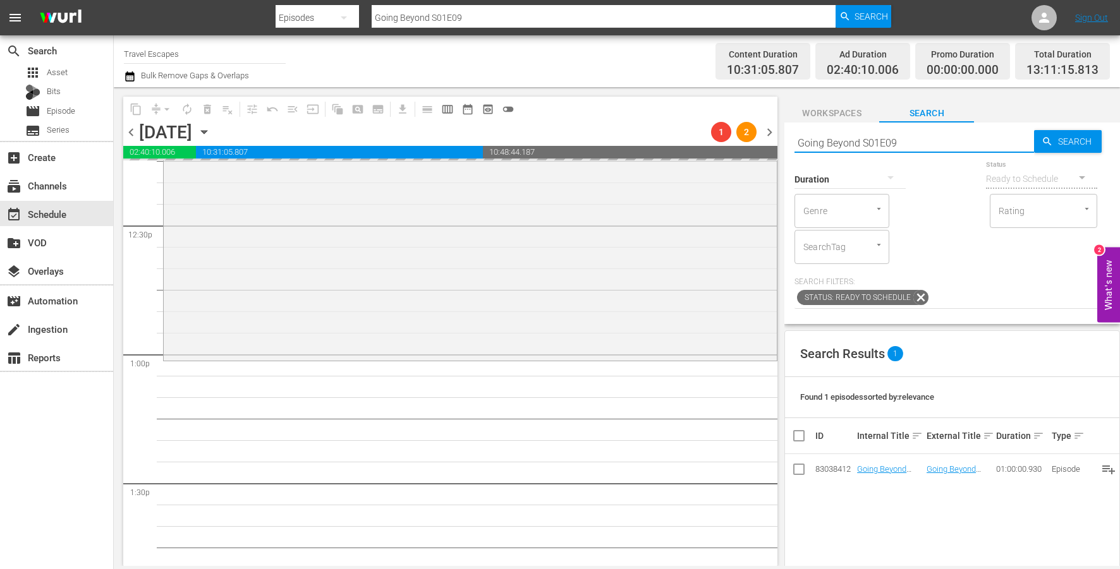
click at [899, 142] on input "Going Beyond S01E09" at bounding box center [914, 143] width 240 height 30
paste input "10"
type input "Going Beyond S01E10"
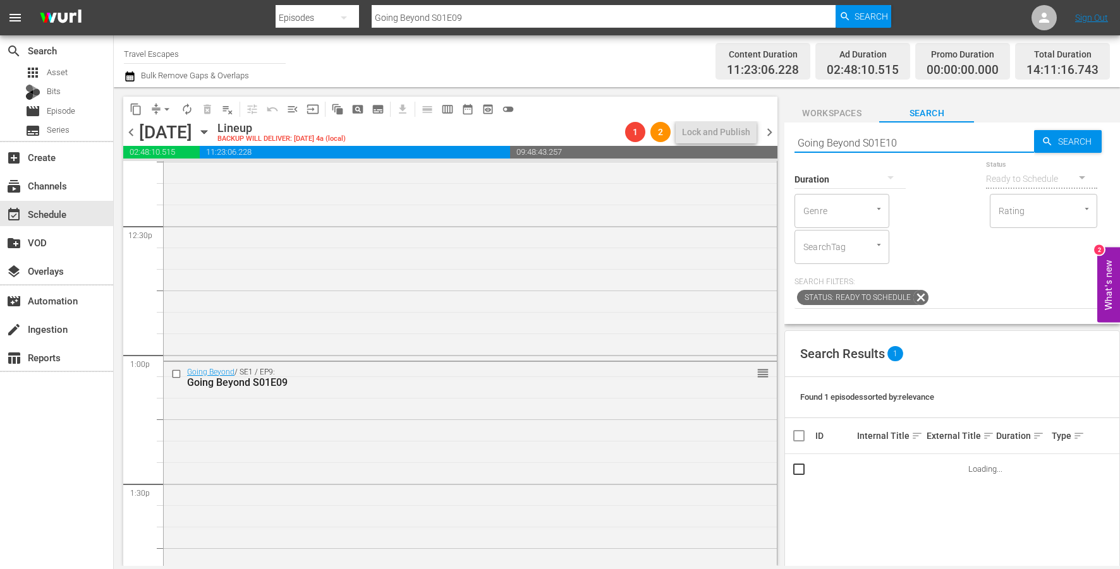
type input "Going Beyond S01E10"
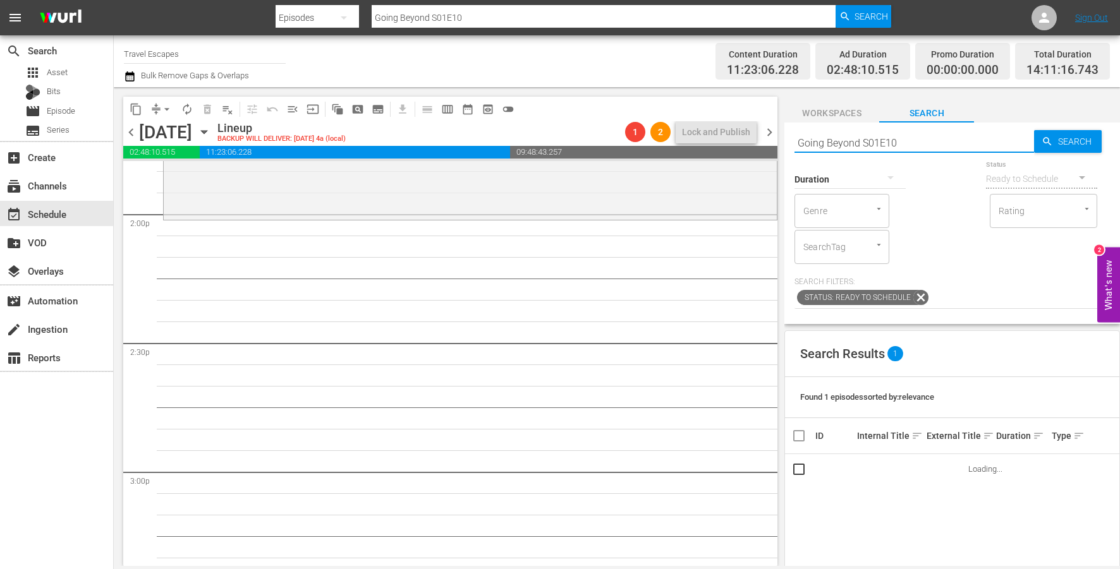
scroll to position [3568, 0]
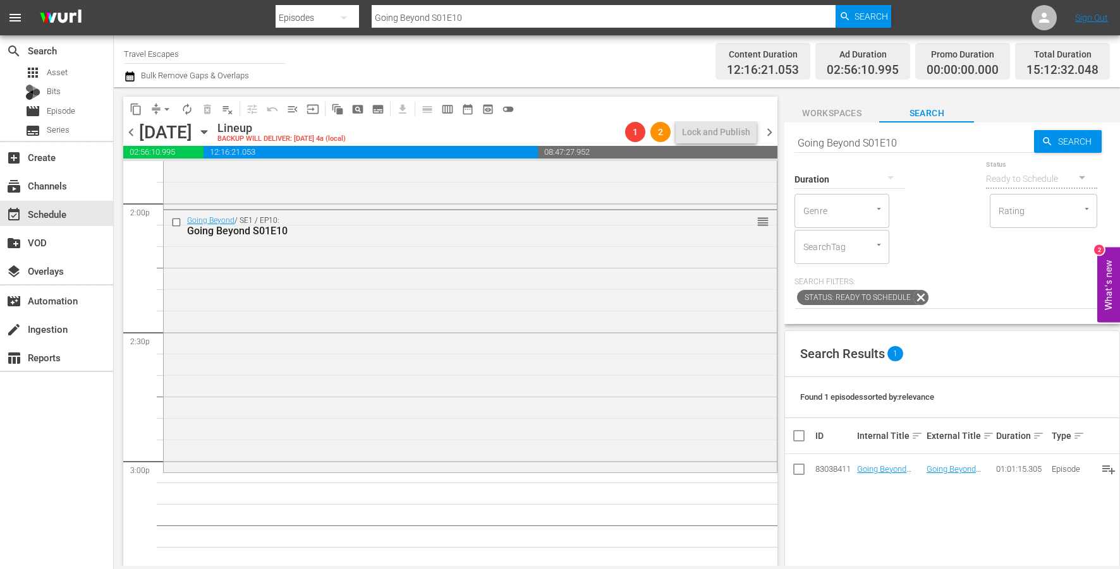
drag, startPoint x: 877, startPoint y: 468, endPoint x: 621, endPoint y: 3, distance: 530.1
click at [950, 145] on input "Going Beyond S01E10" at bounding box center [914, 143] width 240 height 30
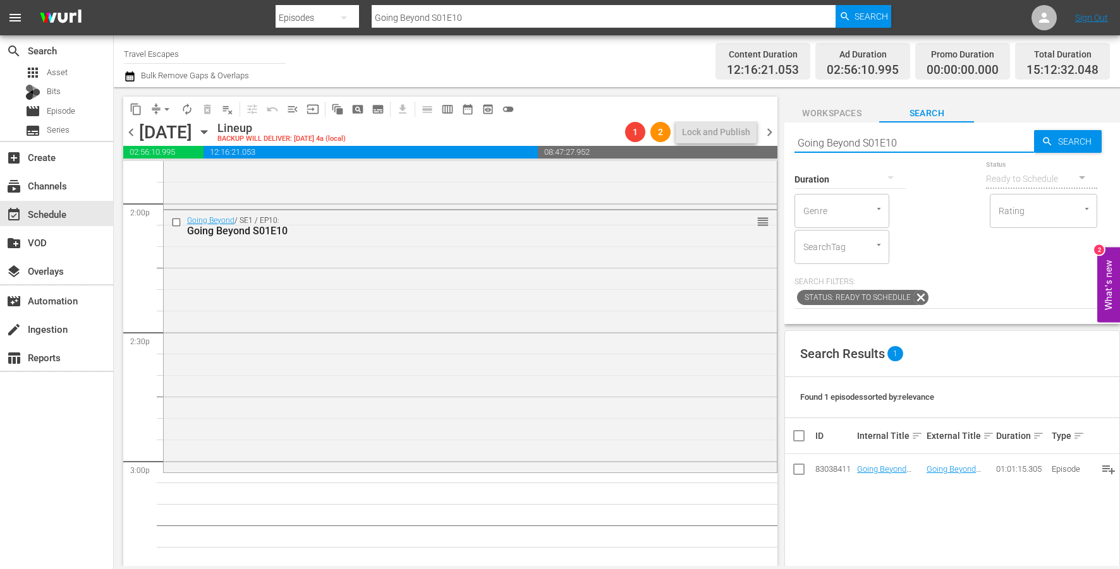
paste input "1"
type input "Going Beyond S01E11"
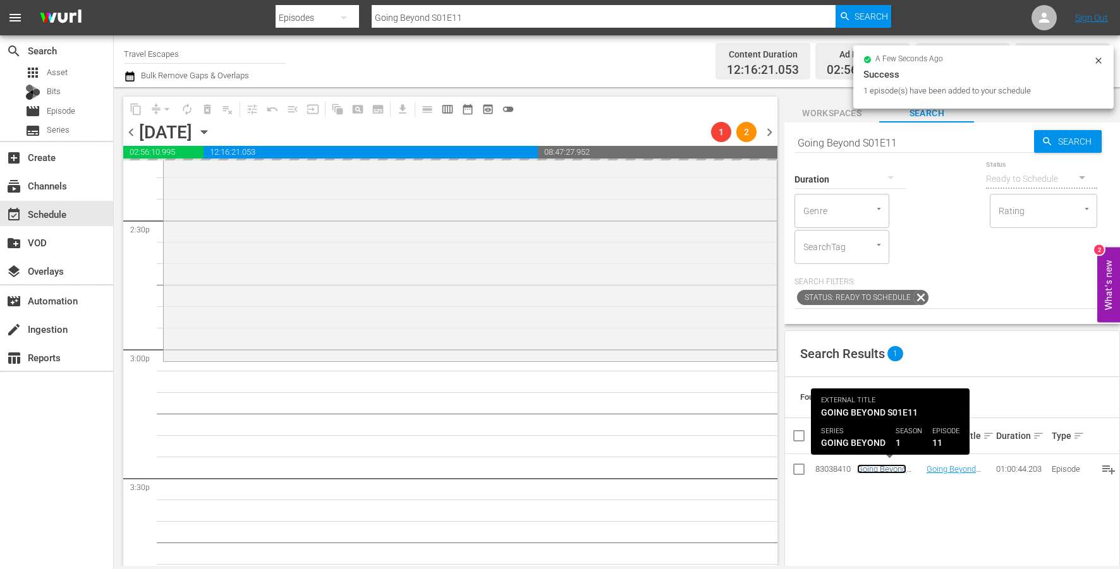
scroll to position [3691, 0]
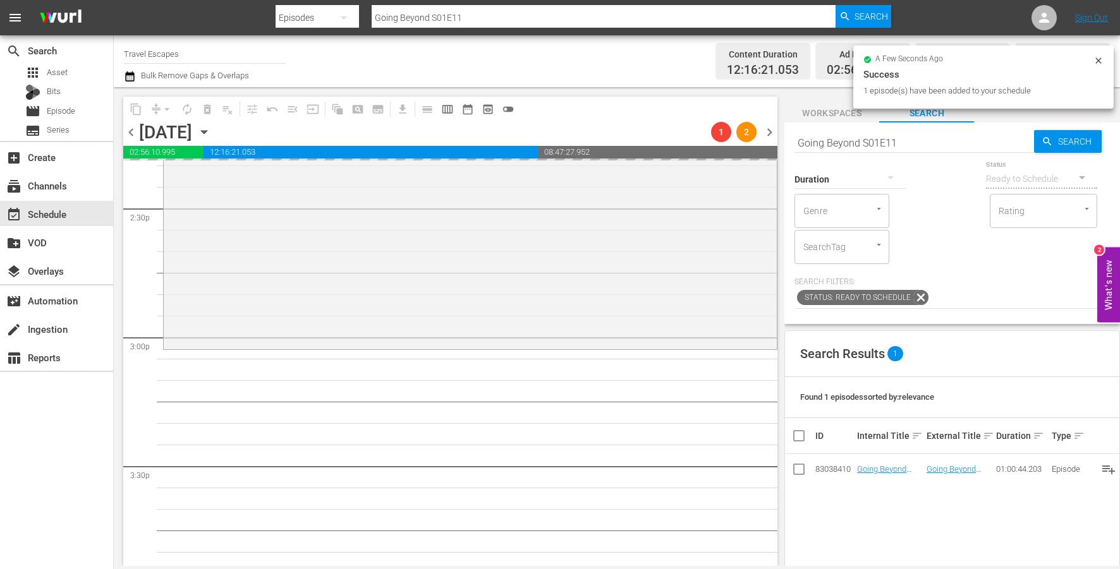
drag, startPoint x: 885, startPoint y: 465, endPoint x: 712, endPoint y: 42, distance: 456.9
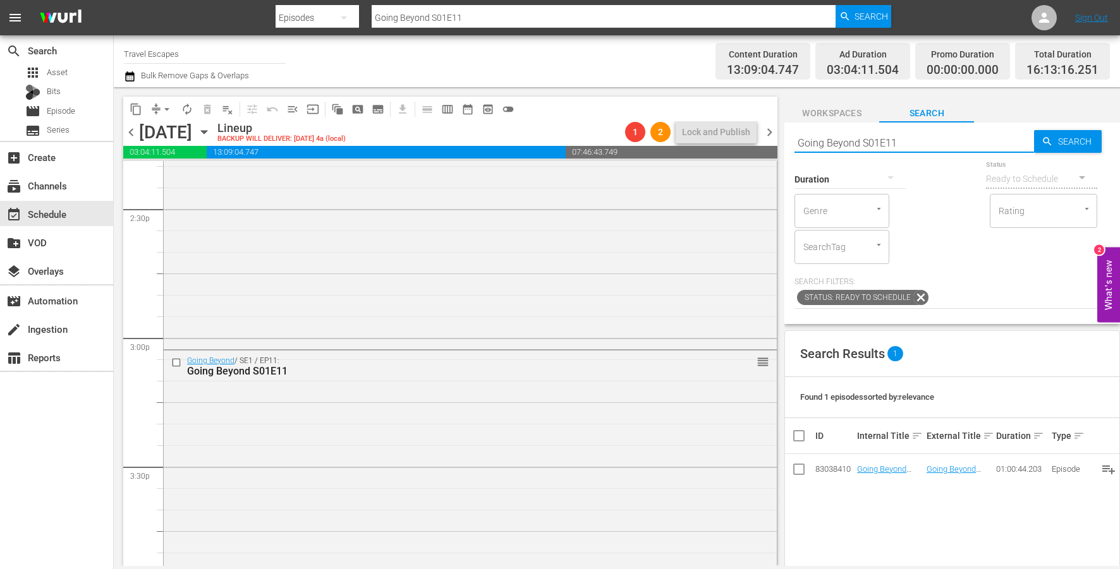
click at [872, 142] on input "Going Beyond S01E11" at bounding box center [914, 143] width 240 height 30
paste input "2"
type input "Going Beyond S01E12"
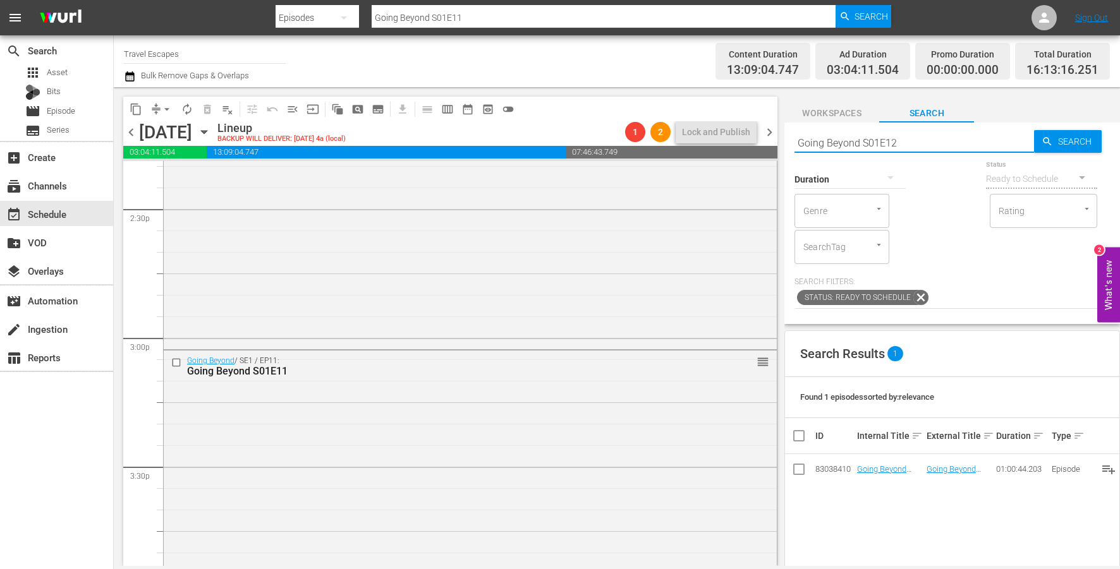
type input "Going Beyond S01E12"
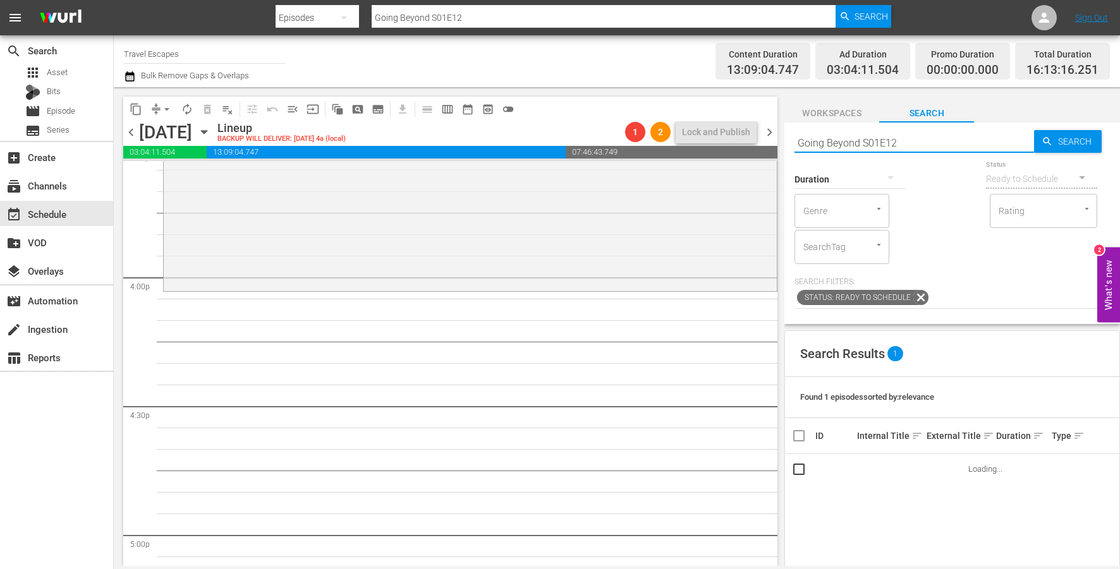
scroll to position [4011, 0]
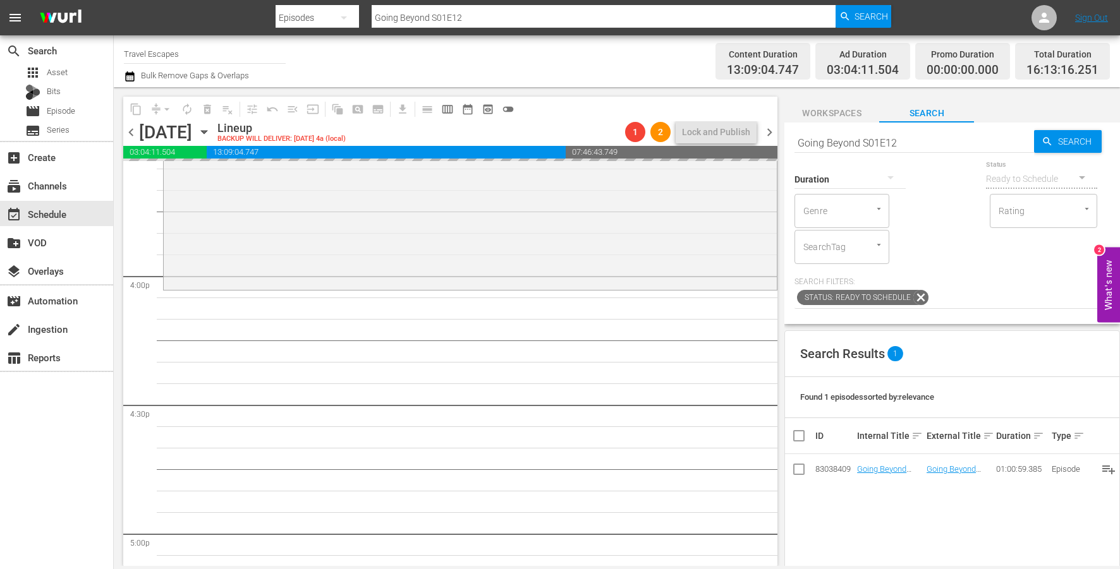
drag, startPoint x: 871, startPoint y: 472, endPoint x: 580, endPoint y: 15, distance: 541.1
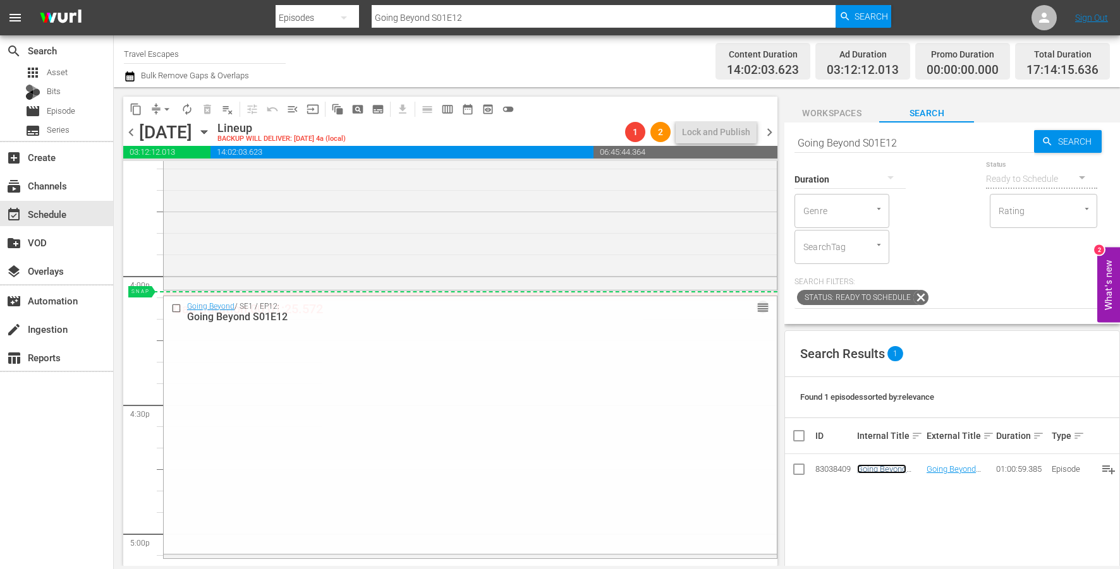
drag, startPoint x: 760, startPoint y: 307, endPoint x: 942, endPoint y: 134, distance: 250.4
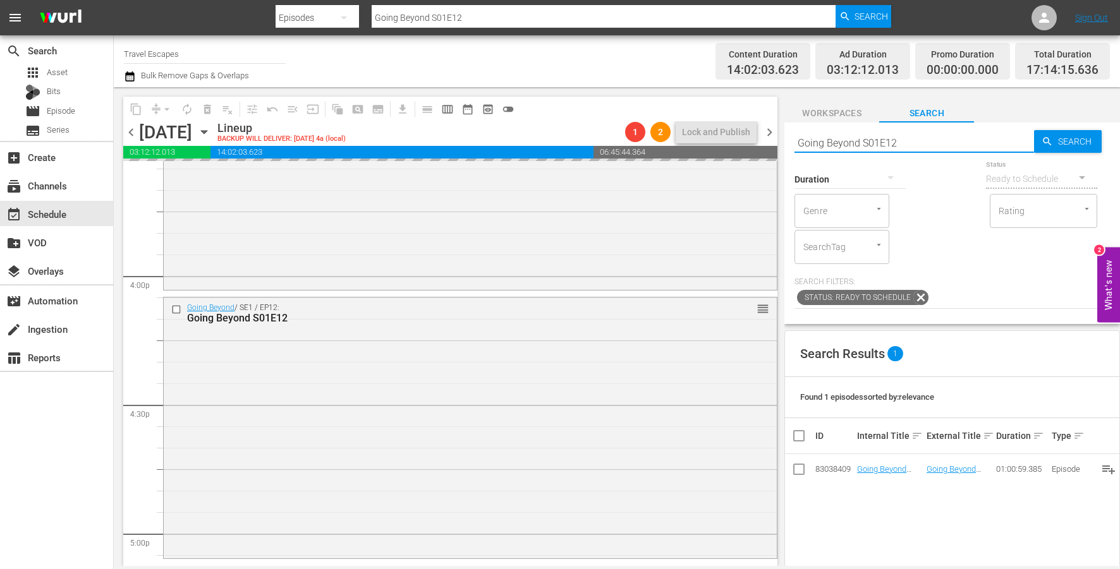
click at [921, 143] on input "Going Beyond S01E12" at bounding box center [914, 143] width 240 height 30
paste input "3"
type input "Going Beyond S01E13"
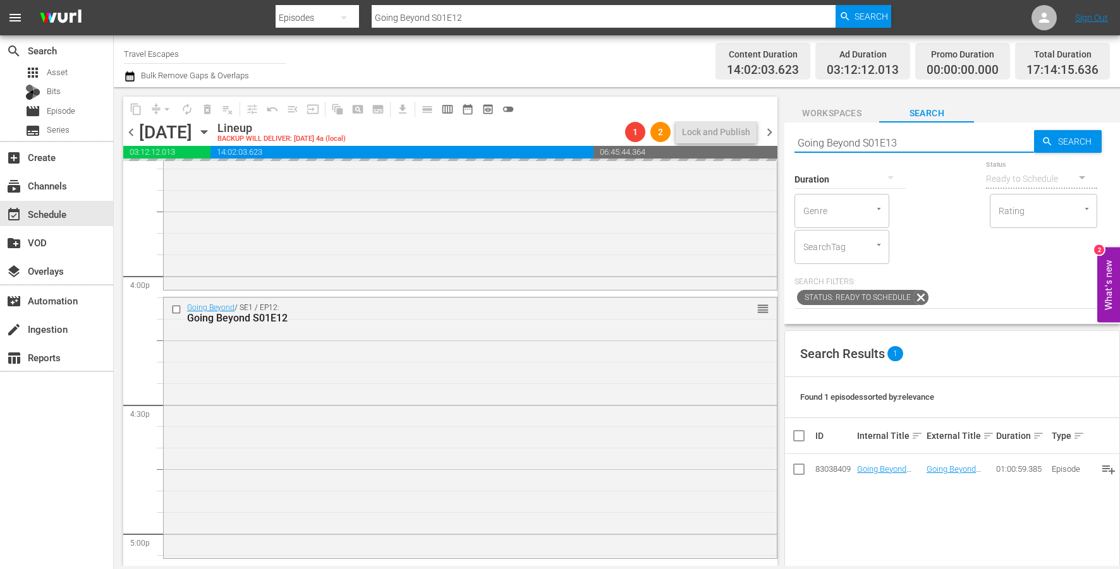
type input "Going Beyond S01E13"
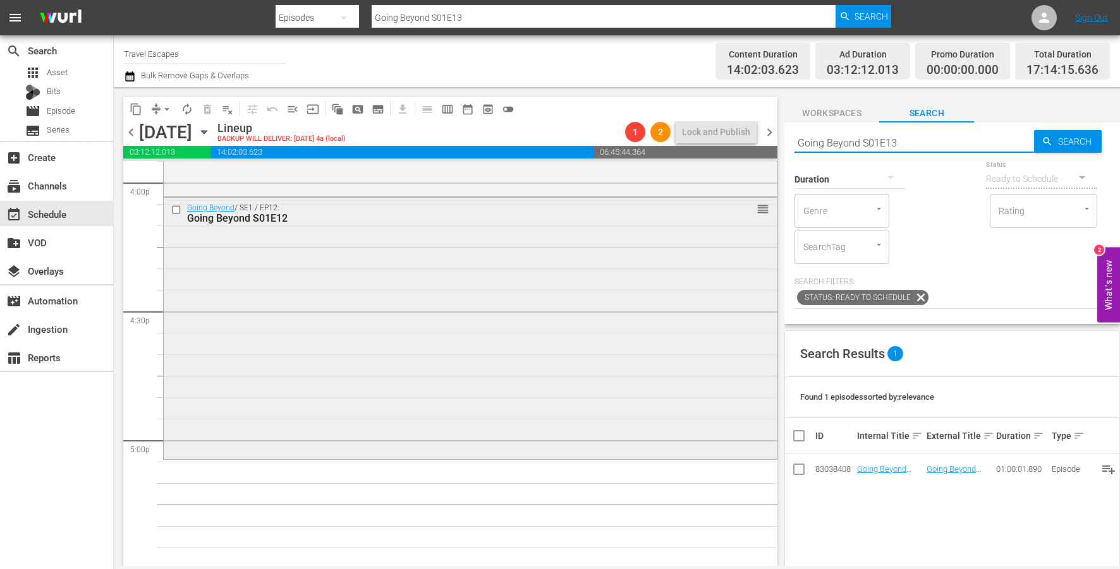
scroll to position [4107, 0]
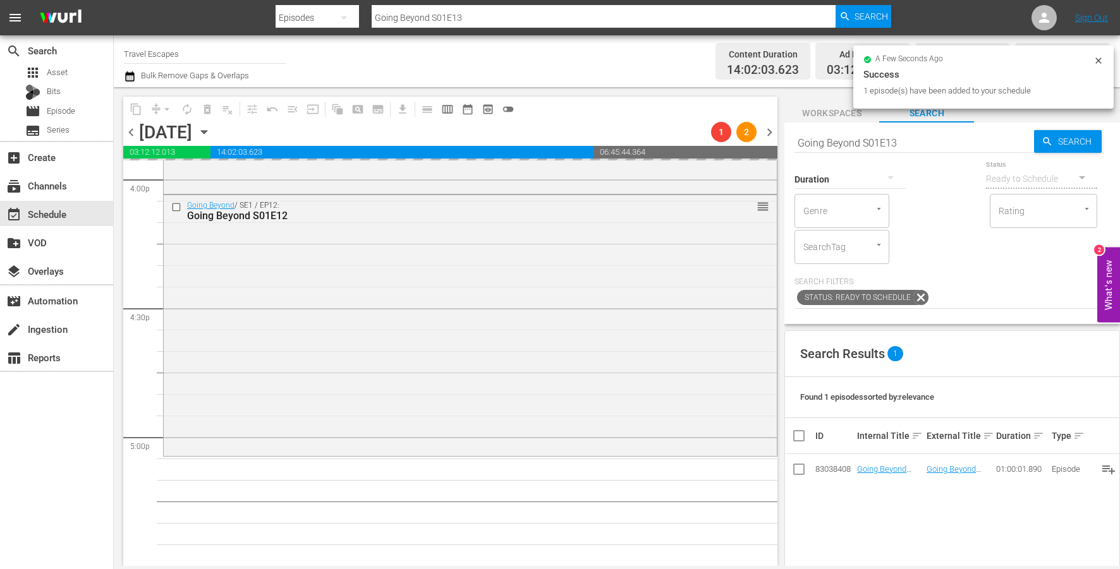
click at [952, 141] on input "Going Beyond S01E13" at bounding box center [914, 143] width 240 height 30
paste input "02"
type input "Going Beyond S01E02"
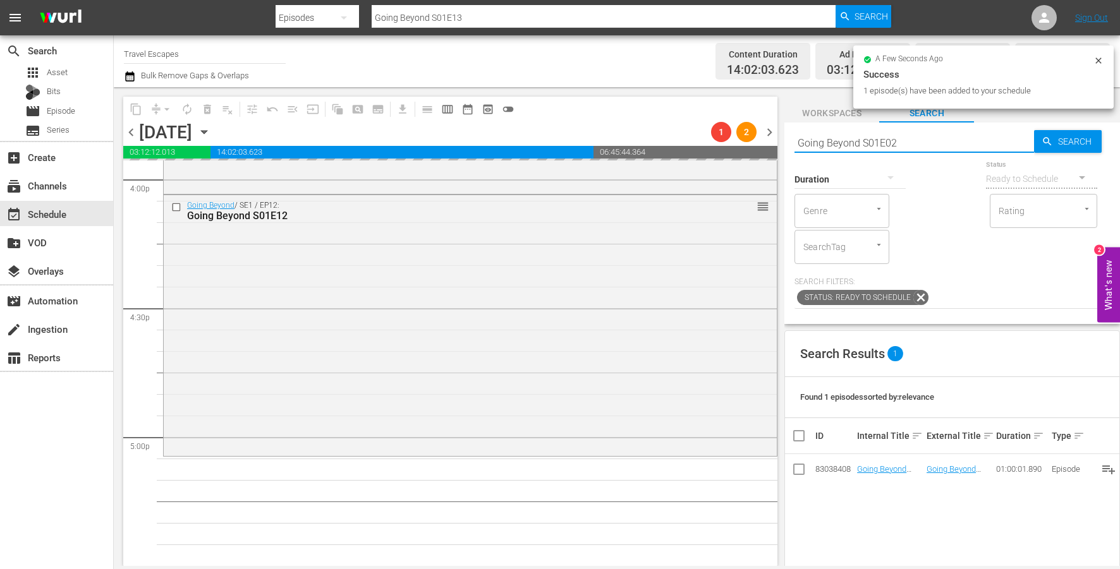
type input "Going Beyond S01E02"
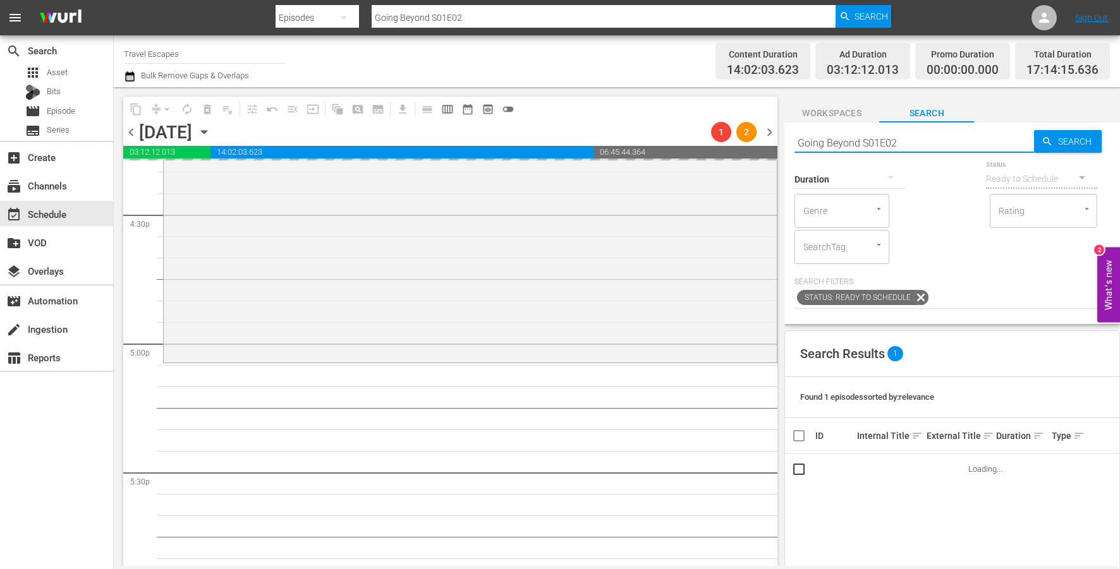
scroll to position [4204, 0]
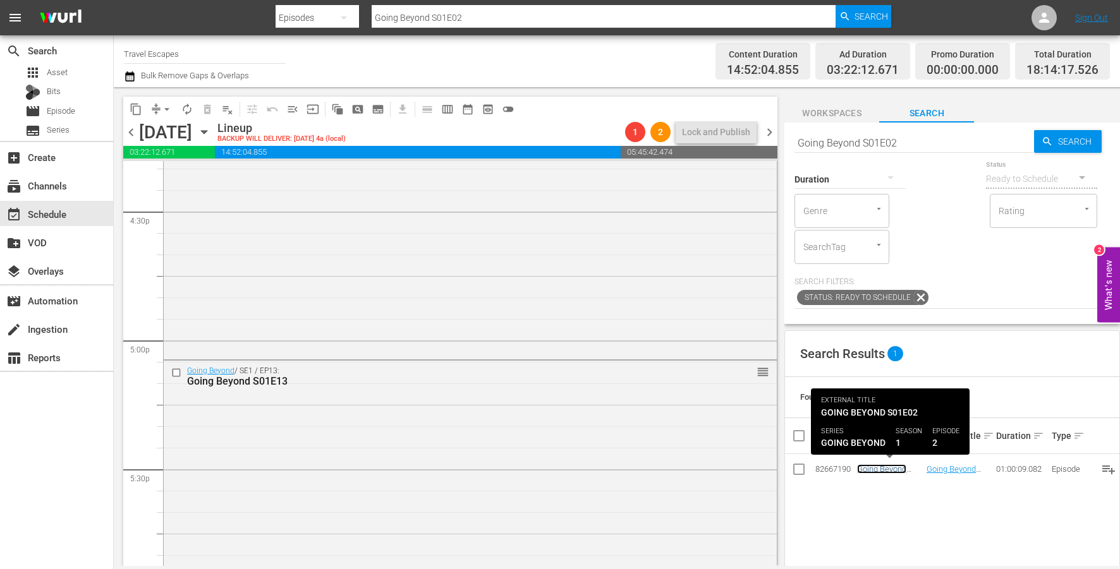
drag, startPoint x: 878, startPoint y: 466, endPoint x: 975, endPoint y: 432, distance: 103.4
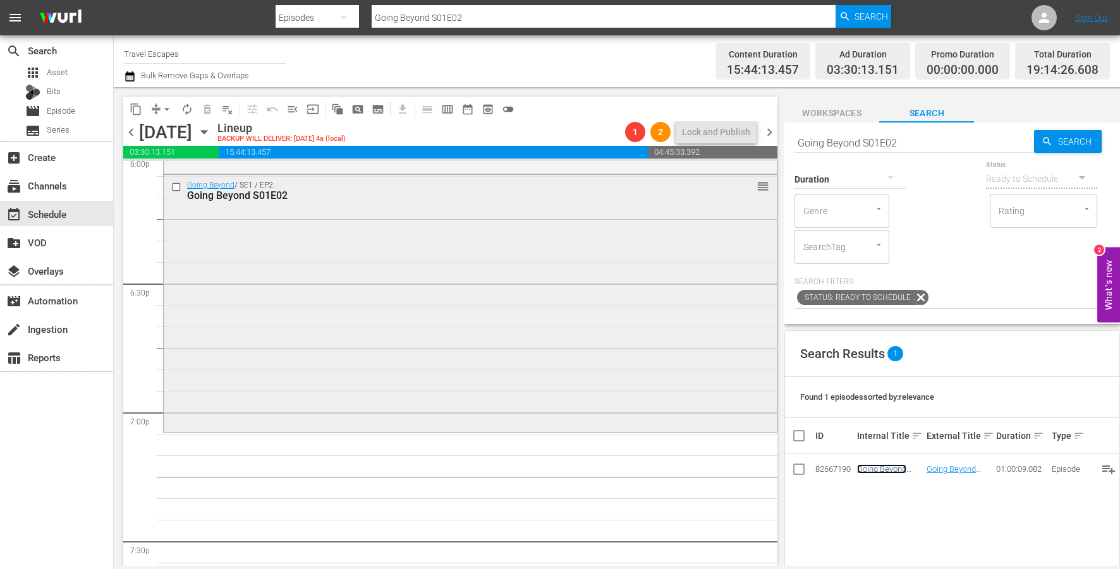
scroll to position [4663, 0]
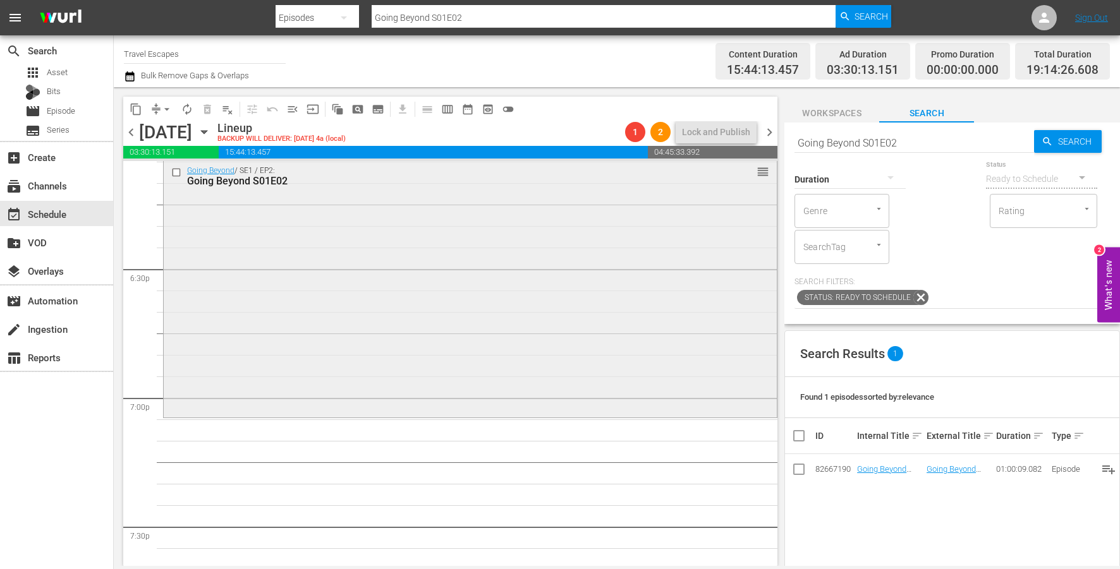
drag, startPoint x: 900, startPoint y: 471, endPoint x: 345, endPoint y: 162, distance: 635.2
click at [924, 144] on input "Going Beyond S01E02" at bounding box center [914, 143] width 240 height 30
paste input "Overlanding: Europe"
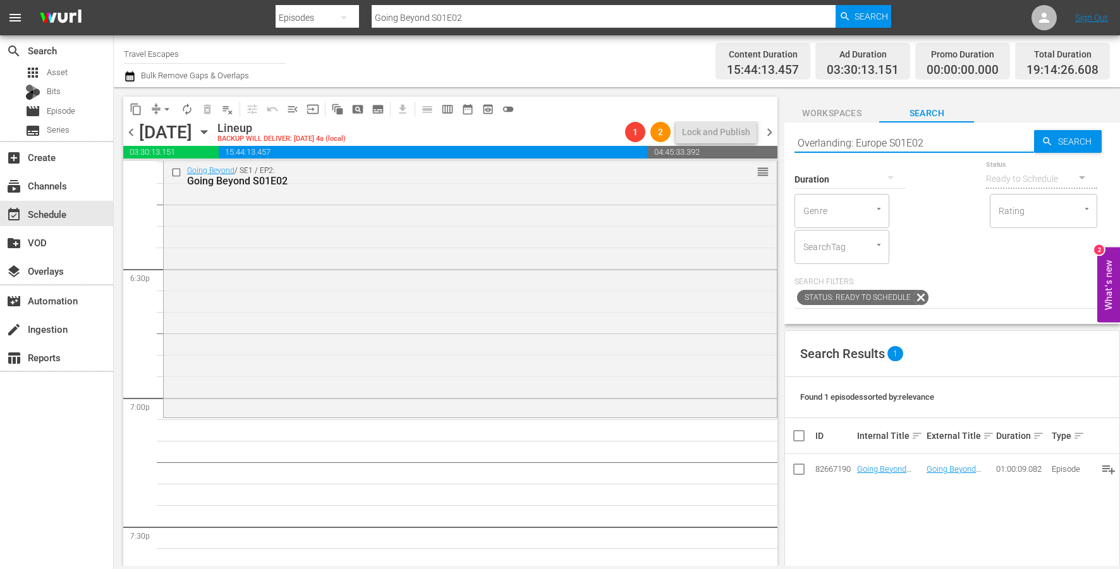
type input "Overlanding: Europe S01E02"
drag, startPoint x: 865, startPoint y: 470, endPoint x: 545, endPoint y: 37, distance: 538.3
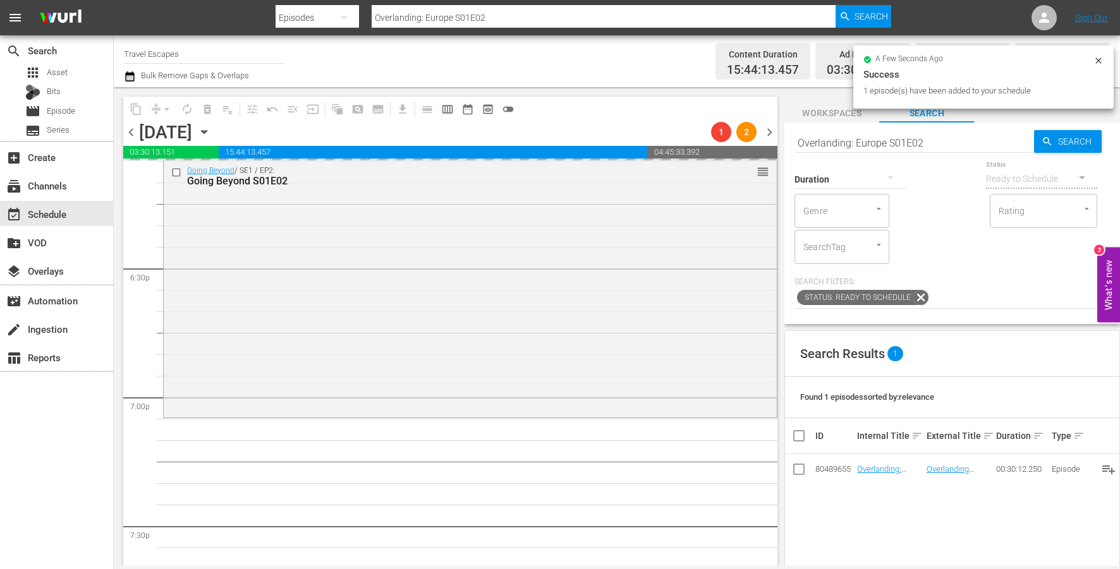
click at [913, 151] on input "Overlanding: Europe S01E02" at bounding box center [914, 143] width 240 height 30
click at [913, 152] on hr at bounding box center [914, 152] width 240 height 1
click at [913, 151] on div "Search Overlanding: Europe S01E02" at bounding box center [914, 143] width 240 height 30
click at [901, 140] on input "Overlanding: Europe S01E02" at bounding box center [914, 143] width 240 height 30
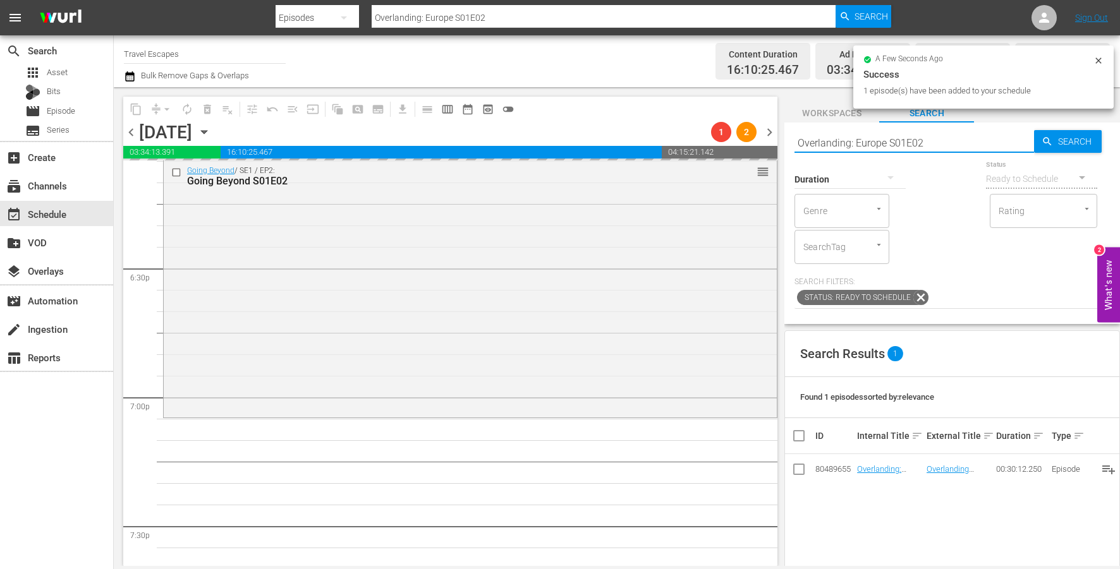
click at [901, 140] on input "Overlanding: Europe S01E02" at bounding box center [914, 143] width 240 height 30
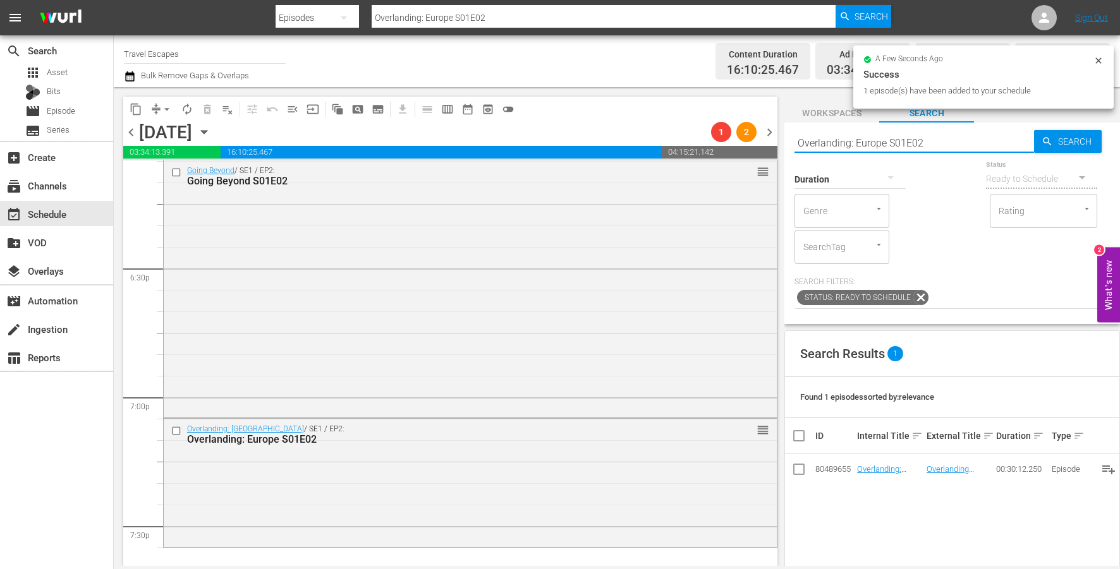
paste input "TODO BIEN 107"
type input "TODO BIEN 107"
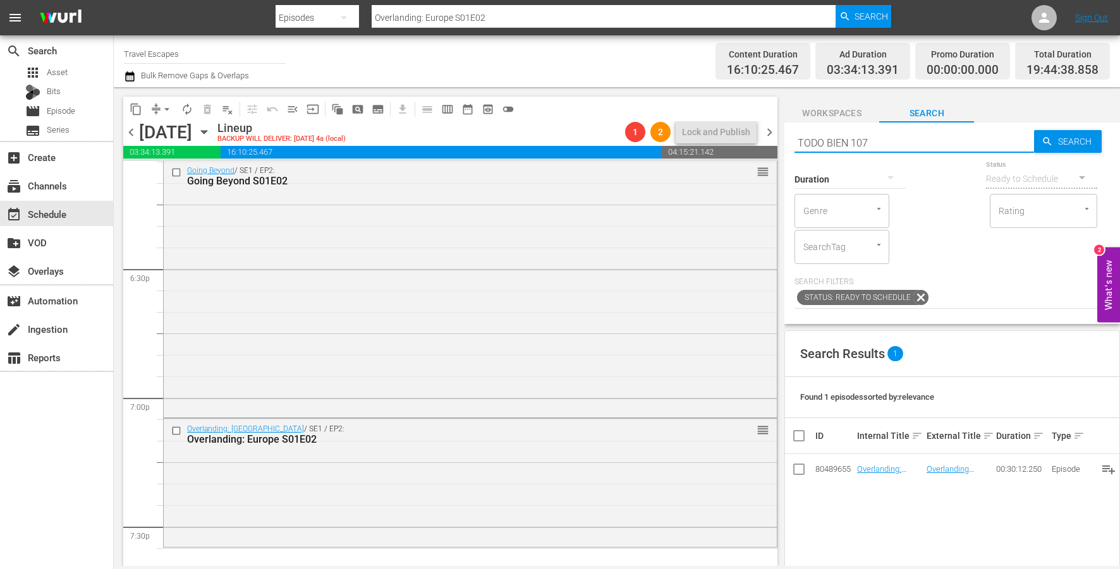
click at [853, 142] on input "TODO BIEN 107" at bounding box center [914, 143] width 240 height 30
type input "TODO BIEN 107"
type input "TODO BIEN s01e07"
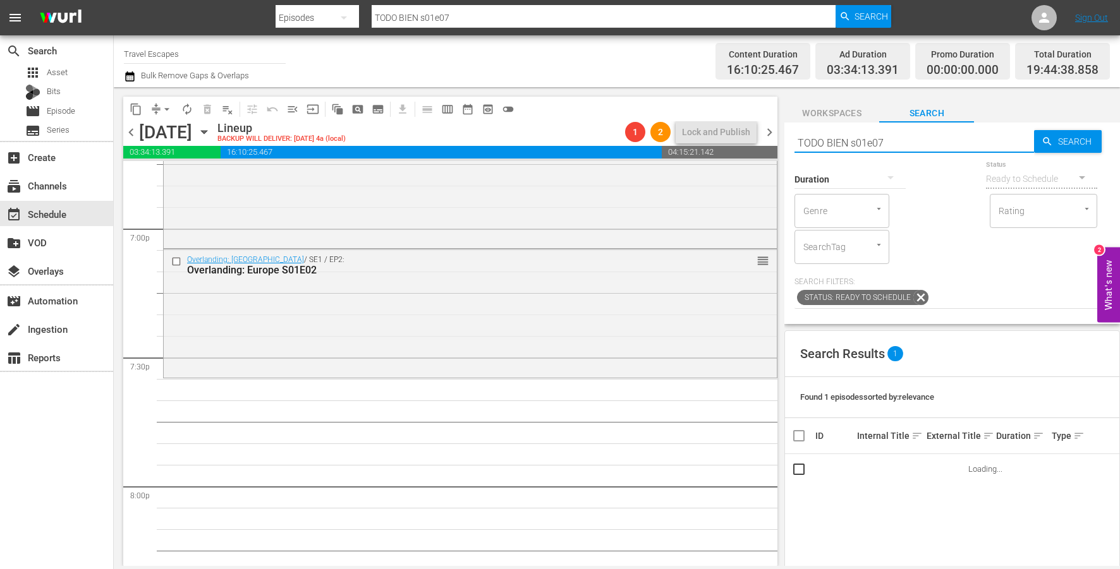
scroll to position [4838, 0]
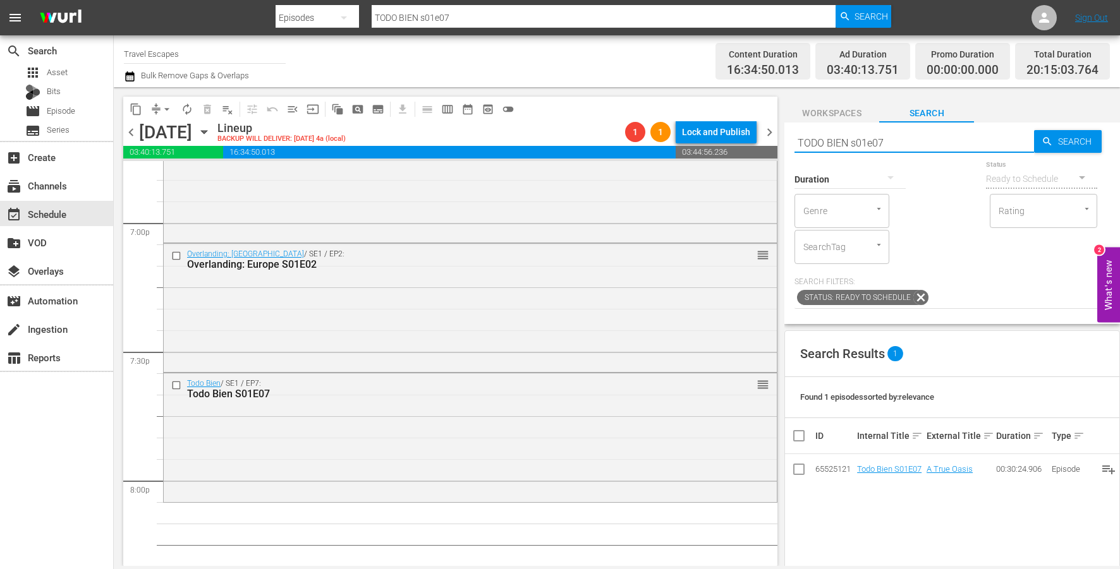
click at [873, 140] on input "TODO BIEN s01e07" at bounding box center [914, 143] width 240 height 30
paste input "Raw Travel S01E20"
type input "Raw Travel S01E20"
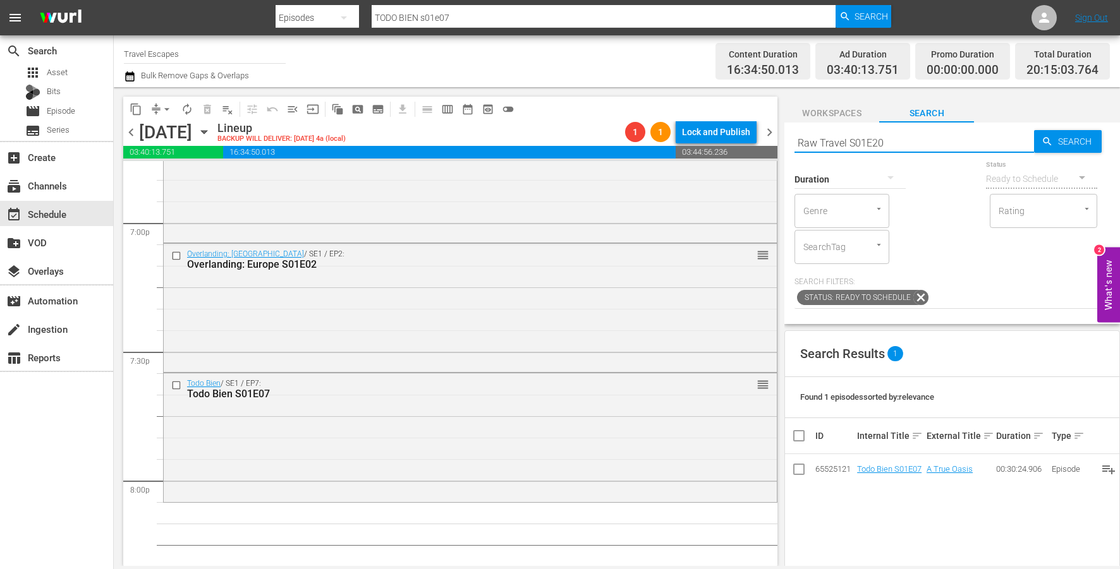
type input "Raw Travel S01E20"
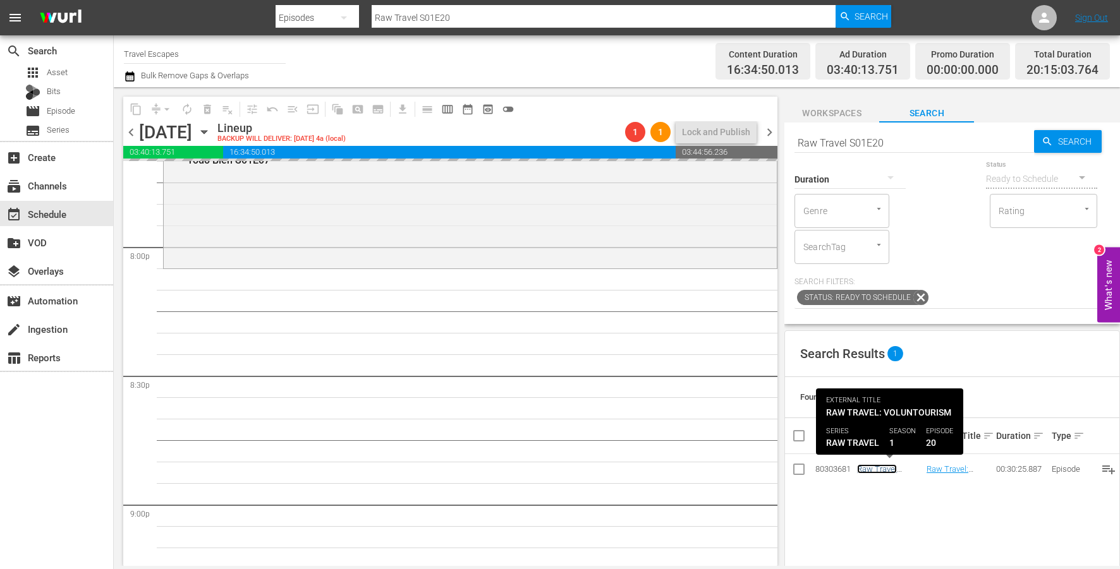
scroll to position [5070, 0]
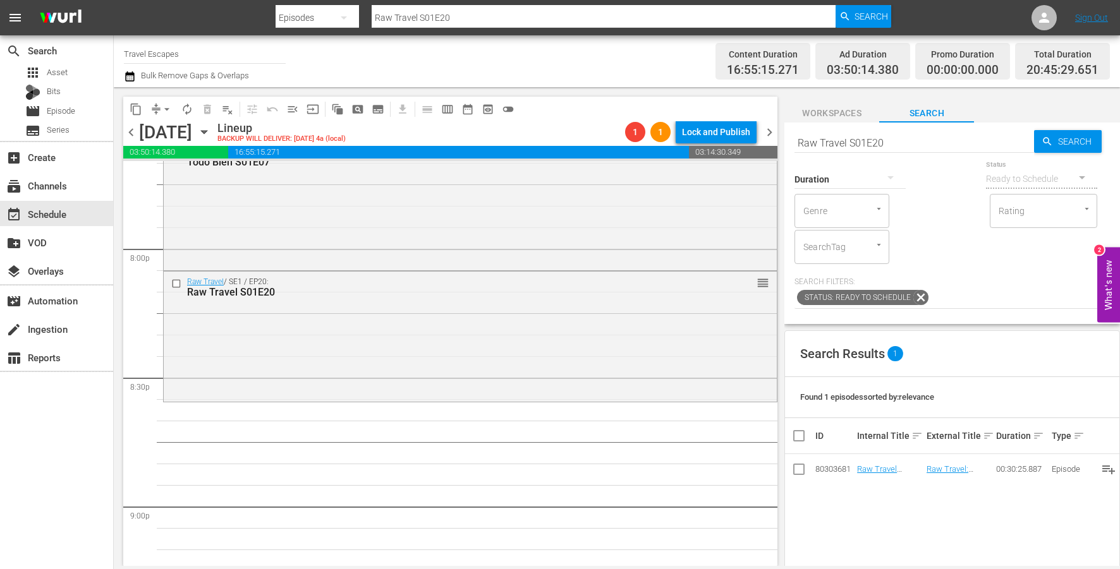
click at [851, 140] on input "Raw Travel S01E20" at bounding box center [914, 143] width 240 height 30
paste input "Joanna Lumley in the Land of the Northern Lights S01E01"
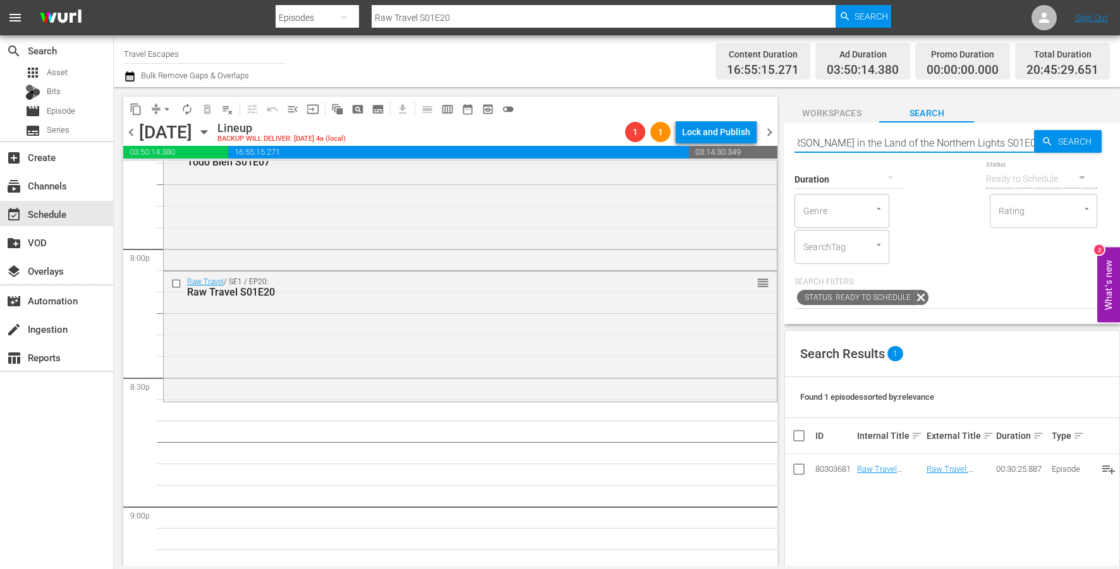
type input "Joanna Lumley in the Land of the Northern Lights S01E01"
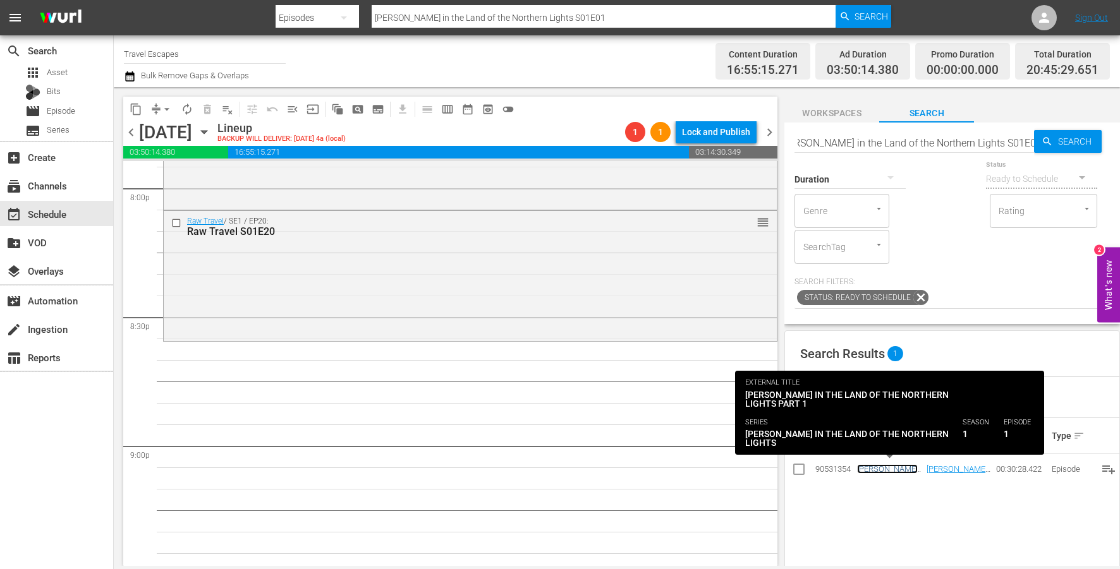
scroll to position [0, 0]
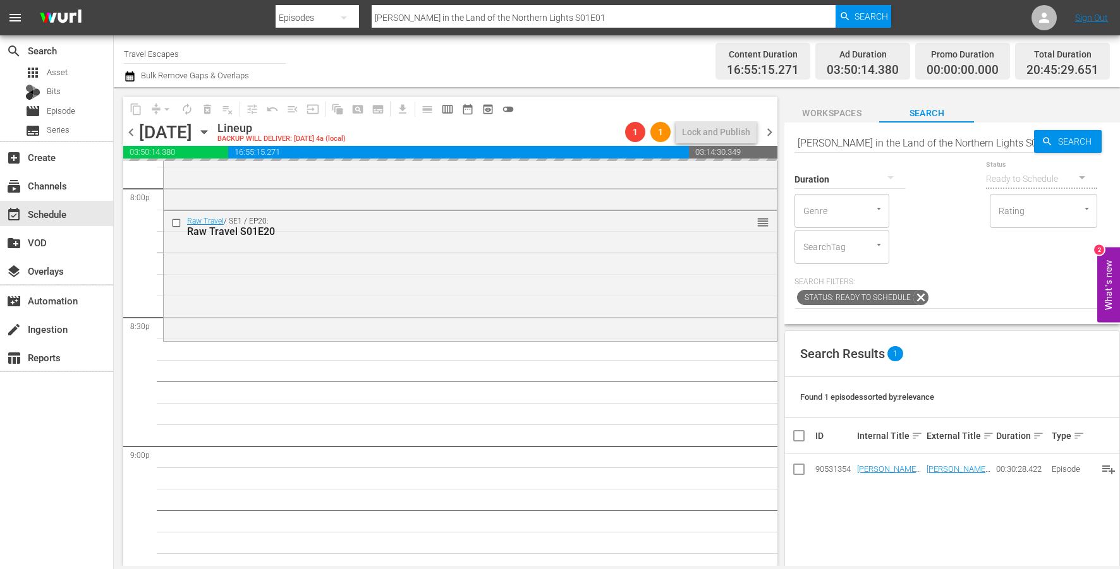
drag, startPoint x: 872, startPoint y: 471, endPoint x: 636, endPoint y: 6, distance: 521.5
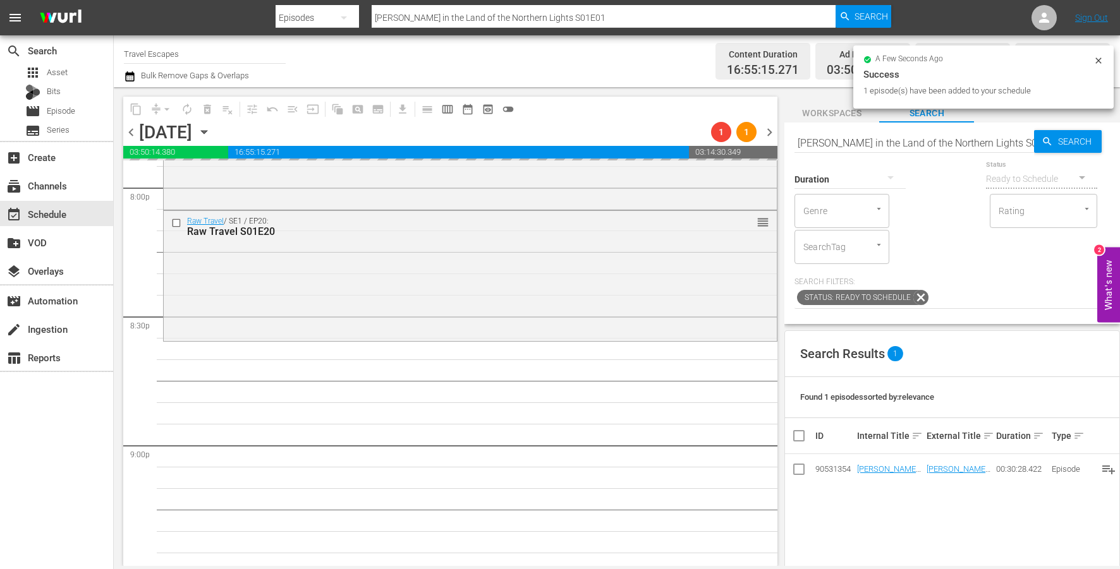
click at [905, 140] on input "Joanna Lumley in the Land of the Northern Lights S01E01" at bounding box center [914, 143] width 240 height 30
paste input "At Her Majesty's Service S01E02"
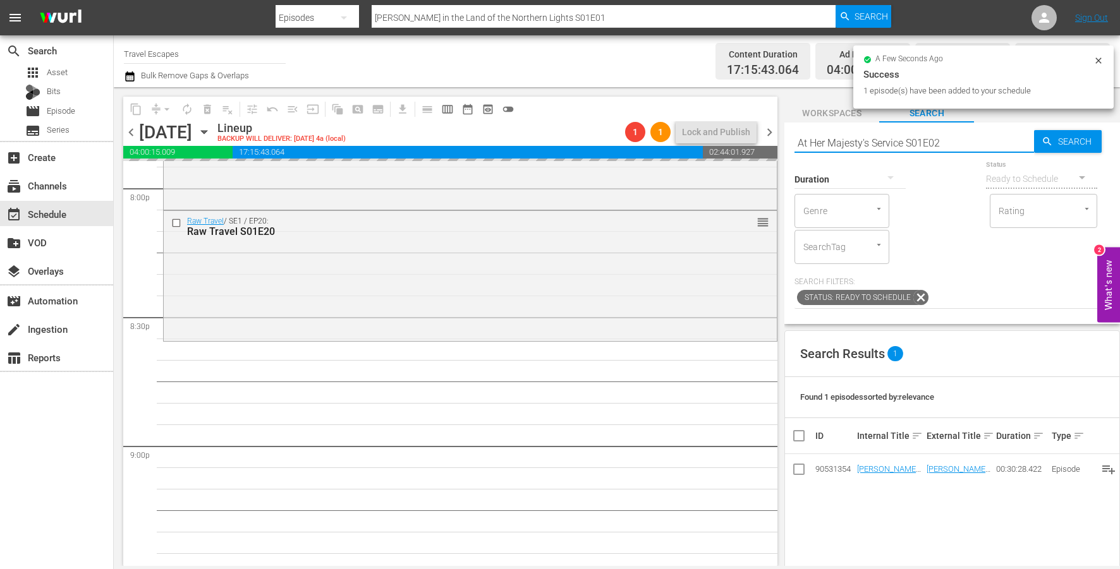
type input "At Her Majesty's Service S01E02"
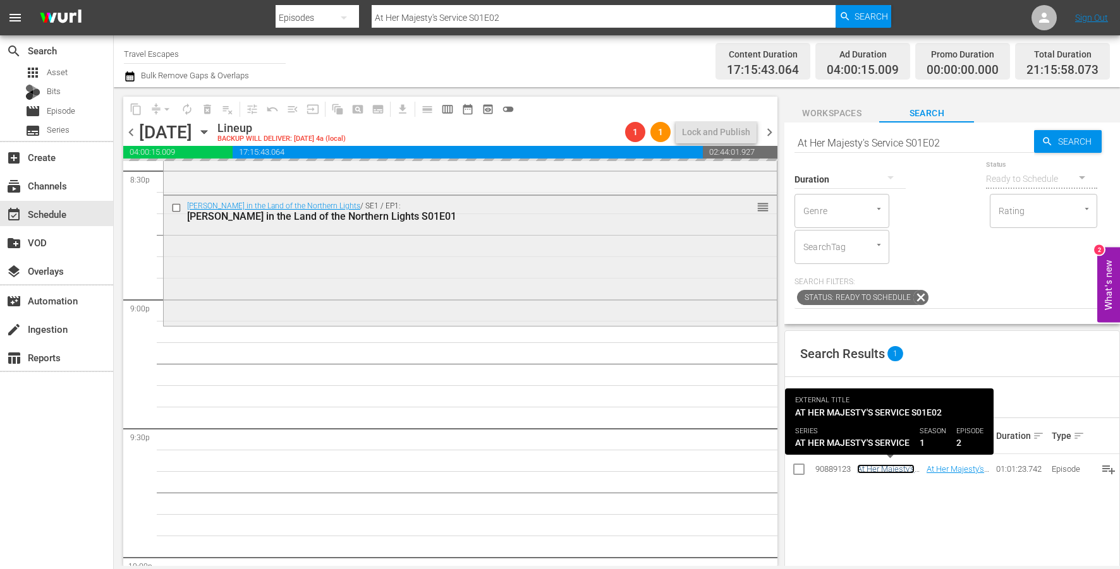
scroll to position [5315, 0]
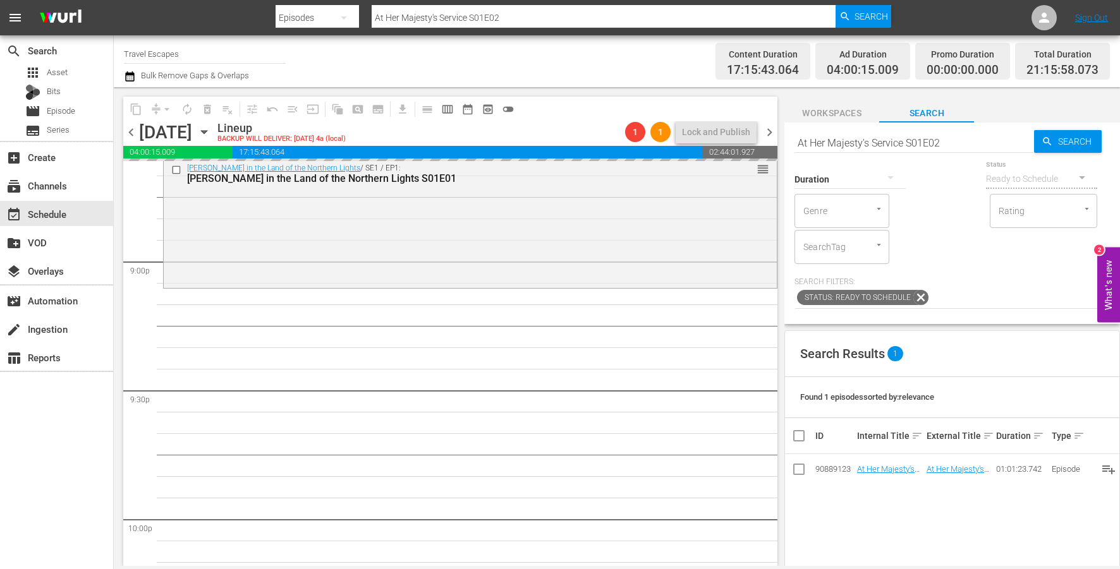
drag, startPoint x: 897, startPoint y: 466, endPoint x: 589, endPoint y: 3, distance: 556.7
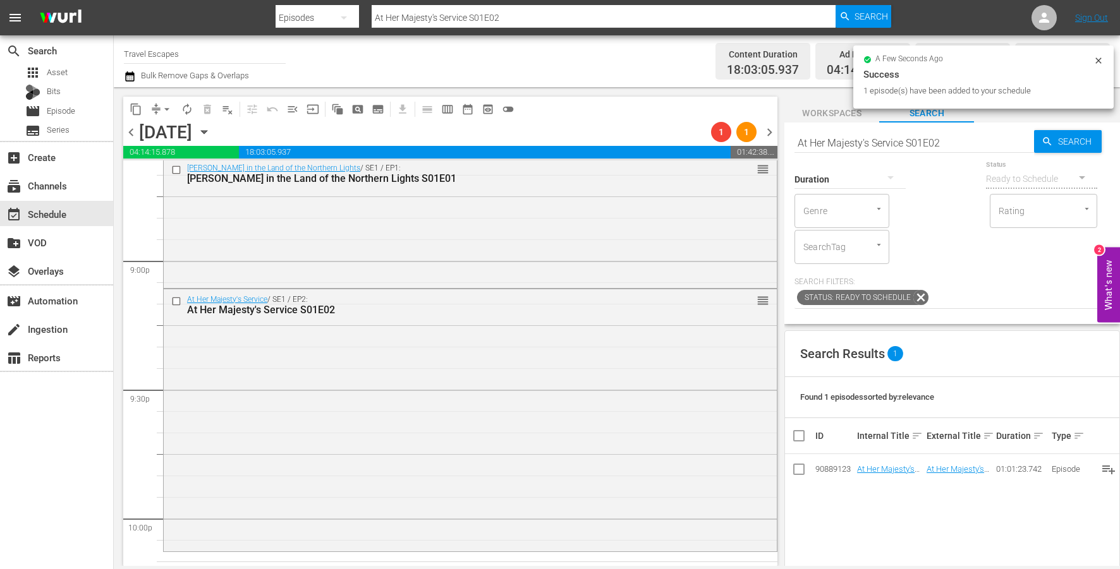
click at [906, 142] on input "At Her Majesty's Service S01E02" at bounding box center [914, 143] width 240 height 30
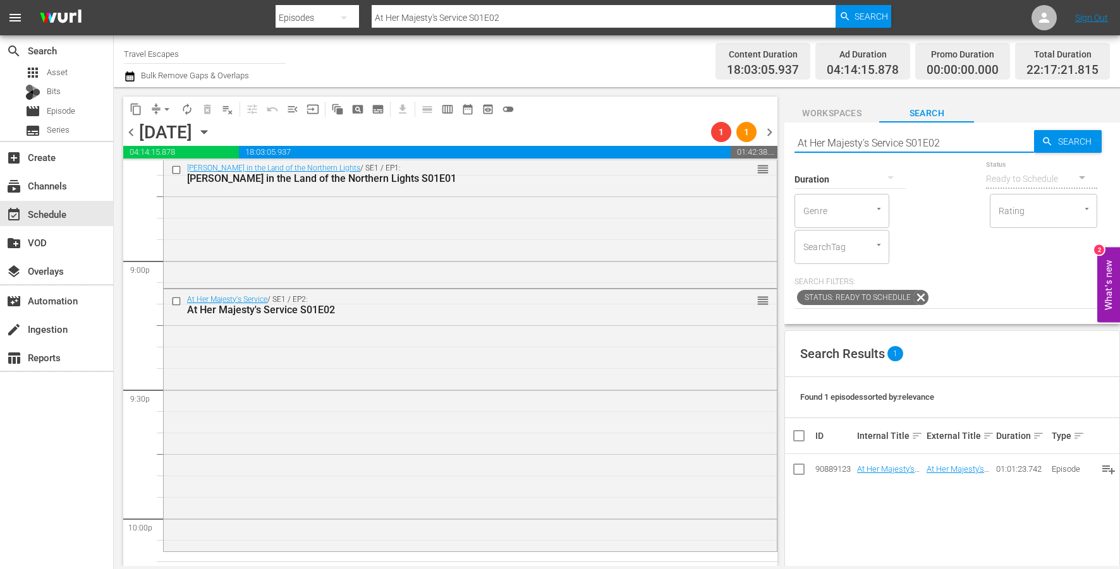
click at [906, 142] on input "At Her Majesty's Service S01E02" at bounding box center [914, 143] width 240 height 30
paste input "Exotic Destinations 101 S01E09"
type input "Exotic Destinations 101 S01E09"
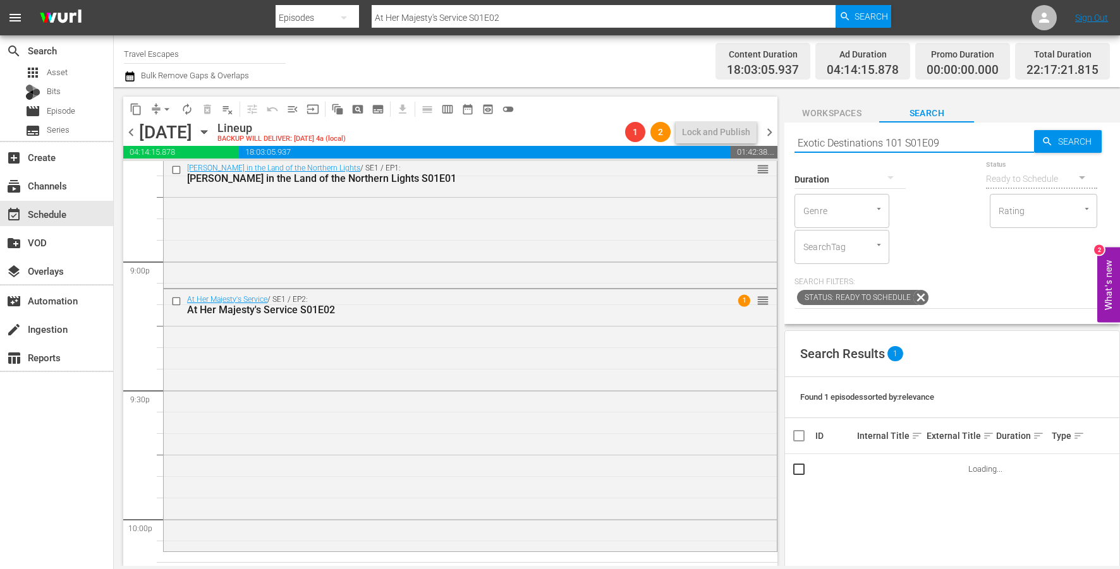
type input "Exotic Destinations 101 S01E09"
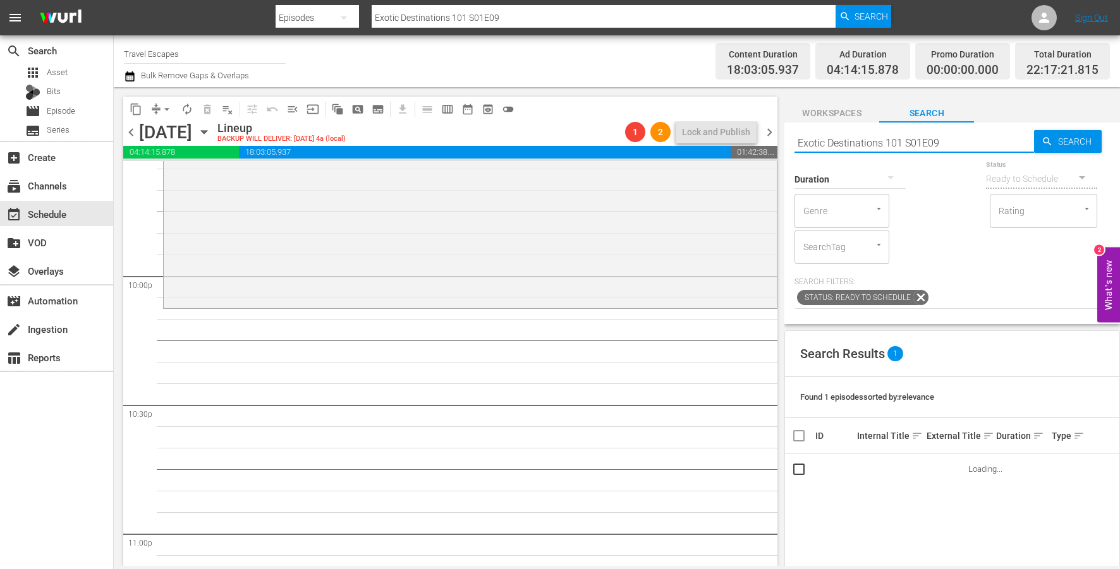
scroll to position [5573, 0]
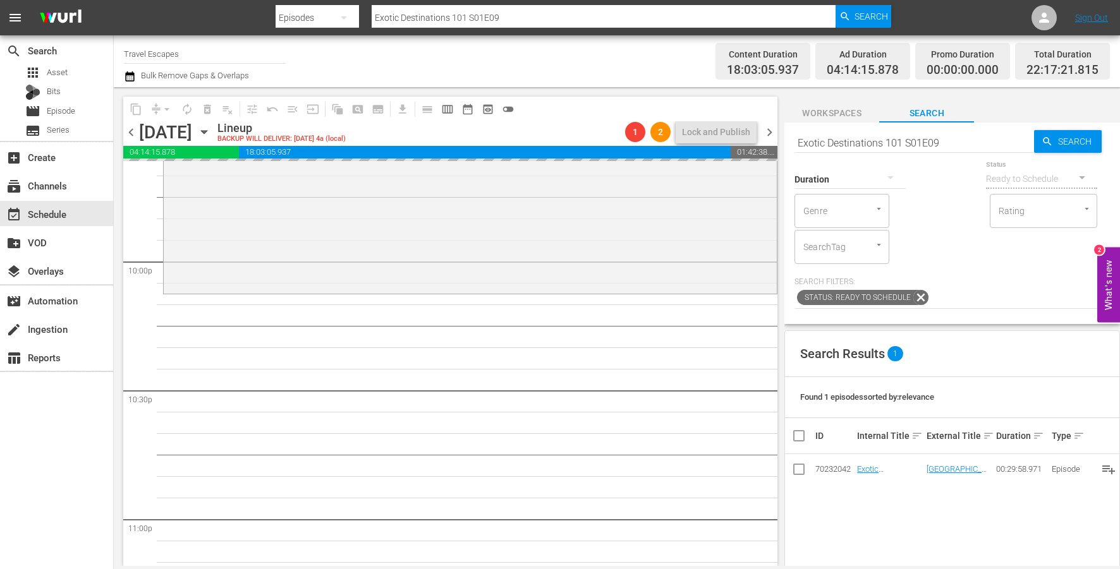
drag, startPoint x: 870, startPoint y: 466, endPoint x: 568, endPoint y: 35, distance: 526.2
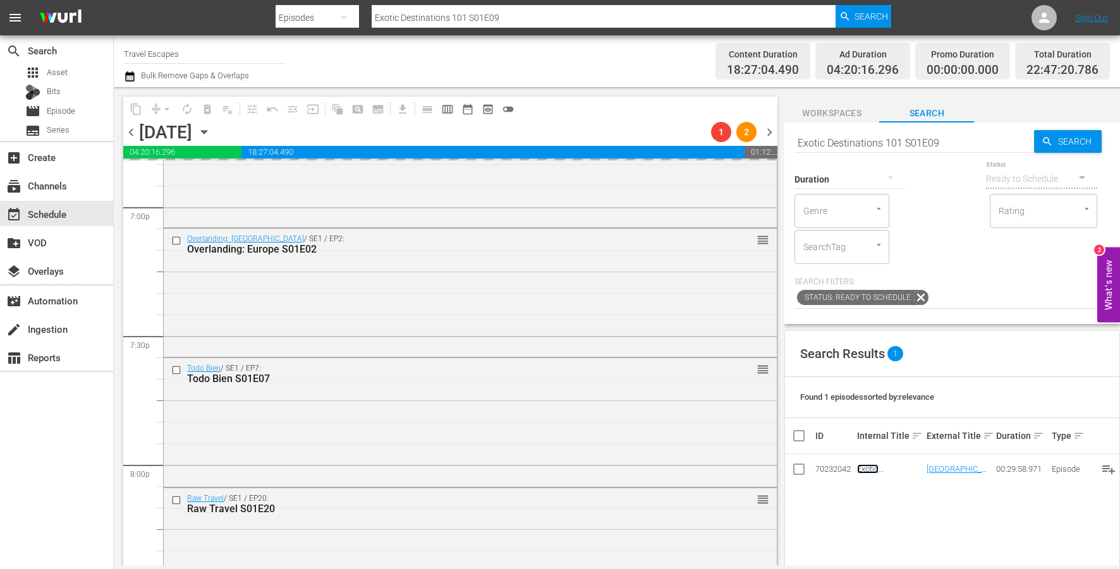
scroll to position [4850, 0]
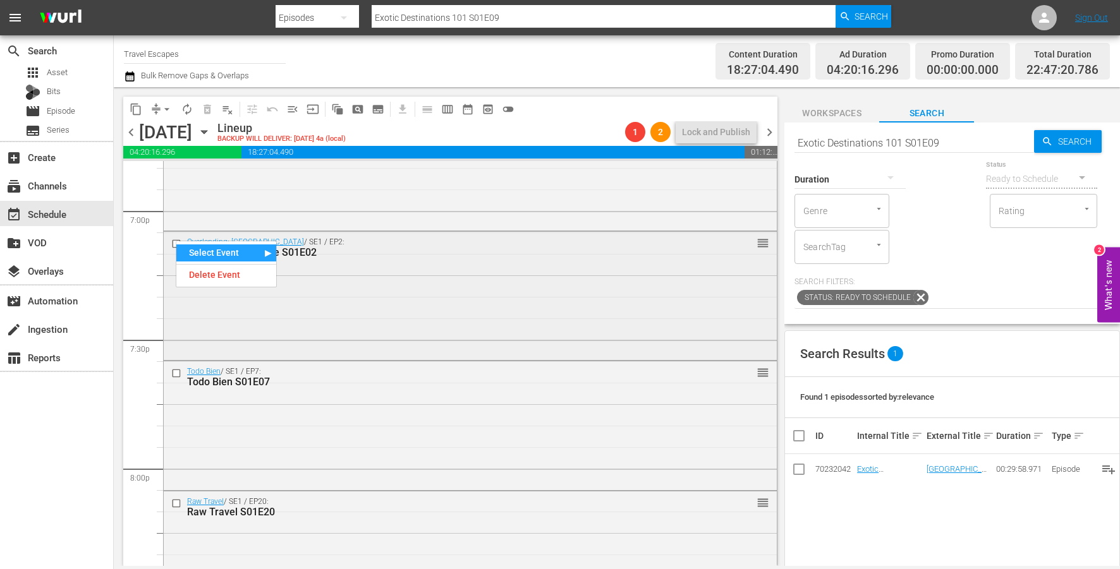
click at [176, 240] on input "checkbox" at bounding box center [177, 244] width 13 height 11
click at [174, 375] on input "checkbox" at bounding box center [177, 373] width 13 height 11
click at [178, 504] on input "checkbox" at bounding box center [177, 504] width 13 height 11
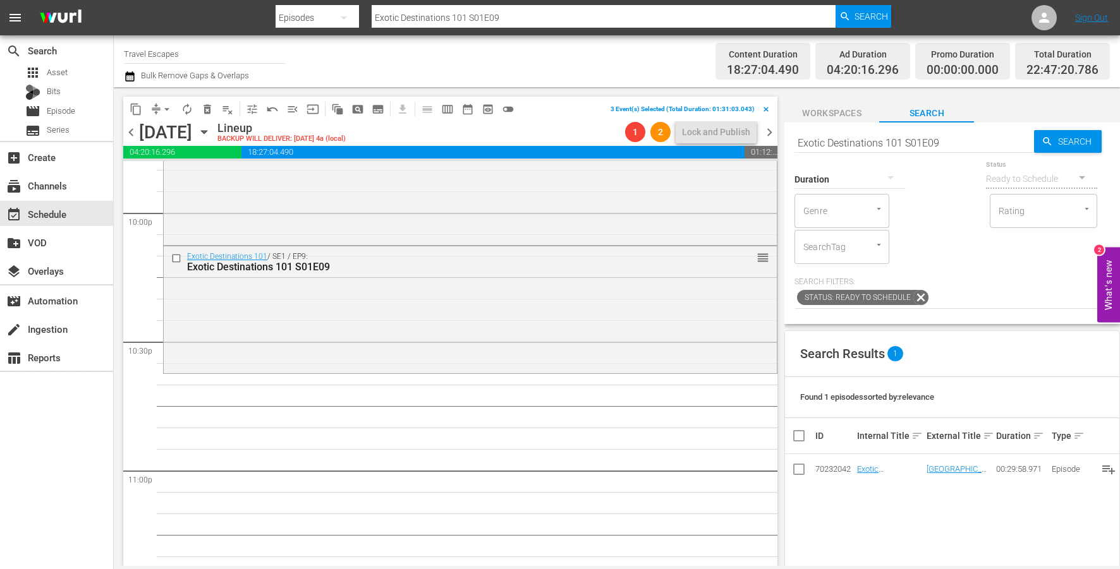
scroll to position [5644, 0]
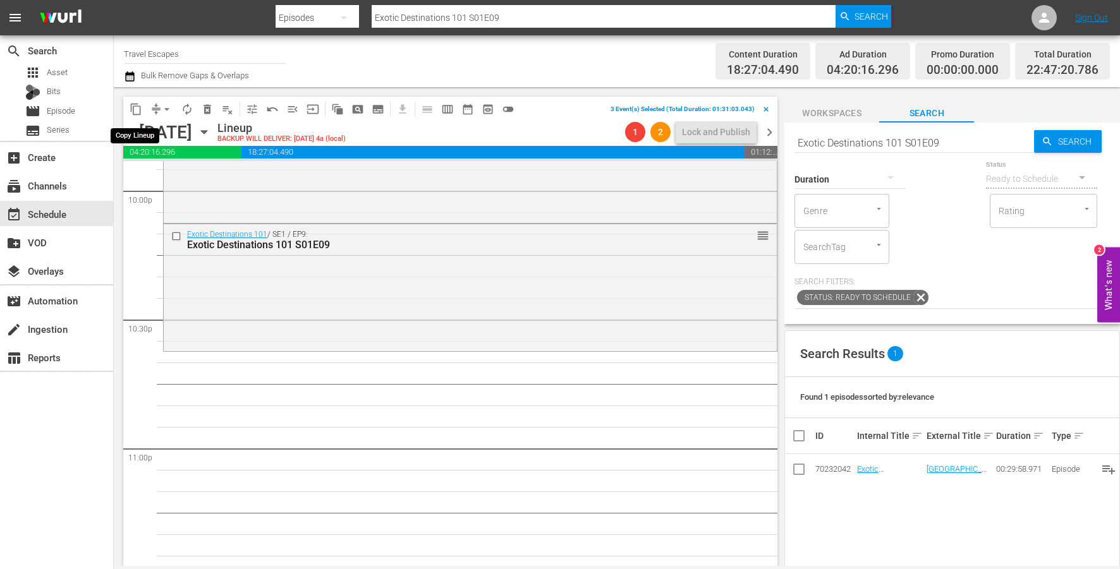
click at [136, 114] on span "content_copy" at bounding box center [136, 109] width 13 height 13
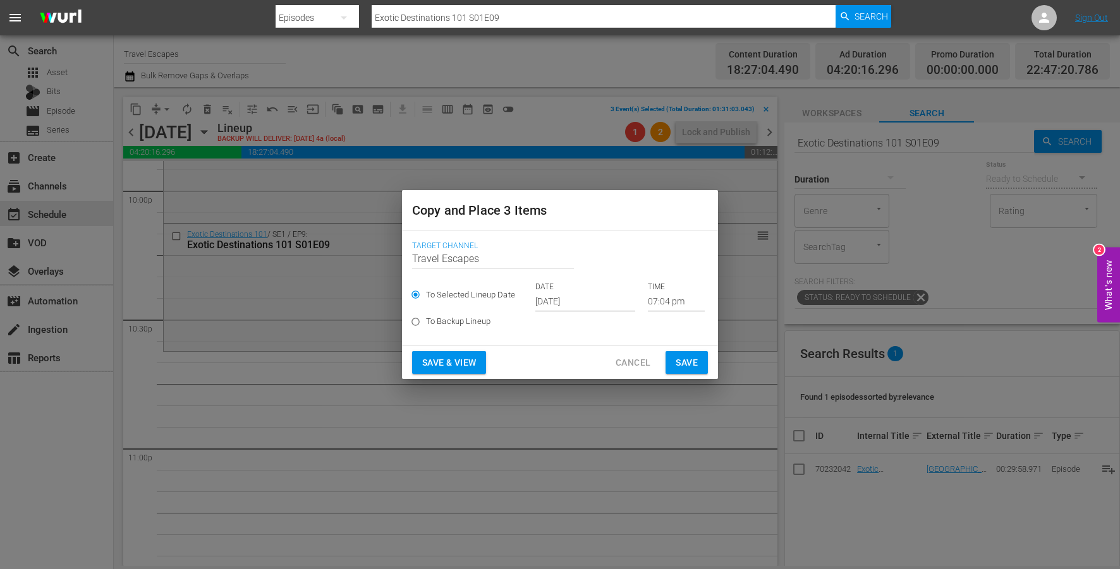
click at [571, 303] on input "[DATE]" at bounding box center [585, 302] width 100 height 19
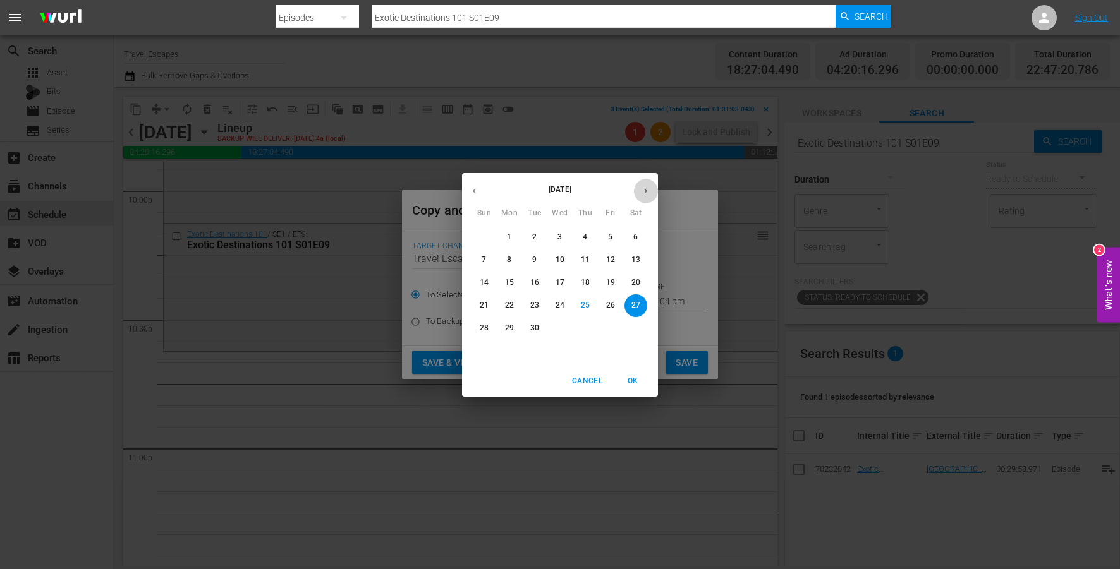
click at [648, 188] on icon "button" at bounding box center [645, 190] width 9 height 9
click at [484, 282] on p "12" at bounding box center [484, 282] width 9 height 11
type input "Oct 12th 2025"
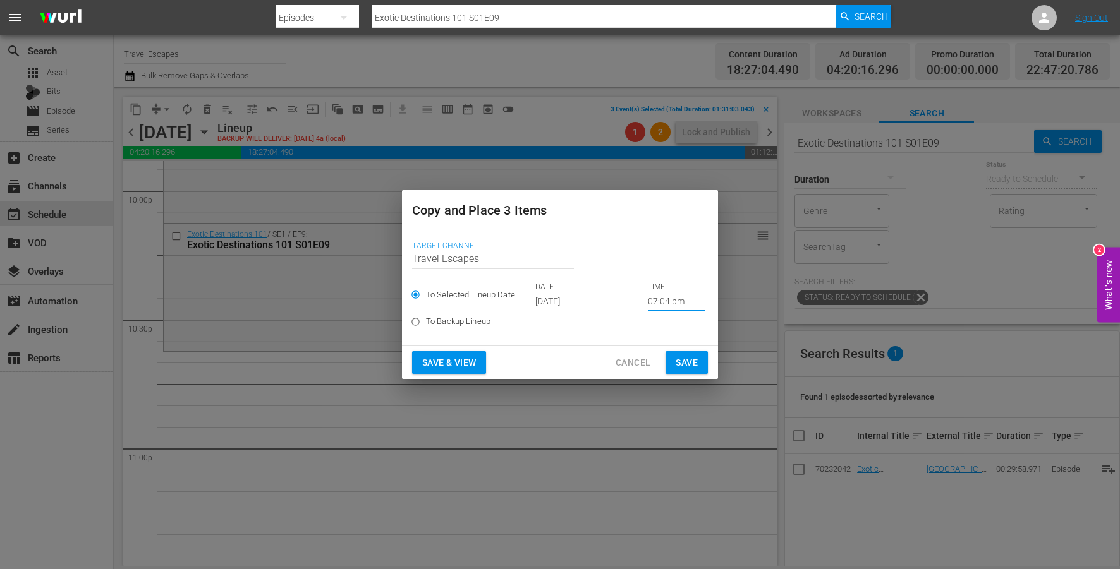
click at [657, 304] on input "07:04 pm" at bounding box center [676, 302] width 57 height 19
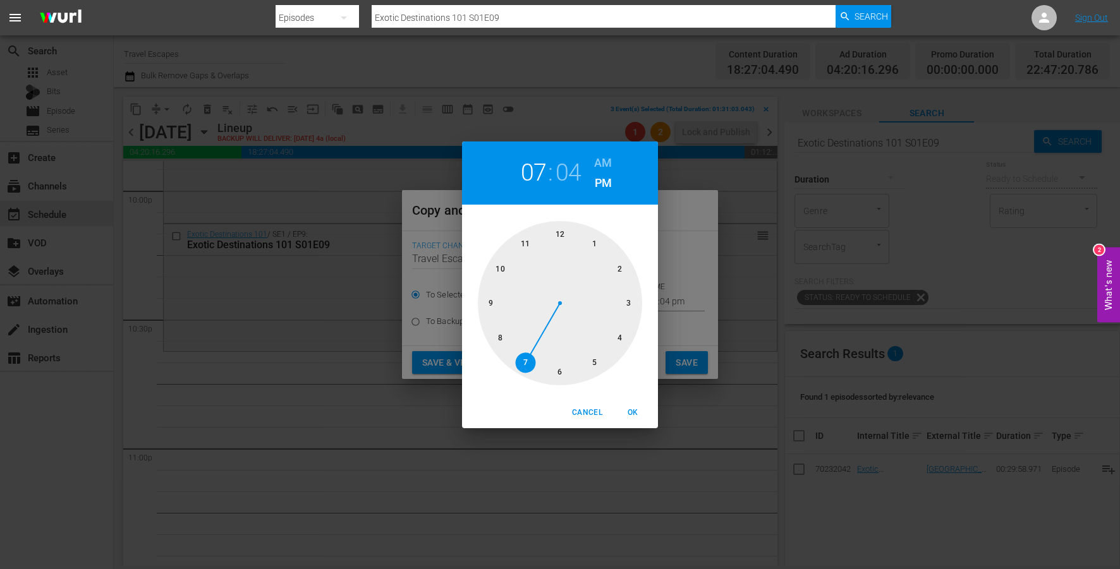
click at [504, 268] on div at bounding box center [560, 303] width 164 height 164
click at [560, 365] on div at bounding box center [560, 303] width 164 height 164
click at [632, 411] on span "OK" at bounding box center [633, 412] width 30 height 13
type input "10:30 pm"
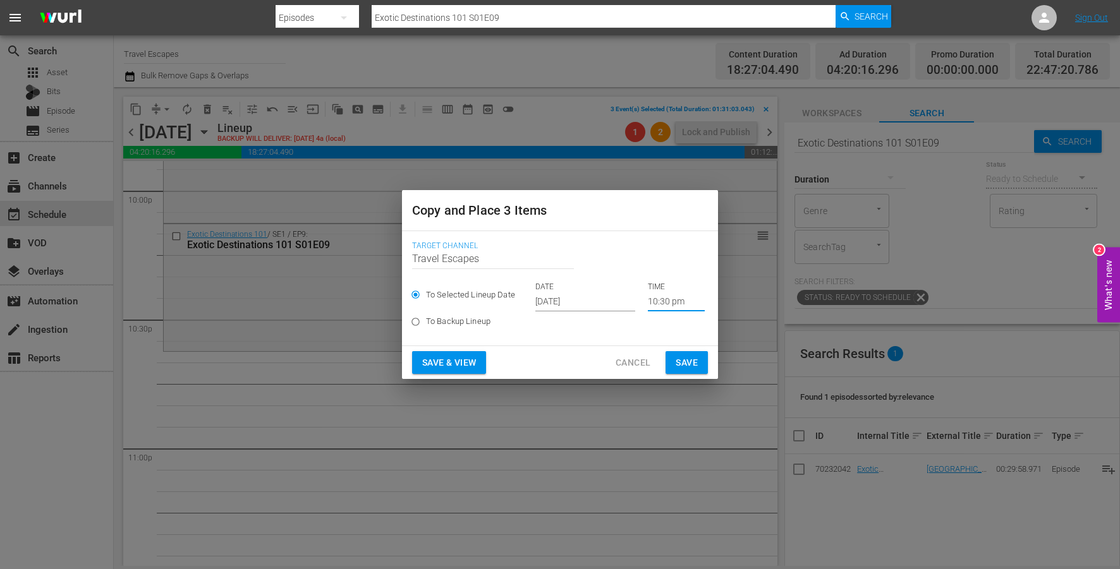
click at [685, 363] on span "Save" at bounding box center [687, 363] width 22 height 16
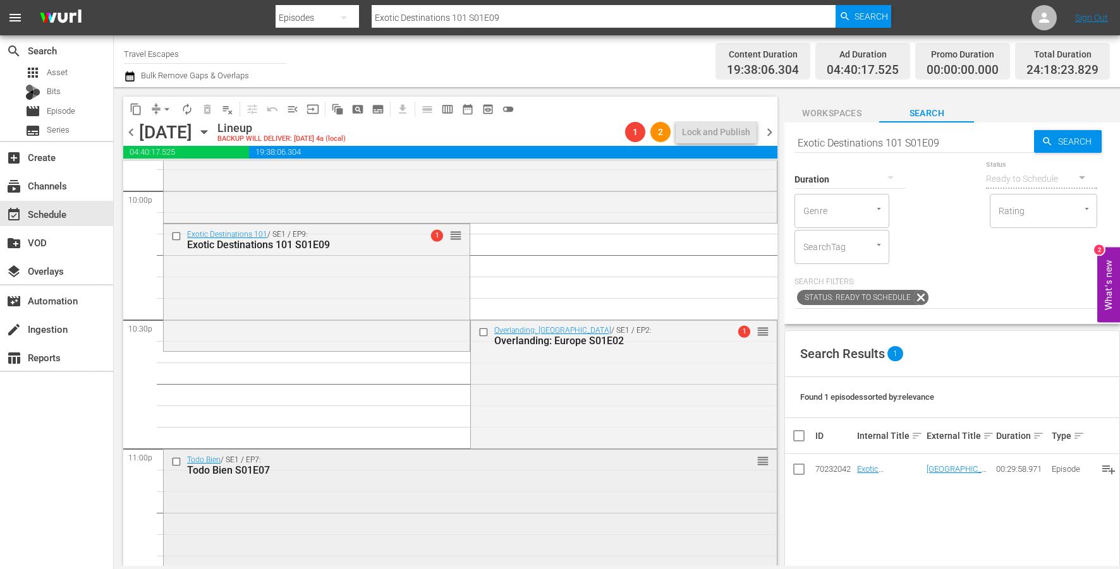
scroll to position [5787, 0]
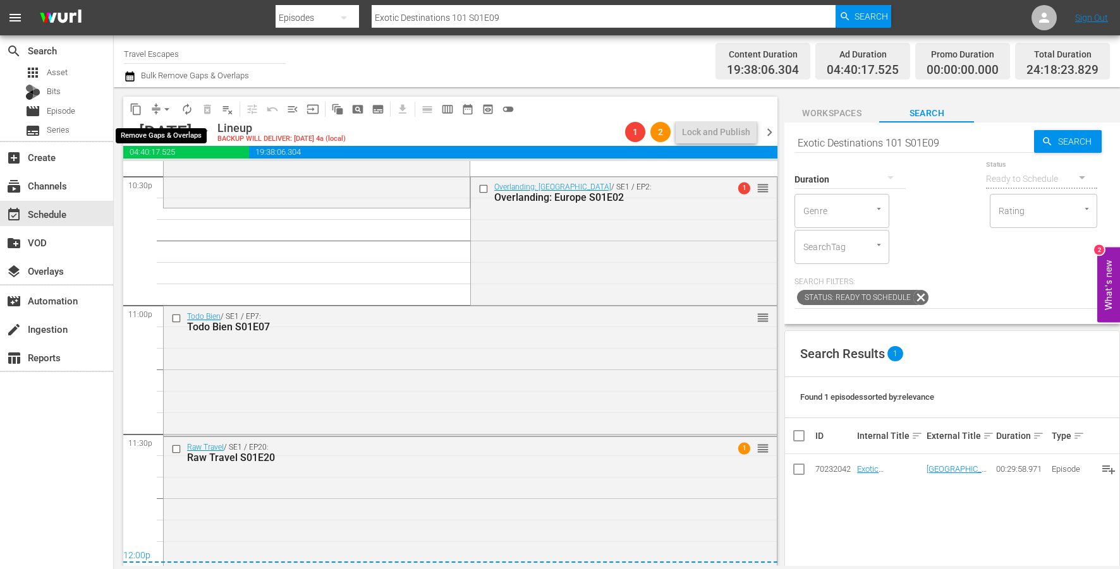
click at [169, 113] on span "arrow_drop_down" at bounding box center [167, 109] width 13 height 13
click at [173, 178] on li "Align to End of Previous Day" at bounding box center [167, 176] width 133 height 21
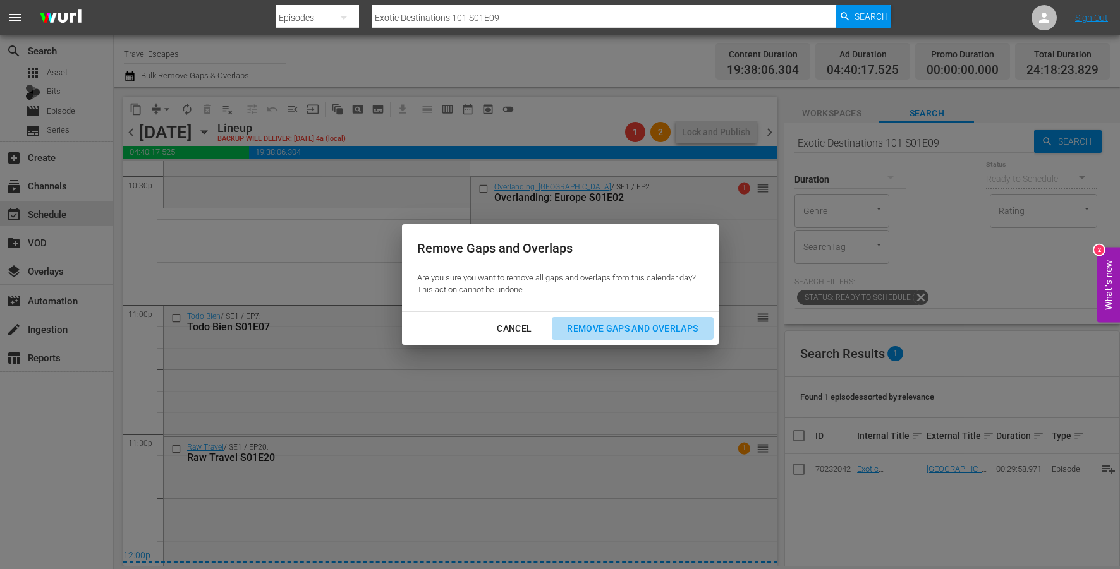
click at [635, 329] on div "Remove Gaps and Overlaps" at bounding box center [632, 329] width 151 height 16
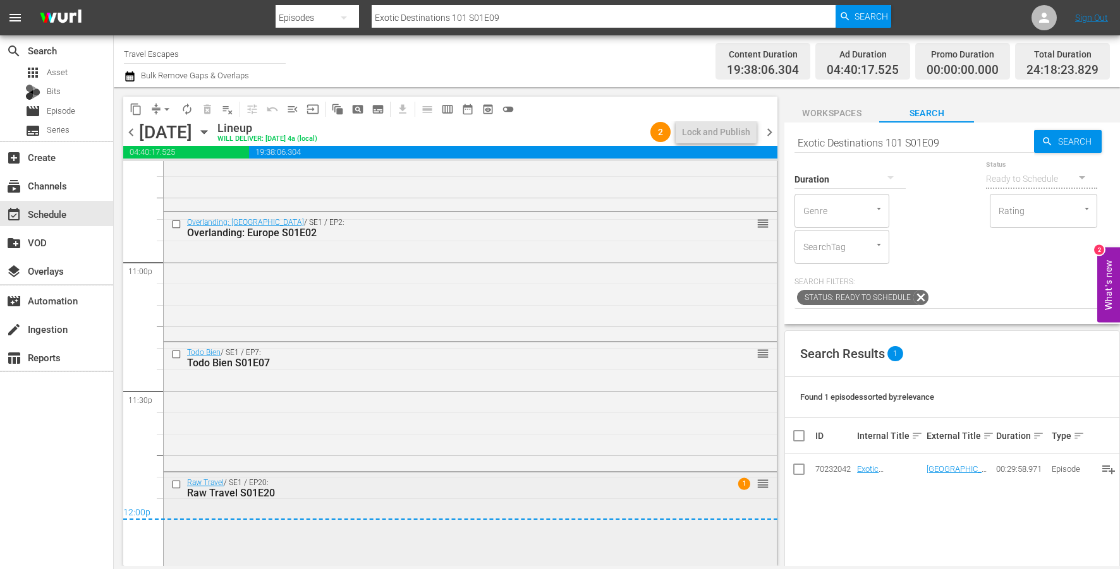
scroll to position [5866, 0]
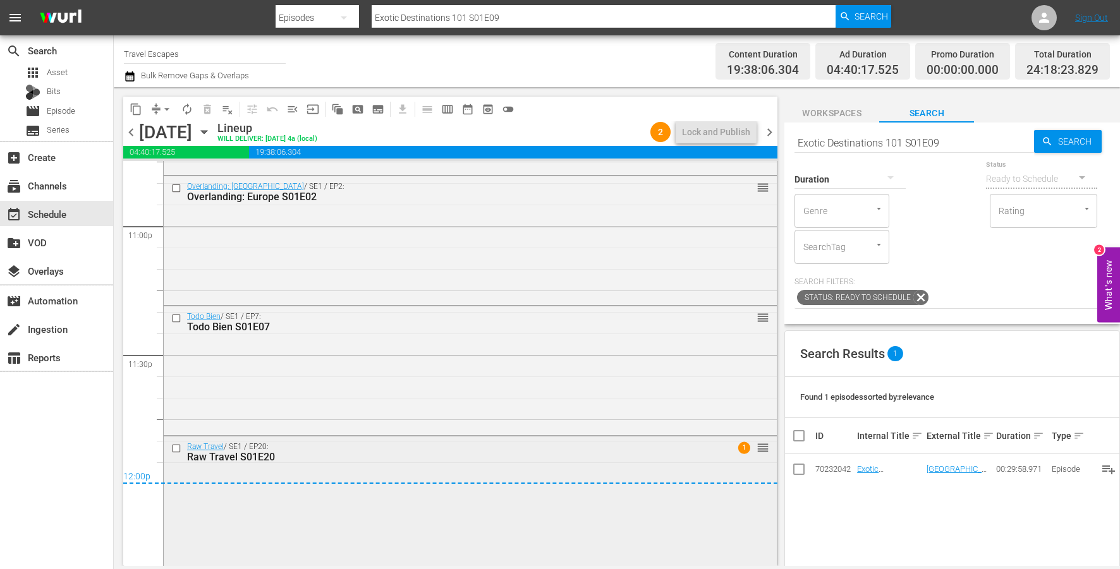
click at [393, 501] on div "Raw Travel / SE1 / EP20: Raw Travel S01E20 1 reorder" at bounding box center [470, 500] width 613 height 127
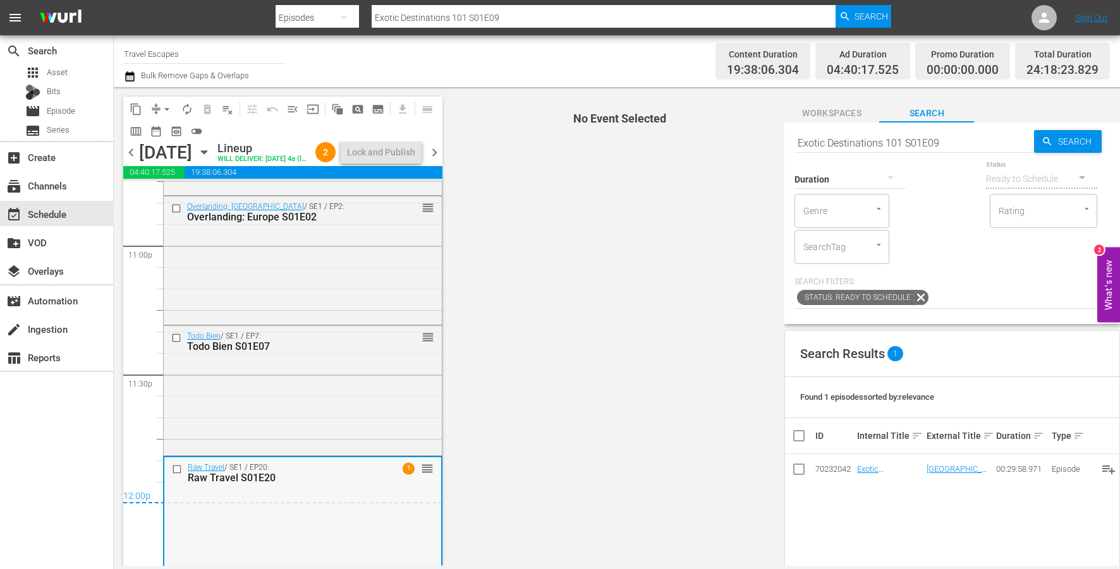
click at [329, 520] on div "Raw Travel / SE1 / EP20: Raw Travel S01E20 1 reorder" at bounding box center [302, 521] width 277 height 127
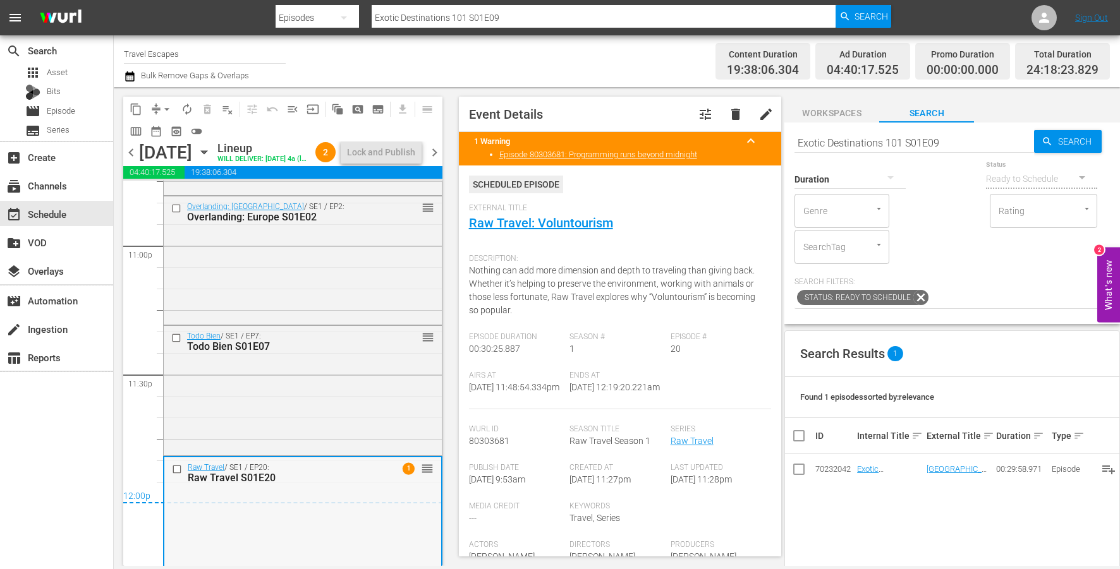
click at [307, 522] on div "Raw Travel / SE1 / EP20: Raw Travel S01E20 1 reorder" at bounding box center [302, 521] width 277 height 127
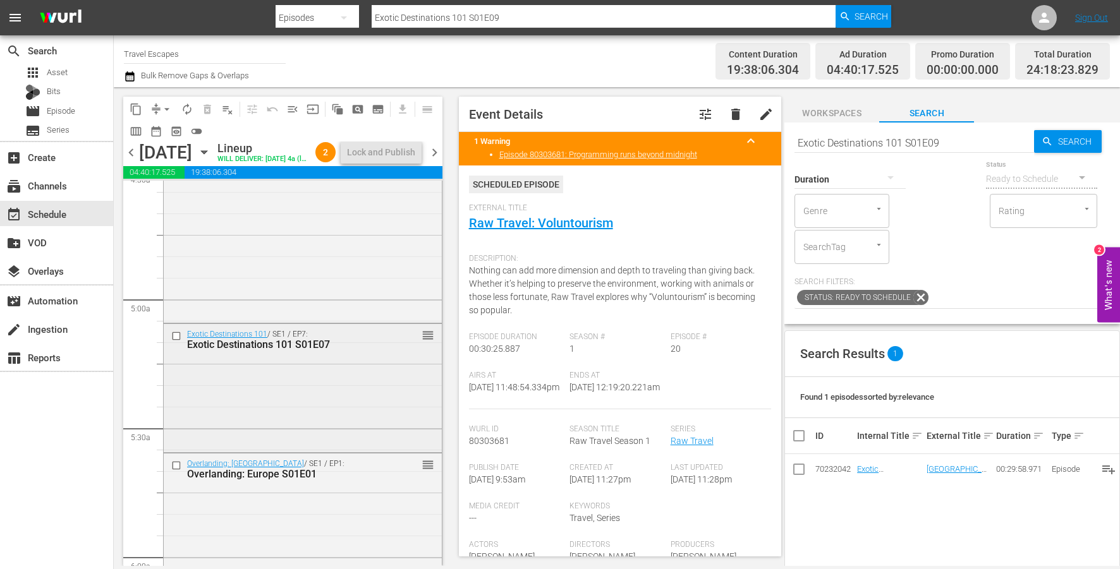
scroll to position [1173, 0]
click at [175, 339] on input "checkbox" at bounding box center [177, 334] width 13 height 11
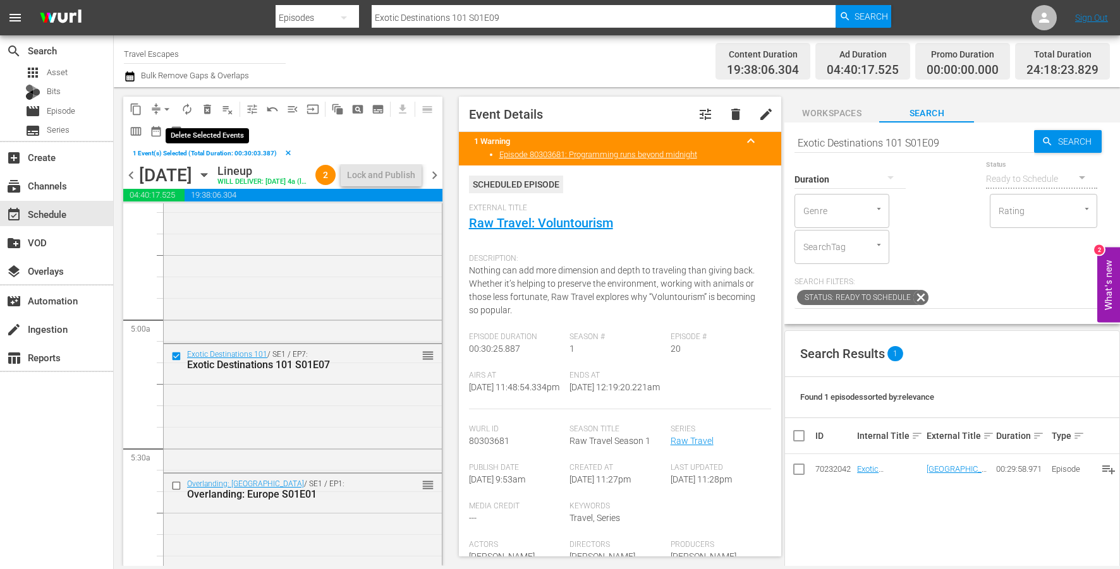
click at [210, 111] on span "delete_forever_outlined" at bounding box center [207, 109] width 13 height 13
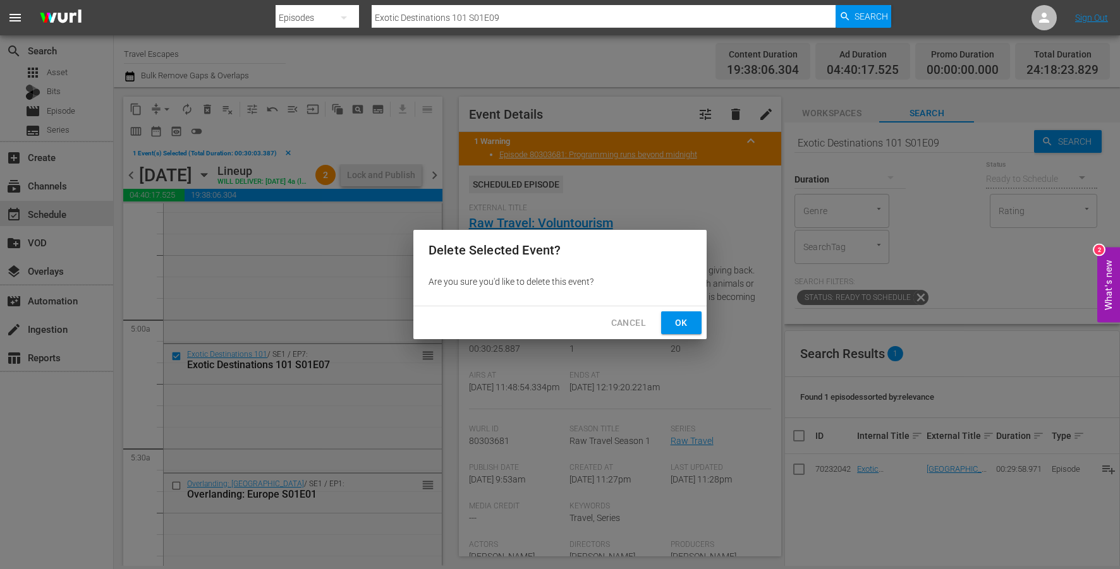
click at [685, 320] on span "Ok" at bounding box center [681, 323] width 20 height 16
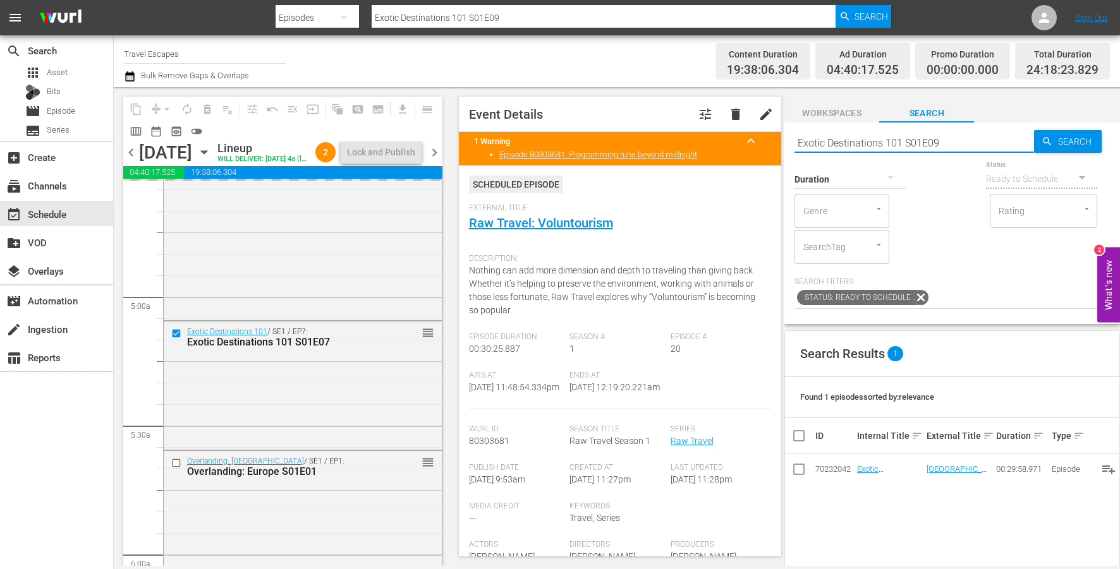
click at [935, 147] on input "Exotic Destinations 101 S01E09" at bounding box center [914, 143] width 240 height 30
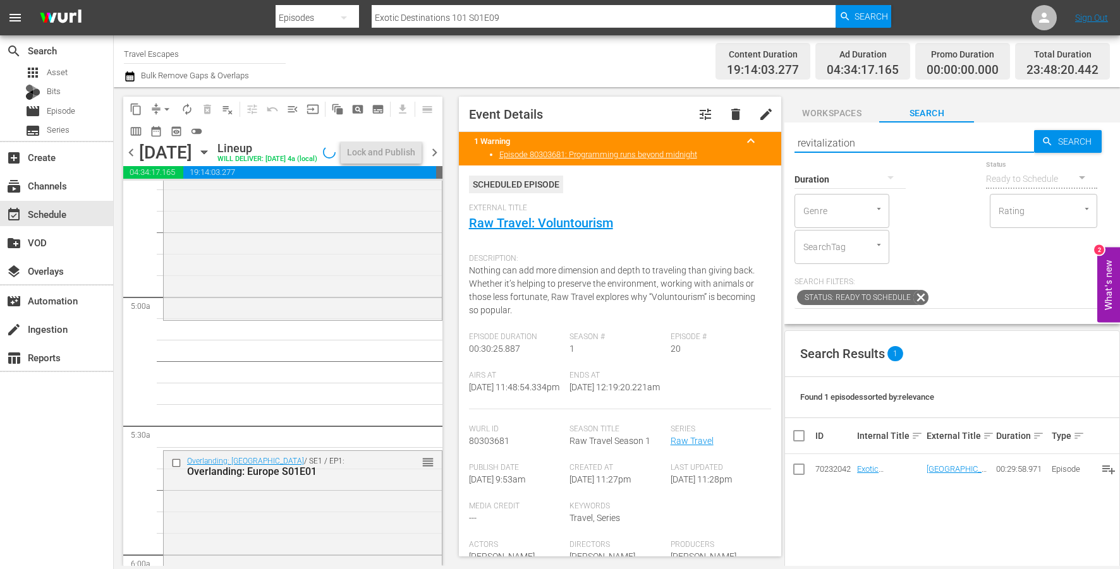
type input "revitalization"
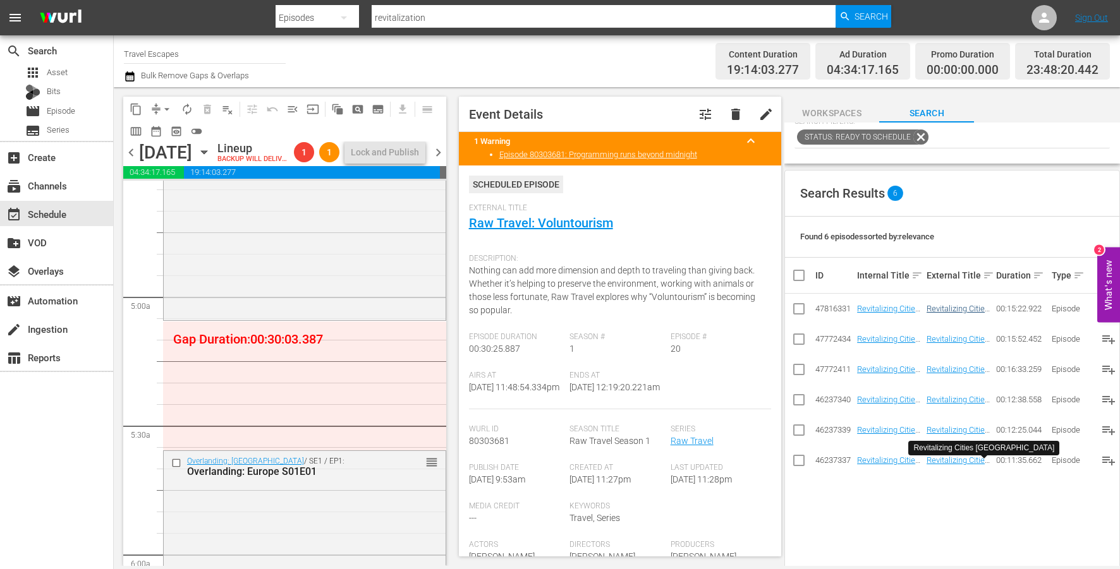
scroll to position [167, 0]
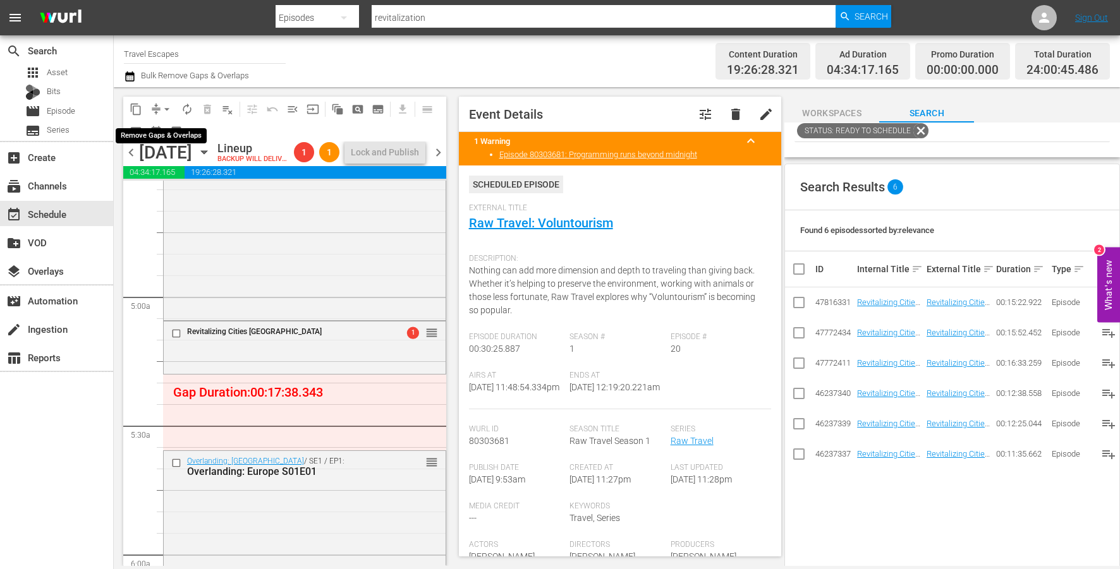
click at [167, 105] on span "arrow_drop_down" at bounding box center [167, 109] width 13 height 13
click at [207, 177] on li "Align to End of Previous Day" at bounding box center [167, 176] width 133 height 21
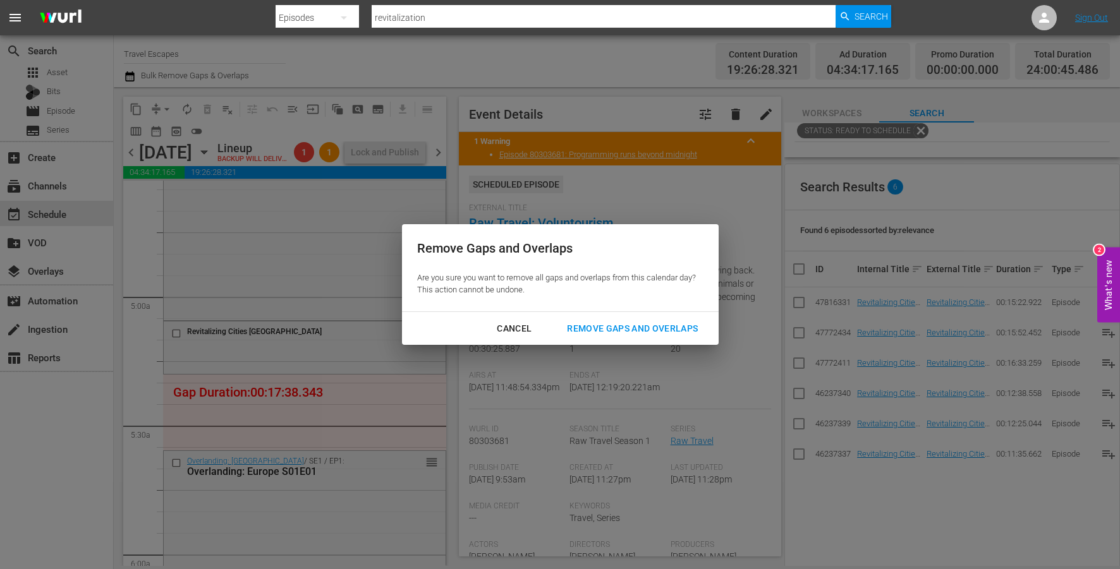
click at [630, 329] on div "Remove Gaps and Overlaps" at bounding box center [632, 329] width 151 height 16
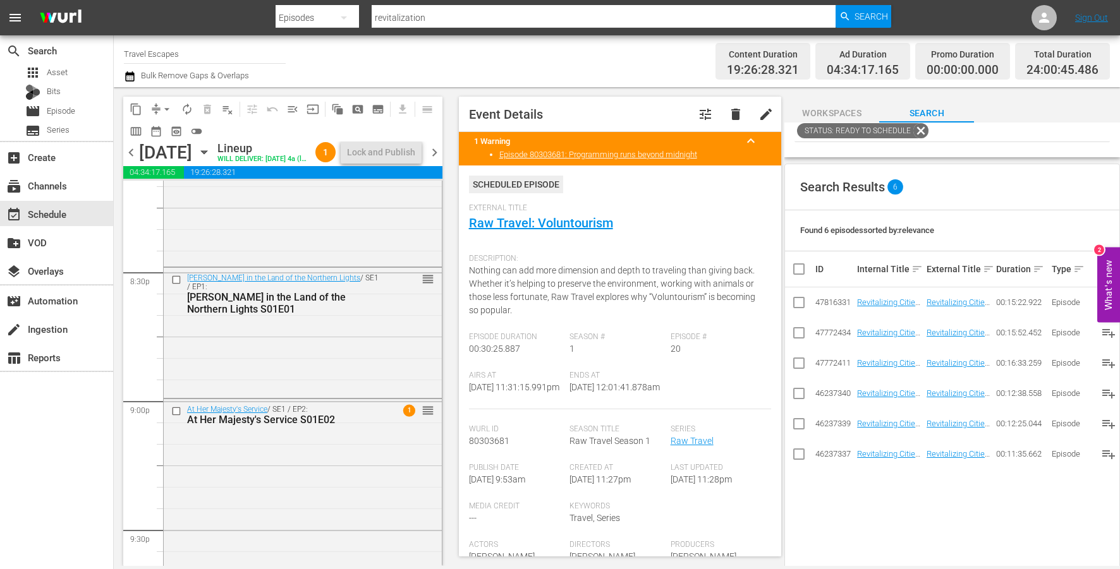
scroll to position [5193, 0]
click at [175, 288] on input "checkbox" at bounding box center [177, 282] width 13 height 11
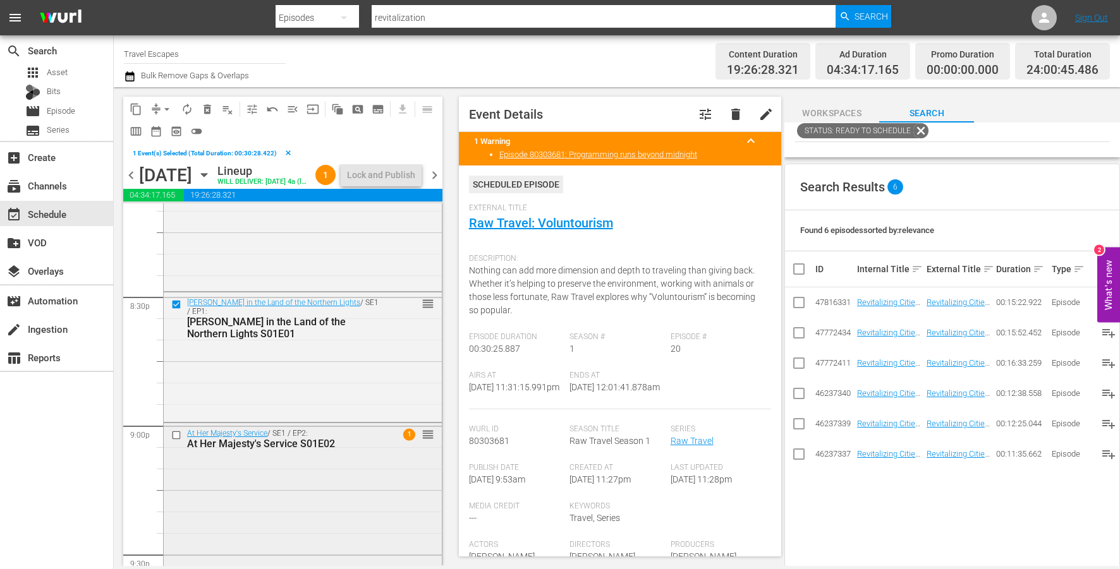
click at [176, 441] on input "checkbox" at bounding box center [177, 435] width 13 height 11
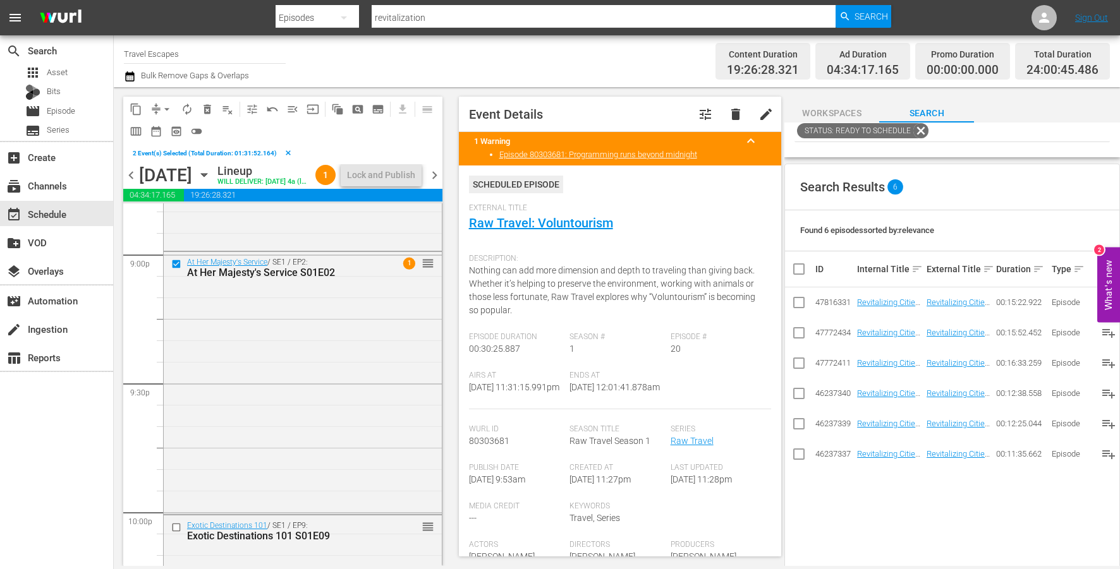
scroll to position [5407, 0]
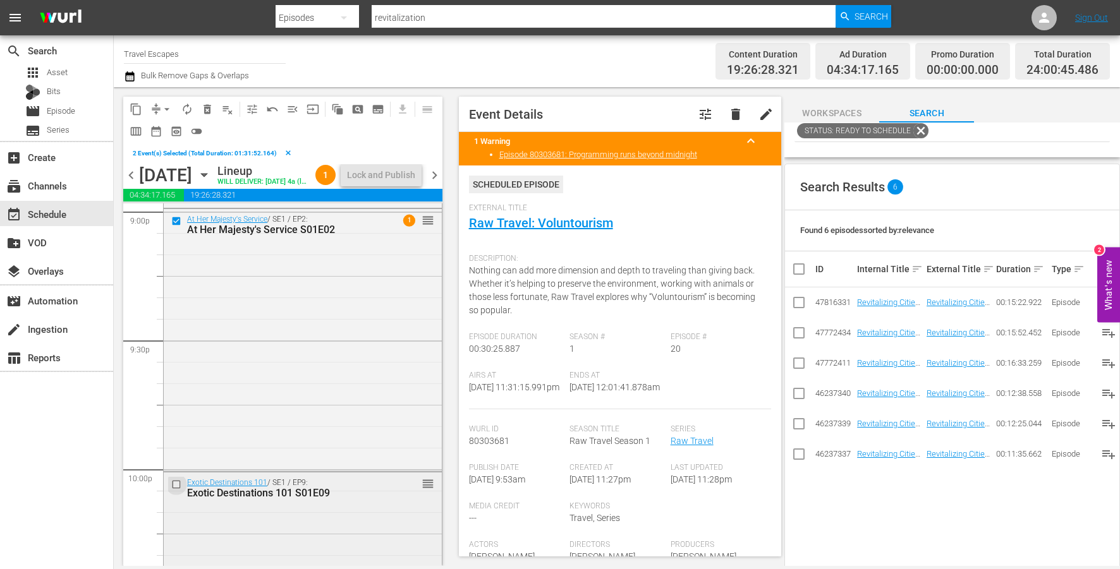
click at [179, 490] on input "checkbox" at bounding box center [177, 485] width 13 height 11
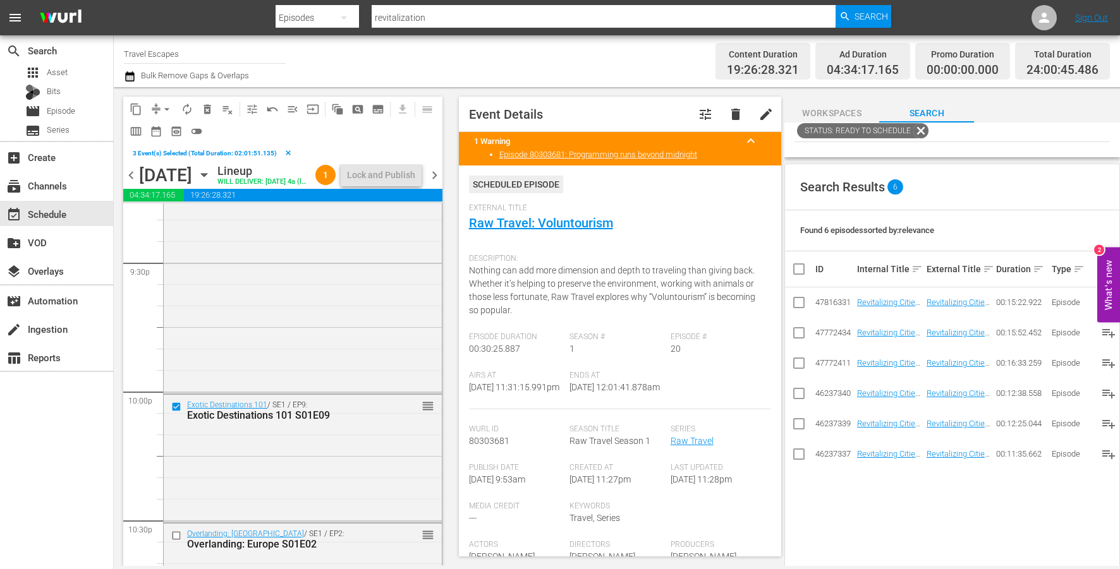
scroll to position [5547, 0]
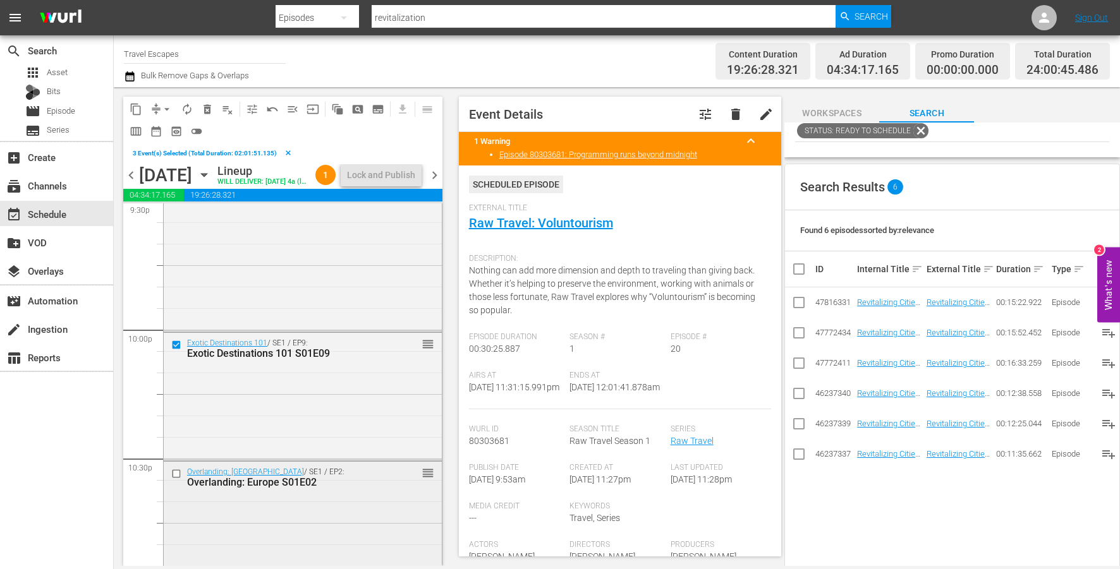
click at [178, 480] on input "checkbox" at bounding box center [177, 474] width 13 height 11
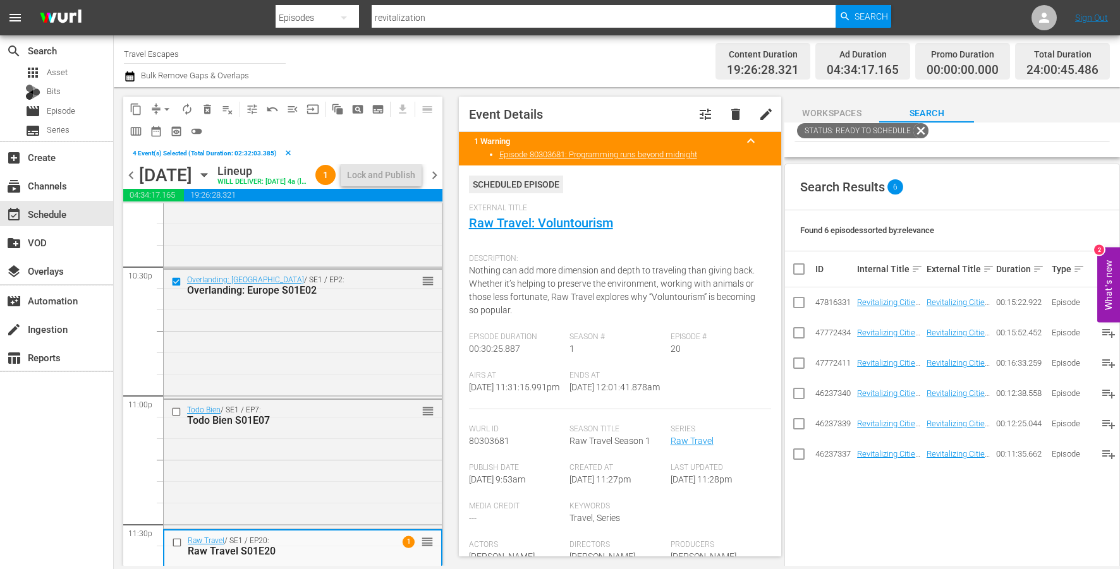
scroll to position [5764, 0]
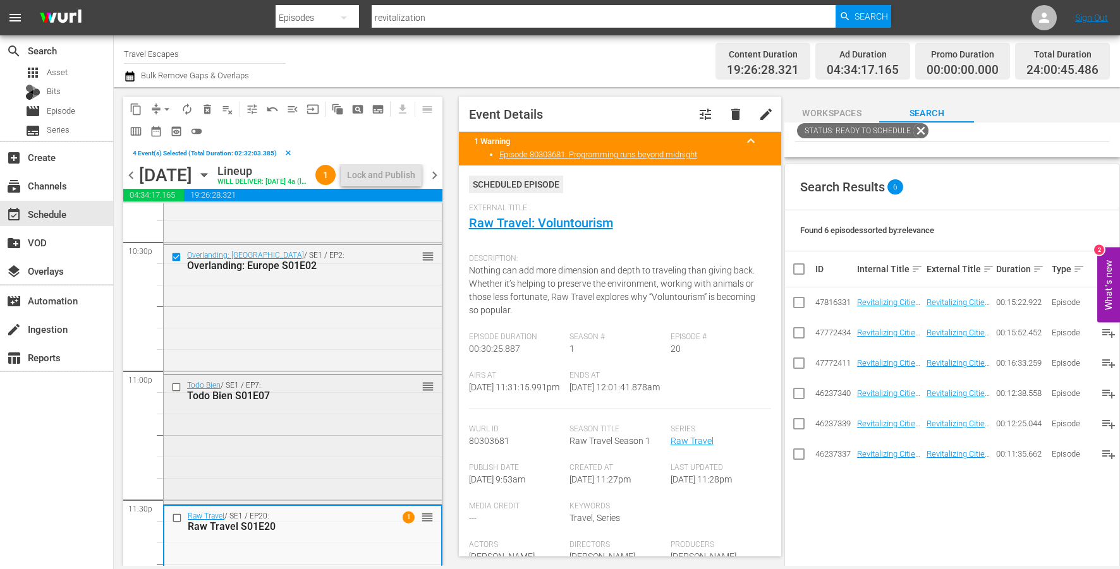
click at [174, 392] on input "checkbox" at bounding box center [177, 387] width 13 height 11
click at [177, 524] on input "checkbox" at bounding box center [178, 518] width 13 height 11
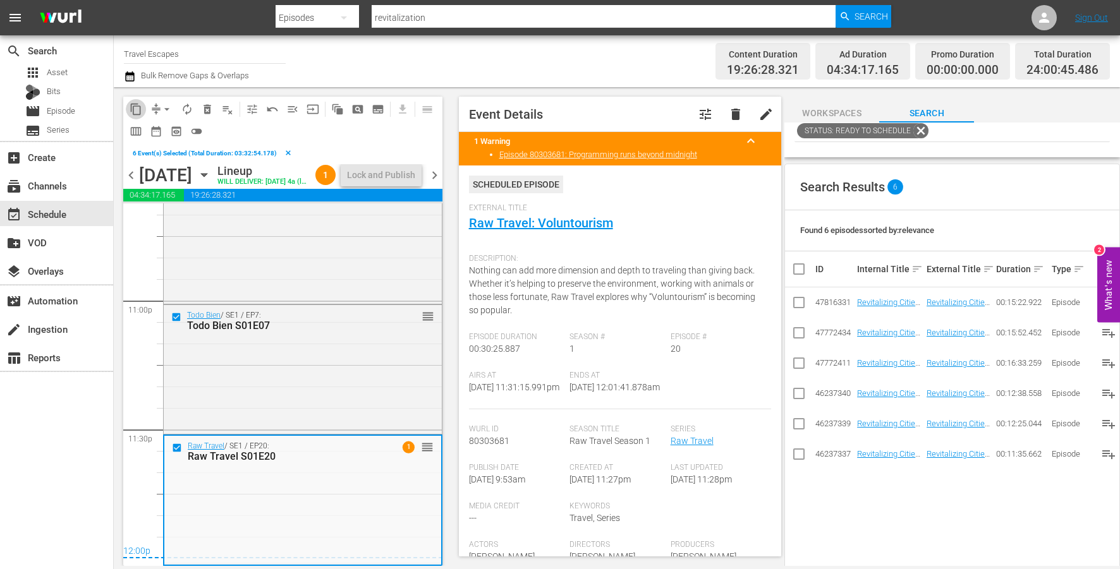
click at [132, 106] on span "content_copy" at bounding box center [136, 109] width 13 height 13
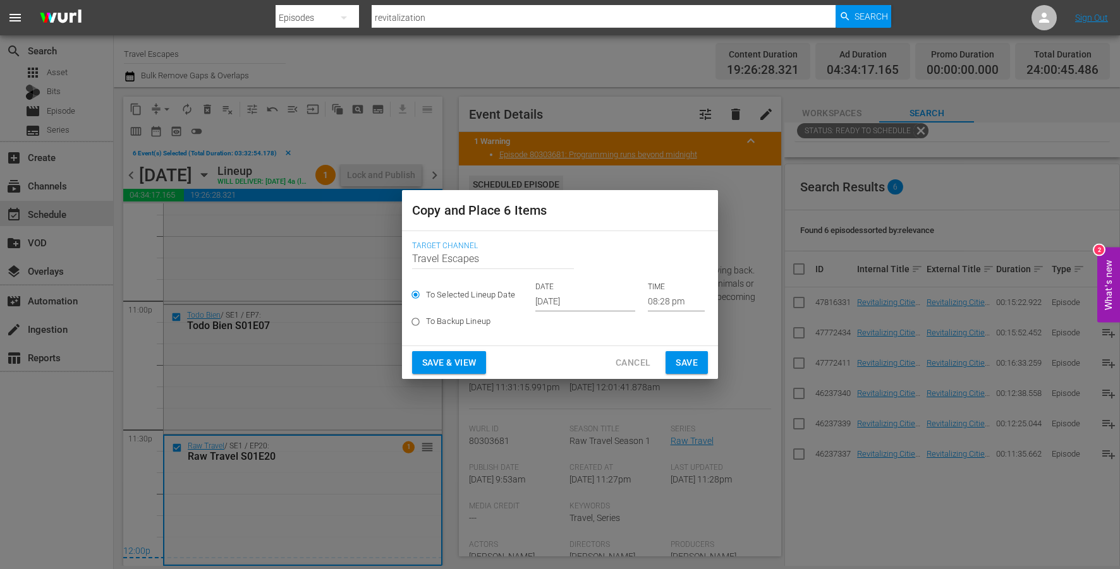
click at [569, 303] on input "[DATE]" at bounding box center [585, 302] width 100 height 19
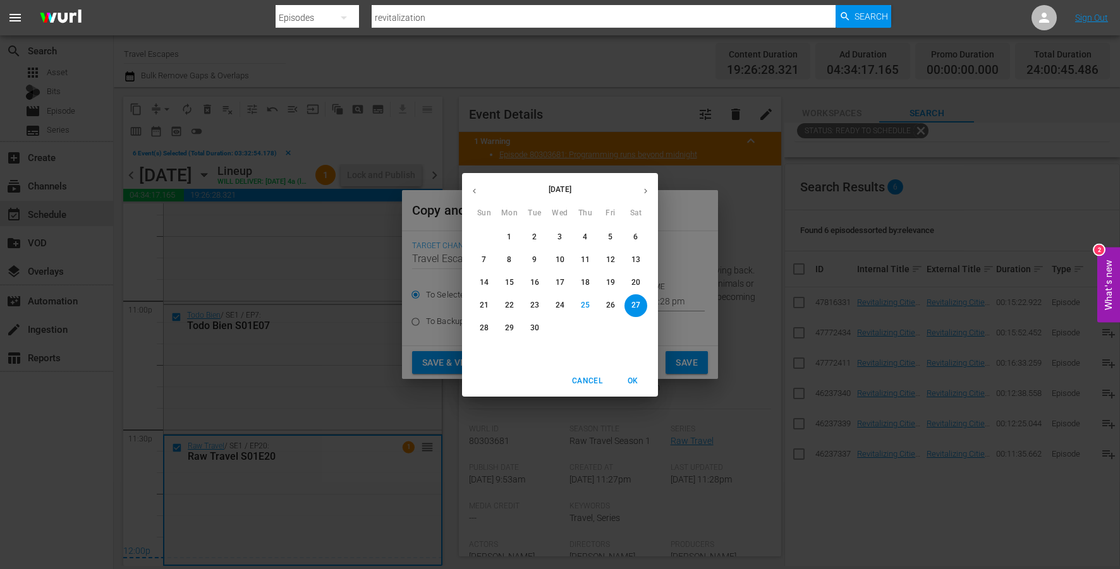
click at [643, 198] on button "button" at bounding box center [645, 191] width 25 height 25
click at [628, 285] on span "18" at bounding box center [635, 282] width 23 height 11
type input "Oct 18th 2025"
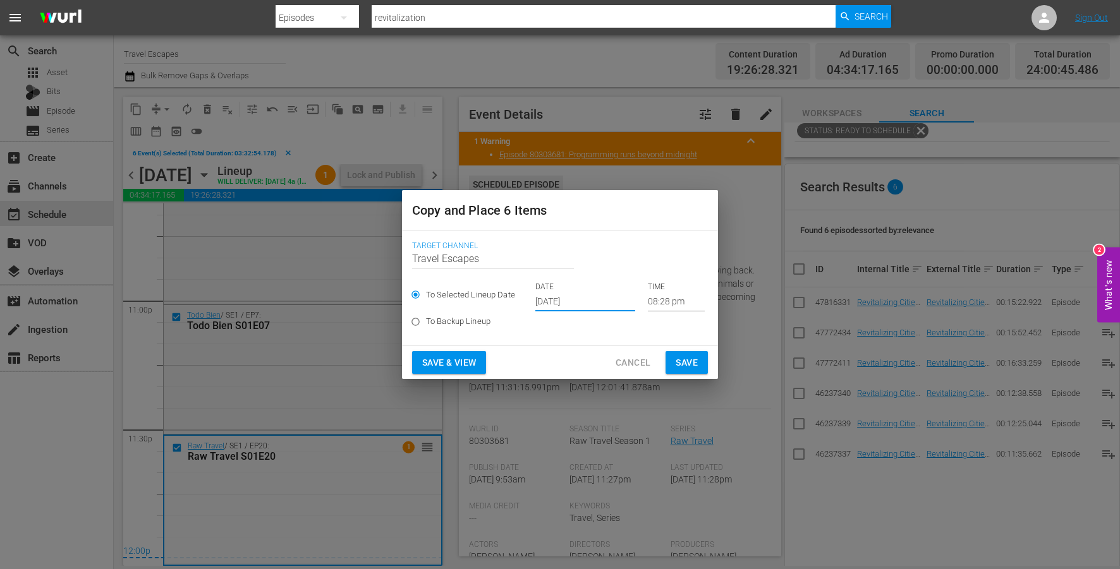
click at [648, 296] on input "08:28 pm" at bounding box center [676, 302] width 57 height 19
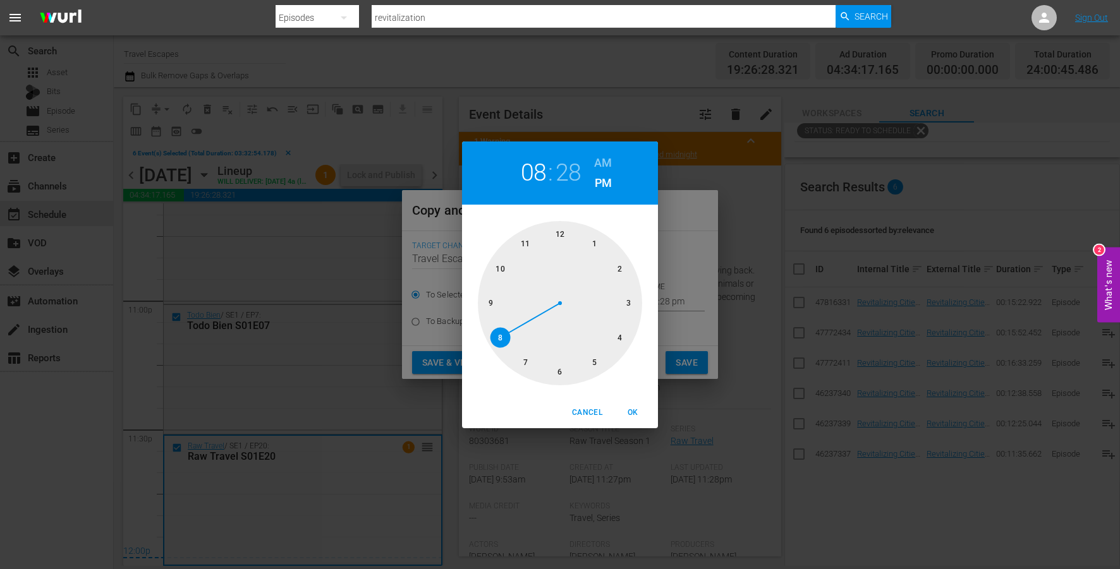
click at [564, 234] on div at bounding box center [560, 303] width 164 height 164
click at [608, 158] on h6 "AM" at bounding box center [603, 163] width 18 height 20
click at [628, 409] on span "OK" at bounding box center [633, 412] width 30 height 13
type input "12:00 am"
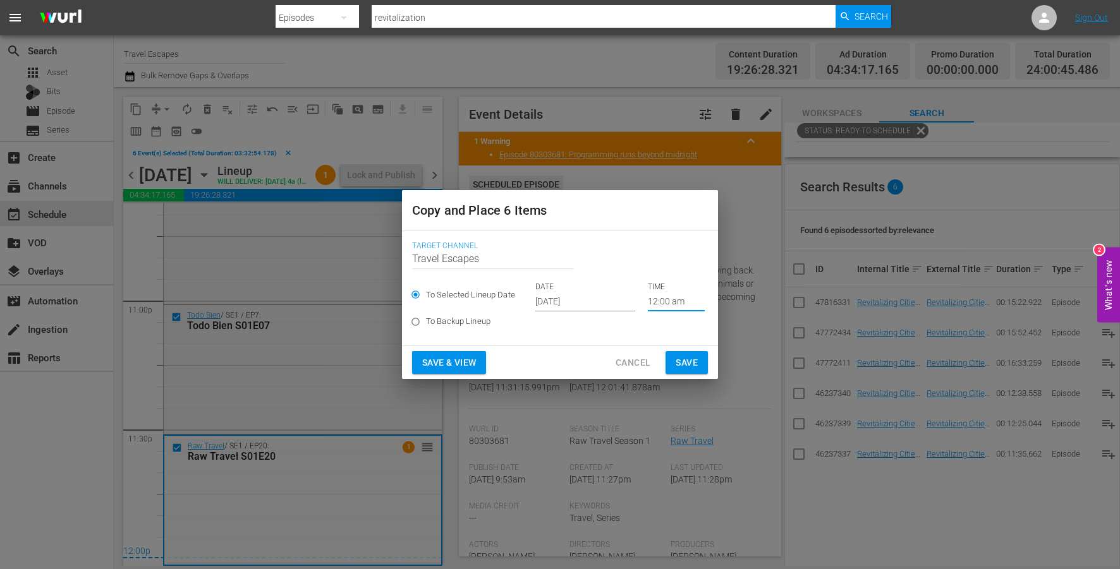
click at [686, 362] on span "Save" at bounding box center [687, 363] width 22 height 16
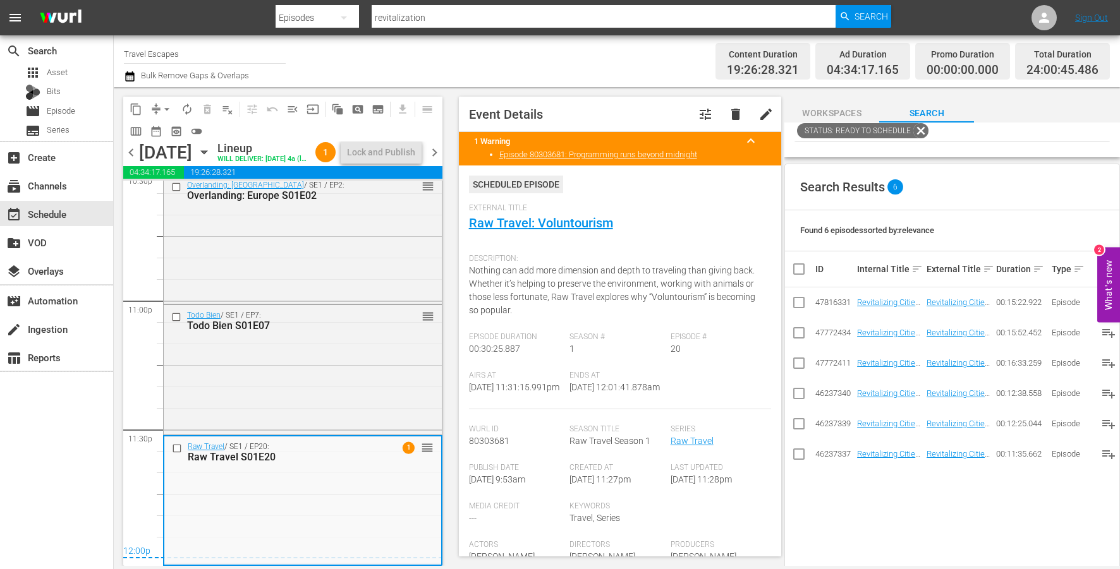
scroll to position [5831, 0]
click at [135, 158] on span "chevron_left" at bounding box center [131, 153] width 16 height 16
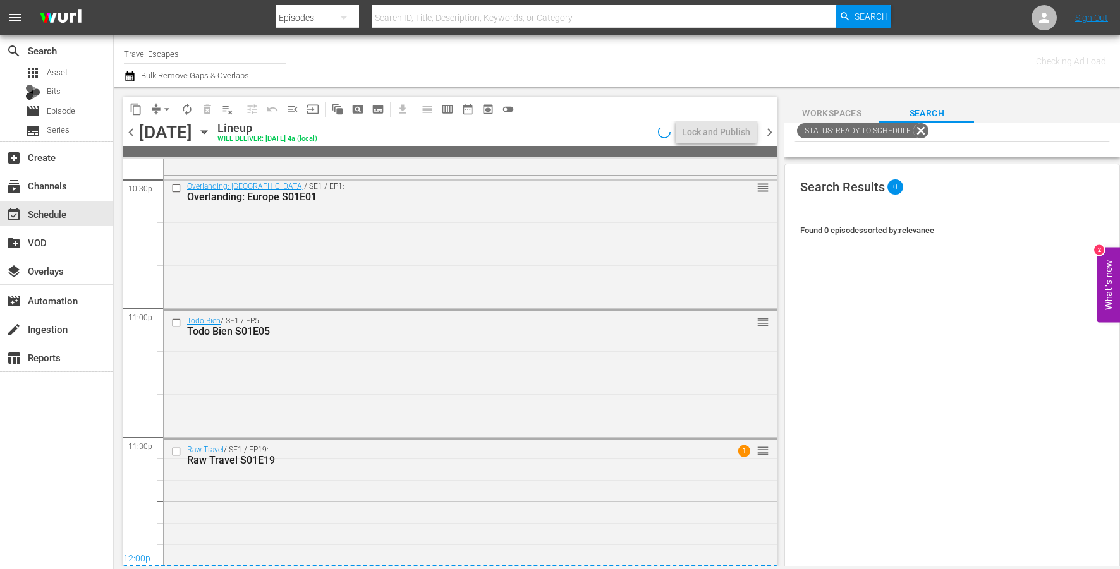
scroll to position [5787, 0]
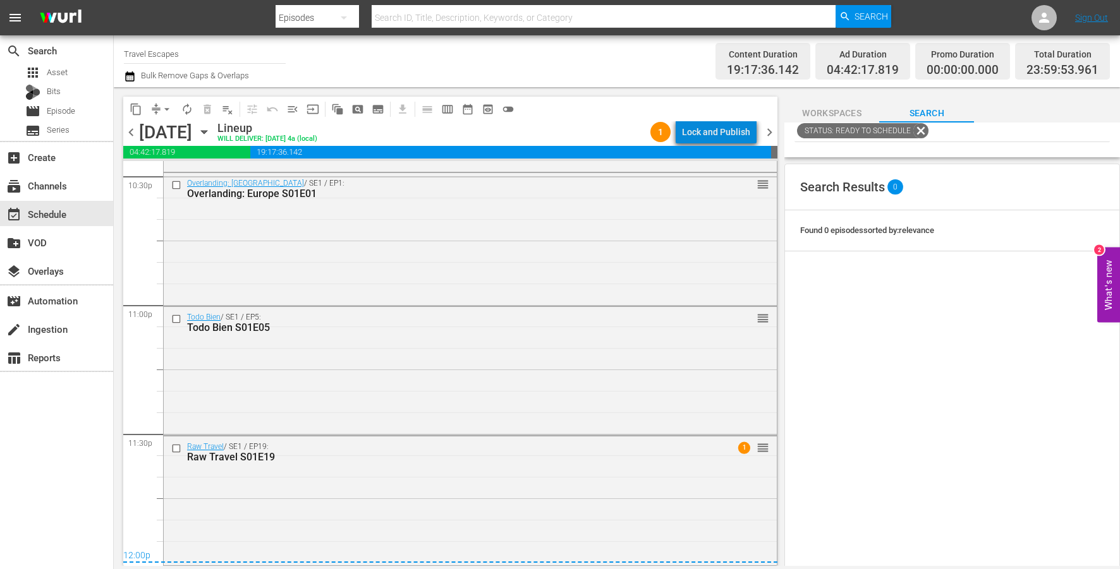
click at [738, 135] on div "Lock and Publish" at bounding box center [716, 132] width 68 height 23
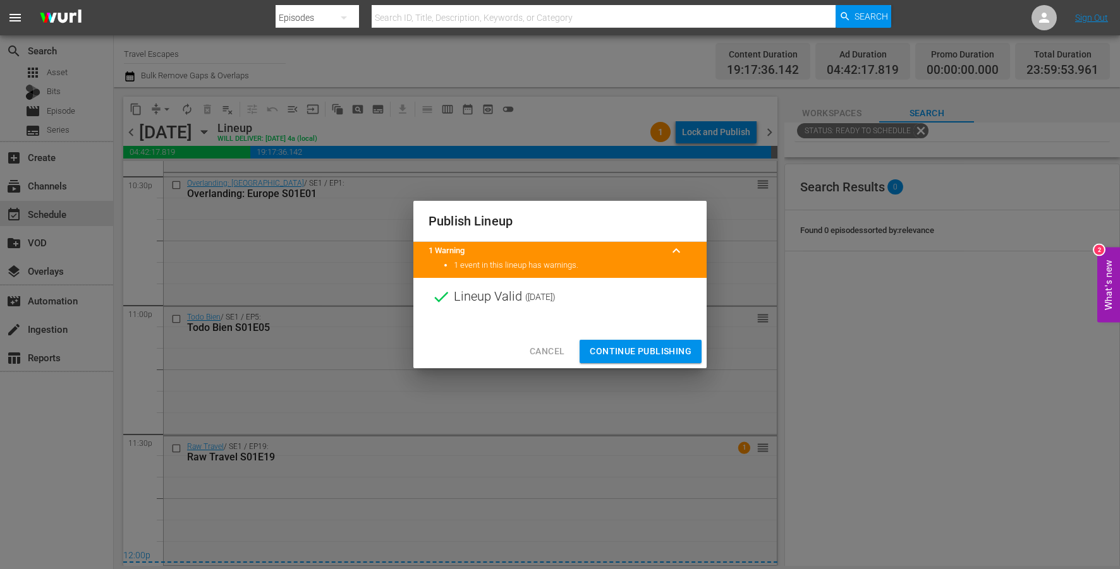
click at [664, 350] on span "Continue Publishing" at bounding box center [641, 352] width 102 height 16
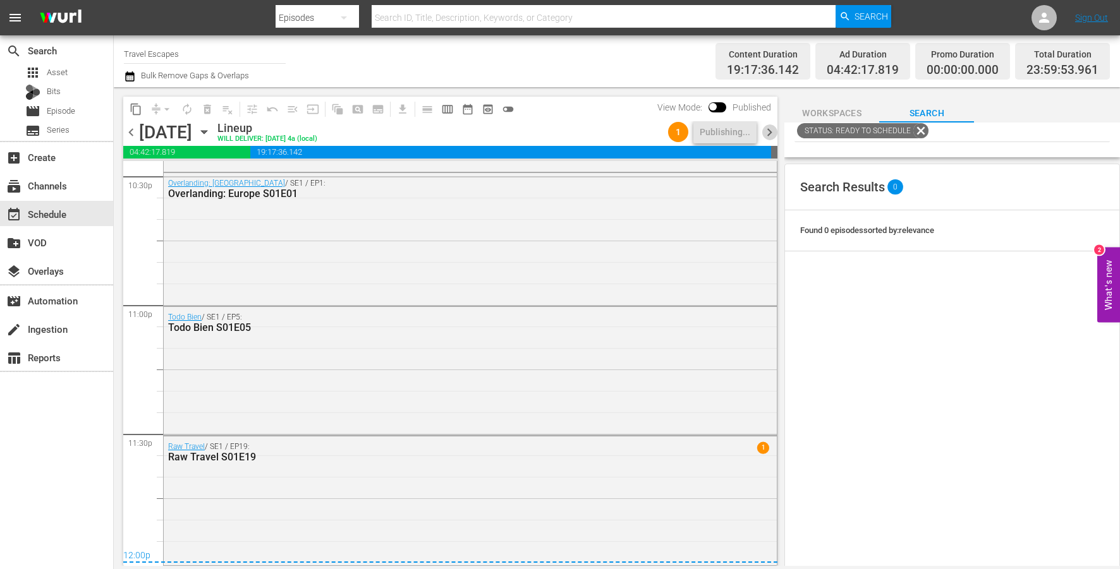
click at [772, 134] on span "chevron_right" at bounding box center [770, 133] width 16 height 16
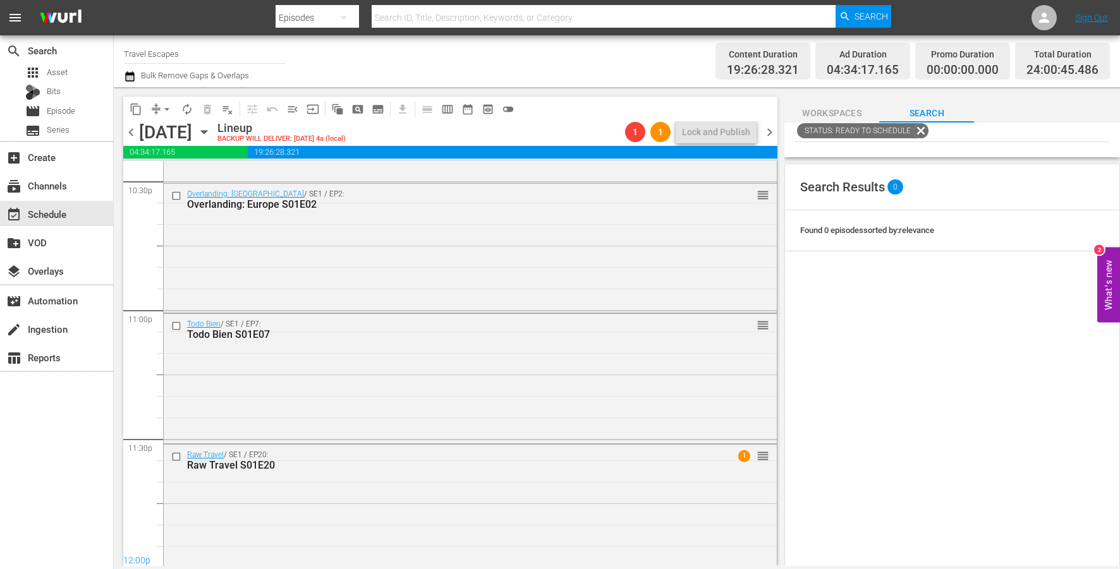
scroll to position [5791, 0]
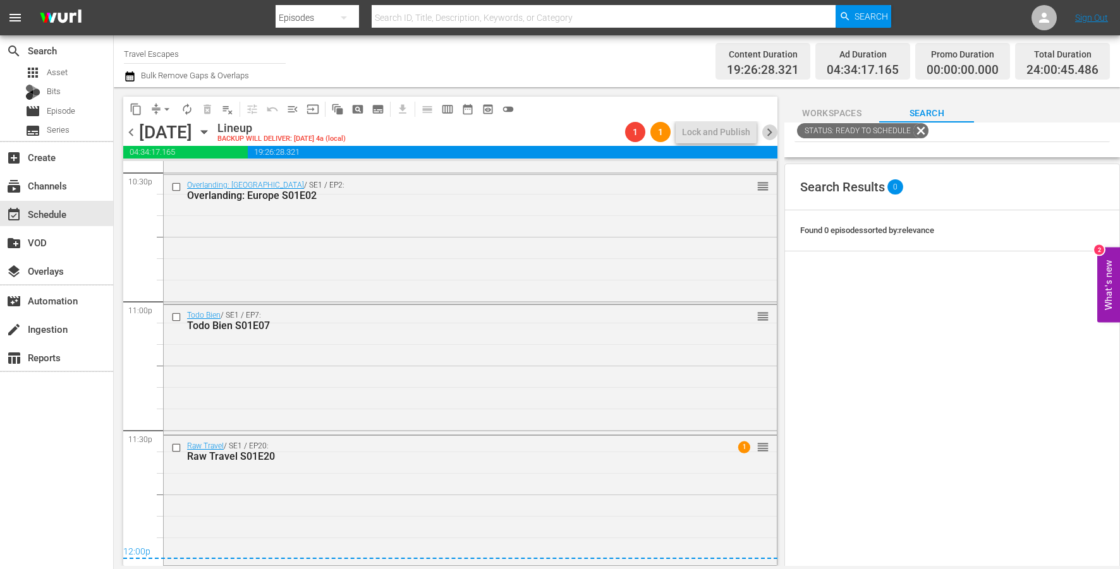
click at [764, 133] on span "chevron_right" at bounding box center [770, 133] width 16 height 16
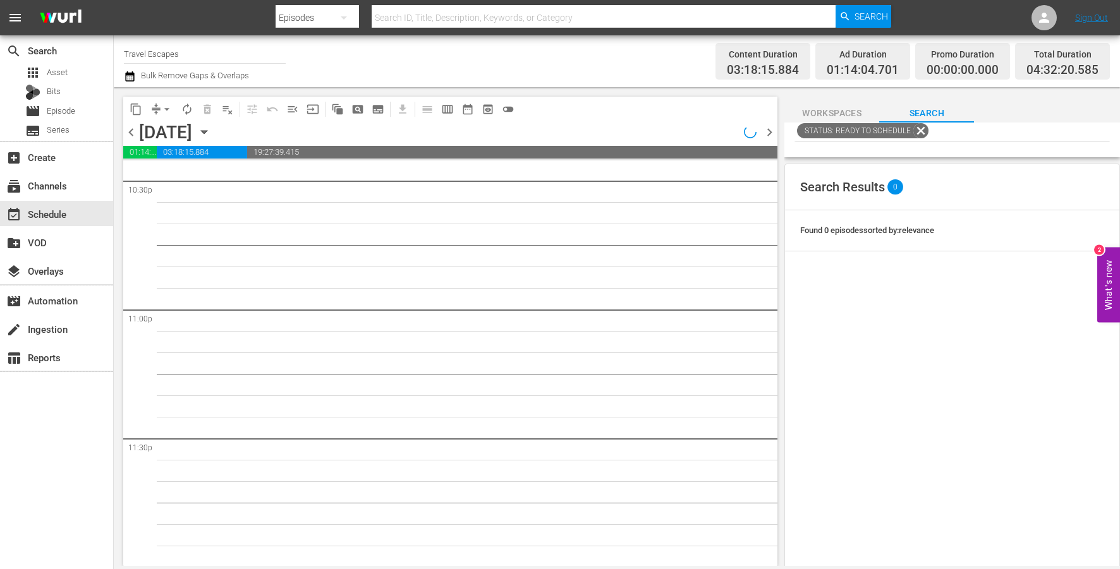
scroll to position [5783, 0]
click at [132, 133] on span "chevron_left" at bounding box center [131, 133] width 16 height 16
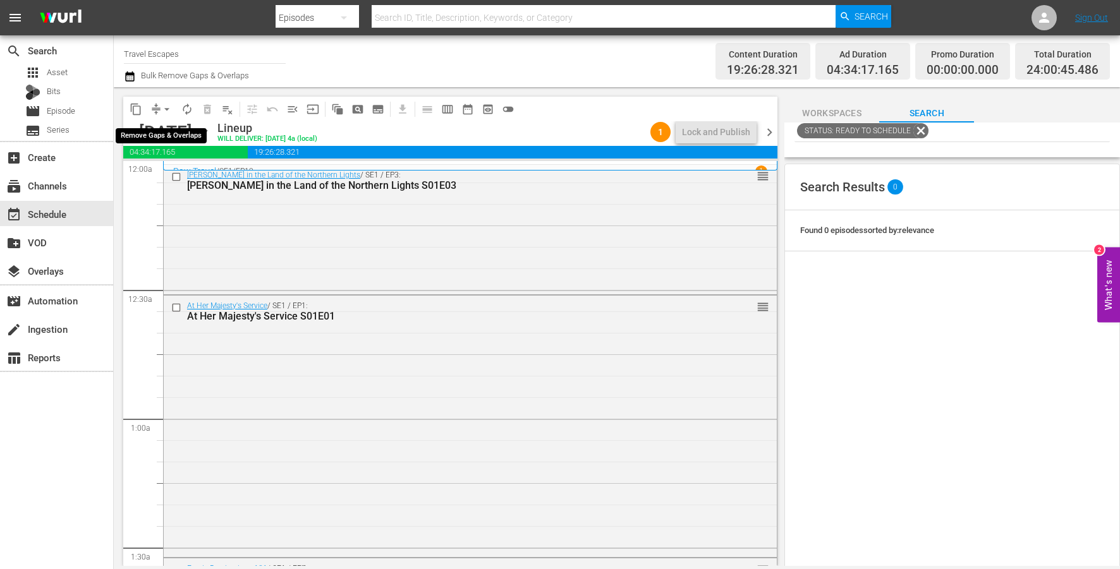
click at [167, 107] on span "arrow_drop_down" at bounding box center [167, 109] width 13 height 13
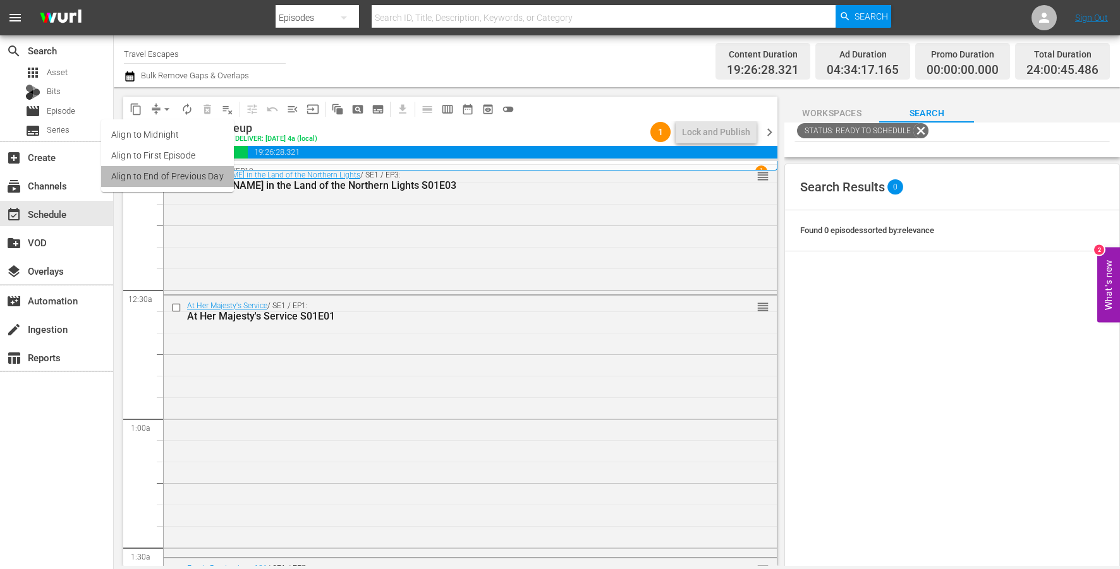
click at [187, 174] on li "Align to End of Previous Day" at bounding box center [167, 176] width 133 height 21
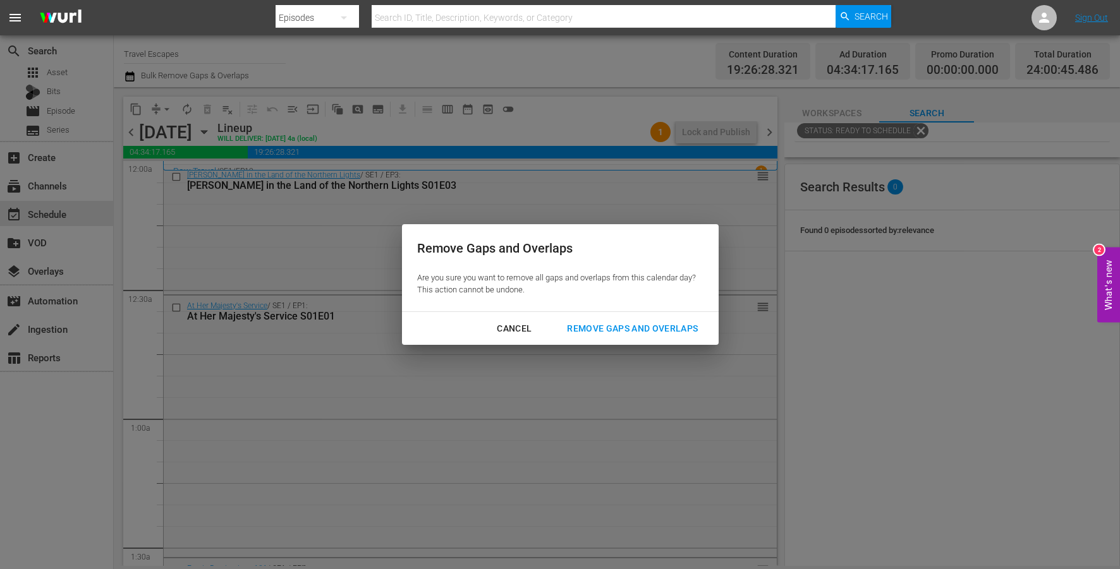
click at [623, 329] on div "Remove Gaps and Overlaps" at bounding box center [632, 329] width 151 height 16
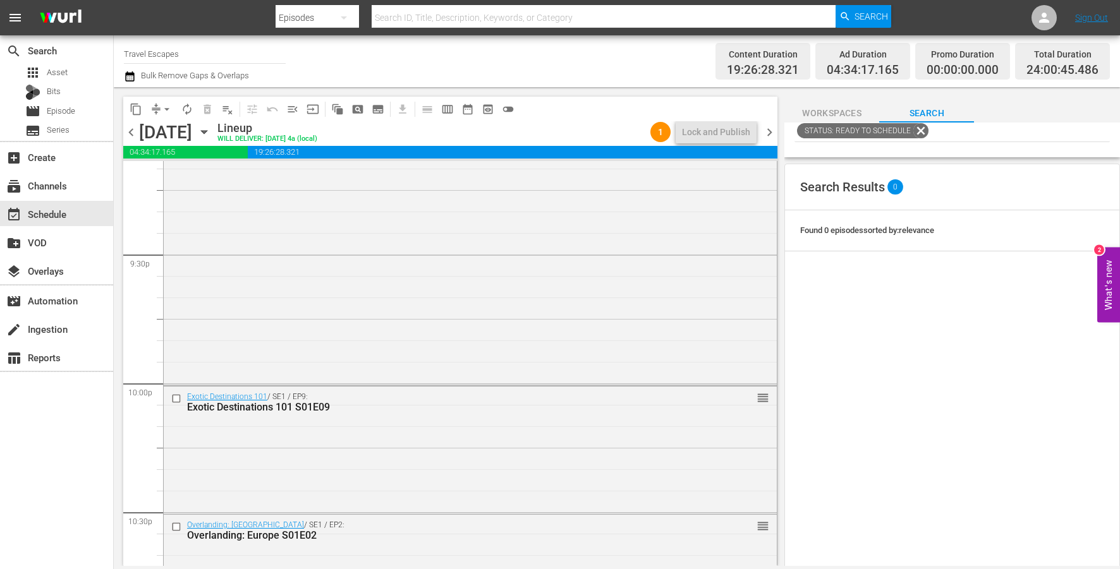
scroll to position [5791, 0]
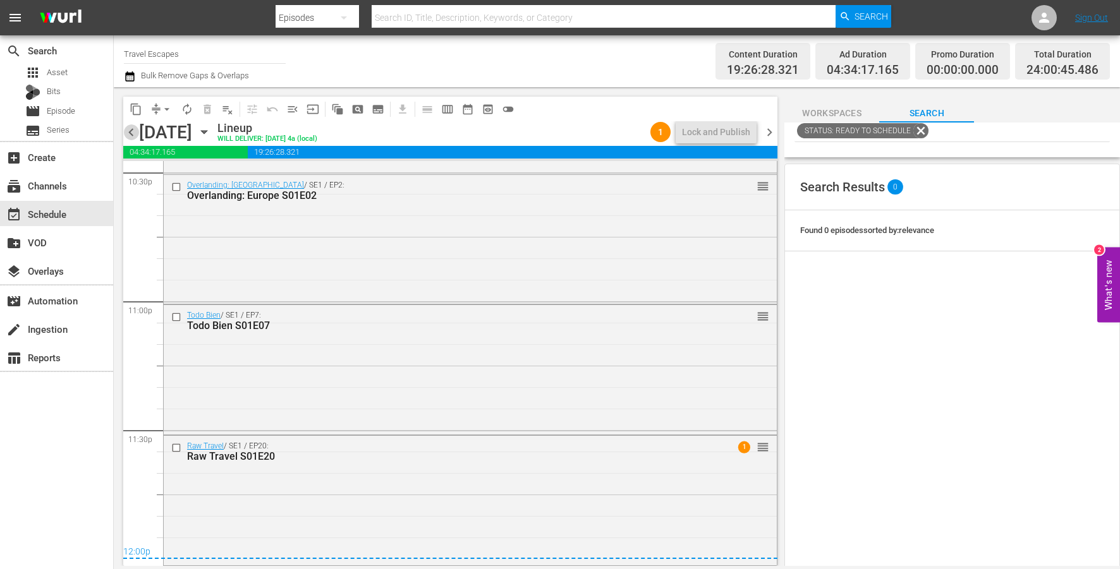
click at [128, 137] on span "chevron_left" at bounding box center [131, 133] width 16 height 16
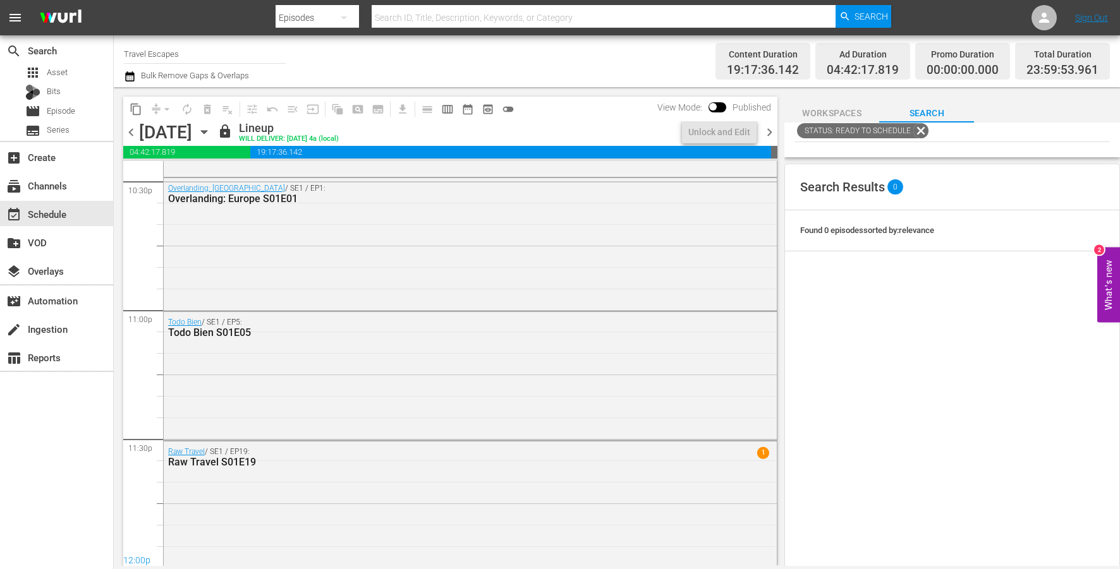
scroll to position [5787, 0]
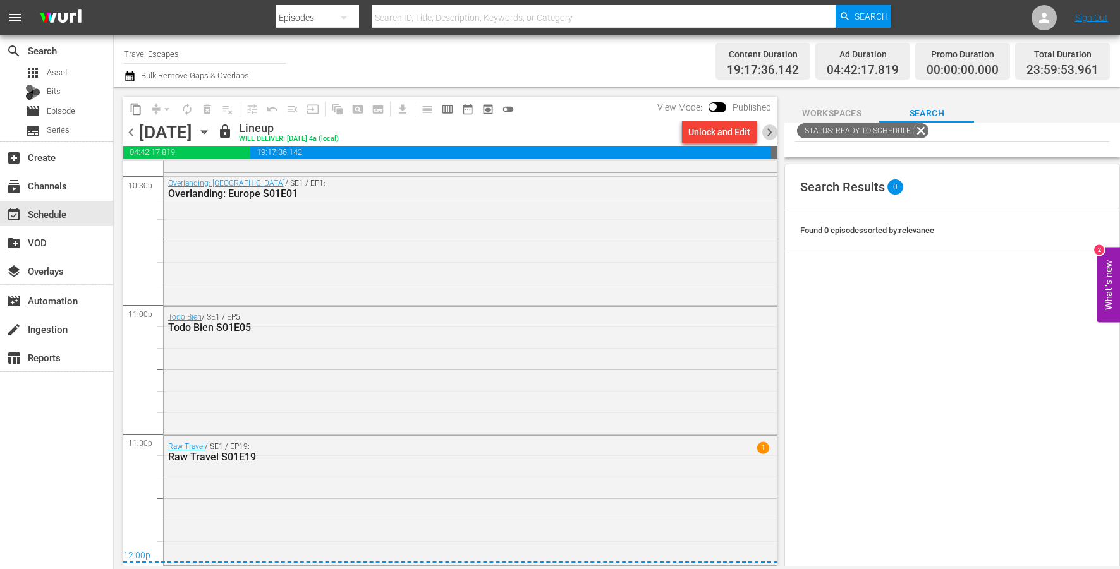
click at [765, 136] on span "chevron_right" at bounding box center [770, 133] width 16 height 16
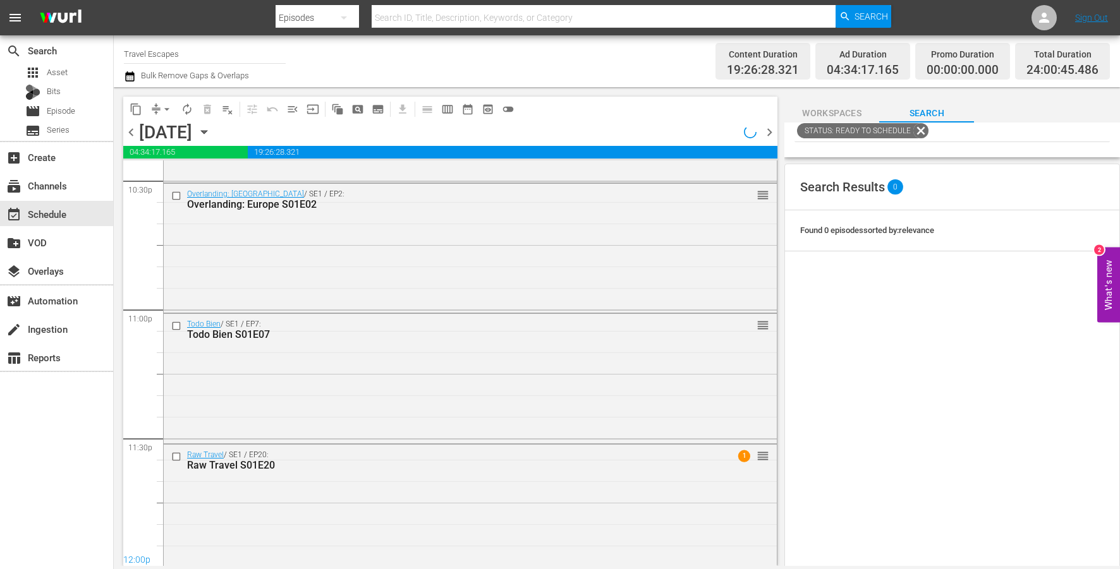
scroll to position [5791, 0]
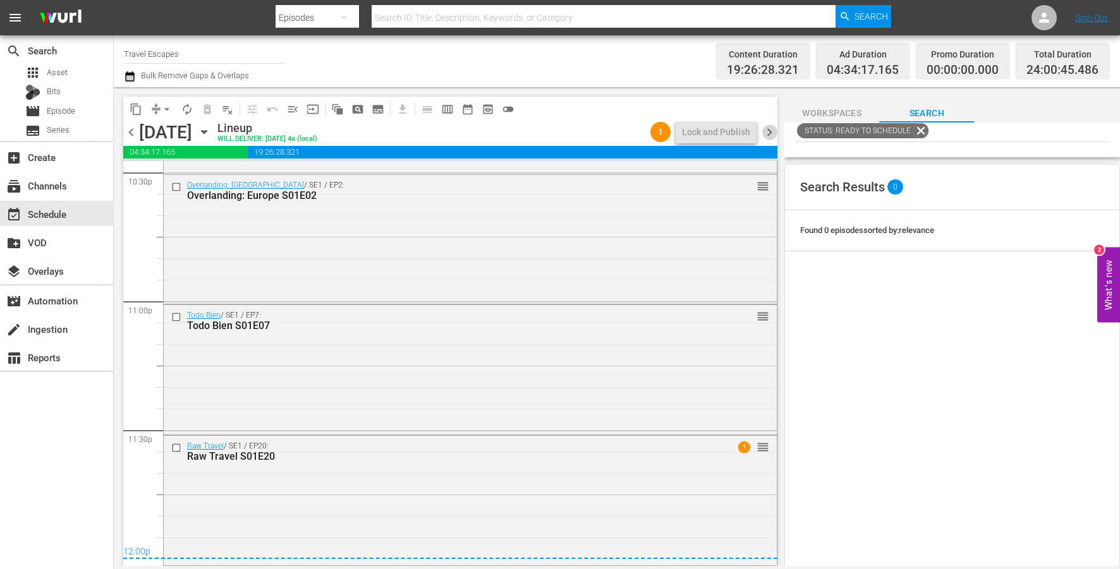
click at [764, 135] on span "chevron_right" at bounding box center [770, 133] width 16 height 16
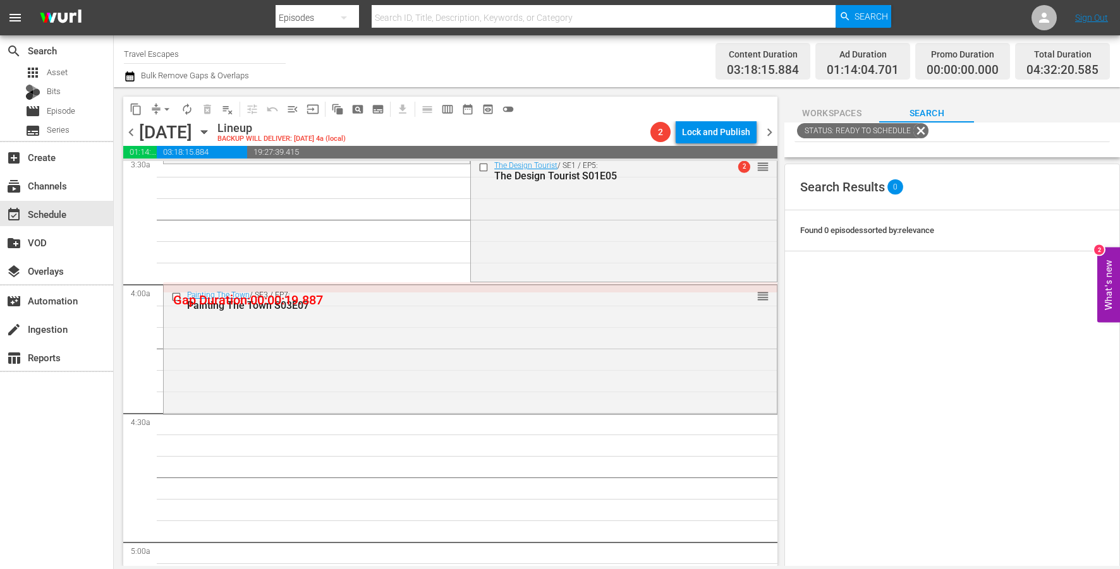
scroll to position [911, 0]
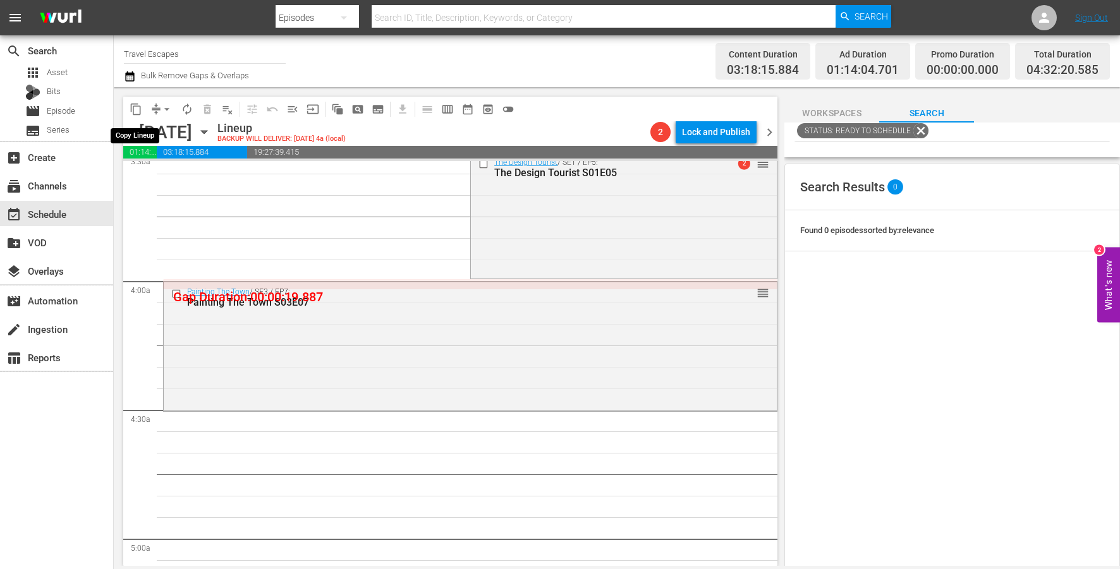
click at [133, 108] on span "content_copy" at bounding box center [136, 109] width 13 height 13
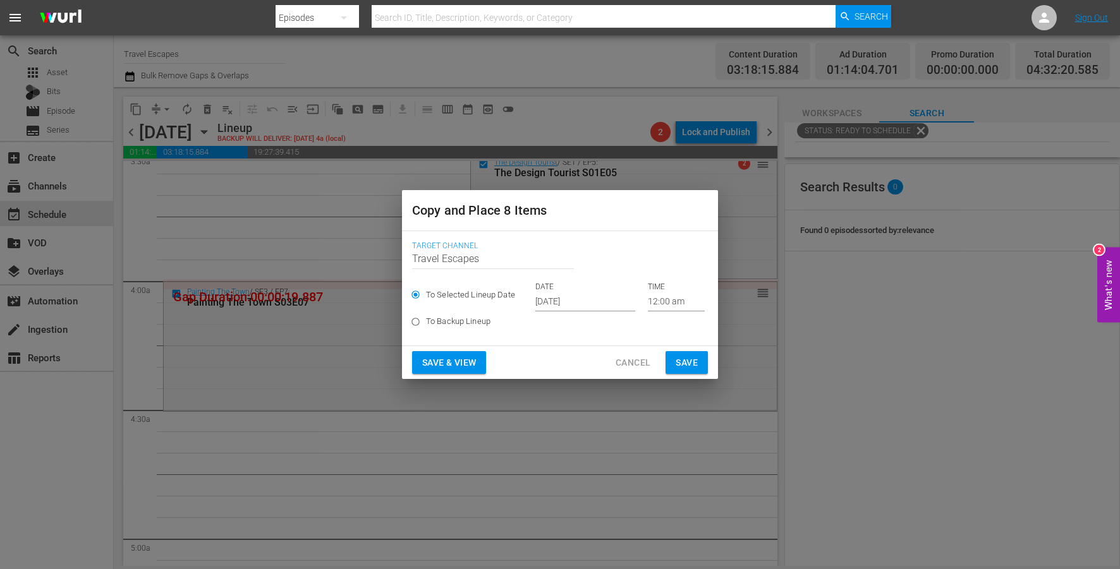
click at [570, 299] on input "[DATE]" at bounding box center [585, 302] width 100 height 19
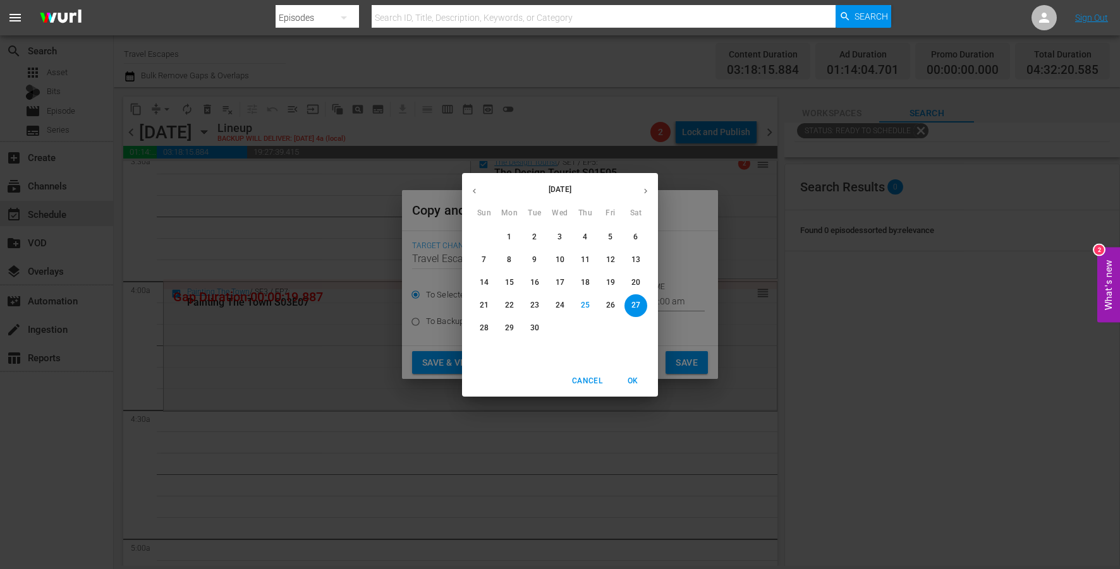
click at [641, 185] on button "button" at bounding box center [645, 191] width 25 height 25
click at [507, 278] on p "13" at bounding box center [509, 282] width 9 height 11
type input "Oct 13th 2025"
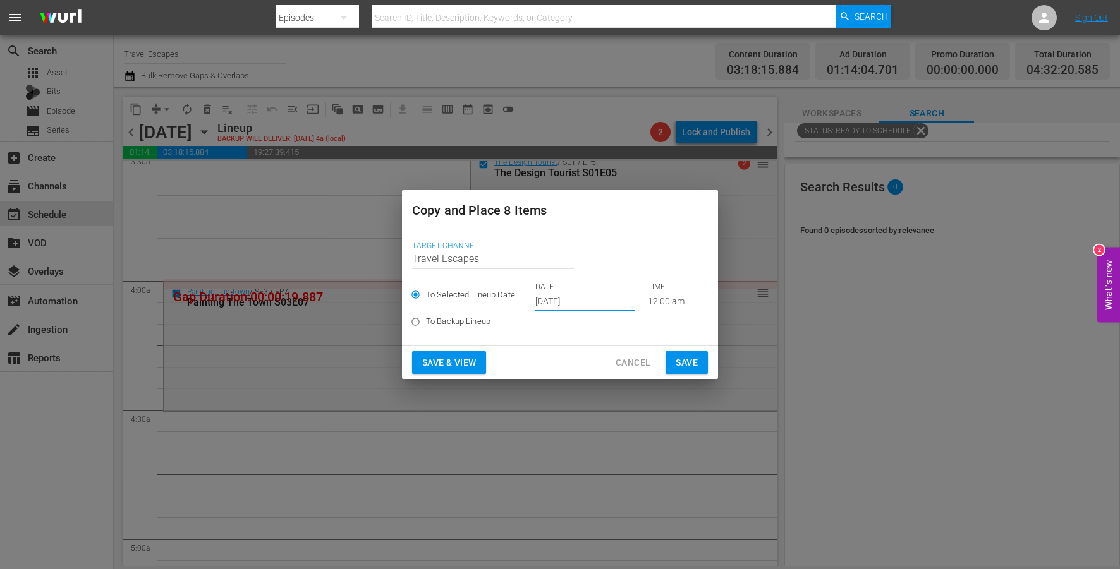
click at [648, 305] on input "12:00 am" at bounding box center [676, 302] width 57 height 19
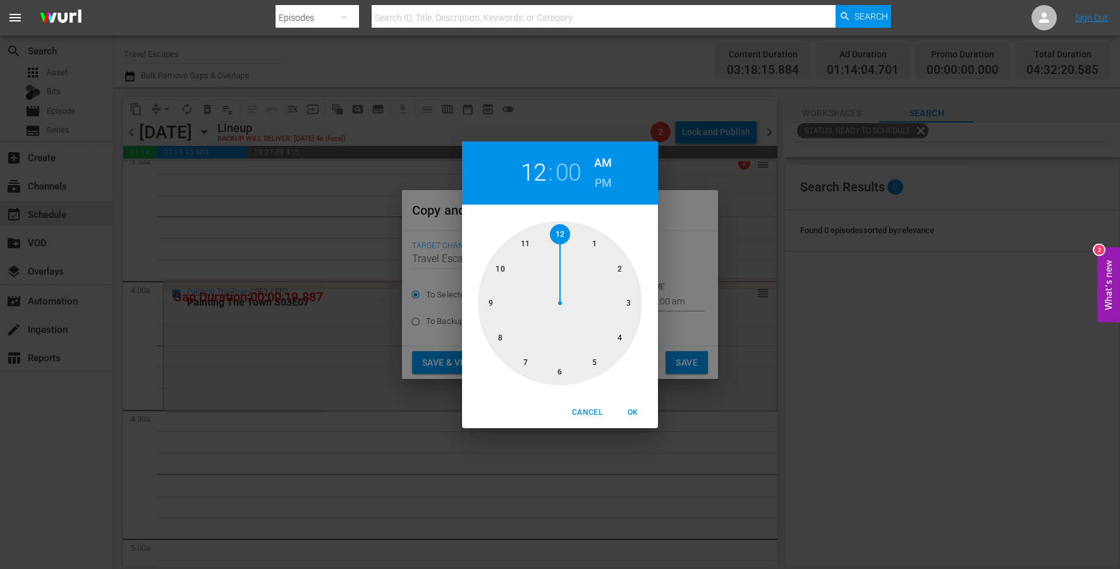
click at [626, 336] on div at bounding box center [560, 303] width 164 height 164
click at [557, 358] on div at bounding box center [560, 303] width 164 height 164
click at [633, 409] on span "OK" at bounding box center [633, 412] width 30 height 13
type input "04:30 am"
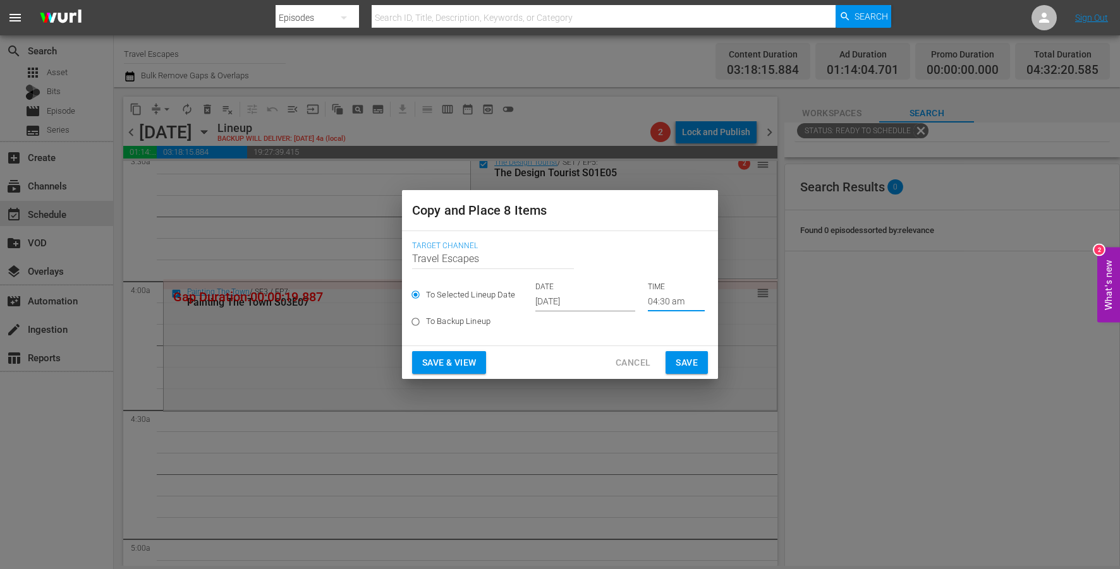
click at [678, 364] on span "Save" at bounding box center [687, 363] width 22 height 16
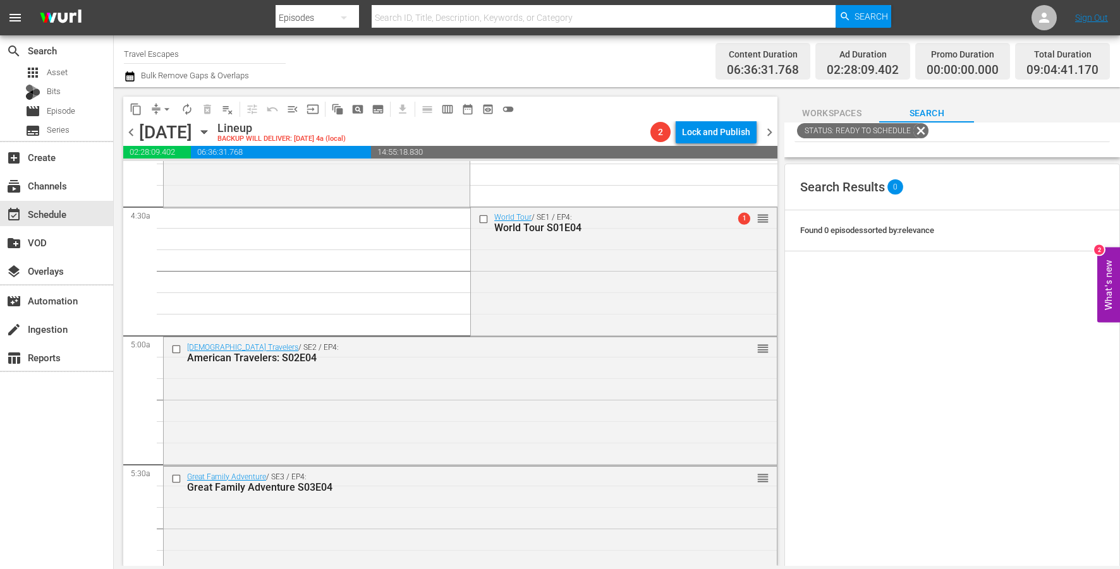
scroll to position [1105, 0]
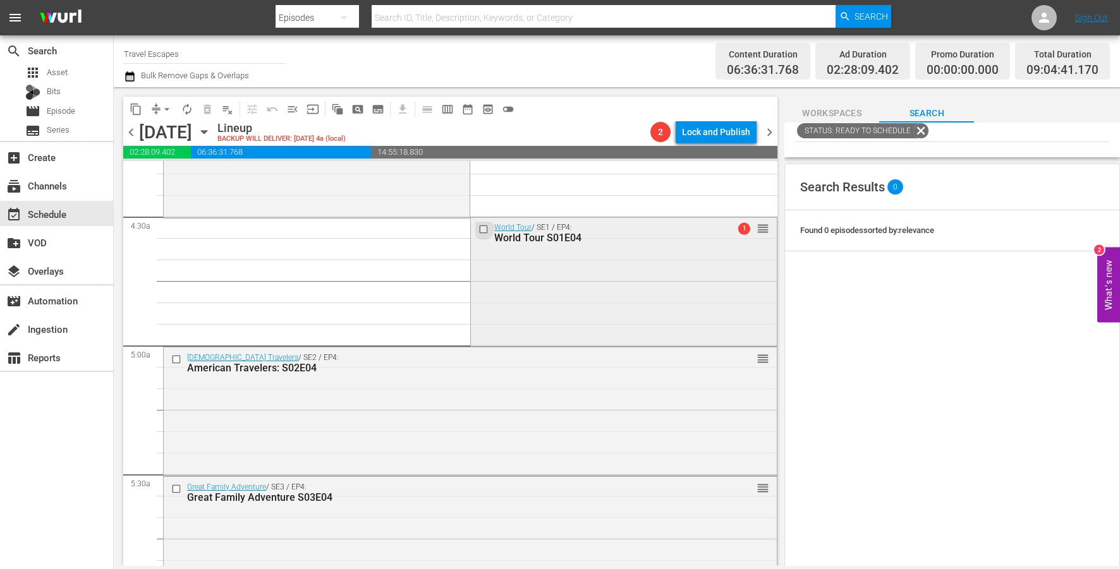
click at [482, 231] on input "checkbox" at bounding box center [484, 229] width 13 height 11
click at [176, 360] on input "checkbox" at bounding box center [177, 360] width 13 height 11
click at [174, 490] on input "checkbox" at bounding box center [177, 489] width 13 height 11
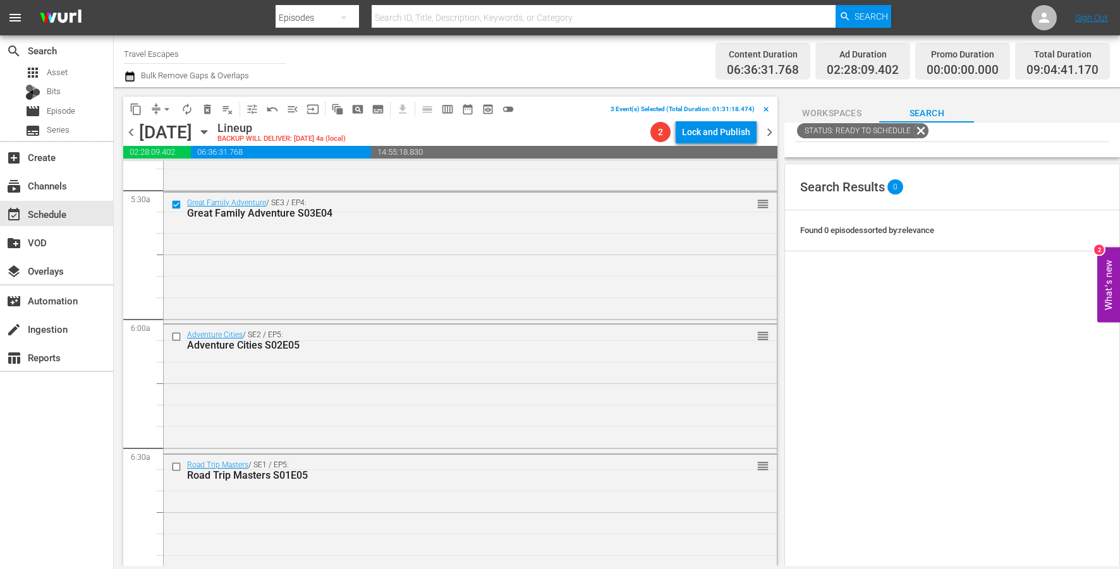
scroll to position [1398, 0]
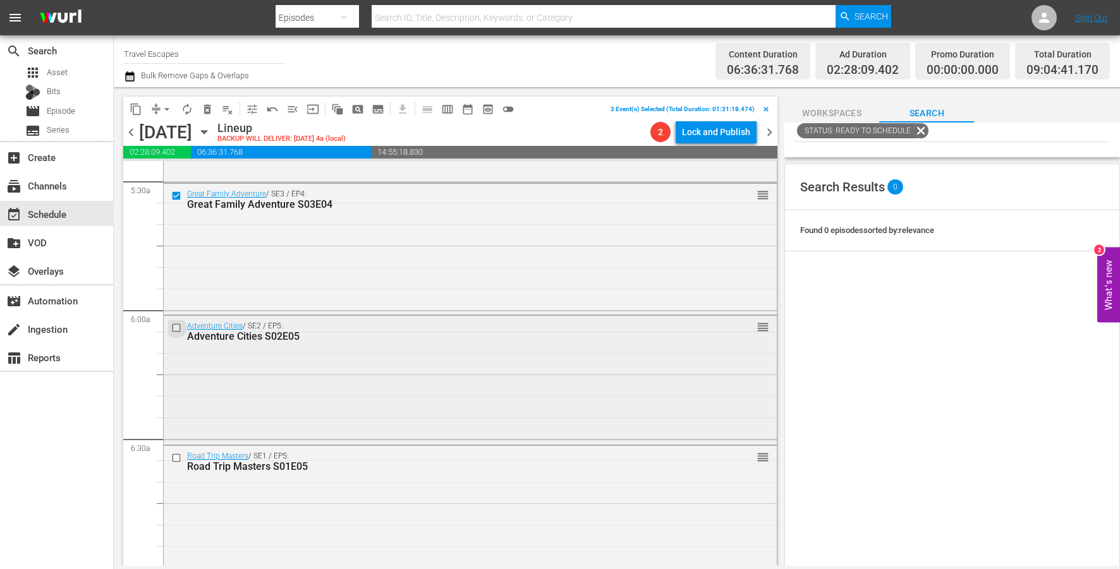
click at [176, 324] on input "checkbox" at bounding box center [177, 328] width 13 height 11
click at [176, 461] on input "checkbox" at bounding box center [177, 458] width 13 height 11
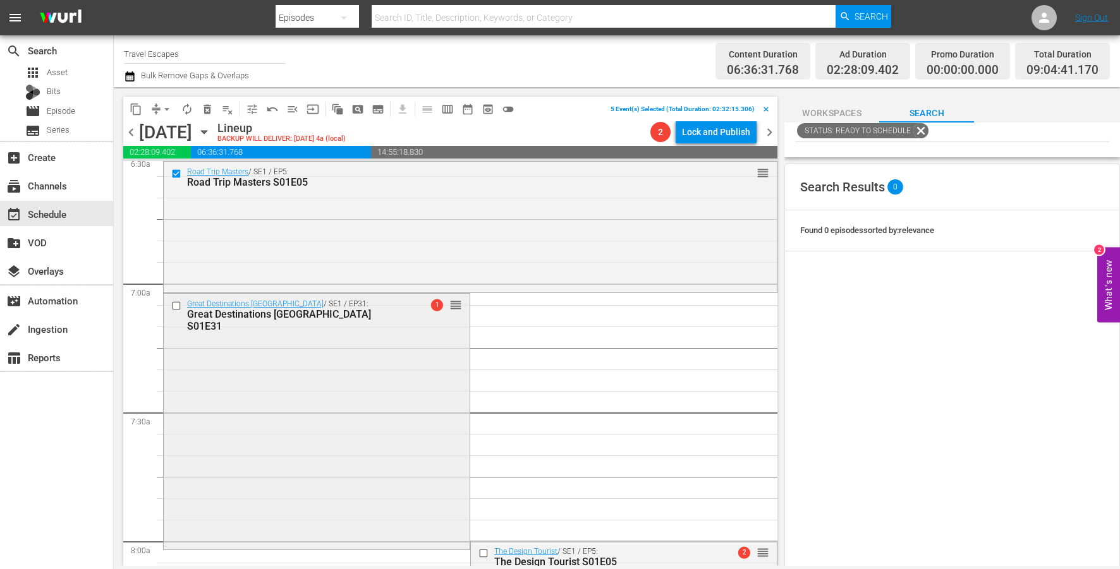
click at [174, 307] on input "checkbox" at bounding box center [177, 305] width 13 height 11
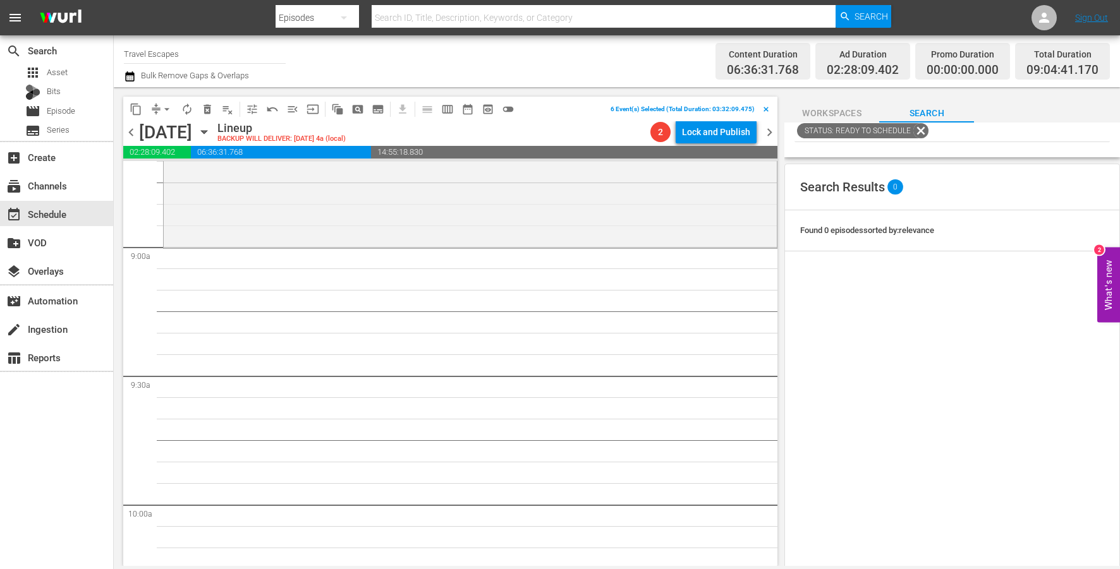
scroll to position [2236, 0]
click at [139, 112] on span "content_copy" at bounding box center [136, 109] width 13 height 13
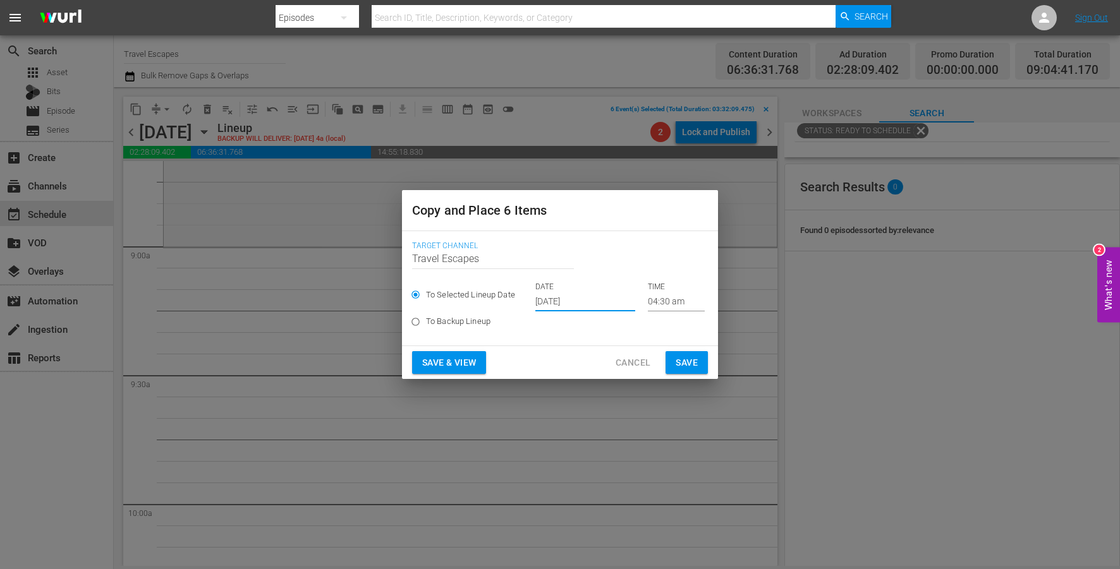
click at [575, 303] on input "[DATE]" at bounding box center [585, 302] width 100 height 19
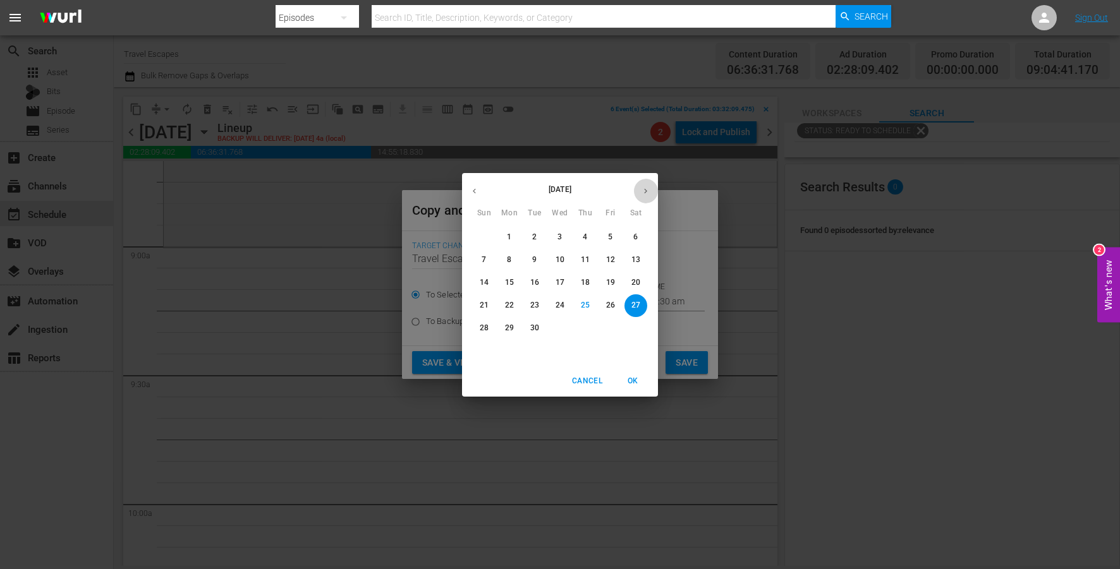
click at [640, 185] on button "button" at bounding box center [645, 191] width 25 height 25
click at [509, 287] on p "13" at bounding box center [509, 282] width 9 height 11
type input "Oct 13th 2025"
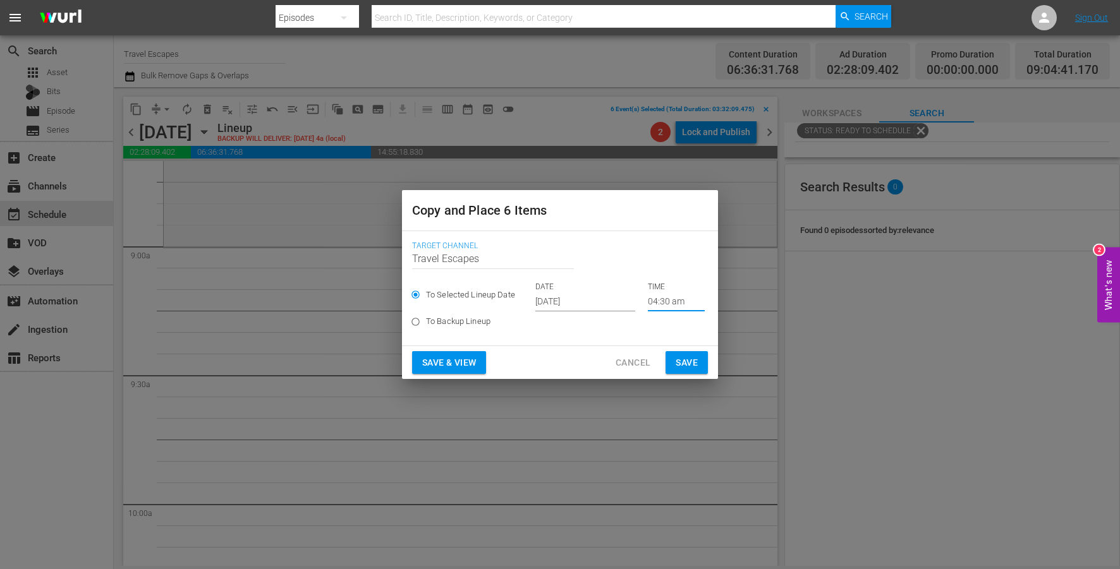
click at [648, 301] on input "04:30 am" at bounding box center [676, 302] width 57 height 19
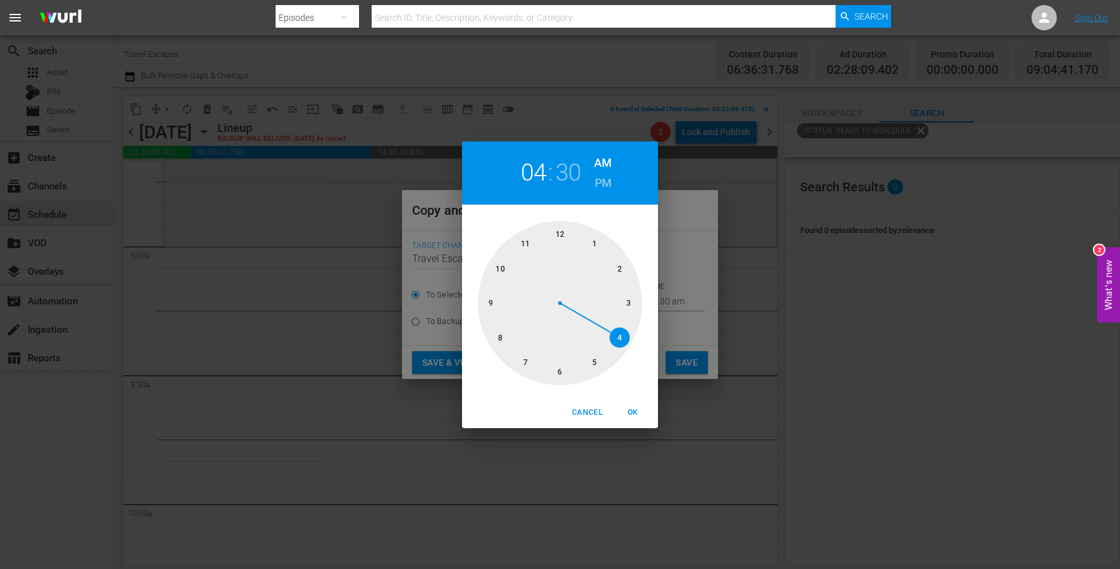
click at [506, 298] on div at bounding box center [560, 303] width 164 height 164
click at [557, 236] on div at bounding box center [560, 303] width 164 height 164
click at [637, 418] on span "OK" at bounding box center [633, 412] width 30 height 13
type input "09:00 am"
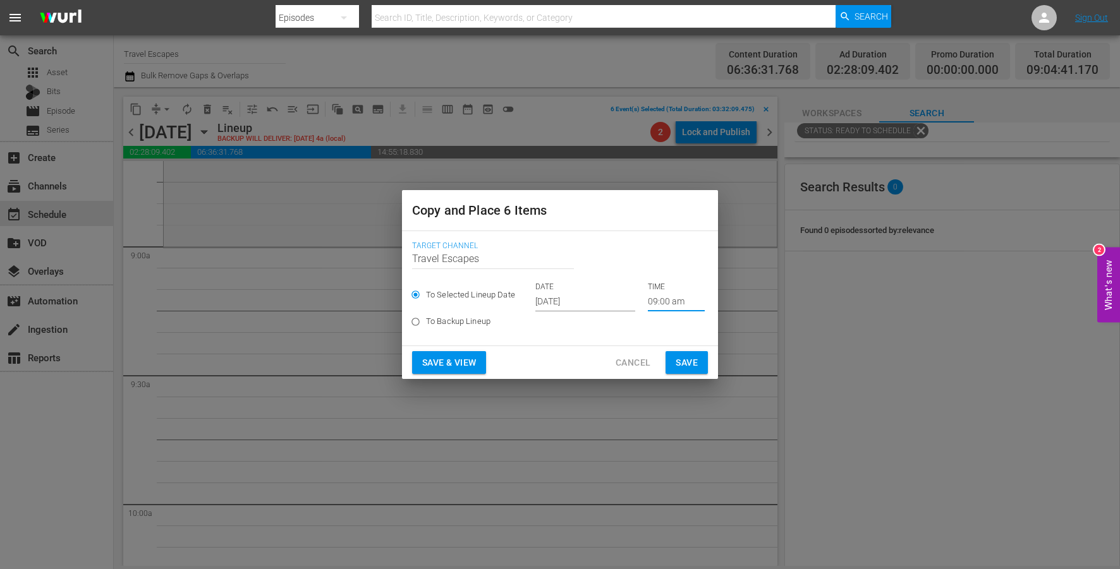
click at [685, 360] on span "Save" at bounding box center [687, 363] width 22 height 16
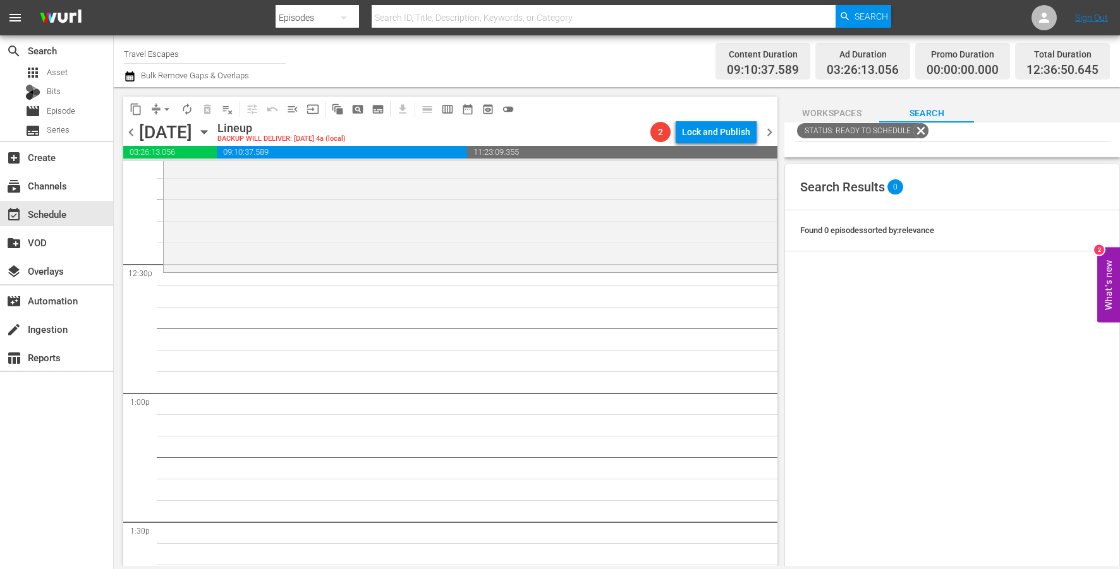
scroll to position [0, 0]
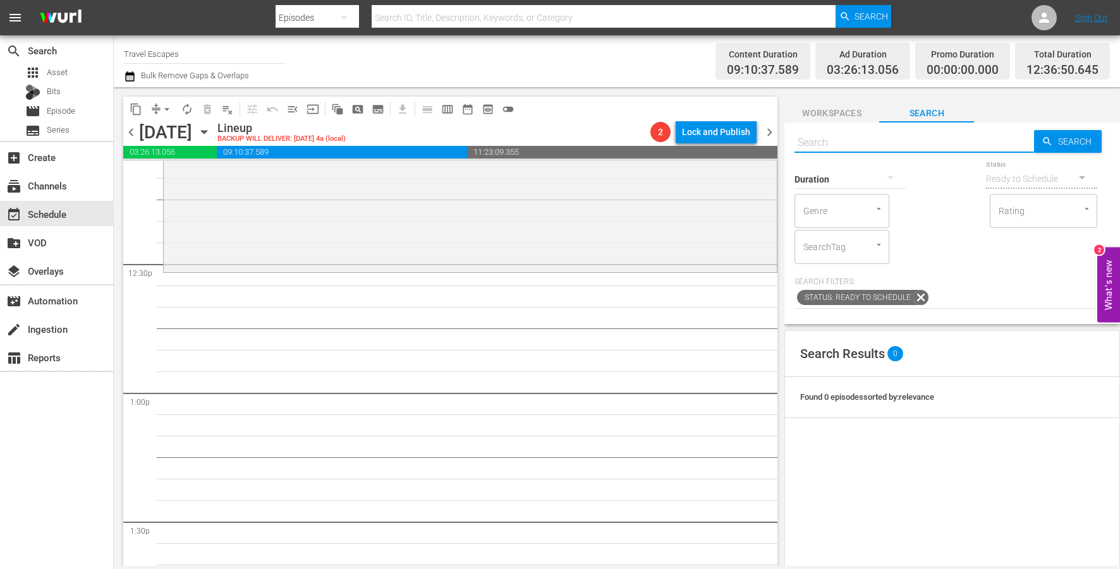
click at [901, 145] on input "text" at bounding box center [914, 143] width 240 height 30
paste input "Overlanding: [GEOGRAPHIC_DATA] S01E01"
type input "Overlanding: [GEOGRAPHIC_DATA] S01E01"
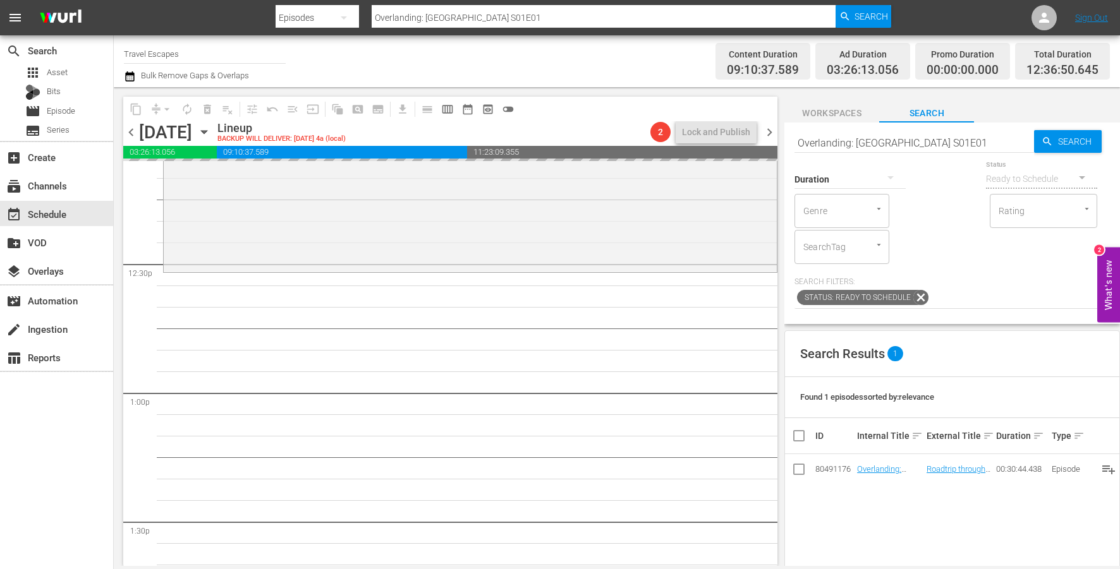
drag, startPoint x: 889, startPoint y: 468, endPoint x: 559, endPoint y: 6, distance: 567.7
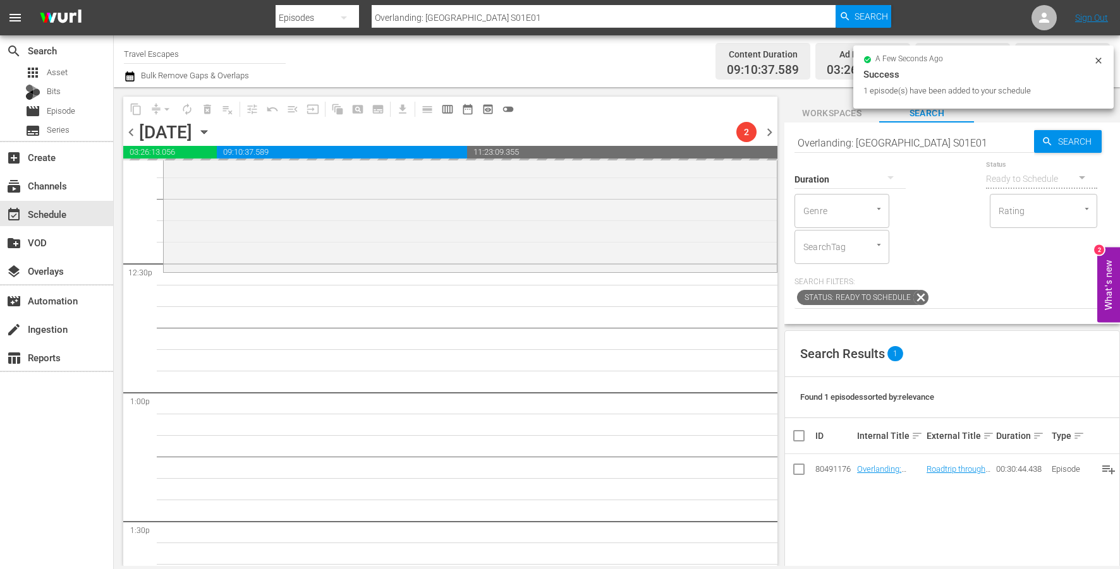
click at [919, 138] on input "Overlanding: [GEOGRAPHIC_DATA] S01E01" at bounding box center [914, 143] width 240 height 30
paste input "2"
type input "Overlanding: [GEOGRAPHIC_DATA] S01E02"
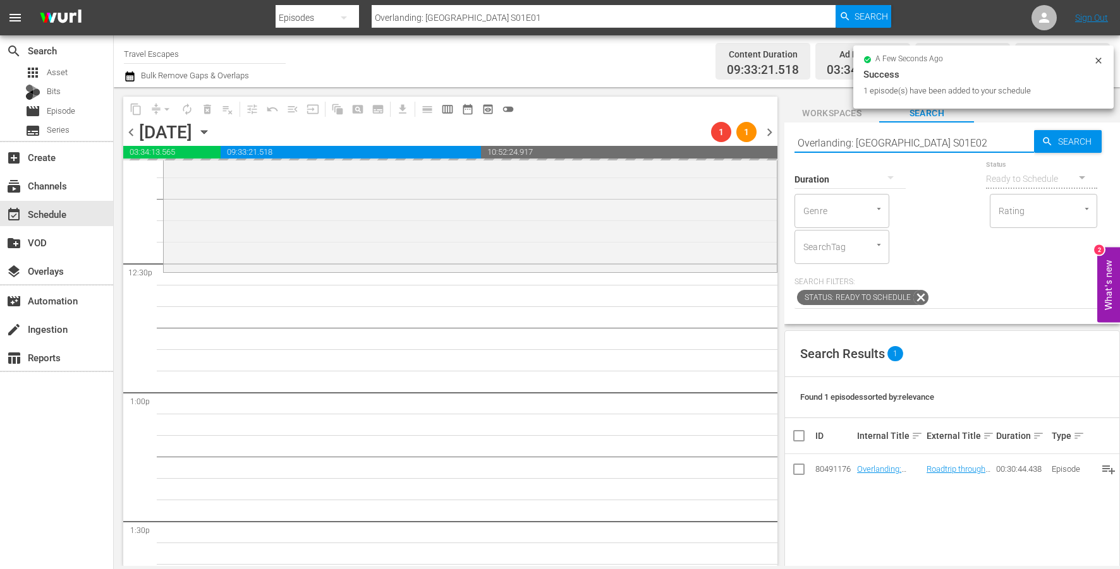
type input "Overlanding: [GEOGRAPHIC_DATA] S01E02"
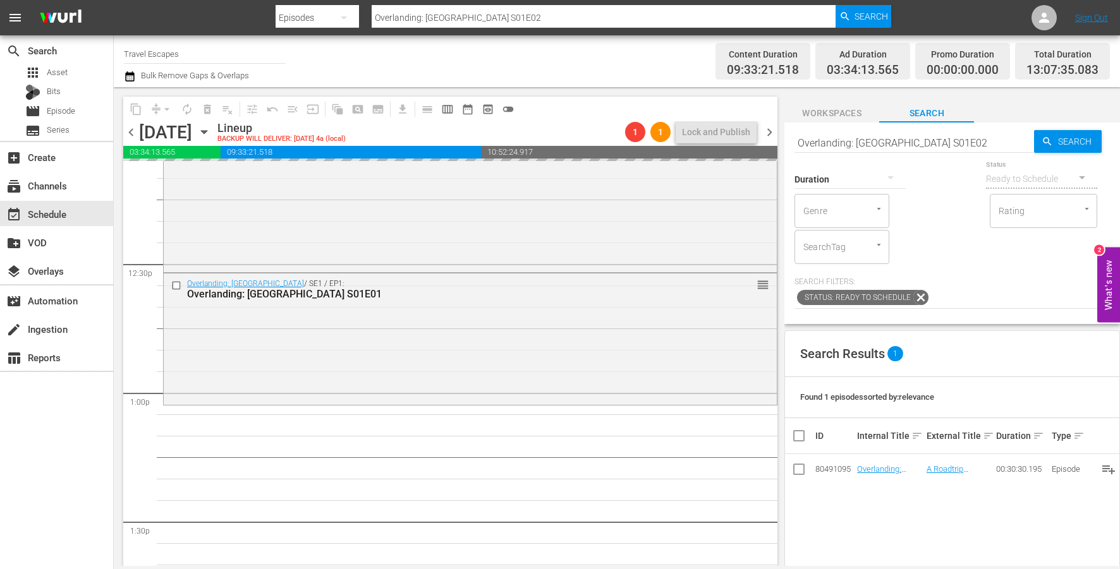
drag, startPoint x: 875, startPoint y: 468, endPoint x: 470, endPoint y: 2, distance: 618.2
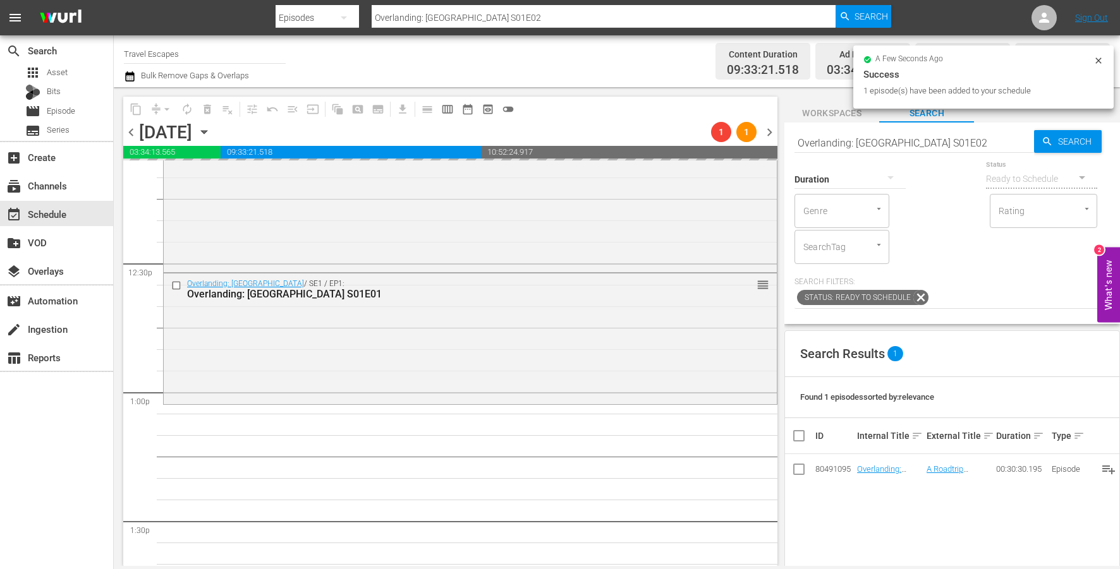
click at [906, 140] on input "Overlanding: [GEOGRAPHIC_DATA] S01E02" at bounding box center [914, 143] width 240 height 30
paste input "3"
type input "Overlanding: [GEOGRAPHIC_DATA] S01E03"
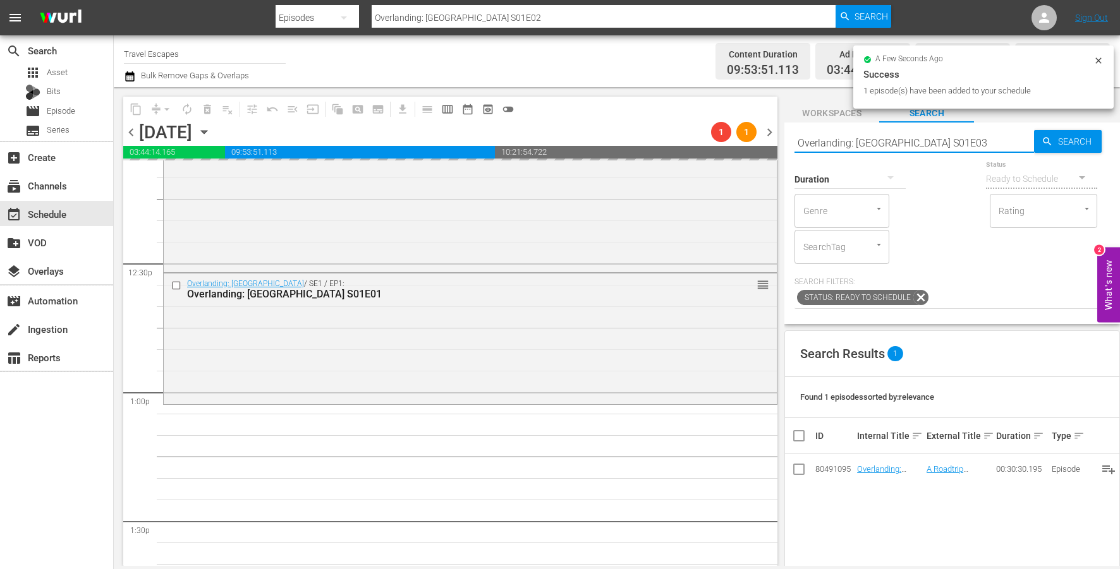
type input "Overlanding: [GEOGRAPHIC_DATA] S01E03"
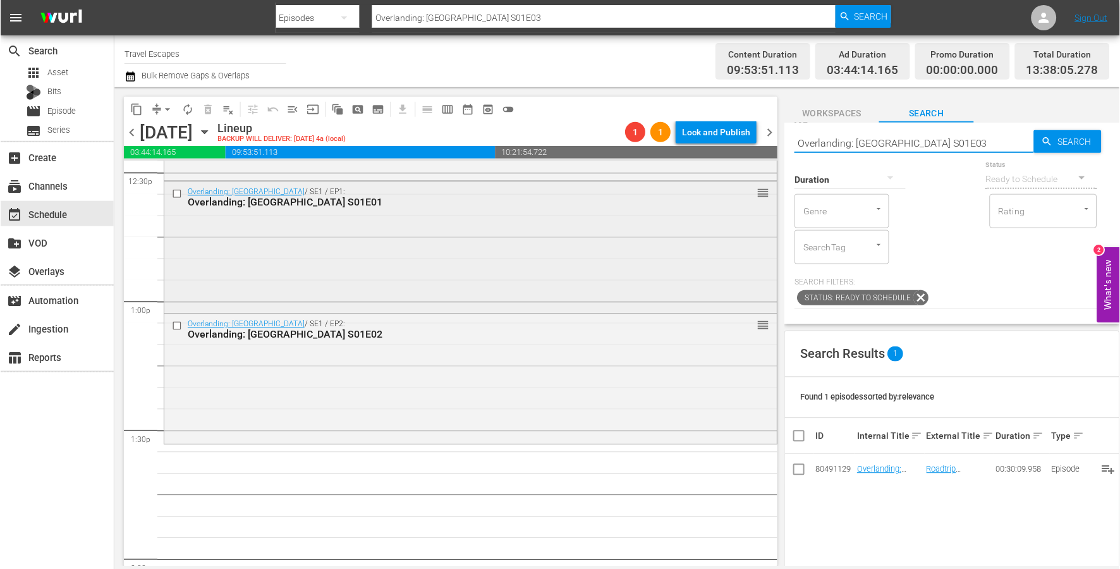
scroll to position [3290, 0]
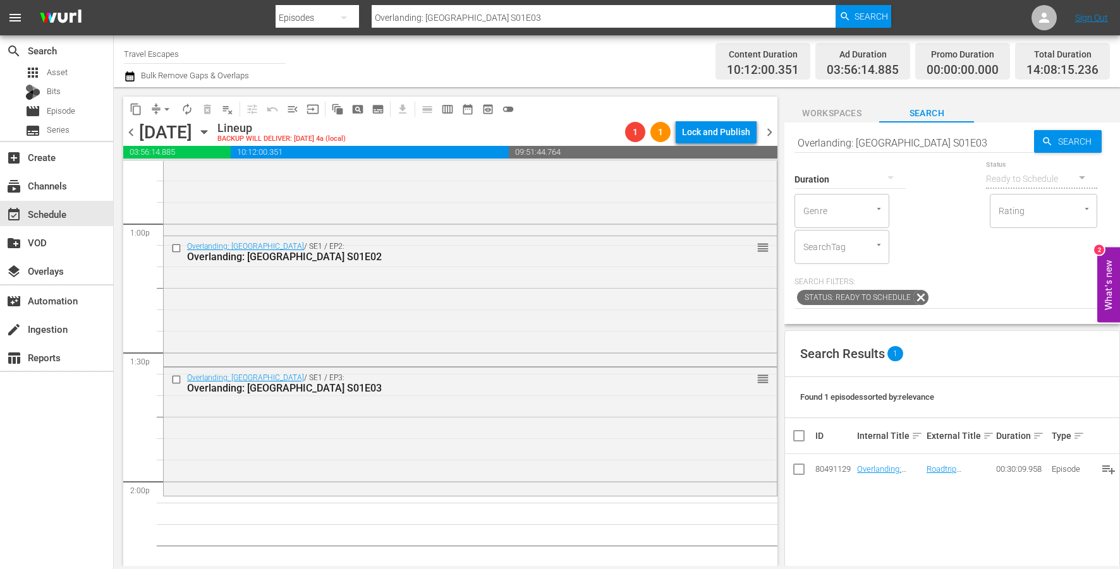
drag, startPoint x: 887, startPoint y: 469, endPoint x: 932, endPoint y: 554, distance: 96.4
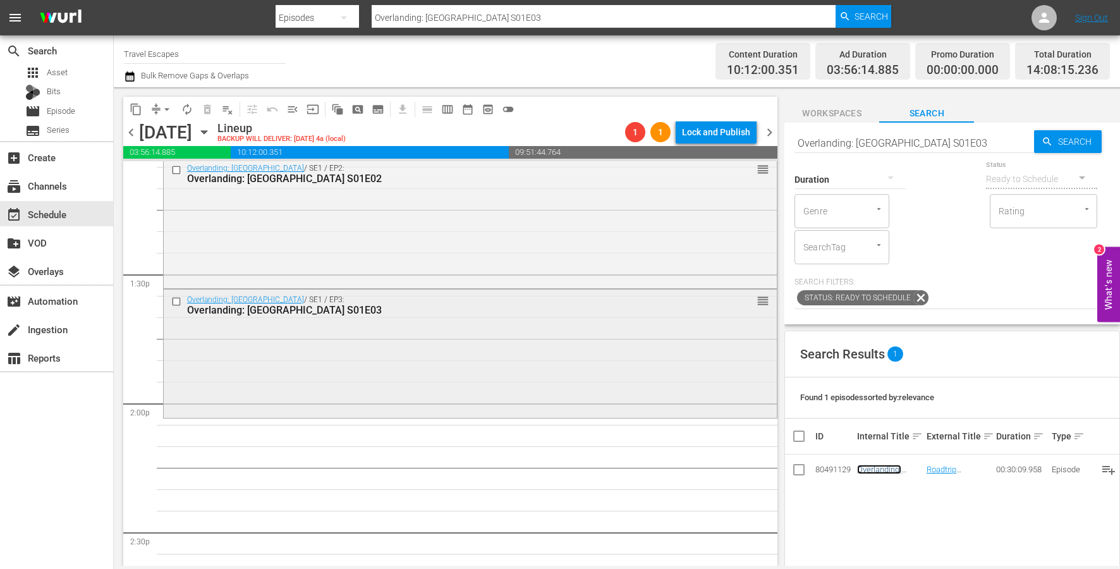
scroll to position [3370, 0]
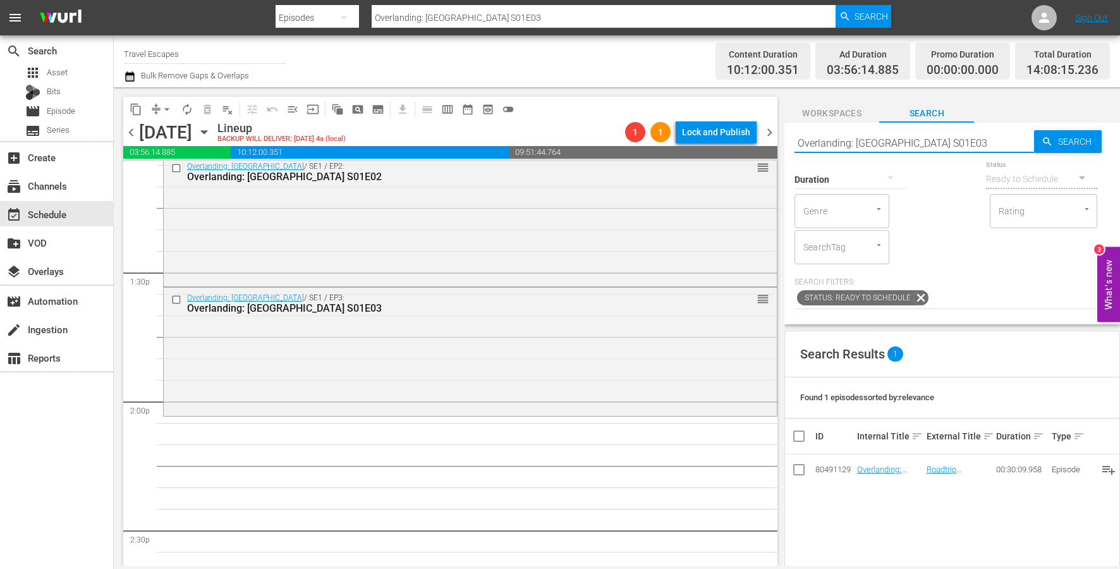
click at [935, 142] on input "Overlanding: [GEOGRAPHIC_DATA] S01E03" at bounding box center [914, 143] width 240 height 30
type input "Overlanding: [GEOGRAPHIC_DATA] S01E04"
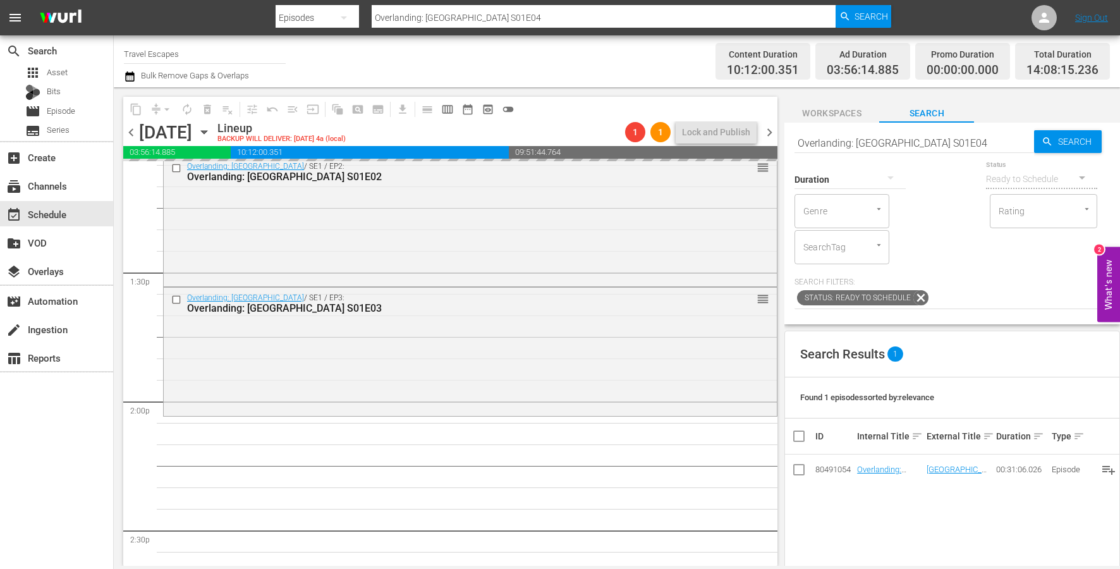
drag, startPoint x: 887, startPoint y: 467, endPoint x: 440, endPoint y: 39, distance: 619.1
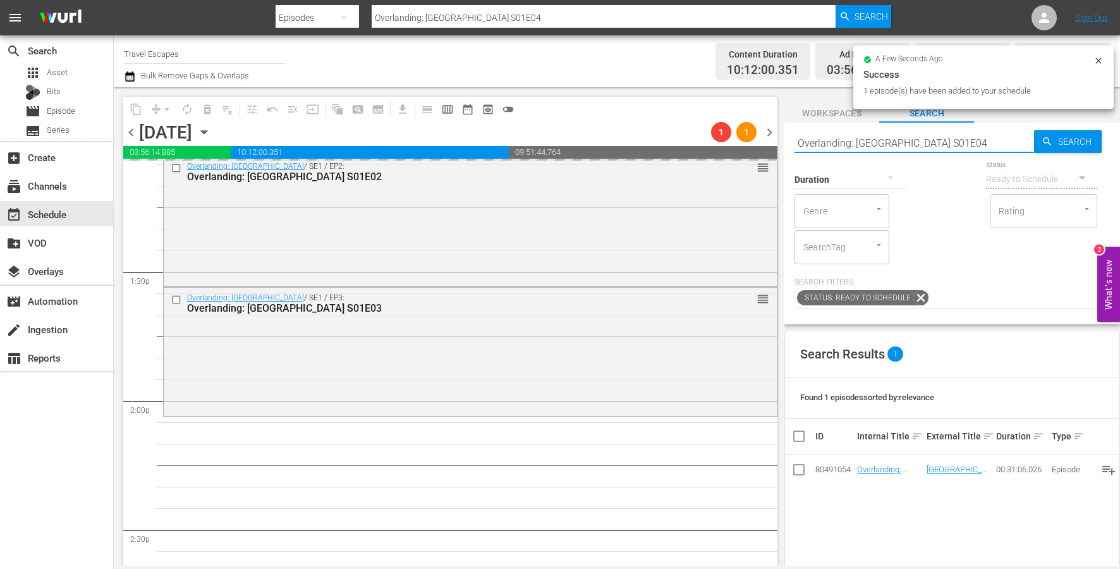
click at [948, 143] on input "Overlanding: [GEOGRAPHIC_DATA] S01E04" at bounding box center [914, 143] width 240 height 30
paste input "5"
type input "Overlanding: [GEOGRAPHIC_DATA] S01E05"
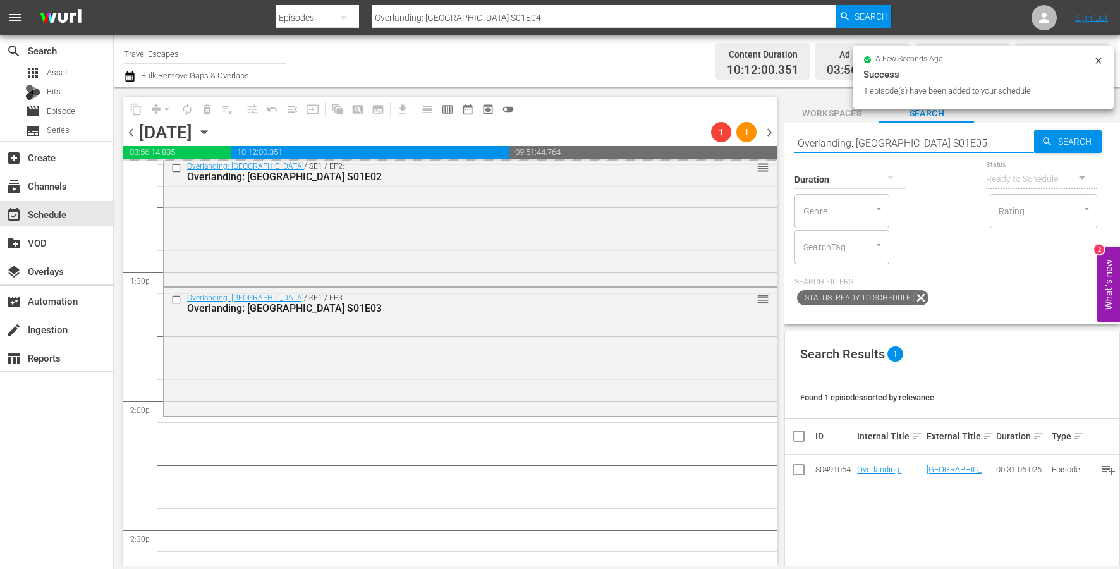
type input "Overlanding: [GEOGRAPHIC_DATA] S01E05"
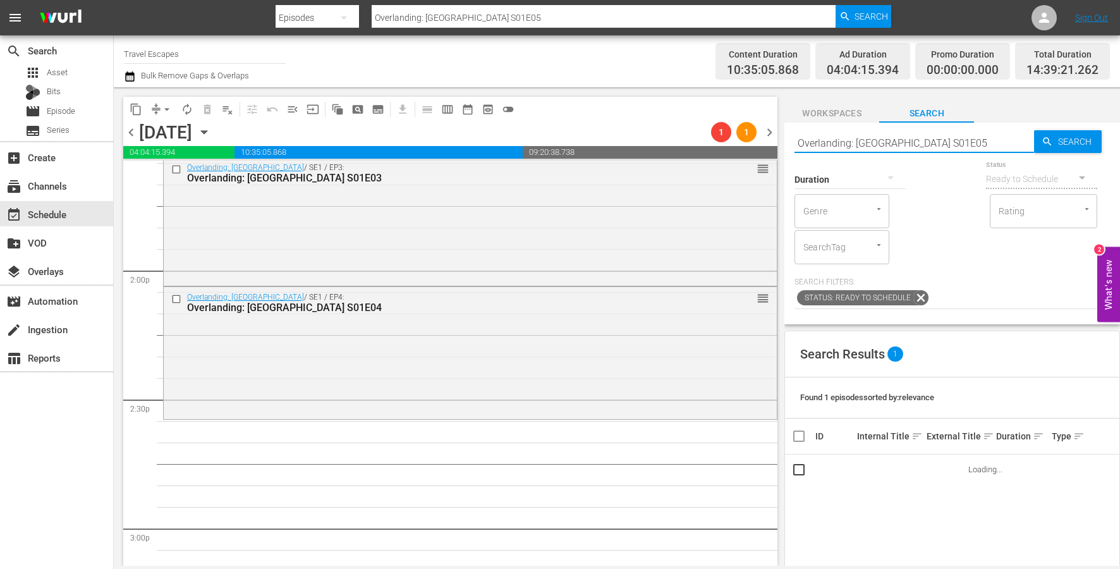
scroll to position [3504, 0]
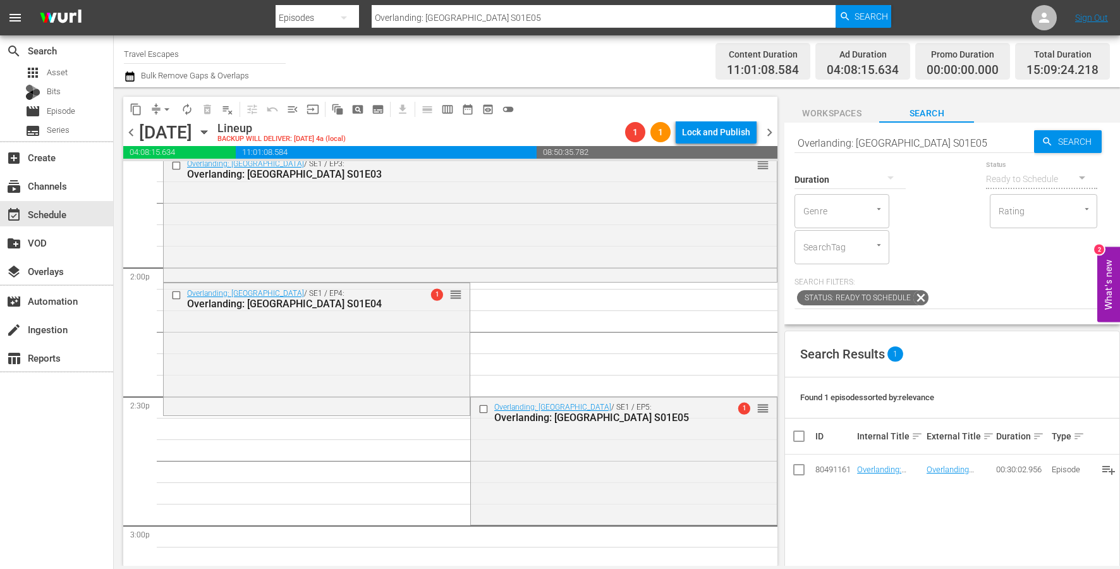
click at [926, 138] on input "Overlanding: [GEOGRAPHIC_DATA] S01E05" at bounding box center [914, 143] width 240 height 30
paste input "Central Asia S01E01"
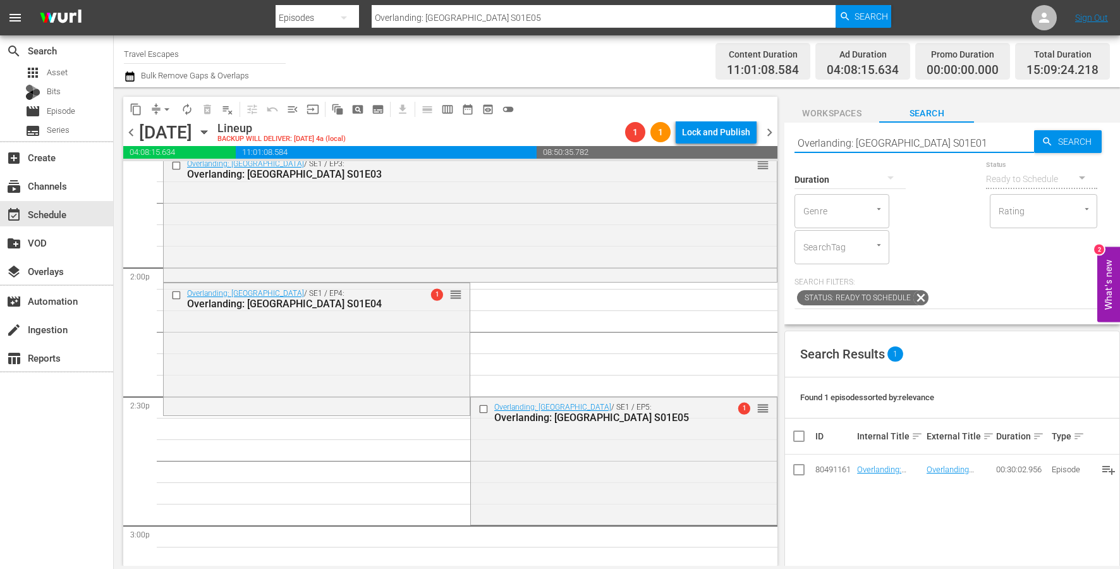
type input "Overlanding: [GEOGRAPHIC_DATA] S01E01"
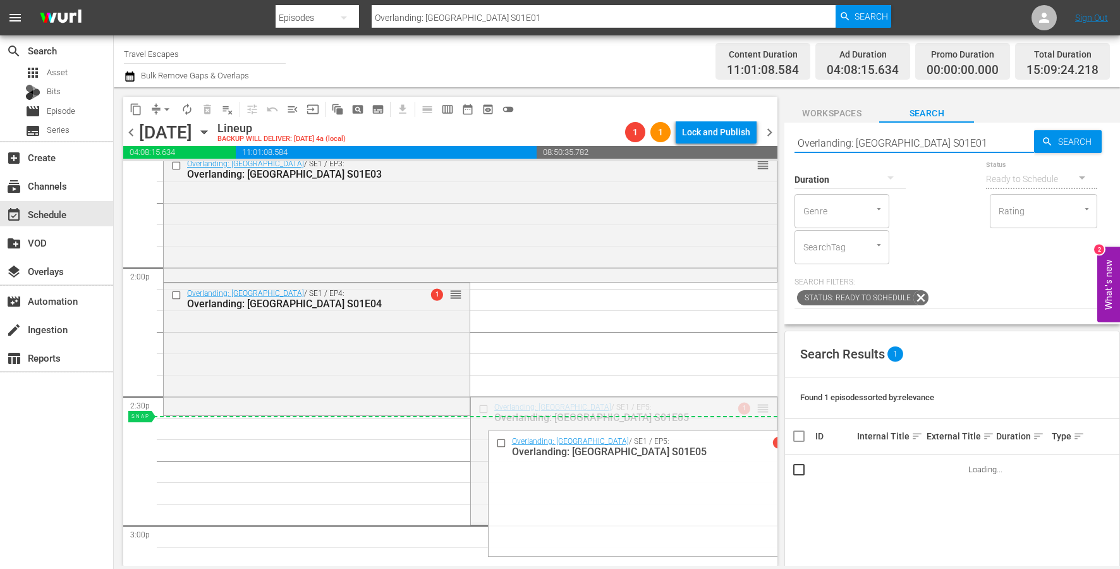
drag, startPoint x: 764, startPoint y: 408, endPoint x: 765, endPoint y: 420, distance: 11.4
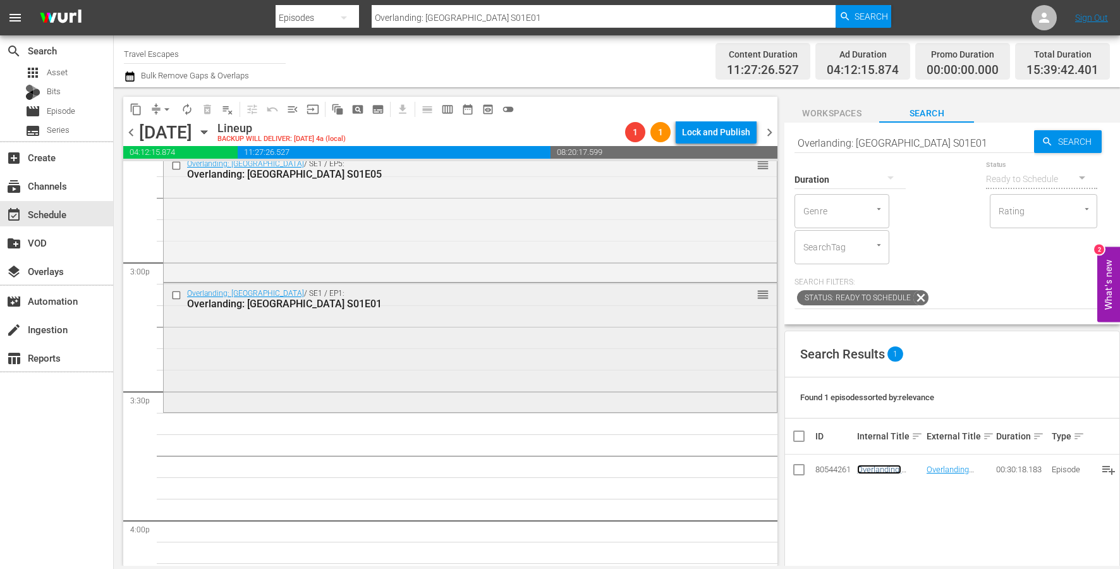
scroll to position [3788, 0]
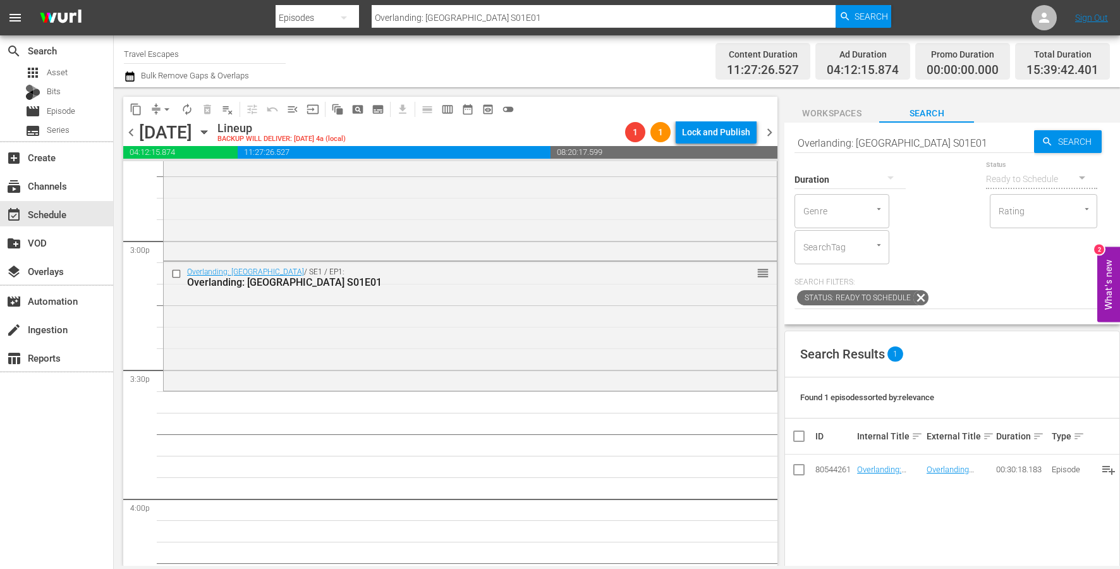
drag, startPoint x: 874, startPoint y: 471, endPoint x: 501, endPoint y: 0, distance: 600.6
click at [873, 150] on div "Duration" at bounding box center [849, 172] width 111 height 46
click at [865, 139] on input "Overlanding: [GEOGRAPHIC_DATA] S01E01" at bounding box center [914, 143] width 240 height 30
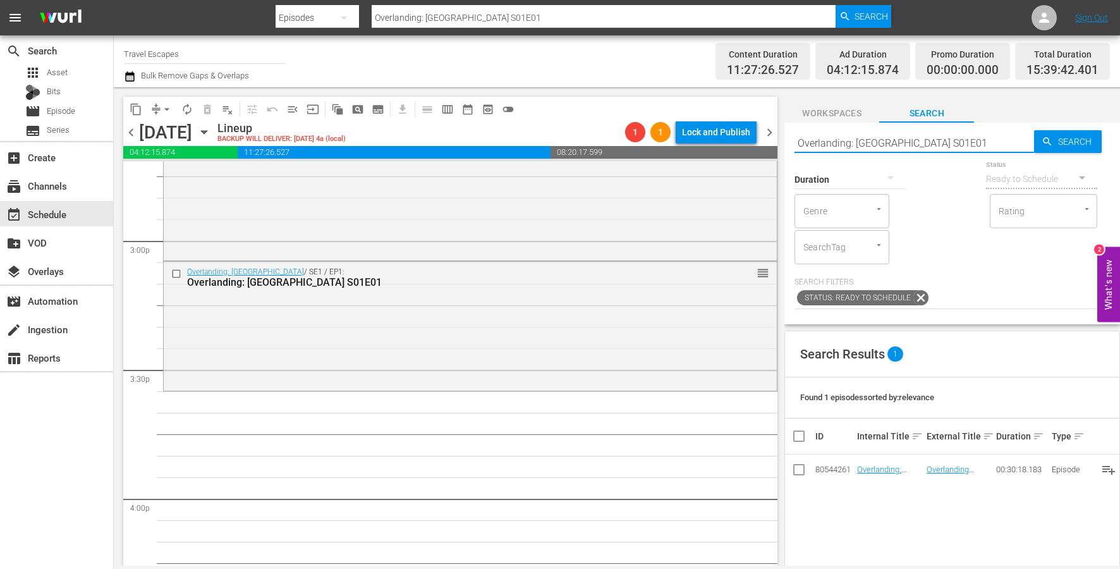
paste input "2"
type input "Overlanding: [GEOGRAPHIC_DATA] S01E02"
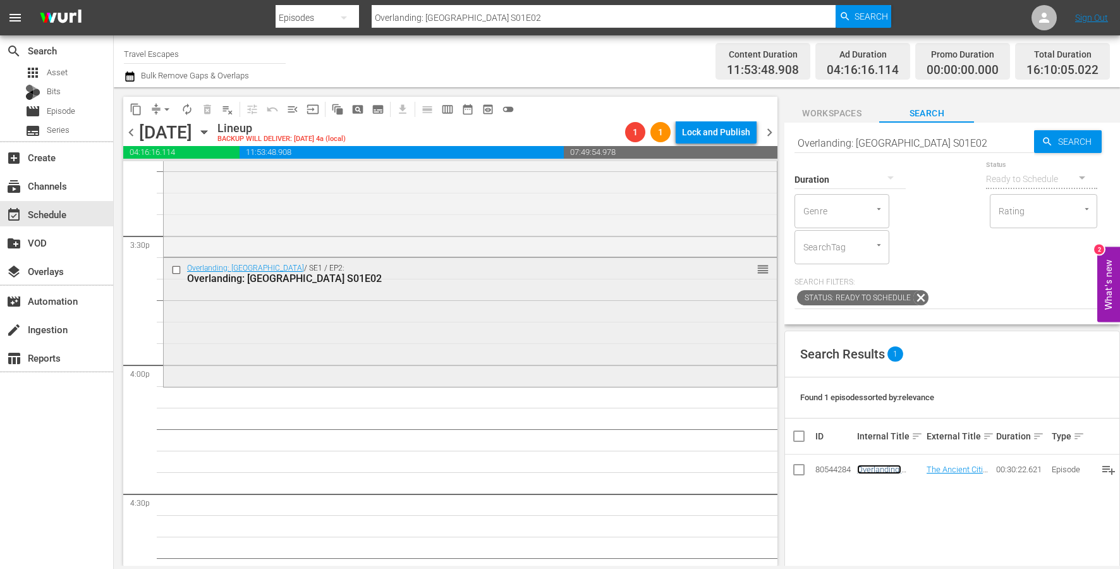
scroll to position [3929, 0]
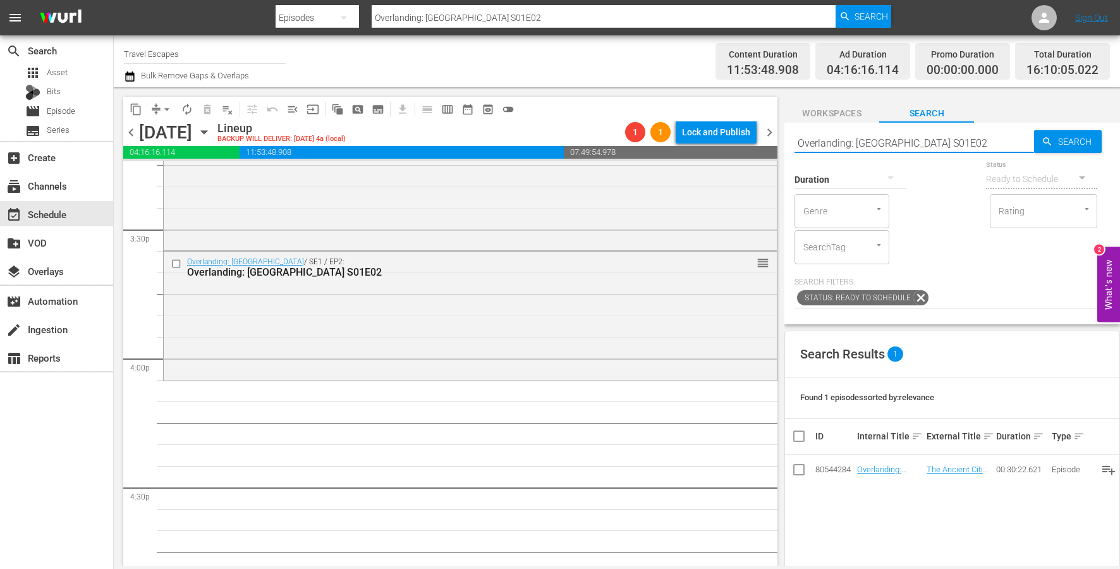
click at [920, 139] on input "Overlanding: [GEOGRAPHIC_DATA] S01E02" at bounding box center [914, 143] width 240 height 30
paste input "3"
type input "Overlanding: [GEOGRAPHIC_DATA] S01E03"
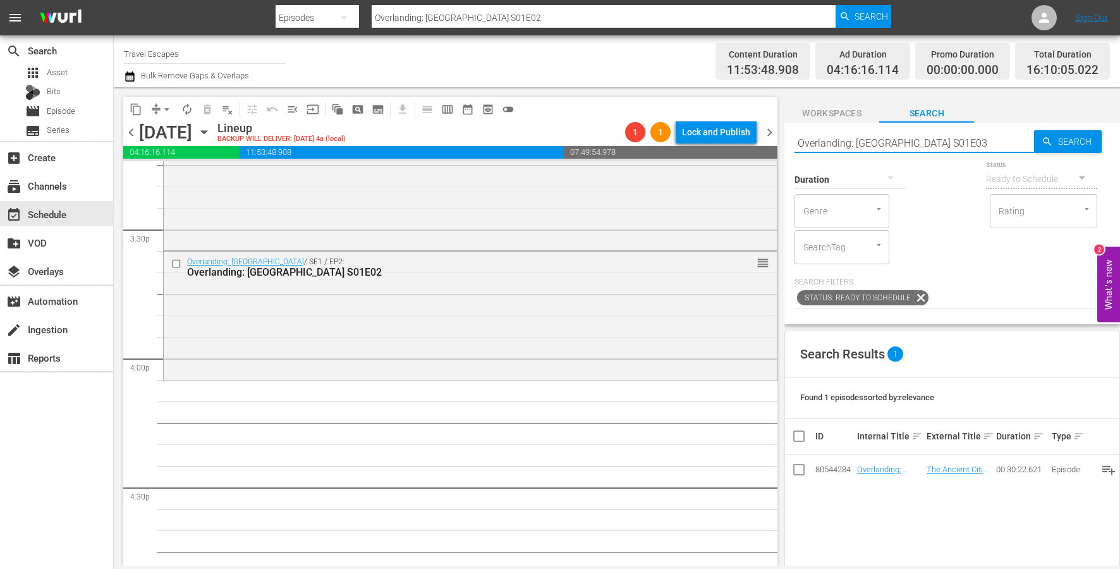
type input "Overlanding: [GEOGRAPHIC_DATA] S01E03"
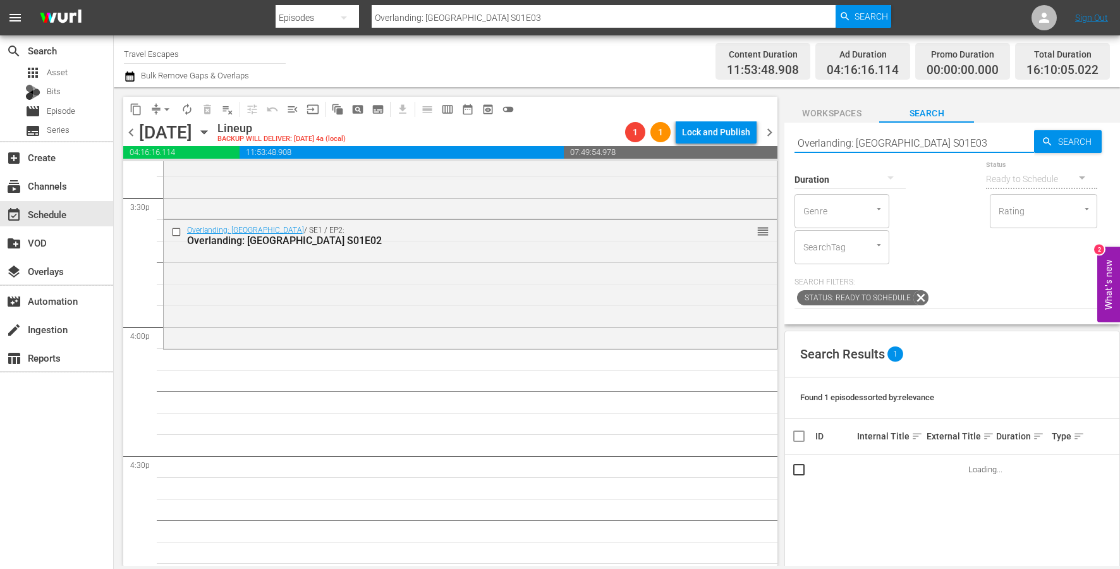
scroll to position [3962, 0]
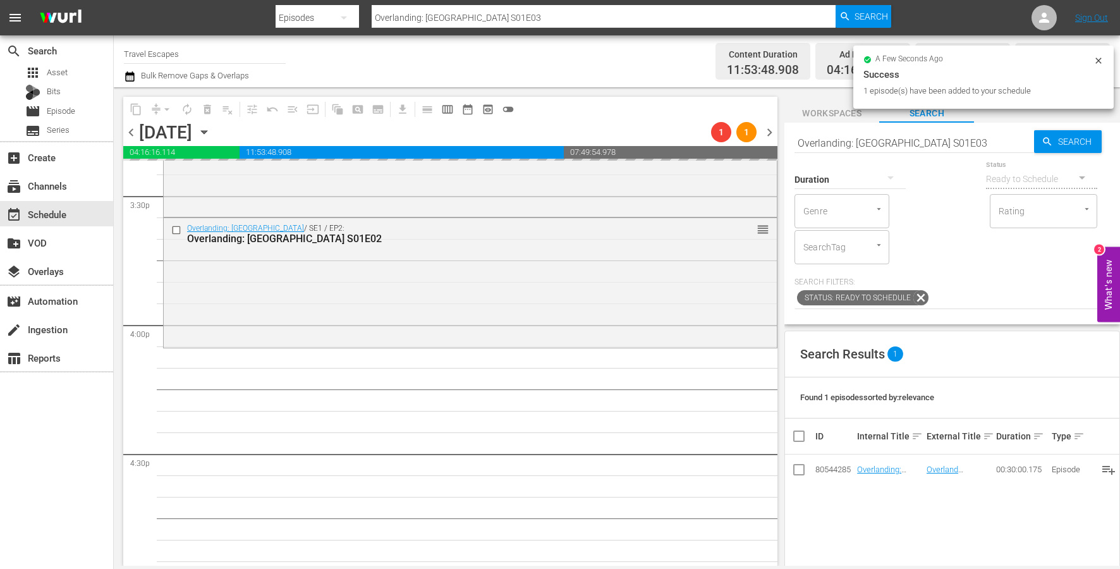
drag, startPoint x: 875, startPoint y: 469, endPoint x: 287, endPoint y: 1, distance: 751.2
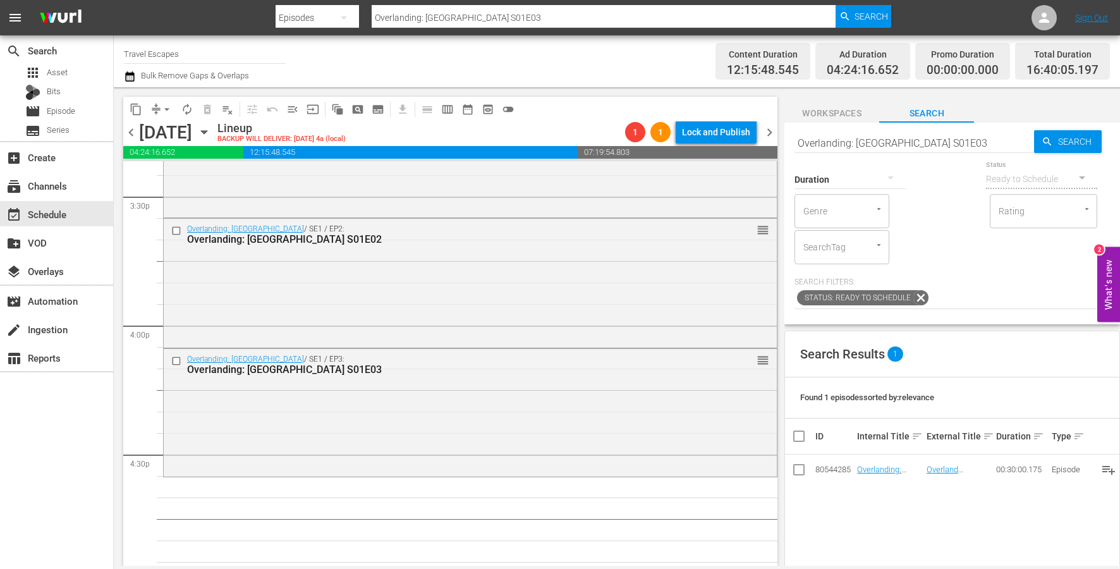
click at [918, 142] on input "Overlanding: [GEOGRAPHIC_DATA] S01E03" at bounding box center [914, 143] width 240 height 30
paste input "4"
type input "Overlanding: [GEOGRAPHIC_DATA] S01E04"
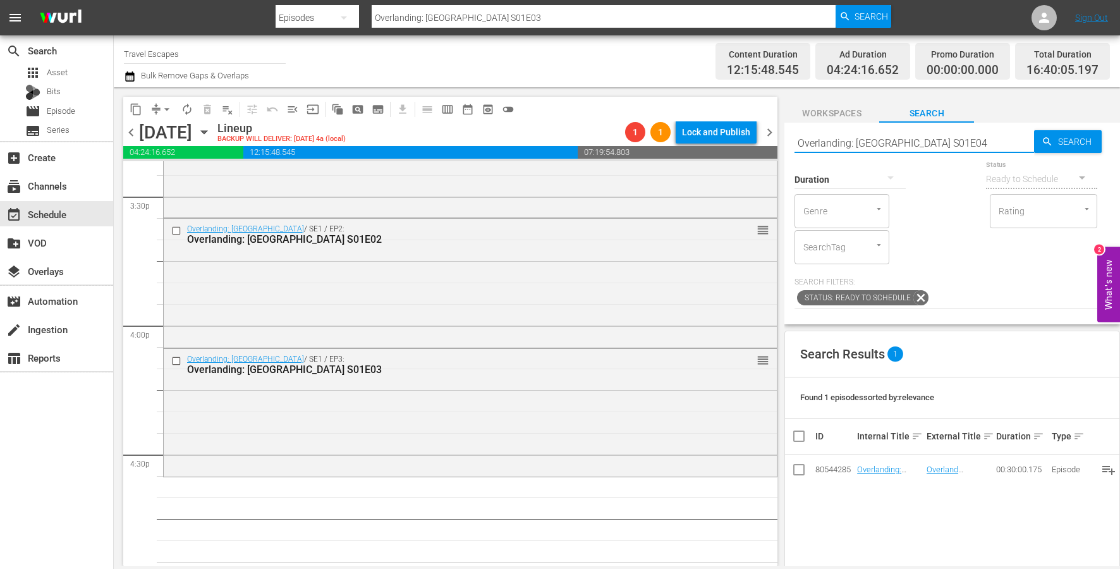
type input "Overlanding: [GEOGRAPHIC_DATA] S01E04"
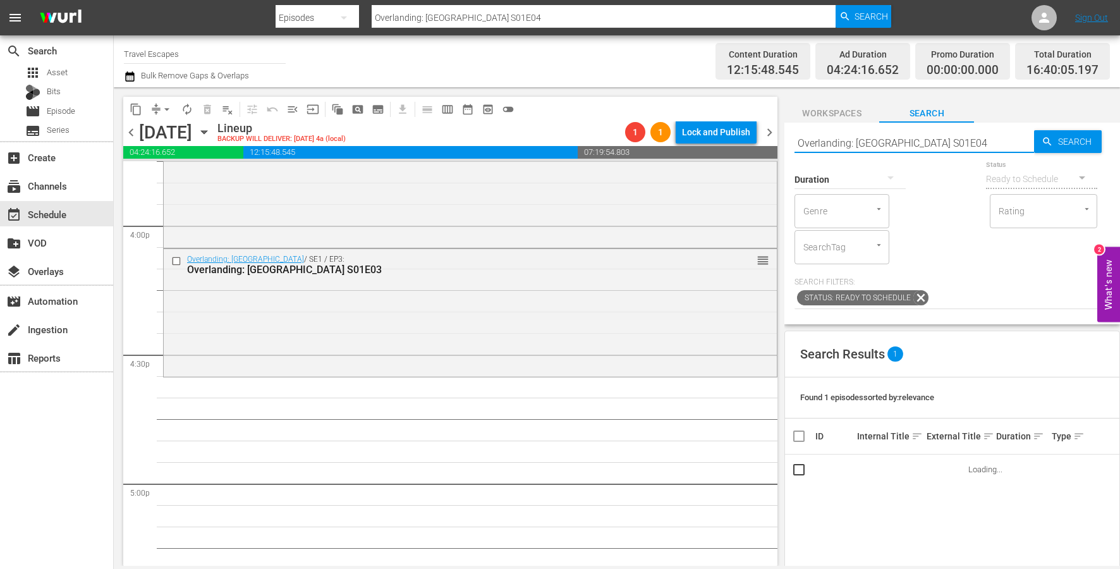
scroll to position [4065, 0]
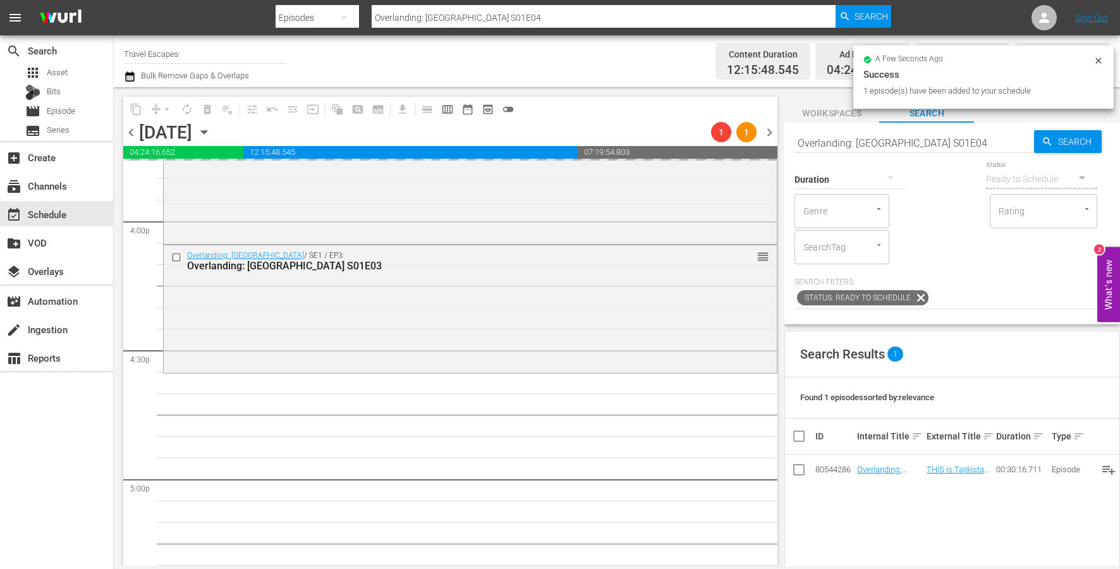
drag, startPoint x: 871, startPoint y: 466, endPoint x: 473, endPoint y: 6, distance: 608.6
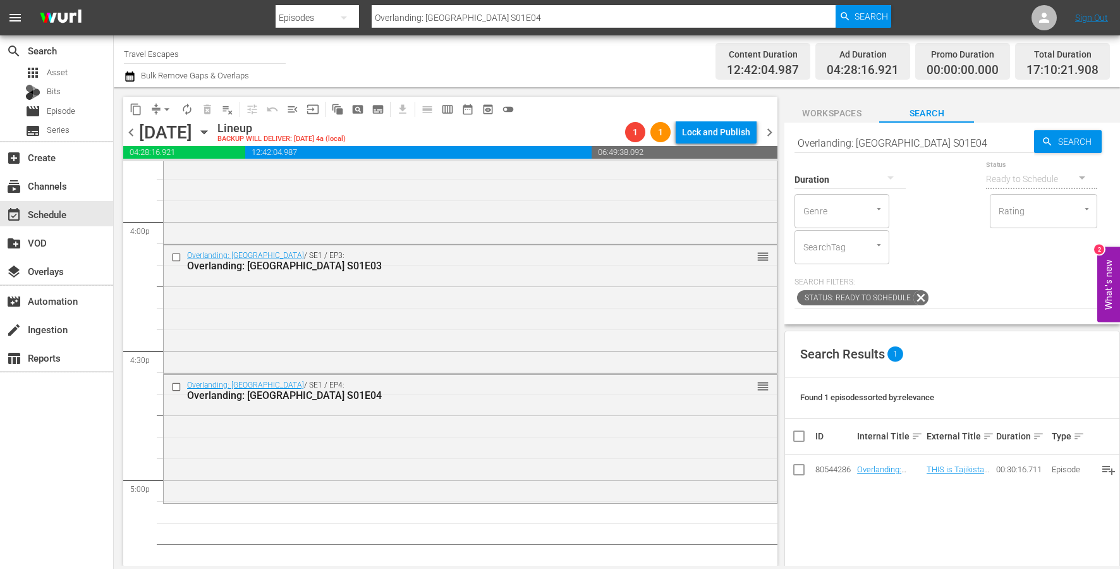
click at [939, 144] on input "Overlanding: [GEOGRAPHIC_DATA] S01E04" at bounding box center [914, 143] width 240 height 30
paste input "West Asia S01E01"
type input "Overlanding: [GEOGRAPHIC_DATA] S01E01"
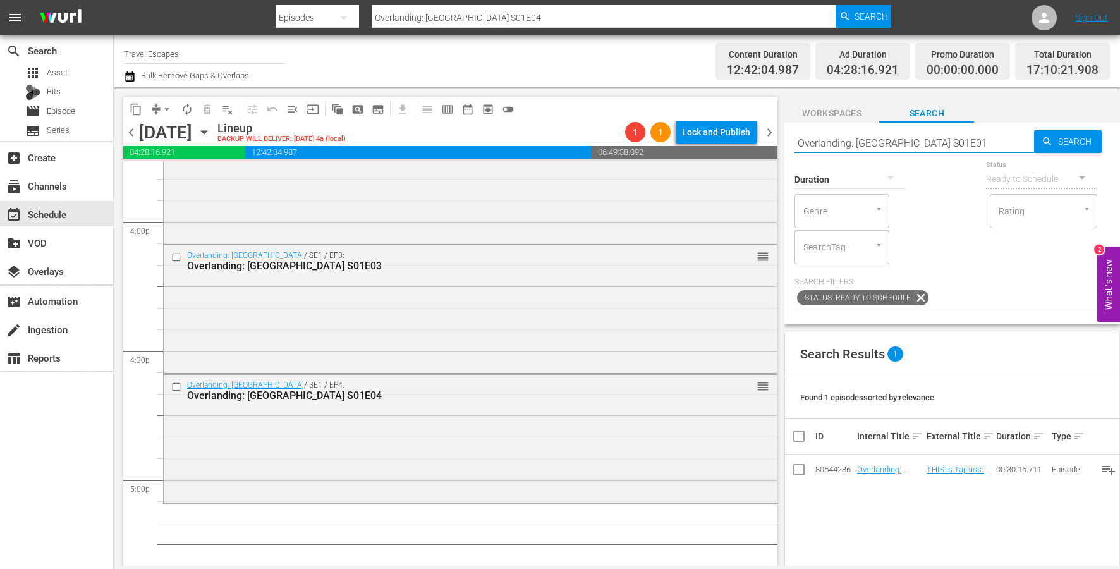
type input "Overlanding: [GEOGRAPHIC_DATA] S01E01"
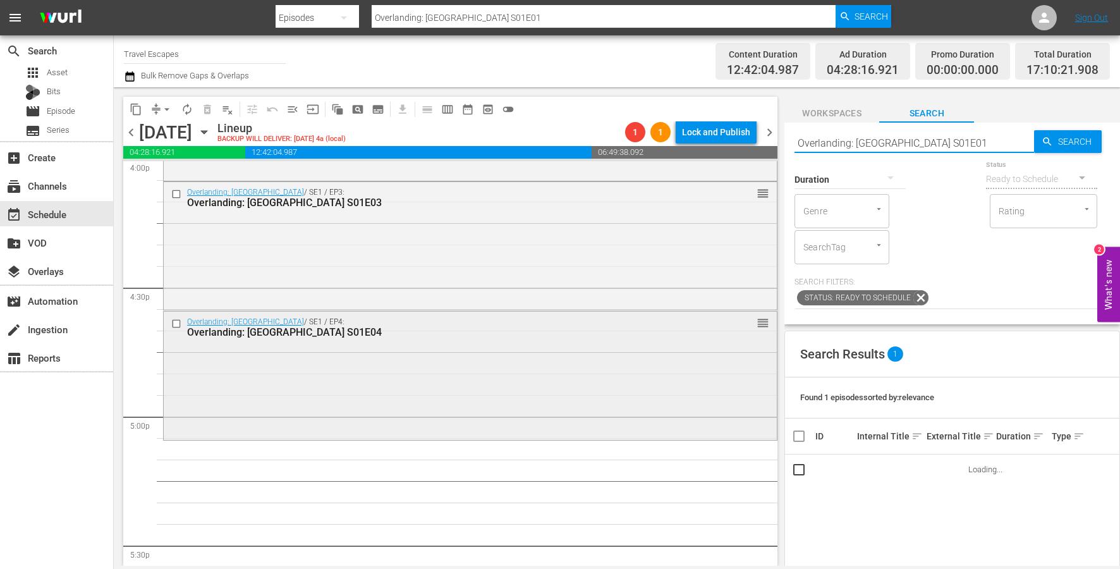
scroll to position [4130, 0]
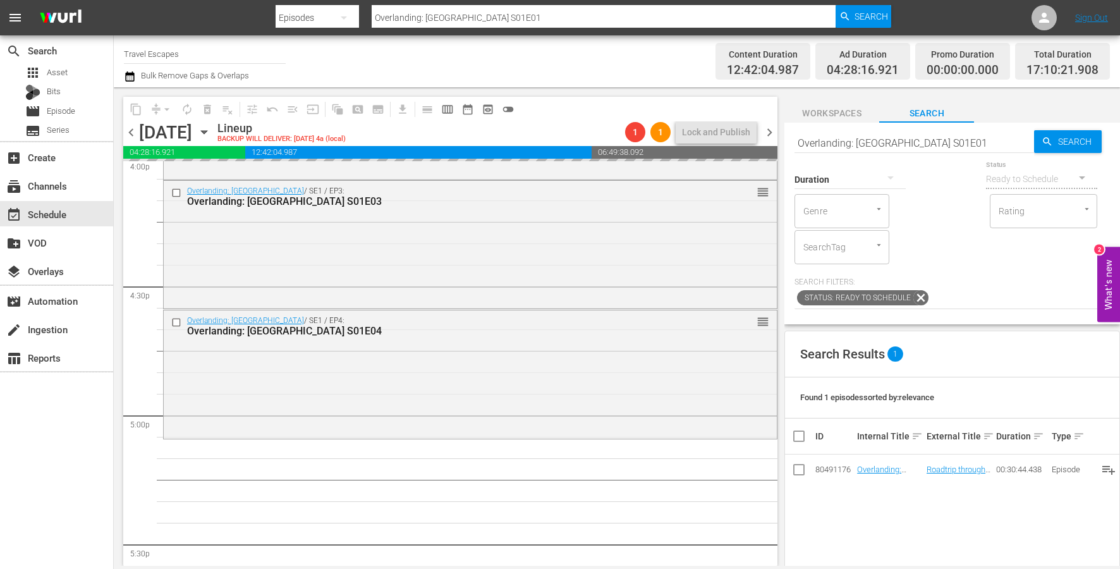
click at [957, 137] on input "Overlanding: [GEOGRAPHIC_DATA] S01E01" at bounding box center [914, 143] width 240 height 30
click at [947, 145] on input "Overlanding: [GEOGRAPHIC_DATA] S01E01" at bounding box center [914, 143] width 240 height 30
type input "Overlanding: [GEOGRAPHIC_DATA] S01E02"
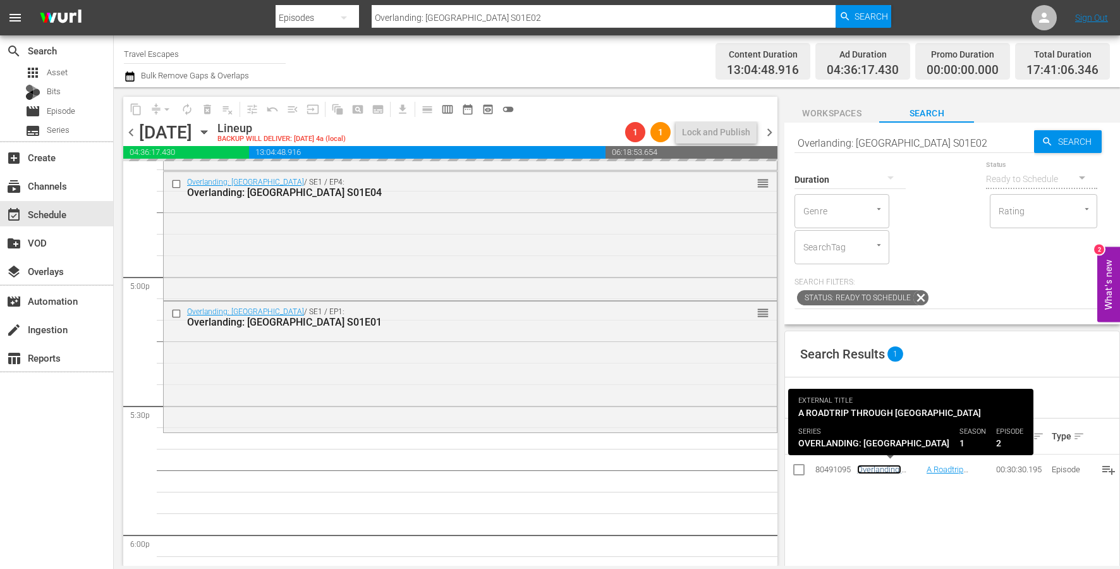
scroll to position [4331, 0]
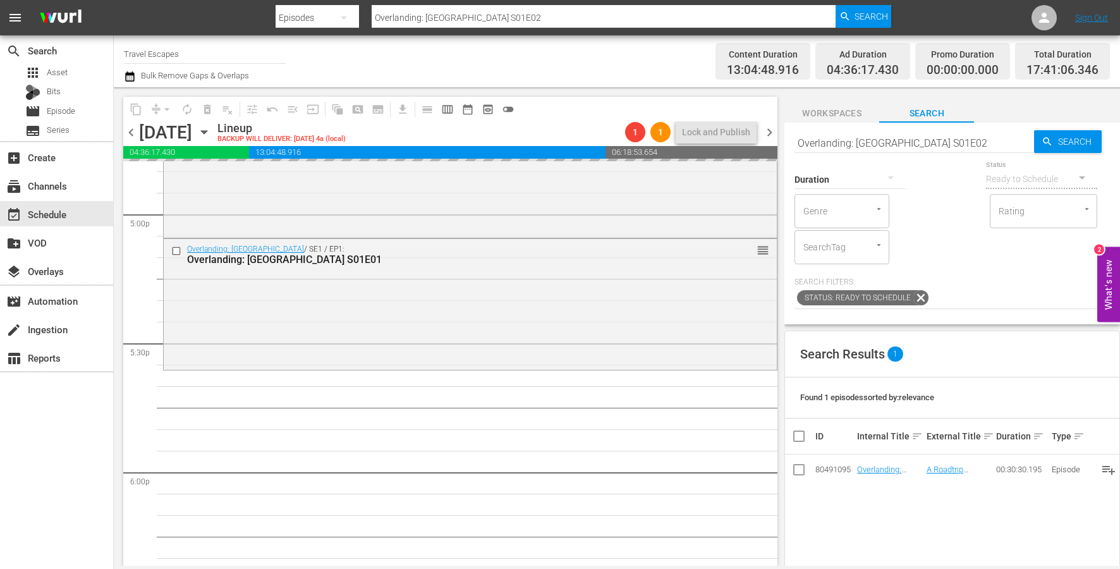
drag, startPoint x: 877, startPoint y: 468, endPoint x: 490, endPoint y: 32, distance: 583.4
click at [959, 137] on input "Overlanding: [GEOGRAPHIC_DATA] S01E02" at bounding box center [914, 143] width 240 height 30
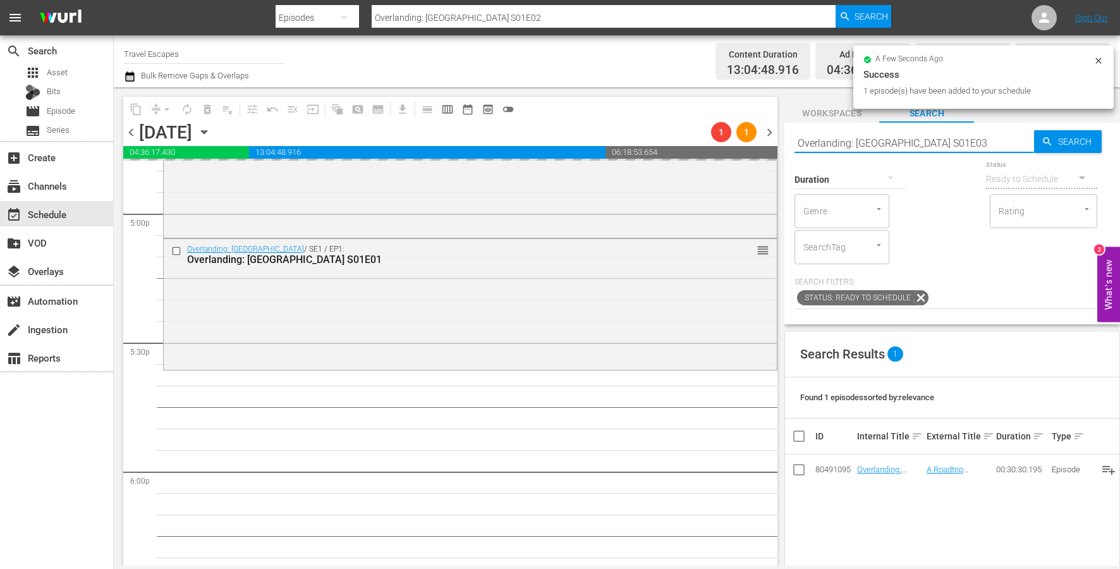
type input "Overlanding: [GEOGRAPHIC_DATA] S01E03"
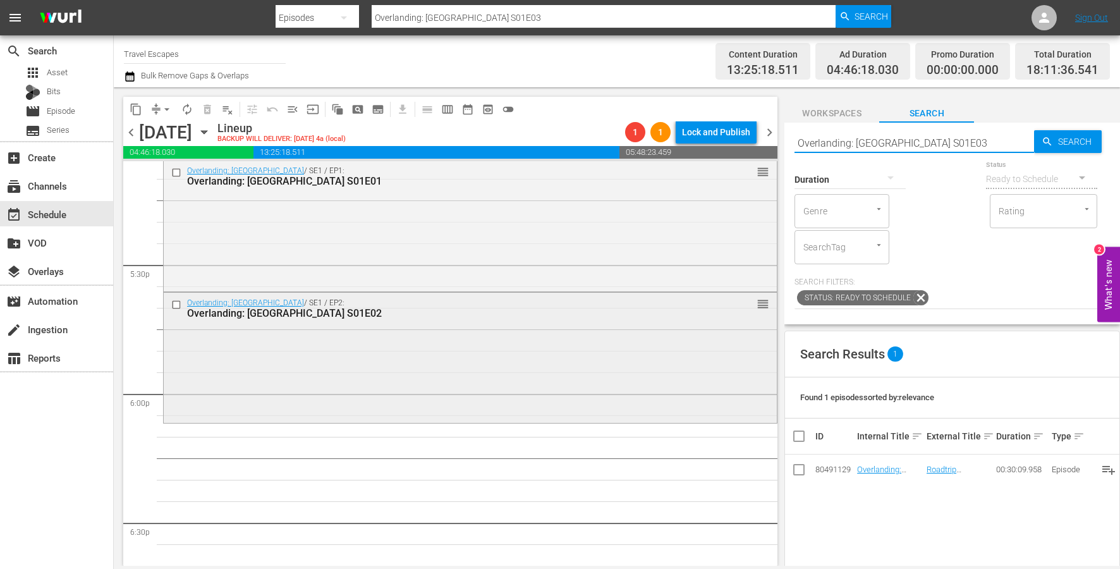
scroll to position [4427, 0]
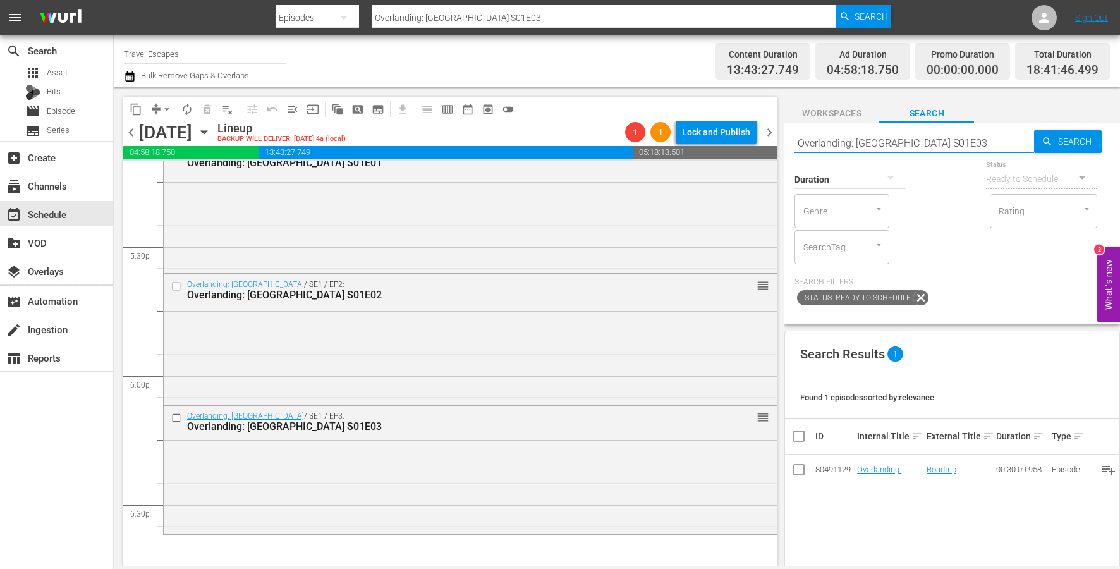
click at [834, 142] on input "Overlanding: [GEOGRAPHIC_DATA] S01E03" at bounding box center [914, 143] width 240 height 30
paste input "The Design Tourist S01E06"
type input "The Design Tourist S01E06"
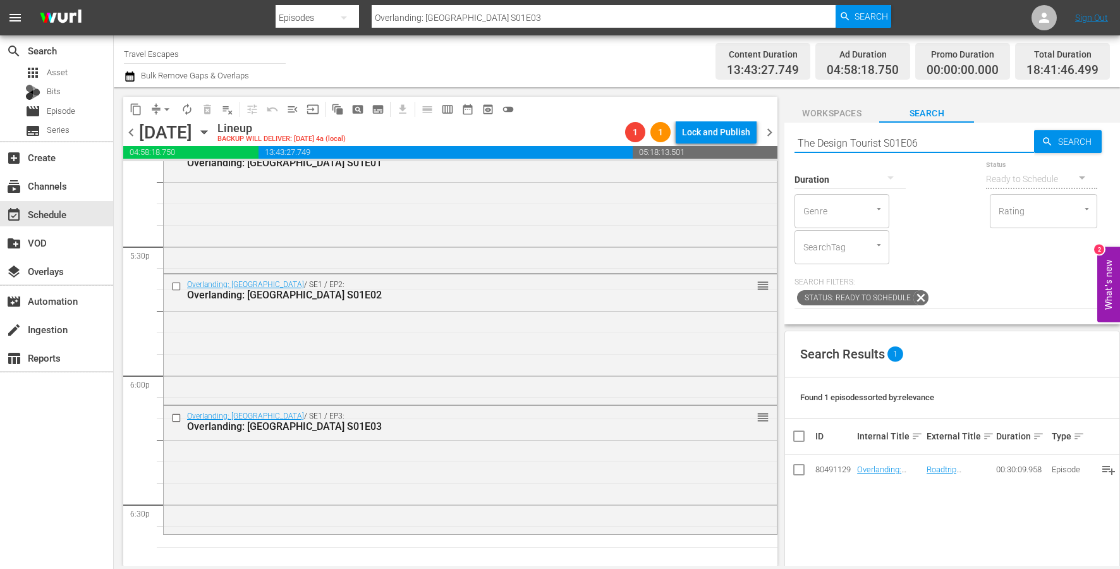
type input "The Design Tourist S01E06"
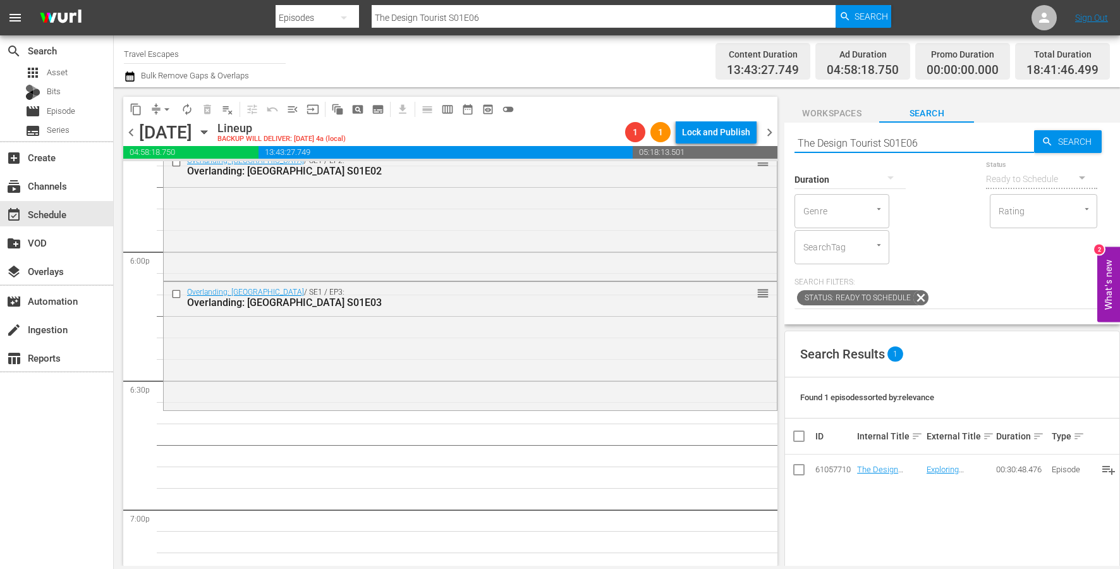
scroll to position [4558, 0]
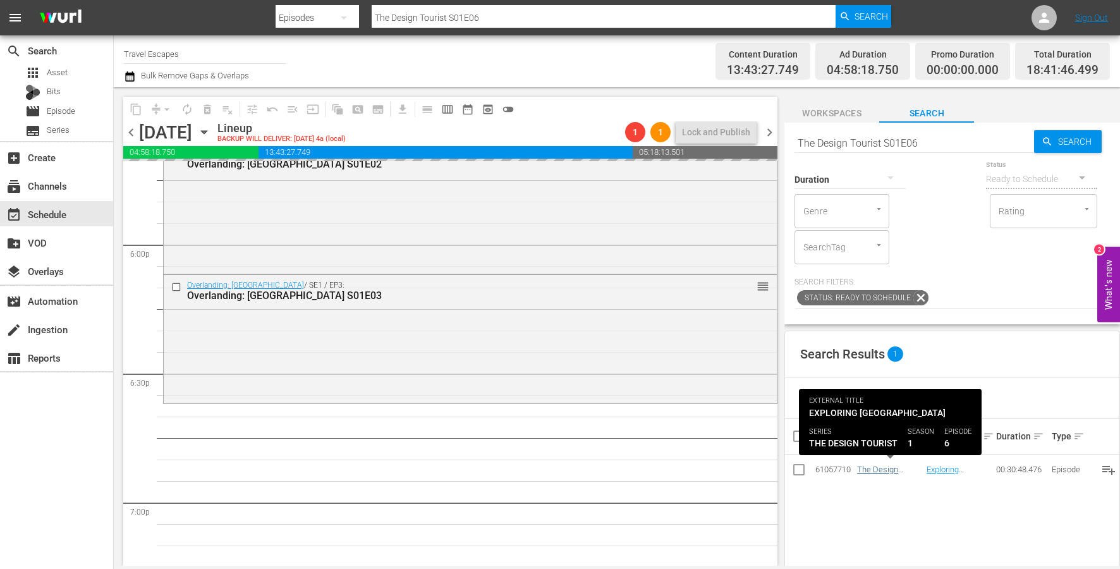
drag, startPoint x: 881, startPoint y: 466, endPoint x: 861, endPoint y: 466, distance: 20.2
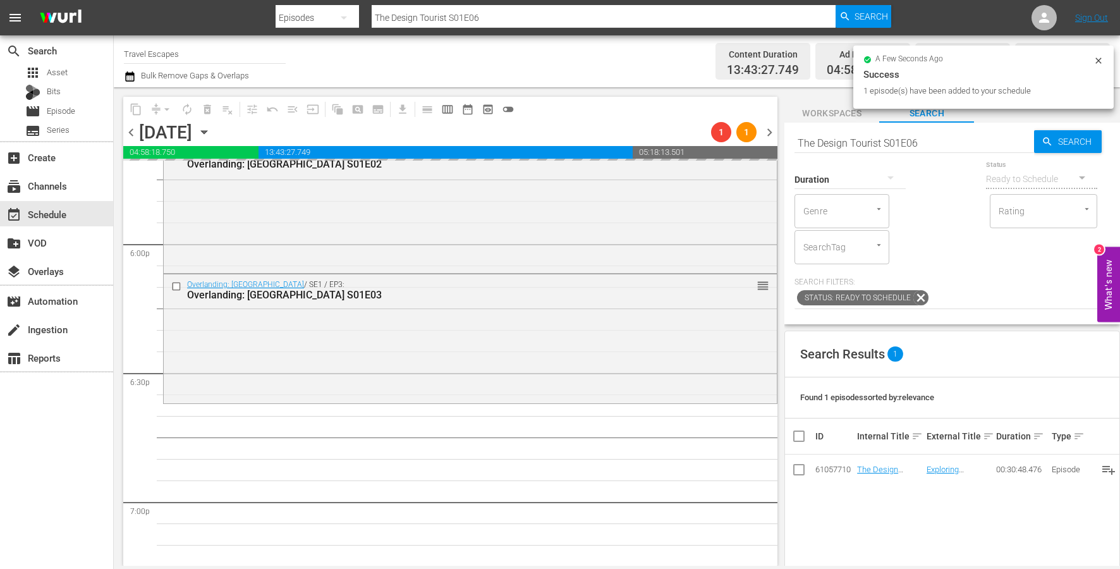
click at [886, 134] on input "The Design Tourist S01E06" at bounding box center [914, 143] width 240 height 30
paste input "Great Destinations [GEOGRAPHIC_DATA] S01E32"
type input "Great Destinations [GEOGRAPHIC_DATA] S01E32"
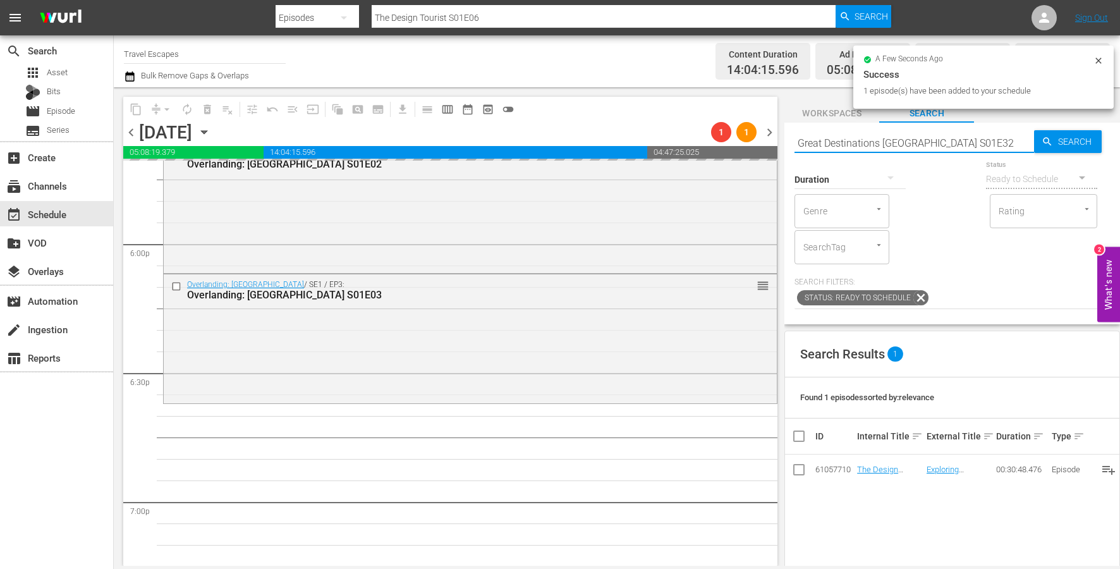
type input "Great Destinations [GEOGRAPHIC_DATA] S01E32"
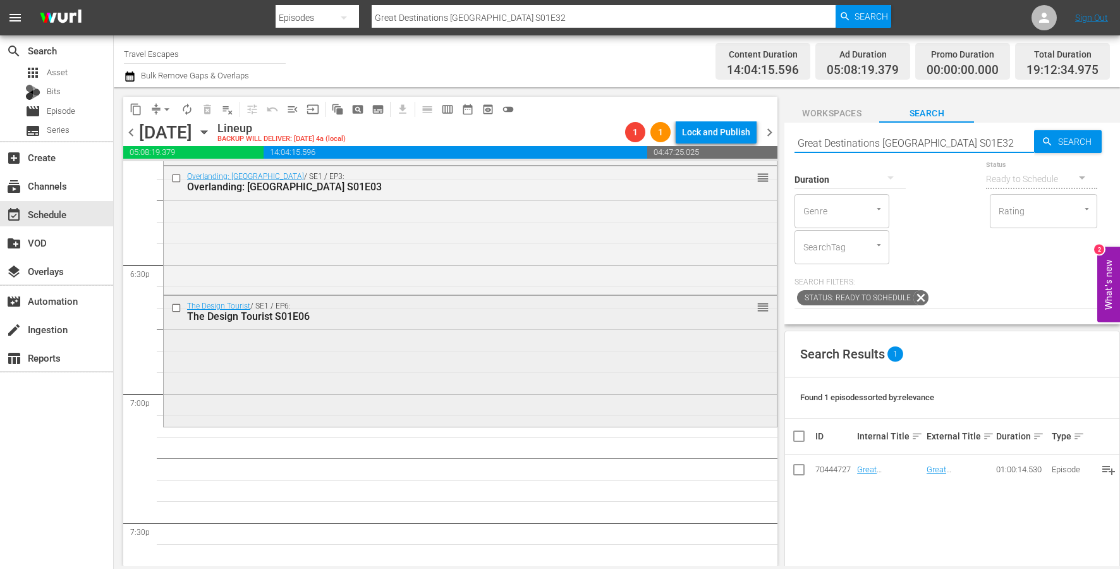
scroll to position [4675, 0]
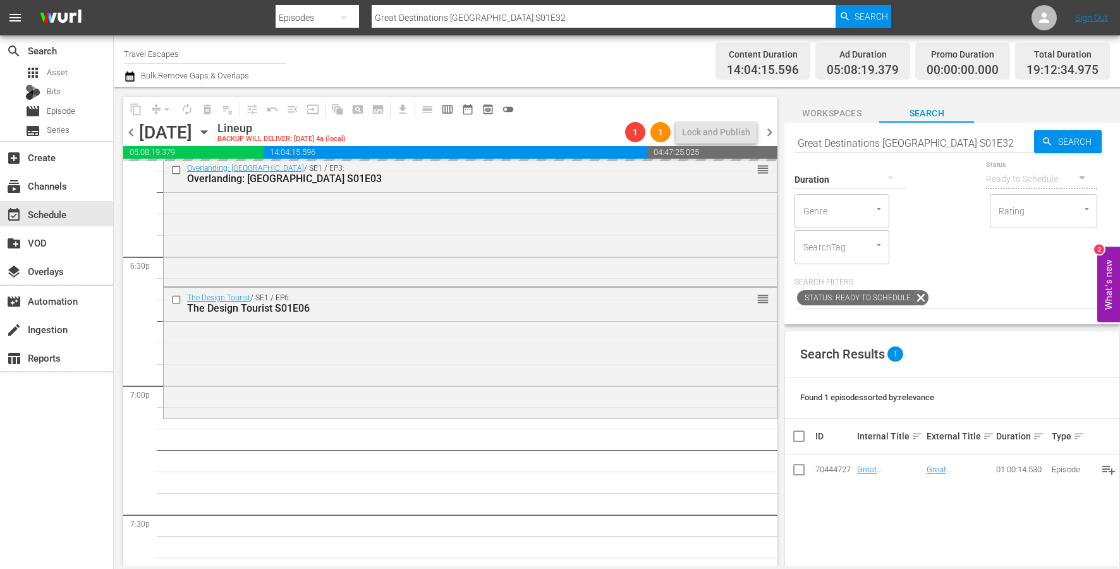
drag, startPoint x: 875, startPoint y: 470, endPoint x: 823, endPoint y: 470, distance: 52.5
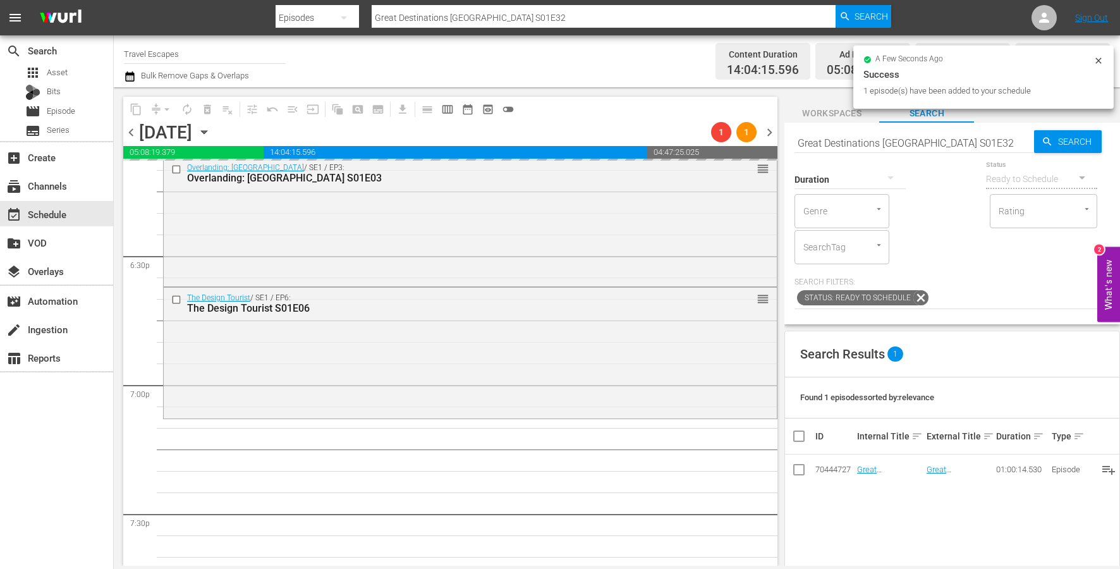
click at [897, 149] on div "Duration" at bounding box center [849, 172] width 111 height 46
click at [893, 138] on input "Great Destinations [GEOGRAPHIC_DATA] S01E32" at bounding box center [914, 143] width 240 height 30
paste input "Painting the Town 308"
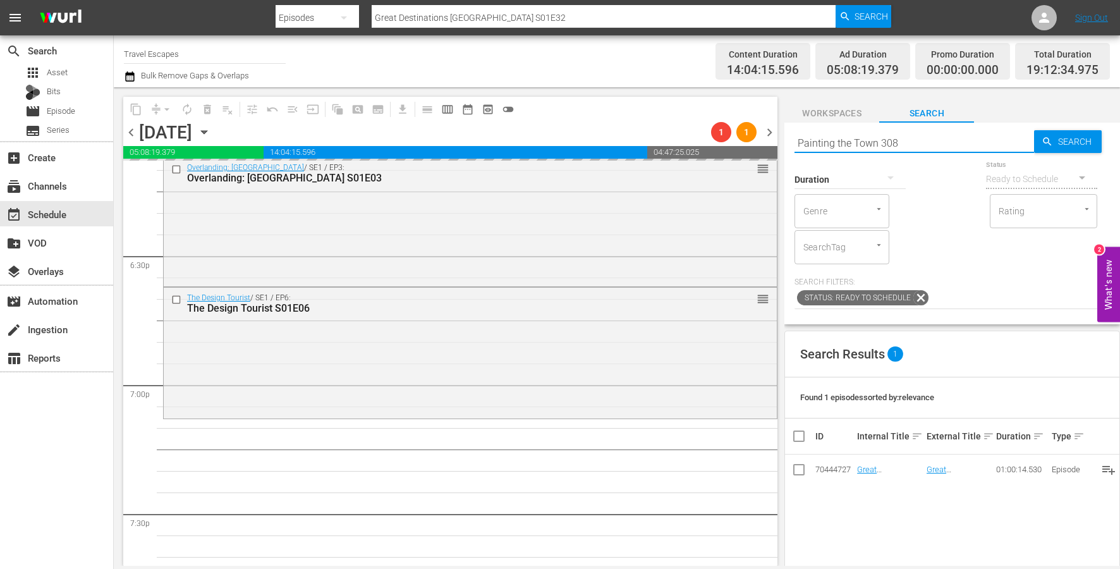
click at [880, 140] on input "Painting the Town 308" at bounding box center [914, 143] width 240 height 30
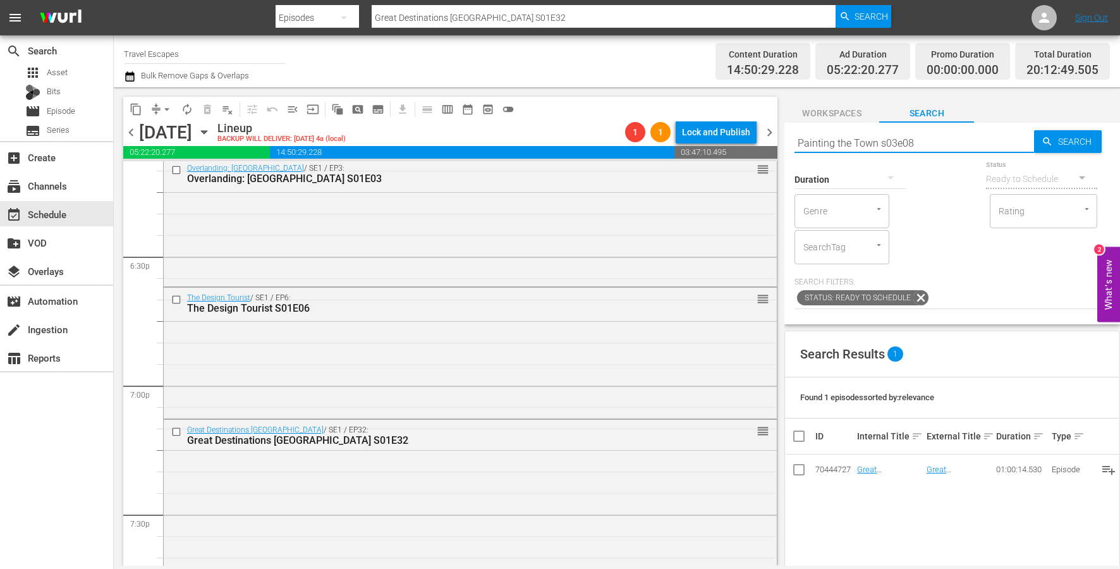
type input "Painting the Town s03e08"
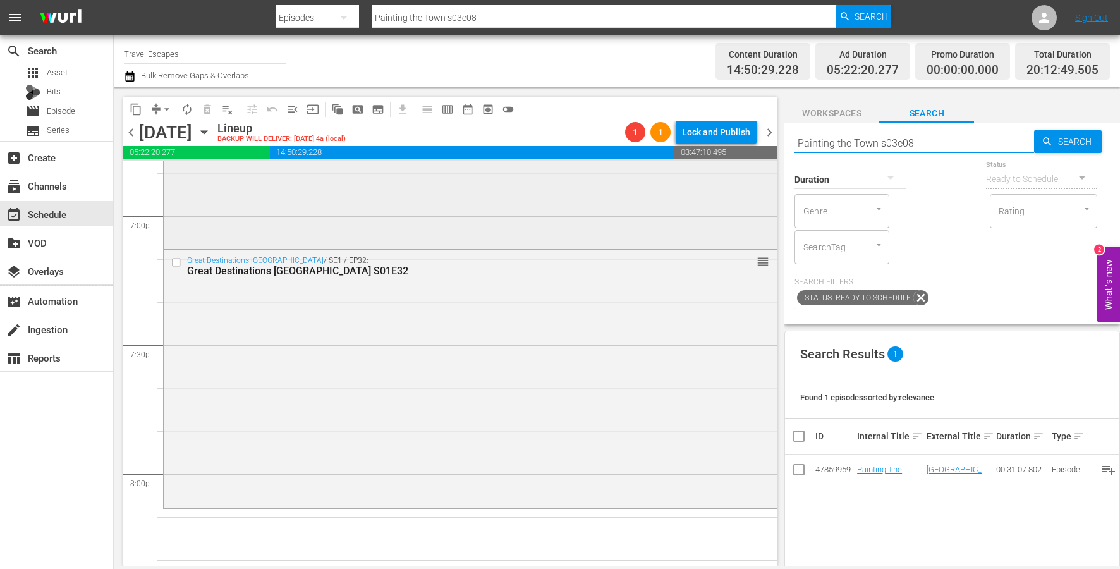
scroll to position [4857, 0]
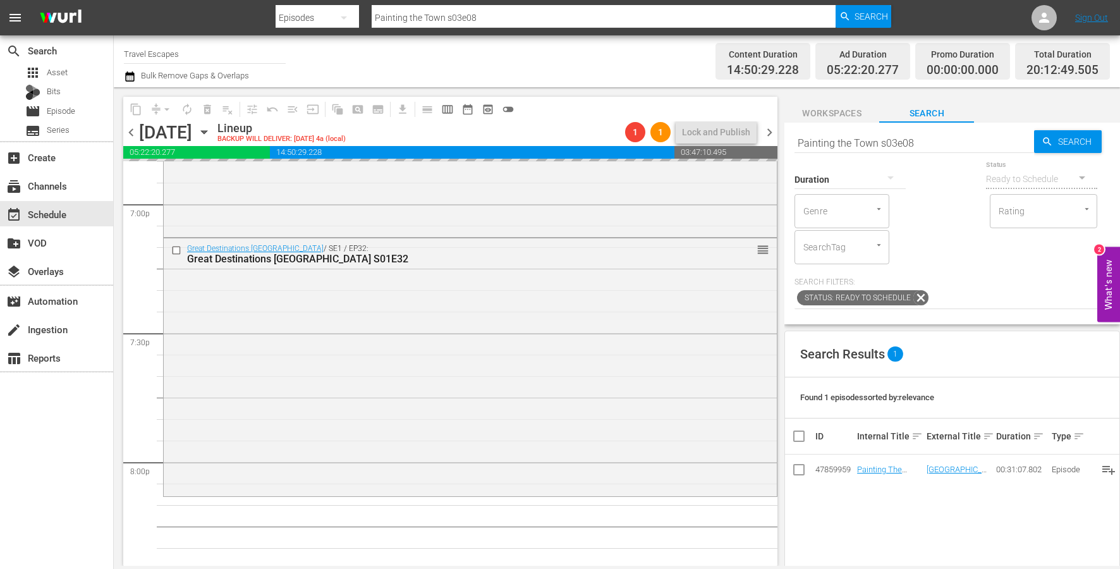
drag, startPoint x: 869, startPoint y: 468, endPoint x: 437, endPoint y: 70, distance: 586.9
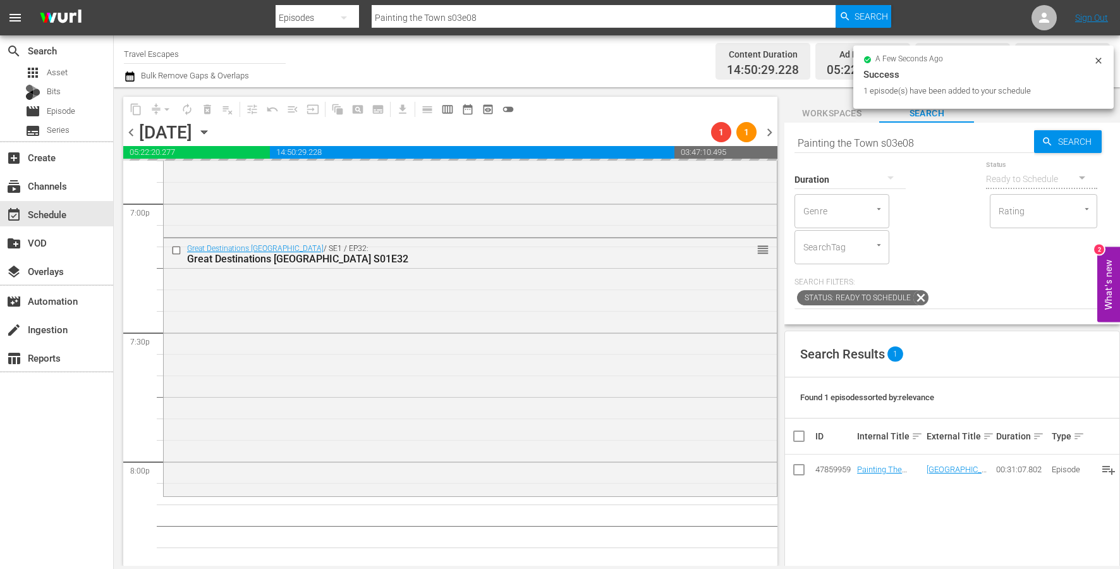
click at [889, 143] on input "Painting the Town s03e08" at bounding box center [914, 143] width 240 height 30
paste input "Hidden Italy S01E01"
type input "Hidden Italy S01E01"
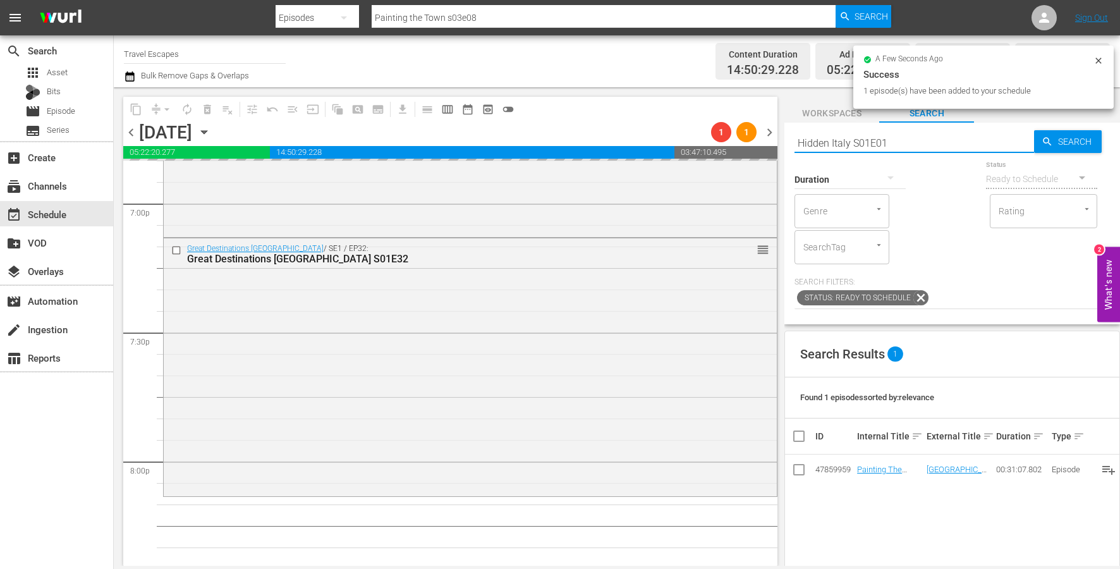
type input "Hidden Italy S01E01"
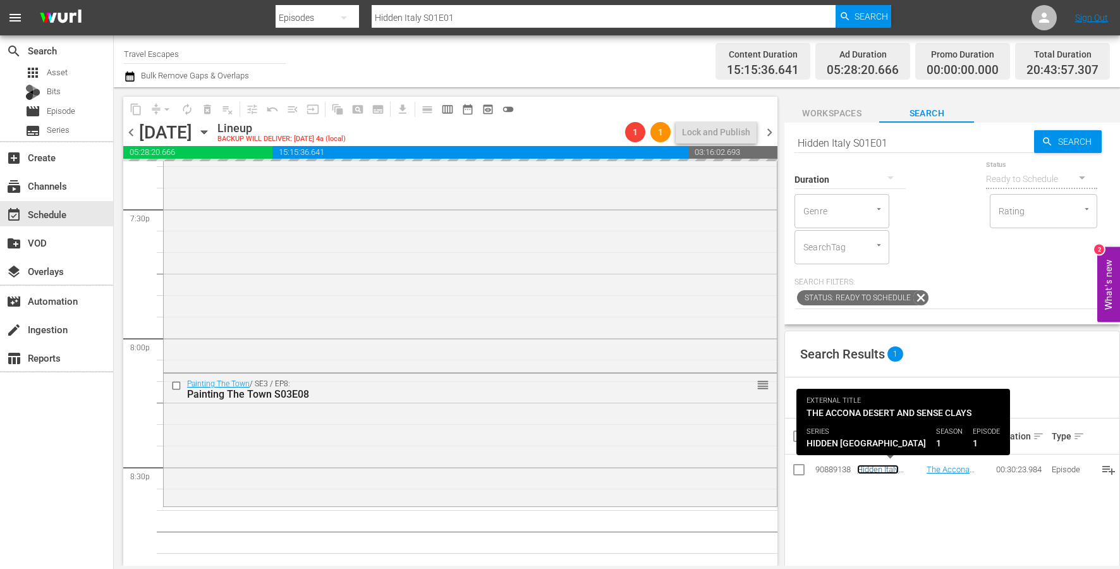
scroll to position [5101, 0]
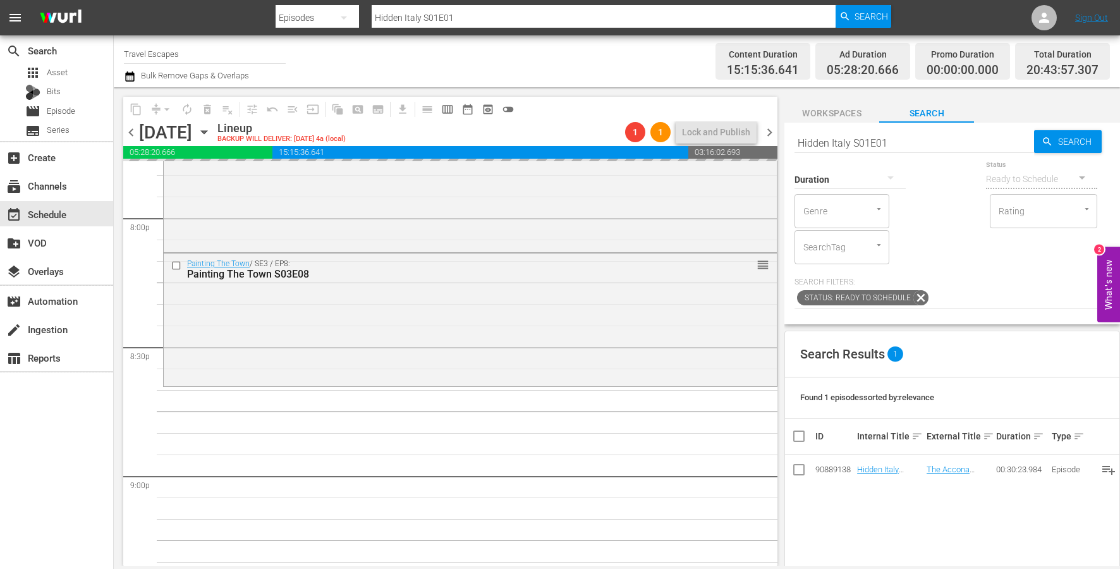
drag, startPoint x: 869, startPoint y: 470, endPoint x: 541, endPoint y: 8, distance: 566.6
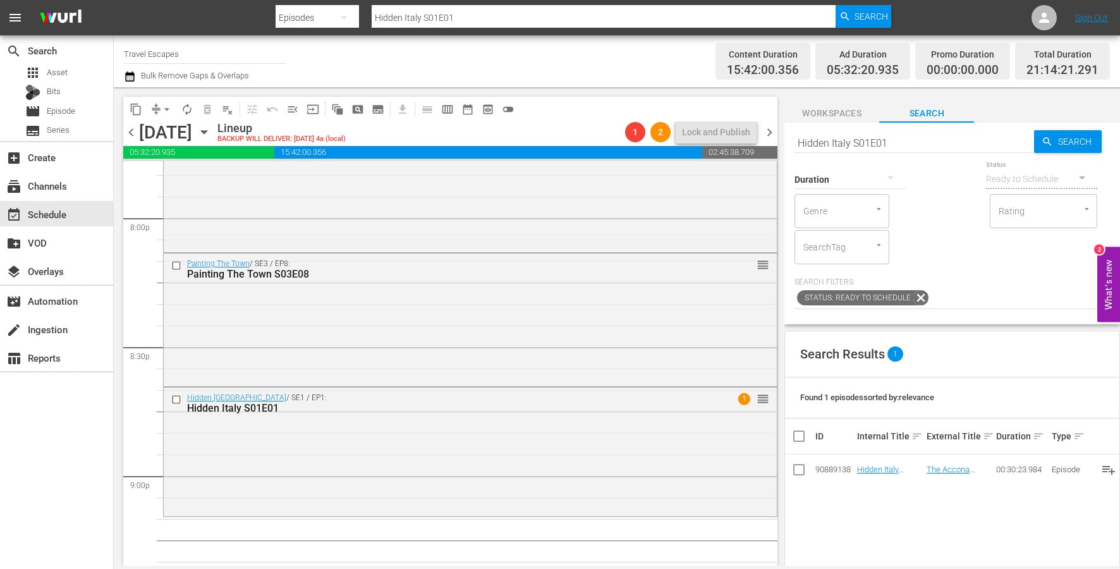
click at [845, 144] on input "Hidden Italy S01E01" at bounding box center [914, 143] width 240 height 30
paste input "American Travelers: S02E05"
type input "American Travelers: S02E05"
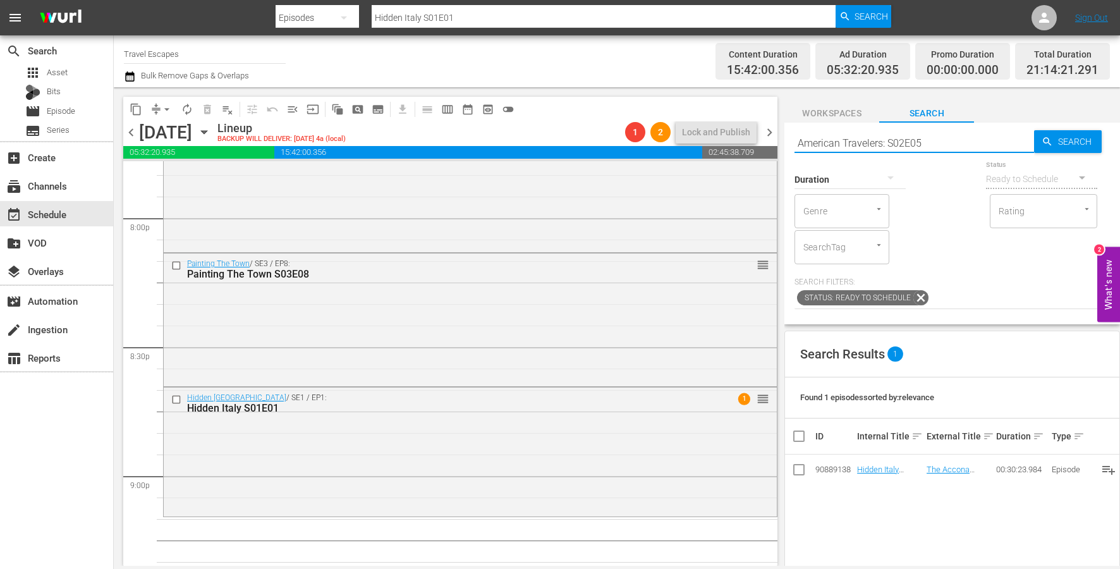
type input "American Travelers: S02E05"
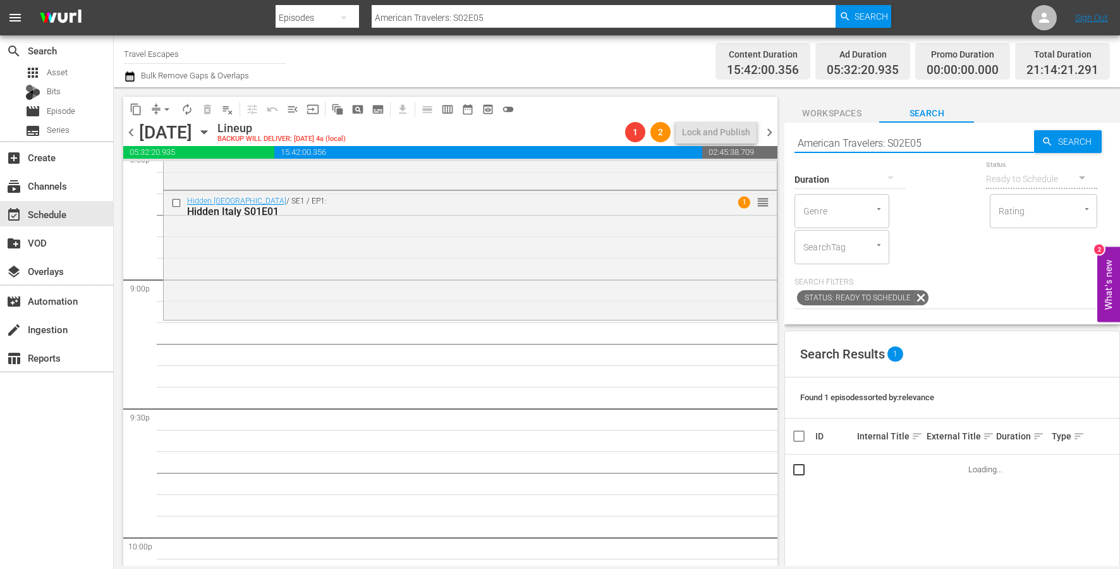
scroll to position [5300, 0]
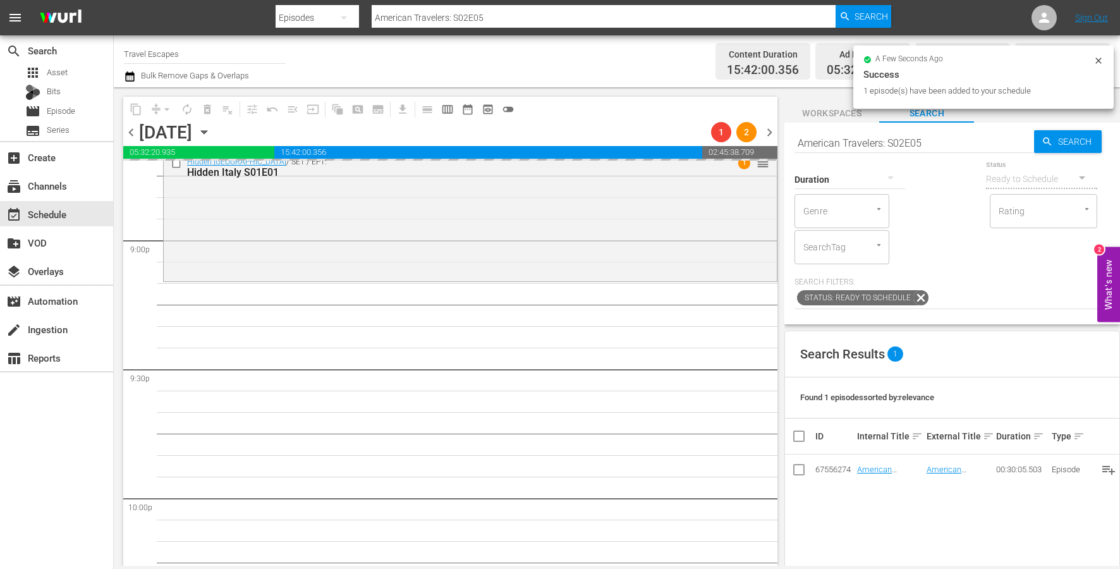
scroll to position [5343, 0]
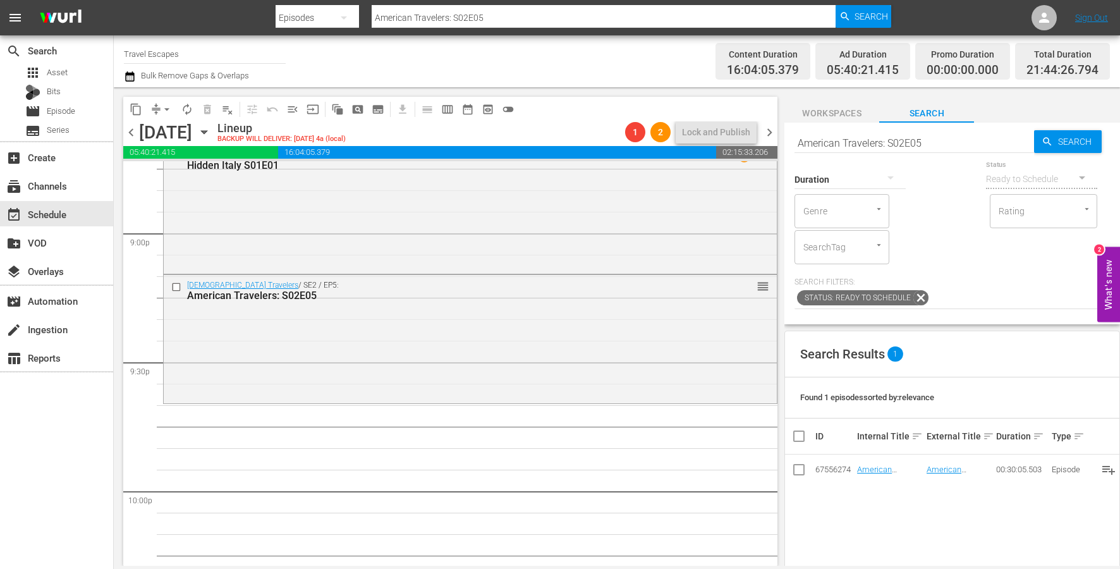
click at [865, 140] on input "American Travelers: S02E05" at bounding box center [914, 143] width 240 height 30
paste input "Great Family Adventure S04E01"
type input "Great Family Adventure S04E01"
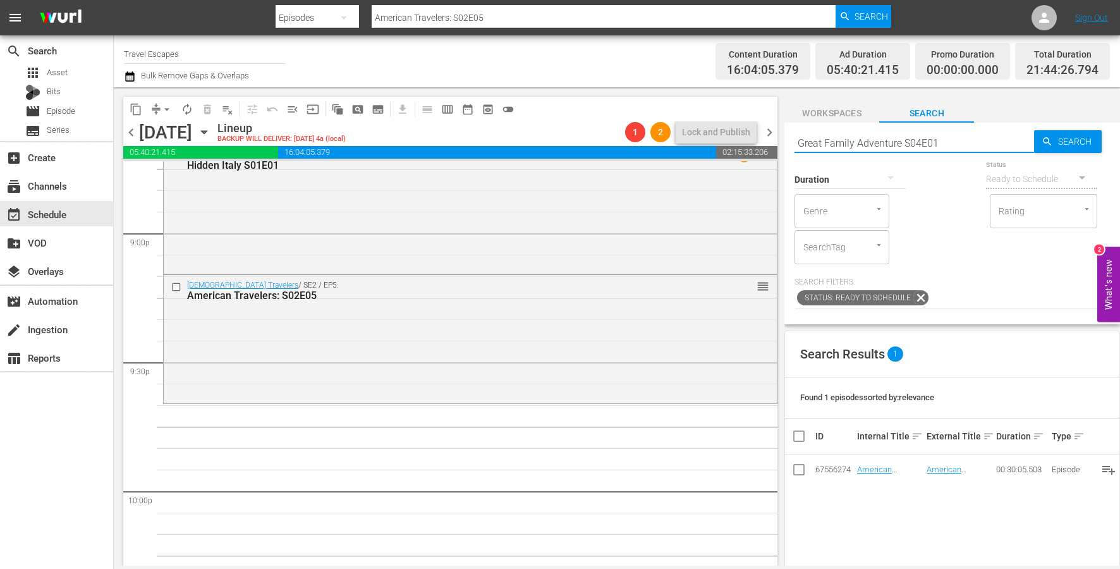
type input "Great Family Adventure S04E01"
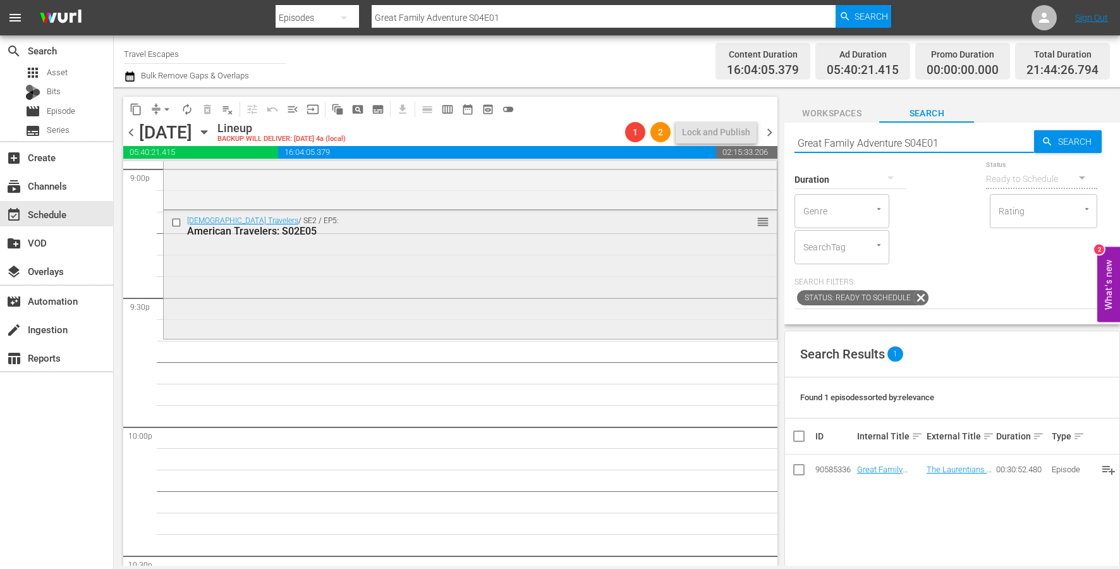
scroll to position [5411, 0]
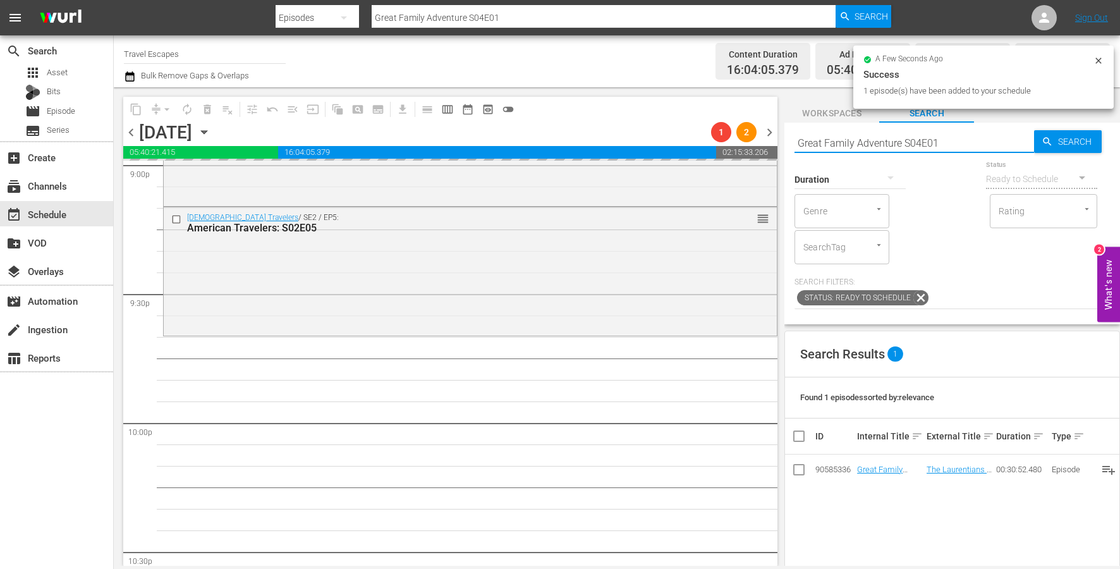
click at [885, 143] on input "Great Family Adventure S04E01" at bounding box center [914, 143] width 240 height 30
paste input "Adventure Cities S03"
type input "Adventure Cities S03E01"
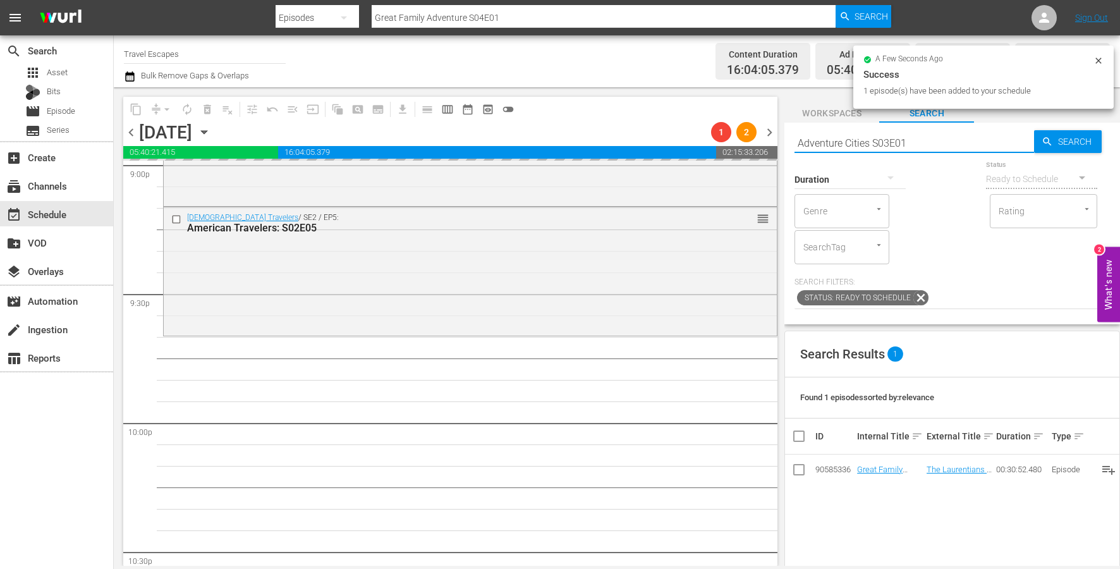
type input "Adventure Cities S03E01"
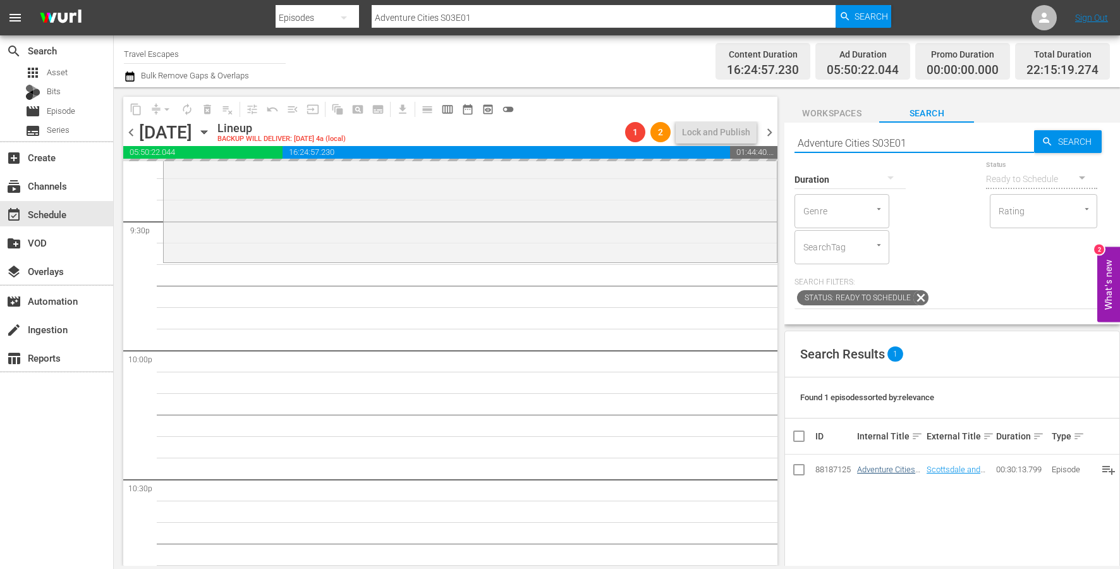
scroll to position [5532, 0]
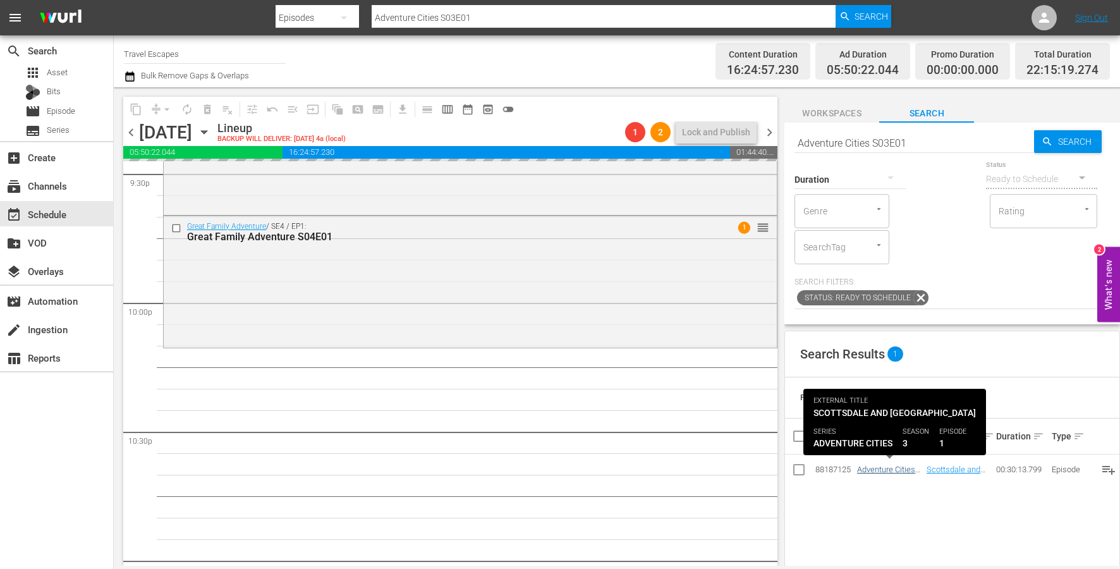
drag, startPoint x: 873, startPoint y: 466, endPoint x: 864, endPoint y: 466, distance: 8.8
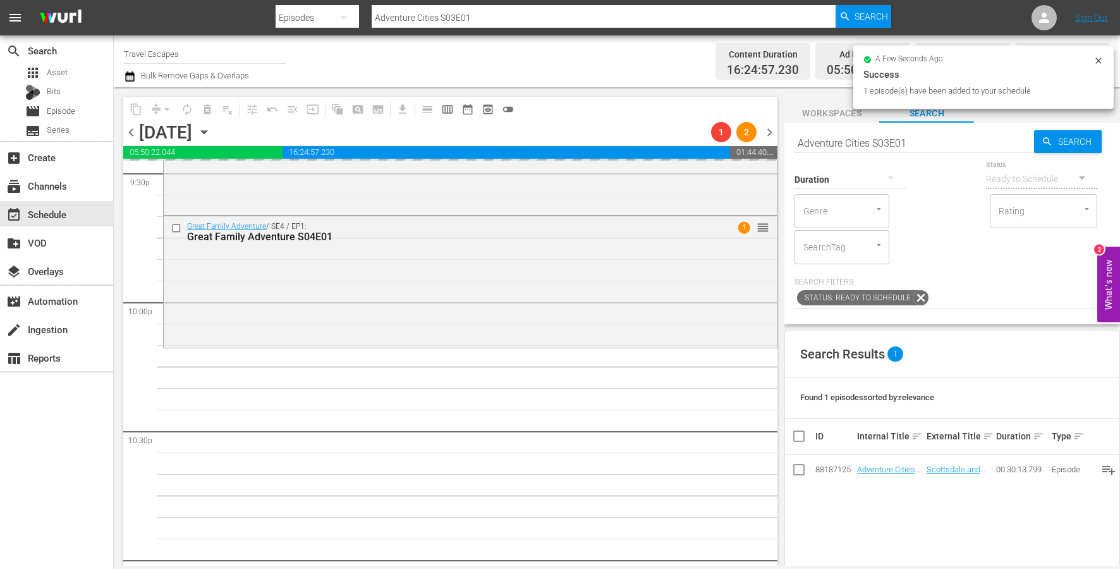
click at [859, 146] on input "Adventure Cities S03E01" at bounding box center [914, 143] width 240 height 30
paste input "Road Trip Masters S01E06"
type input "Road Trip Masters S01E06"
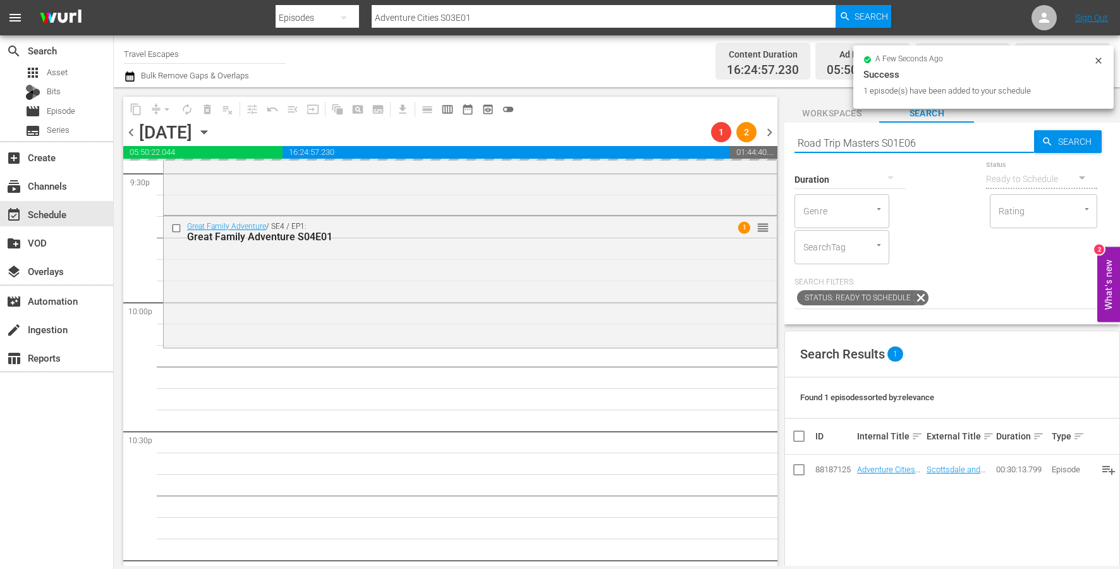
type input "Road Trip Masters S01E06"
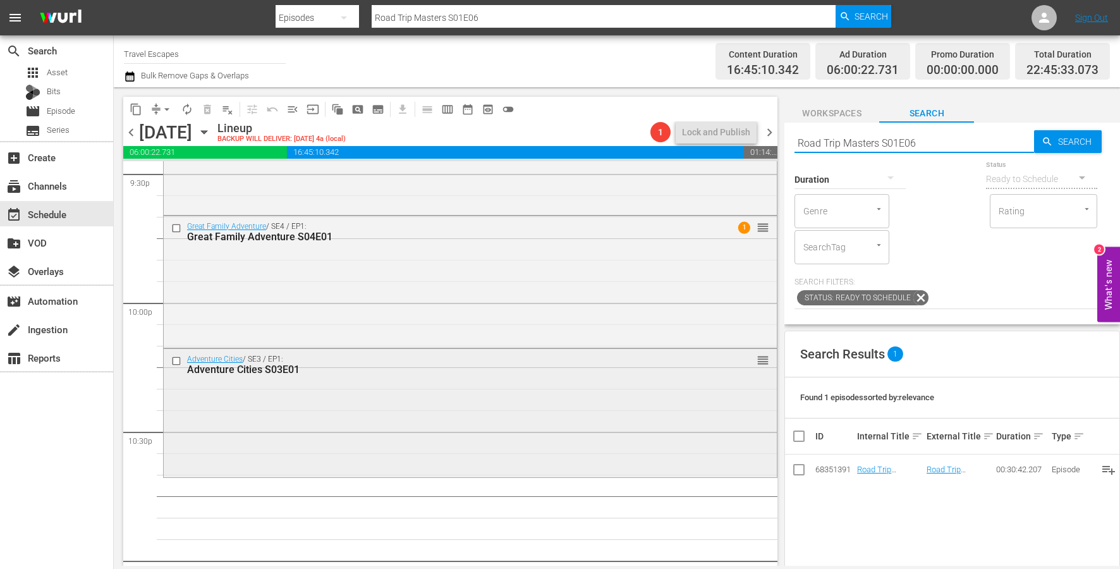
scroll to position [5563, 0]
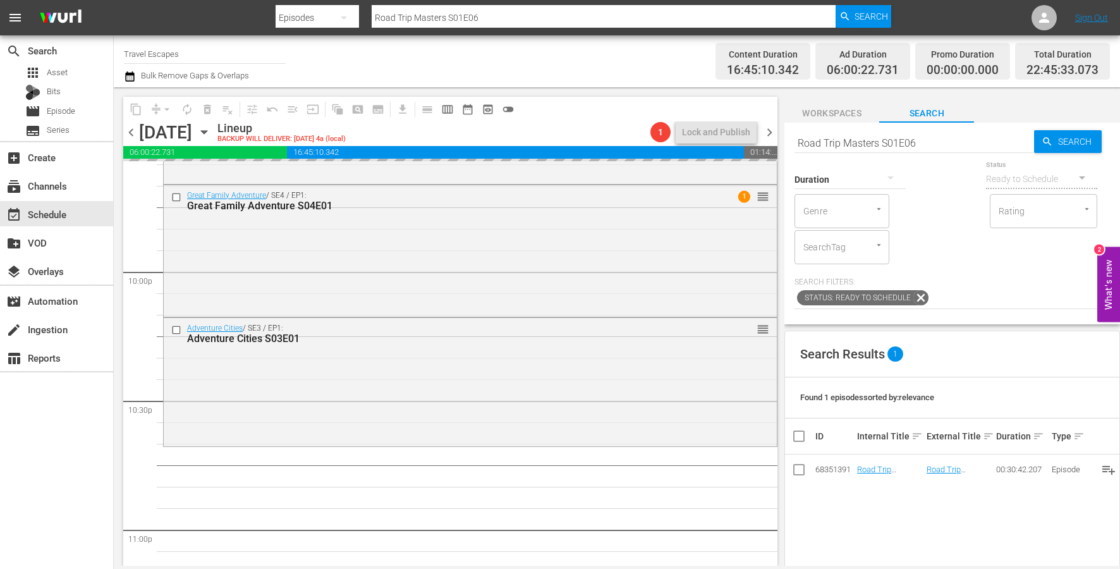
drag, startPoint x: 867, startPoint y: 468, endPoint x: 339, endPoint y: 1, distance: 705.2
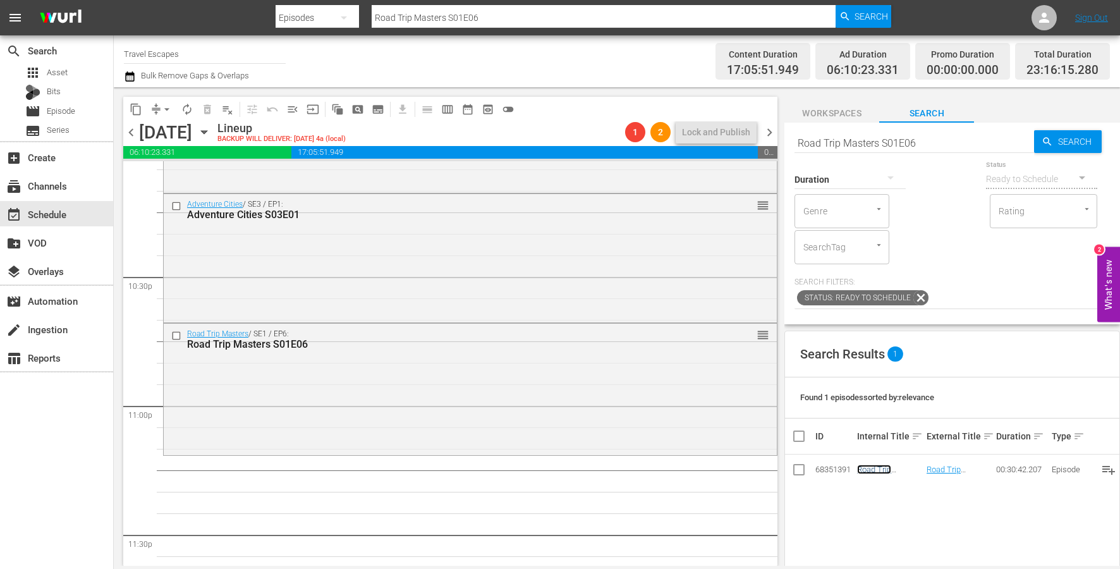
scroll to position [5719, 0]
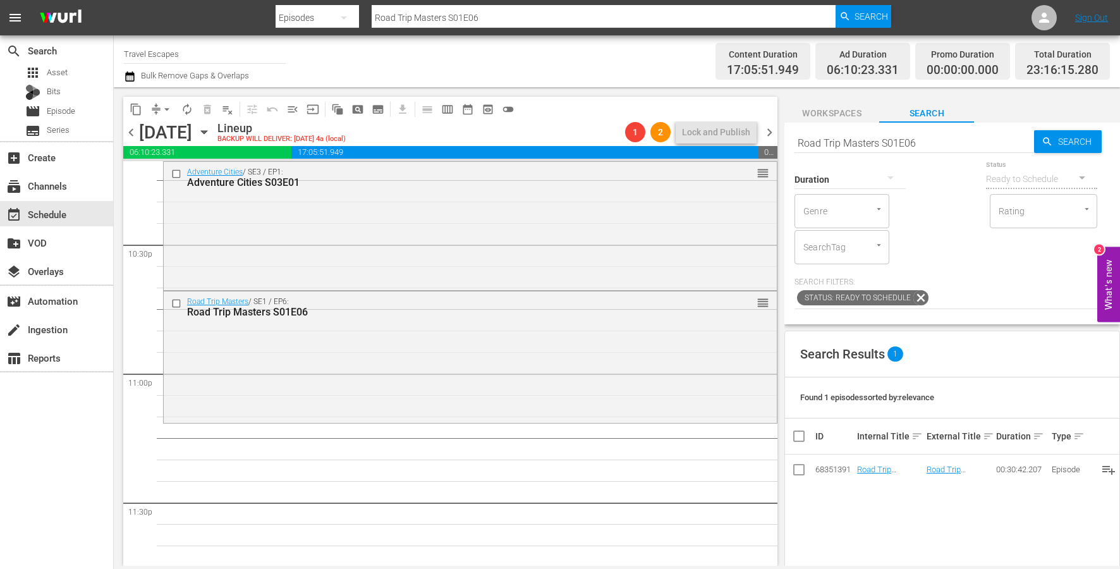
click at [851, 145] on input "Road Trip Masters S01E06" at bounding box center [914, 143] width 240 height 30
paste input "Great Destinations [GEOGRAPHIC_DATA] S01E32"
type input "Great Destinations [GEOGRAPHIC_DATA] S01E32"
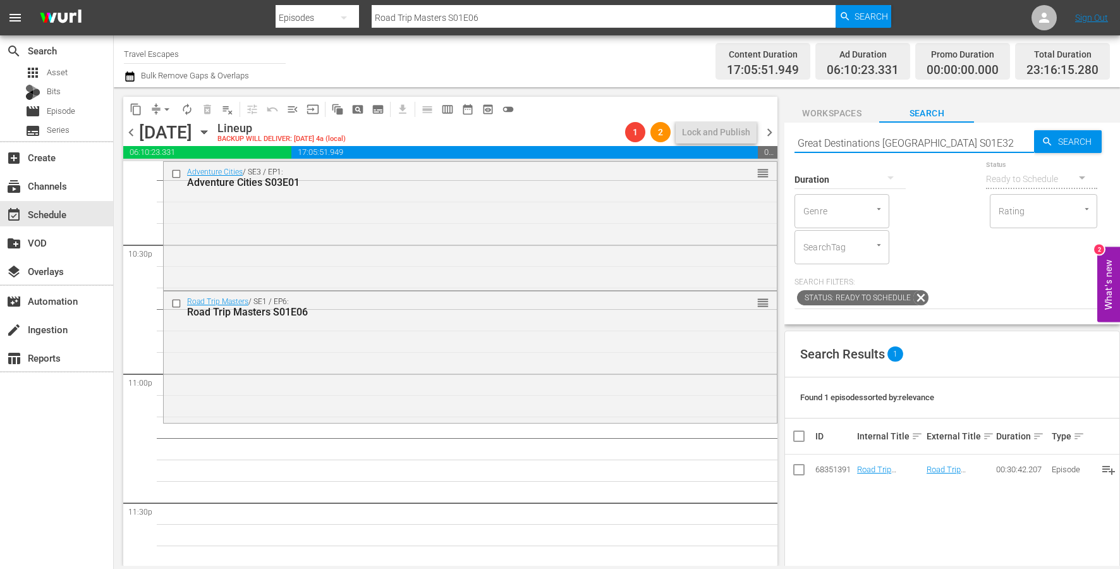
type input "Great Destinations [GEOGRAPHIC_DATA] S01E32"
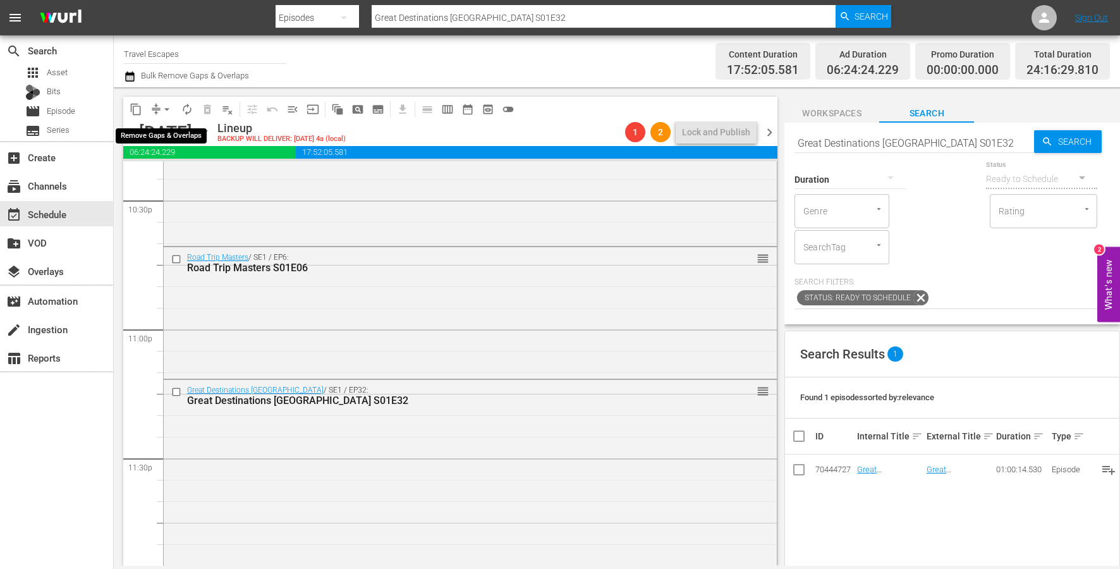
click at [169, 109] on span "arrow_drop_down" at bounding box center [167, 109] width 13 height 13
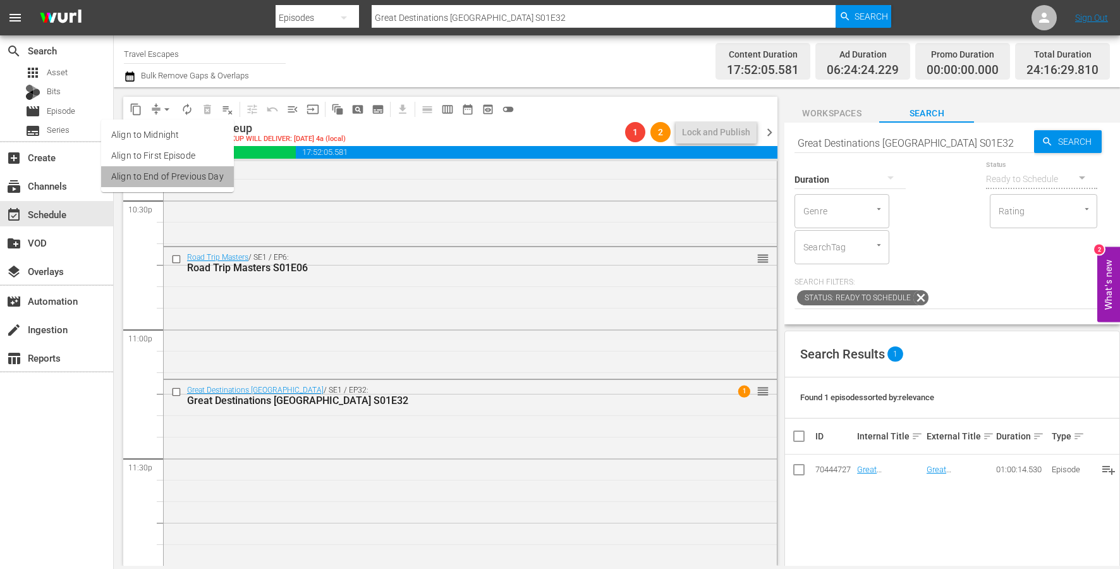
click at [188, 174] on li "Align to End of Previous Day" at bounding box center [167, 176] width 133 height 21
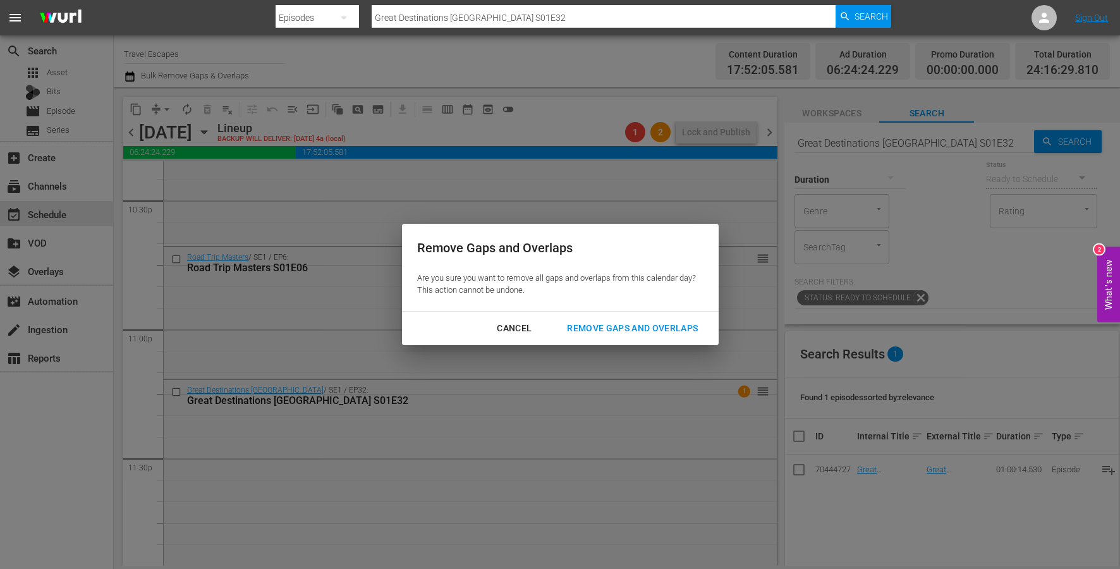
click at [636, 327] on div "Remove Gaps and Overlaps" at bounding box center [632, 328] width 151 height 16
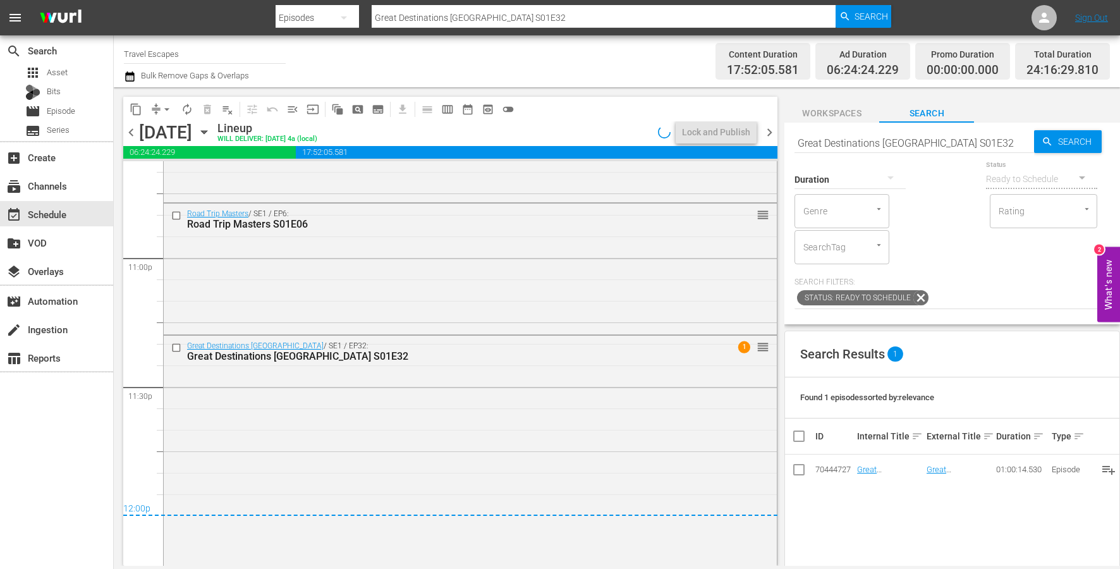
scroll to position [5862, 0]
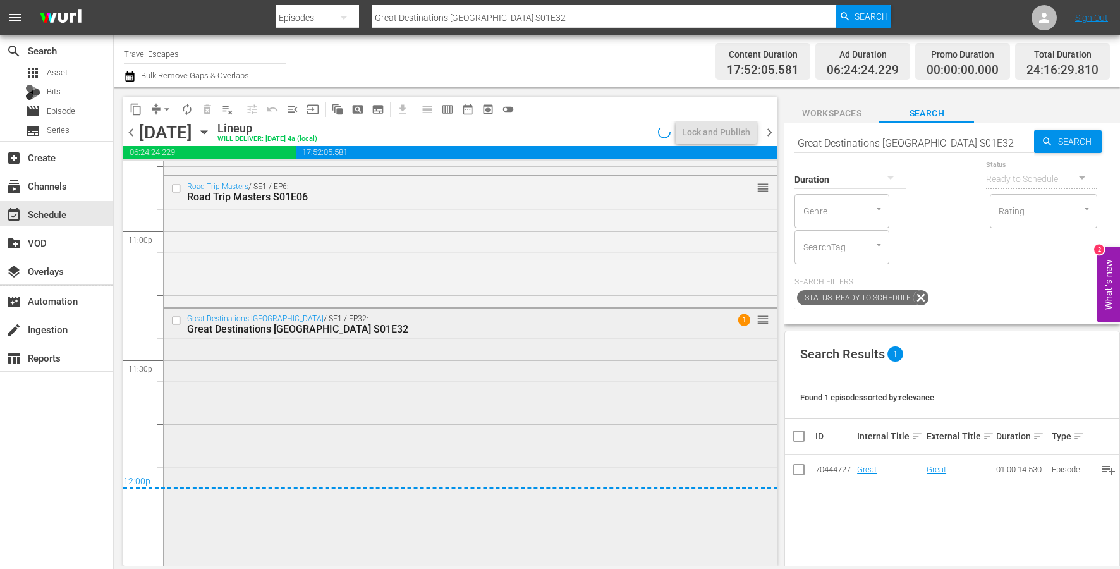
click at [485, 426] on div "Great Destinations [GEOGRAPHIC_DATA] / SE1 / EP32: Great Destinations [GEOGRAPH…" at bounding box center [470, 435] width 613 height 255
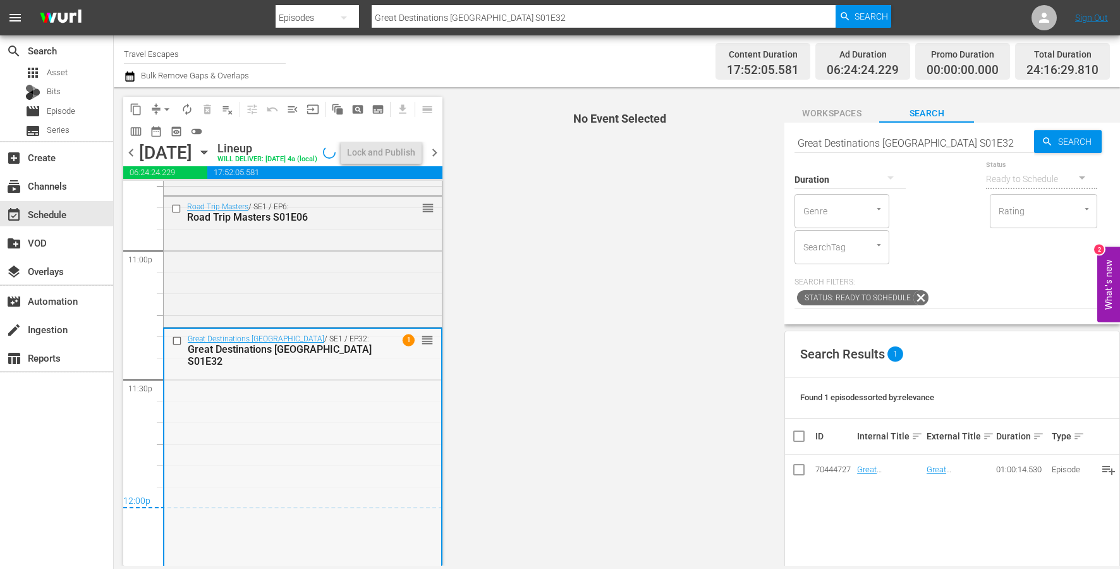
click at [363, 461] on div "Great Destinations [GEOGRAPHIC_DATA] / SE1 / EP32: Great Destinations [GEOGRAPH…" at bounding box center [302, 456] width 277 height 255
click at [357, 462] on div "Great Destinations [GEOGRAPHIC_DATA] / SE1 / EP32: Great Destinations [GEOGRAPH…" at bounding box center [302, 456] width 277 height 255
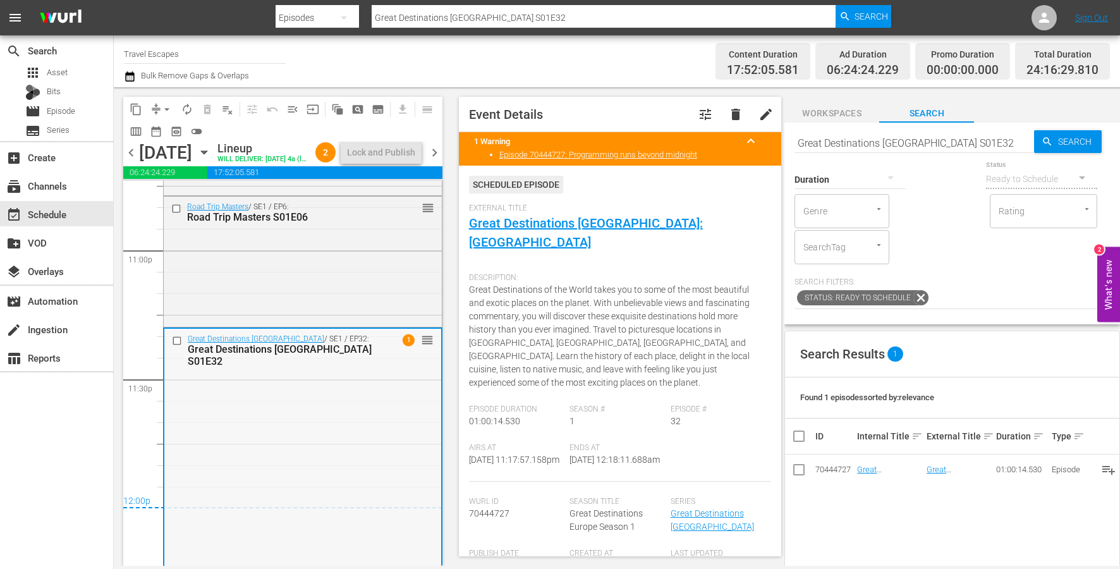
click at [356, 463] on div "Great Destinations [GEOGRAPHIC_DATA] / SE1 / EP32: Great Destinations [GEOGRAPH…" at bounding box center [302, 456] width 277 height 255
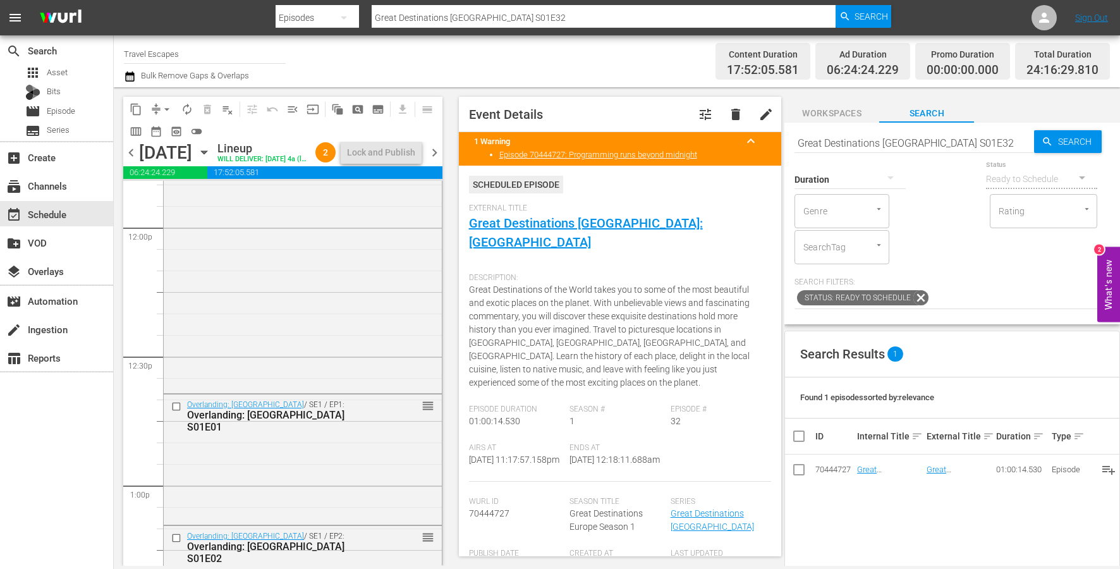
scroll to position [3073, 0]
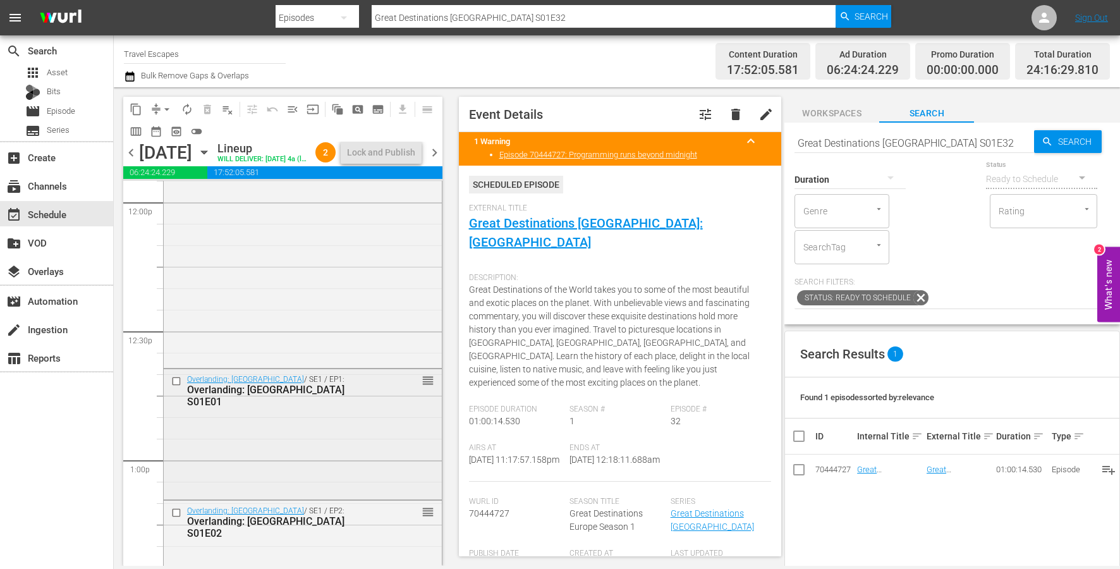
click at [175, 386] on input "checkbox" at bounding box center [177, 380] width 13 height 11
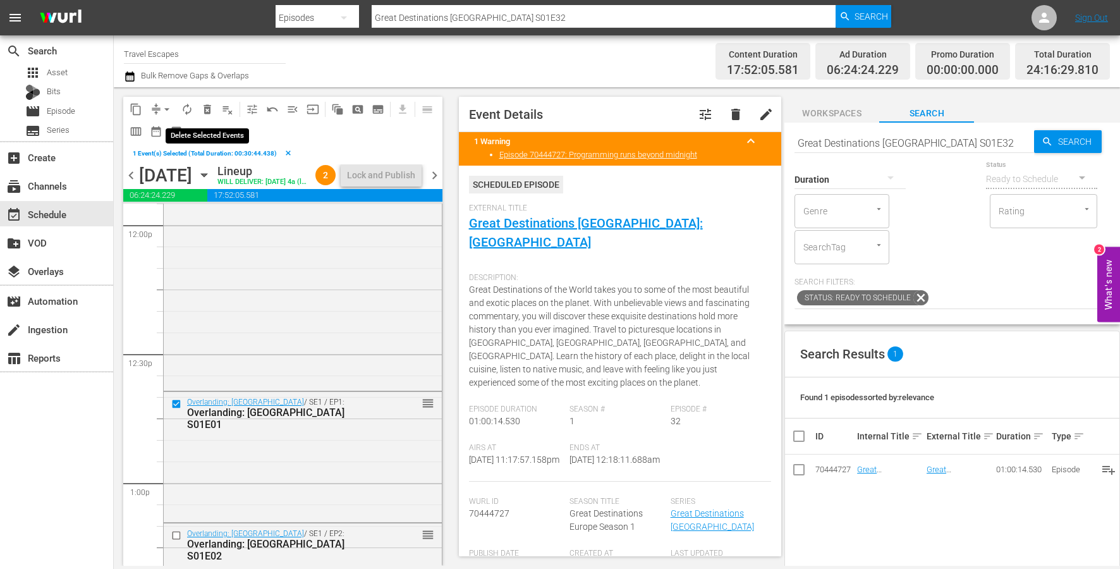
click at [206, 113] on span "delete_forever_outlined" at bounding box center [207, 109] width 13 height 13
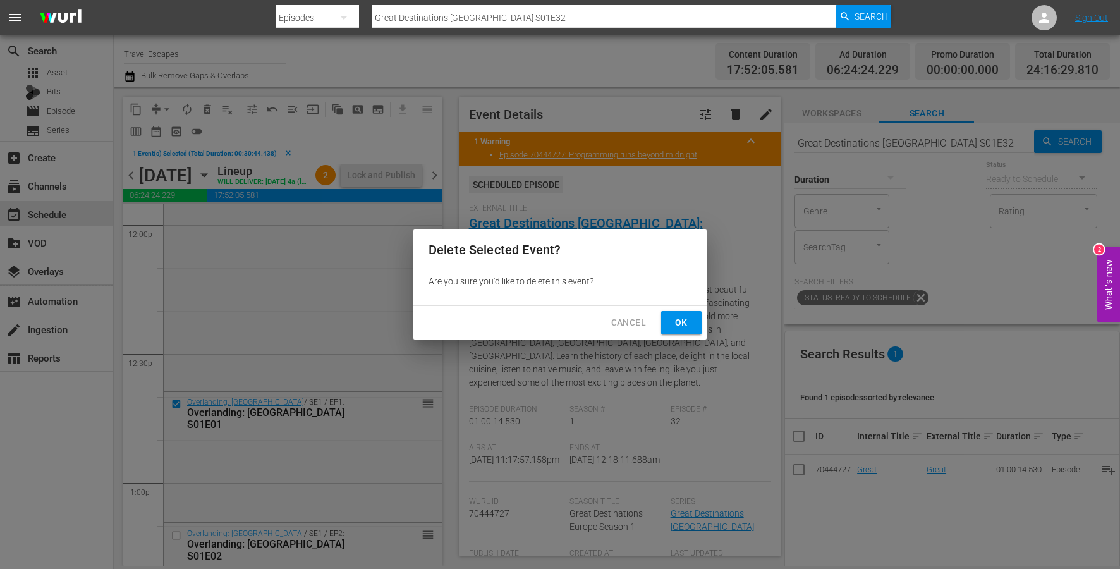
click at [675, 326] on span "Ok" at bounding box center [681, 323] width 20 height 16
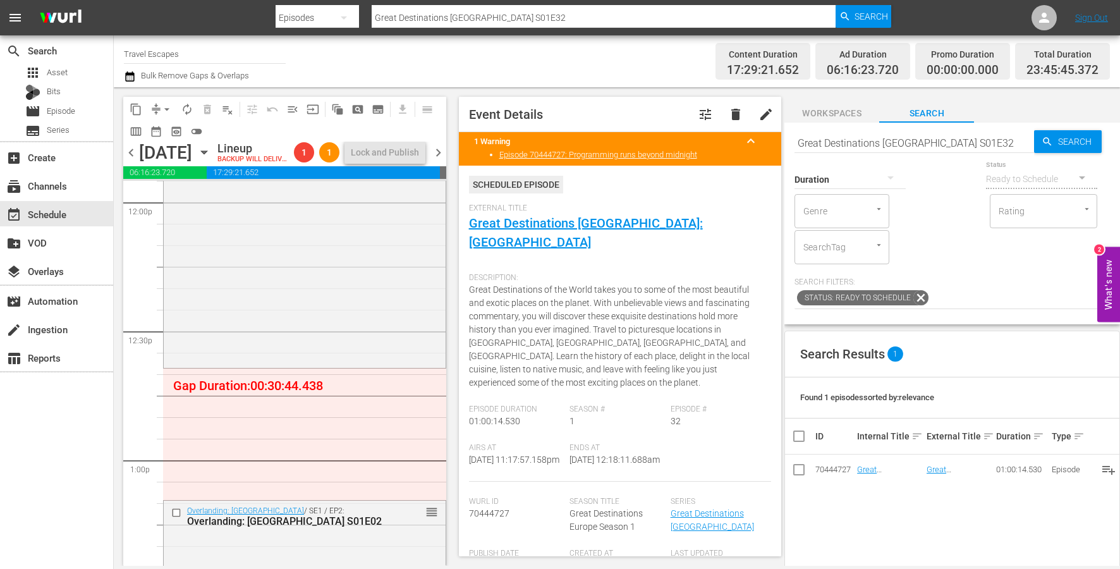
click at [958, 143] on input "Great Destinations [GEOGRAPHIC_DATA] S01E32" at bounding box center [914, 143] width 240 height 30
type input "revitalization"
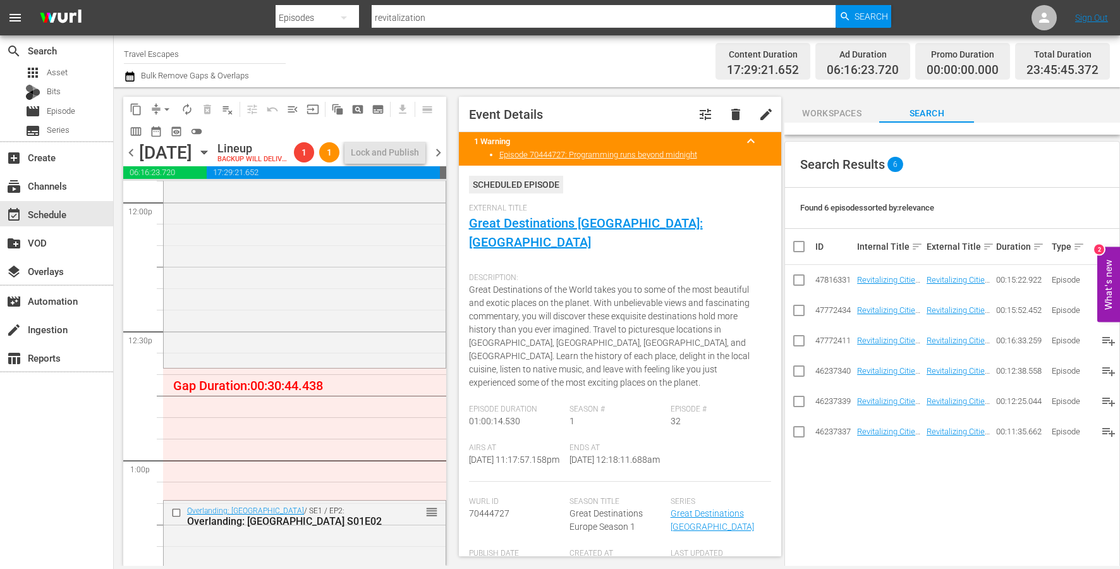
scroll to position [0, 0]
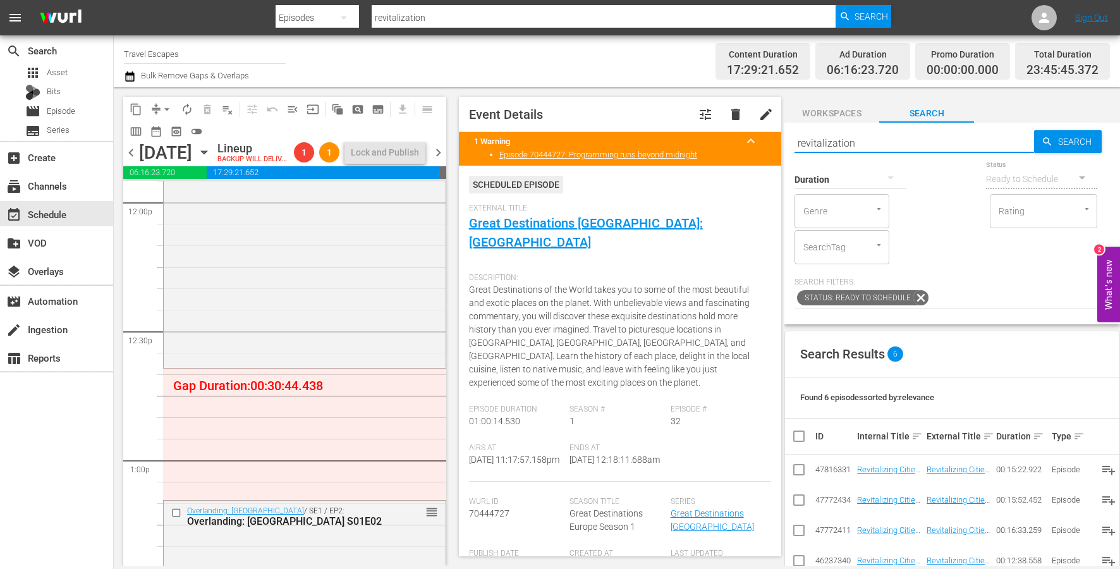
click at [876, 140] on input "revitalization" at bounding box center [914, 143] width 240 height 30
type input "foodie"
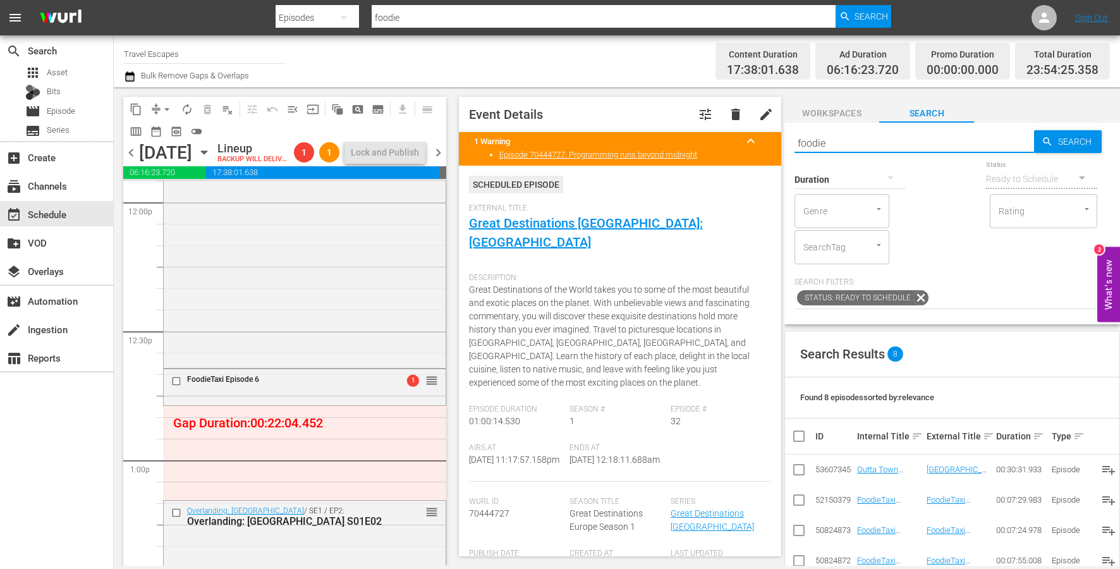
click at [884, 142] on input "foodie" at bounding box center [914, 143] width 240 height 30
type input "aal"
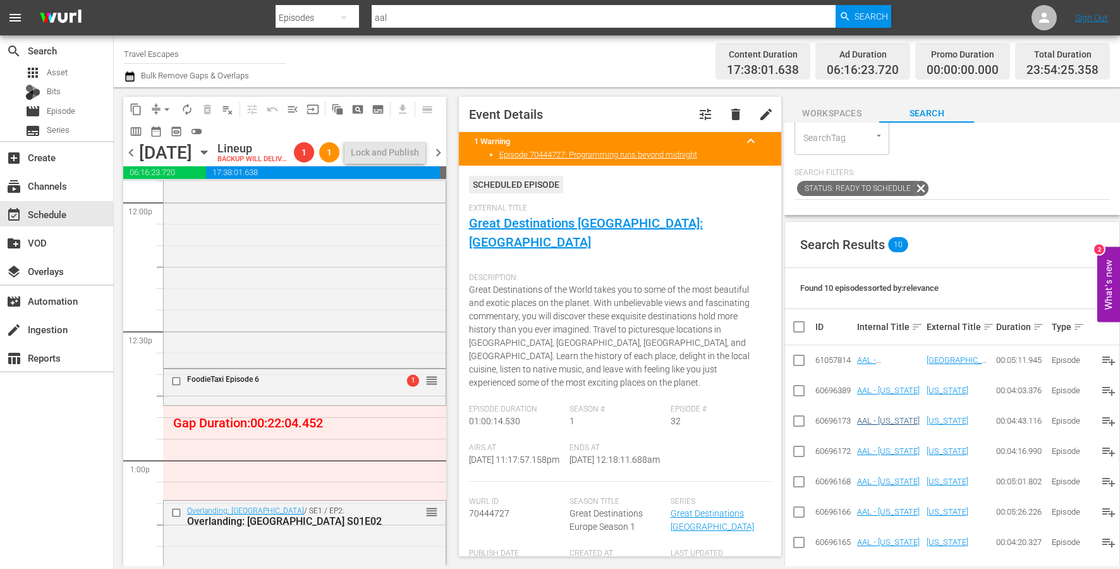
scroll to position [112, 0]
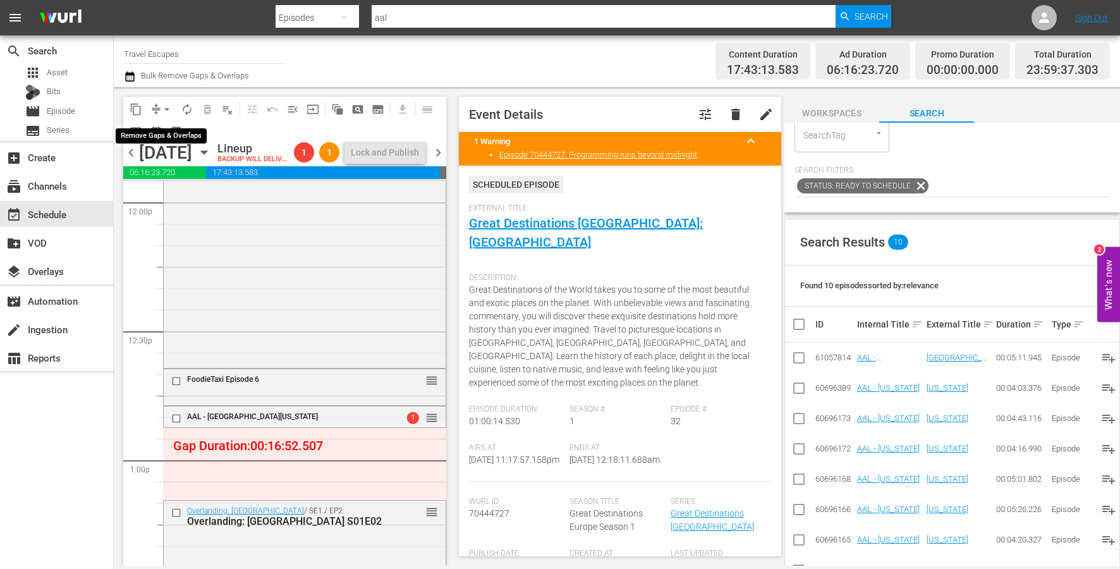
click at [164, 107] on span "arrow_drop_down" at bounding box center [167, 109] width 13 height 13
click at [187, 178] on li "Align to End of Previous Day" at bounding box center [167, 176] width 133 height 21
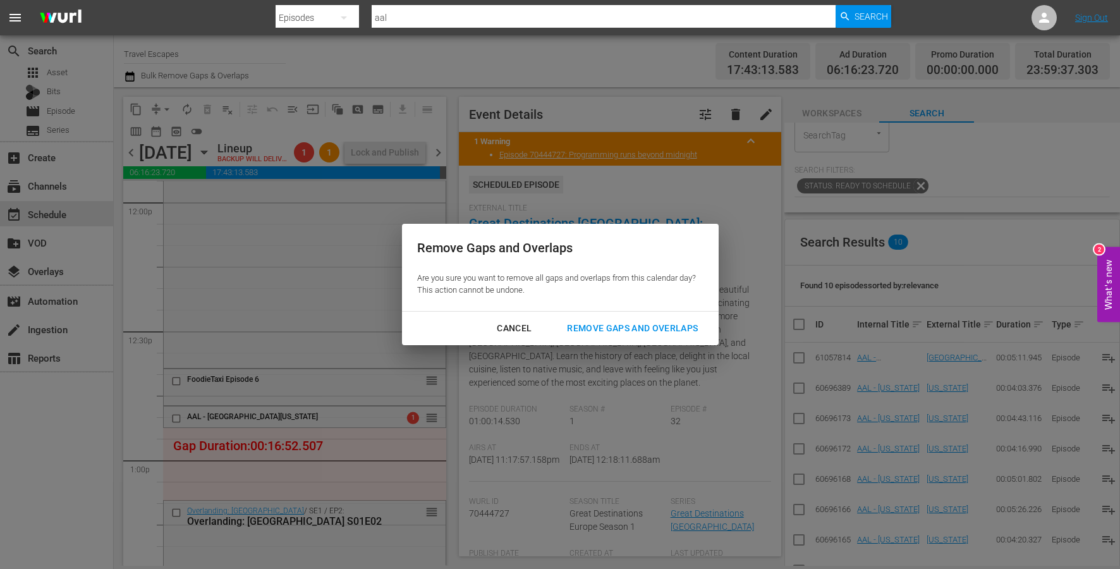
click at [598, 331] on div "Remove Gaps and Overlaps" at bounding box center [632, 328] width 151 height 16
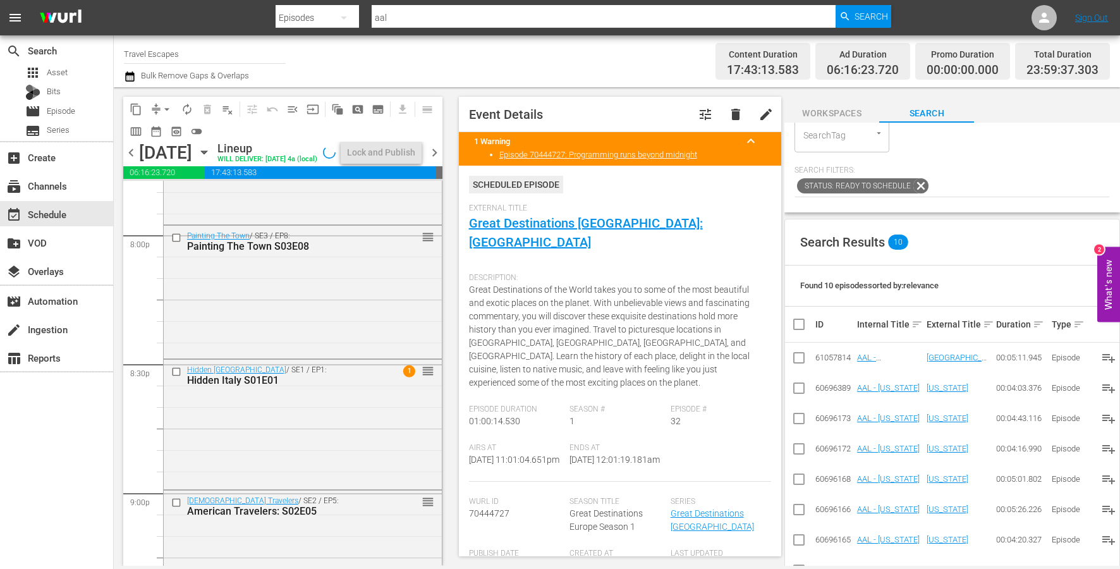
scroll to position [5829, 0]
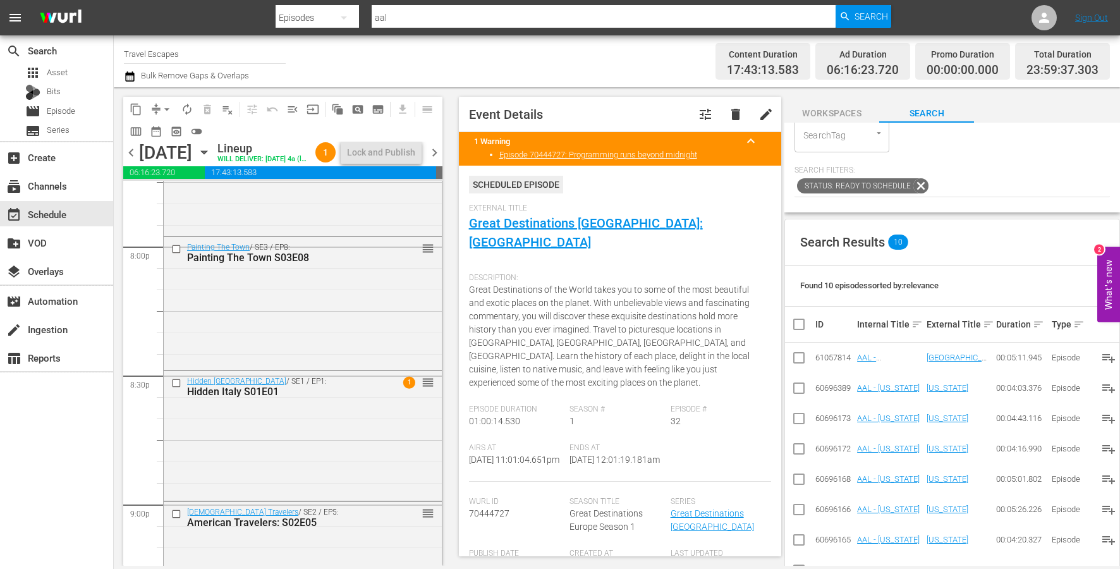
scroll to position [5070, 0]
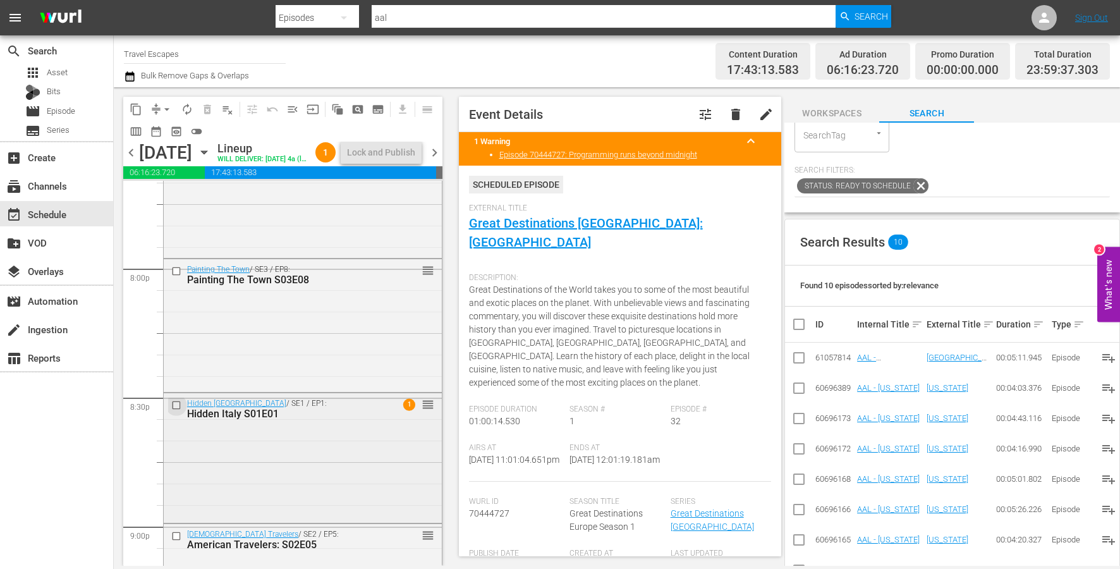
click at [176, 411] on input "checkbox" at bounding box center [177, 405] width 13 height 11
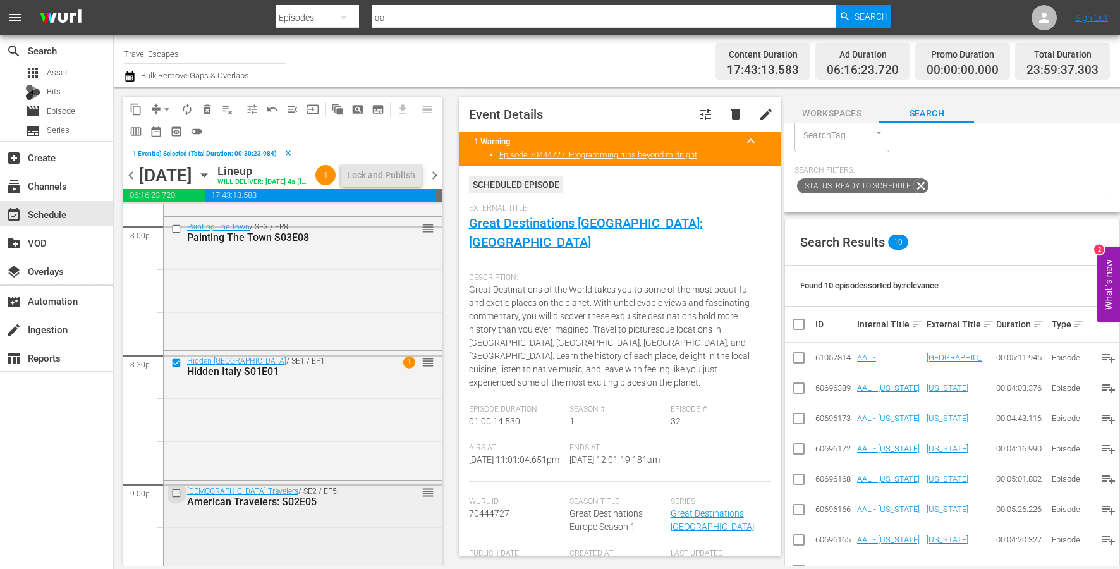
click at [176, 499] on input "checkbox" at bounding box center [177, 493] width 13 height 11
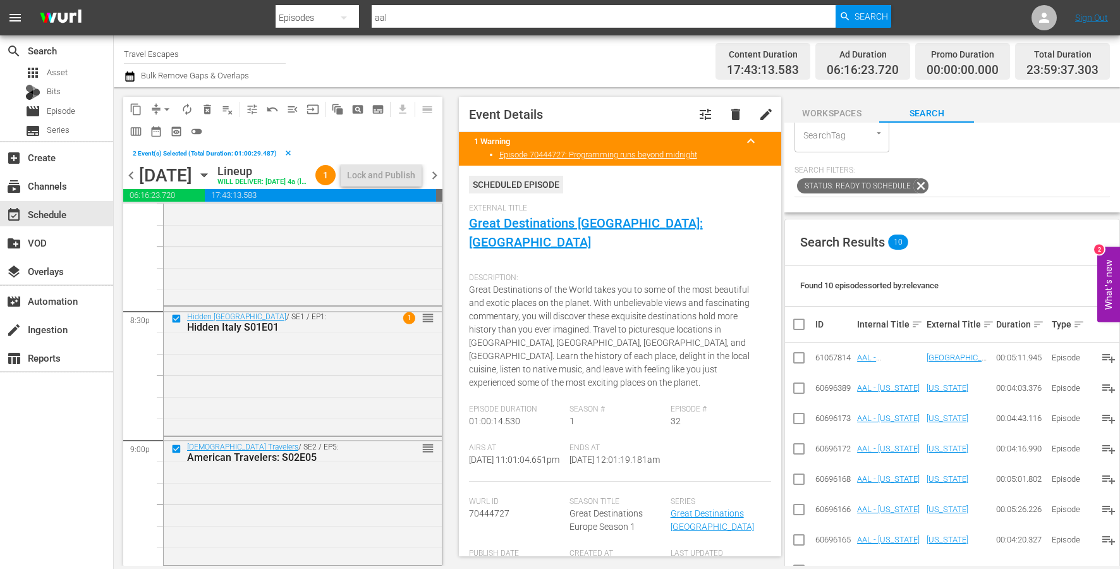
scroll to position [5224, 0]
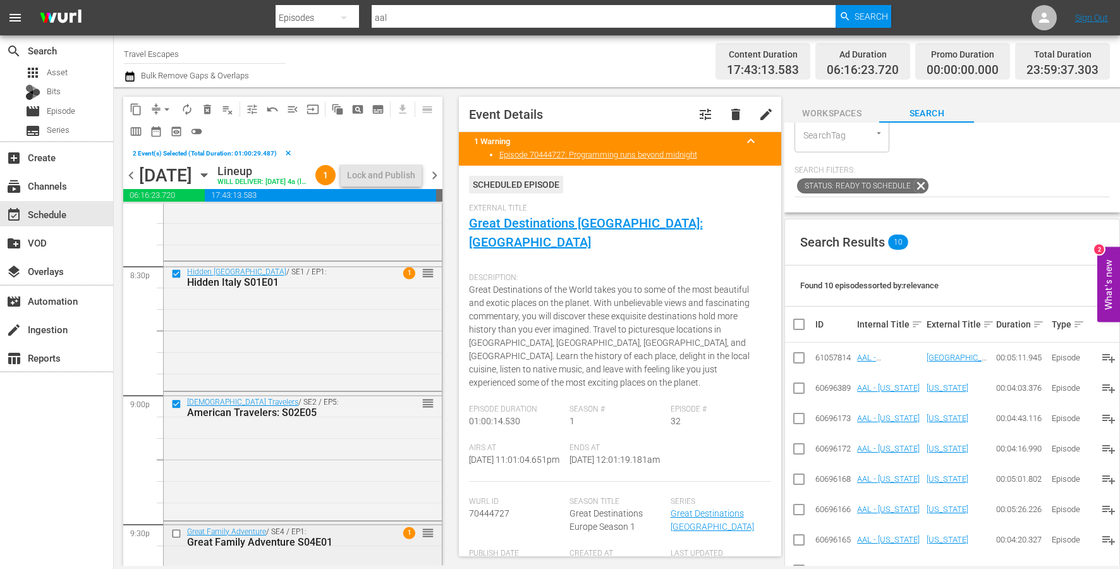
click at [176, 539] on input "checkbox" at bounding box center [177, 533] width 13 height 11
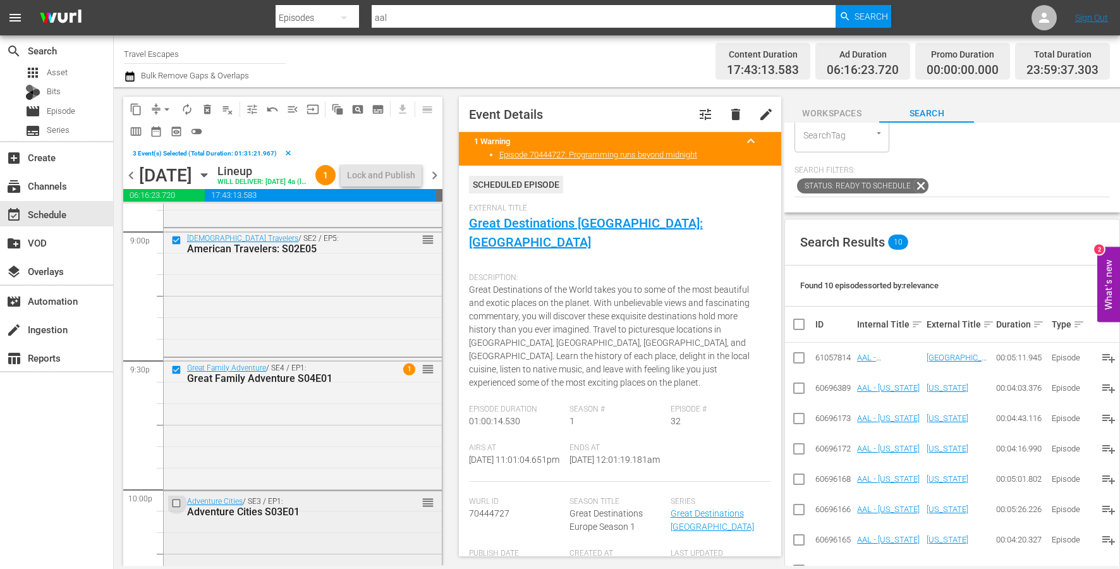
click at [176, 508] on input "checkbox" at bounding box center [177, 502] width 13 height 11
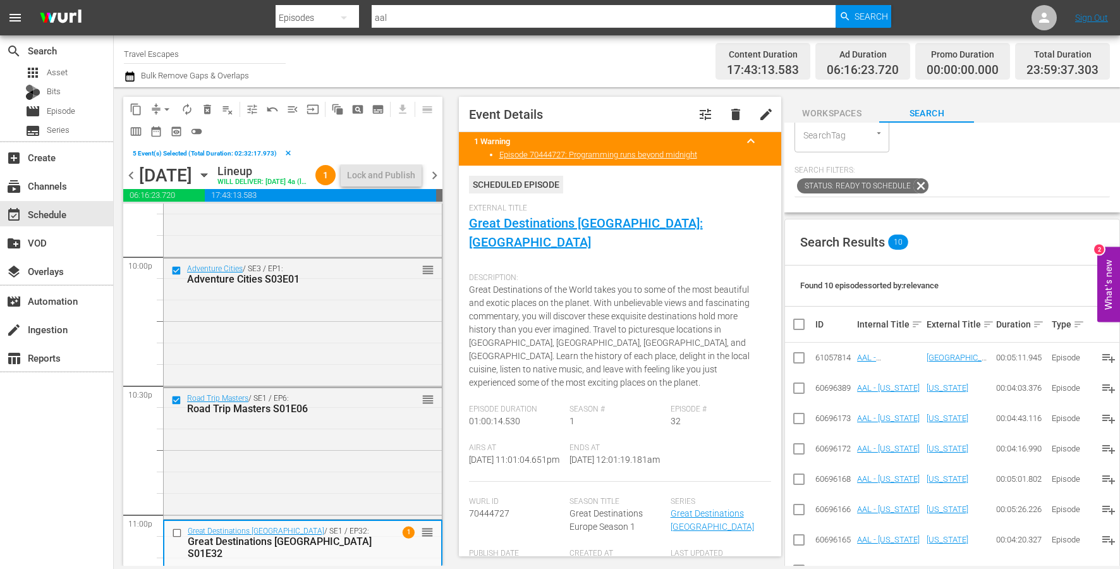
scroll to position [5771, 0]
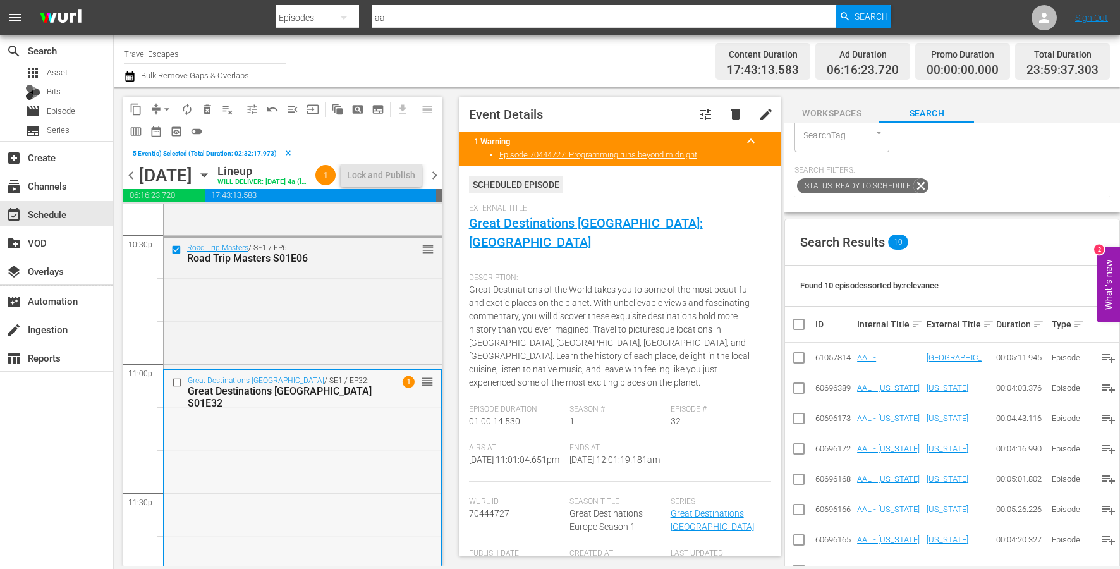
click at [180, 387] on input "checkbox" at bounding box center [178, 382] width 13 height 11
click at [135, 101] on button "content_copy" at bounding box center [136, 109] width 20 height 20
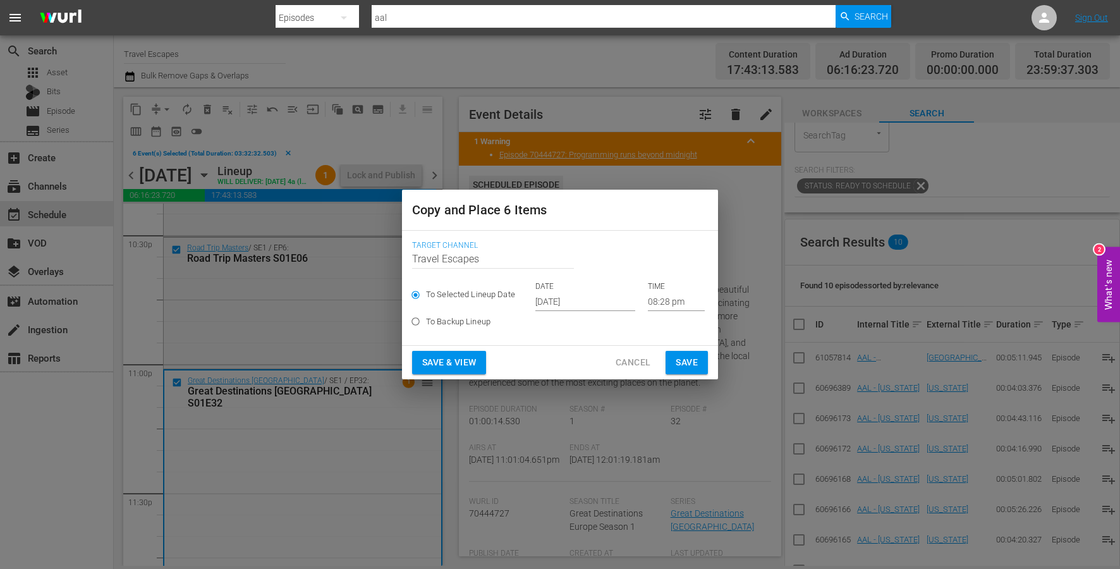
click at [569, 298] on input "[DATE]" at bounding box center [585, 301] width 100 height 19
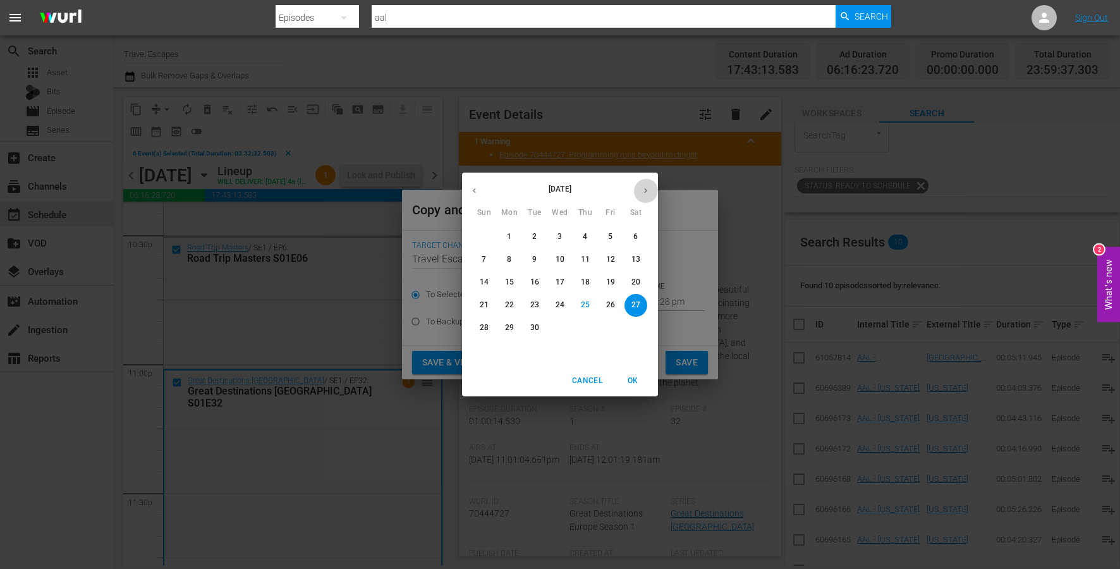
click at [642, 185] on button "button" at bounding box center [645, 190] width 25 height 25
click at [533, 285] on p "14" at bounding box center [534, 282] width 9 height 11
type input "[DATE]"
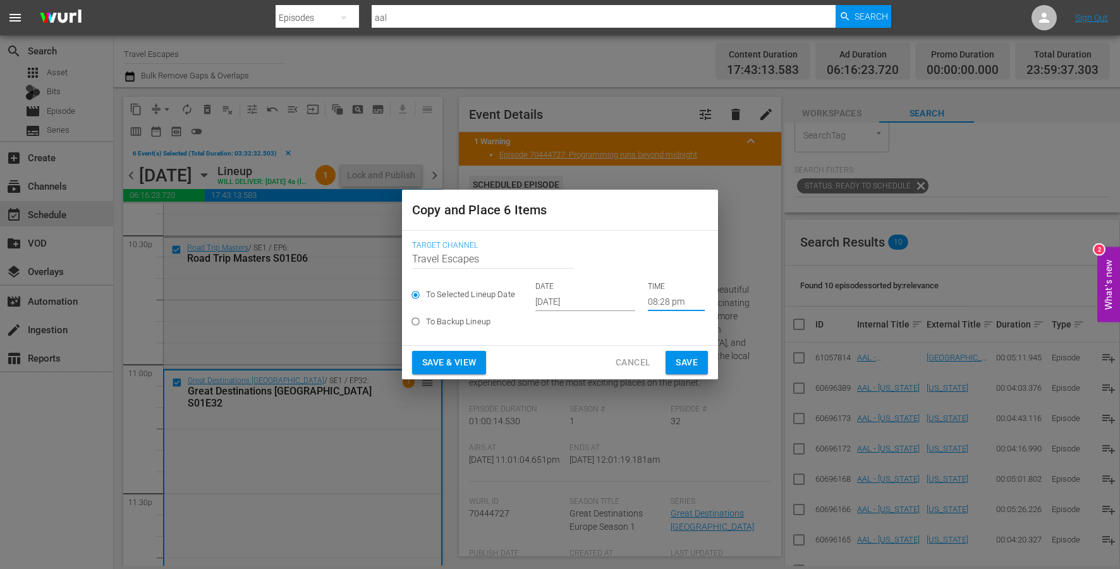
click at [657, 295] on input "08:28 pm" at bounding box center [676, 301] width 57 height 19
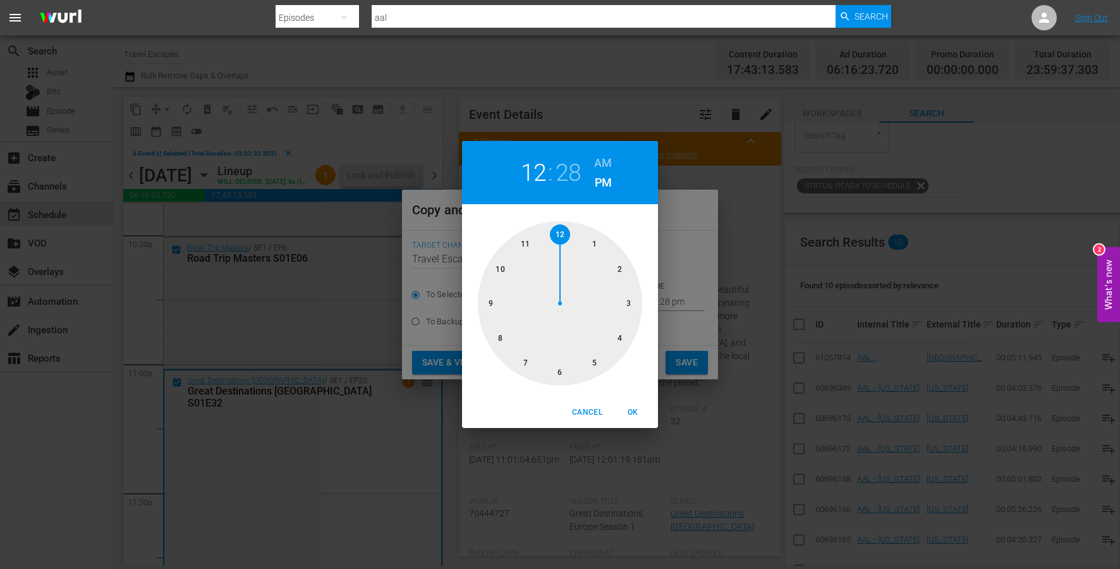
click at [560, 228] on div at bounding box center [560, 303] width 164 height 164
click at [607, 161] on h6 "AM" at bounding box center [603, 163] width 18 height 20
click at [650, 409] on button "OK" at bounding box center [632, 412] width 40 height 21
type input "12:00 am"
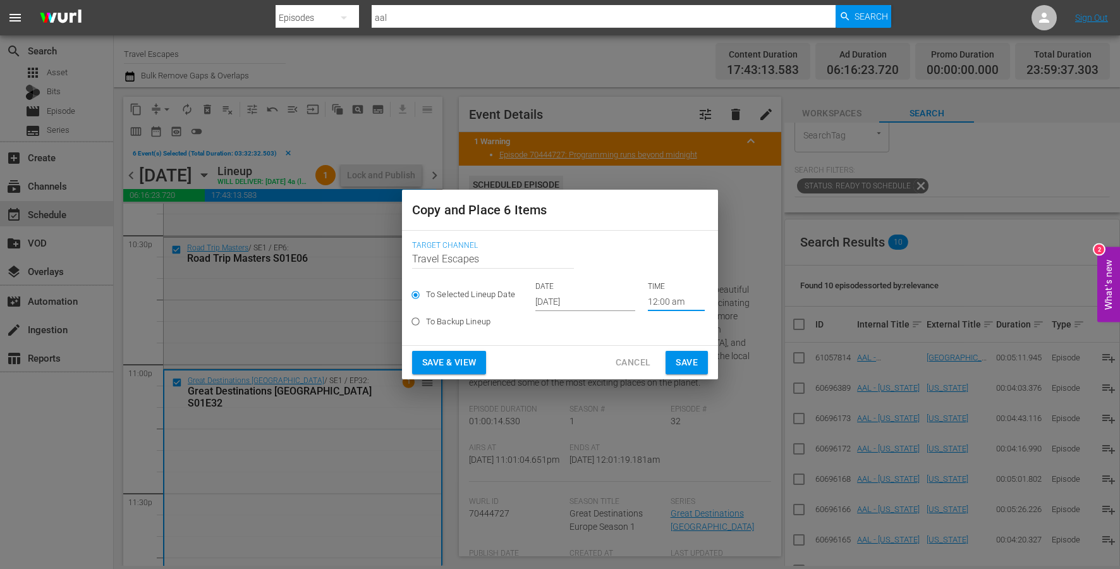
click at [686, 364] on span "Save" at bounding box center [687, 363] width 22 height 16
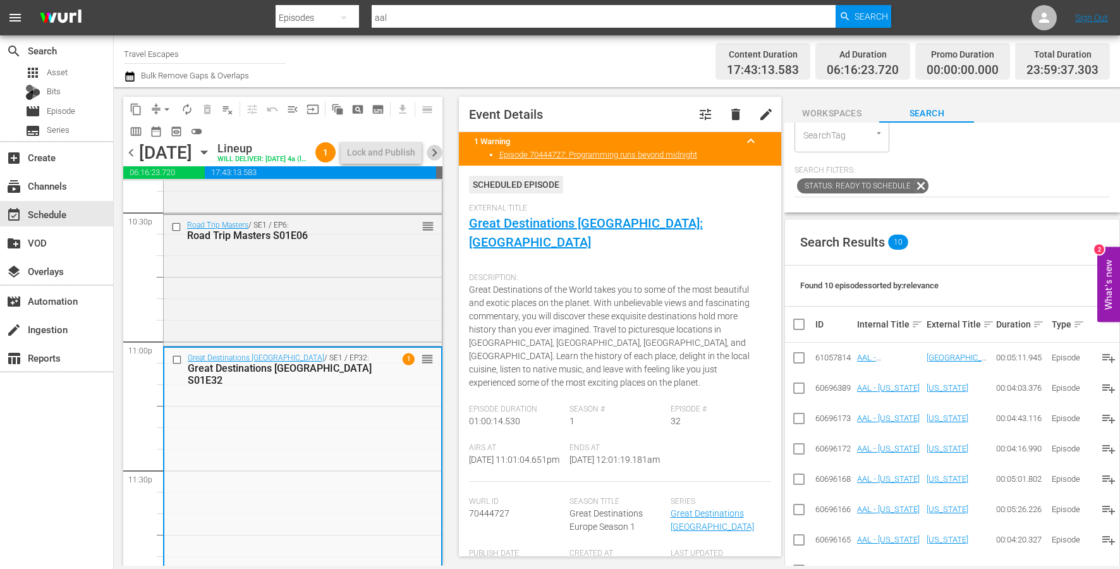
click at [436, 161] on span "chevron_right" at bounding box center [435, 153] width 16 height 16
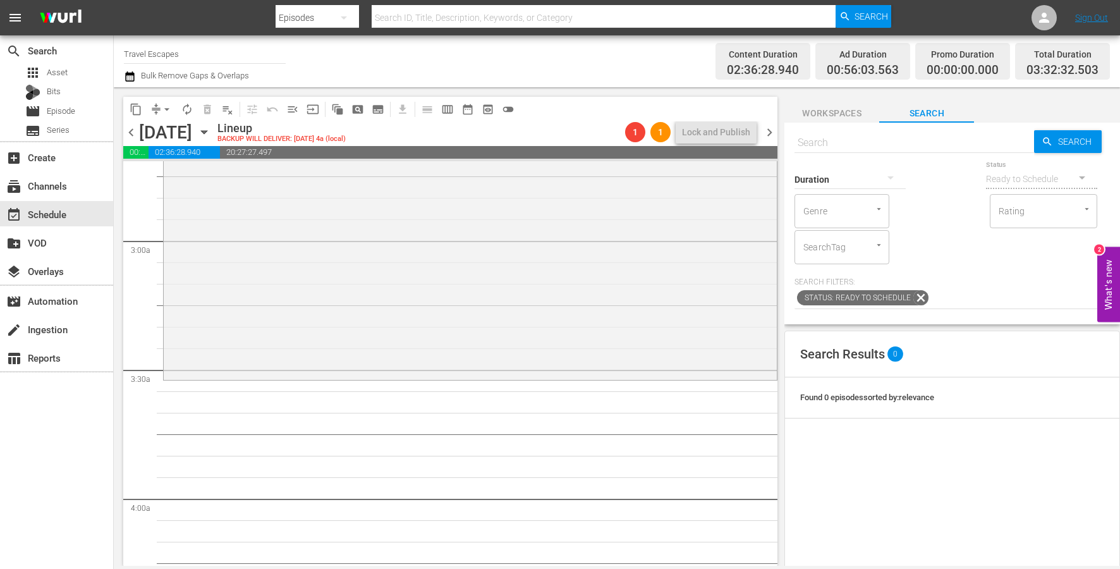
click at [937, 132] on input "text" at bounding box center [914, 143] width 240 height 30
paste input "The Design Tourist S01E06"
type input "The Design Tourist S01E06"
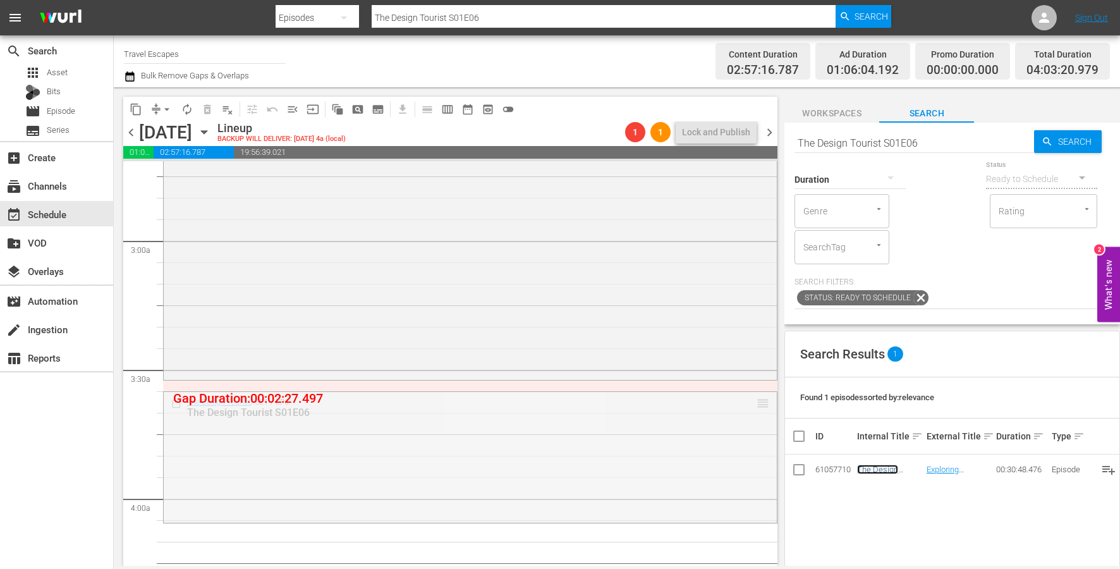
drag, startPoint x: 759, startPoint y: 400, endPoint x: 761, endPoint y: 384, distance: 15.9
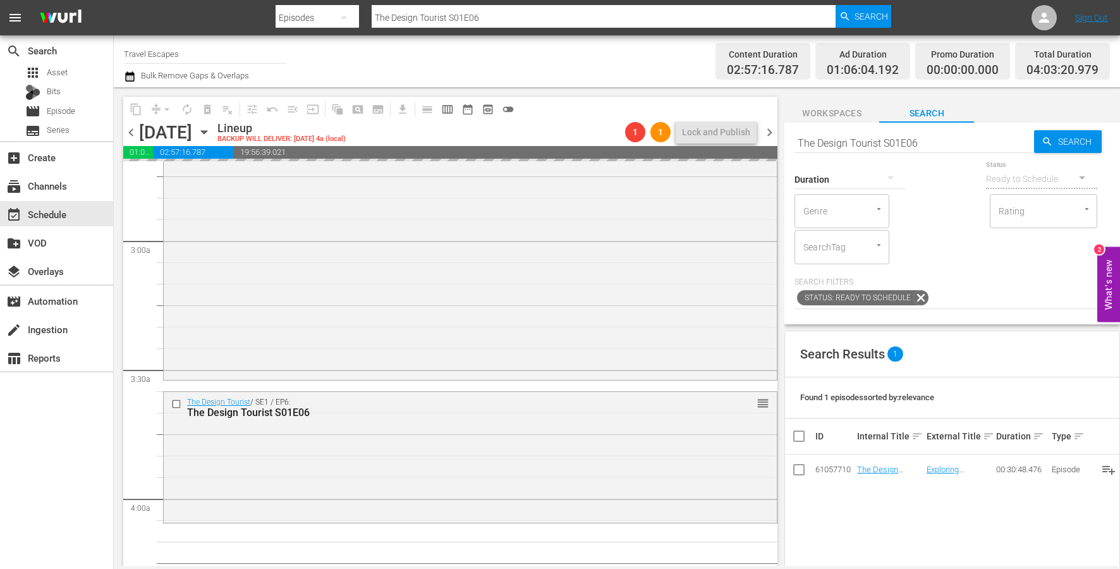
click at [918, 140] on input "The Design Tourist S01E06" at bounding box center [914, 143] width 240 height 30
click at [916, 140] on input "The Design Tourist S01E06" at bounding box center [914, 143] width 240 height 30
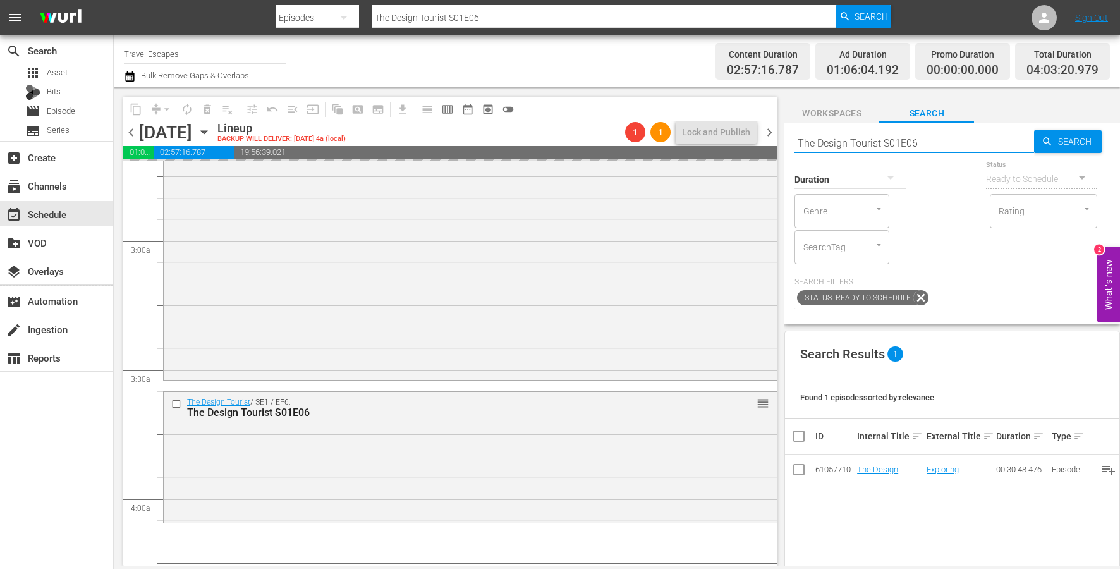
click at [916, 140] on input "The Design Tourist S01E06" at bounding box center [914, 143] width 240 height 30
paste input "Painting the Town 308"
click at [879, 142] on input "Painting the Town 308" at bounding box center [914, 143] width 240 height 30
type input "Painting the Town s03e08"
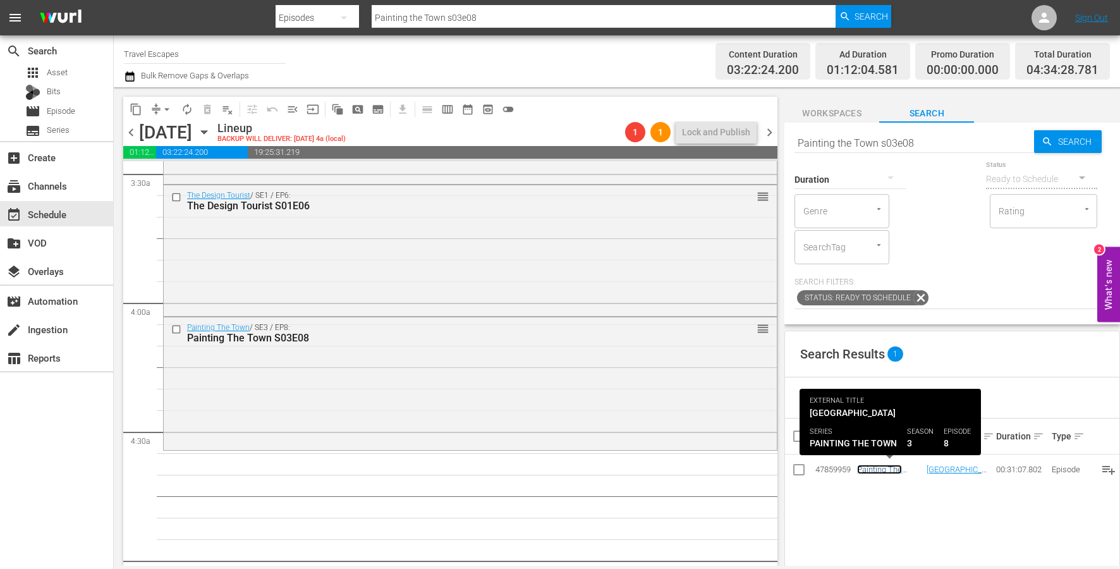
scroll to position [913, 0]
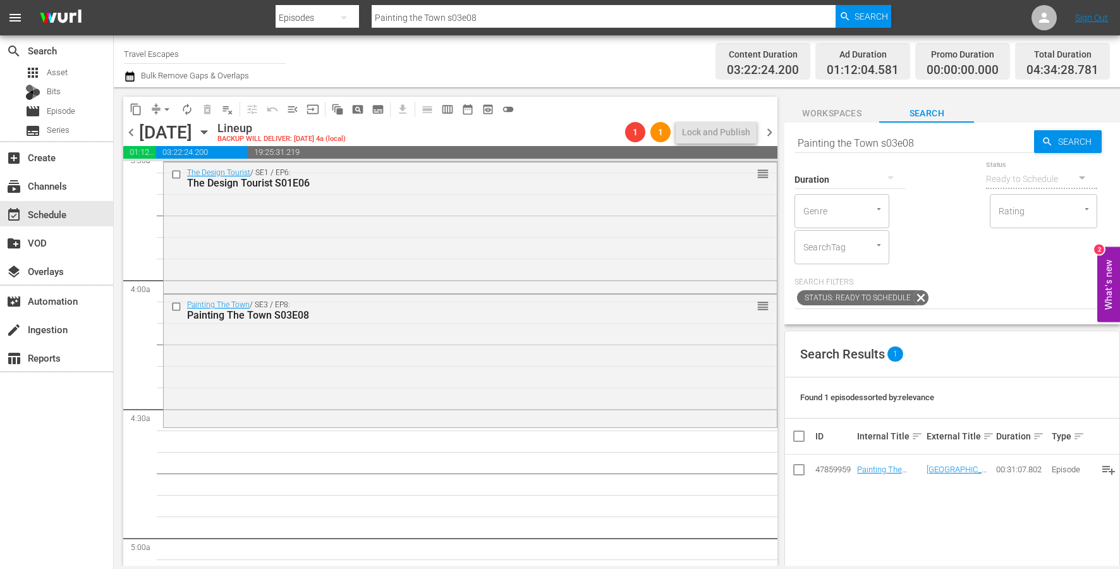
click at [136, 109] on span "content_copy" at bounding box center [136, 109] width 13 height 13
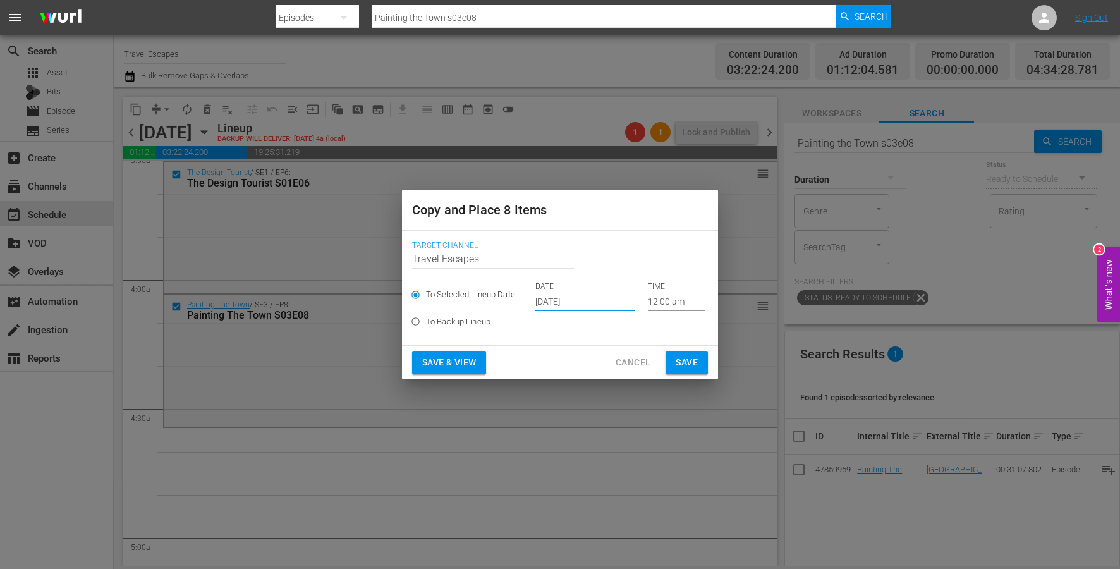
click at [561, 301] on input "[DATE]" at bounding box center [585, 301] width 100 height 19
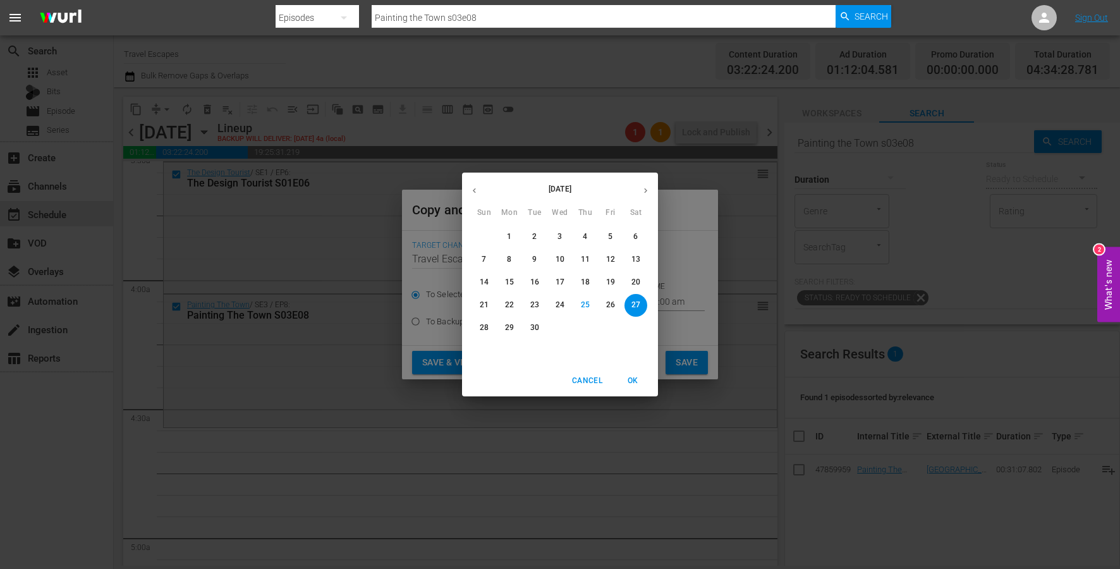
click at [643, 191] on icon "button" at bounding box center [645, 190] width 9 height 9
click at [536, 281] on p "14" at bounding box center [534, 282] width 9 height 11
type input "[DATE]"
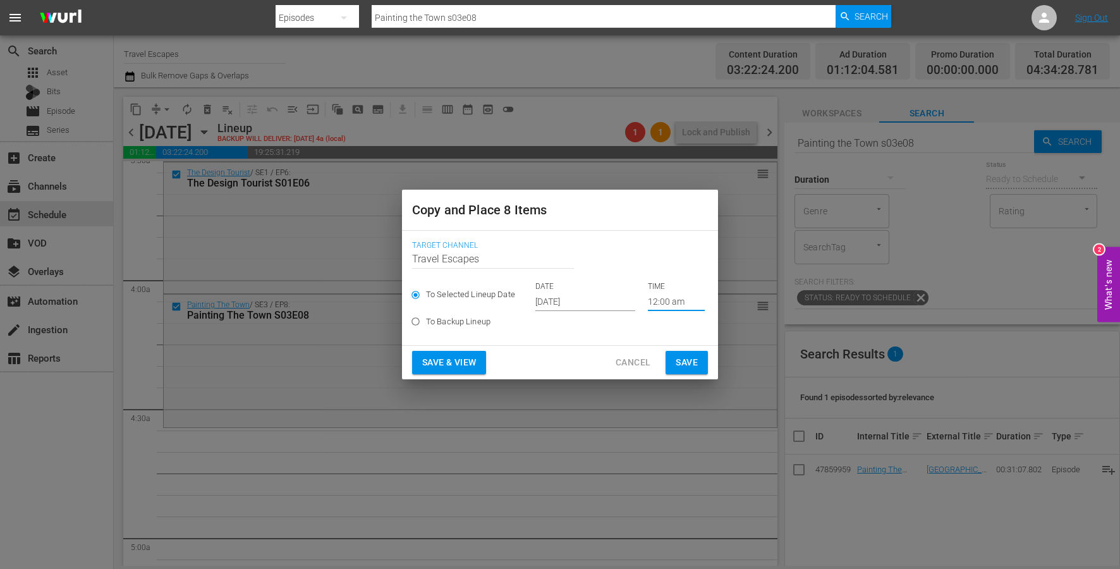
click at [656, 298] on input "12:00 am" at bounding box center [676, 301] width 57 height 19
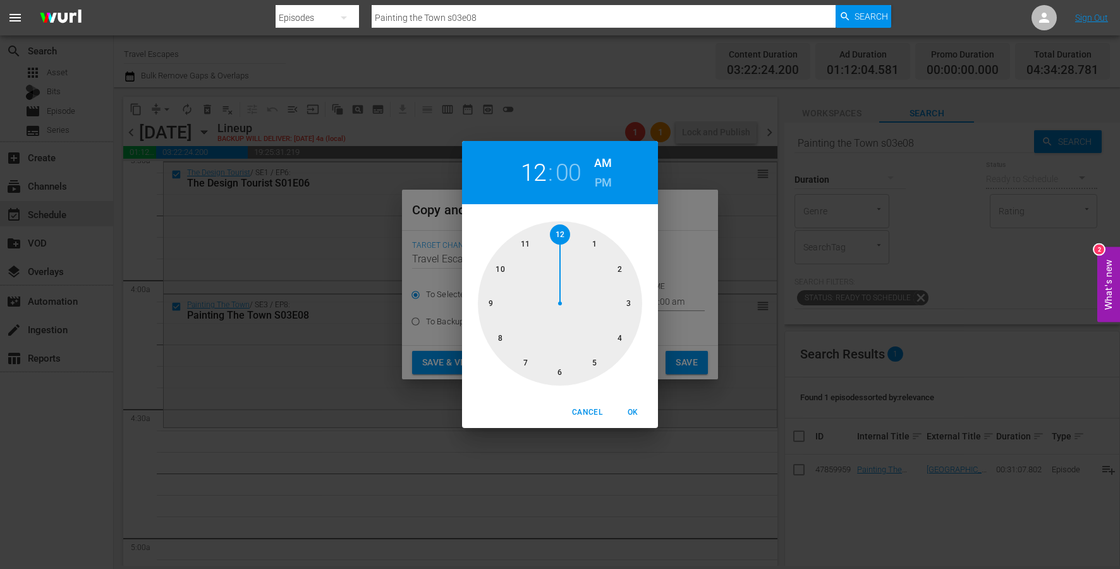
click at [618, 334] on div at bounding box center [560, 303] width 164 height 164
click at [557, 344] on div at bounding box center [560, 303] width 164 height 164
click at [637, 410] on span "OK" at bounding box center [633, 412] width 30 height 13
type input "04:30 am"
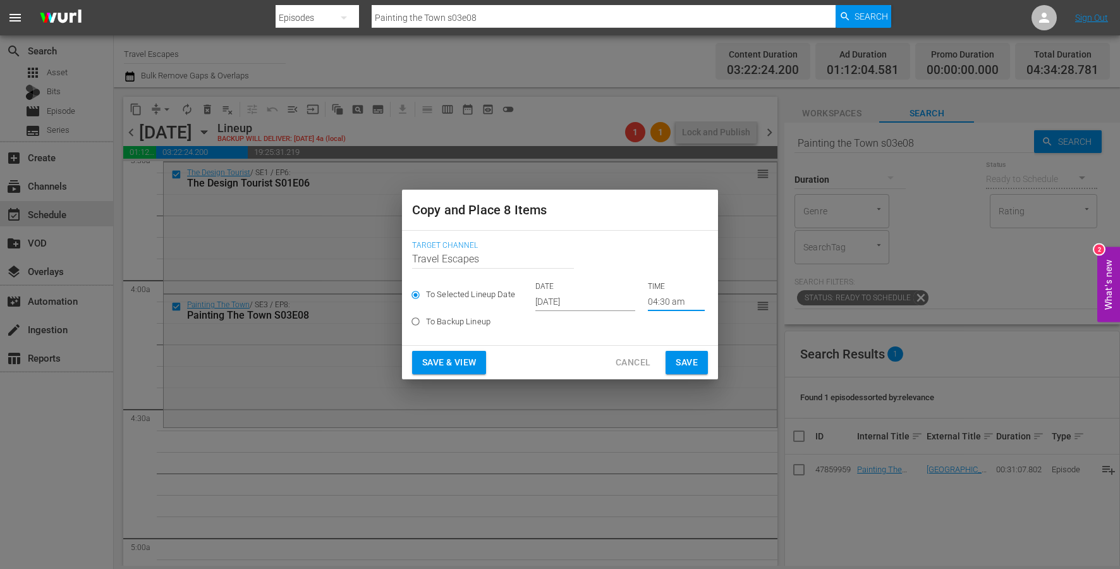
click at [678, 361] on span "Save" at bounding box center [687, 363] width 22 height 16
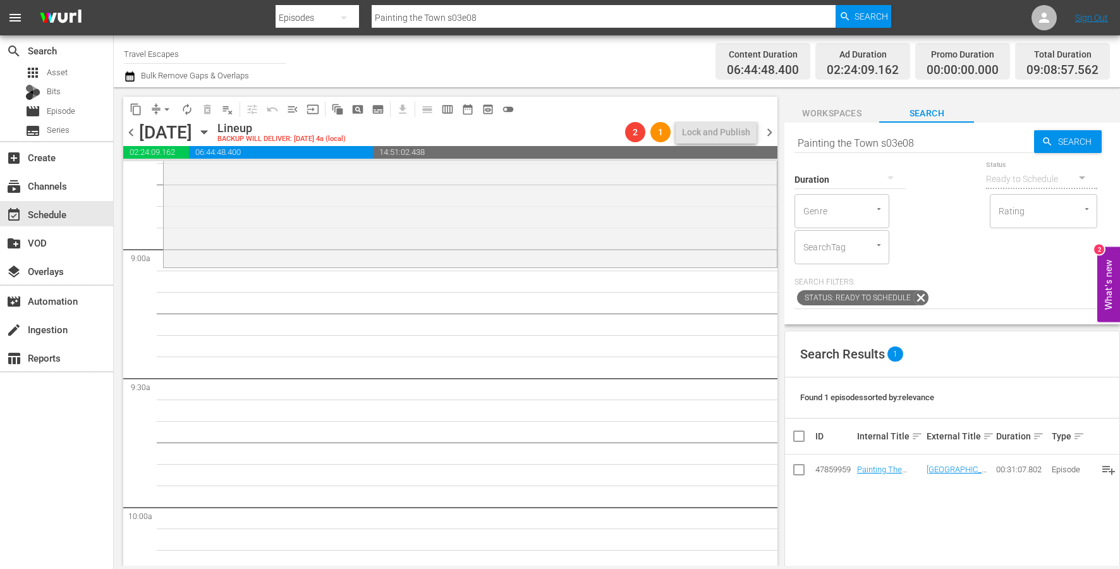
scroll to position [2237, 0]
click at [137, 107] on span "content_copy" at bounding box center [136, 109] width 13 height 13
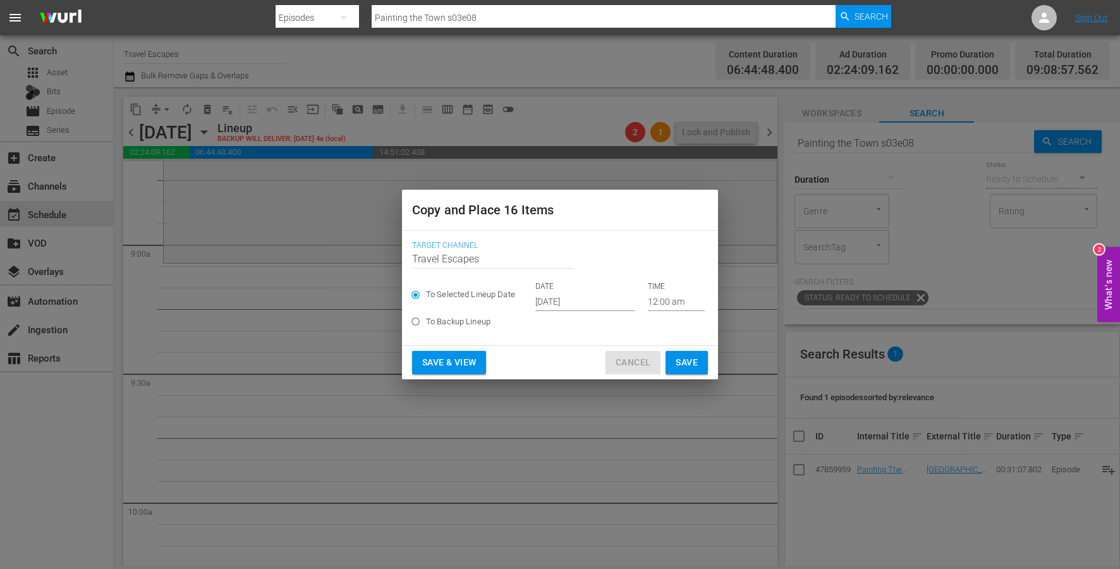
click at [620, 366] on span "Cancel" at bounding box center [633, 363] width 35 height 16
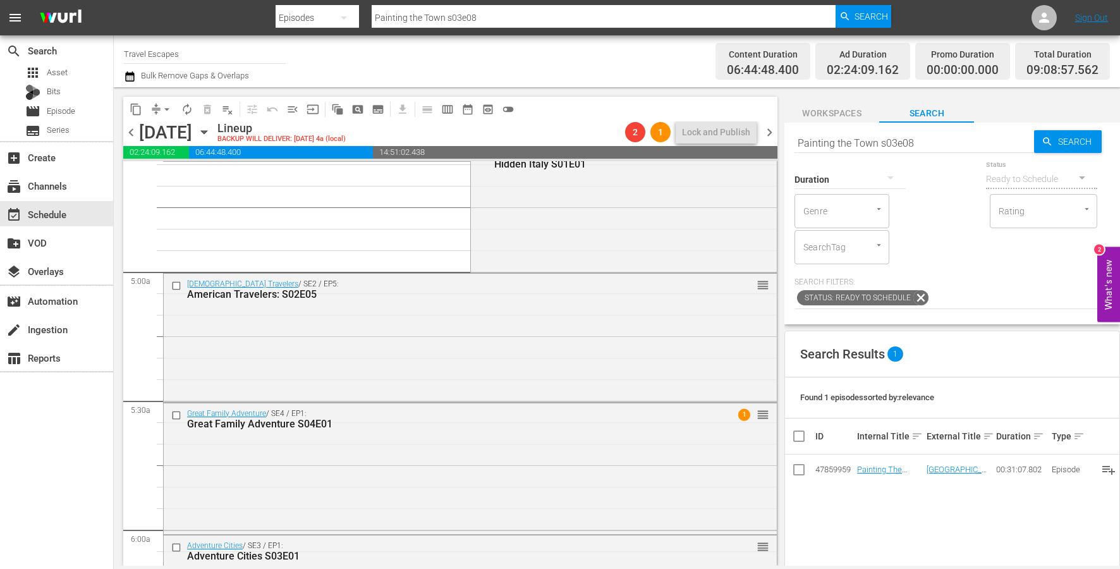
scroll to position [1121, 0]
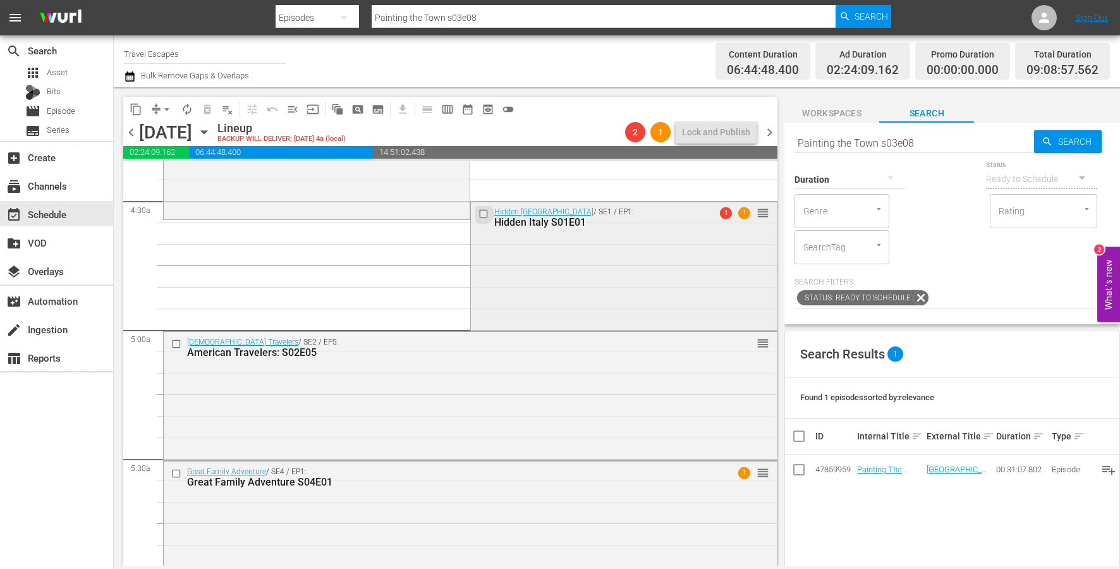
click at [482, 215] on input "checkbox" at bounding box center [484, 213] width 13 height 11
click at [176, 346] on input "checkbox" at bounding box center [177, 344] width 13 height 11
click at [177, 468] on input "checkbox" at bounding box center [177, 473] width 13 height 11
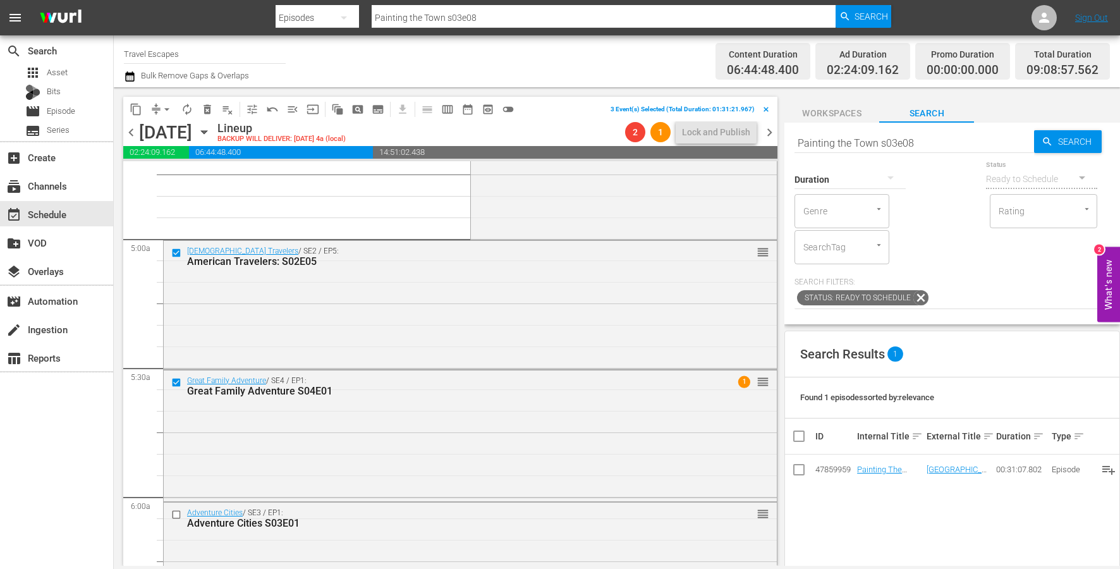
scroll to position [1325, 0]
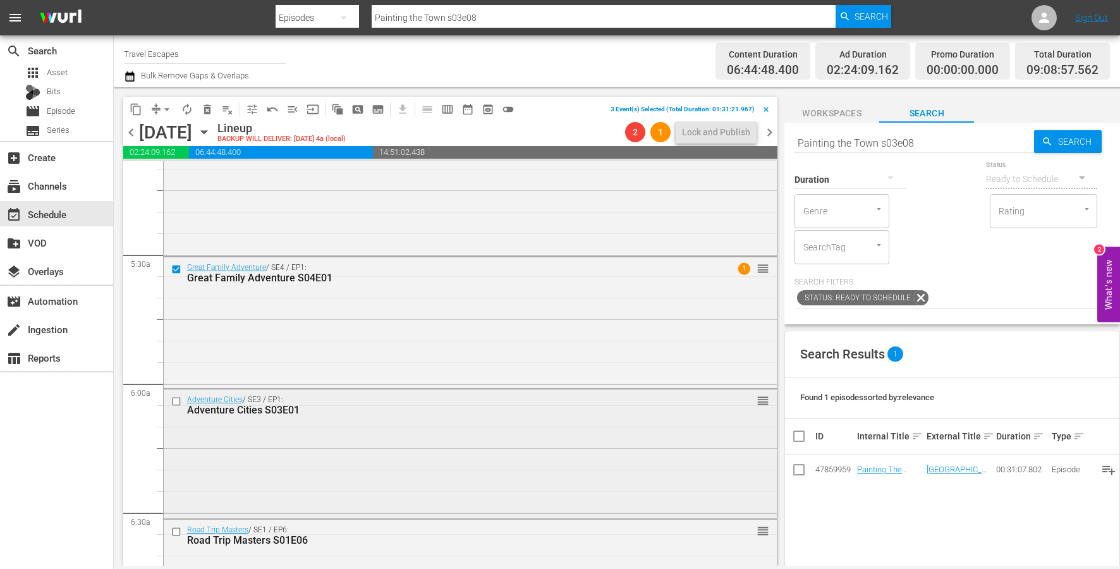
click at [177, 403] on input "checkbox" at bounding box center [177, 401] width 13 height 11
click at [177, 532] on input "checkbox" at bounding box center [177, 531] width 13 height 11
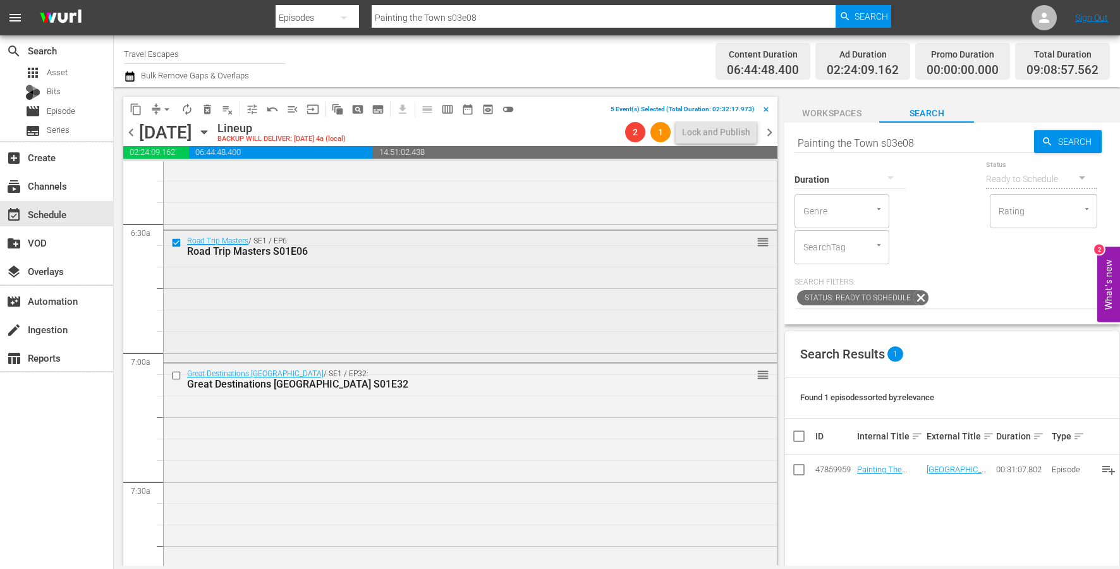
scroll to position [1631, 0]
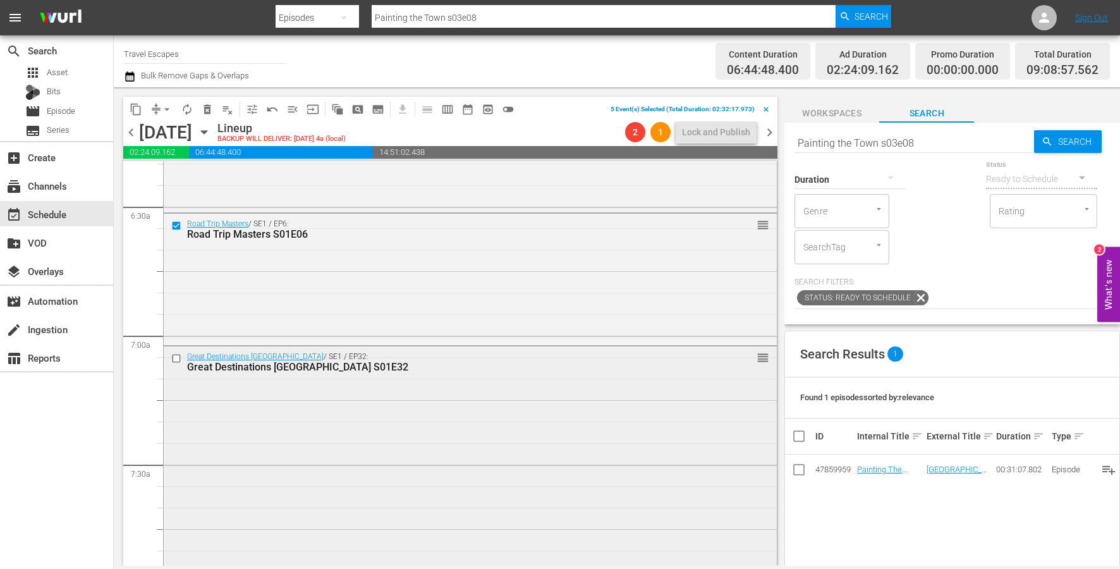
click at [176, 361] on input "checkbox" at bounding box center [177, 358] width 13 height 11
click at [133, 113] on span "content_copy" at bounding box center [136, 109] width 13 height 13
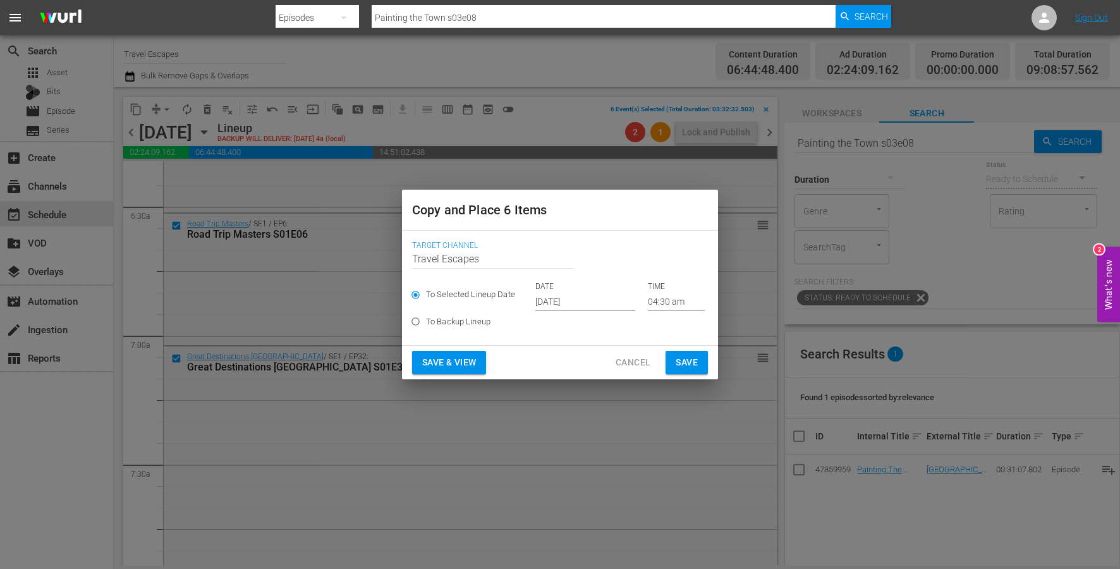
click at [561, 303] on input "[DATE]" at bounding box center [585, 301] width 100 height 19
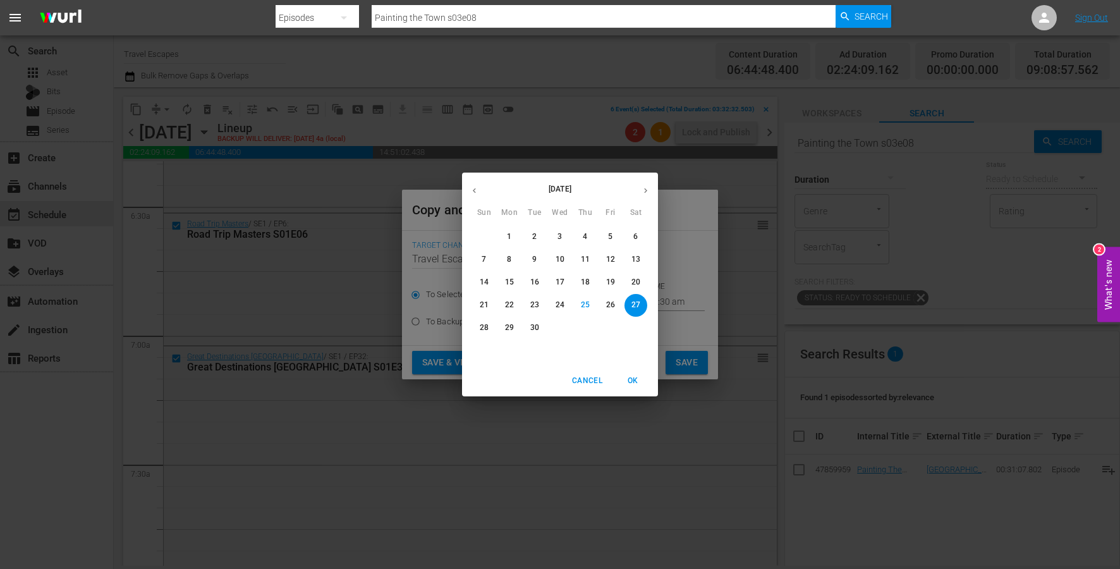
click at [647, 186] on icon "button" at bounding box center [645, 190] width 9 height 9
click at [532, 288] on button "14" at bounding box center [534, 282] width 23 height 23
type input "[DATE]"
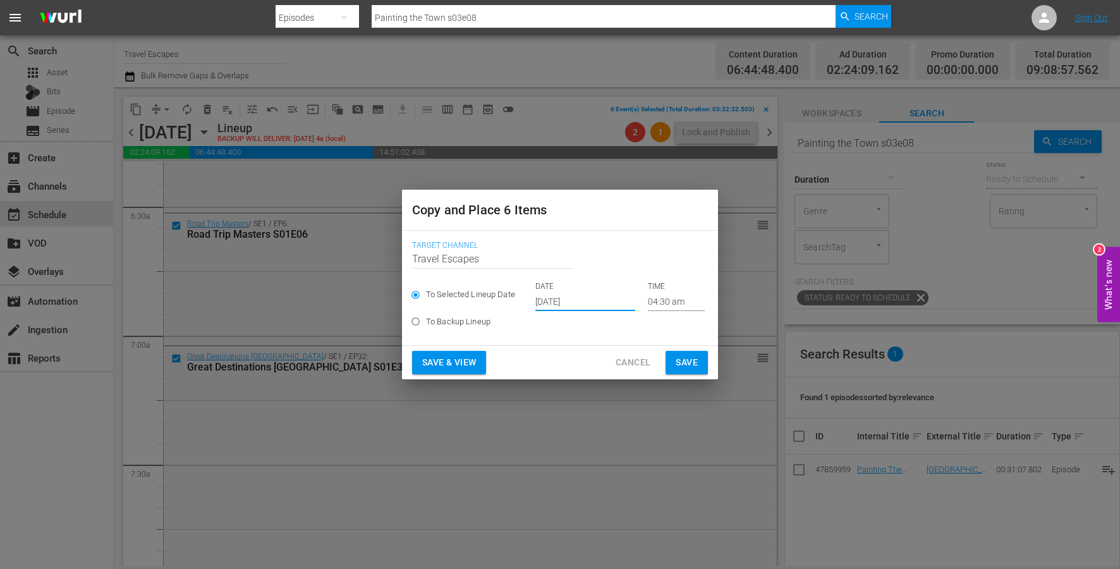
click at [664, 303] on input "04:30 am" at bounding box center [676, 301] width 57 height 19
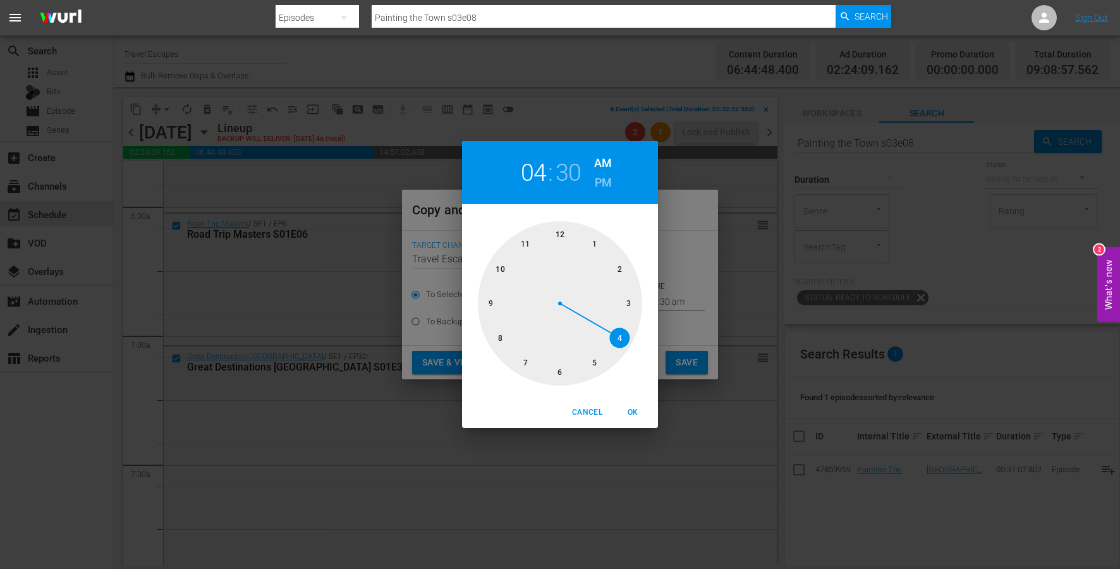
click at [510, 303] on div at bounding box center [560, 303] width 164 height 164
click at [559, 239] on div at bounding box center [560, 303] width 164 height 164
click at [631, 411] on span "OK" at bounding box center [633, 412] width 30 height 13
type input "09:00 am"
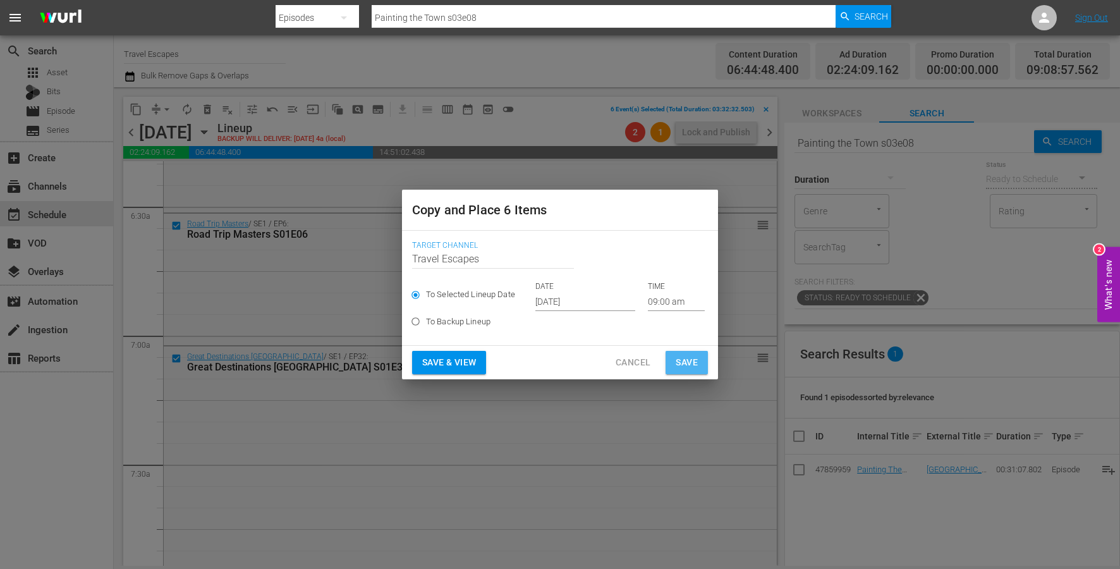
click at [673, 360] on button "Save" at bounding box center [687, 362] width 42 height 23
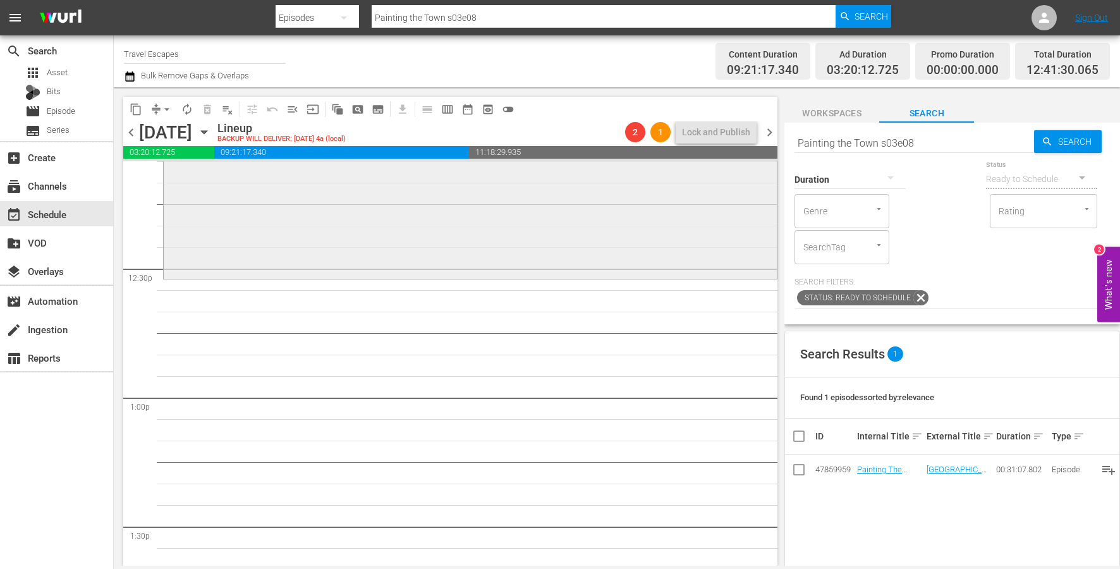
scroll to position [3105, 0]
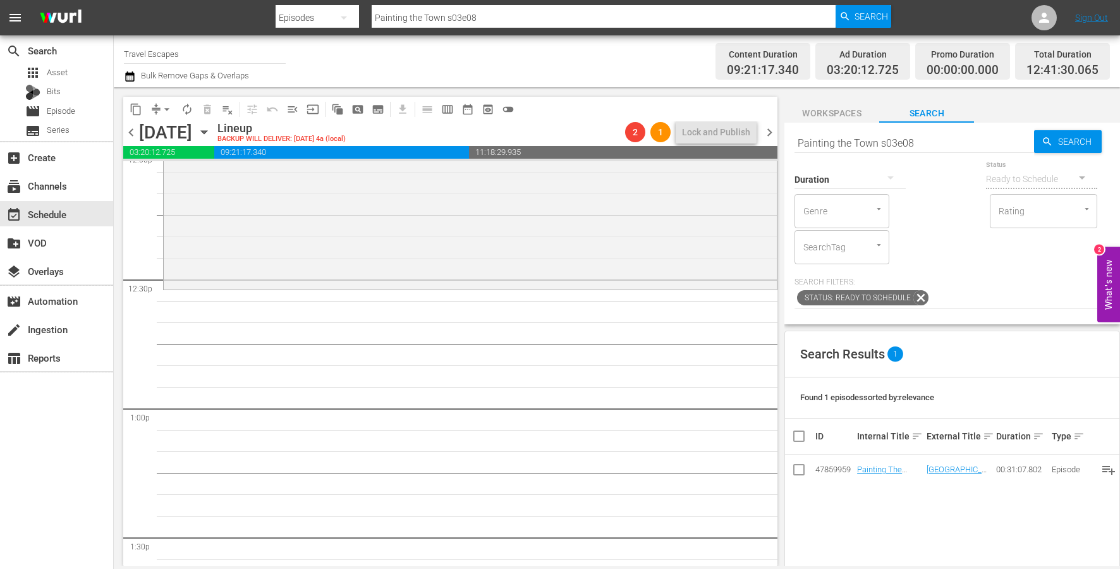
click at [850, 134] on input "Painting the Town s03e08" at bounding box center [914, 143] width 240 height 30
paste input "Raw Travel S02E11"
type input "Raw Travel S02E11"
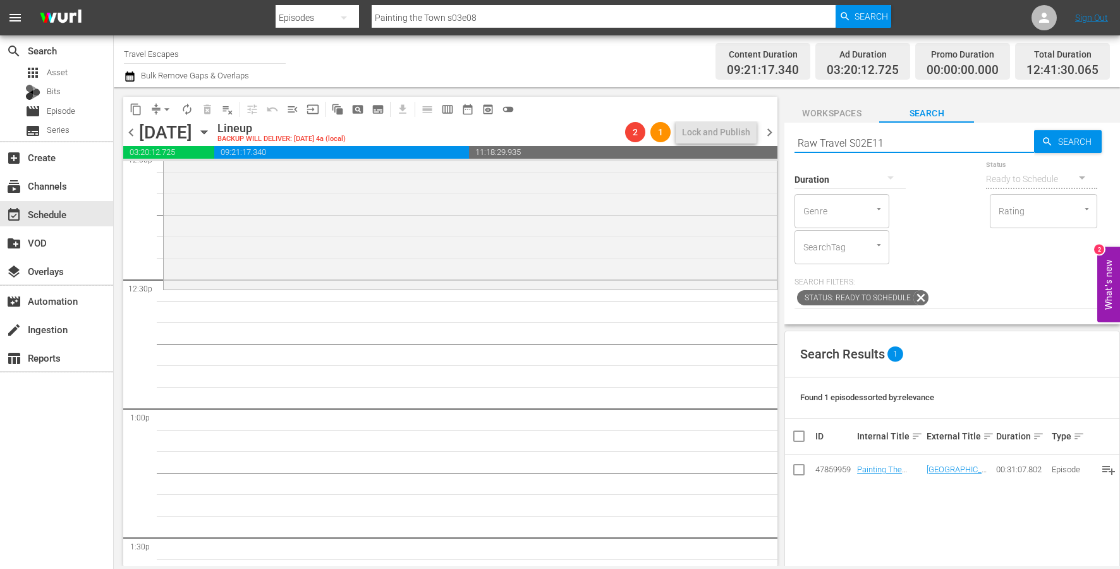
type input "Raw Travel S02E11"
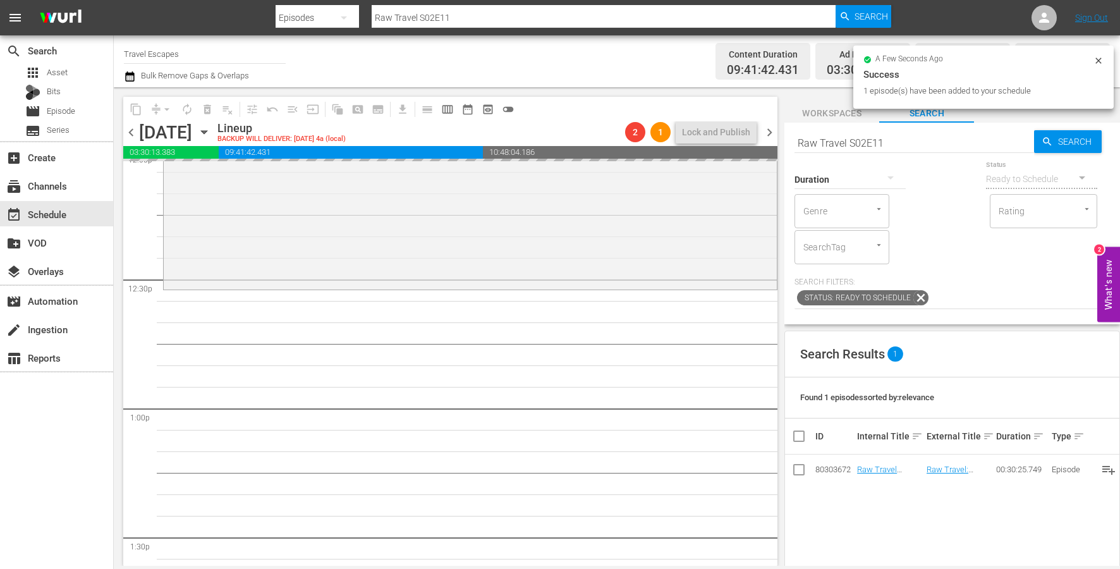
click at [886, 147] on input "Raw Travel S02E11" at bounding box center [914, 143] width 240 height 30
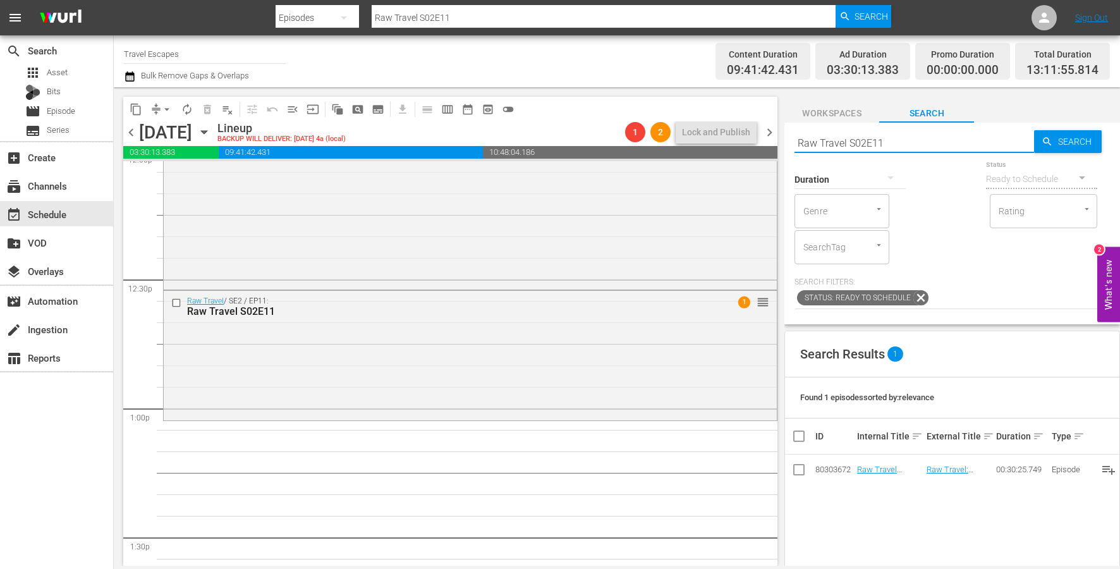
click at [886, 147] on input "Raw Travel S02E11" at bounding box center [914, 143] width 240 height 30
paste input "2"
type input "Raw Travel S02E12"
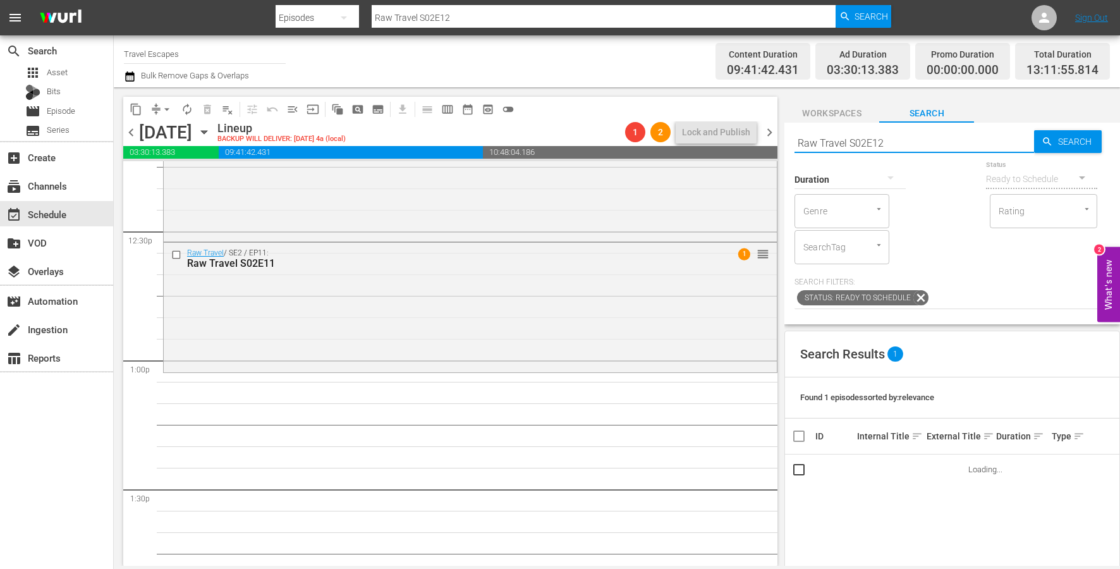
scroll to position [3168, 0]
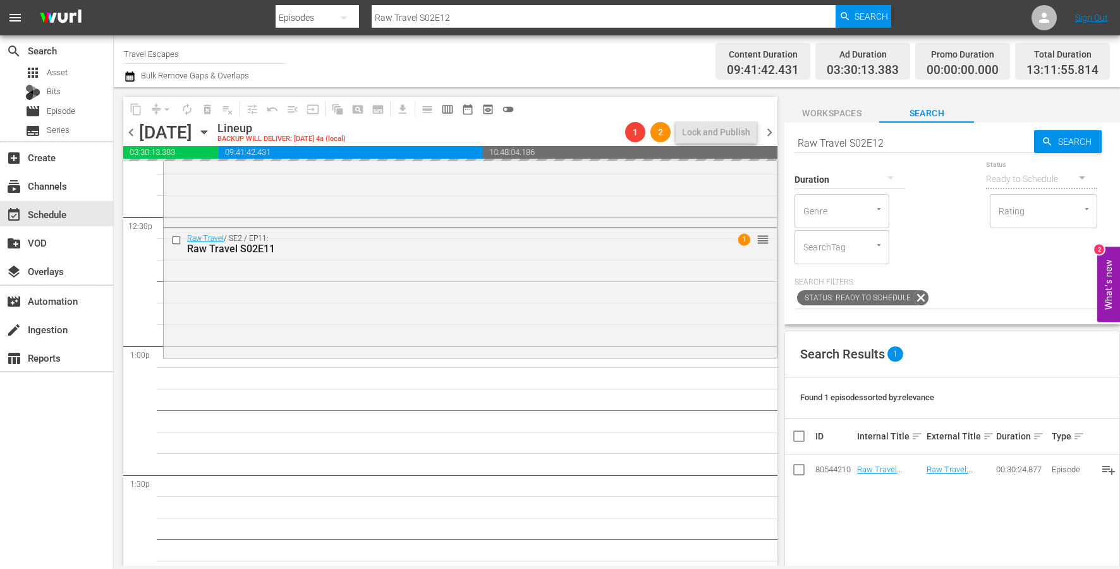
drag, startPoint x: 864, startPoint y: 467, endPoint x: 541, endPoint y: 5, distance: 563.7
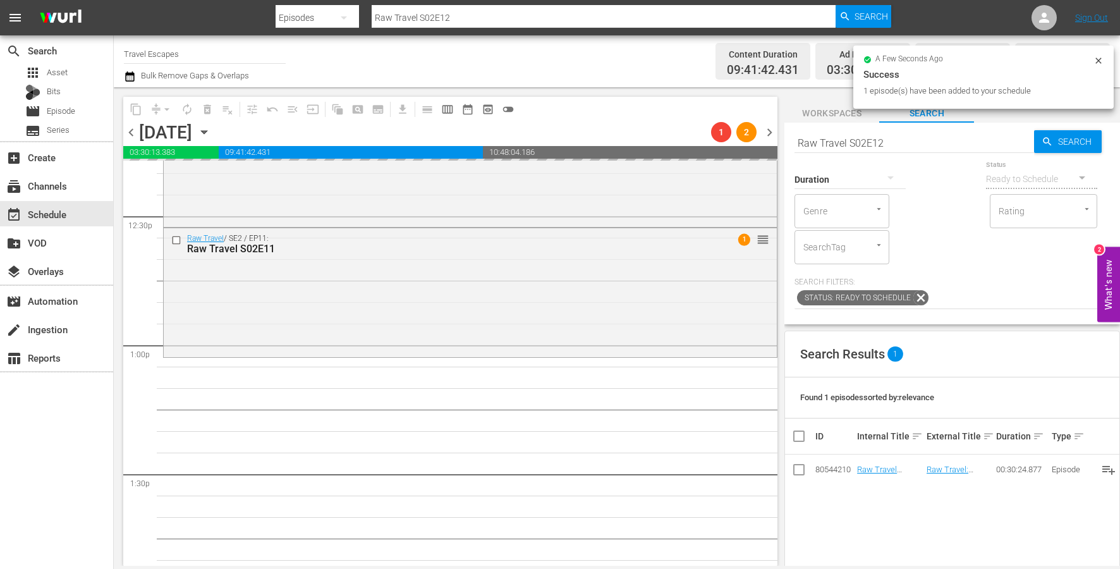
click at [853, 145] on input "Raw Travel S02E12" at bounding box center [914, 143] width 240 height 30
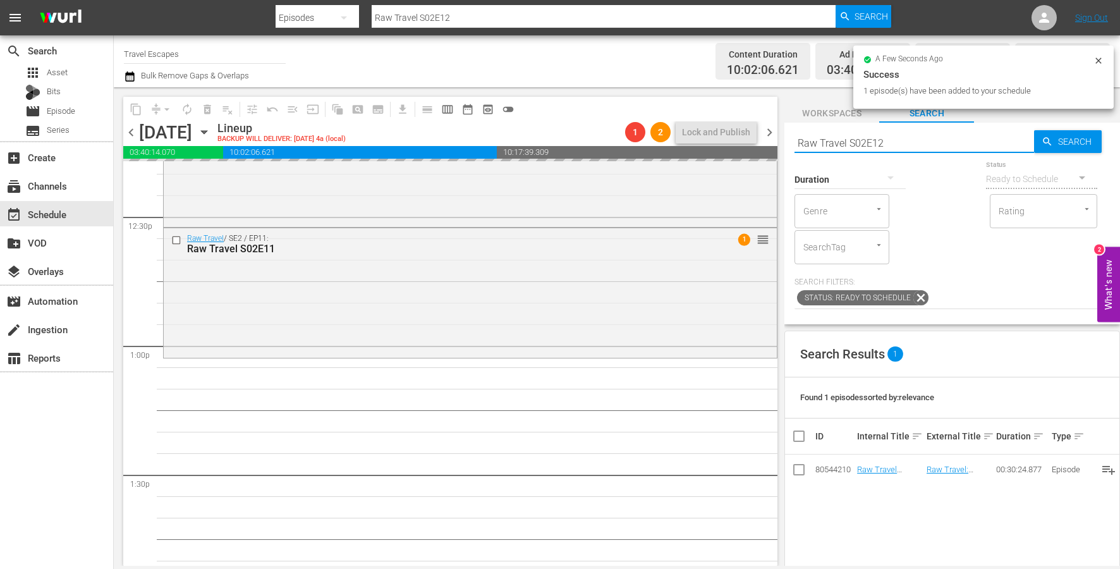
click at [853, 145] on input "Raw Travel S02E12" at bounding box center [914, 143] width 240 height 30
paste input "3"
type input "Raw Travel S02E13"
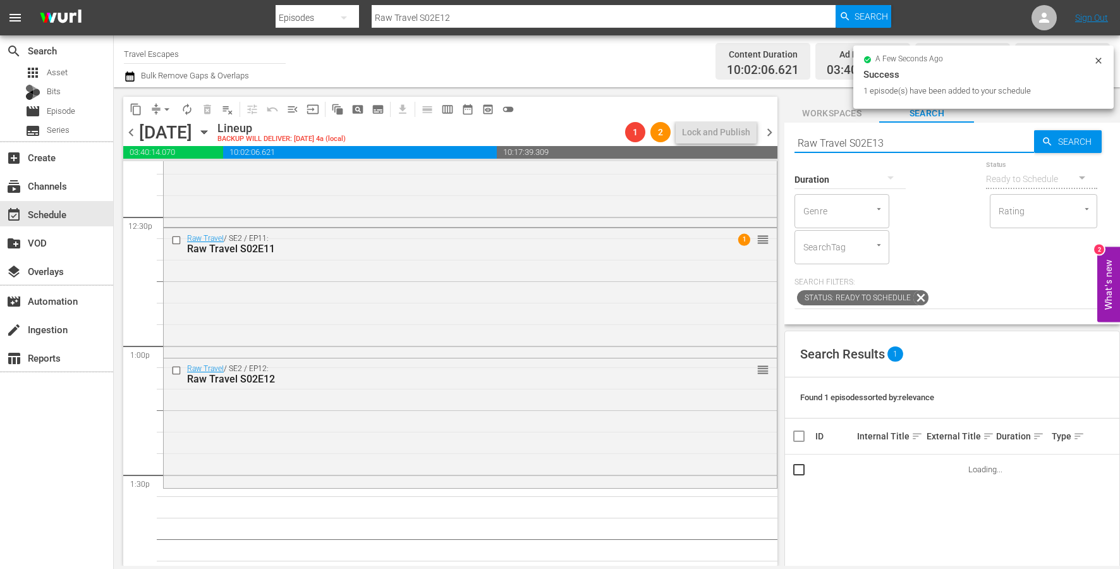
type input "Raw Travel S02E13"
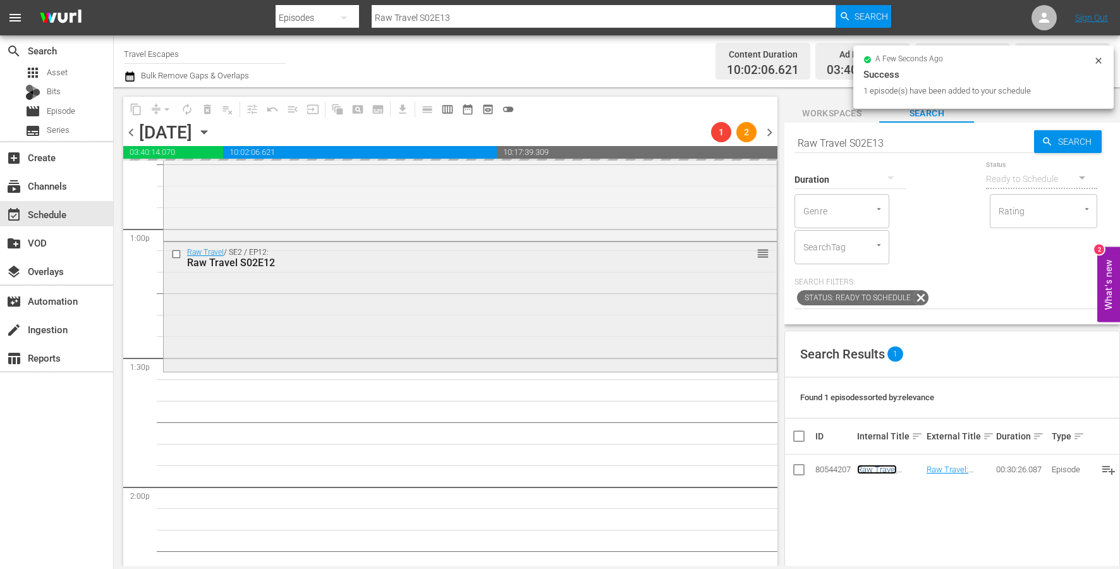
scroll to position [3307, 0]
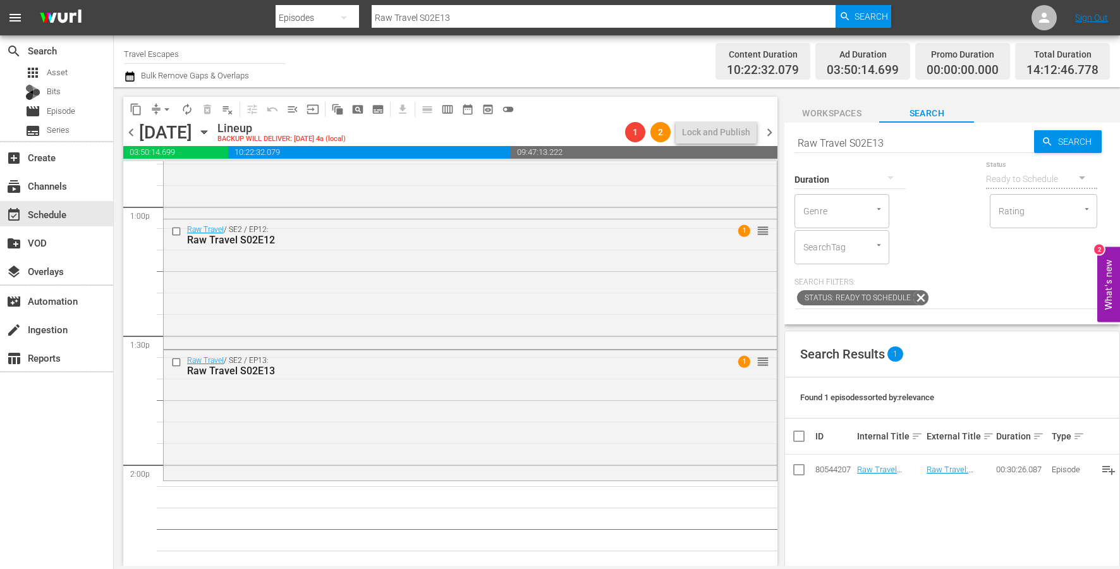
click at [901, 151] on div "Duration" at bounding box center [849, 172] width 111 height 46
click at [898, 131] on input "Raw Travel S02E13" at bounding box center [914, 143] width 240 height 30
click at [898, 138] on input "Raw Travel S02E13" at bounding box center [914, 143] width 240 height 30
type input "Raw Travel S02E14"
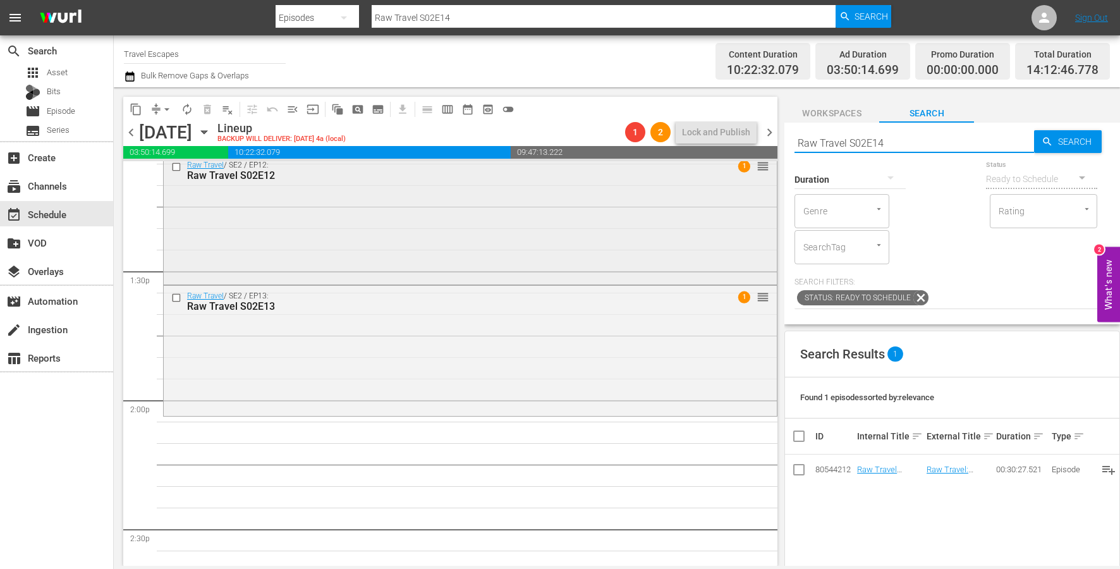
scroll to position [3373, 0]
drag, startPoint x: 873, startPoint y: 467, endPoint x: 514, endPoint y: 20, distance: 573.2
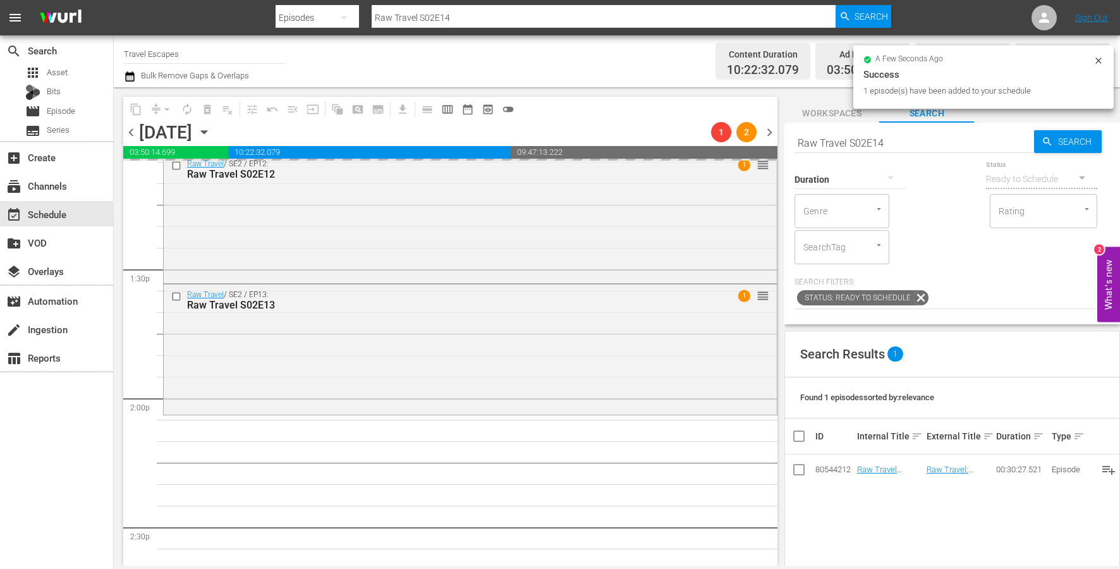
click at [896, 144] on input "Raw Travel S02E14" at bounding box center [914, 143] width 240 height 30
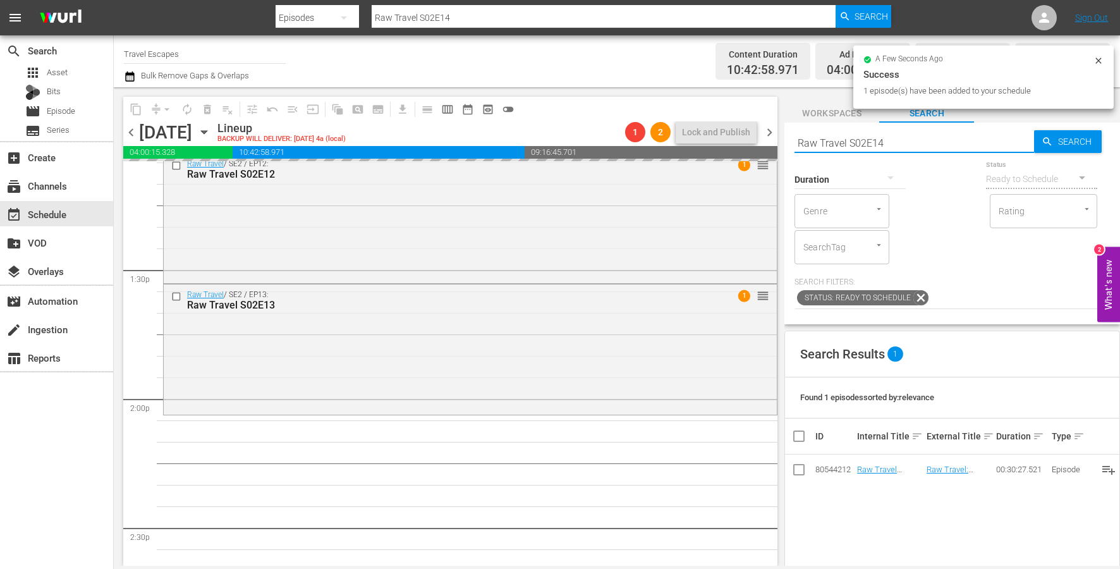
click at [896, 144] on input "Raw Travel S02E14" at bounding box center [914, 143] width 240 height 30
paste input "5"
type input "Raw Travel S02E15"
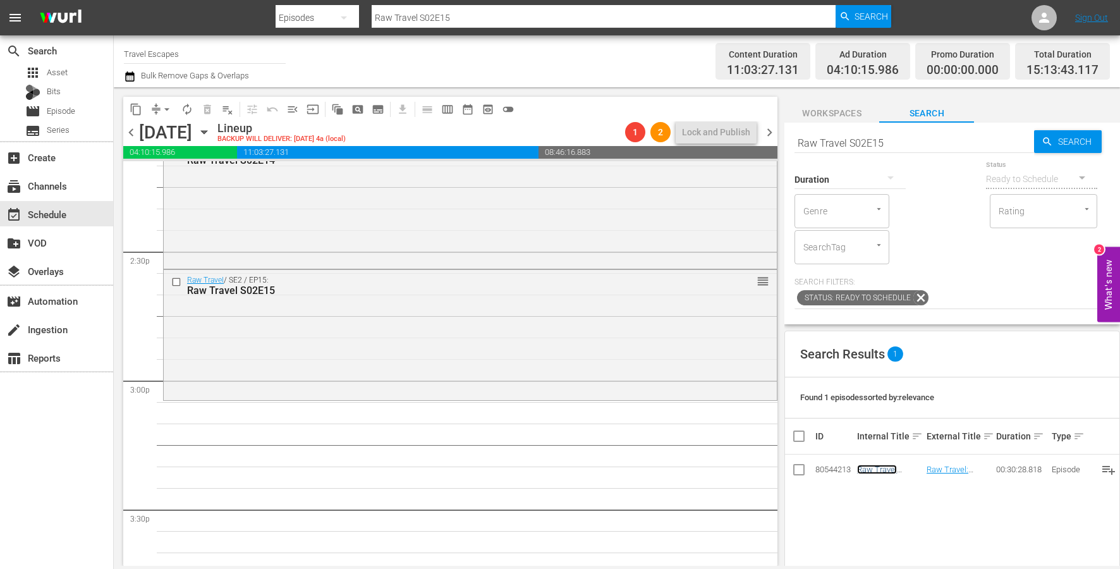
scroll to position [3679, 0]
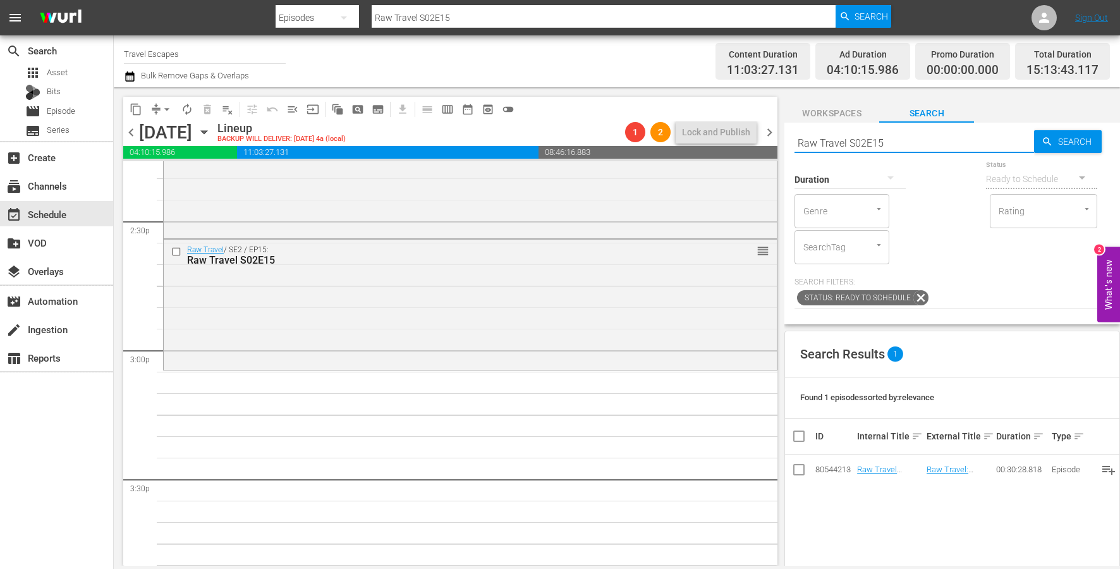
click at [920, 145] on input "Raw Travel S02E15" at bounding box center [914, 143] width 240 height 30
type input "Raw Travel S02E16"
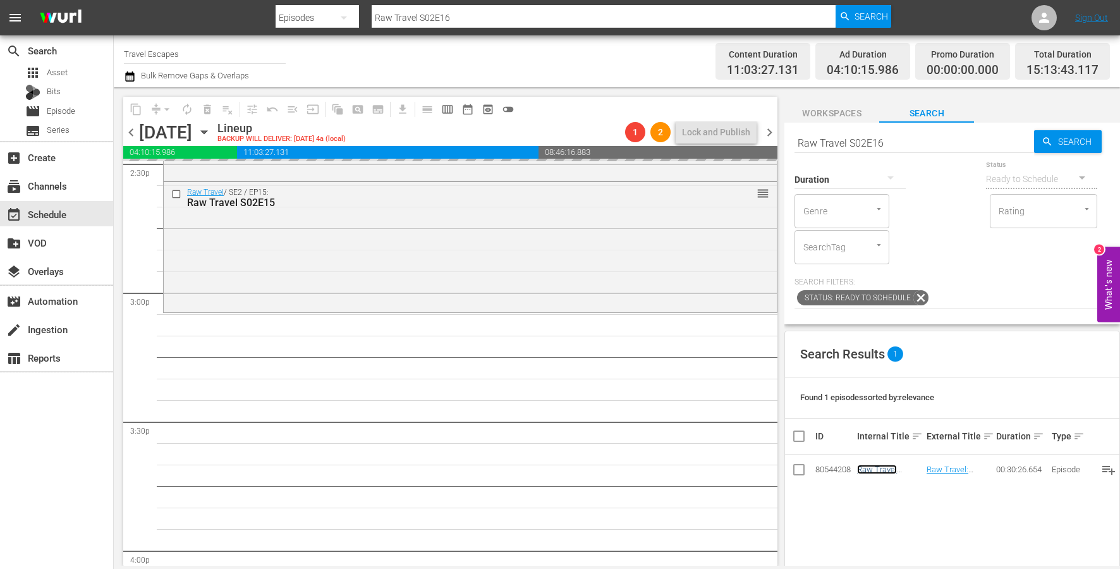
scroll to position [3780, 0]
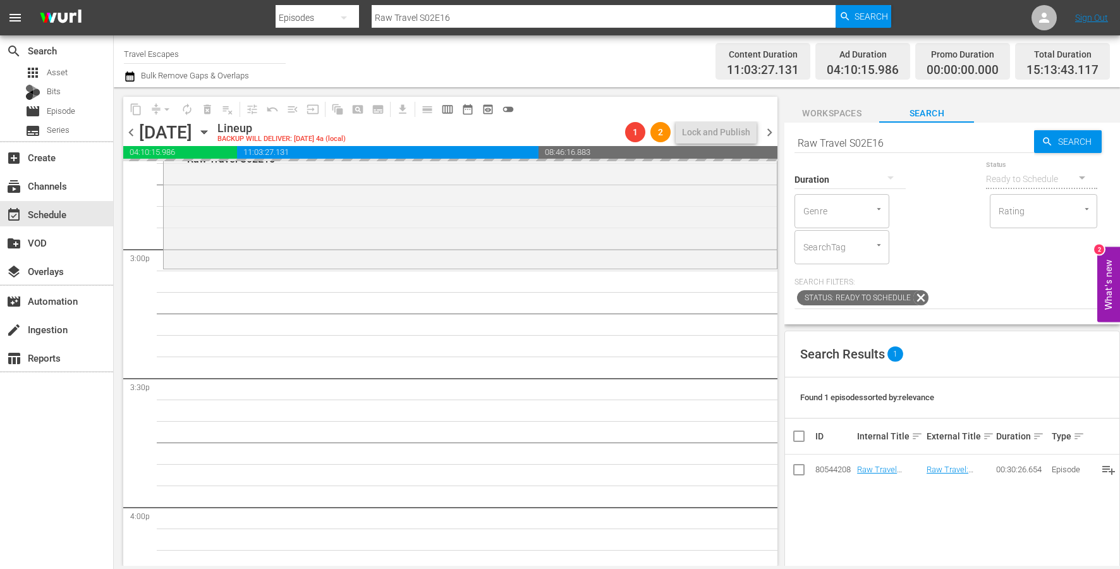
click at [893, 149] on div "Duration" at bounding box center [849, 172] width 111 height 46
click at [893, 146] on input "Raw Travel S02E16" at bounding box center [914, 143] width 240 height 30
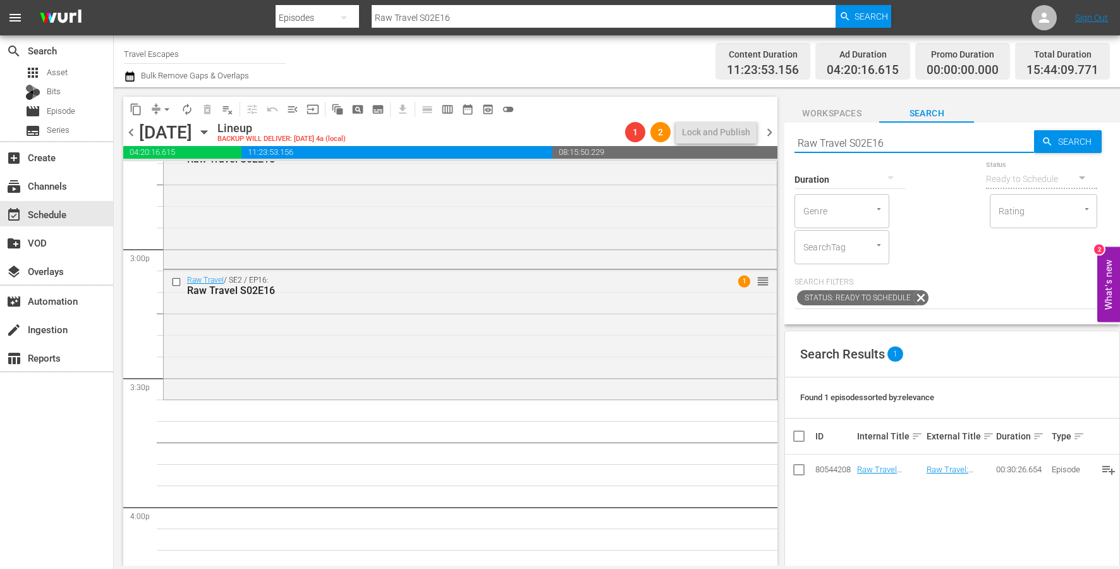
click at [887, 136] on input "Raw Travel S02E16" at bounding box center [914, 143] width 240 height 30
paste input "7"
type input "Raw Travel S02E17"
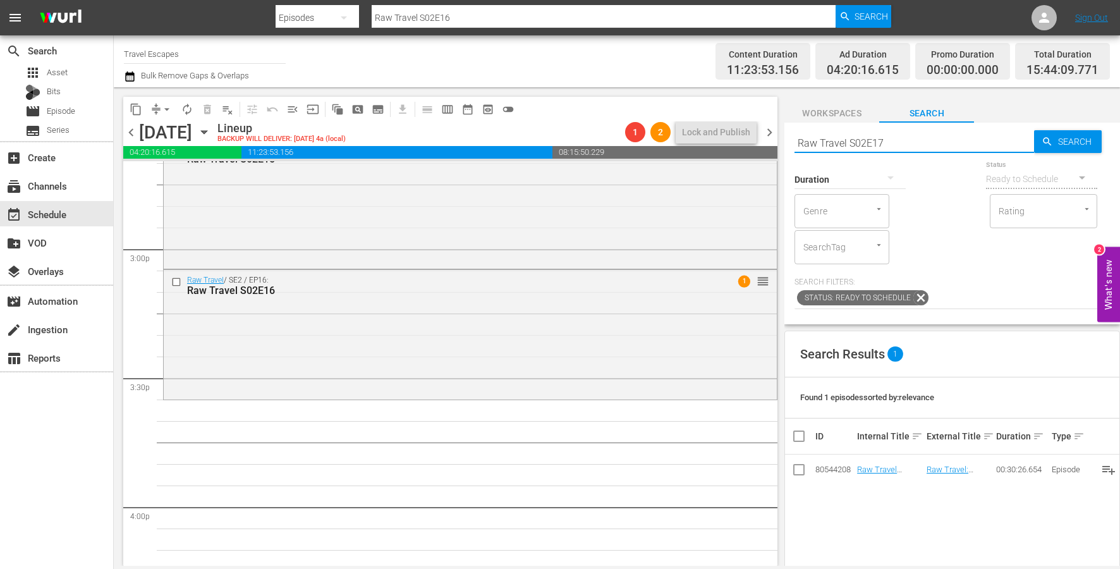
type input "Raw Travel S02E17"
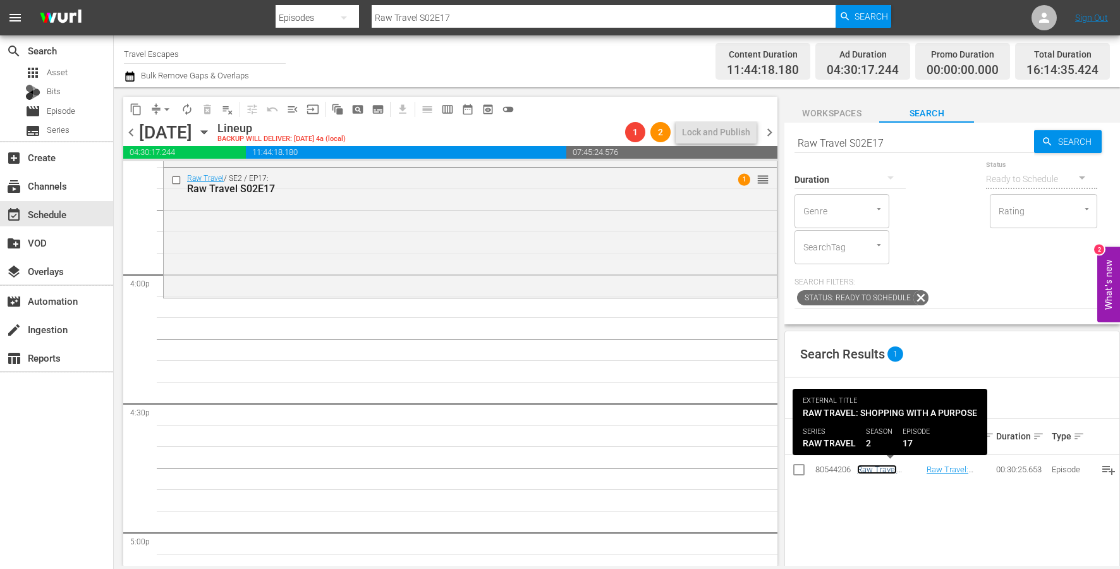
scroll to position [4023, 0]
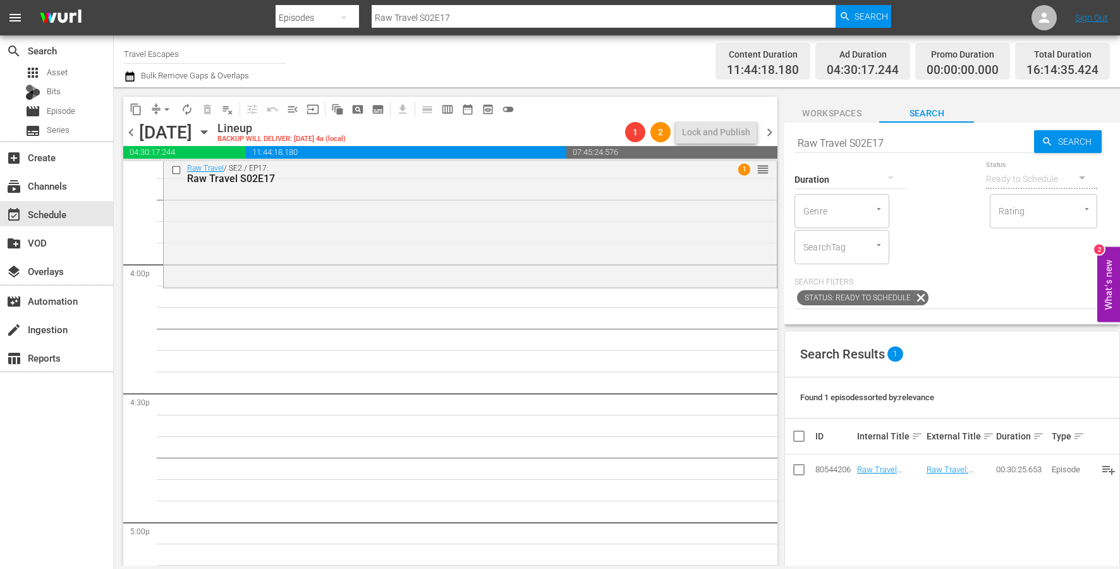
click at [890, 141] on input "Raw Travel S02E17" at bounding box center [914, 143] width 240 height 30
type input "Raw Travel S02E18"
drag, startPoint x: 870, startPoint y: 465, endPoint x: 527, endPoint y: 38, distance: 547.5
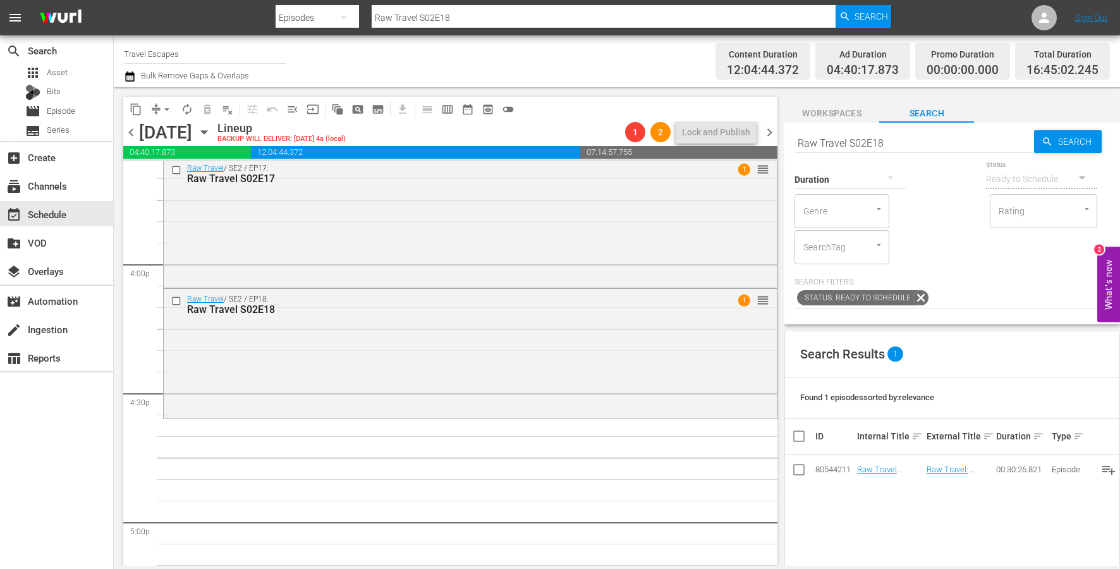
click at [902, 149] on div "Duration" at bounding box center [849, 172] width 111 height 46
click at [901, 143] on input "Raw Travel S02E18" at bounding box center [914, 143] width 240 height 30
type input "Raw Travel S02E19"
drag, startPoint x: 890, startPoint y: 465, endPoint x: 325, endPoint y: 1, distance: 731.1
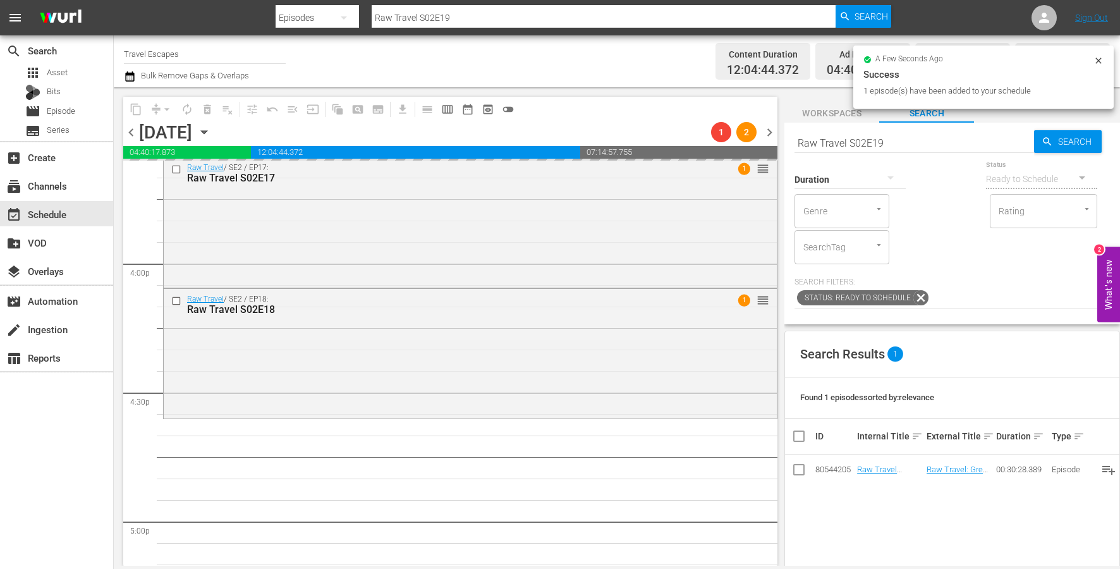
click at [878, 138] on input "Raw Travel S02E19" at bounding box center [914, 143] width 240 height 30
paste input "20"
type input "Raw Travel S02E20"
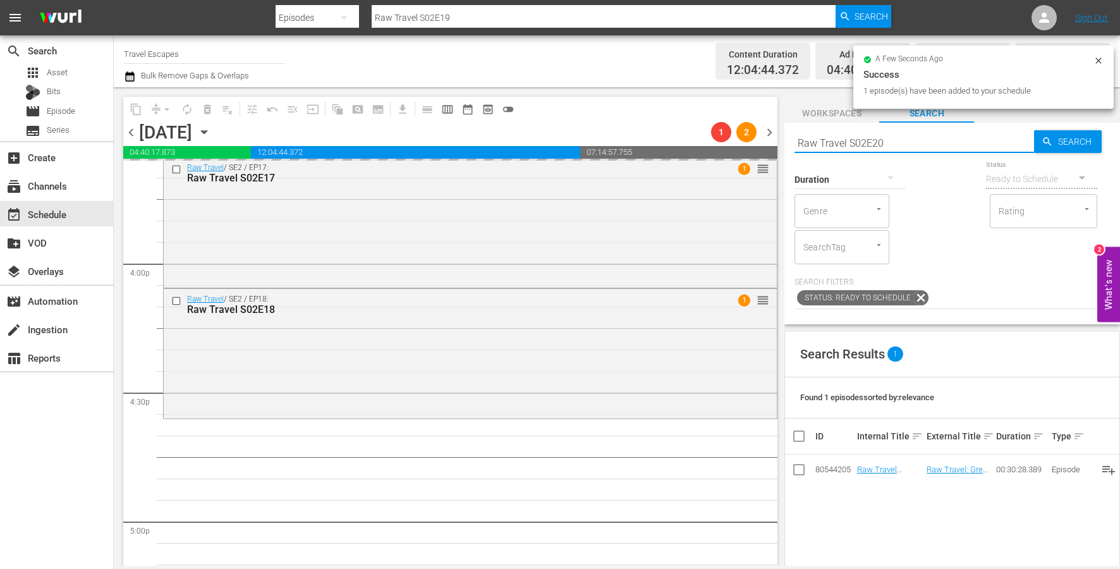
type input "Raw Travel S02E20"
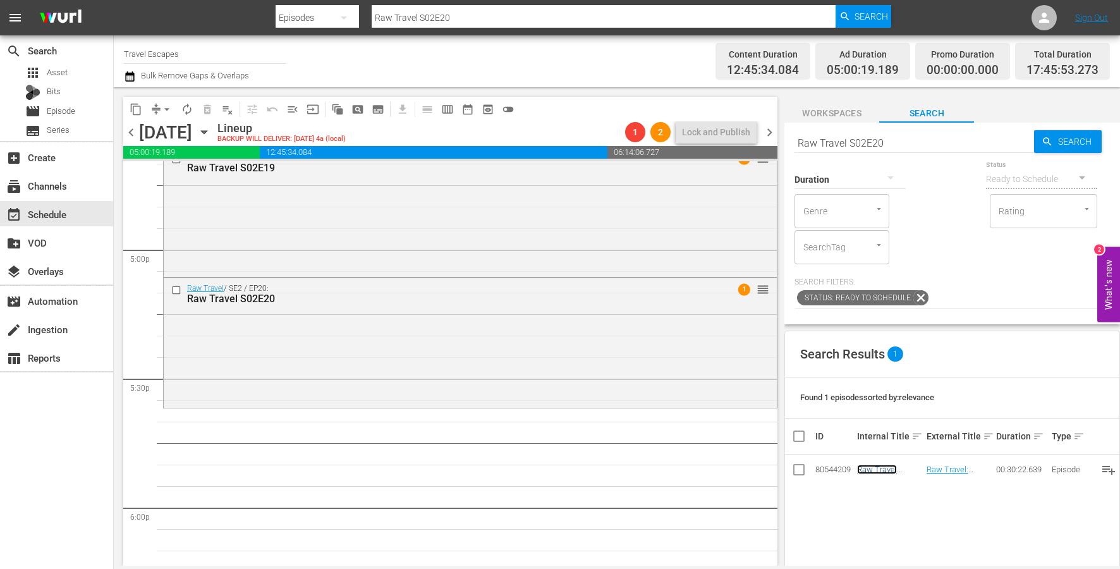
scroll to position [4299, 0]
drag, startPoint x: 865, startPoint y: 466, endPoint x: 549, endPoint y: 5, distance: 558.7
click at [881, 138] on input "Raw Travel S02E20" at bounding box center [914, 143] width 240 height 30
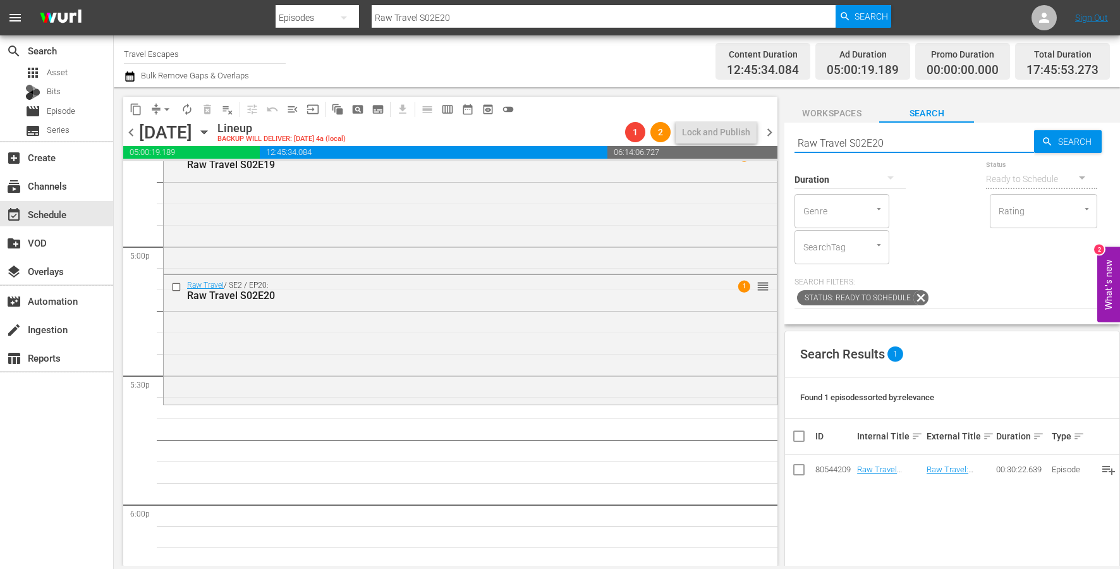
paste input "01"
type input "Raw Travel S02E01"
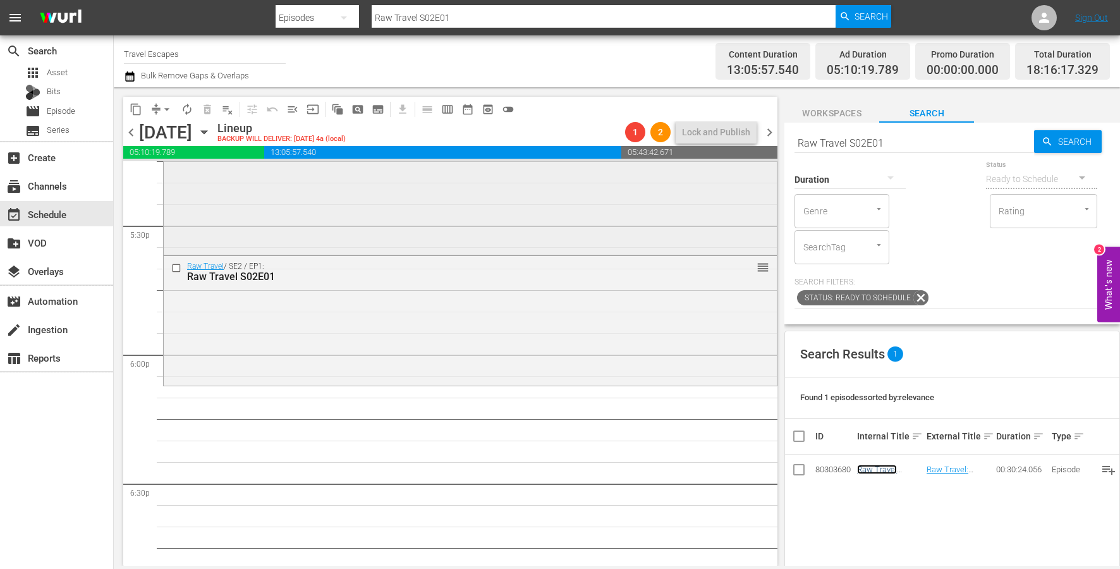
scroll to position [4452, 0]
drag, startPoint x: 877, startPoint y: 466, endPoint x: 652, endPoint y: 2, distance: 516.2
click at [915, 146] on input "Raw Travel S02E01" at bounding box center [914, 143] width 240 height 30
type input "Raw Travel S02E02"
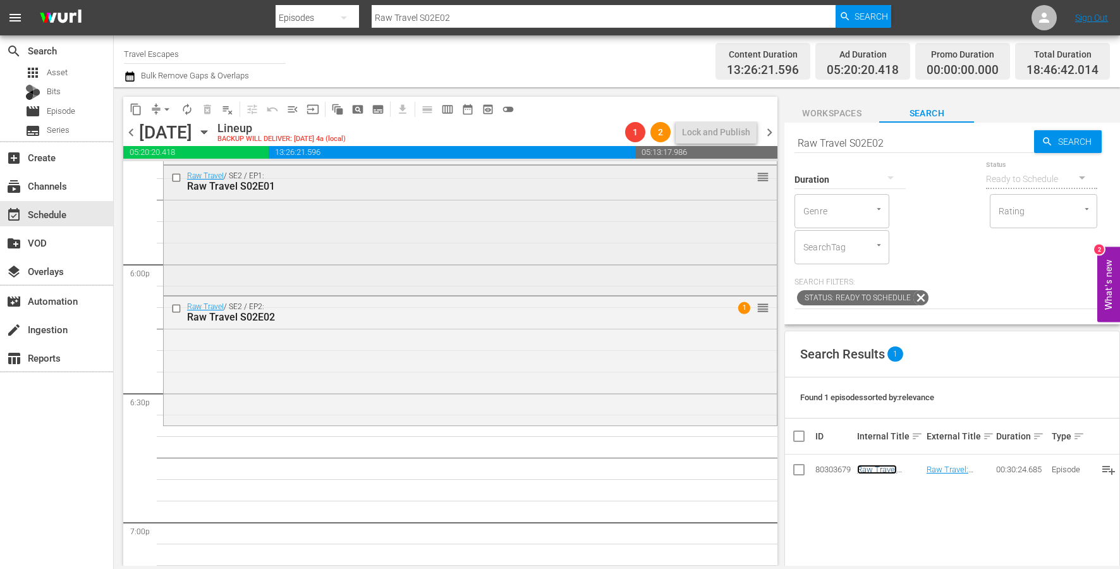
scroll to position [4546, 0]
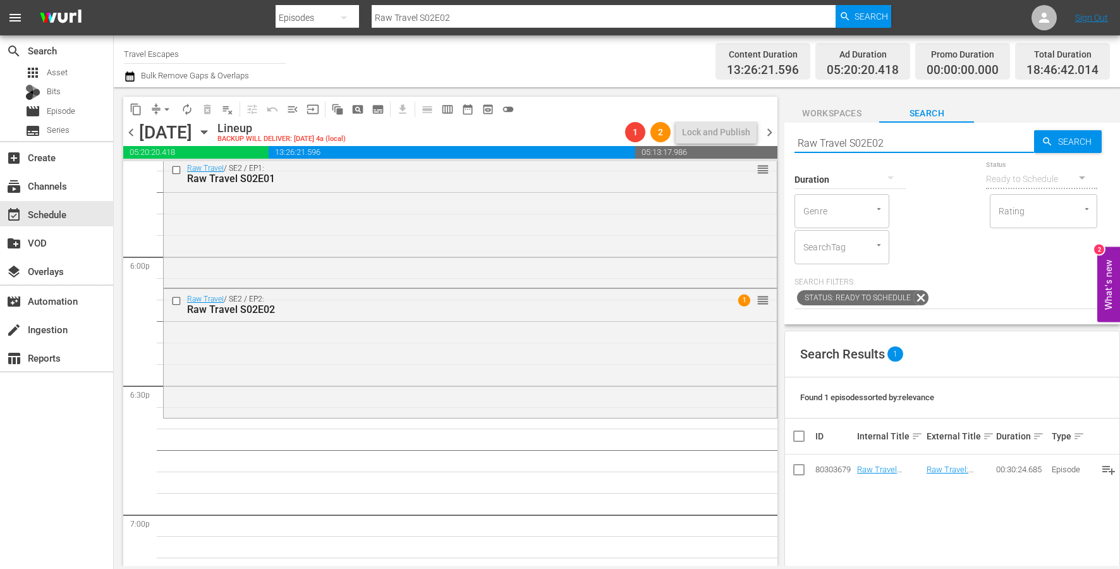
click at [931, 137] on input "Raw Travel S02E02" at bounding box center [914, 143] width 240 height 30
paste input "The Design Tourist S01E07"
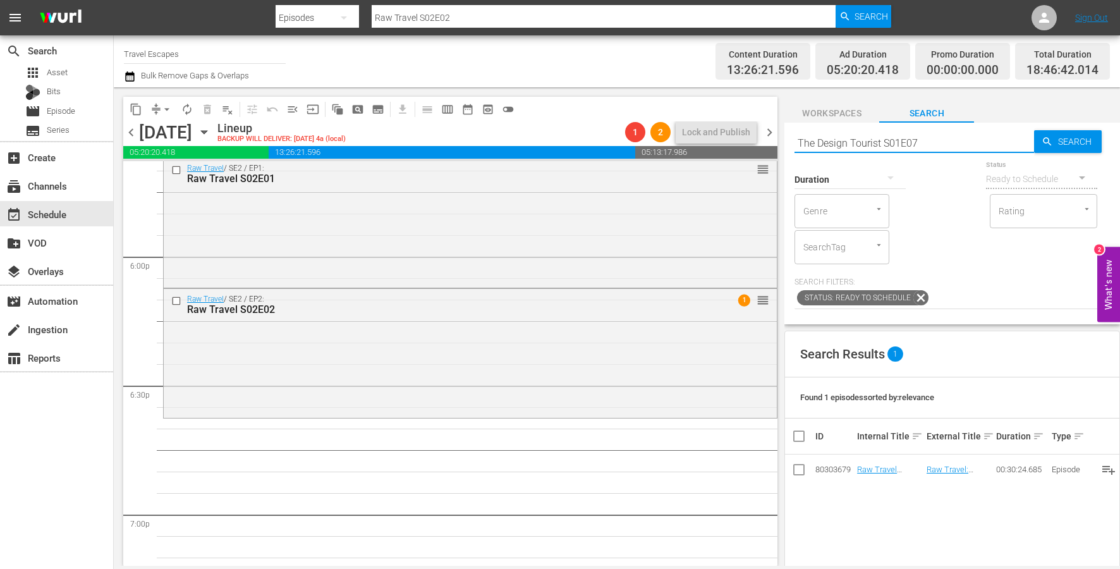
type input "The Design Tourist S01E07"
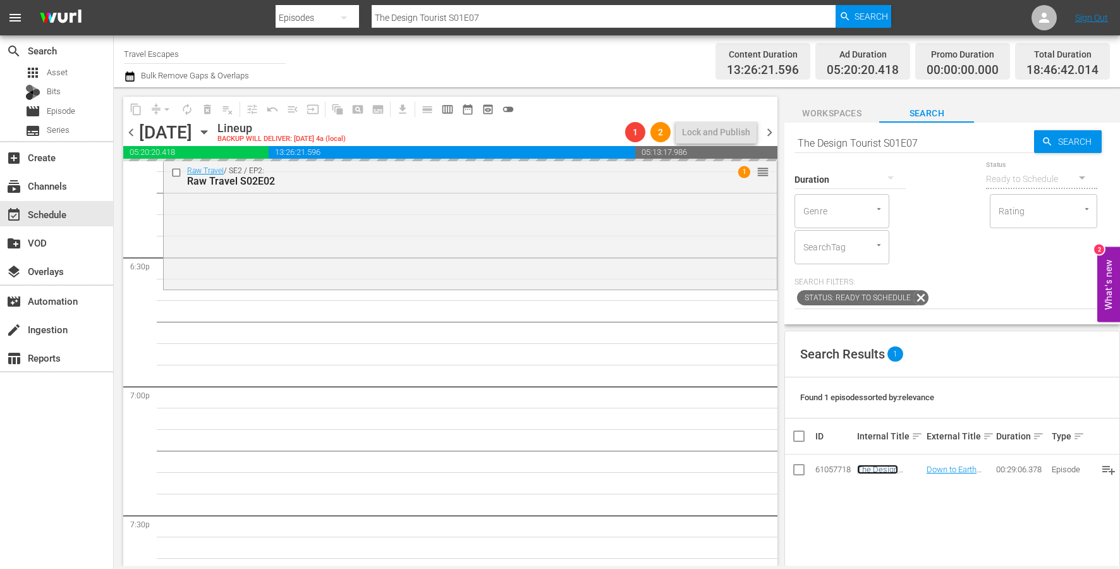
scroll to position [4701, 0]
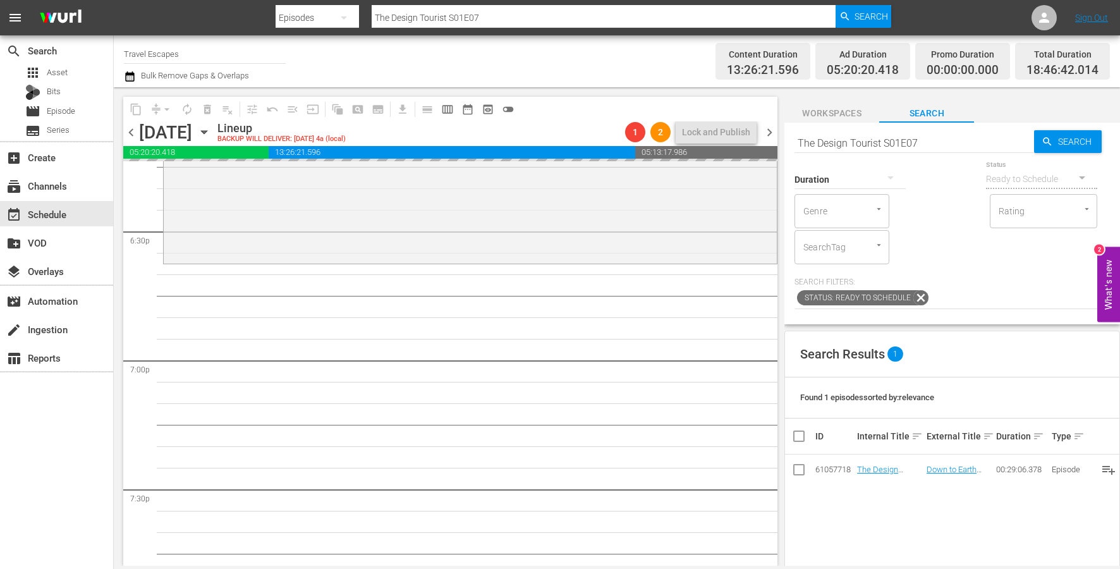
drag, startPoint x: 867, startPoint y: 471, endPoint x: 497, endPoint y: 22, distance: 581.1
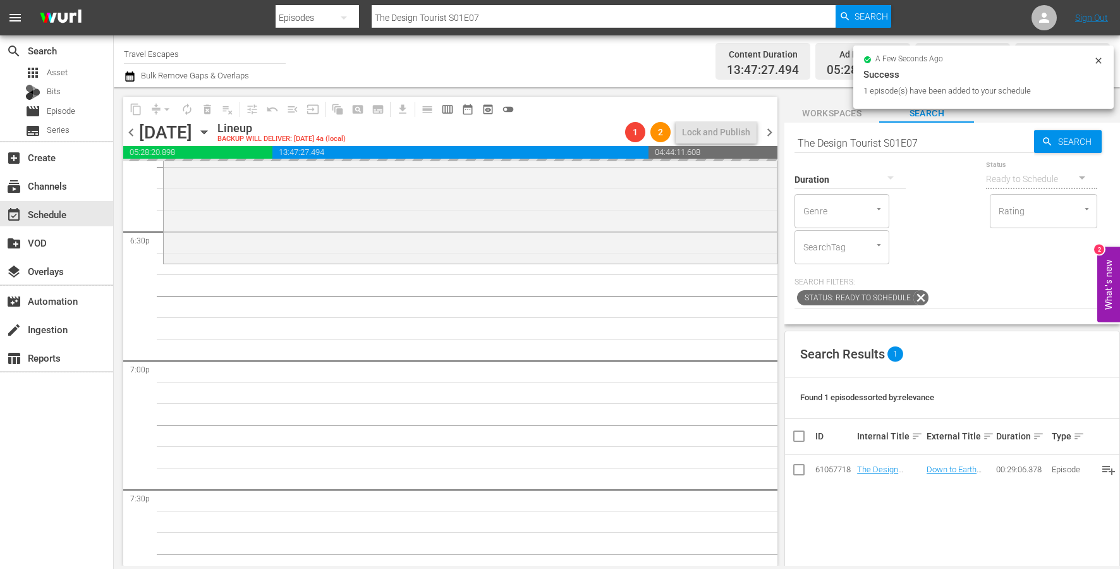
click at [903, 136] on input "The Design Tourist S01E07" at bounding box center [914, 143] width 240 height 30
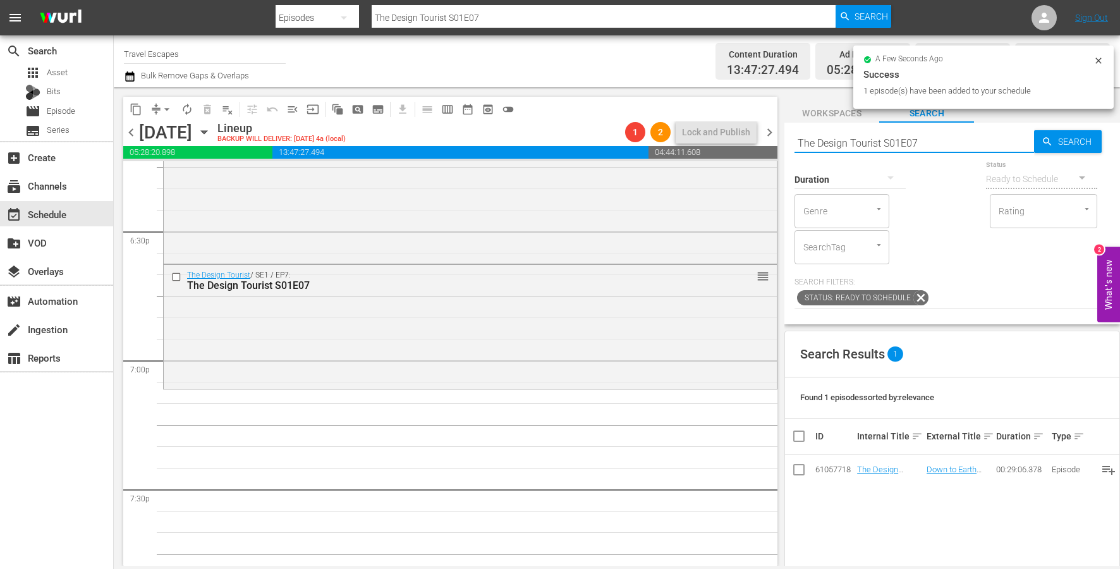
paste input "Great Destinations [GEOGRAPHIC_DATA] S01E33"
type input "Great Destinations [GEOGRAPHIC_DATA] S01E33"
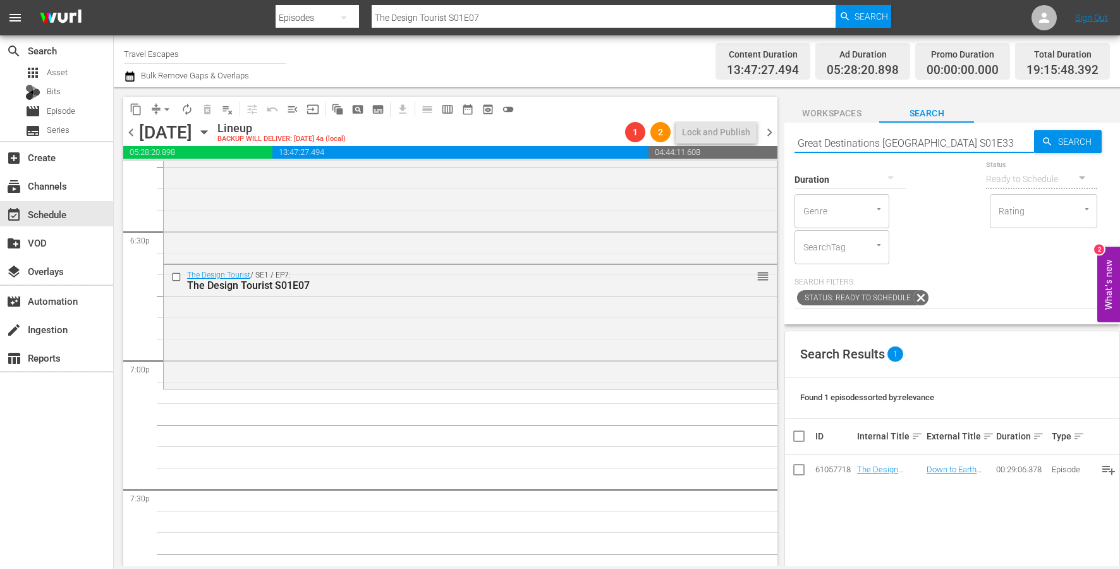
click at [891, 138] on input "Great Destinations [GEOGRAPHIC_DATA] S01E33" at bounding box center [914, 143] width 240 height 30
type input "Great Destinations [GEOGRAPHIC_DATA] S01E33"
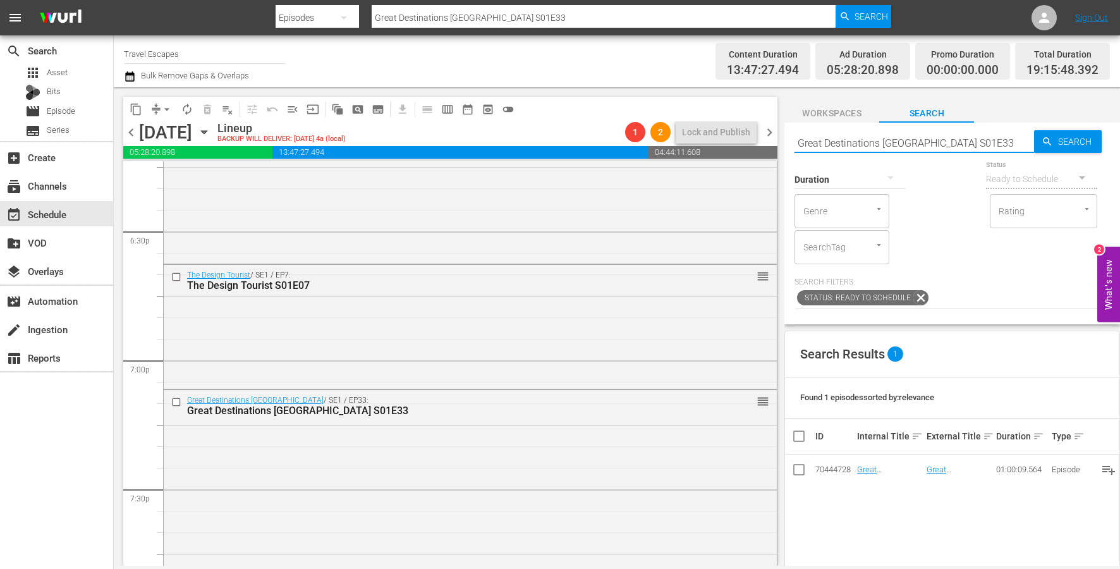
click at [836, 145] on input "Great Destinations [GEOGRAPHIC_DATA] S01E33" at bounding box center [914, 143] width 240 height 30
paste input "Painting the Town 309"
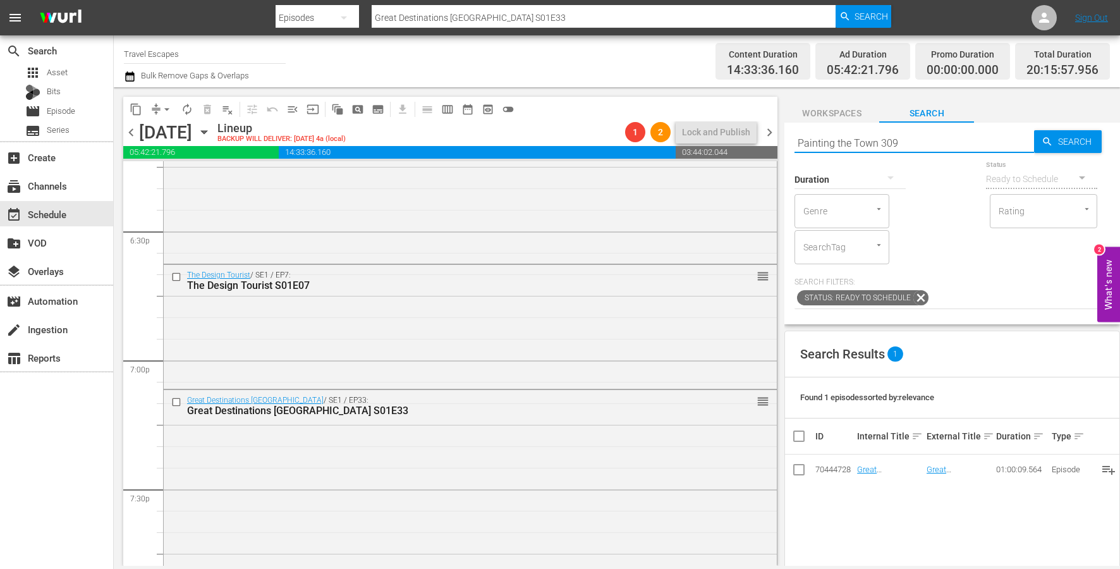
click at [882, 143] on input "Painting the Town 309" at bounding box center [914, 143] width 240 height 30
type input "Painting the Town s309"
type input "Painting the Town 309"
type input "Painting the Town s03e09"
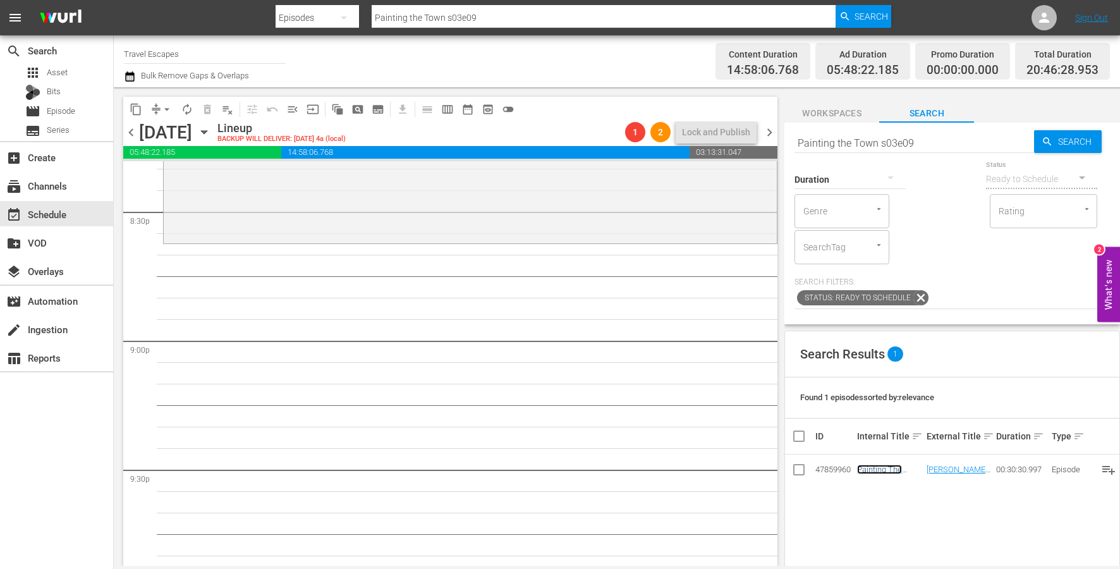
scroll to position [5228, 0]
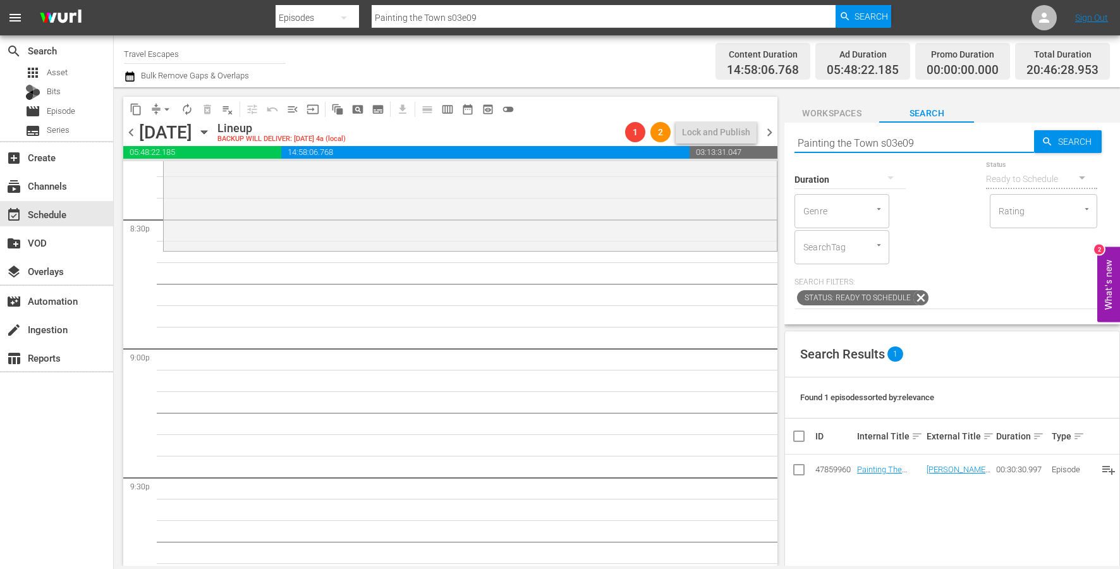
click at [906, 135] on input "Painting the Town s03e09" at bounding box center [914, 143] width 240 height 30
paste input "Hidden Italy S01E02"
type input "Hidden Italy S01E02"
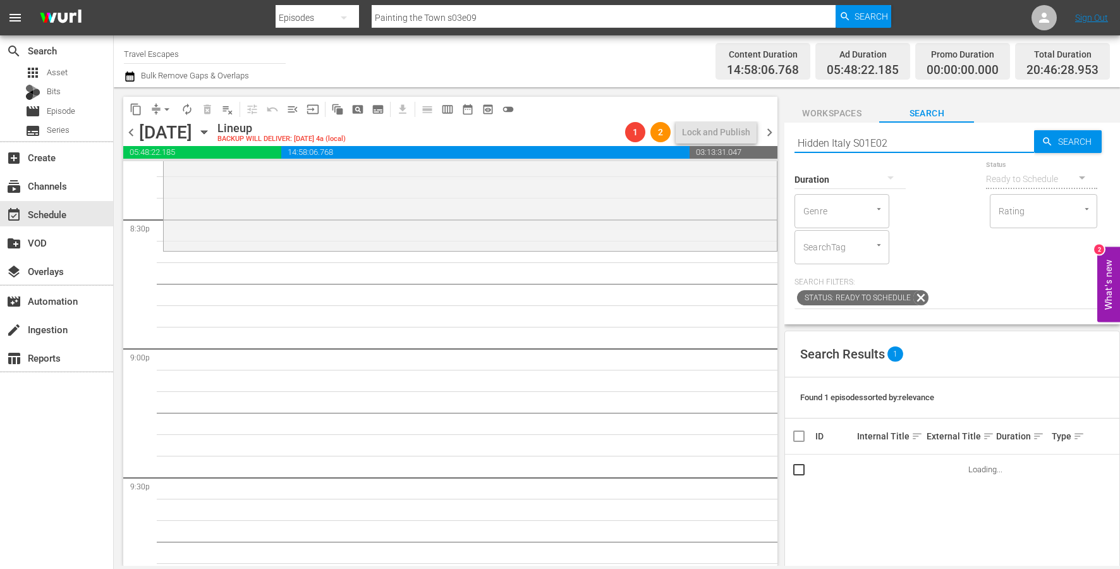
type input "Hidden Italy S01E02"
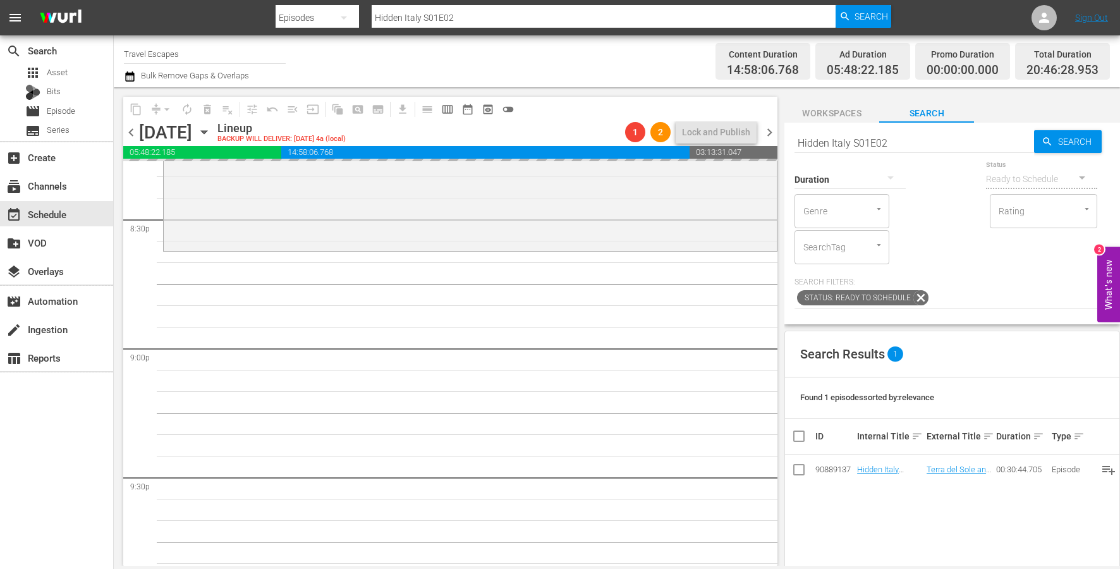
drag, startPoint x: 867, startPoint y: 468, endPoint x: 556, endPoint y: 25, distance: 541.7
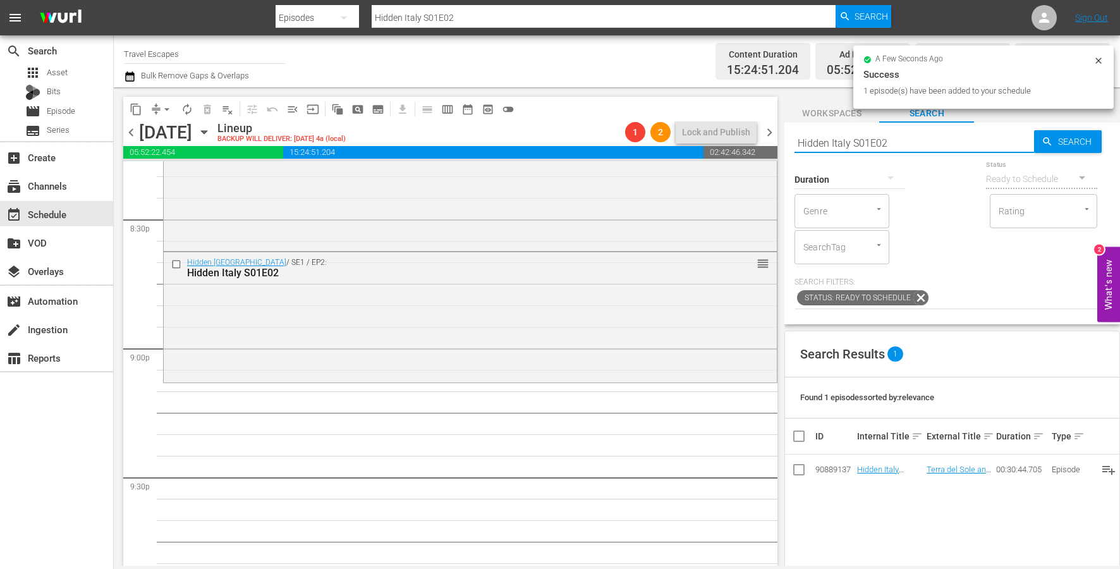
click at [887, 146] on input "Hidden Italy S01E02" at bounding box center [914, 143] width 240 height 30
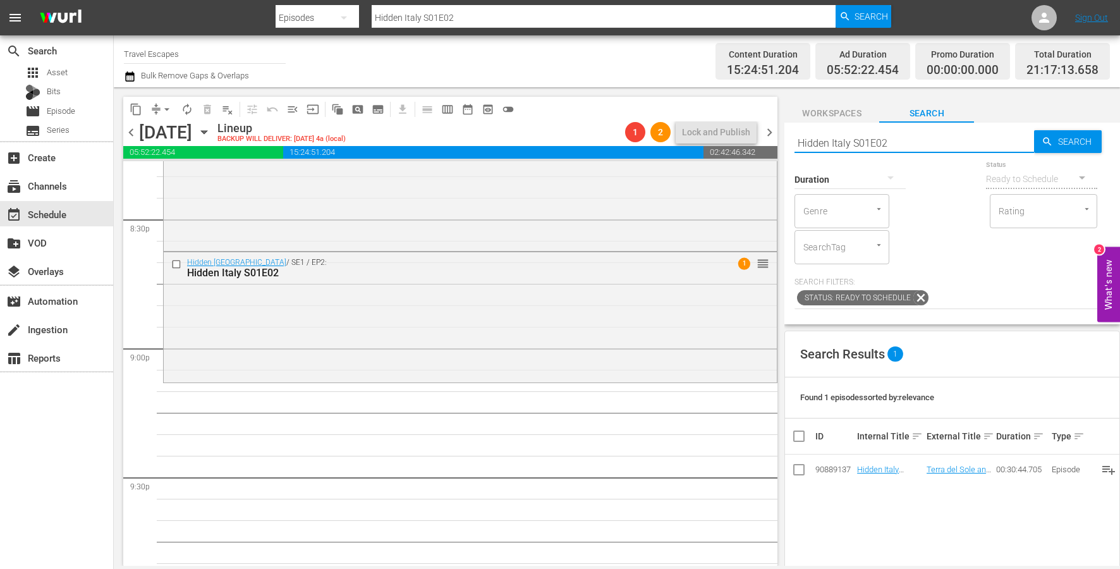
click at [887, 146] on input "Hidden Italy S01E02" at bounding box center [914, 143] width 240 height 30
paste input "American Travelers: S02E01"
type input "American Travelers: S02E01"
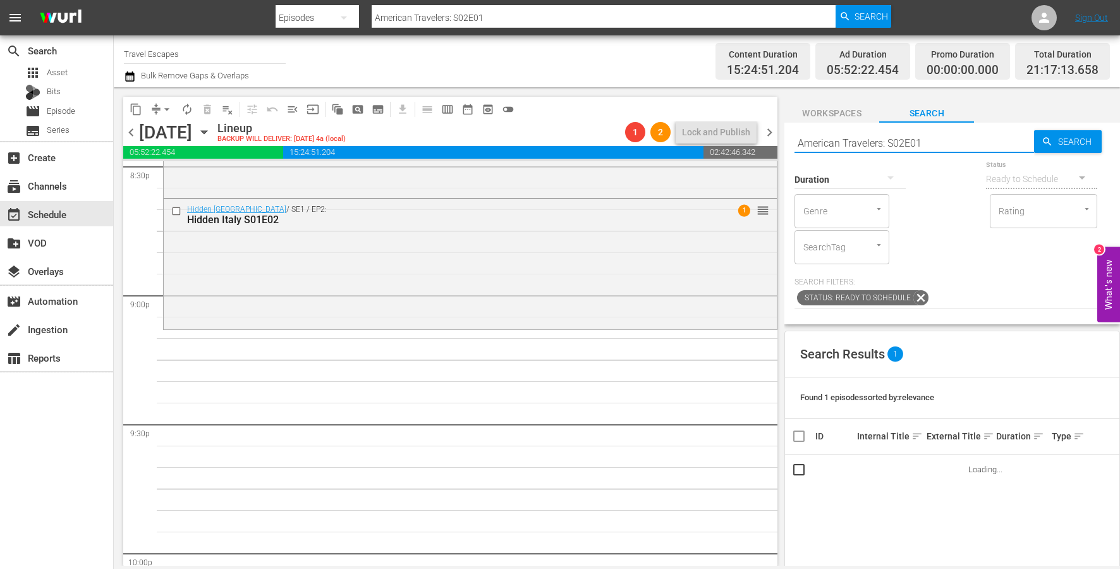
scroll to position [5288, 0]
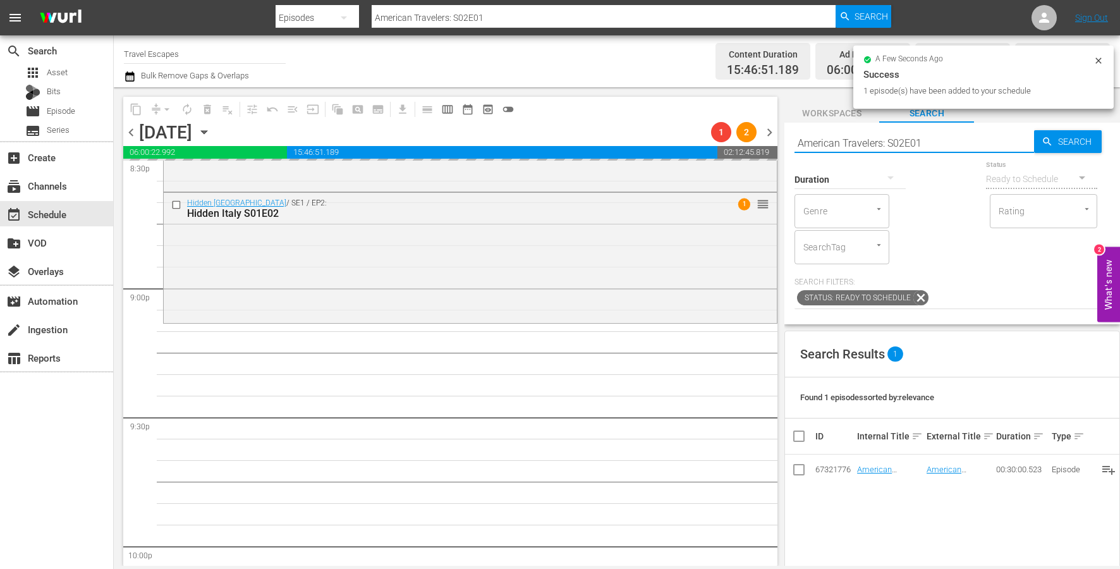
click at [911, 147] on input "American Travelers: S02E01" at bounding box center [914, 143] width 240 height 30
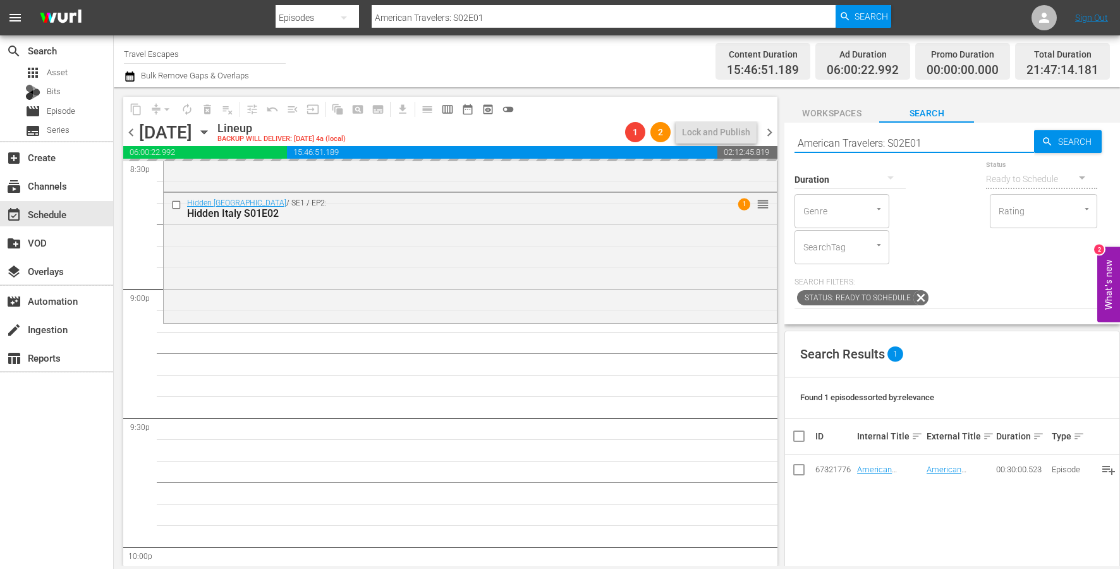
paste input "Great Family Adventure S04E02"
type input "Great Family Adventure S04E02"
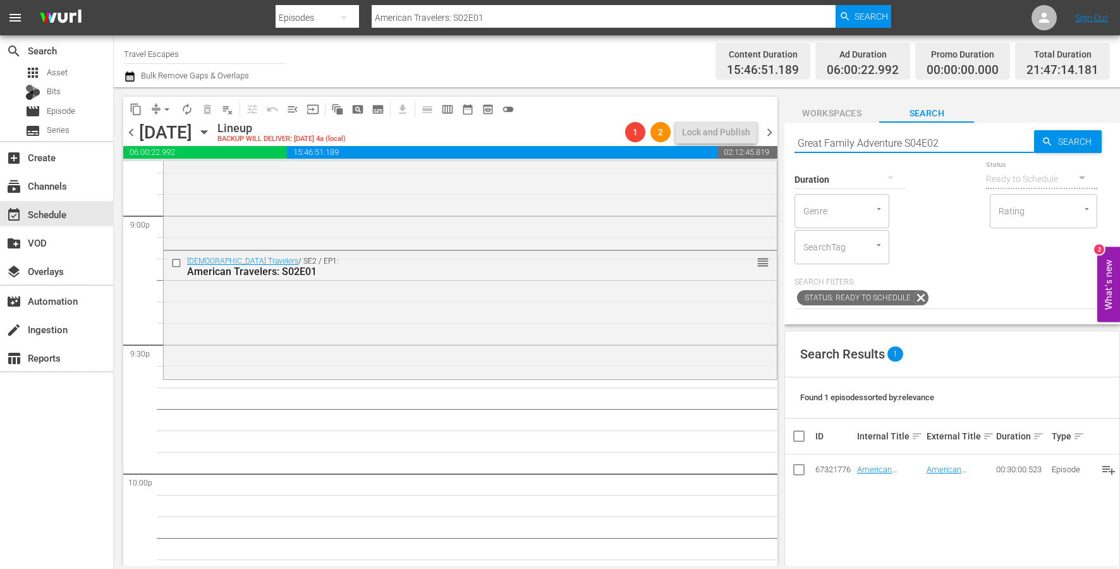
type input "Great Family Adventure S04E02"
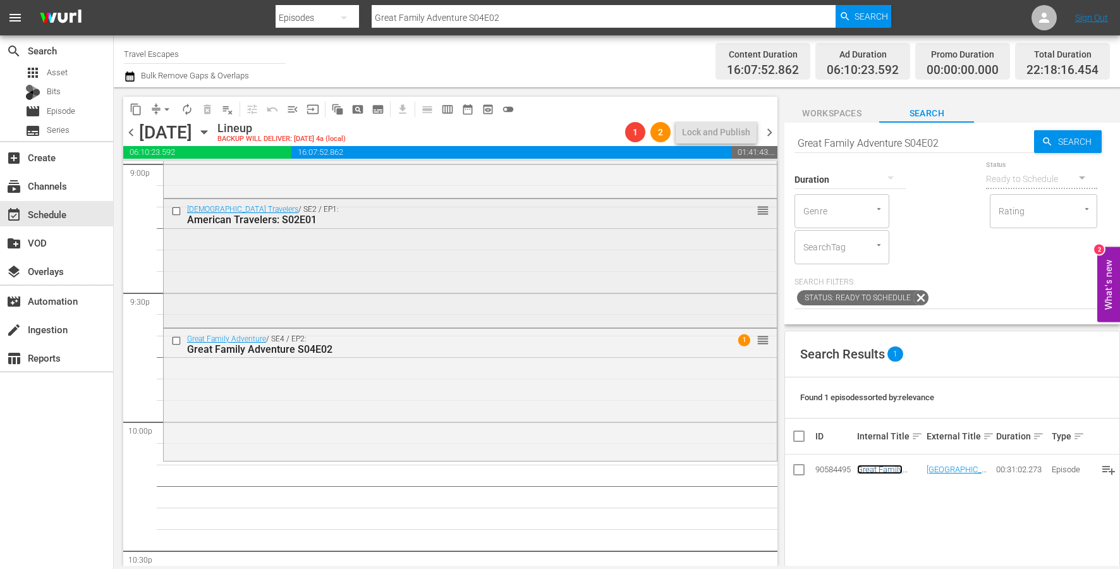
scroll to position [5415, 0]
drag, startPoint x: 885, startPoint y: 467, endPoint x: 304, endPoint y: 1, distance: 744.6
click at [874, 142] on input "Great Family Adventure S04E02" at bounding box center [914, 143] width 240 height 30
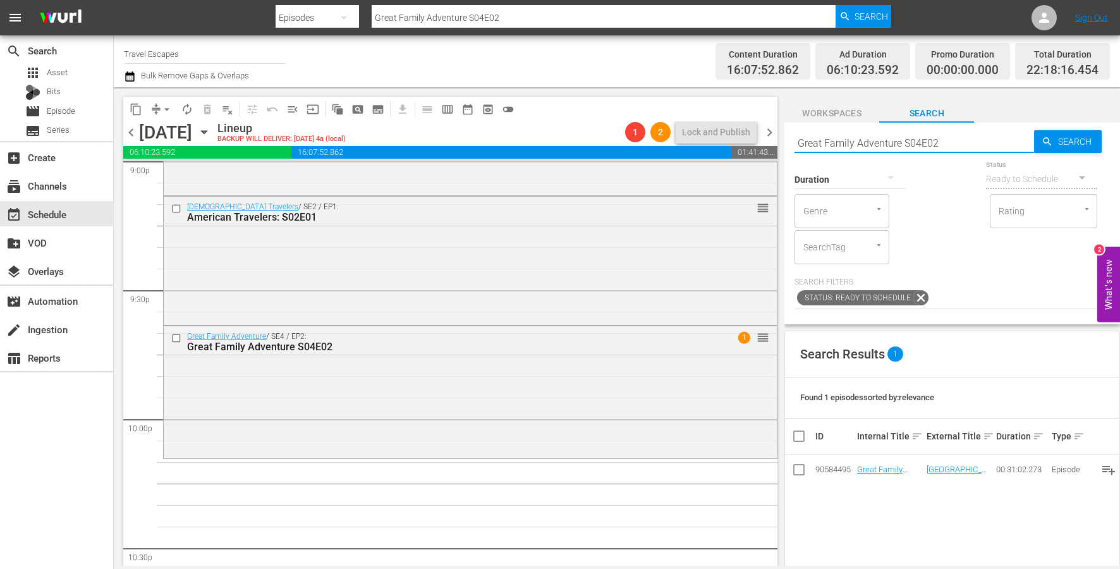
click at [874, 142] on input "Great Family Adventure S04E02" at bounding box center [914, 143] width 240 height 30
paste input "Adventure Cities S03"
type input "Adventure Cities S03E02"
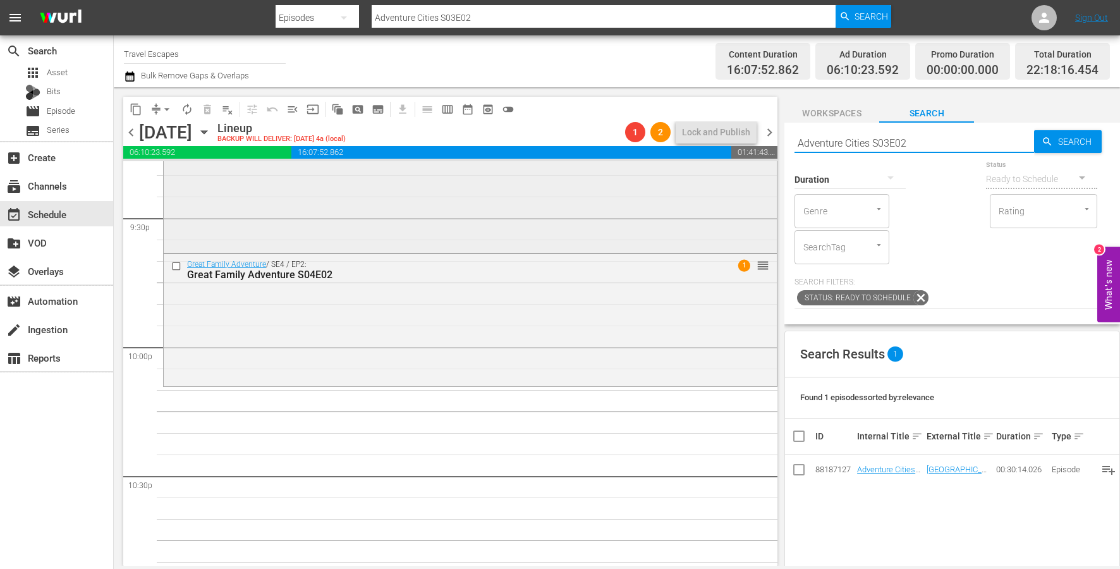
scroll to position [5545, 0]
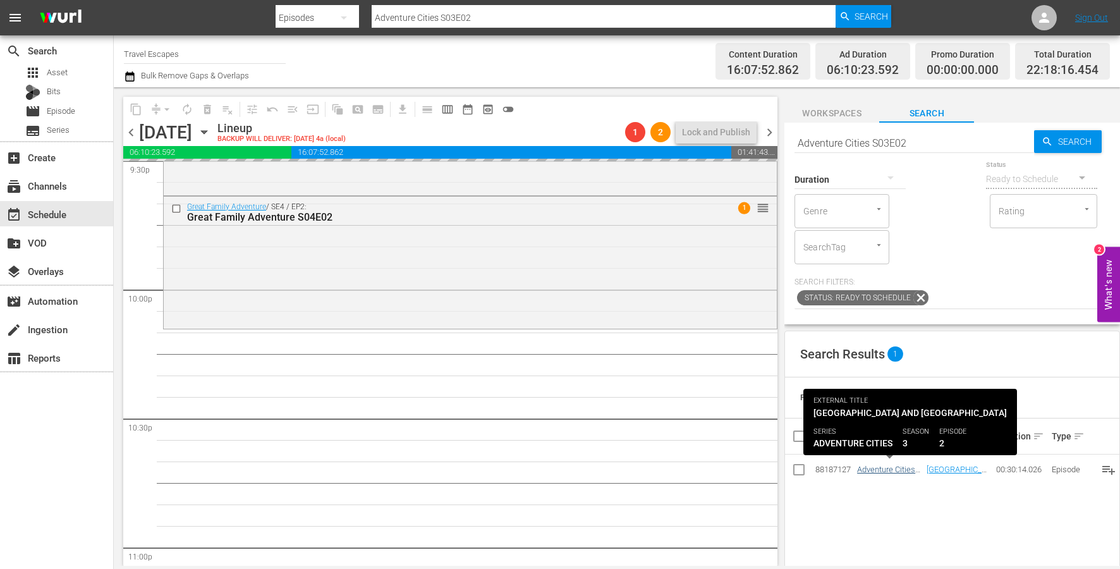
drag, startPoint x: 877, startPoint y: 468, endPoint x: 865, endPoint y: 468, distance: 11.4
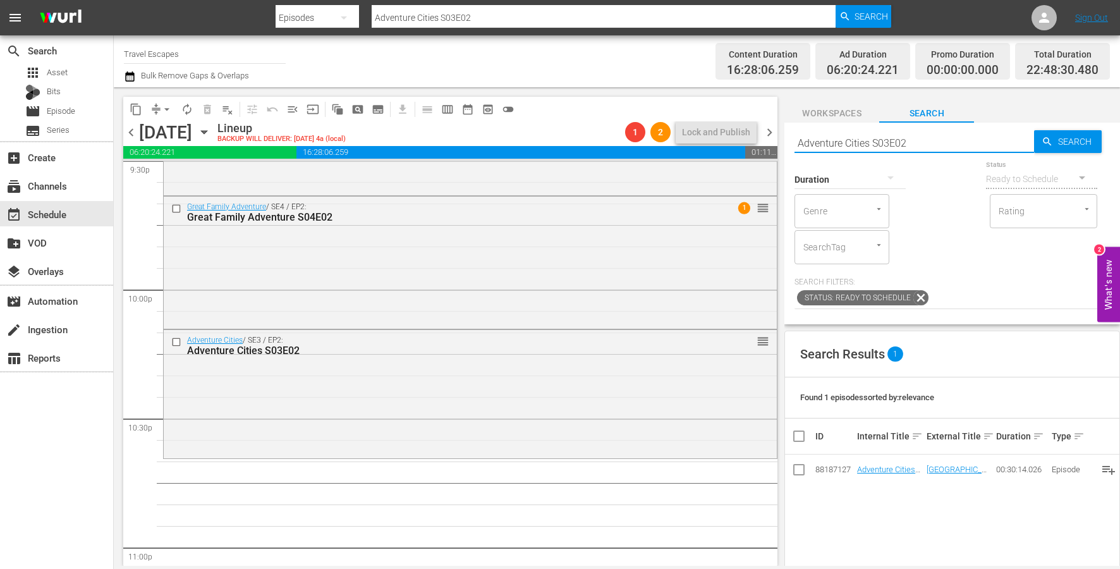
click at [891, 146] on input "Adventure Cities S03E02" at bounding box center [914, 143] width 240 height 30
paste input "Road Trip Masters S01E07"
type input "Road Trip Masters S01E07"
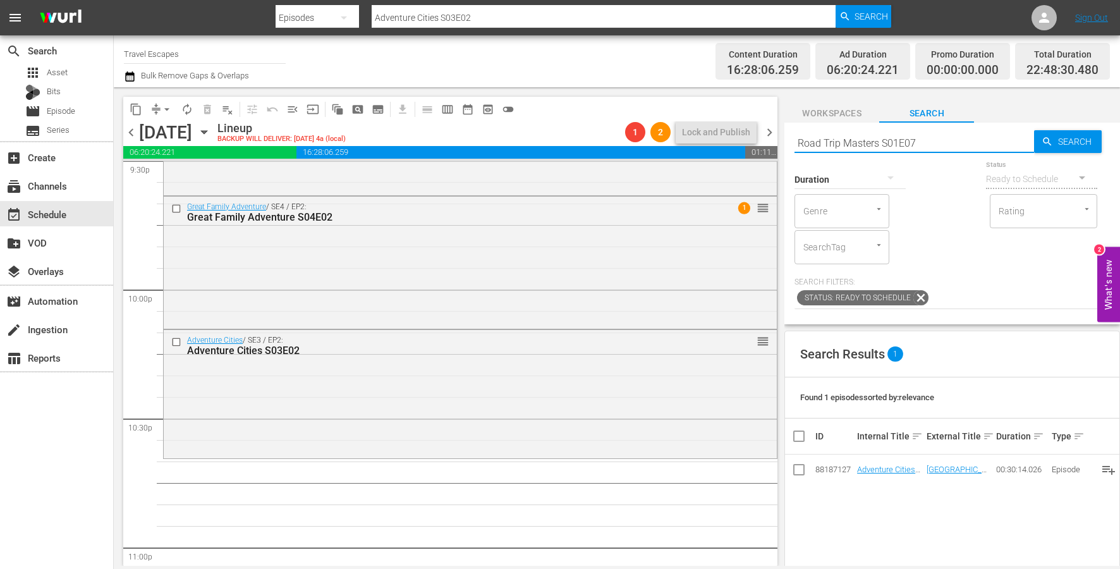
type input "Road Trip Masters S01E07"
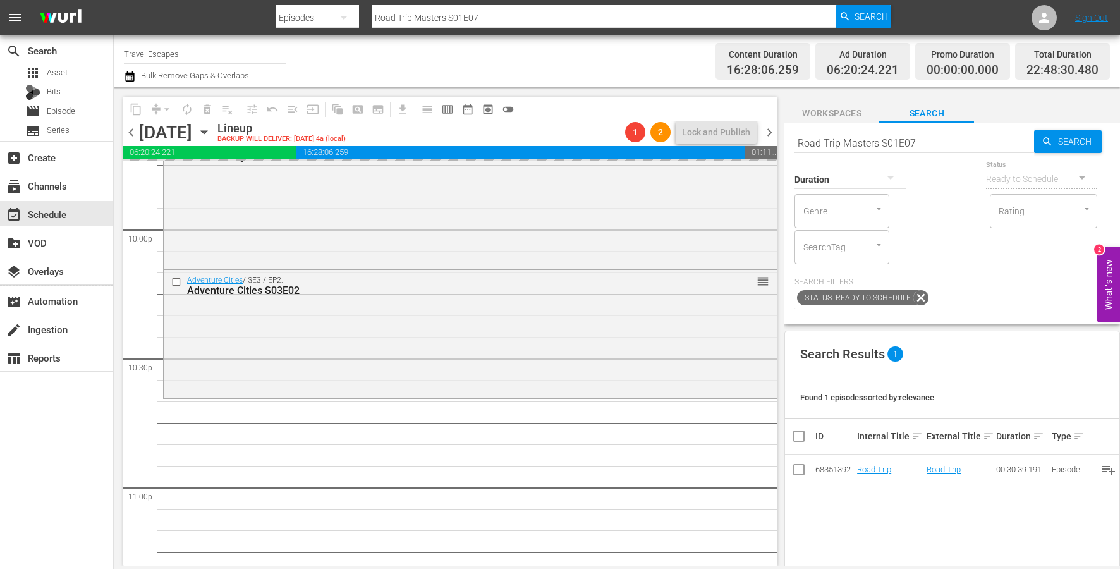
drag, startPoint x: 870, startPoint y: 466, endPoint x: 855, endPoint y: 466, distance: 14.6
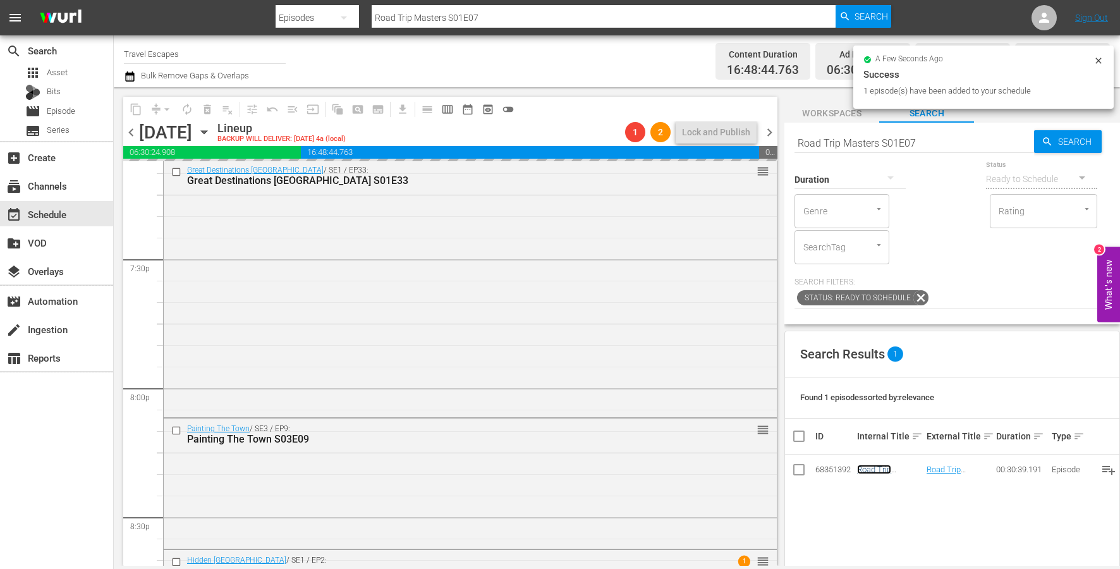
scroll to position [4908, 0]
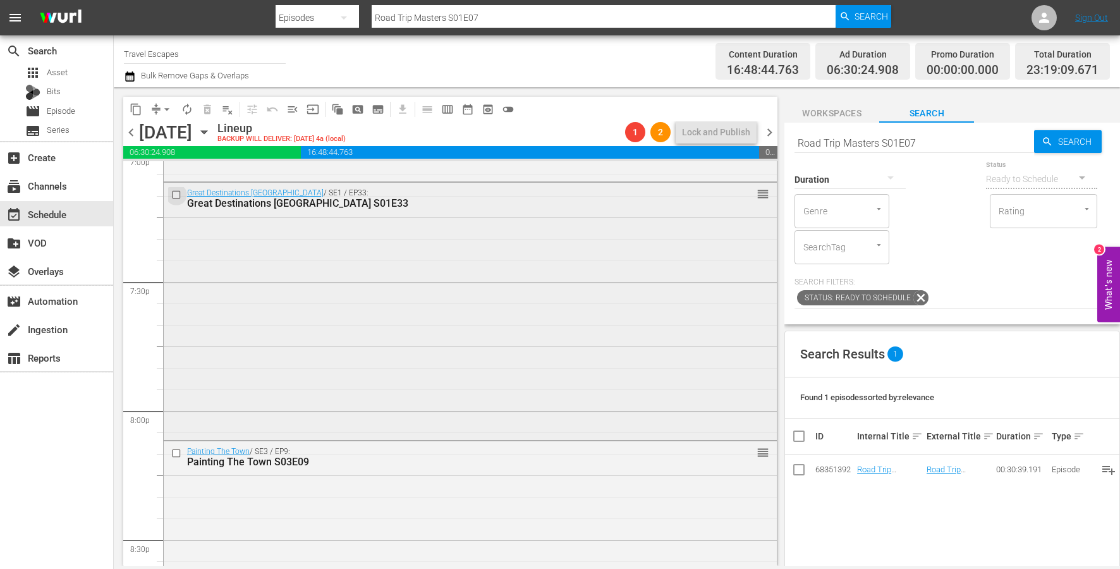
click at [176, 195] on input "checkbox" at bounding box center [177, 195] width 13 height 11
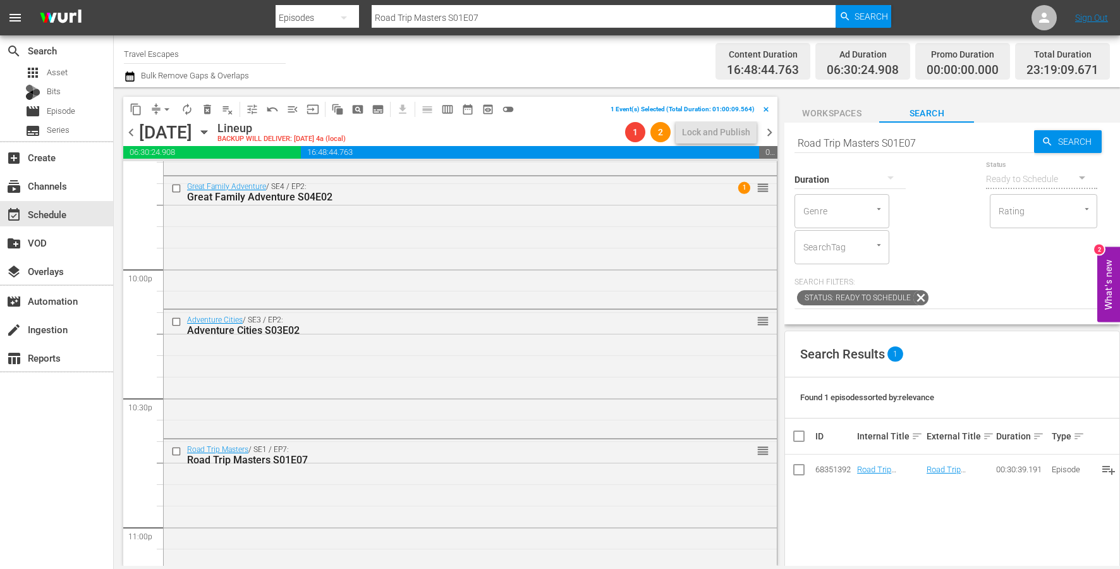
scroll to position [5784, 0]
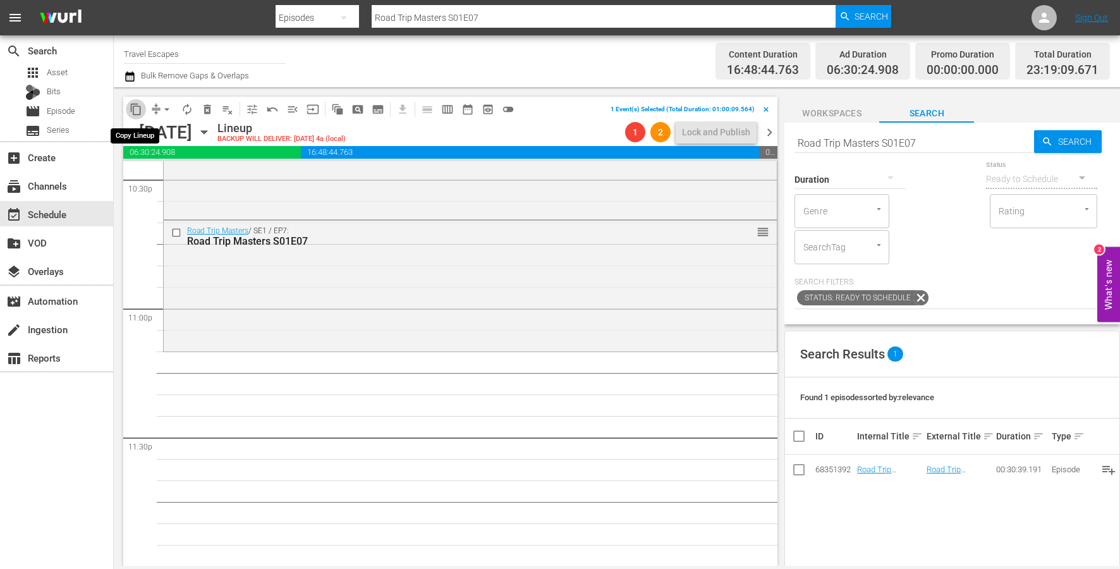
click at [134, 111] on span "content_copy" at bounding box center [136, 109] width 13 height 13
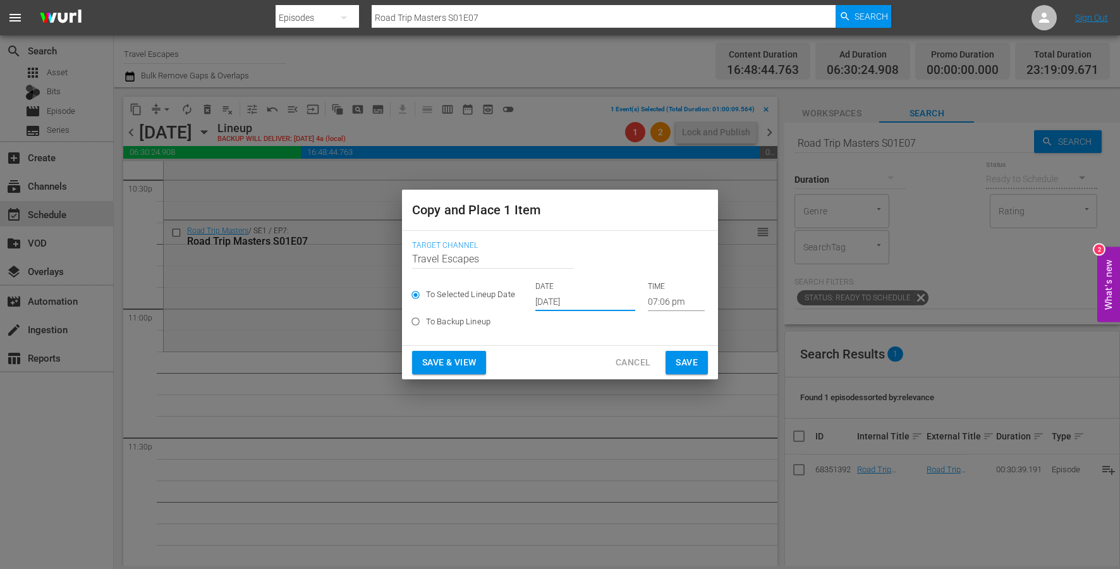
click at [572, 301] on input "[DATE]" at bounding box center [585, 301] width 100 height 19
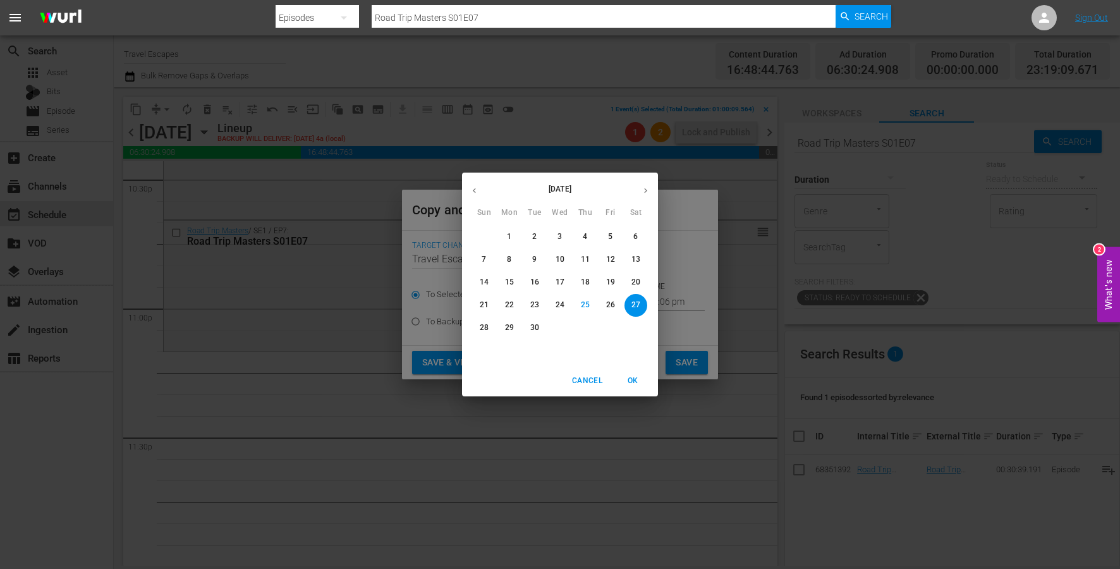
click at [648, 192] on icon "button" at bounding box center [645, 190] width 9 height 9
click at [536, 282] on p "14" at bounding box center [534, 282] width 9 height 11
type input "[DATE]"
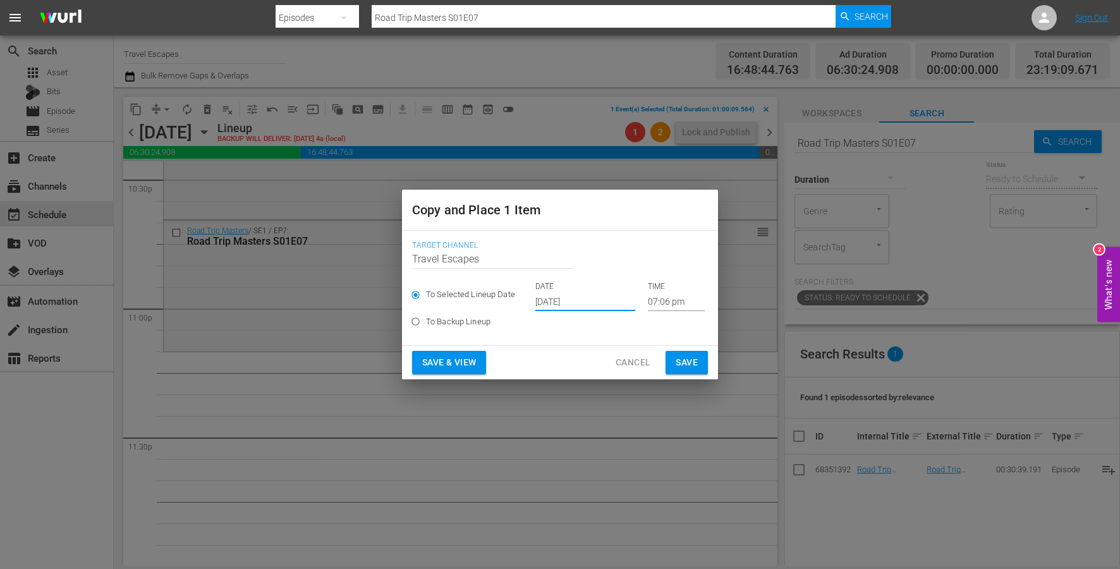
click at [650, 303] on input "07:06 pm" at bounding box center [676, 301] width 57 height 19
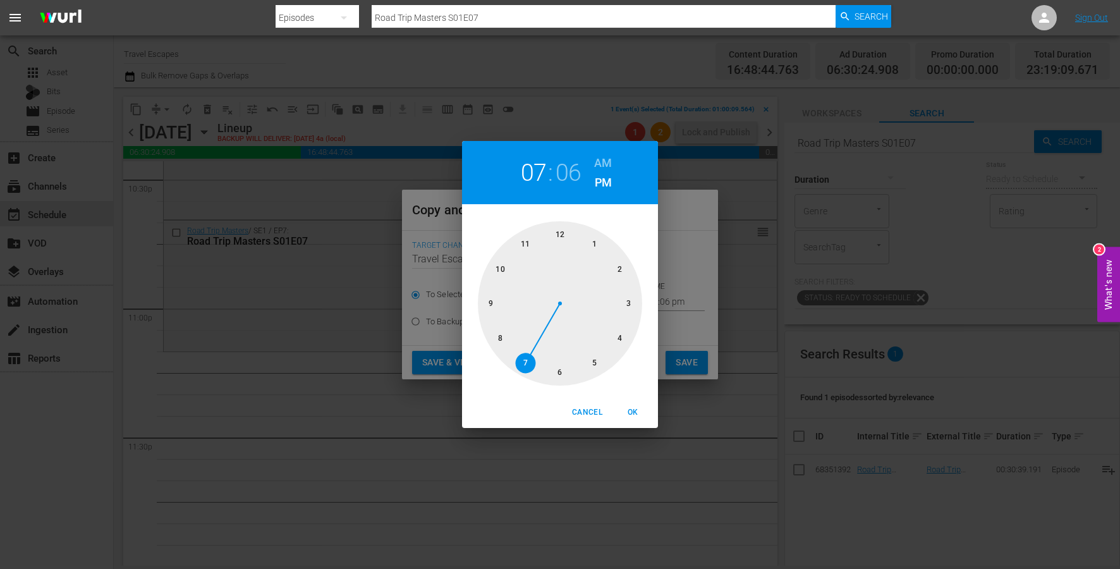
click at [525, 244] on div at bounding box center [560, 303] width 164 height 164
click at [630, 417] on span "OK" at bounding box center [633, 412] width 30 height 13
type input "11:06 pm"
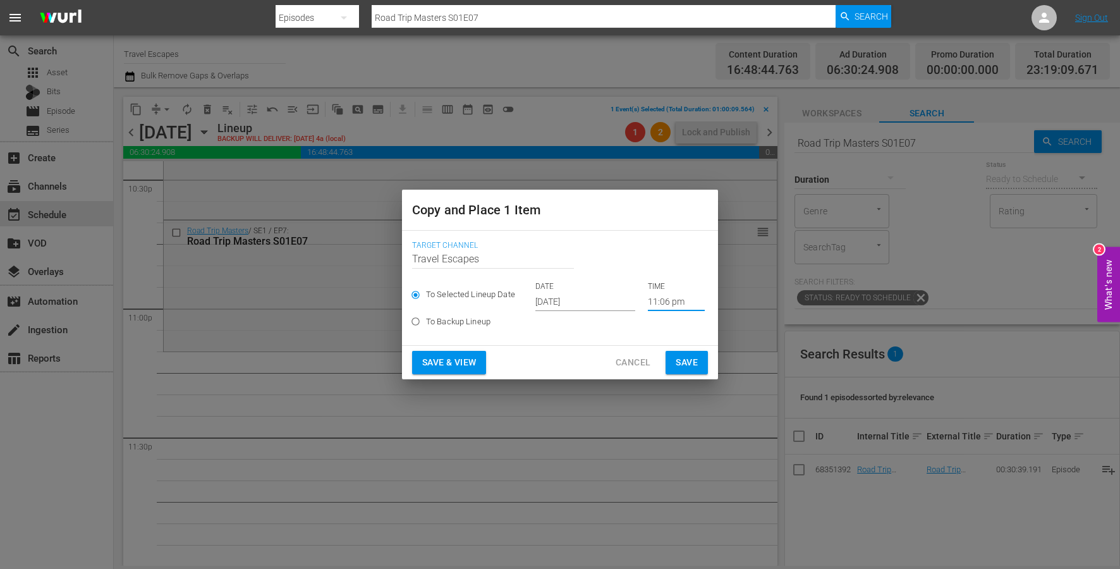
click at [686, 353] on button "Save" at bounding box center [687, 362] width 42 height 23
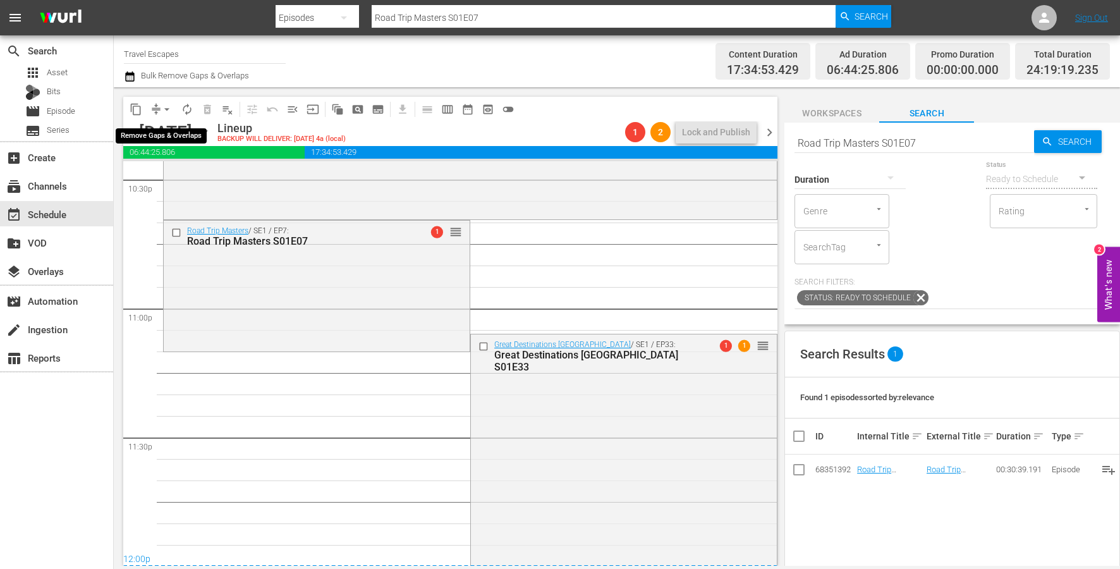
click at [161, 109] on span "arrow_drop_down" at bounding box center [167, 109] width 13 height 13
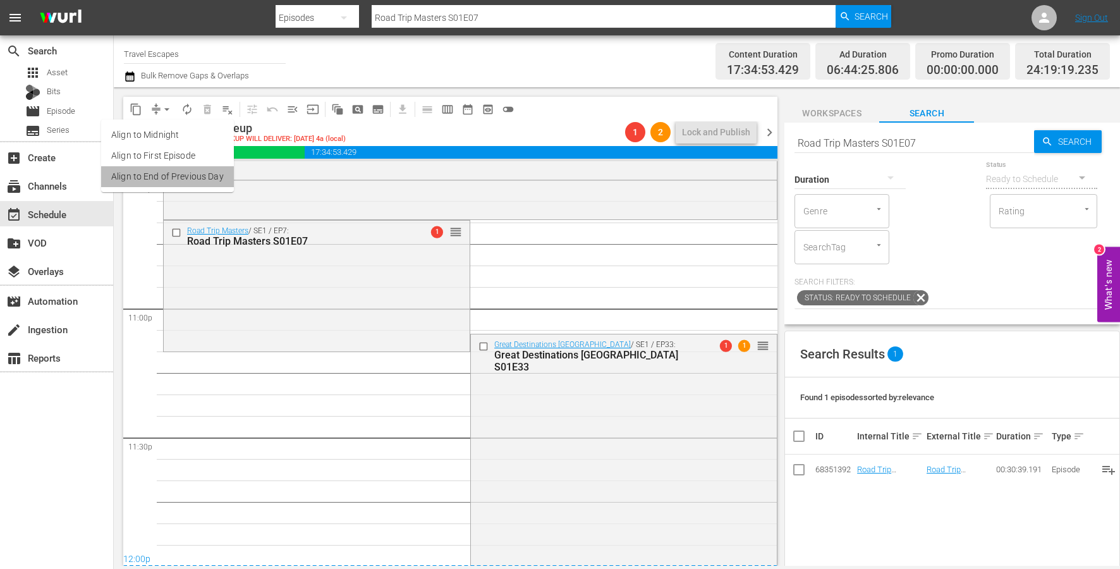
click at [185, 178] on li "Align to End of Previous Day" at bounding box center [167, 176] width 133 height 21
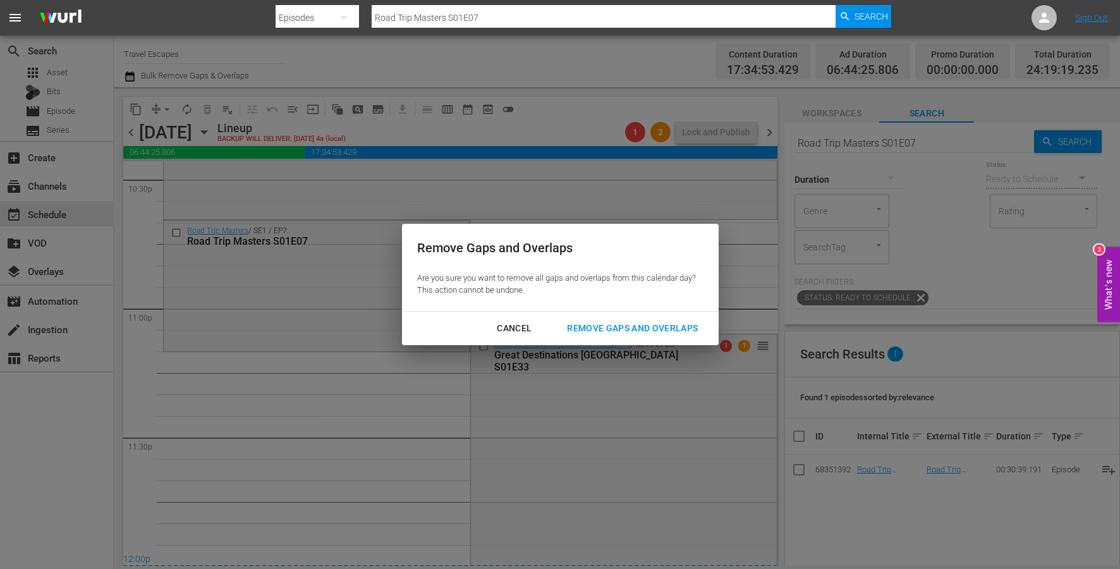
click at [607, 333] on div "Remove Gaps and Overlaps" at bounding box center [632, 328] width 151 height 16
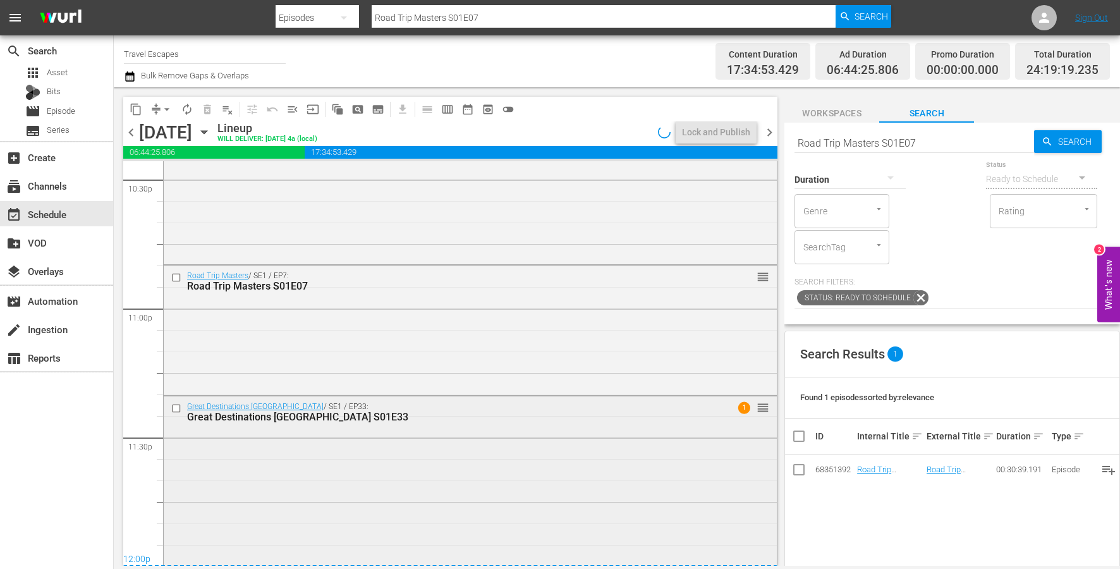
scroll to position [5872, 0]
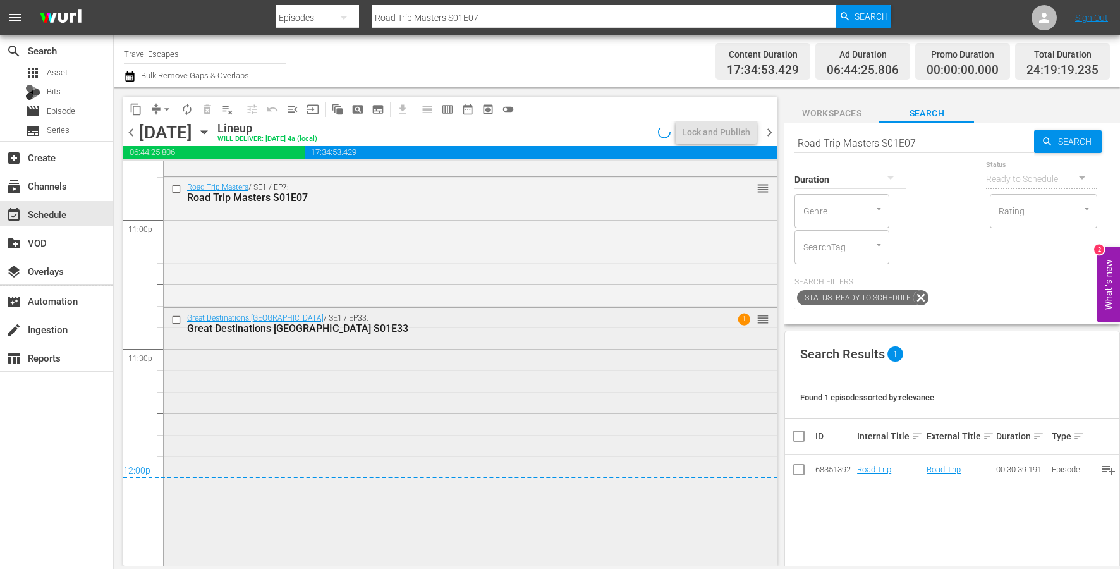
click at [286, 446] on div "Great Destinations [GEOGRAPHIC_DATA] / SE1 / EP33: Great Destinations [GEOGRAPH…" at bounding box center [470, 435] width 613 height 255
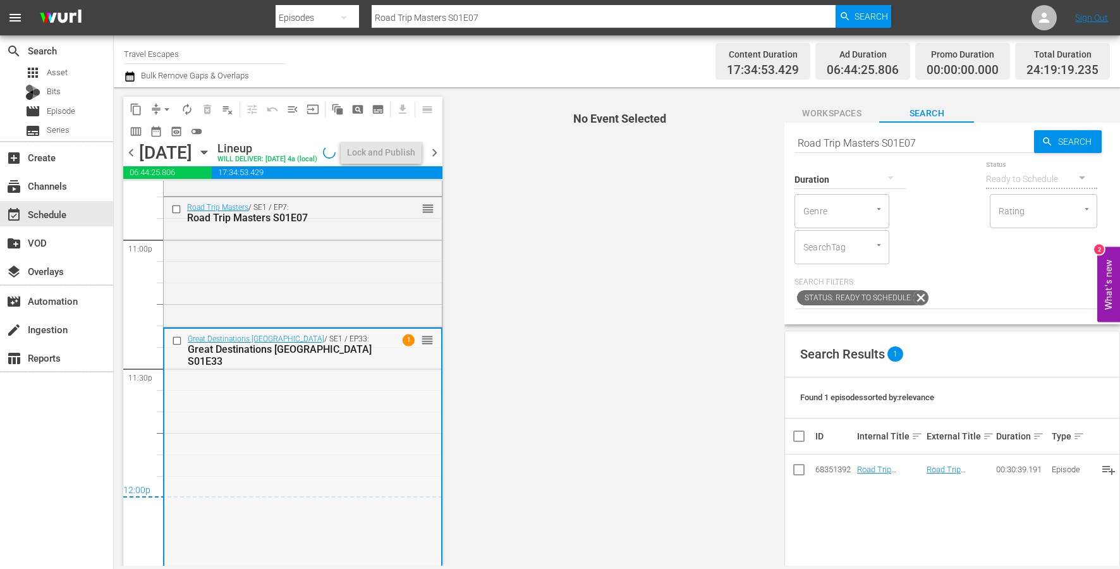
click at [243, 459] on div "Great Destinations [GEOGRAPHIC_DATA] / SE1 / EP33: Great Destinations [GEOGRAPH…" at bounding box center [302, 456] width 277 height 255
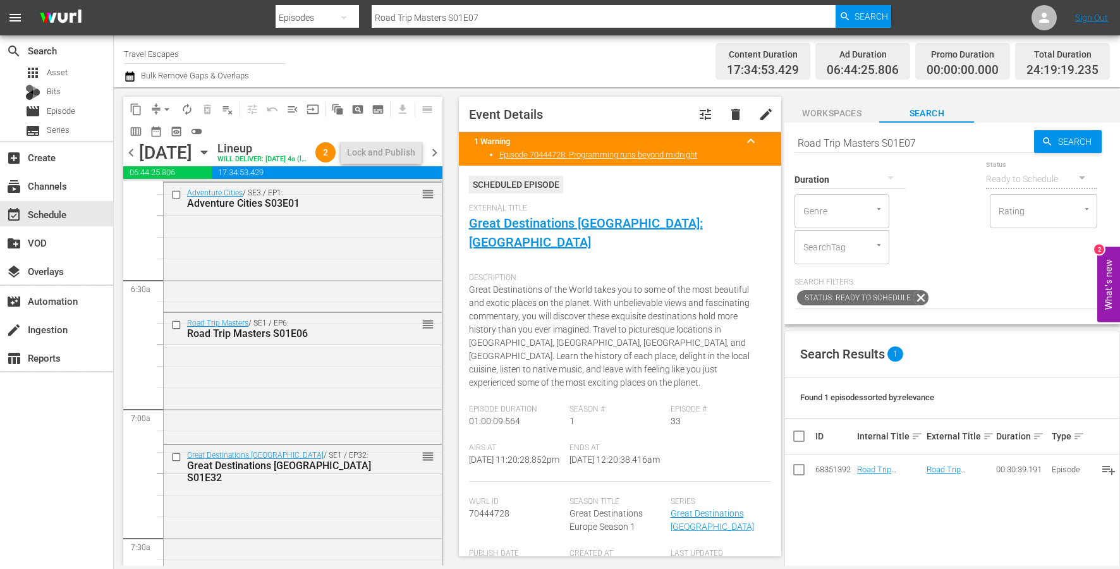
scroll to position [1540, 0]
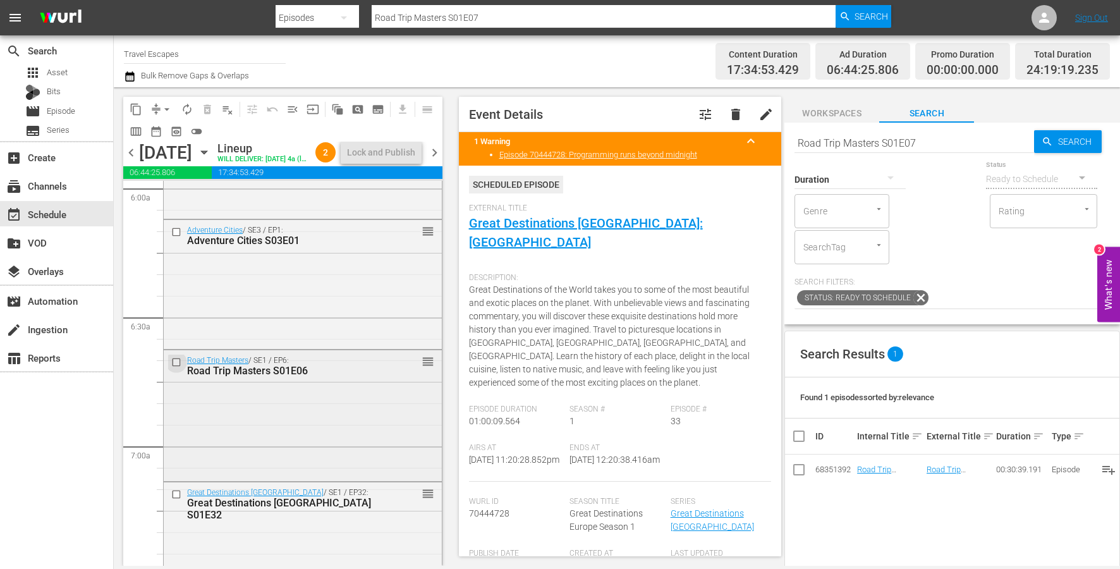
click at [177, 368] on input "checkbox" at bounding box center [177, 362] width 13 height 11
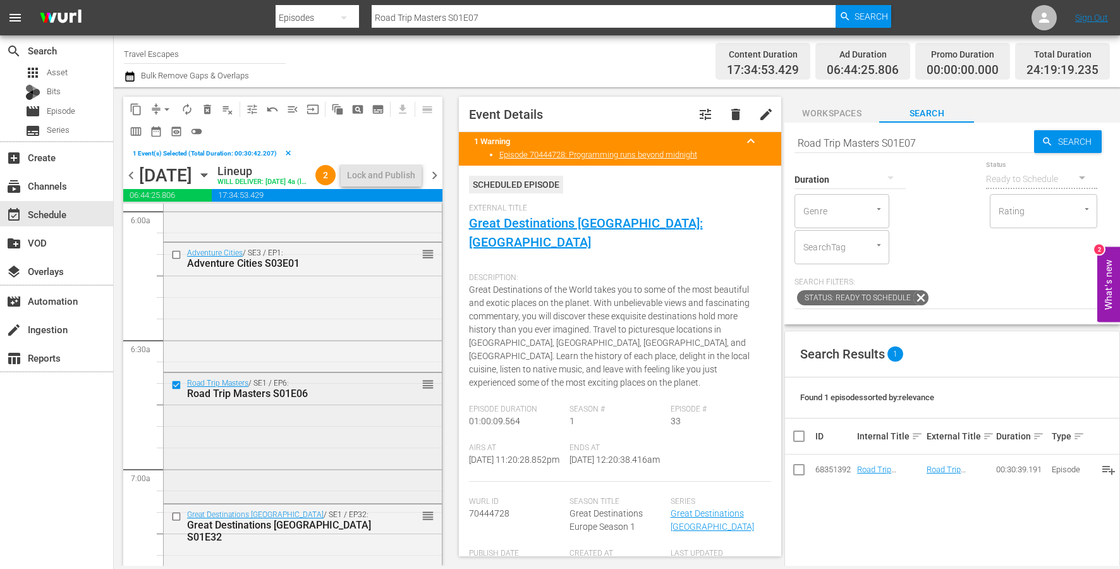
click at [178, 390] on input "checkbox" at bounding box center [177, 384] width 13 height 11
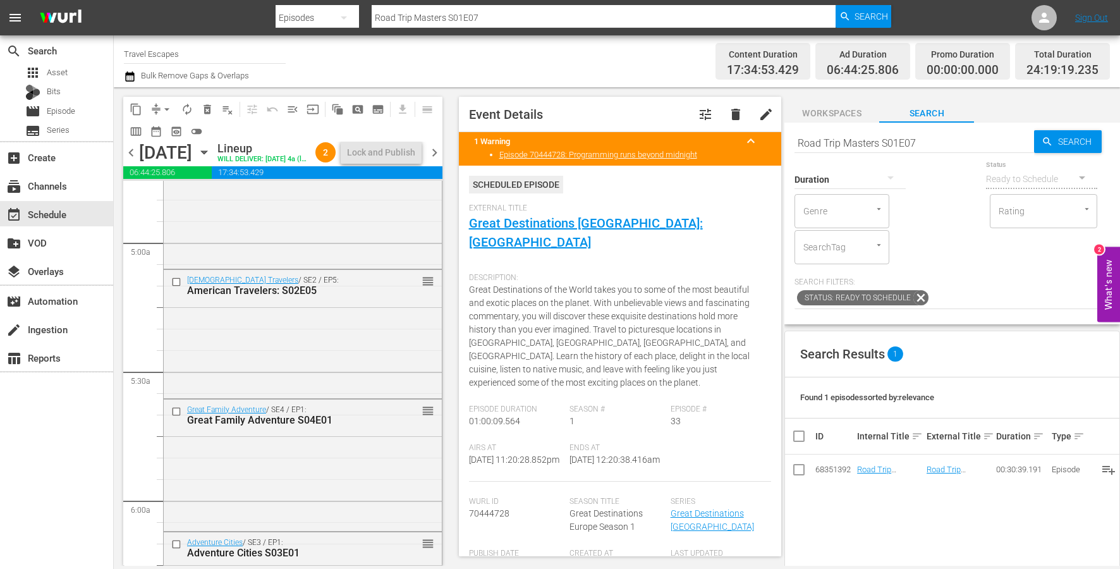
scroll to position [1216, 0]
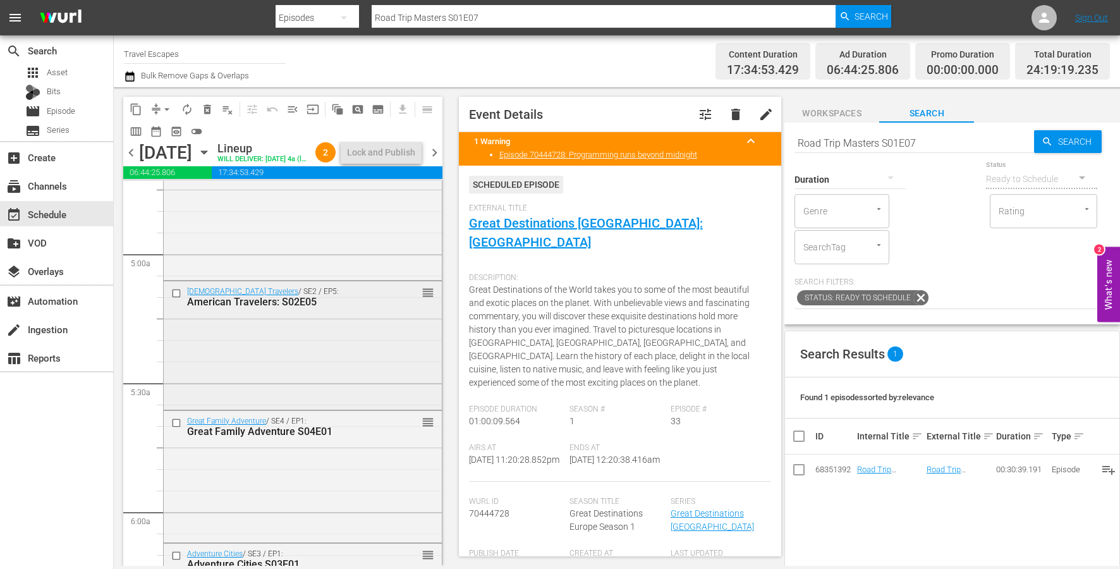
click at [171, 299] on input "checkbox" at bounding box center [177, 293] width 13 height 11
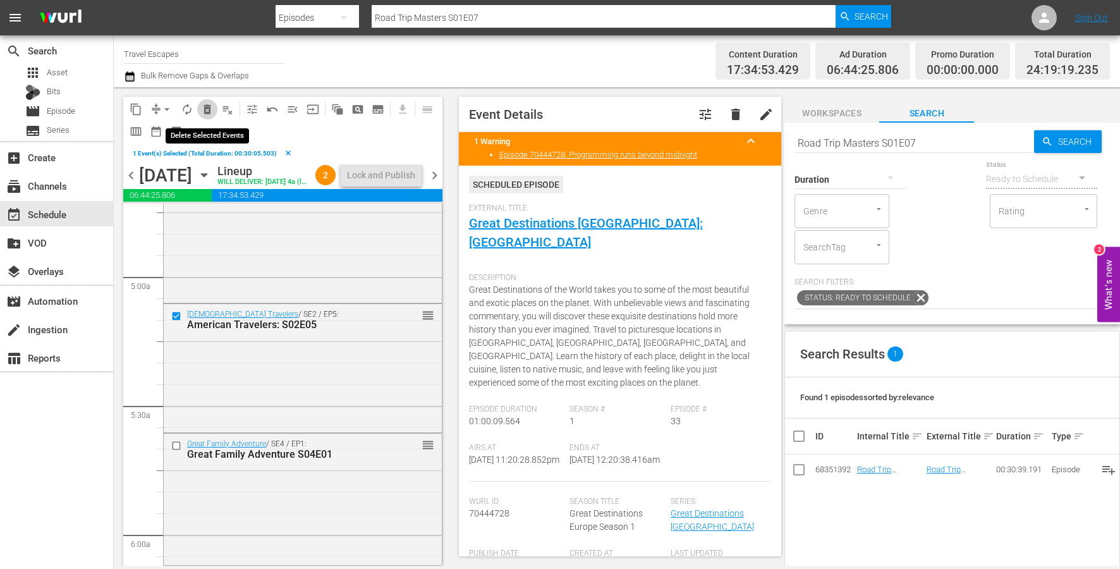
click at [205, 107] on span "delete_forever_outlined" at bounding box center [207, 109] width 13 height 13
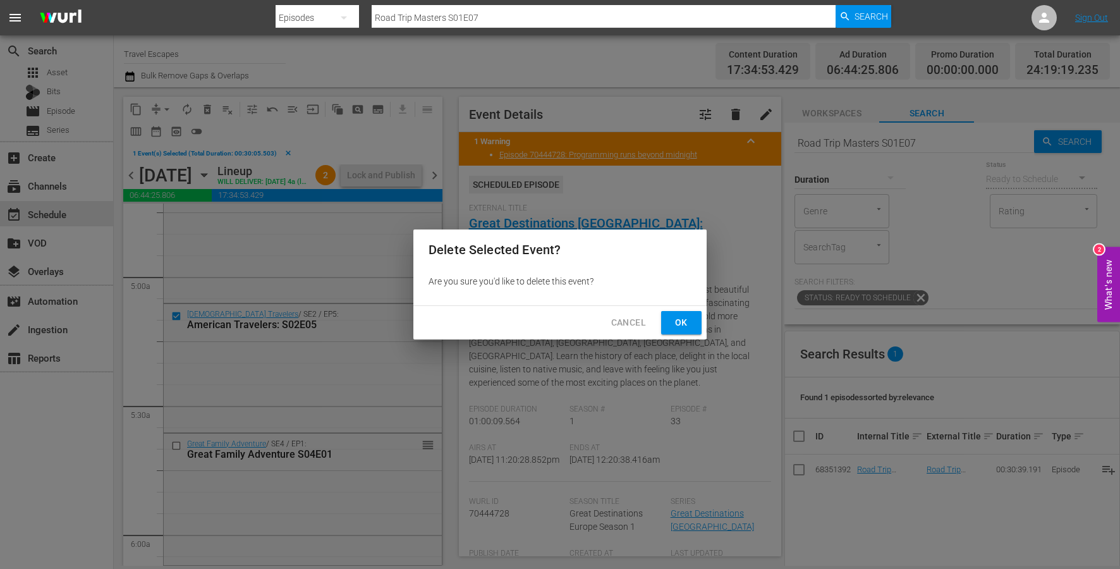
click at [680, 323] on span "Ok" at bounding box center [681, 323] width 20 height 16
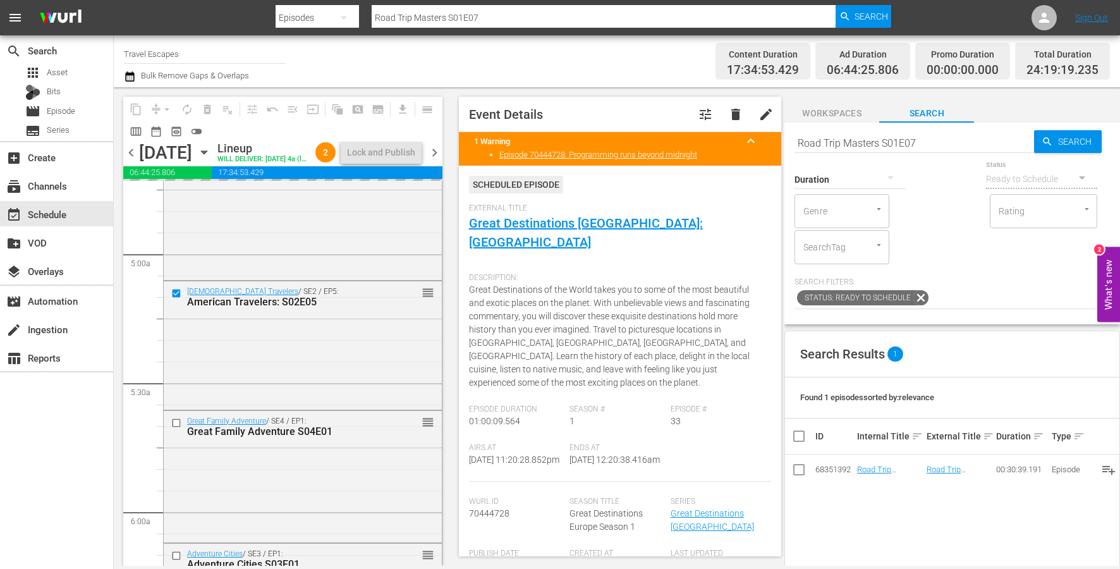
click at [863, 140] on input "Road Trip Masters S01E07" at bounding box center [914, 143] width 240 height 30
type input "aal"
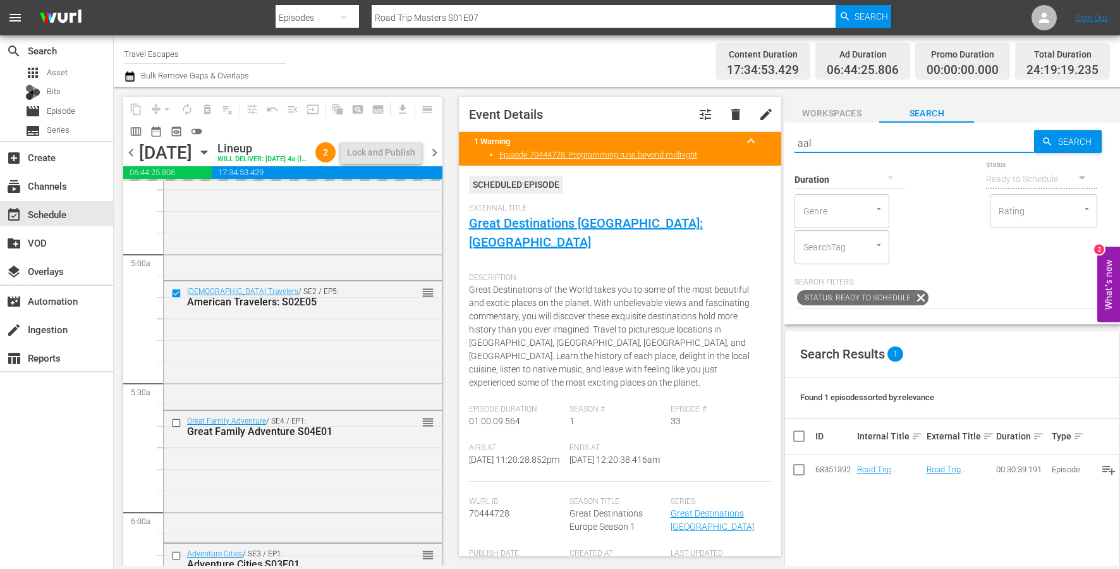
type input "aal"
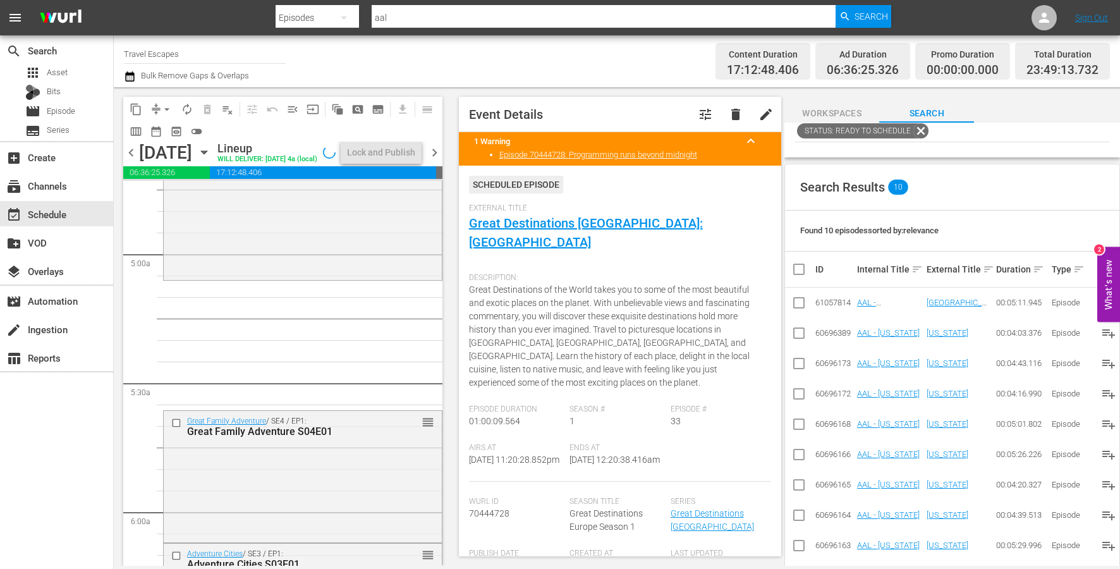
scroll to position [167, 0]
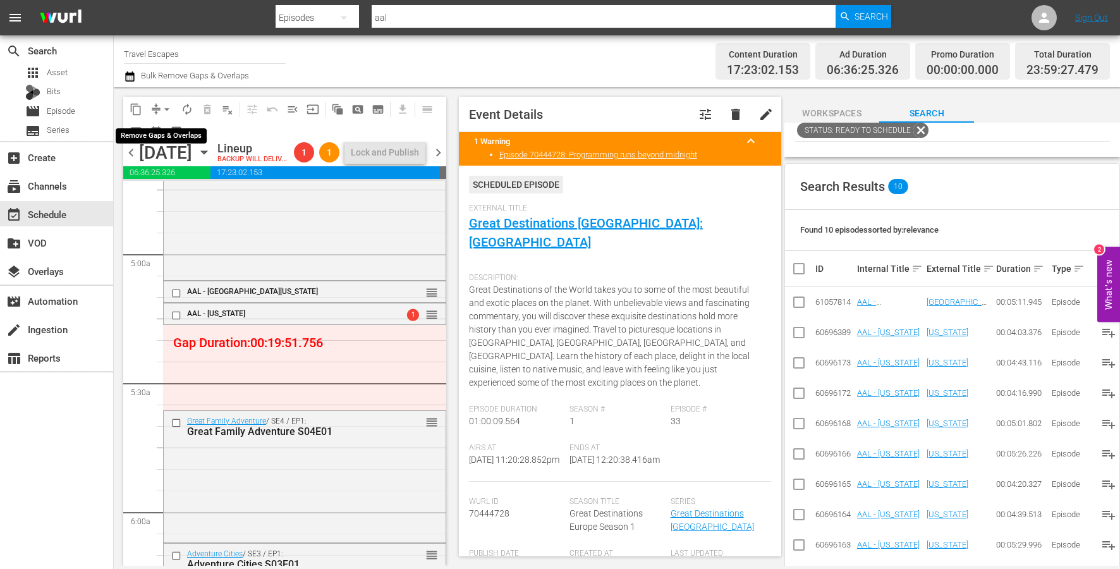
click at [164, 109] on span "arrow_drop_down" at bounding box center [167, 109] width 13 height 13
click at [185, 181] on li "Align to End of Previous Day" at bounding box center [167, 176] width 133 height 21
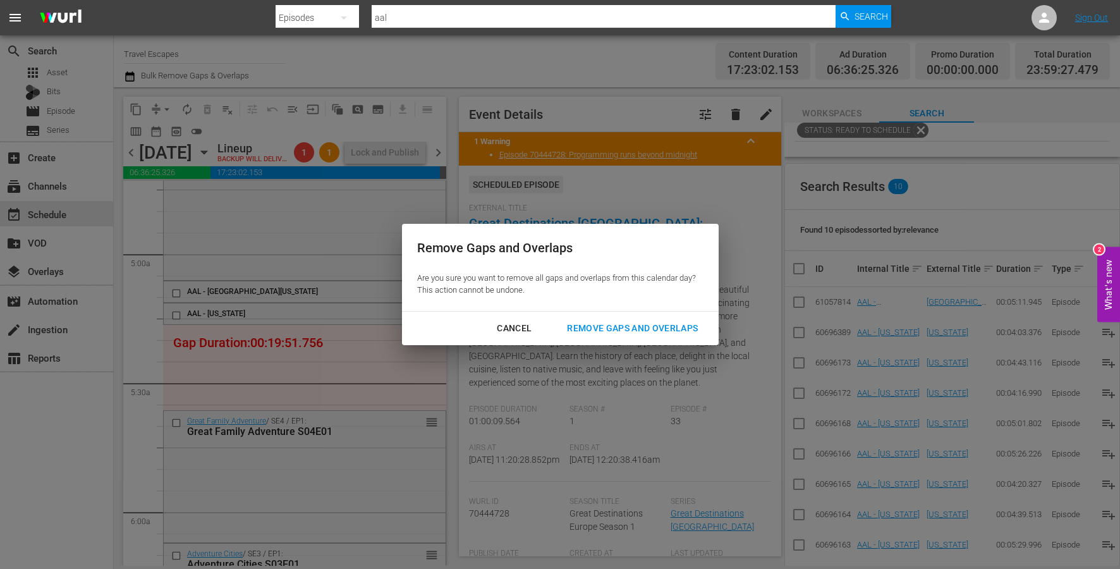
click at [672, 327] on div "Remove Gaps and Overlaps" at bounding box center [632, 328] width 151 height 16
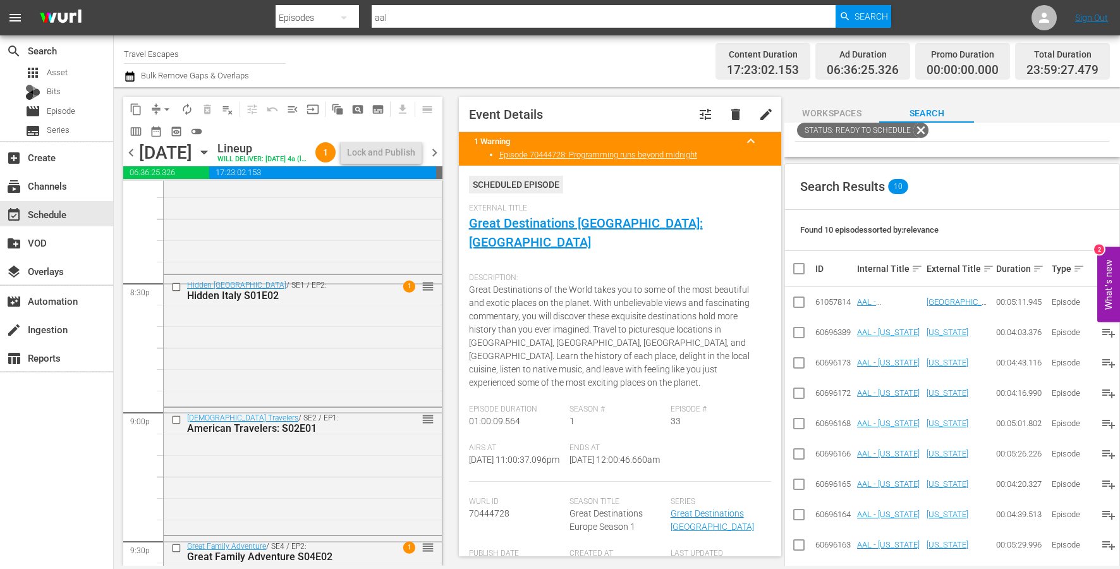
scroll to position [5172, 0]
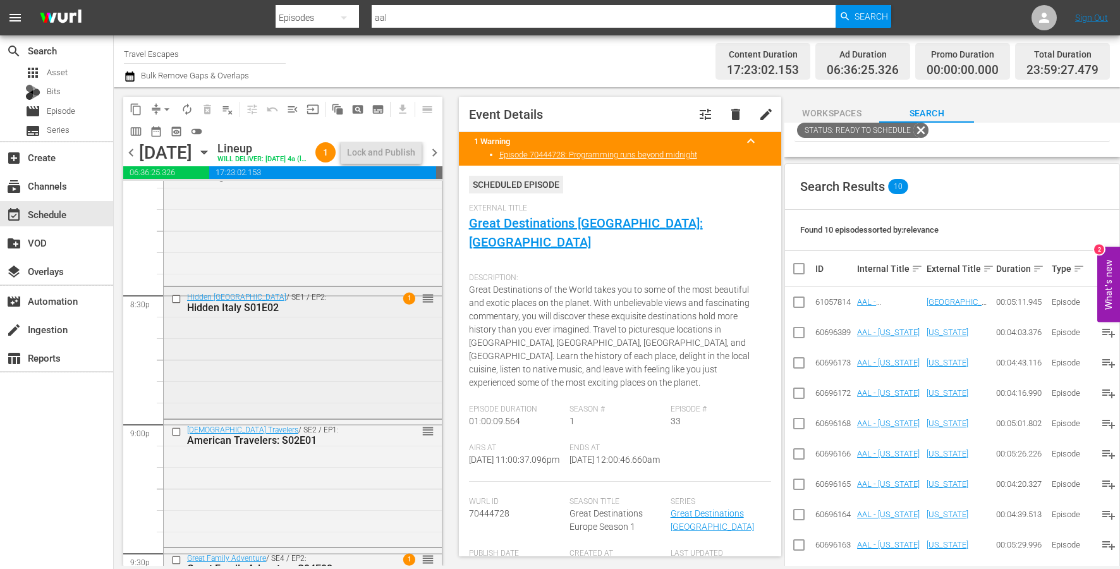
click at [180, 305] on input "checkbox" at bounding box center [177, 299] width 13 height 11
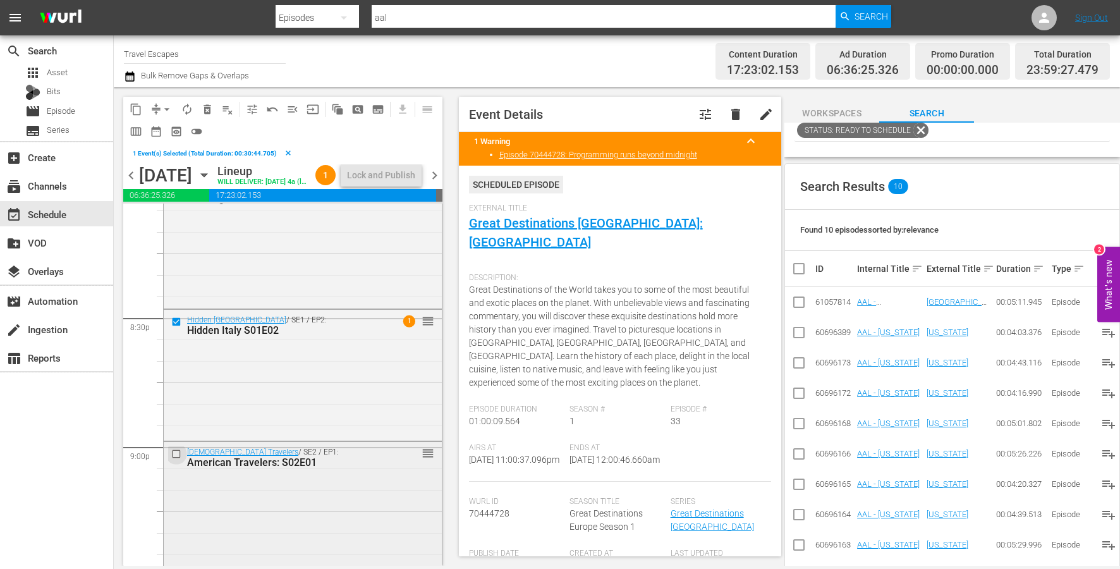
click at [177, 459] on input "checkbox" at bounding box center [177, 454] width 13 height 11
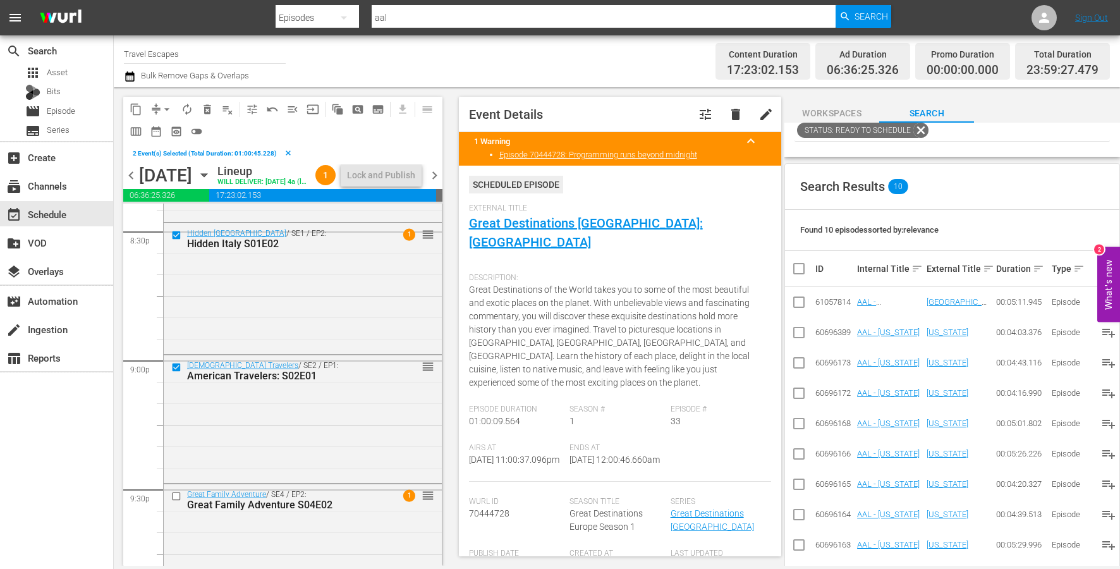
scroll to position [5357, 0]
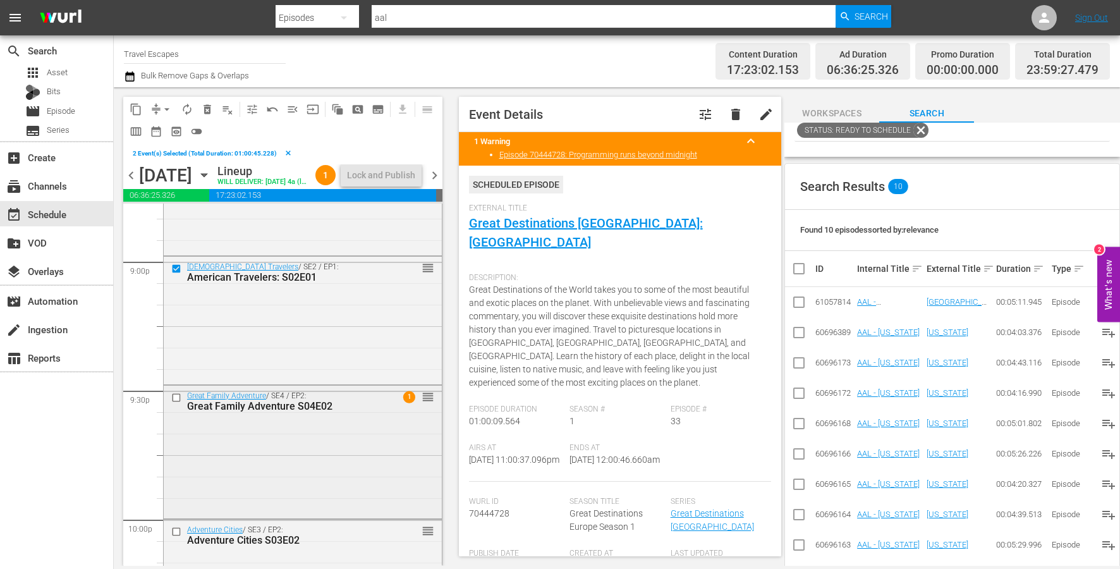
click at [179, 403] on input "checkbox" at bounding box center [177, 397] width 13 height 11
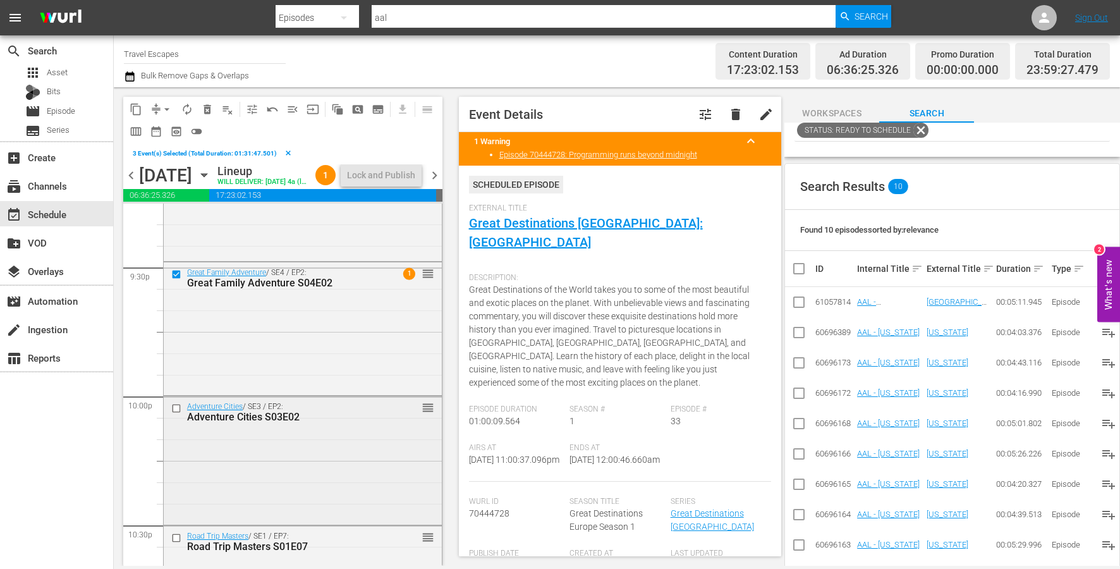
click at [176, 413] on input "checkbox" at bounding box center [177, 408] width 13 height 11
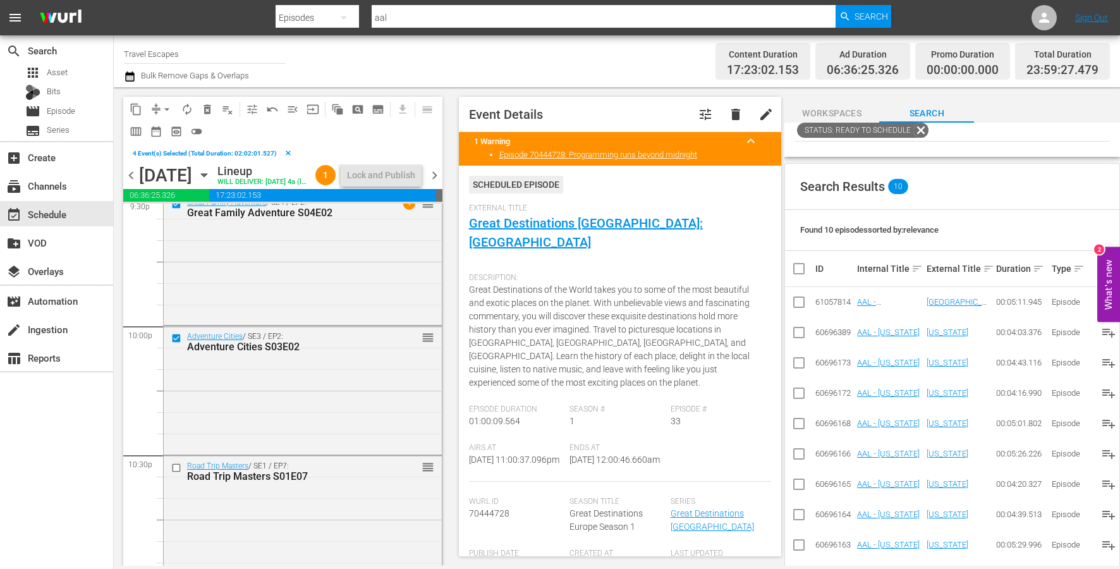
scroll to position [5691, 0]
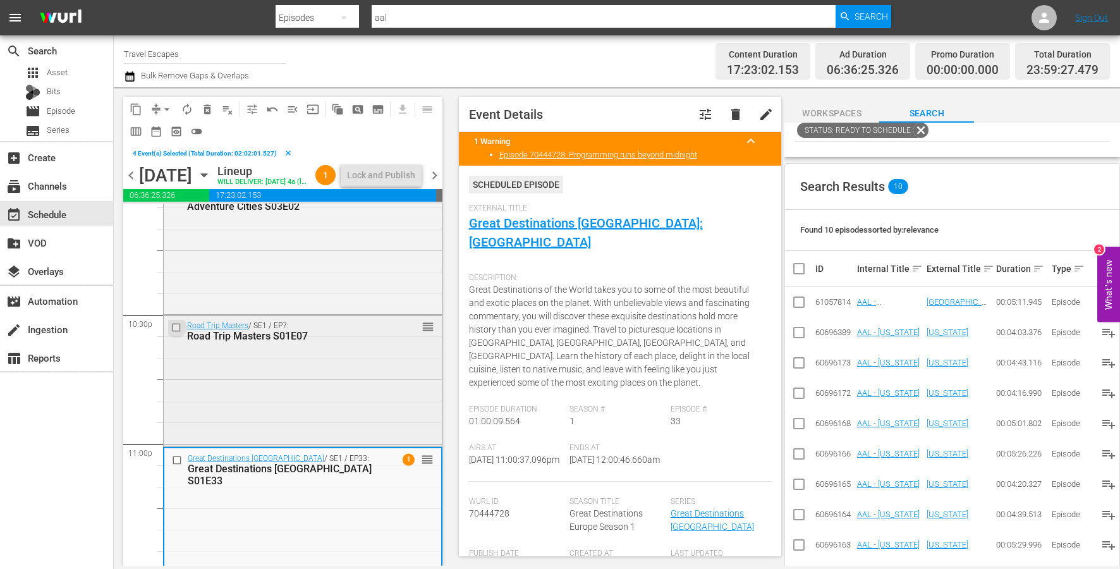
click at [178, 333] on input "checkbox" at bounding box center [177, 327] width 13 height 11
click at [176, 468] on div at bounding box center [178, 460] width 19 height 15
click at [178, 465] on input "checkbox" at bounding box center [178, 459] width 13 height 11
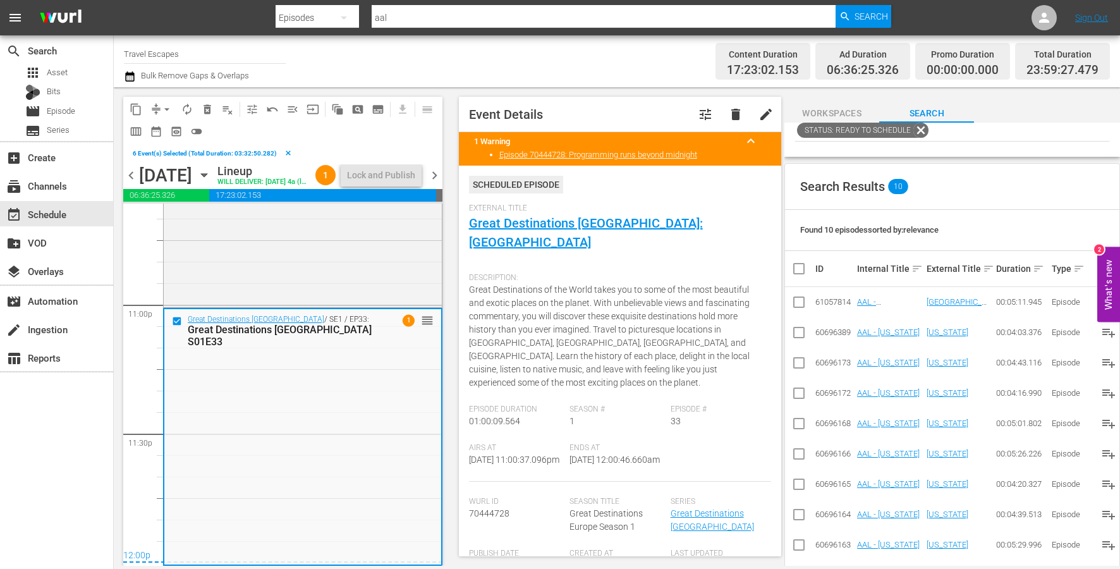
click at [131, 106] on span "content_copy" at bounding box center [136, 109] width 13 height 13
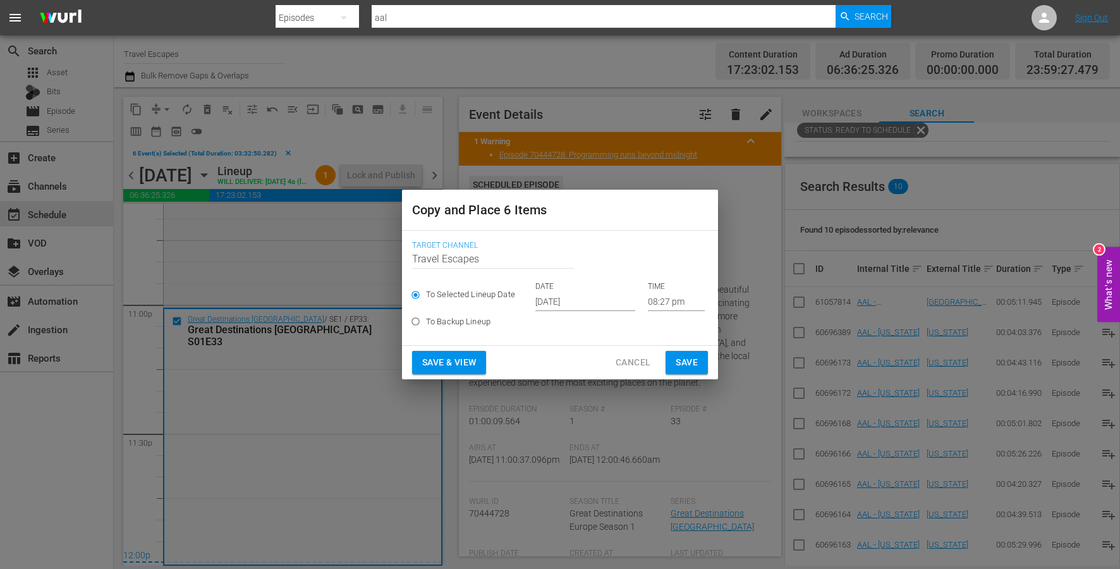
click at [547, 295] on input "[DATE]" at bounding box center [585, 301] width 100 height 19
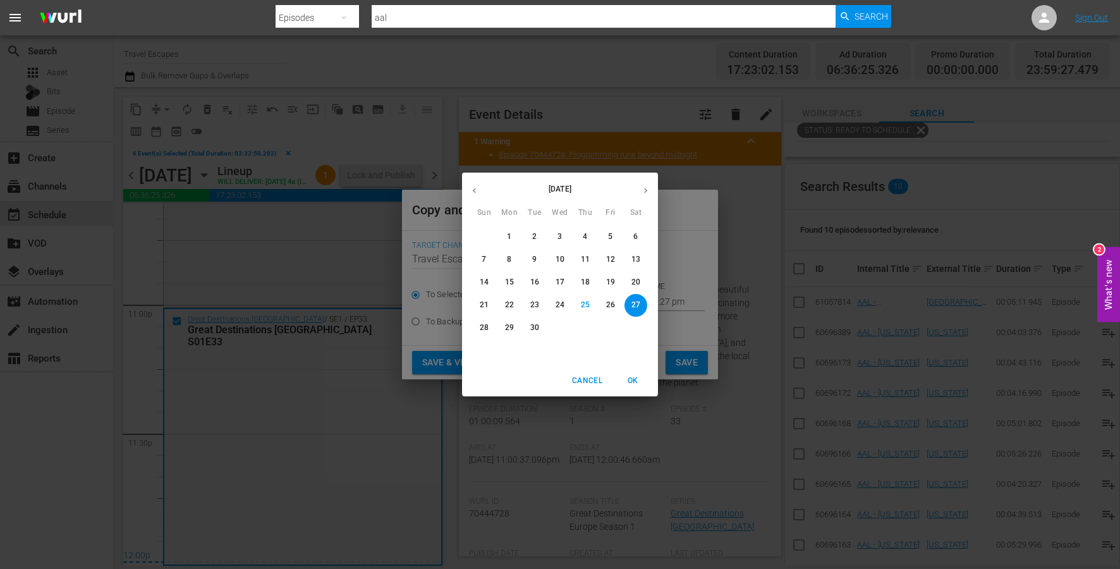
click at [640, 178] on button "button" at bounding box center [645, 190] width 25 height 25
click at [558, 283] on p "15" at bounding box center [560, 282] width 9 height 11
type input "[DATE]"
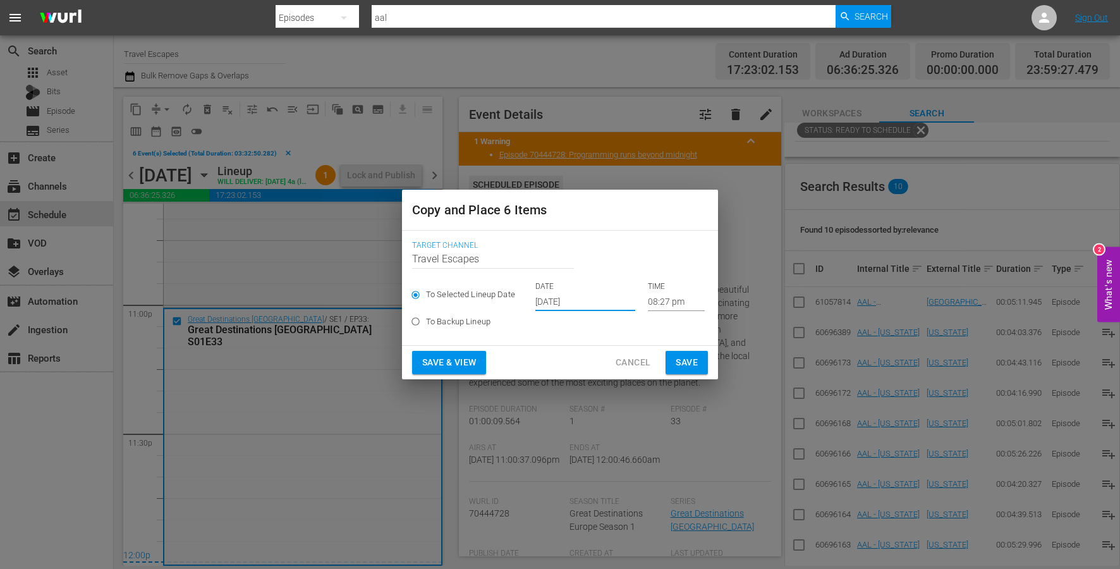
click at [665, 305] on input "08:27 pm" at bounding box center [676, 301] width 57 height 19
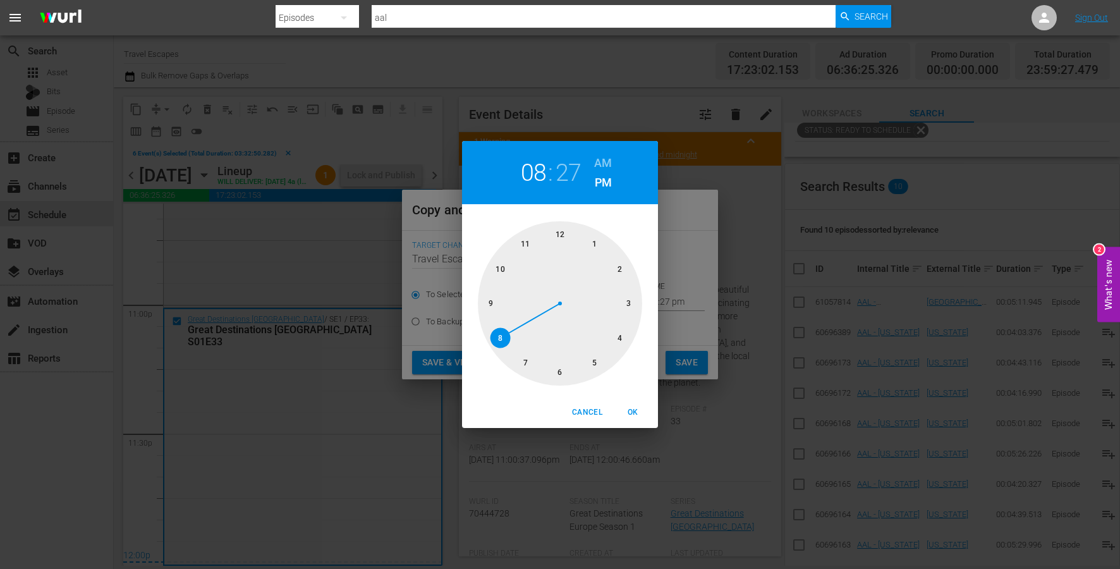
click at [561, 231] on div at bounding box center [560, 303] width 164 height 164
click at [596, 162] on h6 "AM" at bounding box center [603, 163] width 18 height 20
drag, startPoint x: 636, startPoint y: 417, endPoint x: 662, endPoint y: 397, distance: 32.5
click at [636, 417] on span "OK" at bounding box center [633, 412] width 30 height 13
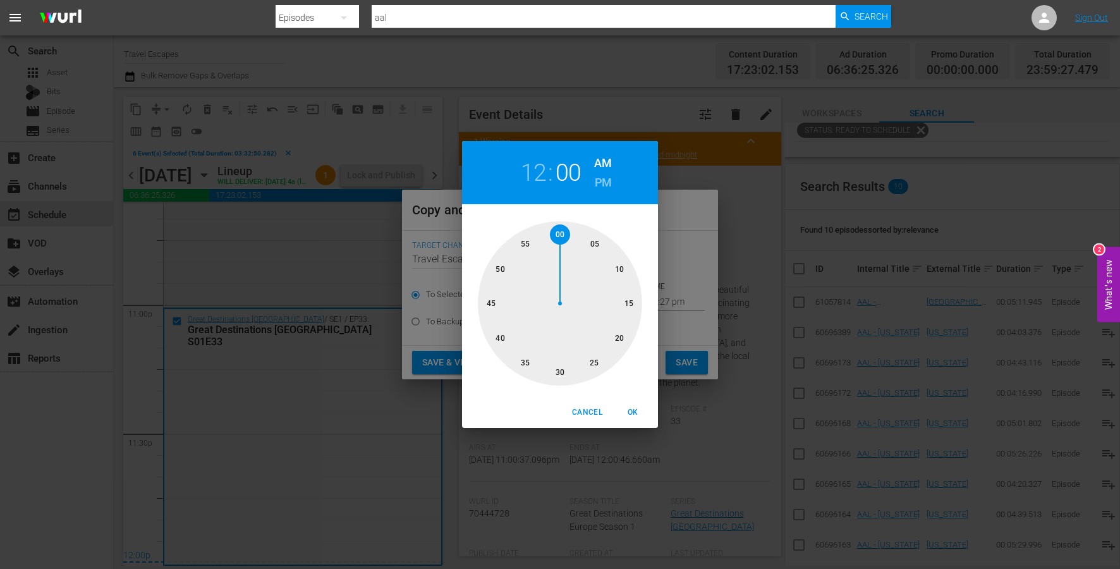
type input "12:00 am"
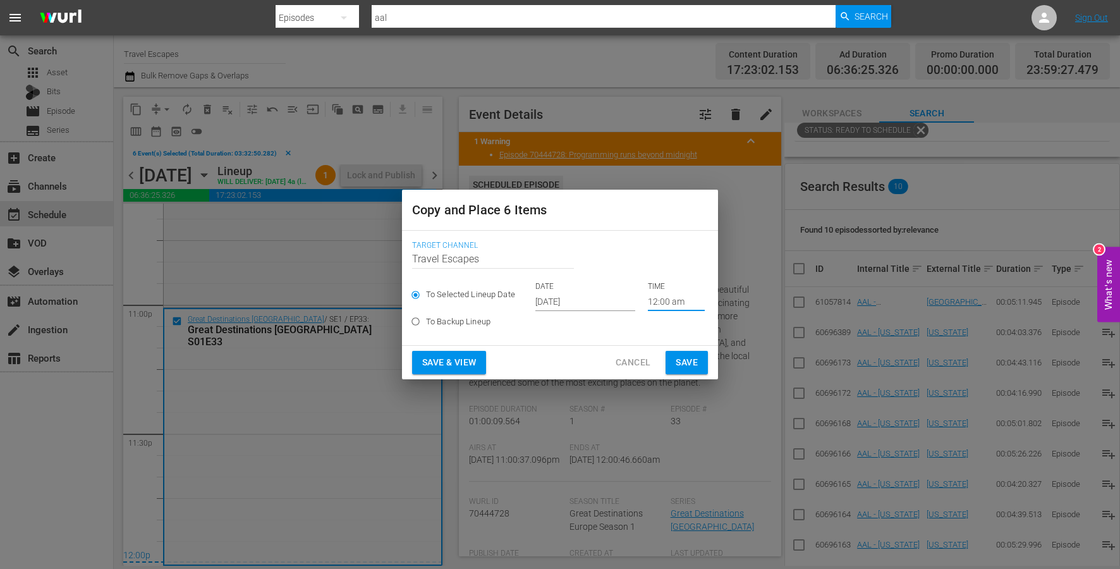
click at [691, 356] on span "Save" at bounding box center [687, 363] width 22 height 16
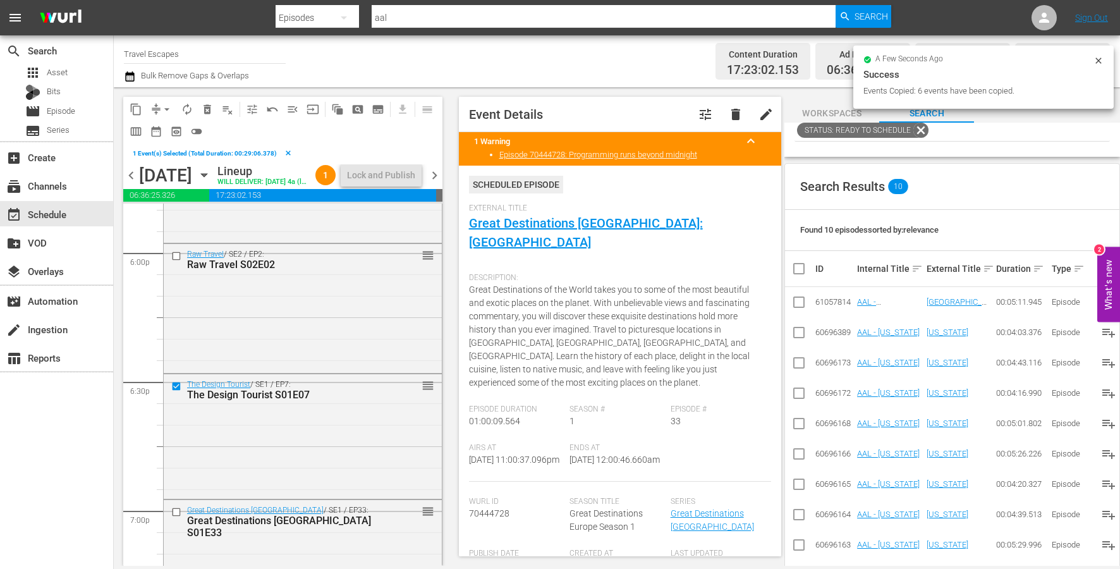
scroll to position [4622, 0]
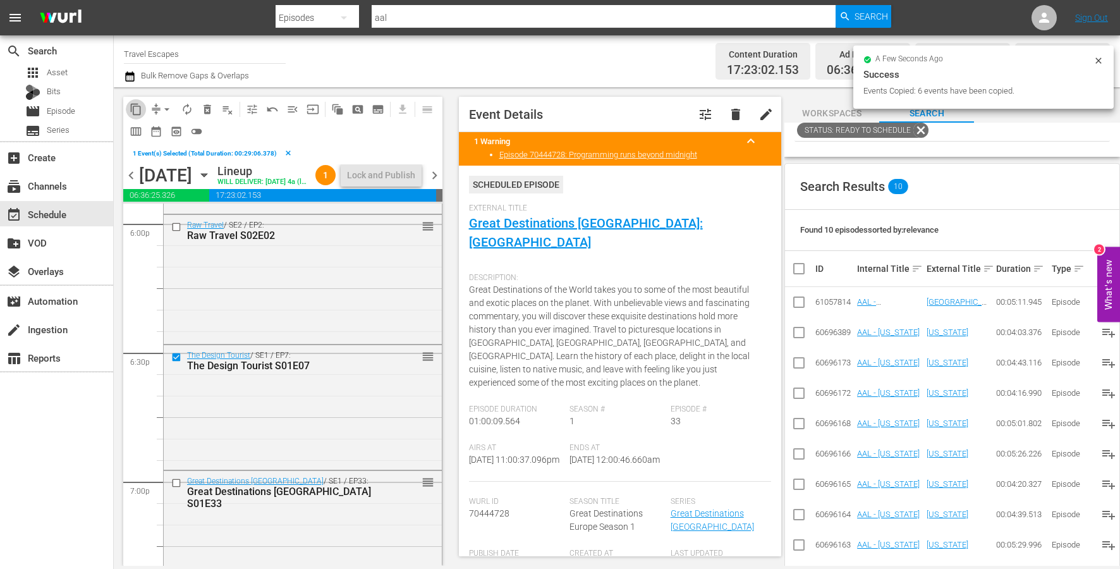
click at [139, 108] on span "content_copy" at bounding box center [136, 109] width 13 height 13
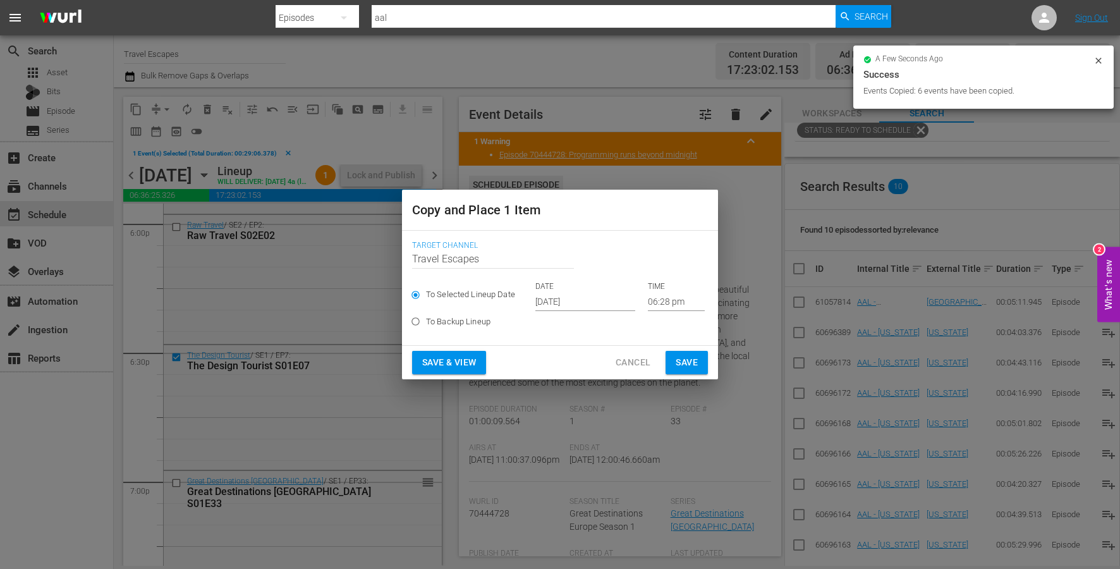
click at [572, 300] on input "[DATE]" at bounding box center [585, 301] width 100 height 19
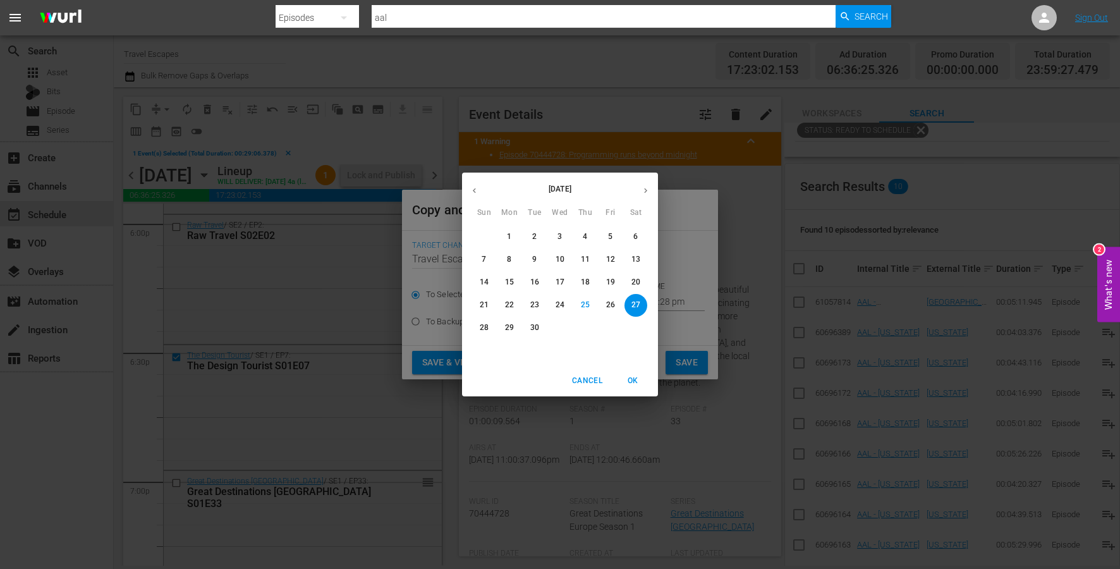
click at [639, 187] on button "button" at bounding box center [645, 190] width 25 height 25
click at [561, 279] on p "15" at bounding box center [560, 282] width 9 height 11
type input "[DATE]"
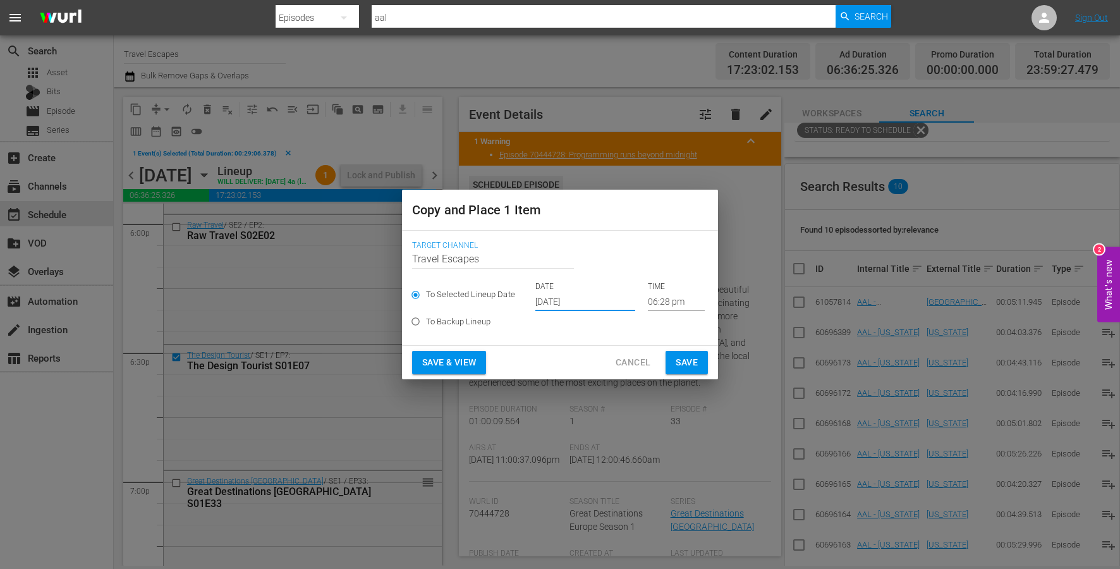
click at [652, 303] on input "06:28 pm" at bounding box center [676, 301] width 57 height 19
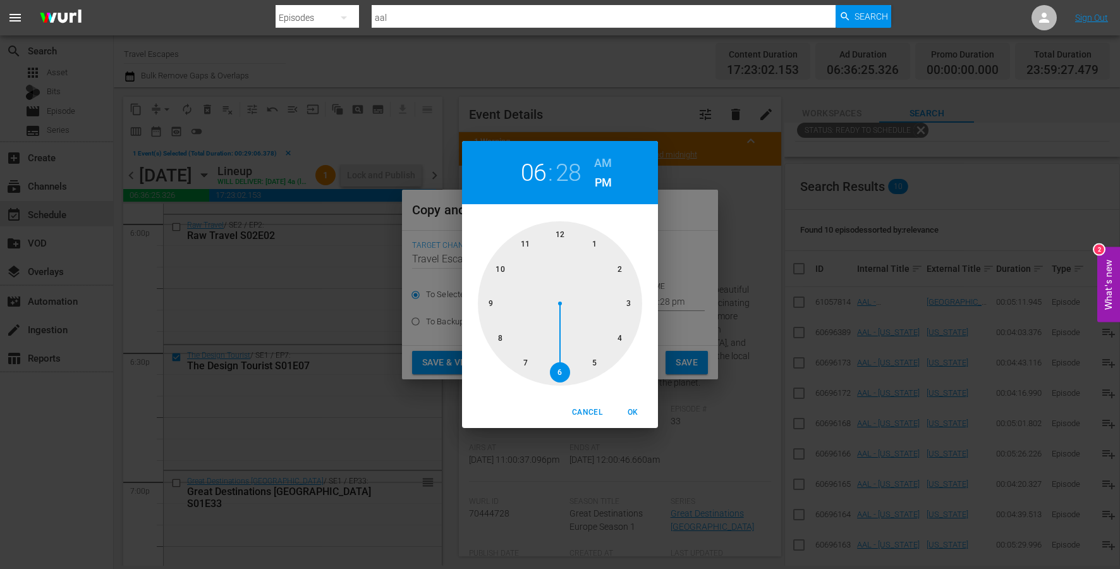
drag, startPoint x: 635, startPoint y: 299, endPoint x: 625, endPoint y: 312, distance: 16.3
click at [635, 300] on div at bounding box center [560, 303] width 164 height 164
click at [560, 355] on div at bounding box center [560, 303] width 164 height 164
drag, startPoint x: 599, startPoint y: 162, endPoint x: 599, endPoint y: 184, distance: 22.1
click at [599, 162] on h6 "AM" at bounding box center [603, 163] width 18 height 20
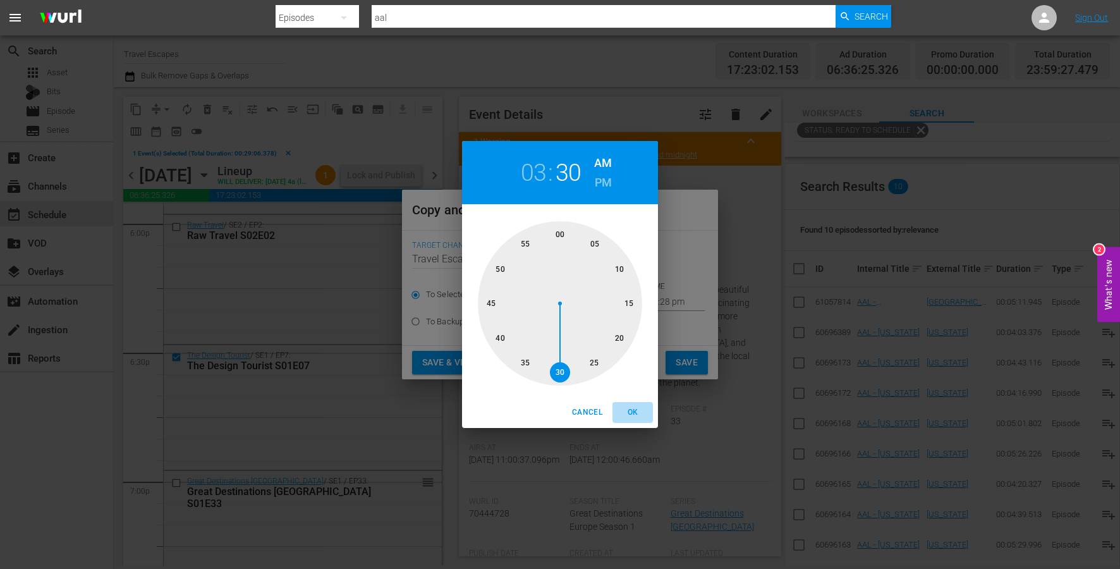
click at [636, 413] on span "OK" at bounding box center [633, 412] width 30 height 13
type input "03:30 am"
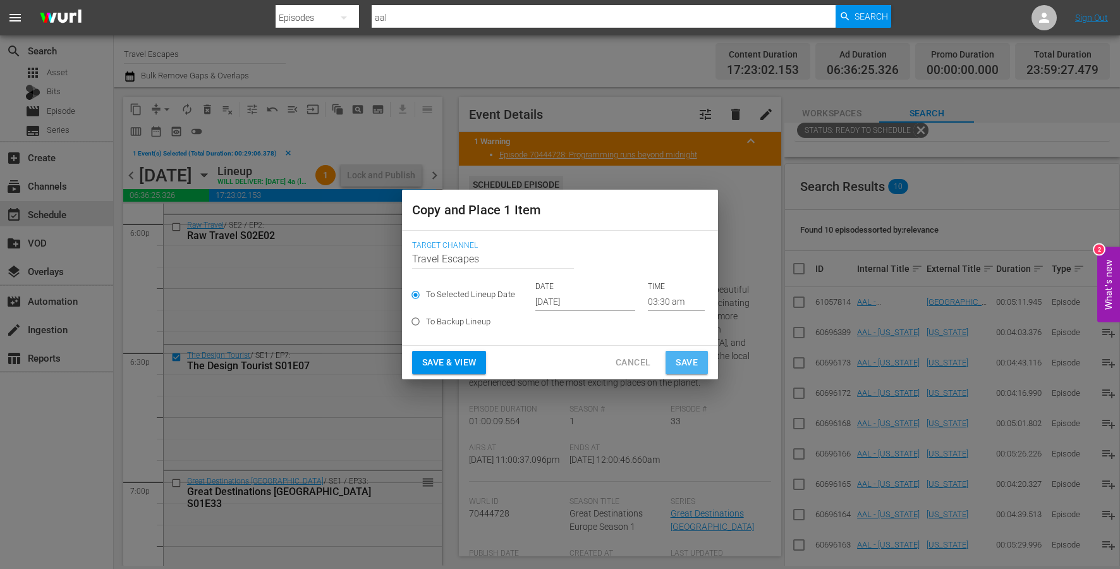
click at [676, 365] on span "Save" at bounding box center [687, 363] width 22 height 16
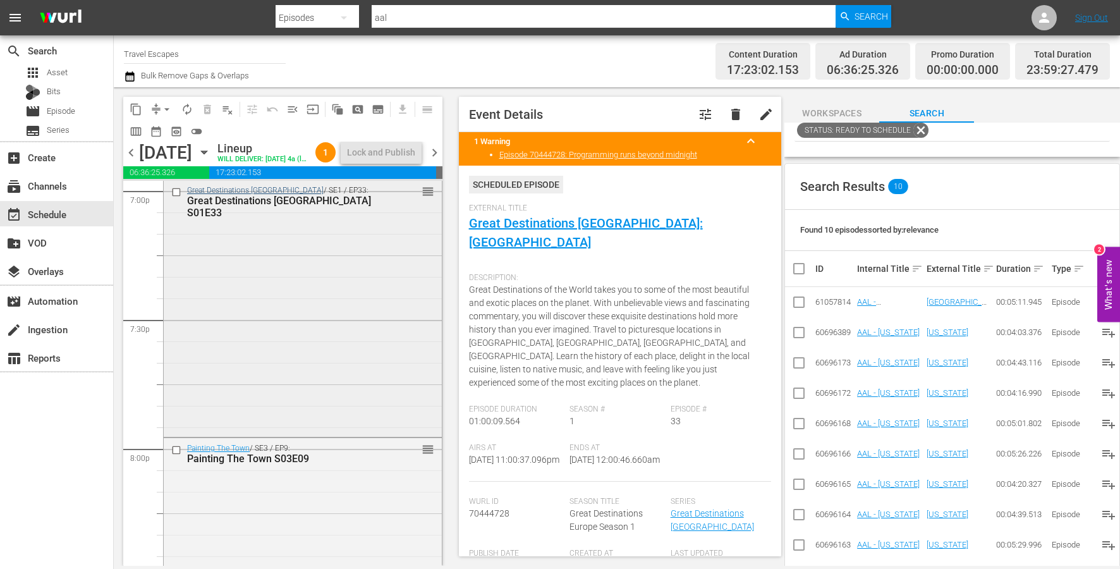
scroll to position [4930, 0]
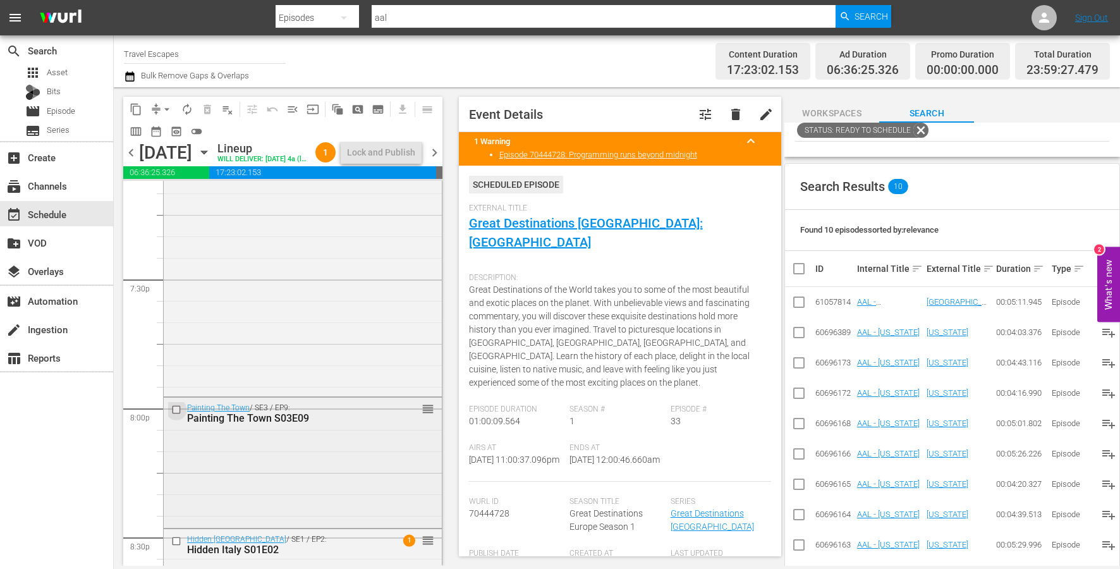
click at [175, 415] on input "checkbox" at bounding box center [177, 410] width 13 height 11
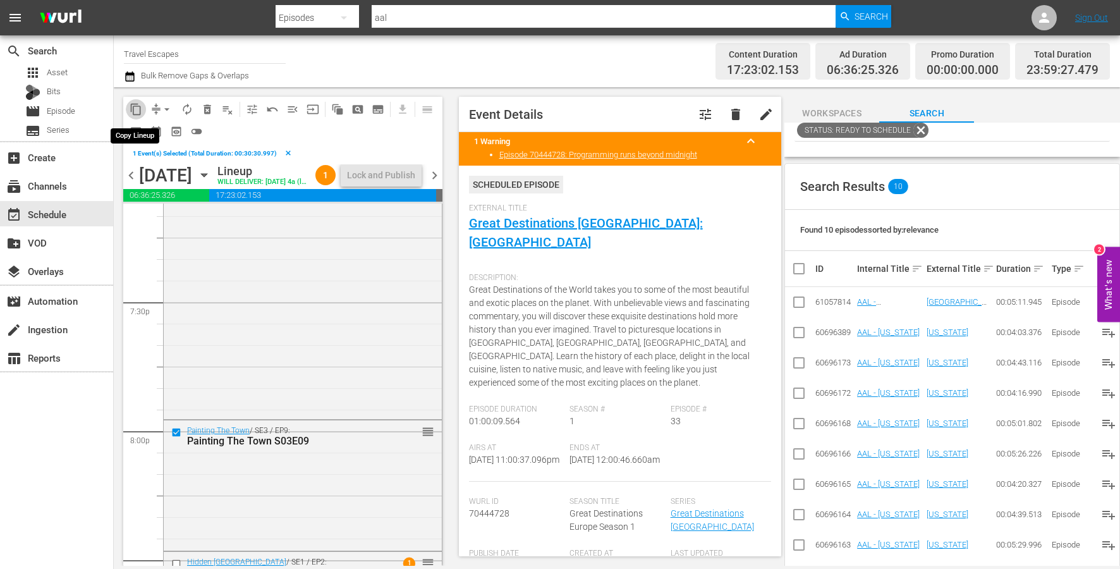
click at [131, 113] on span "content_copy" at bounding box center [136, 109] width 13 height 13
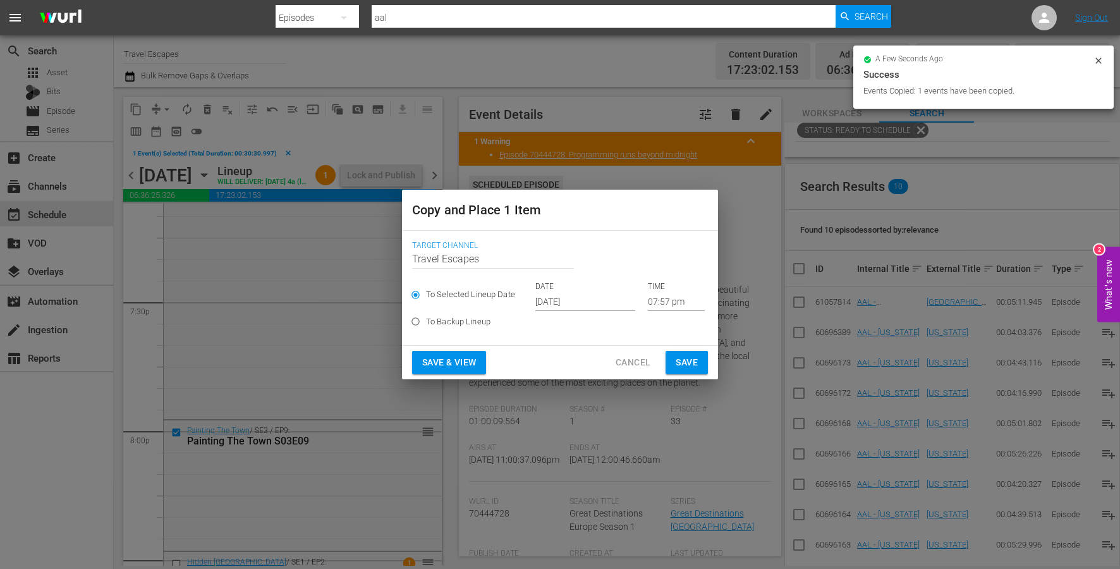
click at [561, 304] on input "[DATE]" at bounding box center [585, 301] width 100 height 19
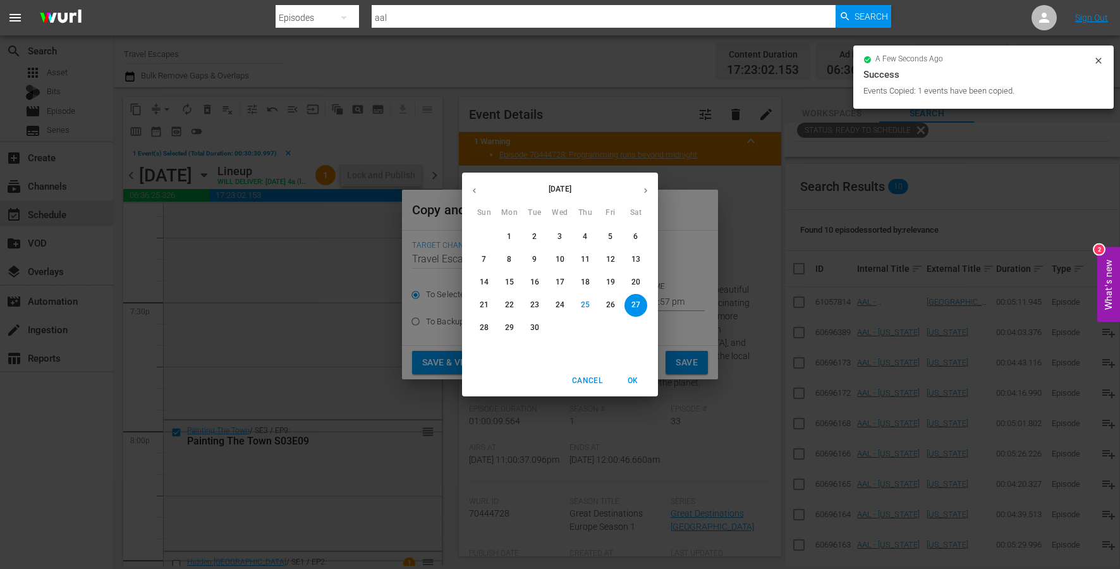
click at [647, 196] on button "button" at bounding box center [645, 190] width 25 height 25
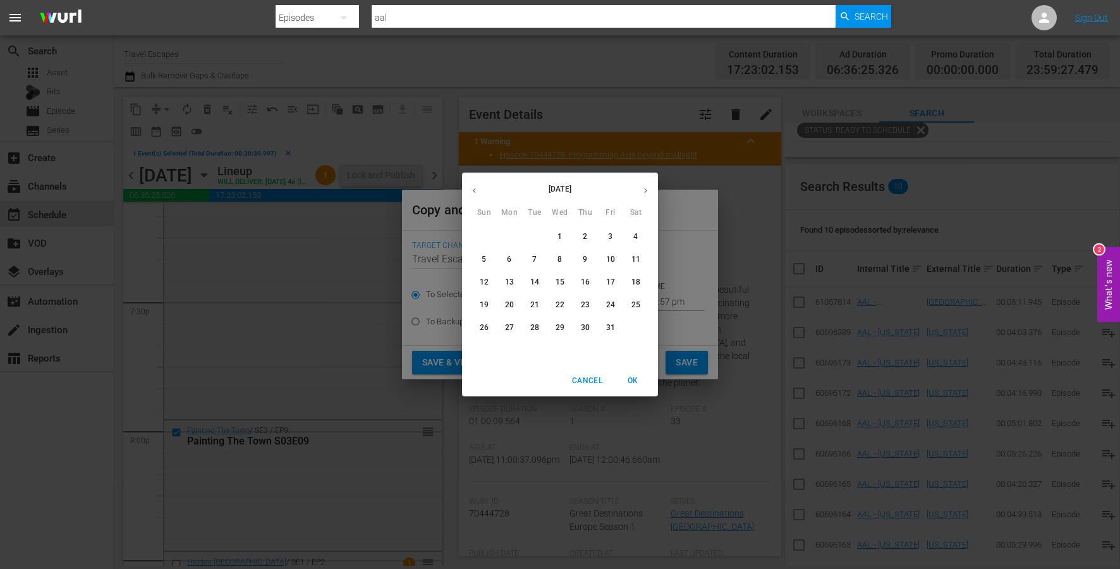
click at [563, 284] on p "15" at bounding box center [560, 282] width 9 height 11
type input "[DATE]"
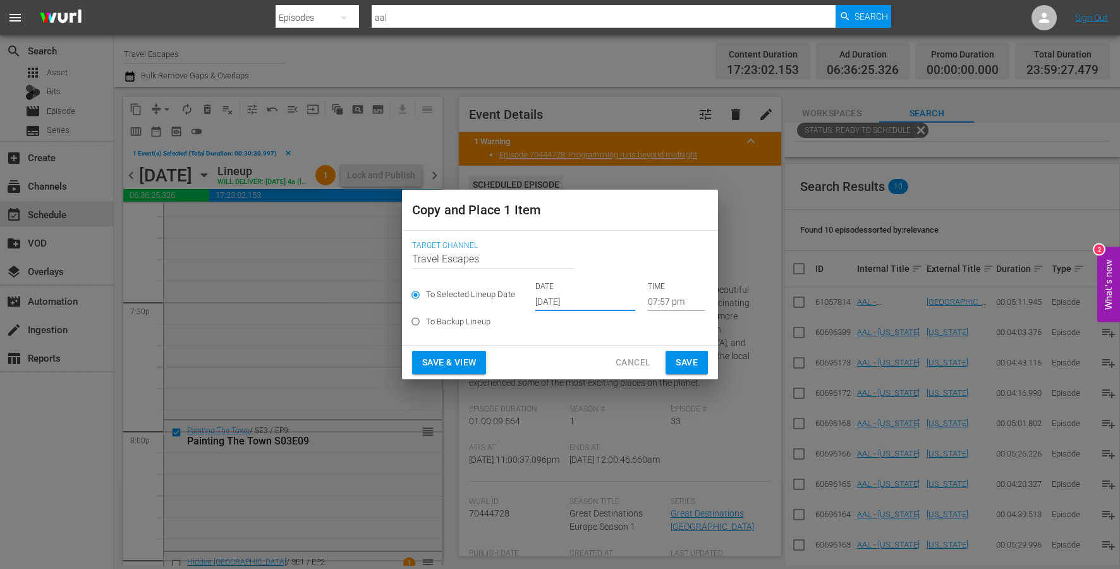
click at [671, 313] on label "To Backup Lineup" at bounding box center [551, 321] width 293 height 21
click at [426, 313] on input "To Backup Lineup" at bounding box center [415, 323] width 21 height 21
radio input "true"
click at [661, 308] on div "To Selected Lineup Date DATE [DATE] TIME 07:57 pm" at bounding box center [560, 296] width 296 height 30
click at [639, 285] on div "To Selected Lineup Date DATE [DATE] TIME 07:57 pm" at bounding box center [560, 296] width 296 height 30
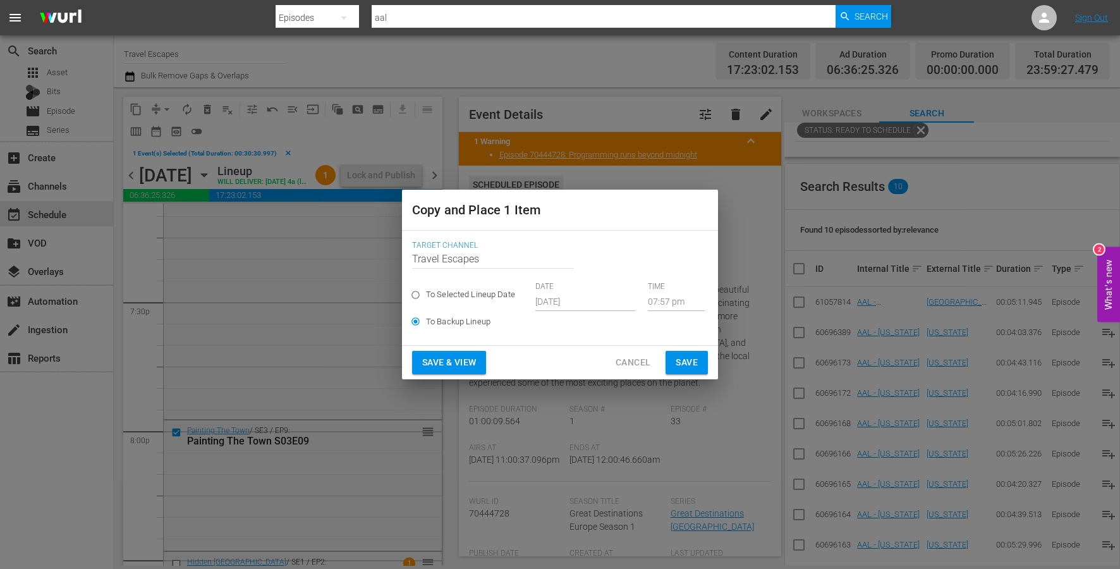
click at [645, 293] on div "To Selected Lineup Date DATE [DATE] TIME 07:57 pm" at bounding box center [560, 296] width 296 height 30
click at [645, 308] on div "To Selected Lineup Date DATE [DATE] TIME 07:57 pm" at bounding box center [560, 296] width 296 height 30
click at [645, 304] on div "To Selected Lineup Date DATE [DATE] TIME 07:57 pm" at bounding box center [560, 296] width 296 height 30
click at [657, 298] on div "To Selected Lineup Date DATE [DATE] TIME 07:57 pm" at bounding box center [560, 296] width 296 height 30
click at [461, 288] on label "To Selected Lineup Date" at bounding box center [460, 294] width 110 height 21
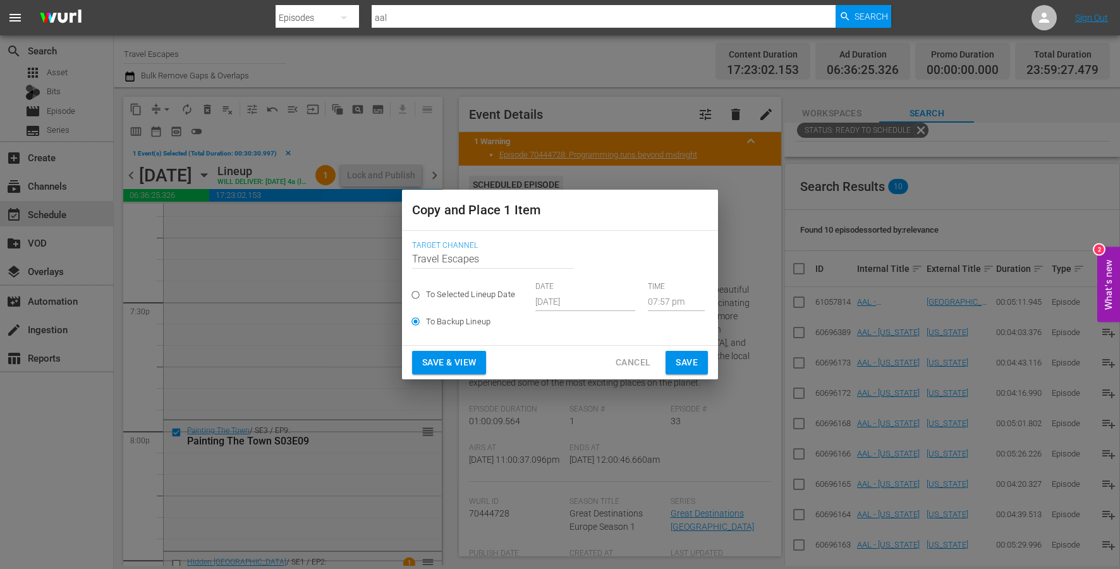
click at [426, 288] on input "To Selected Lineup Date" at bounding box center [415, 297] width 21 height 21
radio input "true"
click at [679, 304] on input "07:57 pm" at bounding box center [676, 301] width 57 height 19
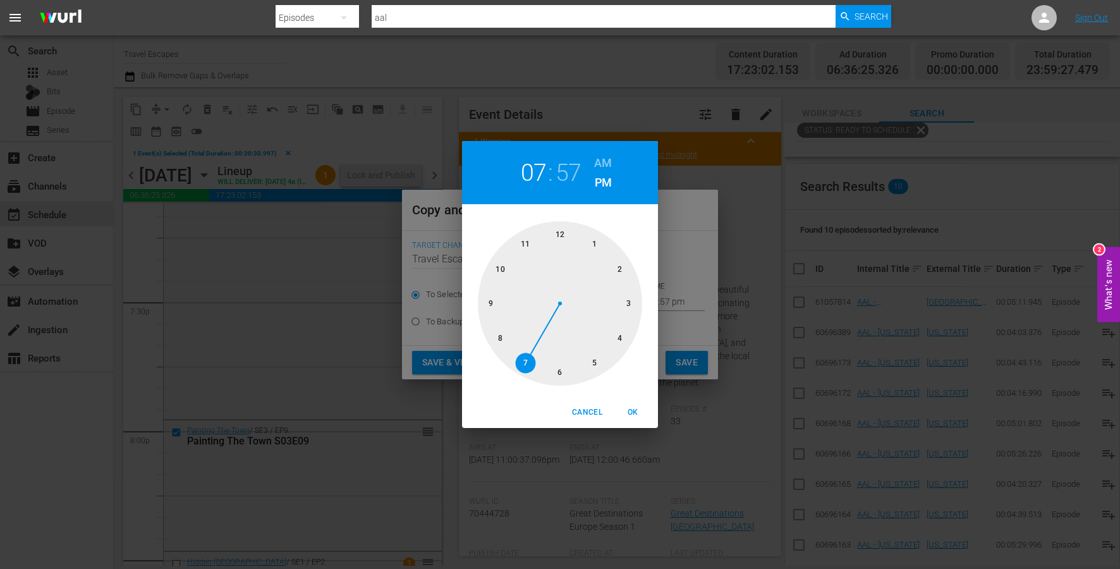
click at [623, 337] on div at bounding box center [560, 303] width 164 height 164
click at [557, 231] on div at bounding box center [560, 303] width 164 height 164
click at [607, 166] on h6 "AM" at bounding box center [603, 163] width 18 height 20
click at [632, 408] on span "OK" at bounding box center [633, 412] width 30 height 13
type input "04:00 am"
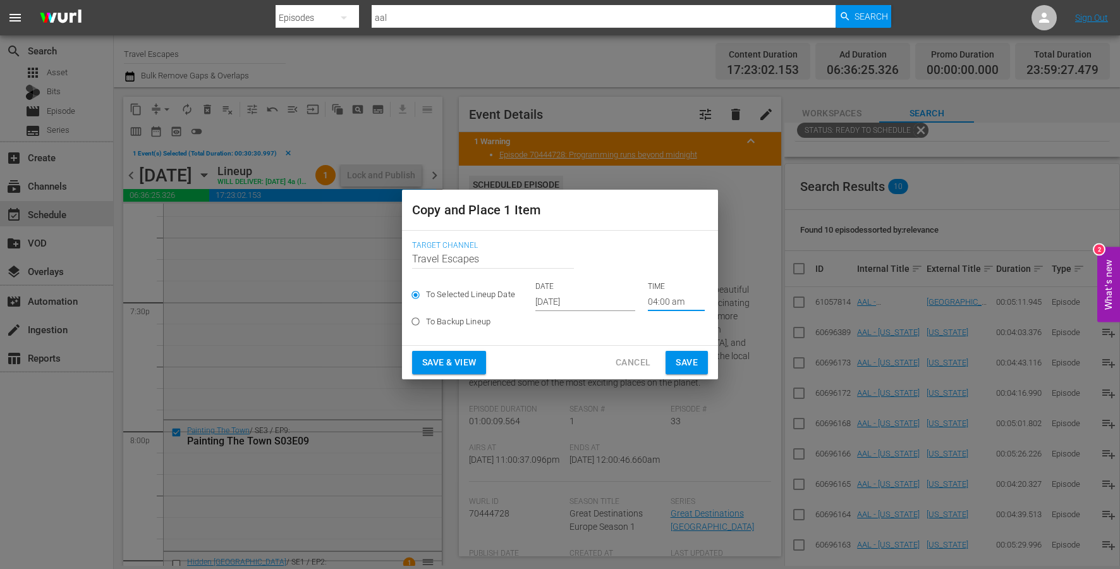
click at [691, 357] on span "Save" at bounding box center [687, 363] width 22 height 16
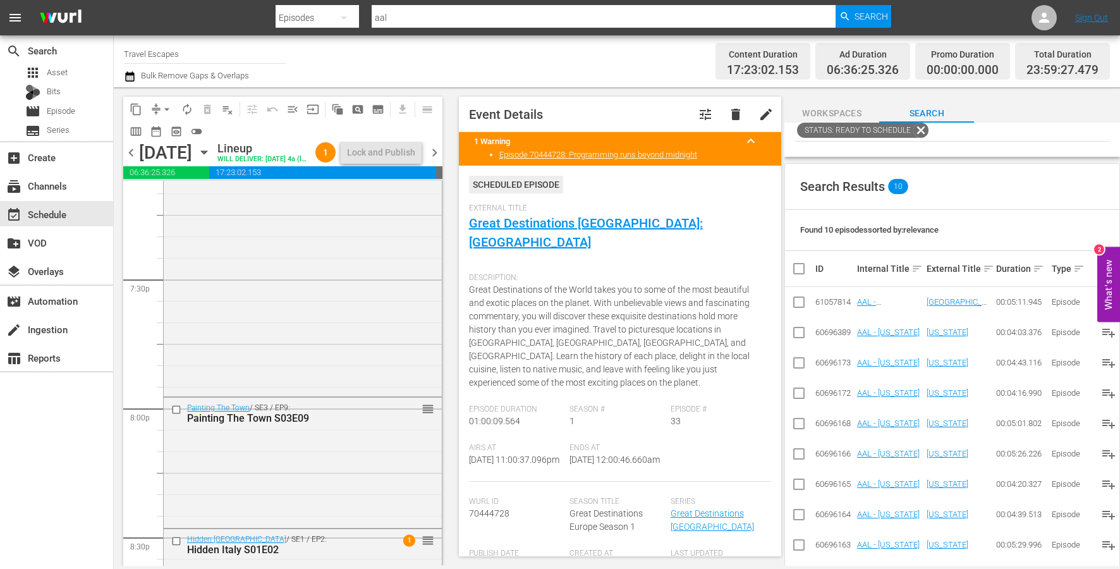
click at [435, 161] on span "chevron_right" at bounding box center [435, 153] width 16 height 16
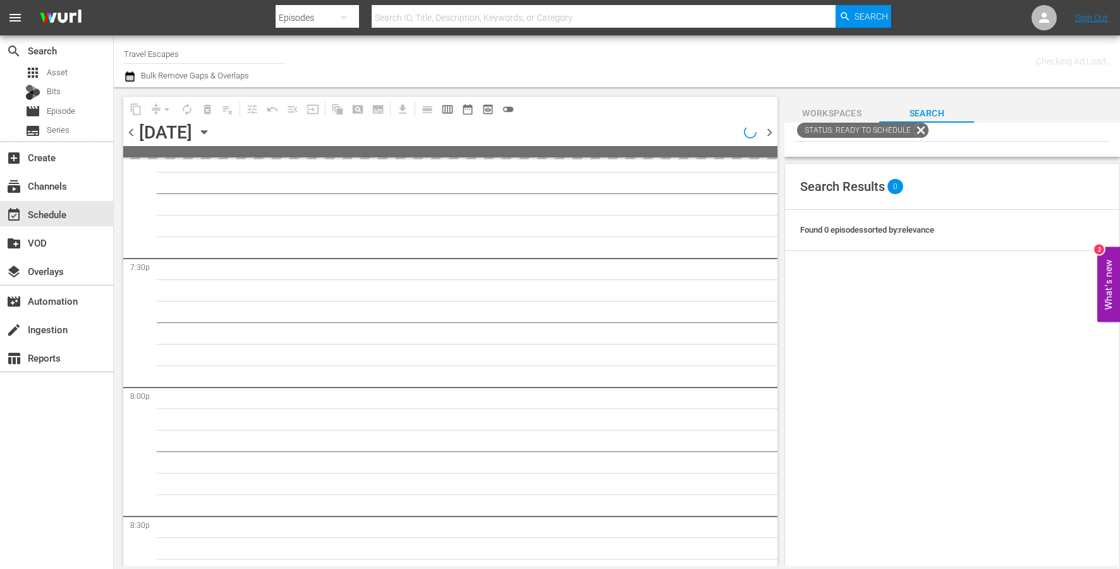
scroll to position [5403, 0]
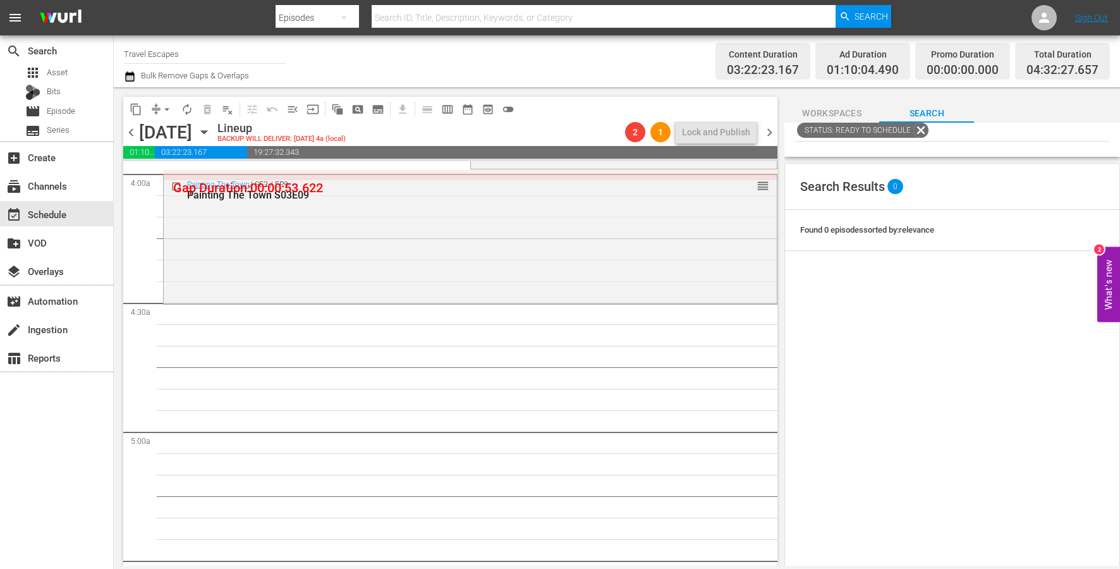
scroll to position [953, 0]
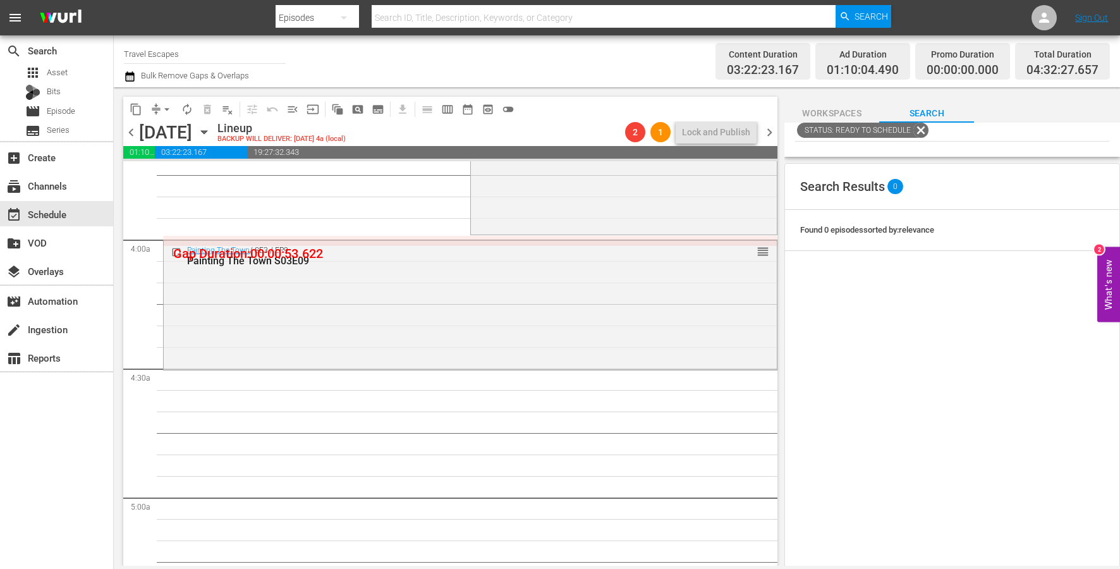
click at [136, 109] on span "content_copy" at bounding box center [136, 109] width 13 height 13
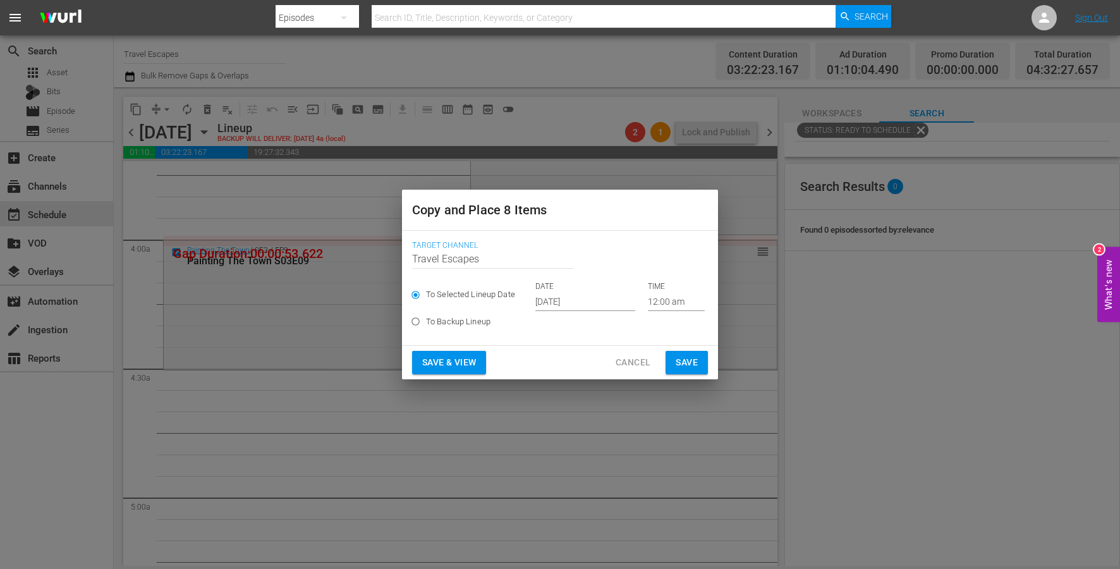
click at [566, 301] on input "[DATE]" at bounding box center [585, 301] width 100 height 19
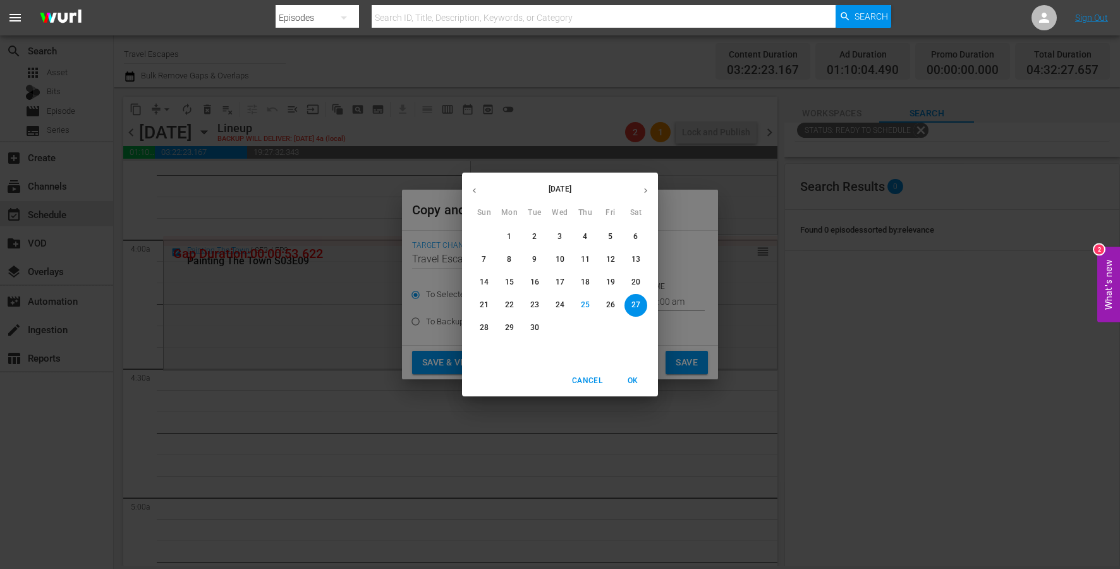
click at [639, 195] on button "button" at bounding box center [645, 190] width 25 height 25
click at [564, 279] on p "15" at bounding box center [560, 282] width 9 height 11
type input "[DATE]"
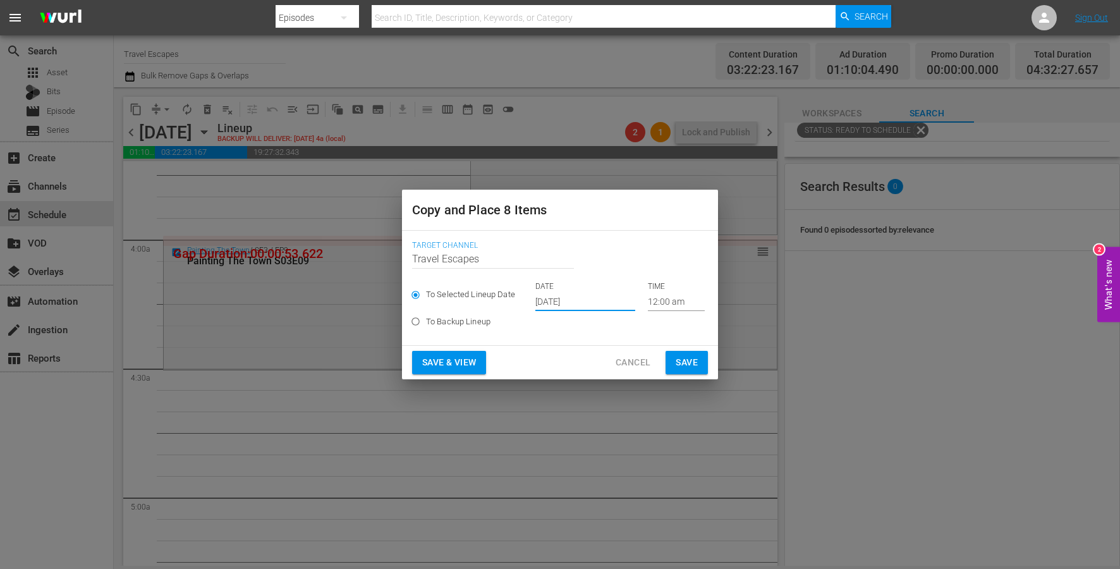
click at [648, 302] on input "12:00 am" at bounding box center [676, 301] width 57 height 19
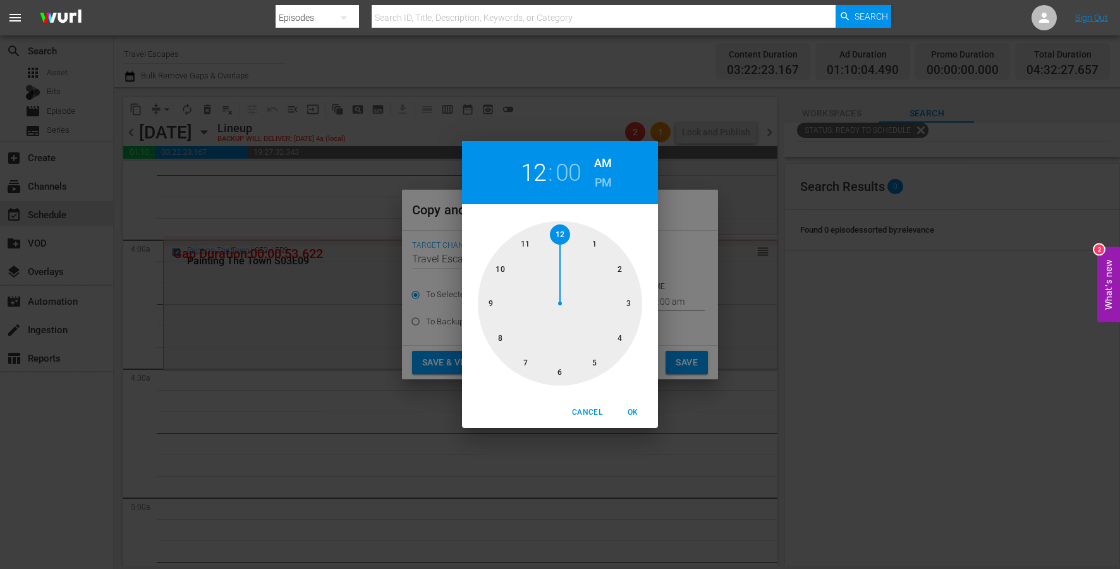
click at [627, 341] on div at bounding box center [560, 303] width 164 height 164
click at [567, 374] on div at bounding box center [560, 303] width 164 height 164
click at [635, 414] on span "OK" at bounding box center [633, 412] width 30 height 13
type input "04:30 am"
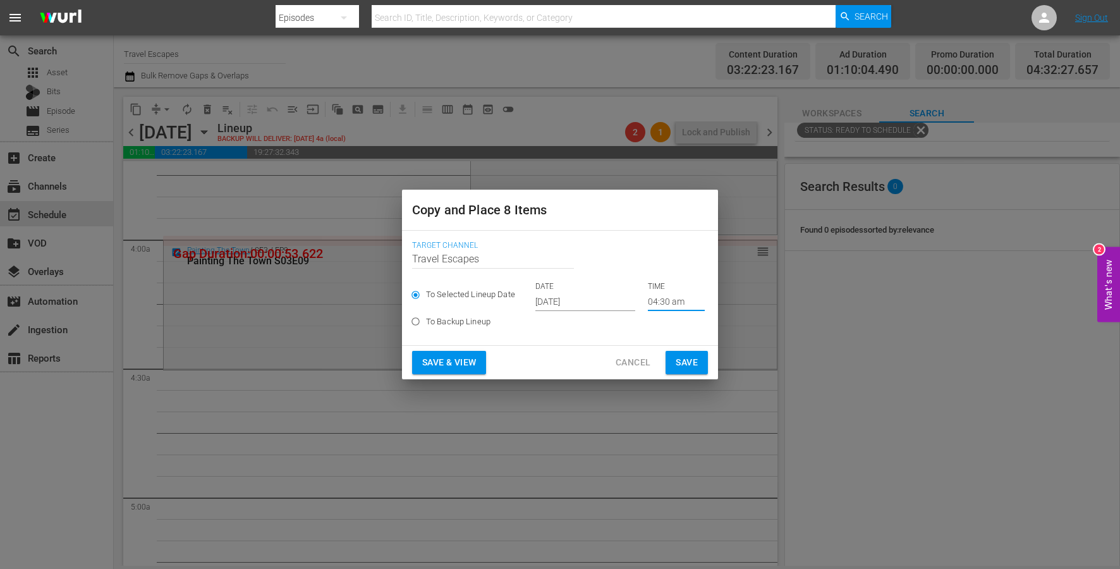
click at [691, 365] on span "Save" at bounding box center [687, 363] width 22 height 16
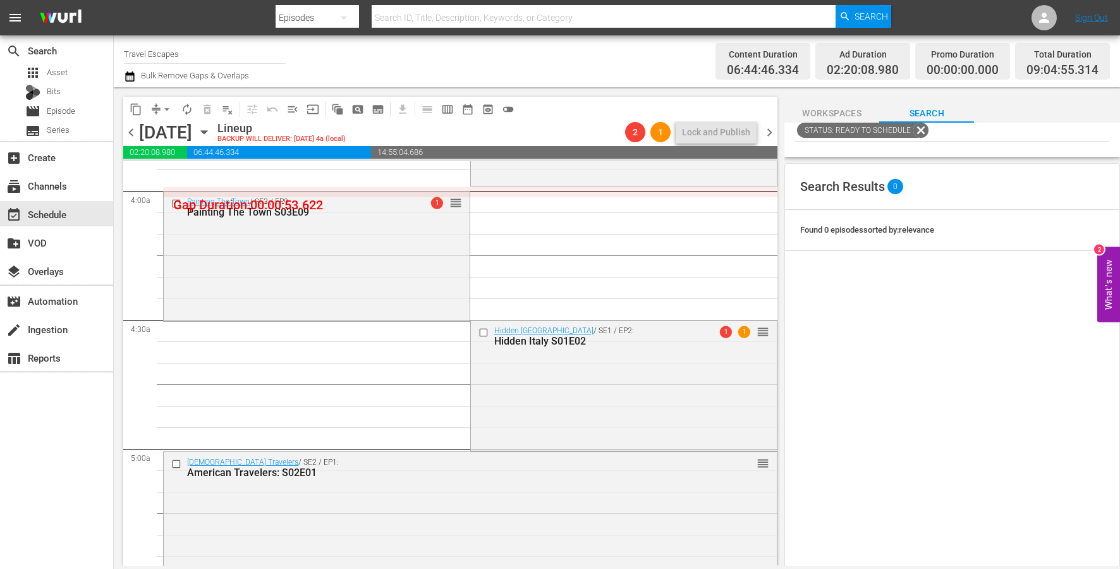
scroll to position [1001, 0]
drag, startPoint x: 483, startPoint y: 331, endPoint x: 434, endPoint y: 373, distance: 65.0
click at [483, 331] on input "checkbox" at bounding box center [484, 332] width 13 height 11
click at [182, 462] on input "checkbox" at bounding box center [177, 464] width 13 height 11
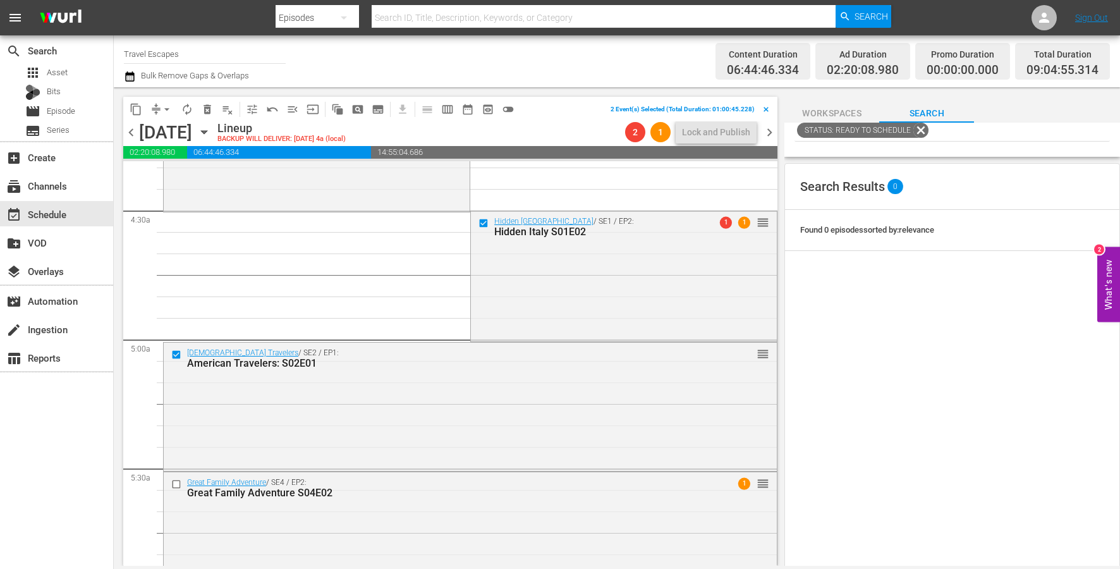
scroll to position [1150, 0]
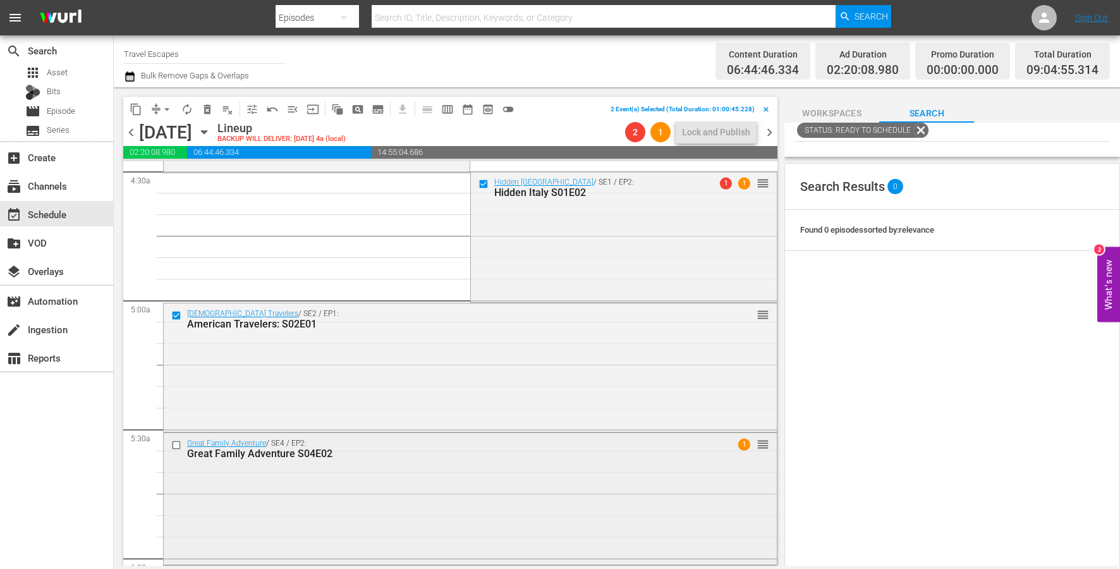
click at [177, 444] on input "checkbox" at bounding box center [177, 444] width 13 height 11
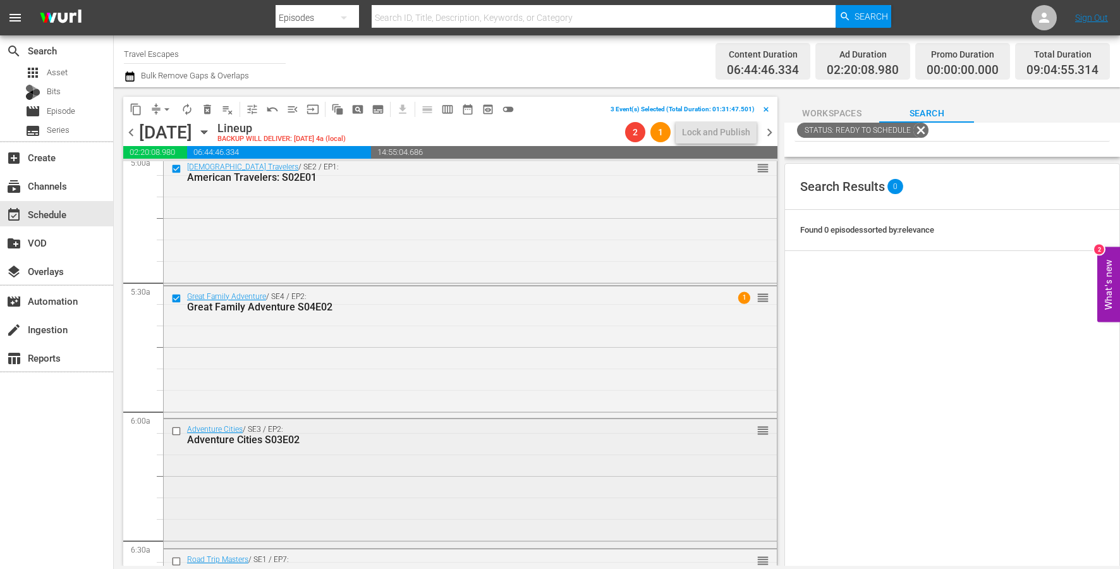
click at [174, 429] on input "checkbox" at bounding box center [177, 431] width 13 height 11
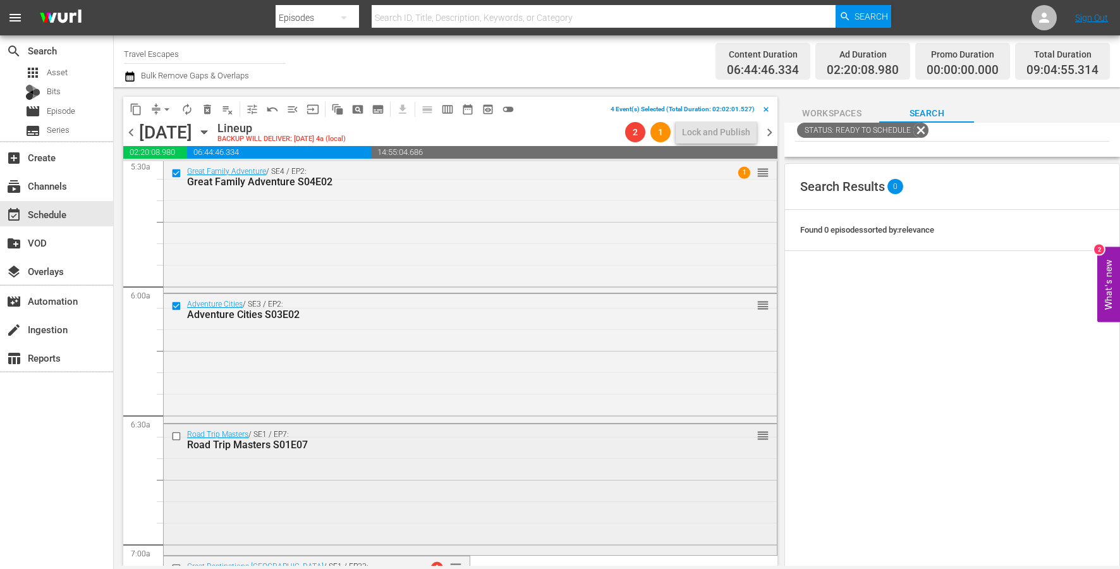
click at [174, 436] on input "checkbox" at bounding box center [177, 436] width 13 height 11
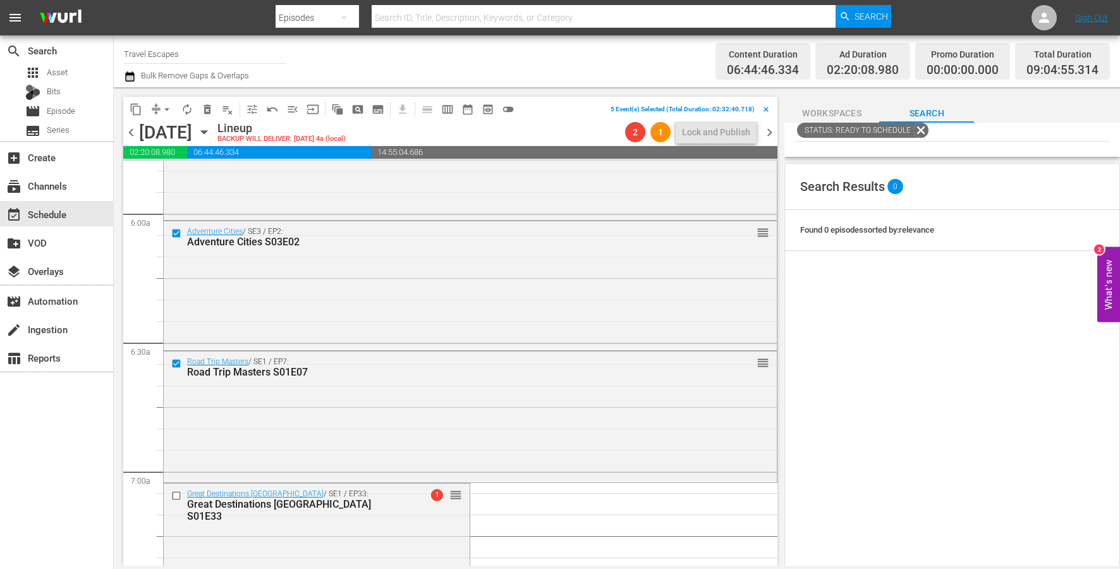
scroll to position [1591, 0]
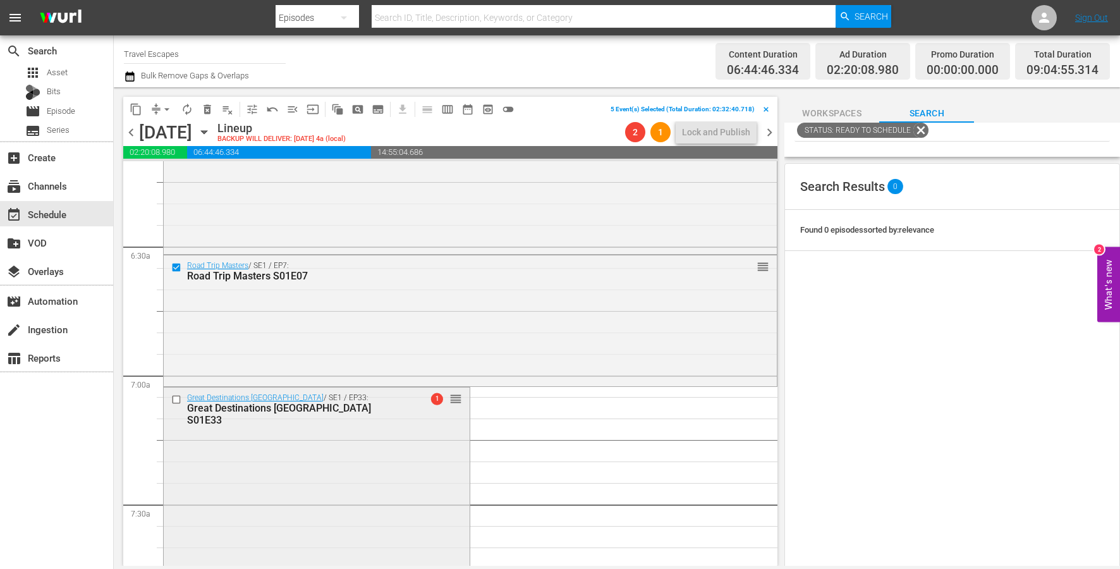
click at [175, 403] on input "checkbox" at bounding box center [177, 399] width 13 height 11
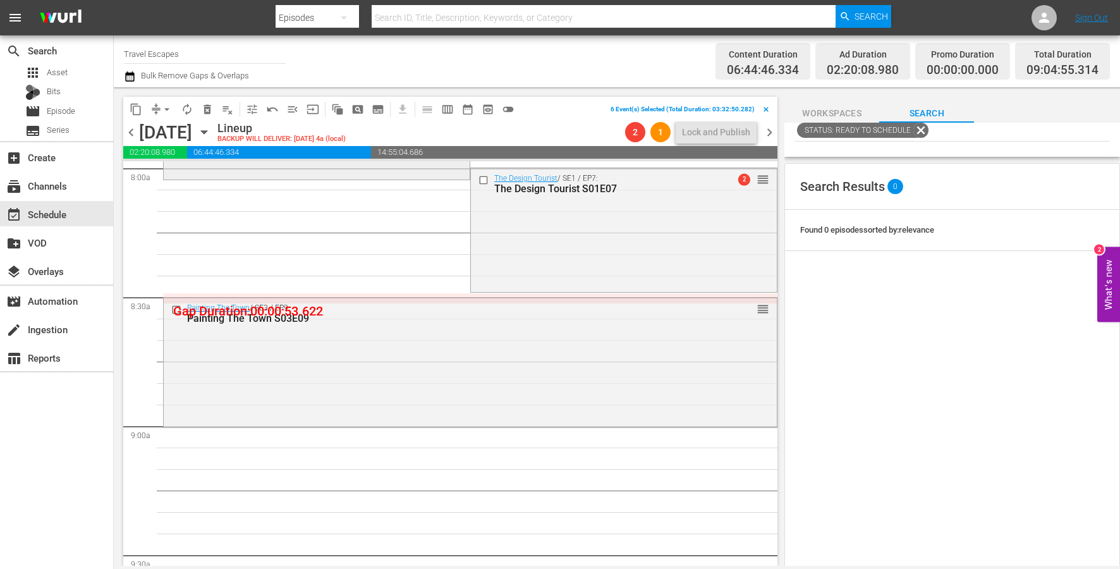
scroll to position [2066, 0]
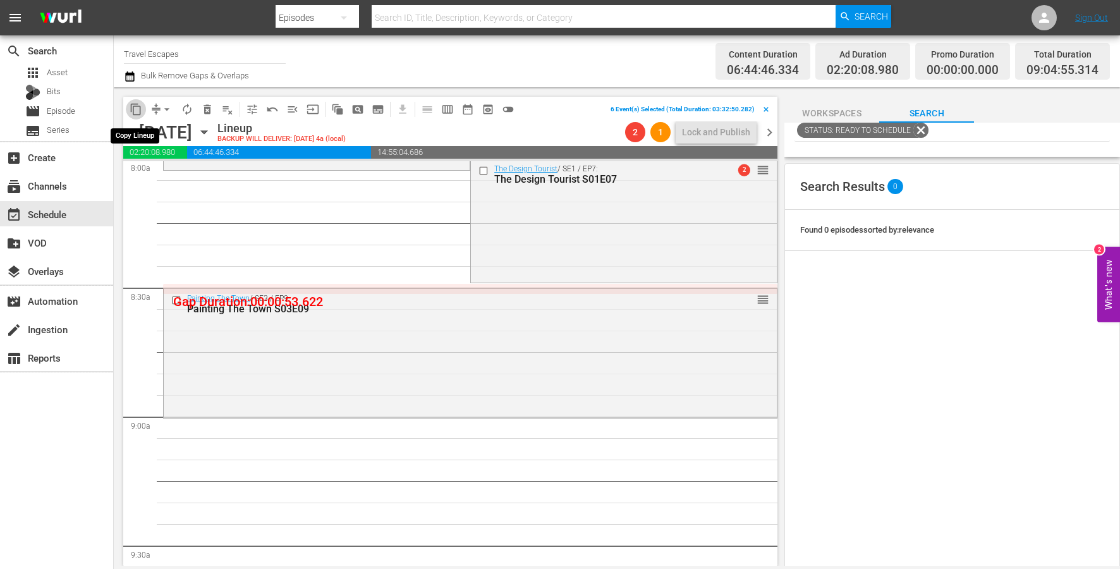
click at [132, 112] on span "content_copy" at bounding box center [136, 109] width 13 height 13
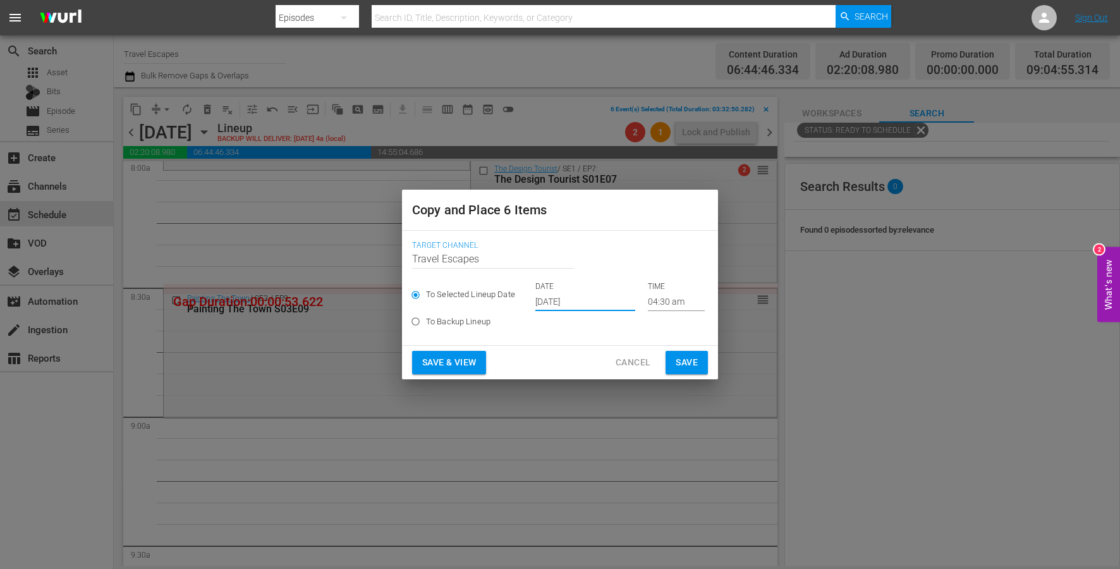
click at [556, 301] on input "[DATE]" at bounding box center [585, 301] width 100 height 19
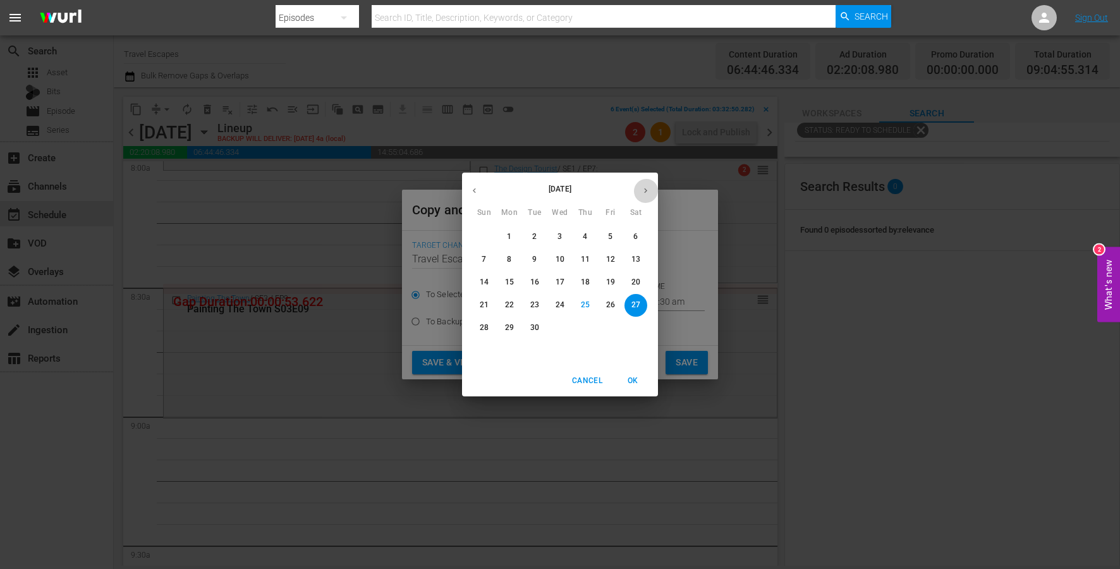
click at [637, 196] on button "button" at bounding box center [645, 190] width 25 height 25
click at [555, 278] on span "15" at bounding box center [560, 282] width 23 height 11
type input "[DATE]"
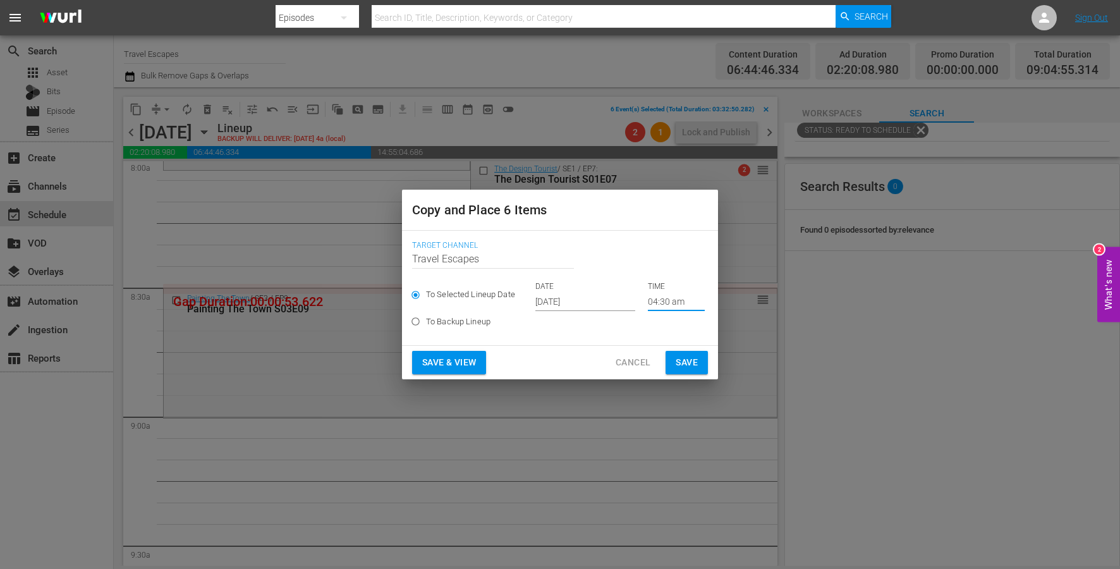
click at [653, 303] on input "04:30 am" at bounding box center [676, 301] width 57 height 19
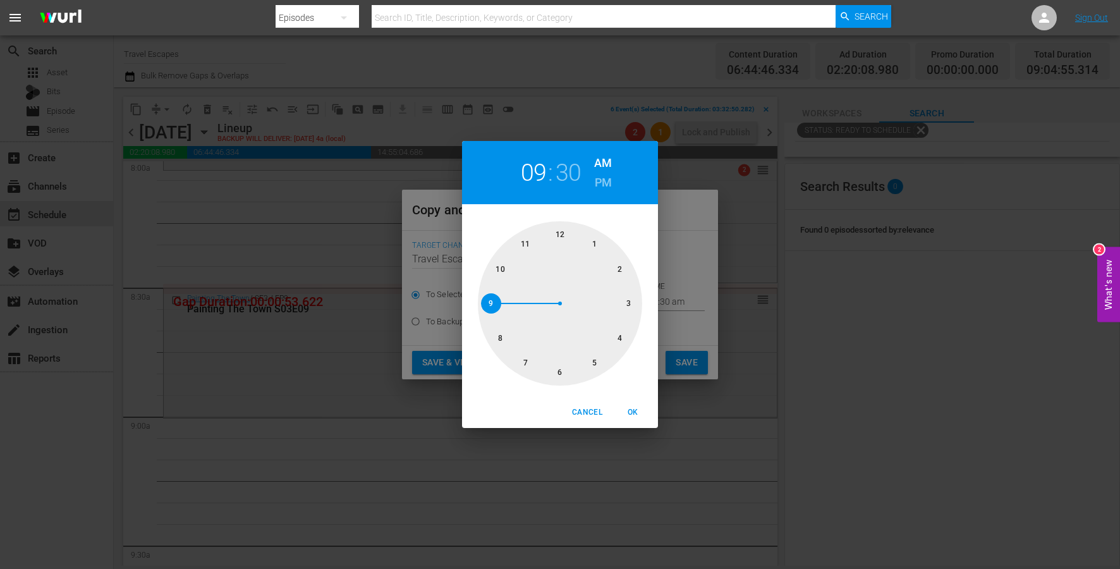
click at [503, 300] on div at bounding box center [560, 303] width 164 height 164
click at [561, 236] on div at bounding box center [560, 303] width 164 height 164
click at [633, 403] on button "OK" at bounding box center [632, 412] width 40 height 21
type input "09:00 am"
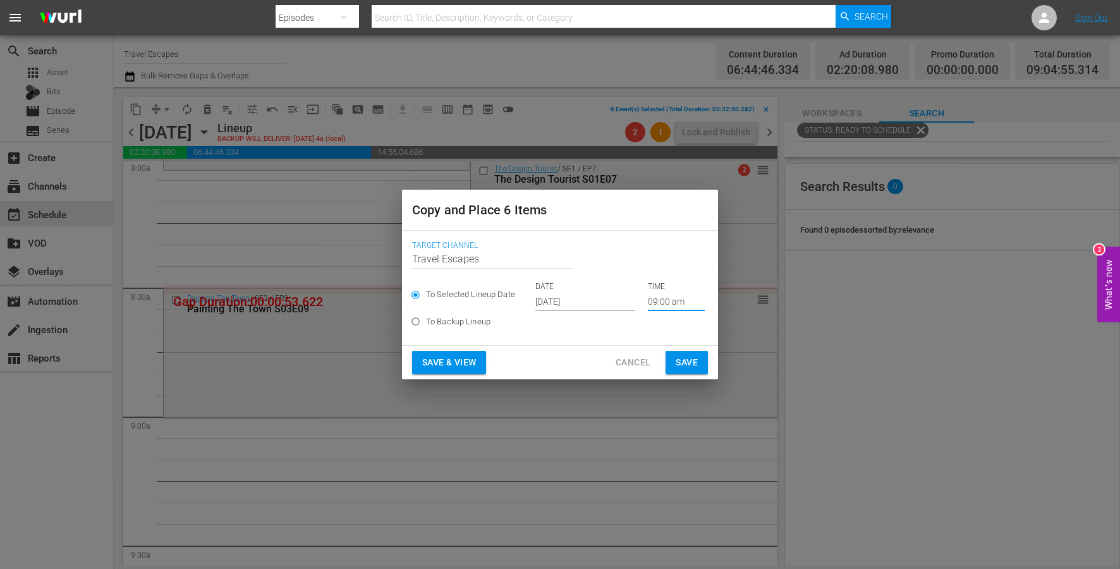
click at [685, 369] on span "Save" at bounding box center [687, 363] width 22 height 16
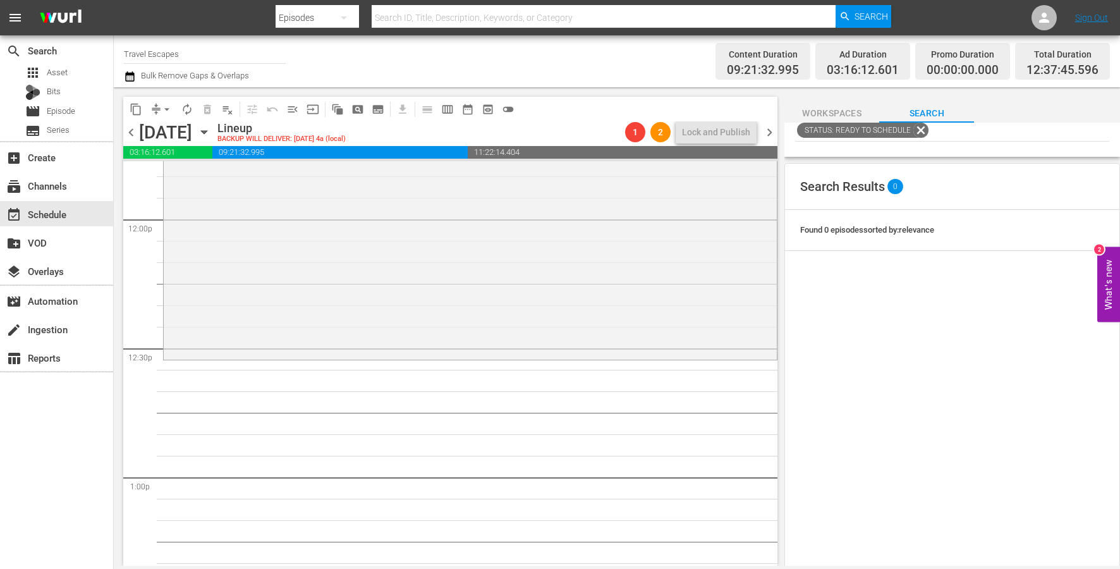
scroll to position [0, 0]
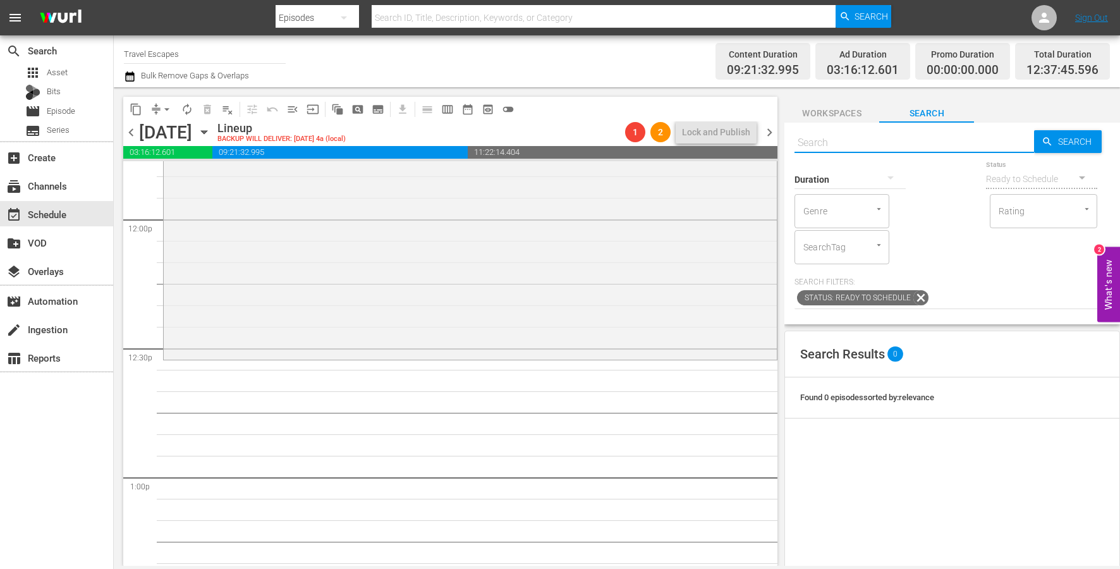
click at [893, 140] on input "text" at bounding box center [914, 143] width 240 height 30
paste input "Trails and Trailblazers S01E01"
type input "Trails and Trailblazers S01E01"
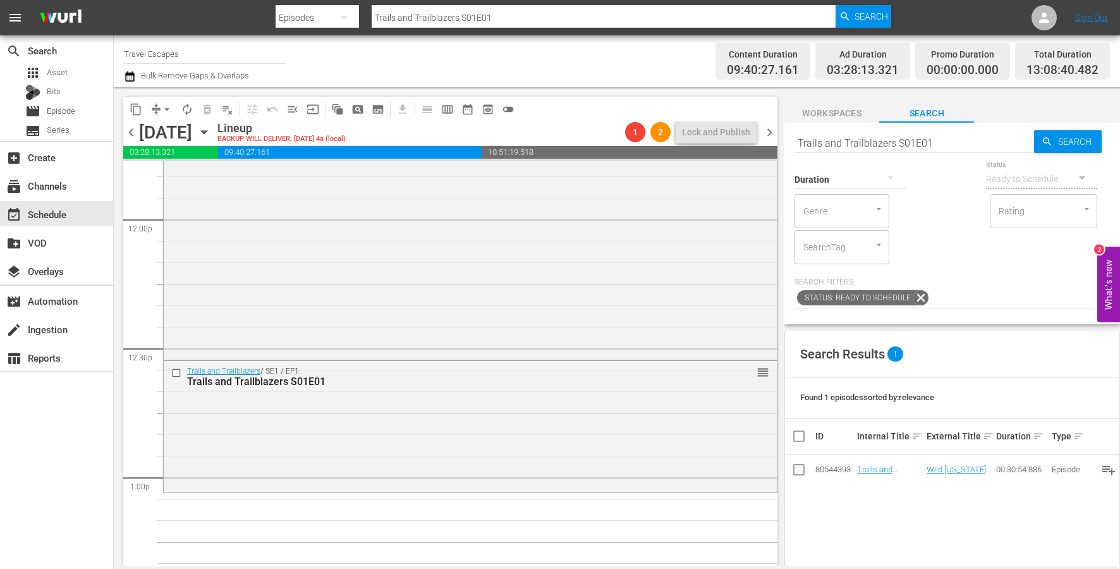
click at [924, 142] on input "Trails and Trailblazers S01E01" at bounding box center [914, 143] width 240 height 30
paste input "2"
type input "Trails and Trailblazers S01E02"
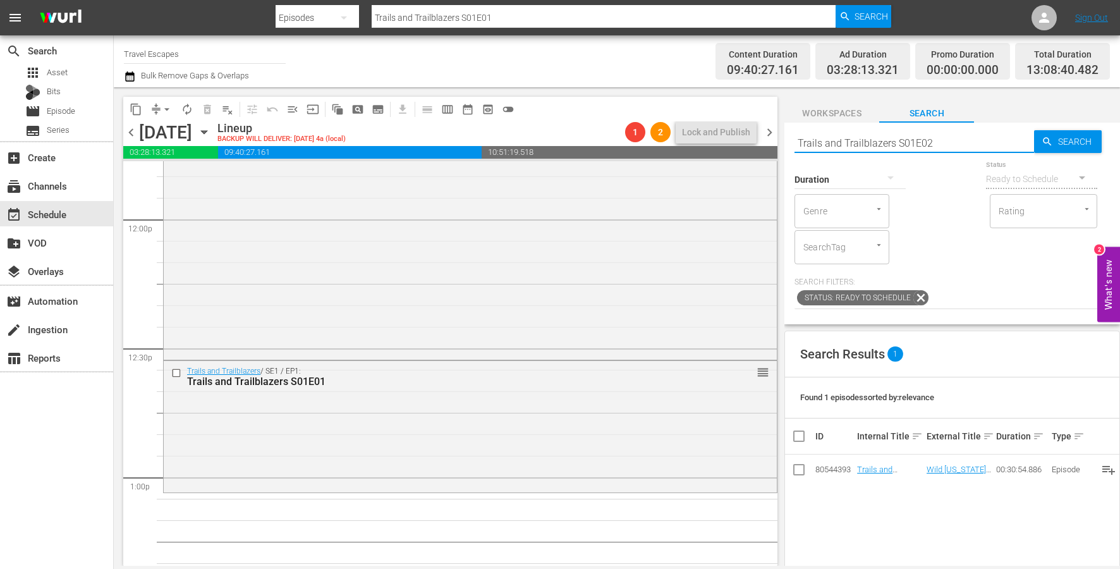
type input "Trails and Trailblazers S01E02"
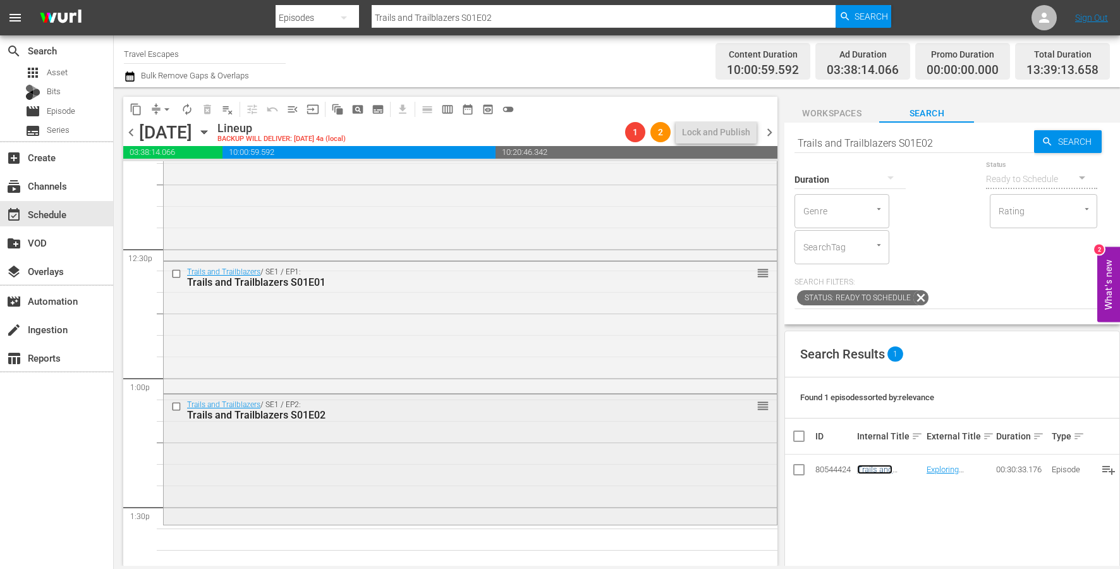
scroll to position [3206, 0]
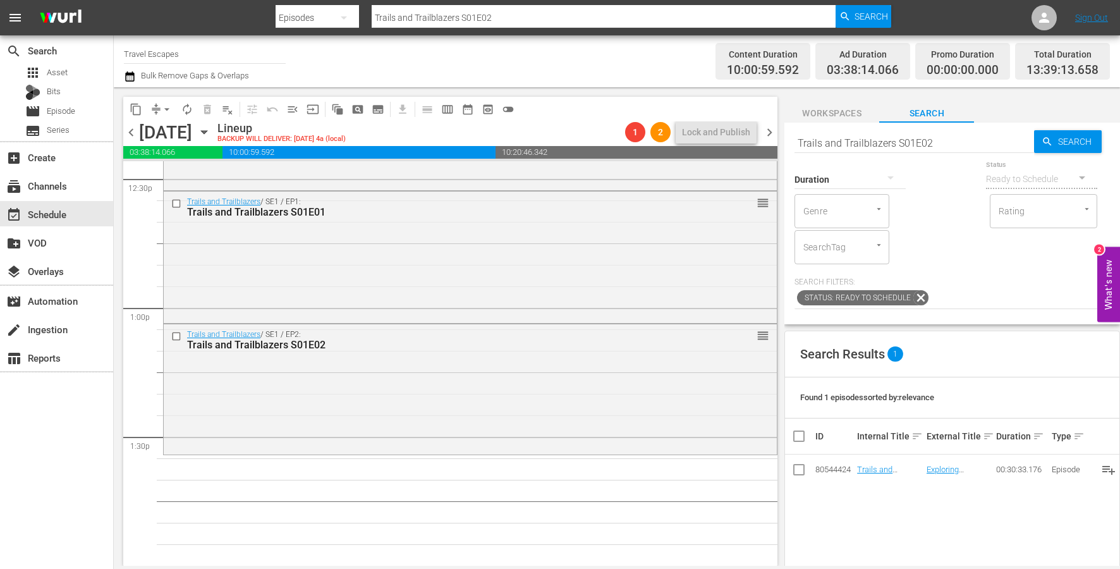
click at [946, 144] on input "Trails and Trailblazers S01E02" at bounding box center [914, 143] width 240 height 30
type input "Trails and Trailblazers S01E03"
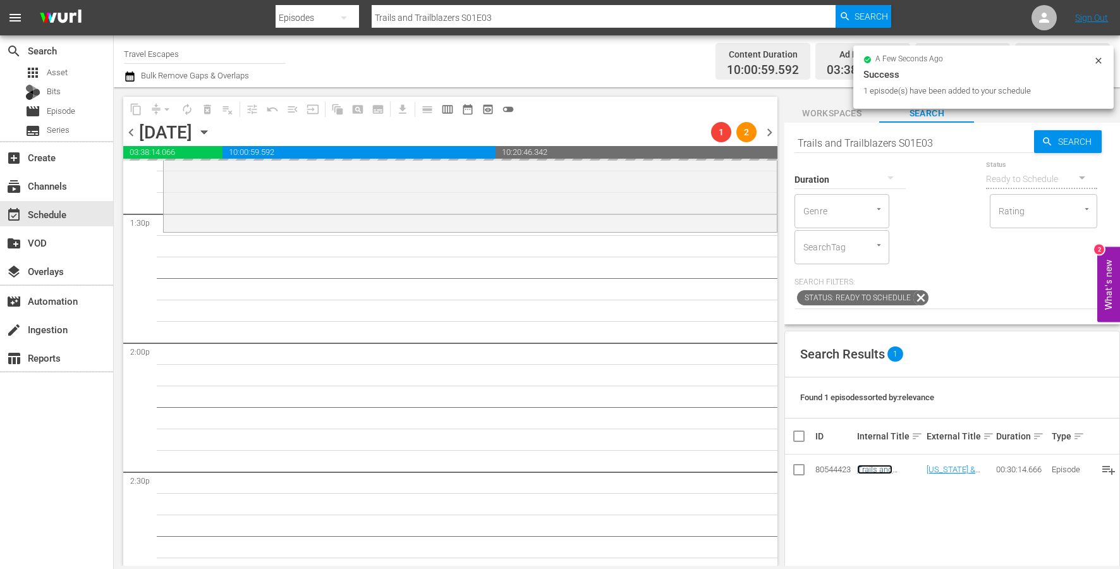
scroll to position [3431, 0]
click at [986, 149] on div "Status Ready to Schedule" at bounding box center [1041, 172] width 111 height 46
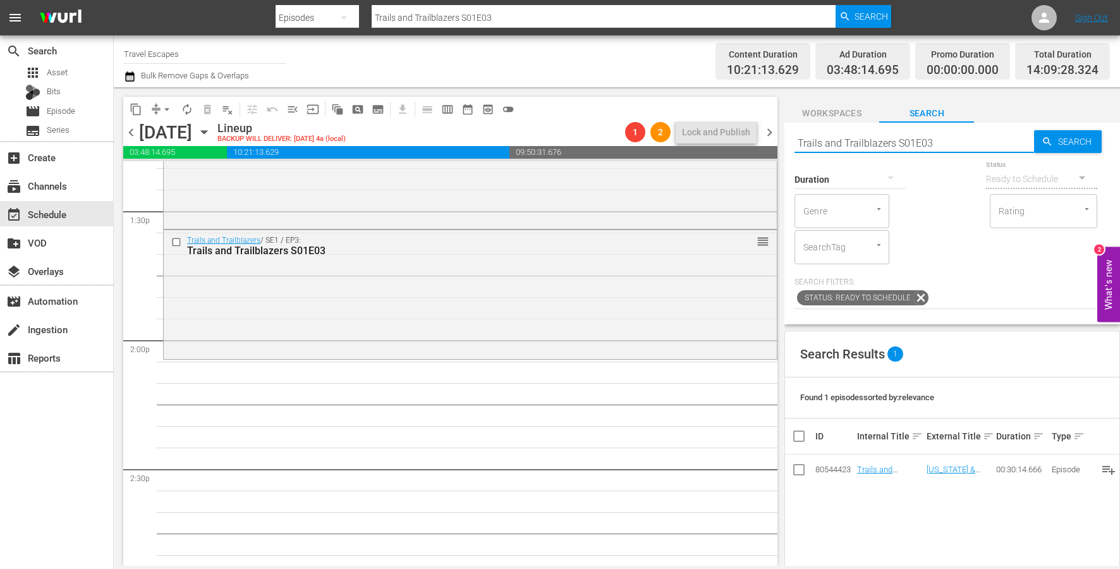
click at [973, 148] on input "Trails and Trailblazers S01E03" at bounding box center [914, 143] width 240 height 30
type input "Trails and Trailblazers S01E04"
